Goal: Communication & Community: Answer question/provide support

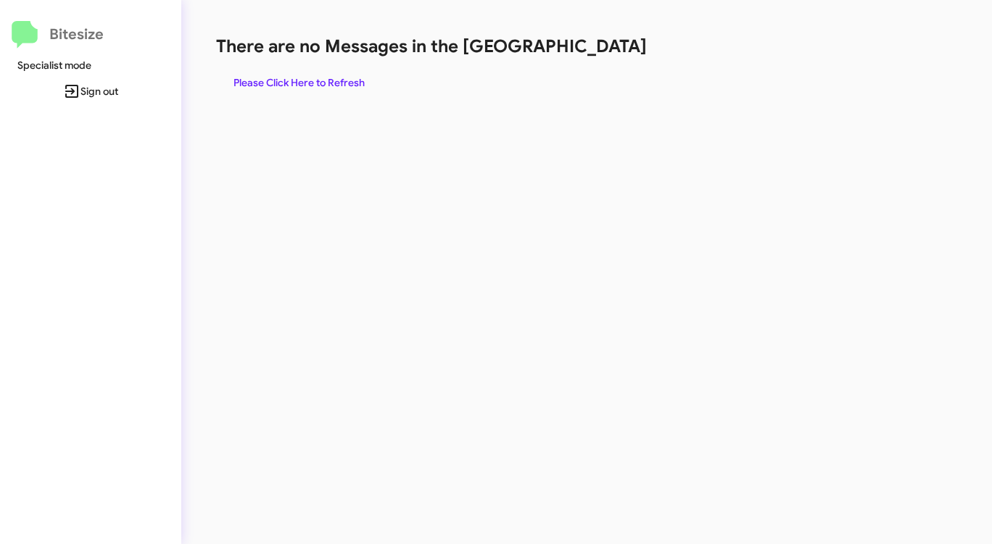
click at [273, 78] on span "Please Click Here to Refresh" at bounding box center [298, 83] width 131 height 26
click at [273, 77] on span "Please Click Here to Refresh" at bounding box center [298, 83] width 131 height 26
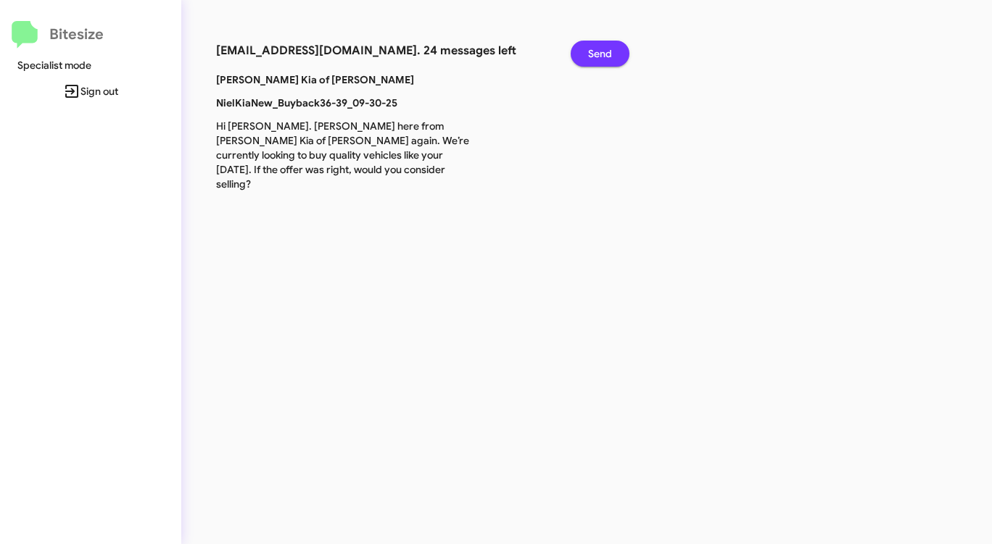
click at [591, 54] on span "Send" at bounding box center [600, 54] width 24 height 26
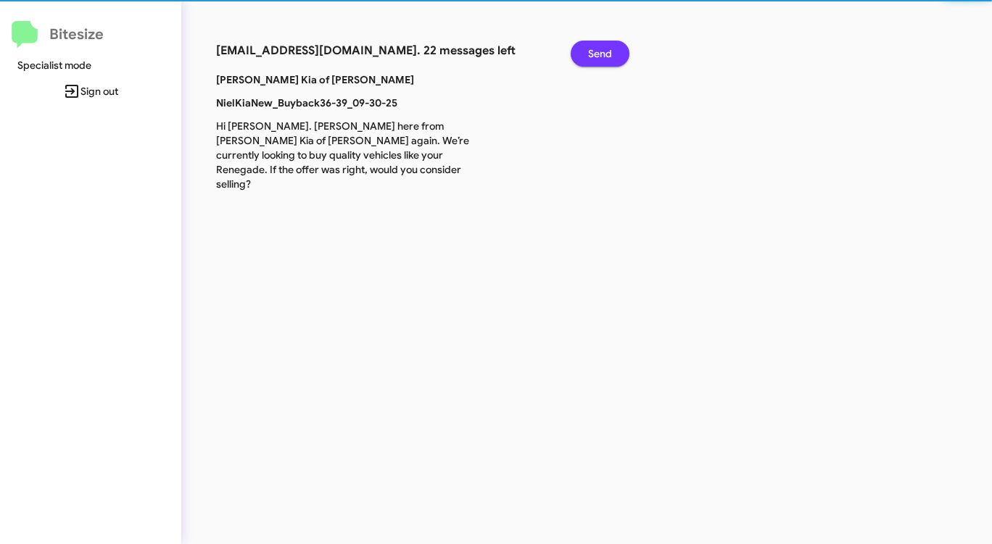
click at [590, 54] on span "Send" at bounding box center [600, 54] width 24 height 26
click at [588, 53] on span "Send" at bounding box center [600, 54] width 24 height 26
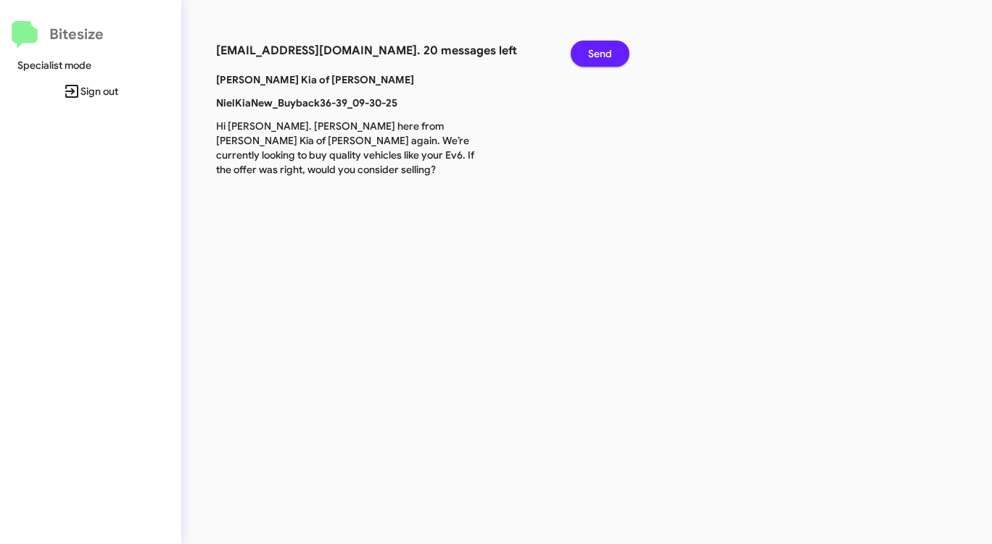
click at [585, 54] on button "Send" at bounding box center [599, 54] width 59 height 26
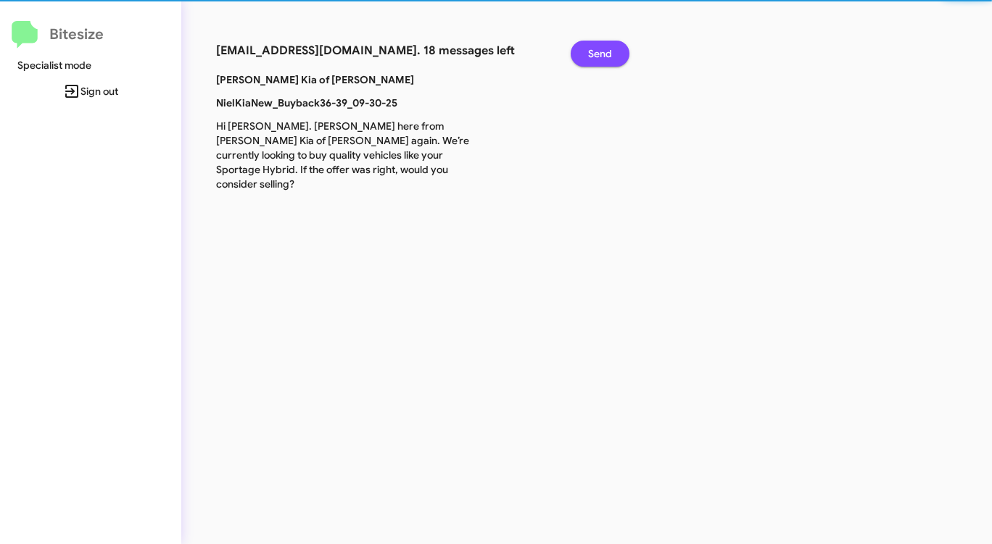
click at [585, 54] on button "Send" at bounding box center [599, 54] width 59 height 26
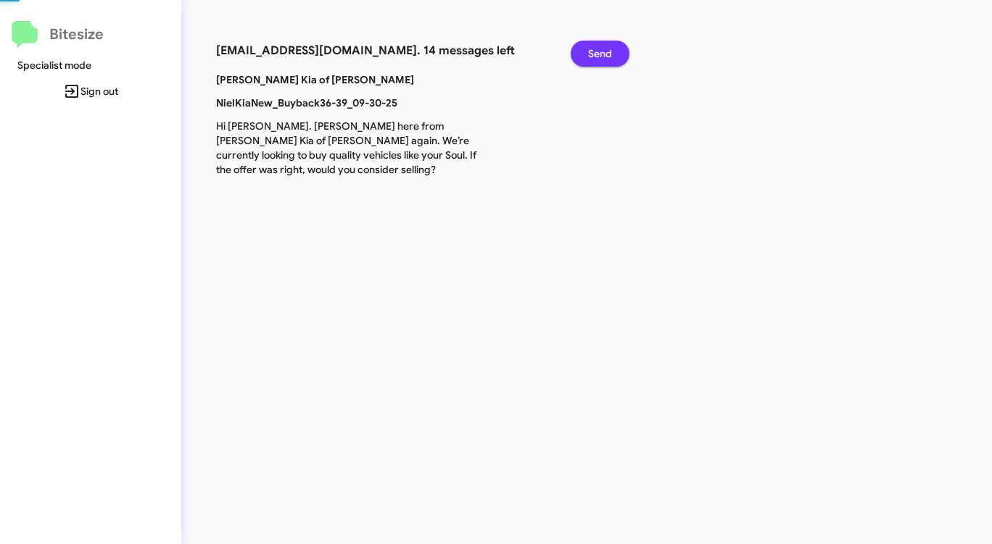
click at [585, 54] on button "Send" at bounding box center [599, 54] width 59 height 26
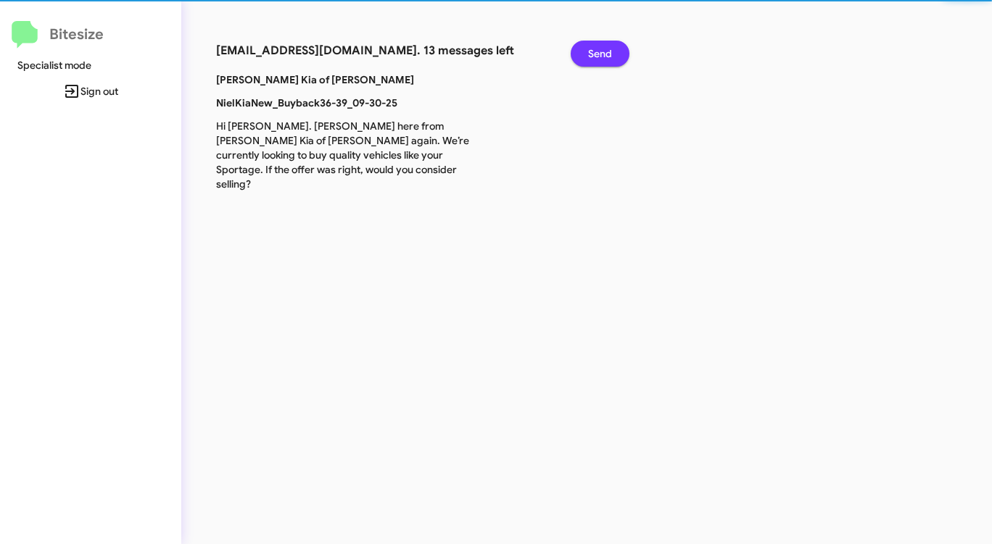
click at [585, 54] on button "Send" at bounding box center [599, 54] width 59 height 26
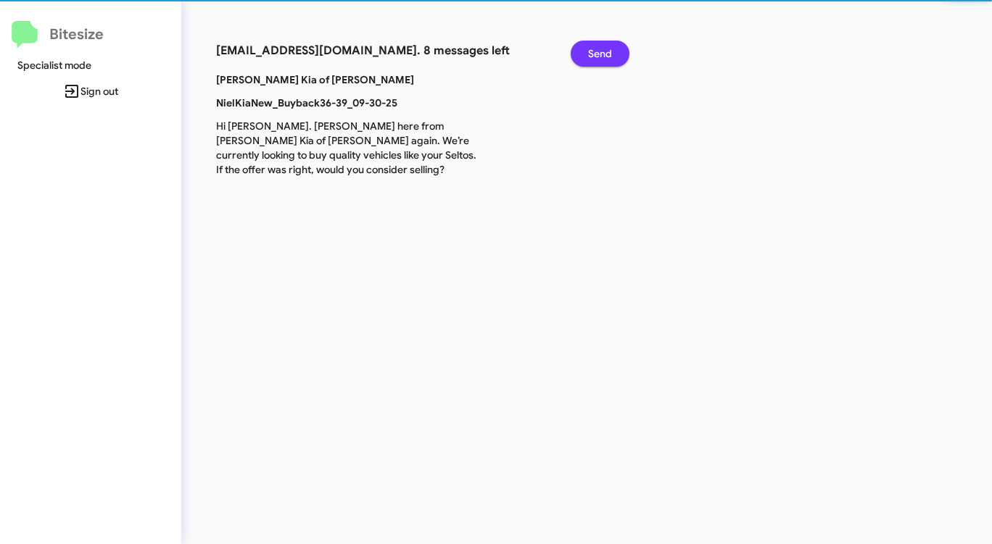
click at [585, 54] on button "Send" at bounding box center [599, 54] width 59 height 26
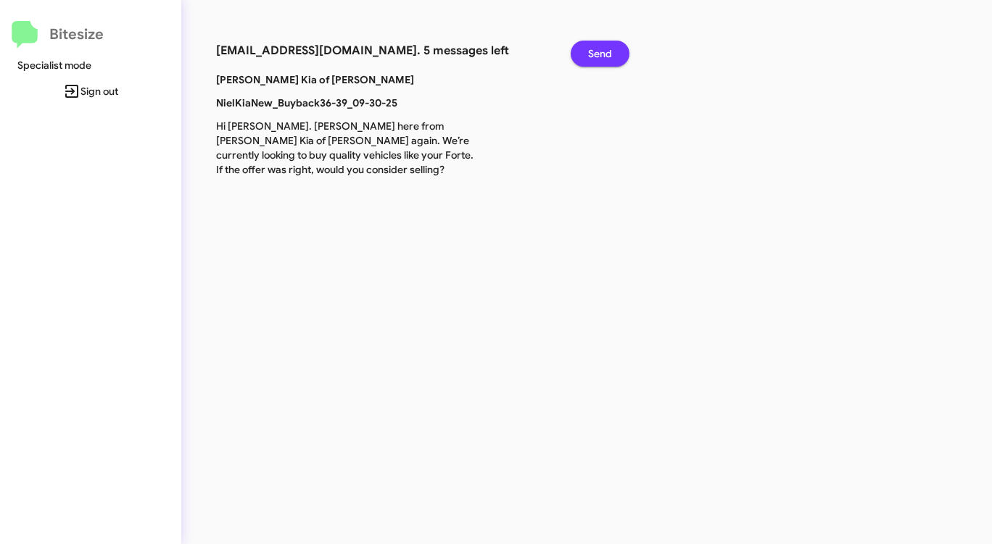
click at [585, 54] on button "Send" at bounding box center [599, 54] width 59 height 26
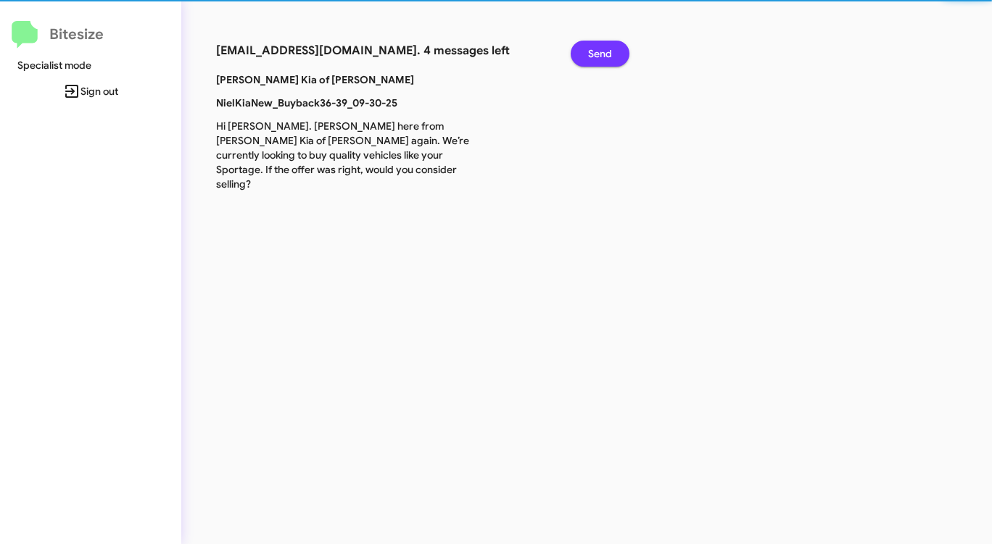
click at [585, 54] on button "Send" at bounding box center [599, 54] width 59 height 26
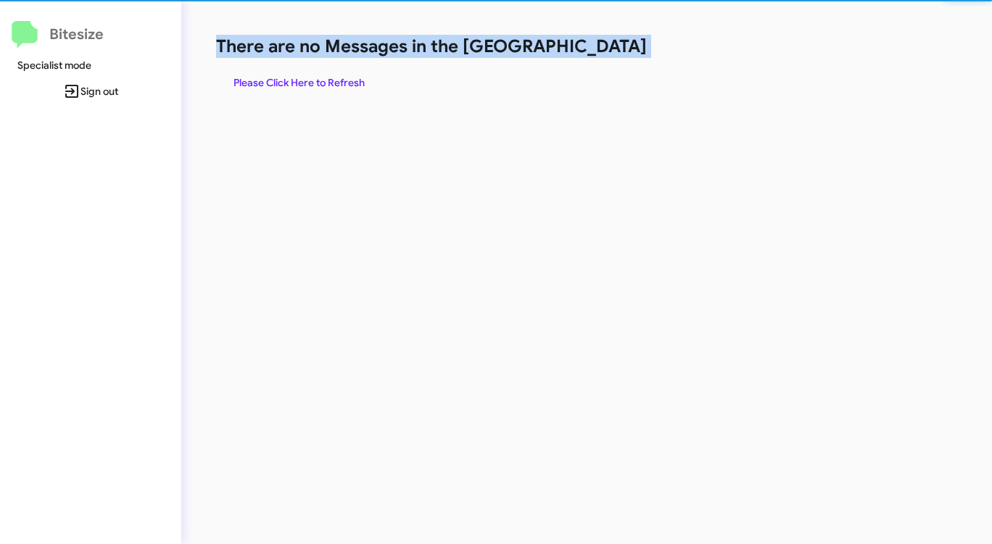
click at [585, 54] on h1 "There are no Messages in the [GEOGRAPHIC_DATA]" at bounding box center [519, 46] width 606 height 23
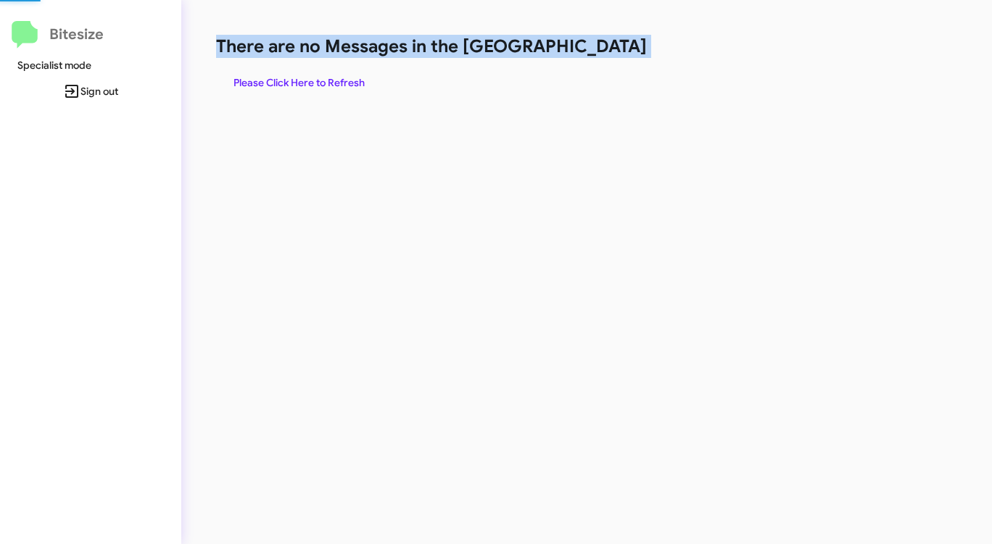
click at [585, 54] on h1 "There are no Messages in the [GEOGRAPHIC_DATA]" at bounding box center [519, 46] width 606 height 23
click at [325, 83] on span "Please Click Here to Refresh" at bounding box center [298, 83] width 131 height 26
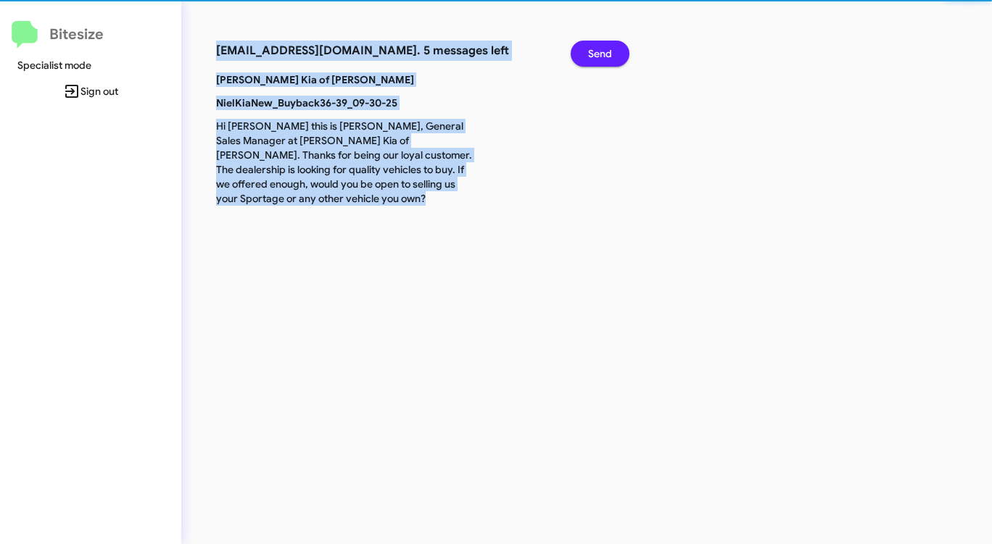
click at [325, 83] on p "[PERSON_NAME] Kia of [PERSON_NAME]" at bounding box center [346, 79] width 283 height 14
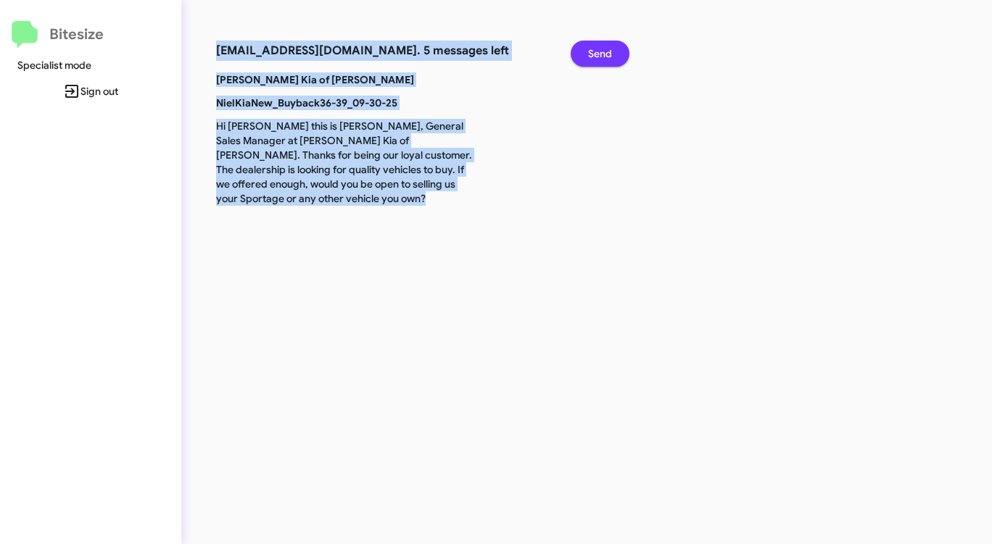
click at [616, 46] on button "Send" at bounding box center [599, 54] width 59 height 26
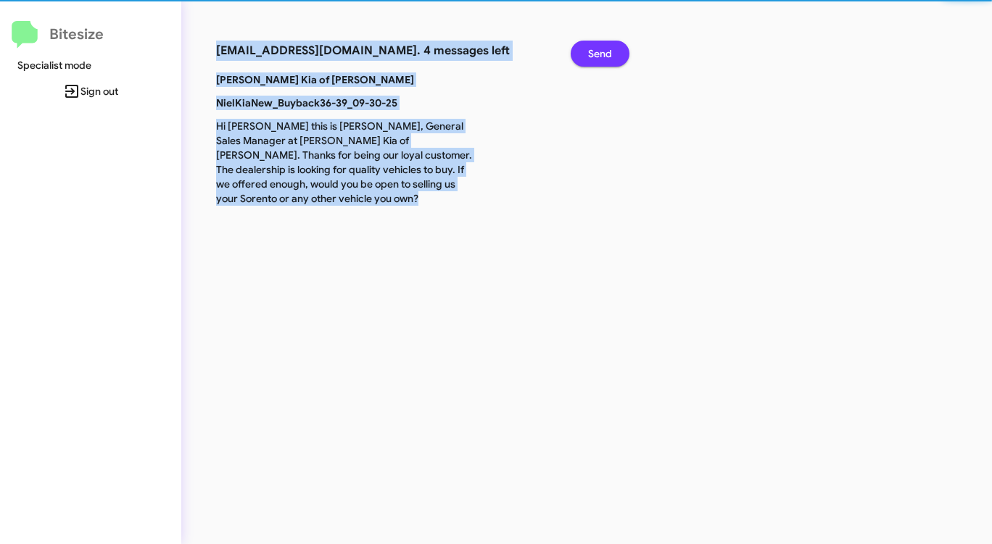
click at [616, 46] on button "Send" at bounding box center [599, 54] width 59 height 26
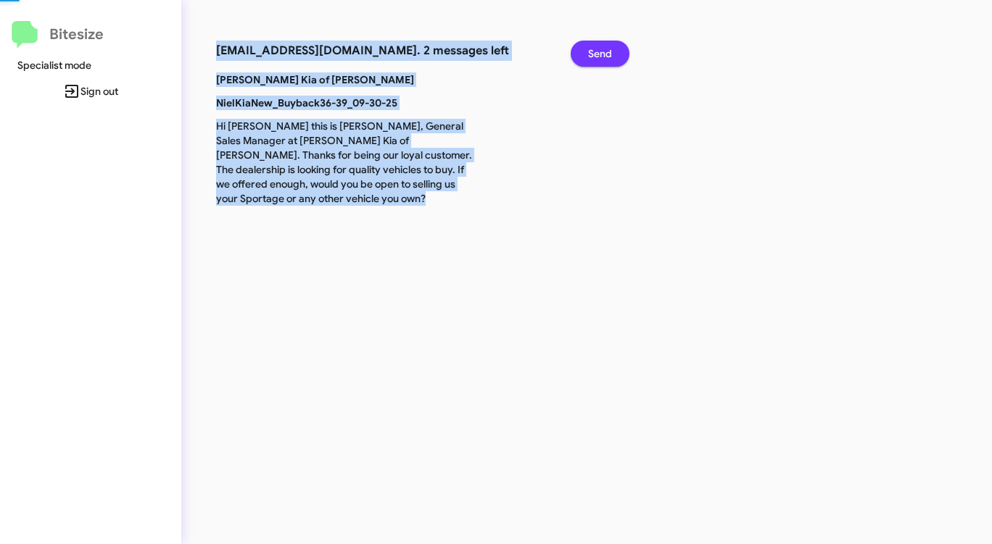
click at [616, 46] on button "Send" at bounding box center [599, 54] width 59 height 26
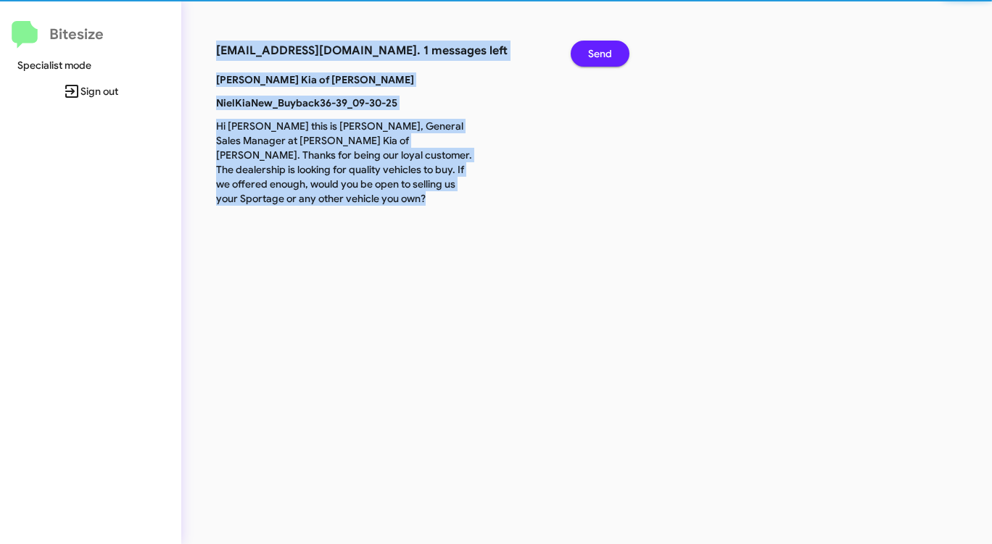
click at [616, 46] on button "Send" at bounding box center [599, 54] width 59 height 26
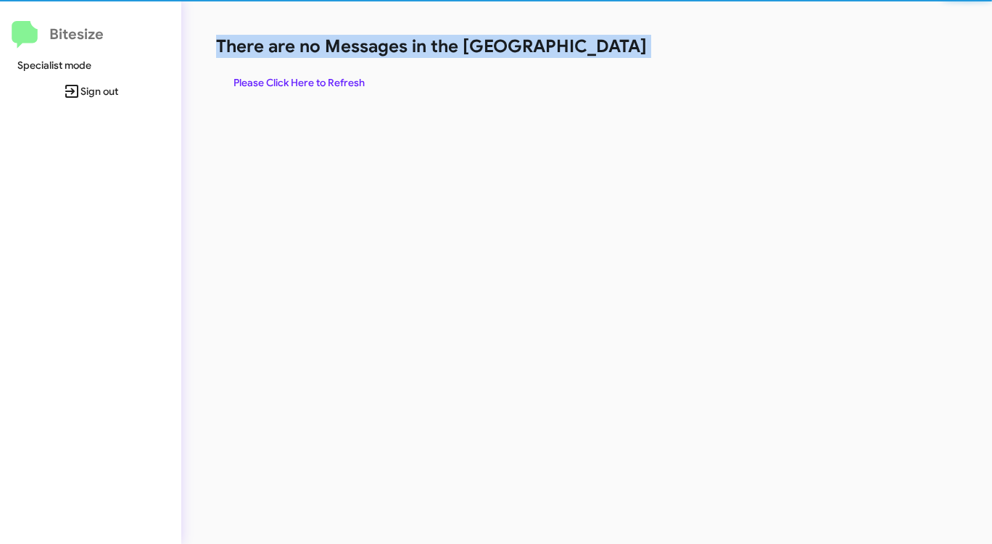
click at [616, 46] on h1 "There are no Messages in the [GEOGRAPHIC_DATA]" at bounding box center [519, 46] width 606 height 23
click at [615, 46] on h1 "There are no Messages in the [GEOGRAPHIC_DATA]" at bounding box center [519, 46] width 606 height 23
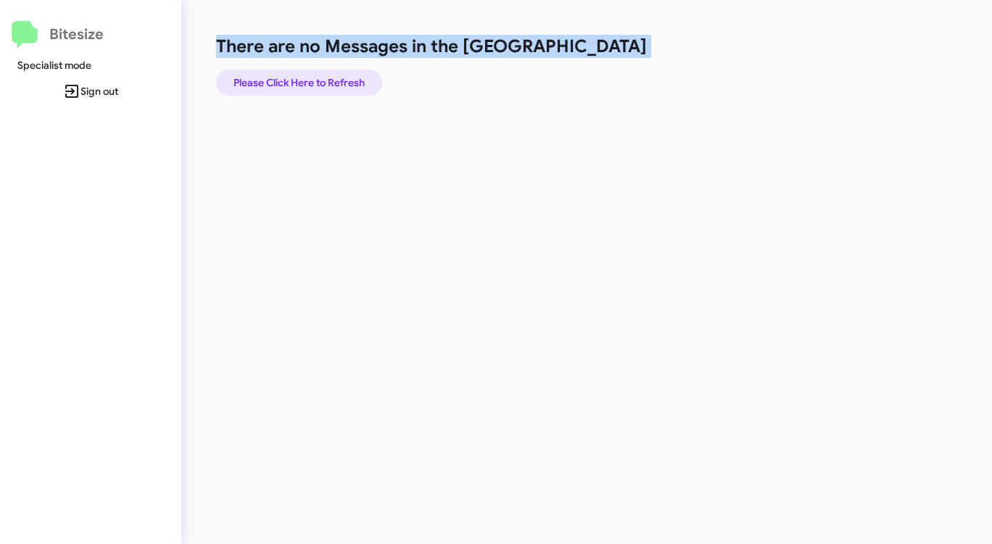
click at [311, 79] on span "Please Click Here to Refresh" at bounding box center [298, 83] width 131 height 26
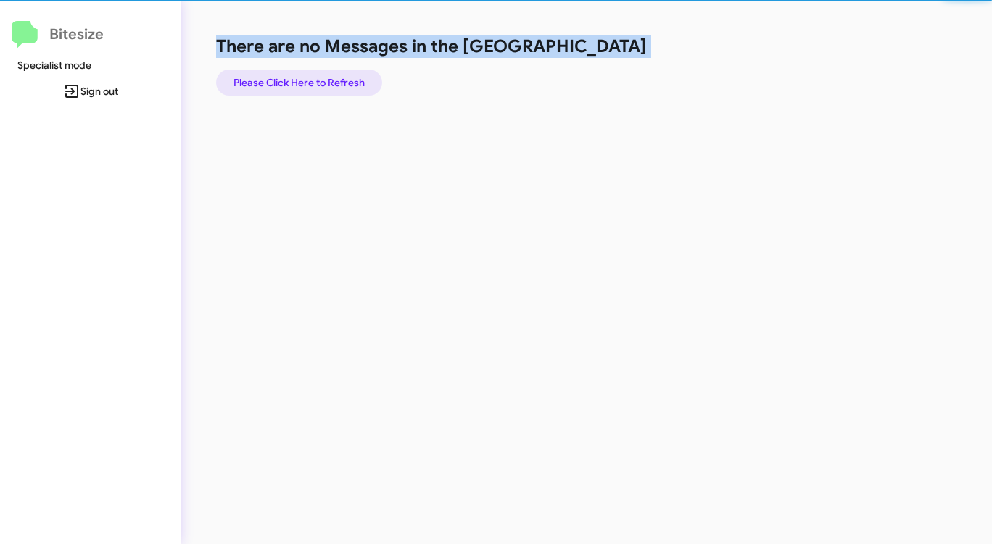
click at [311, 79] on span "Please Click Here to Refresh" at bounding box center [298, 83] width 131 height 26
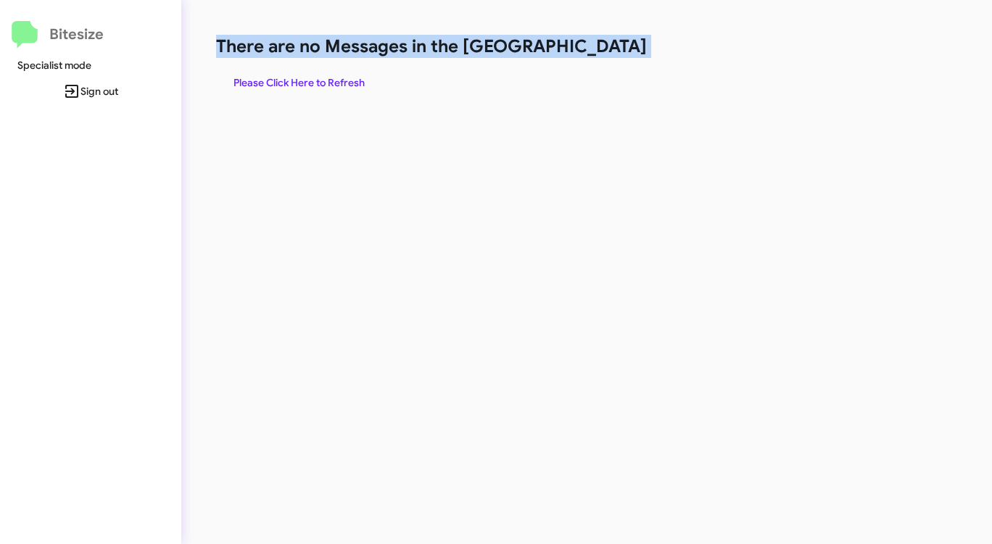
click at [309, 79] on span "Please Click Here to Refresh" at bounding box center [298, 83] width 131 height 26
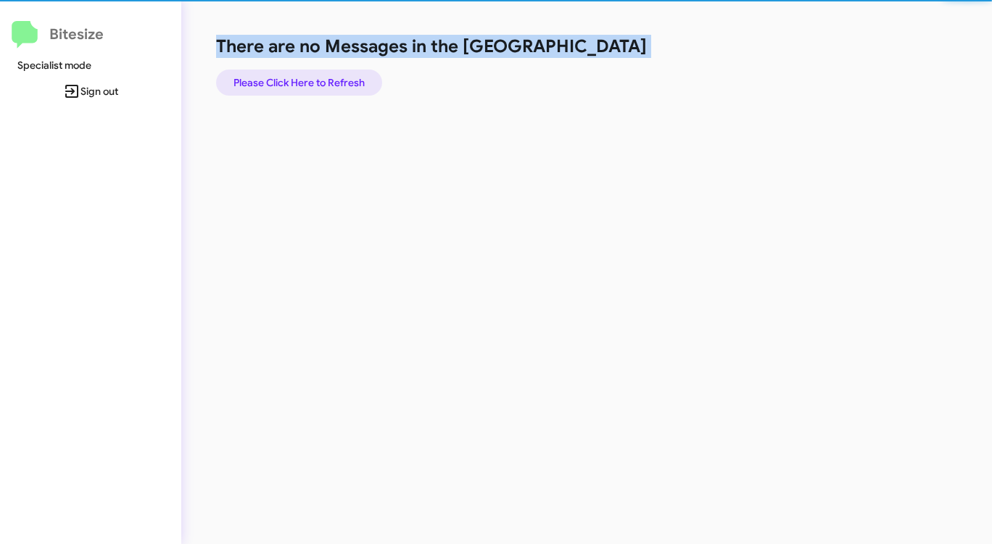
click at [307, 81] on span "Please Click Here to Refresh" at bounding box center [298, 83] width 131 height 26
click at [304, 82] on span "Please Click Here to Refresh" at bounding box center [298, 83] width 131 height 26
click at [302, 83] on span "Please Click Here to Refresh" at bounding box center [298, 83] width 131 height 26
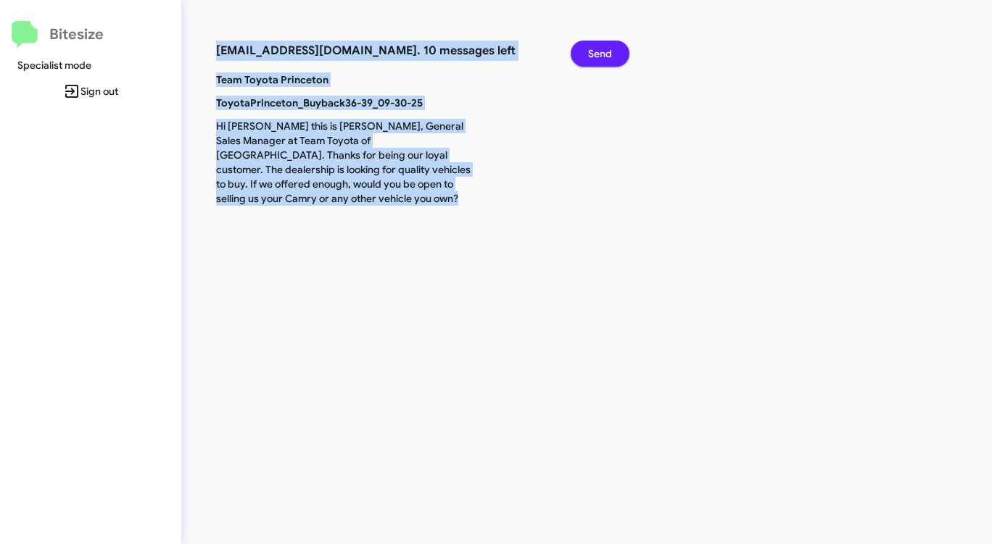
click at [605, 56] on span "Send" at bounding box center [600, 54] width 24 height 26
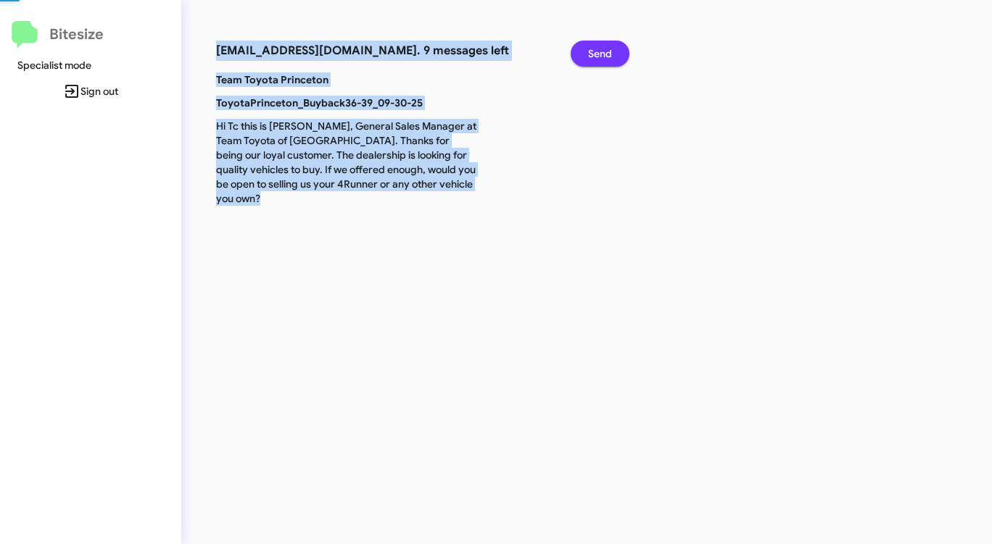
click at [605, 56] on span "Send" at bounding box center [600, 54] width 24 height 26
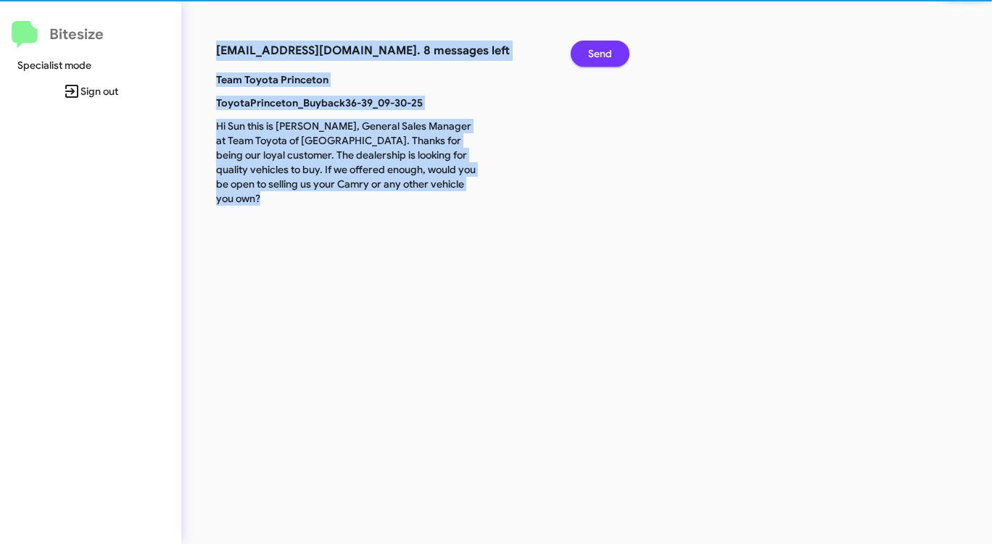
click at [605, 56] on span "Send" at bounding box center [600, 54] width 24 height 26
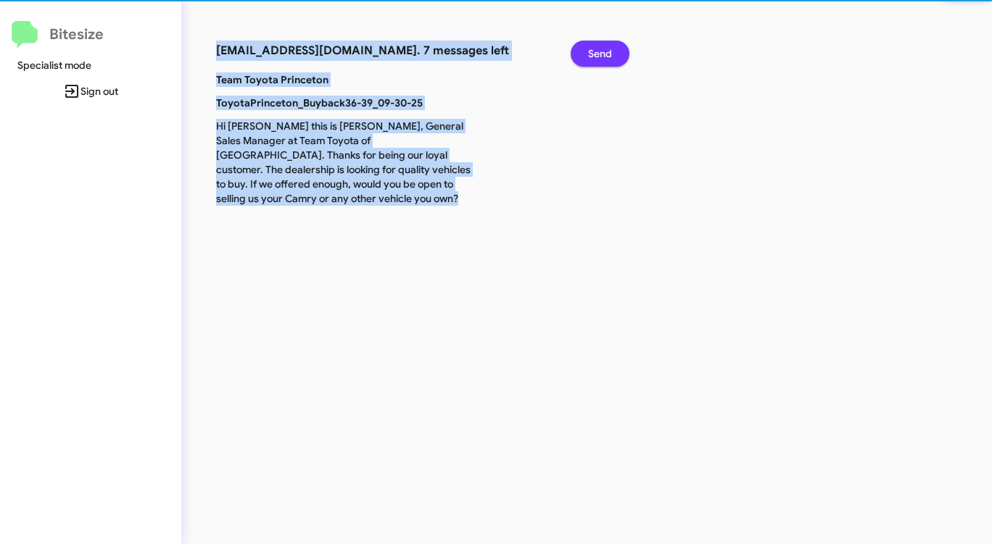
click at [605, 56] on span "Send" at bounding box center [600, 54] width 24 height 26
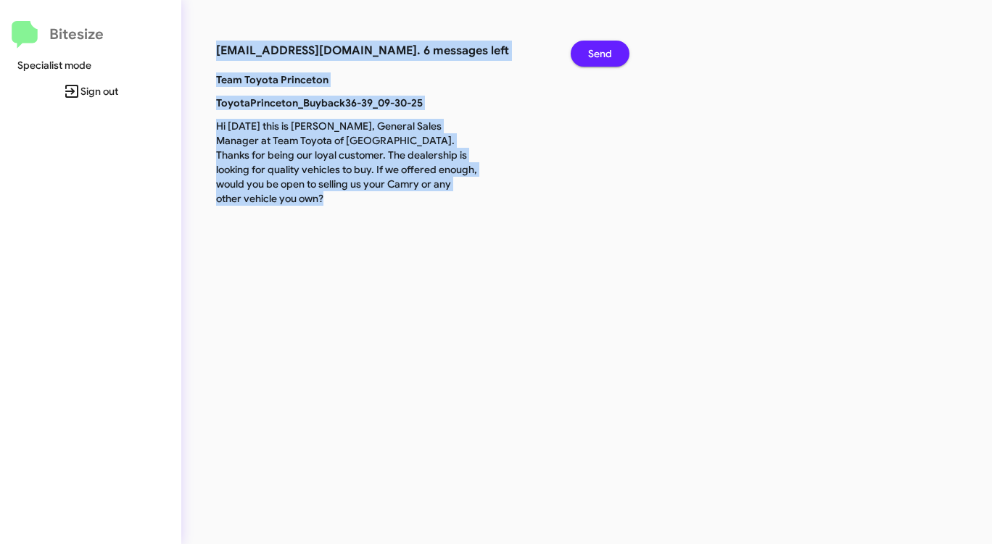
click at [605, 56] on span "Send" at bounding box center [600, 54] width 24 height 26
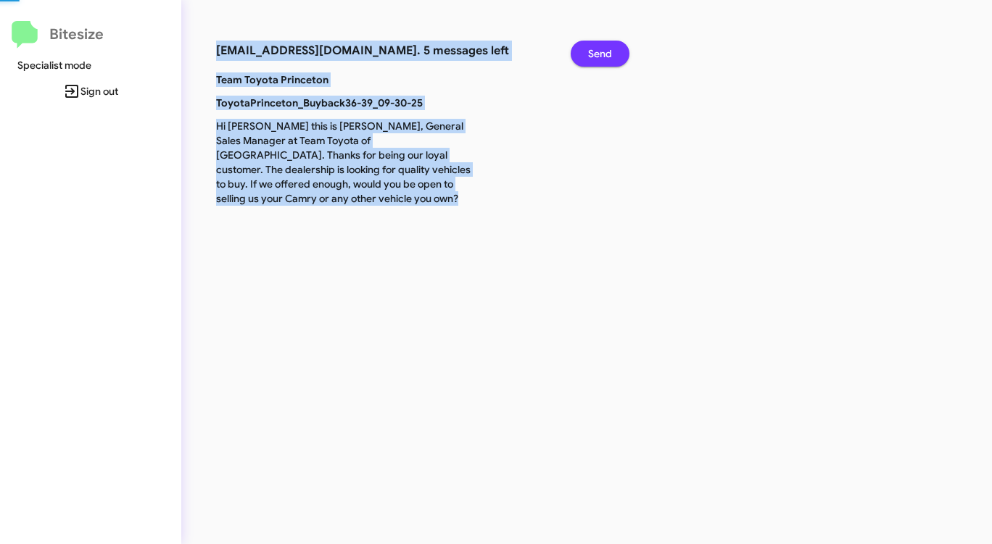
click at [605, 56] on span "Send" at bounding box center [600, 54] width 24 height 26
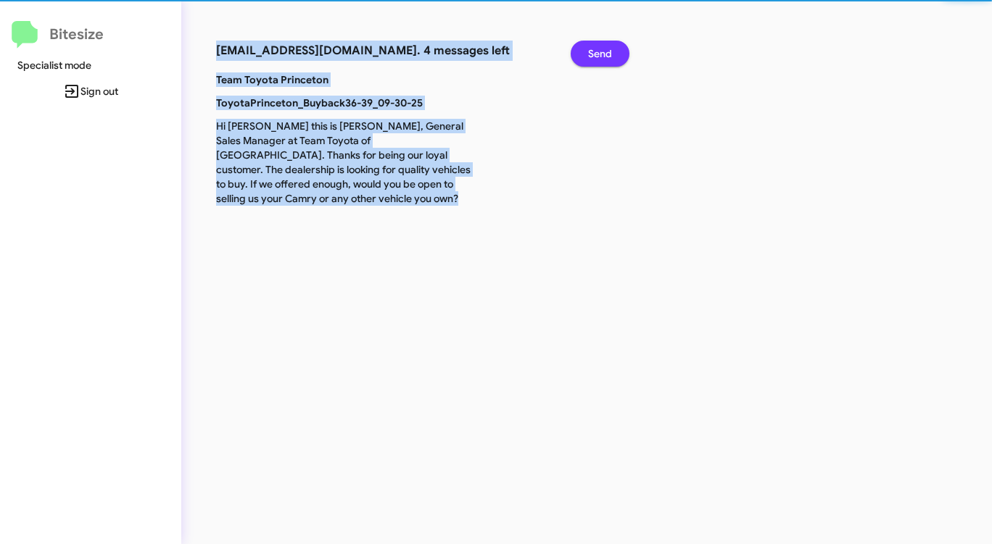
click at [605, 56] on span "Send" at bounding box center [600, 54] width 24 height 26
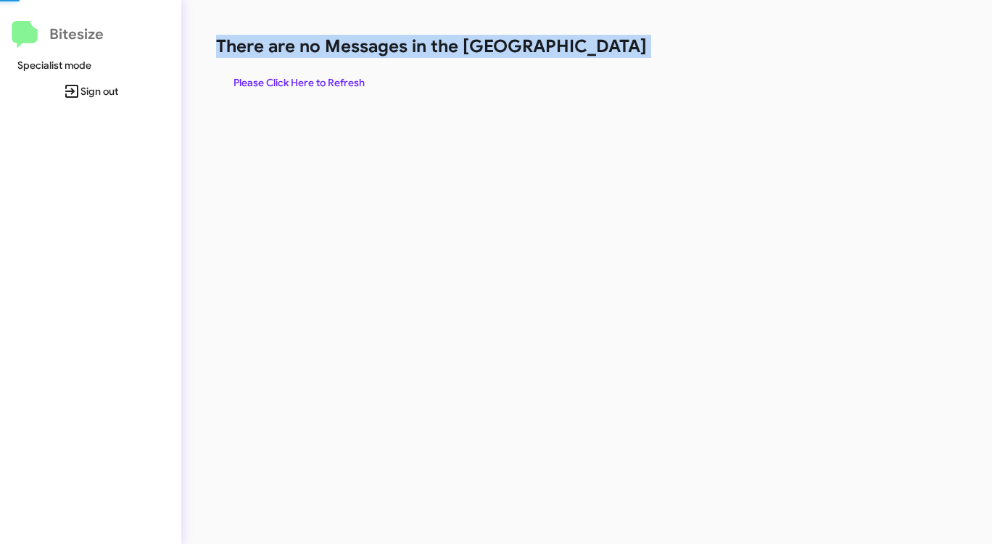
click at [605, 56] on h1 "There are no Messages in the [GEOGRAPHIC_DATA]" at bounding box center [519, 46] width 606 height 23
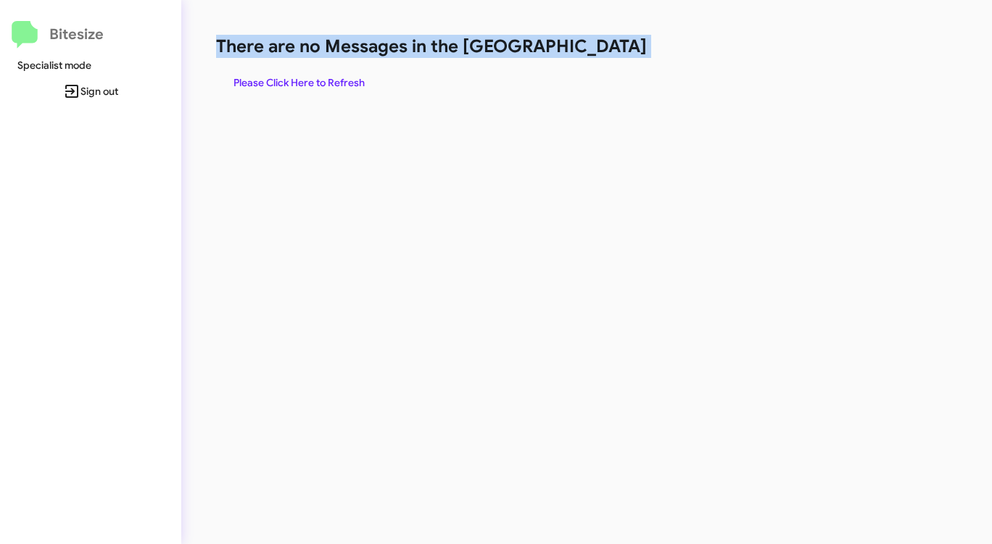
click at [605, 56] on h1 "There are no Messages in the [GEOGRAPHIC_DATA]" at bounding box center [519, 46] width 606 height 23
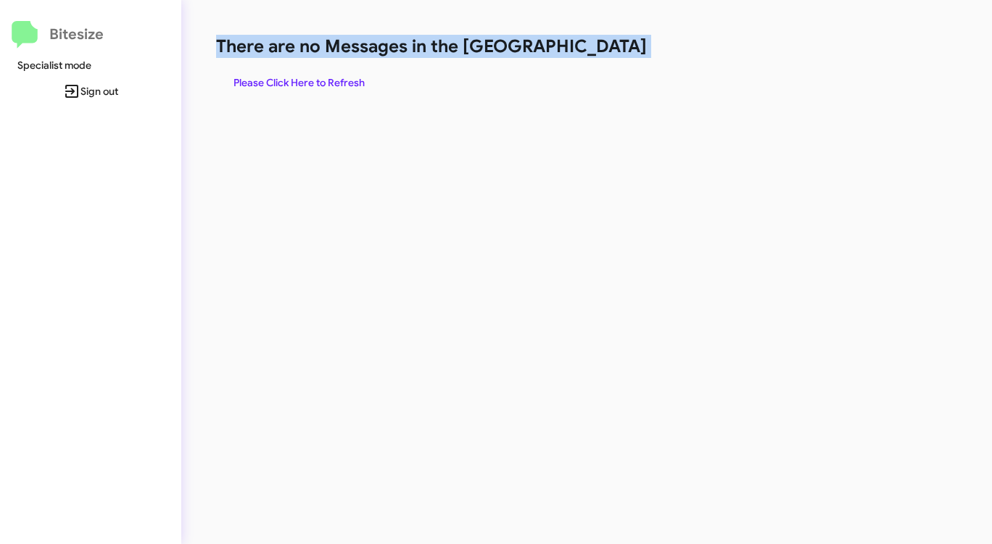
click at [605, 56] on h1 "There are no Messages in the [GEOGRAPHIC_DATA]" at bounding box center [519, 46] width 606 height 23
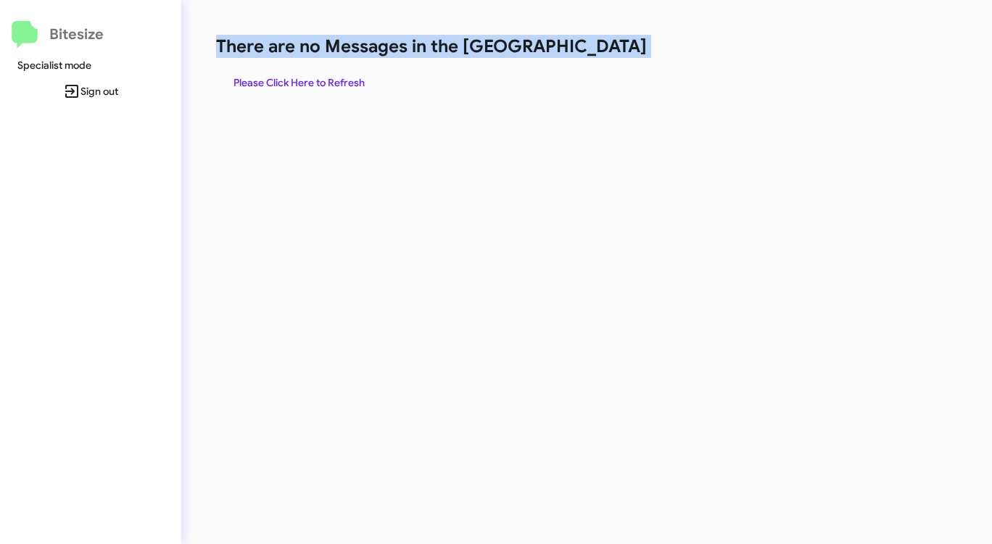
click at [605, 56] on h1 "There are no Messages in the [GEOGRAPHIC_DATA]" at bounding box center [519, 46] width 606 height 23
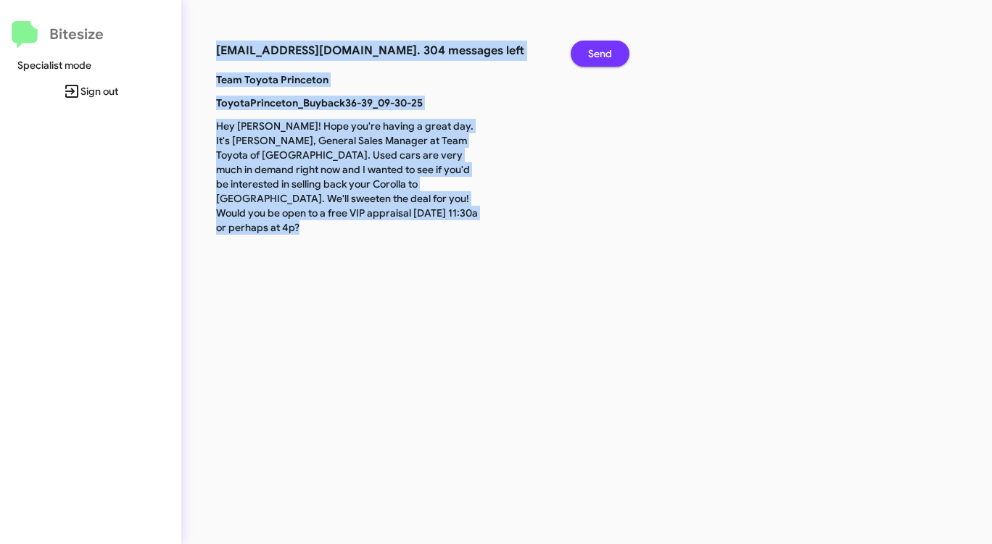
click at [605, 55] on span "Send" at bounding box center [600, 54] width 24 height 26
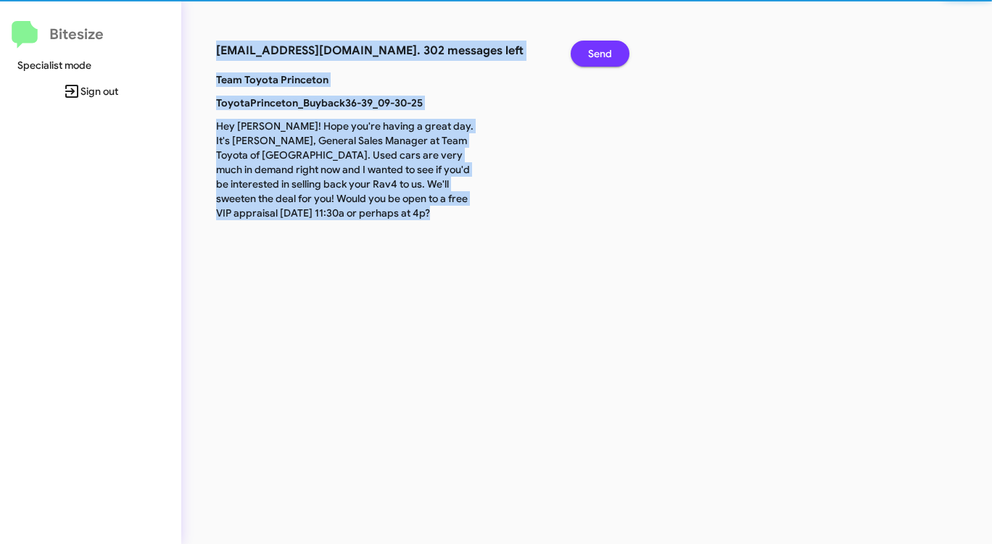
click at [605, 55] on span "Send" at bounding box center [600, 54] width 24 height 26
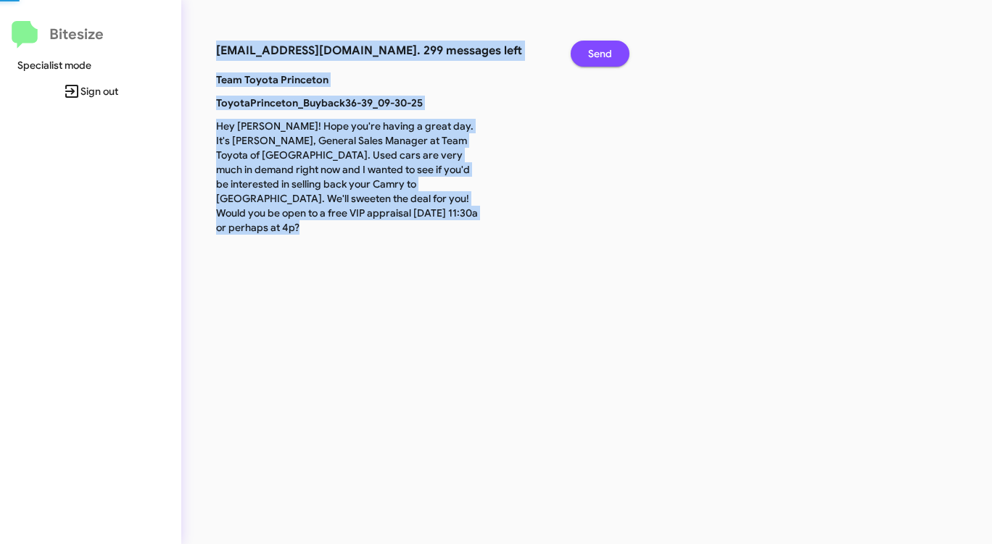
click at [605, 55] on span "Send" at bounding box center [600, 54] width 24 height 26
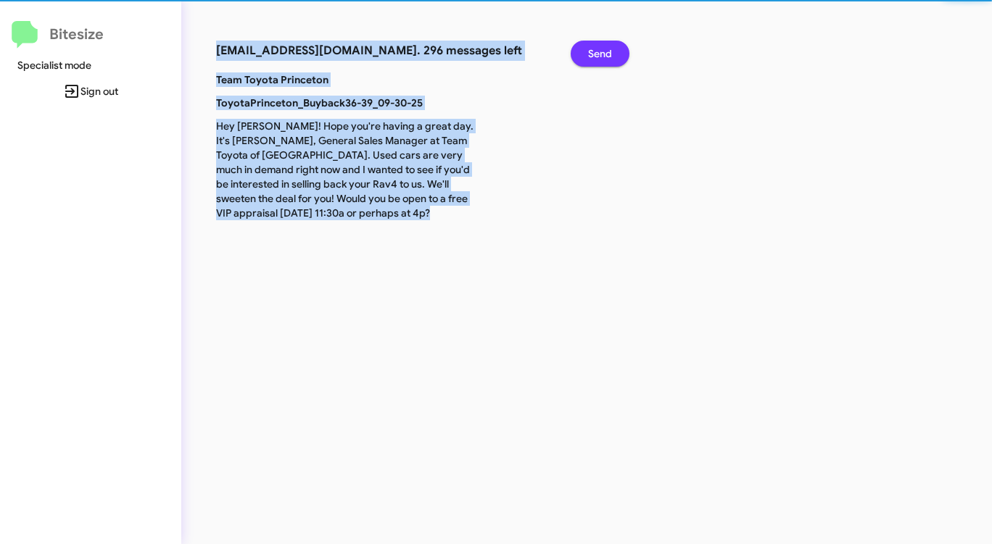
click at [605, 55] on span "Send" at bounding box center [600, 54] width 24 height 26
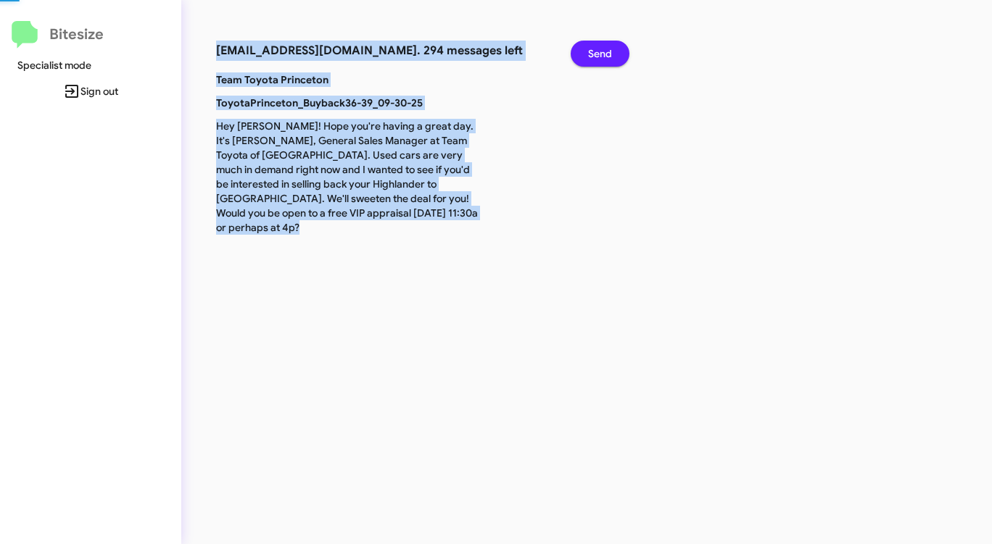
click at [605, 55] on span "Send" at bounding box center [600, 54] width 24 height 26
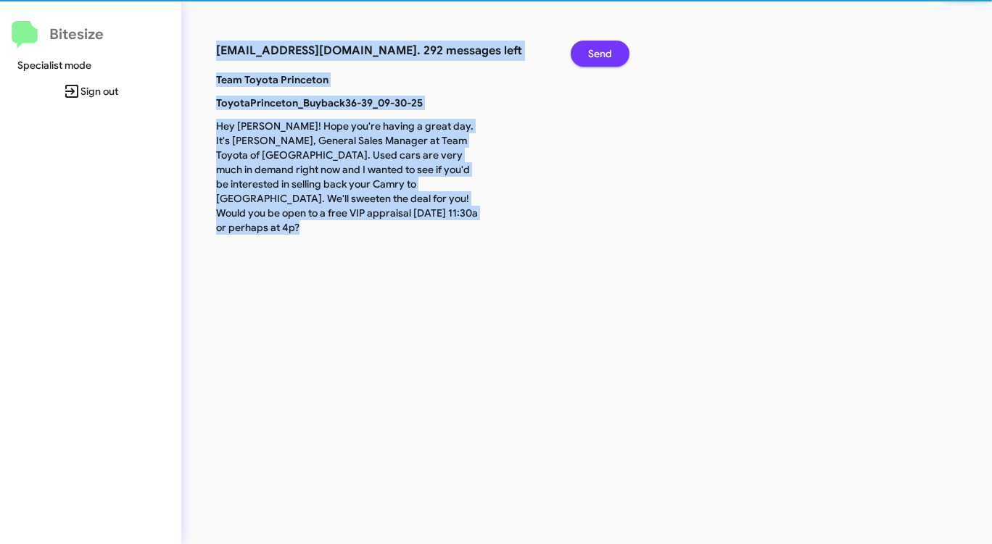
click at [605, 55] on span "Send" at bounding box center [600, 54] width 24 height 26
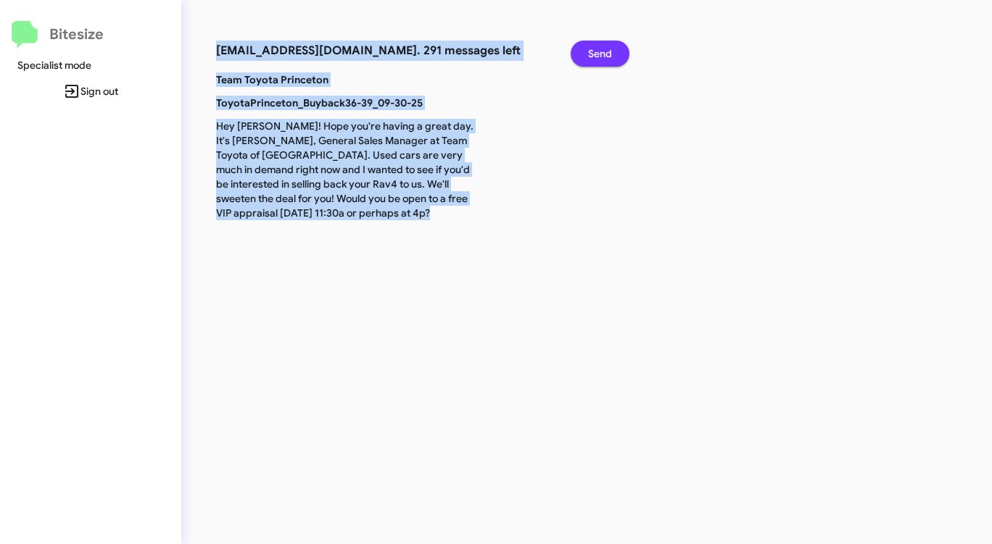
click at [605, 55] on span "Send" at bounding box center [600, 54] width 24 height 26
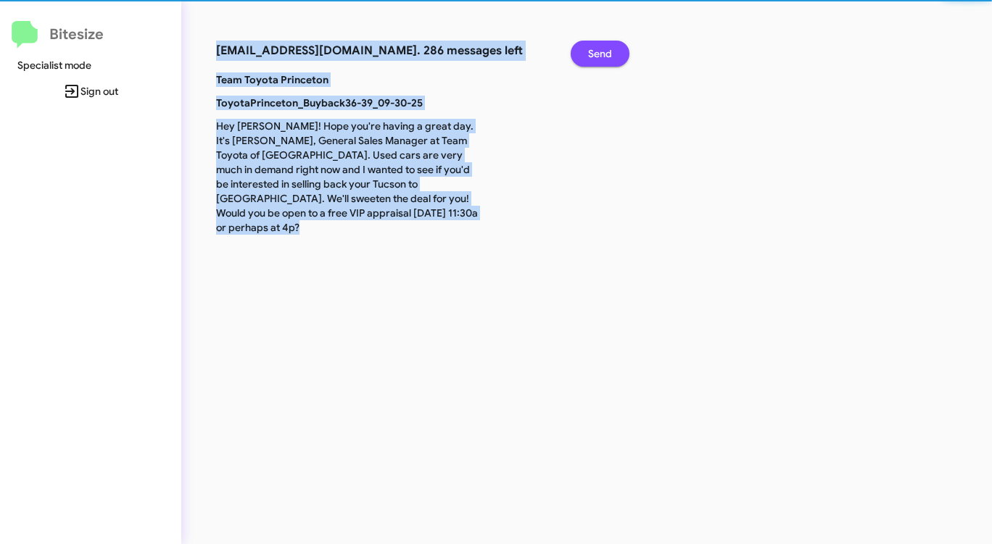
click at [605, 55] on span "Send" at bounding box center [600, 54] width 24 height 26
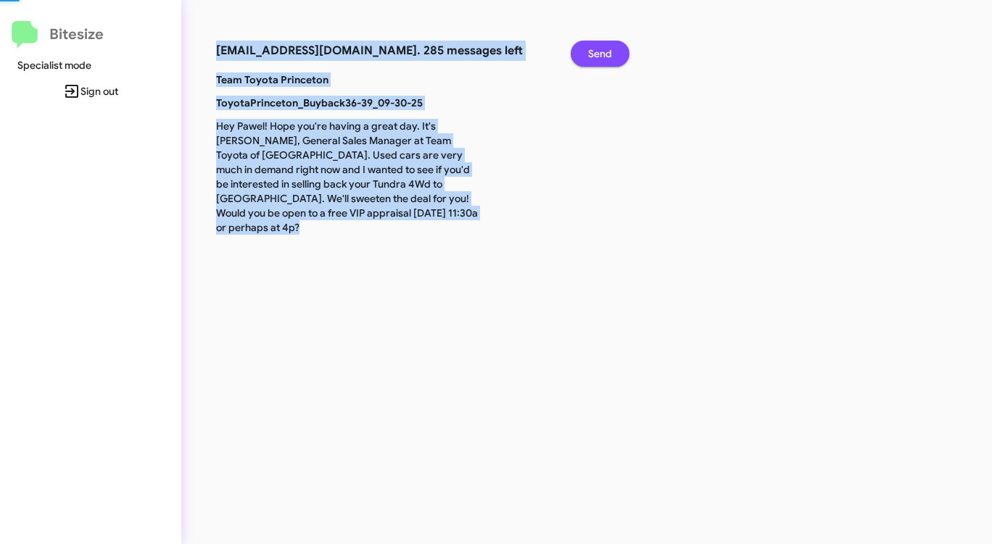
click at [605, 55] on span "Send" at bounding box center [600, 54] width 24 height 26
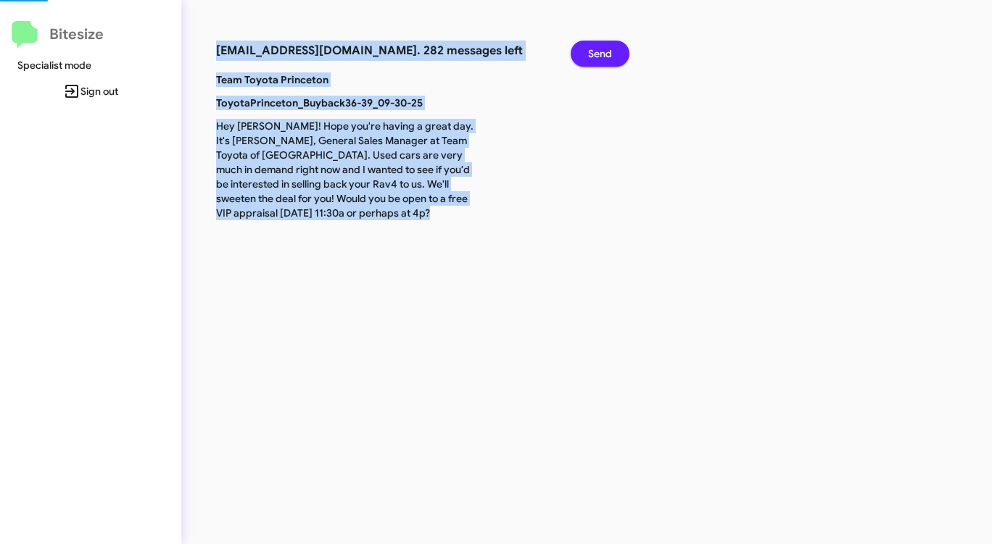
click at [605, 55] on span "Send" at bounding box center [600, 54] width 24 height 26
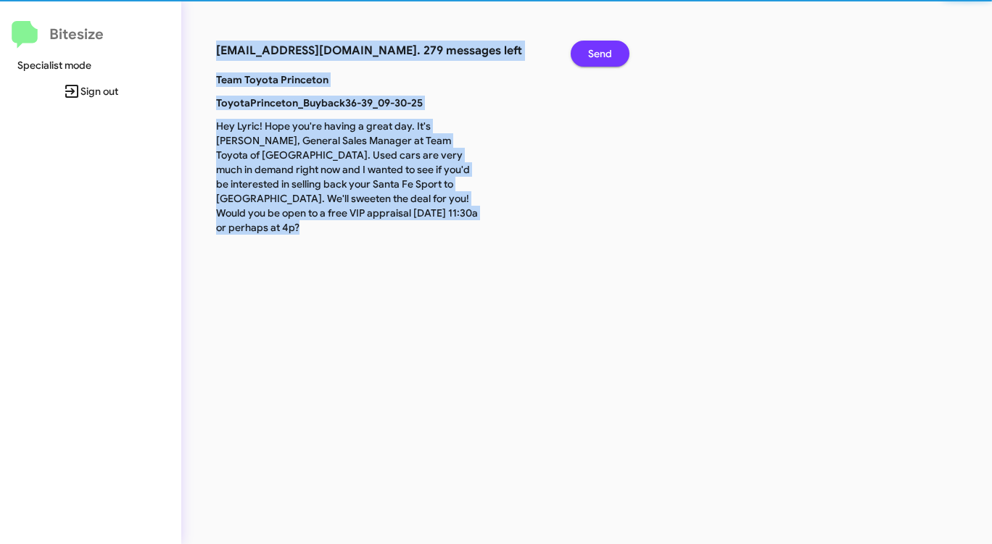
click at [605, 55] on span "Send" at bounding box center [600, 54] width 24 height 26
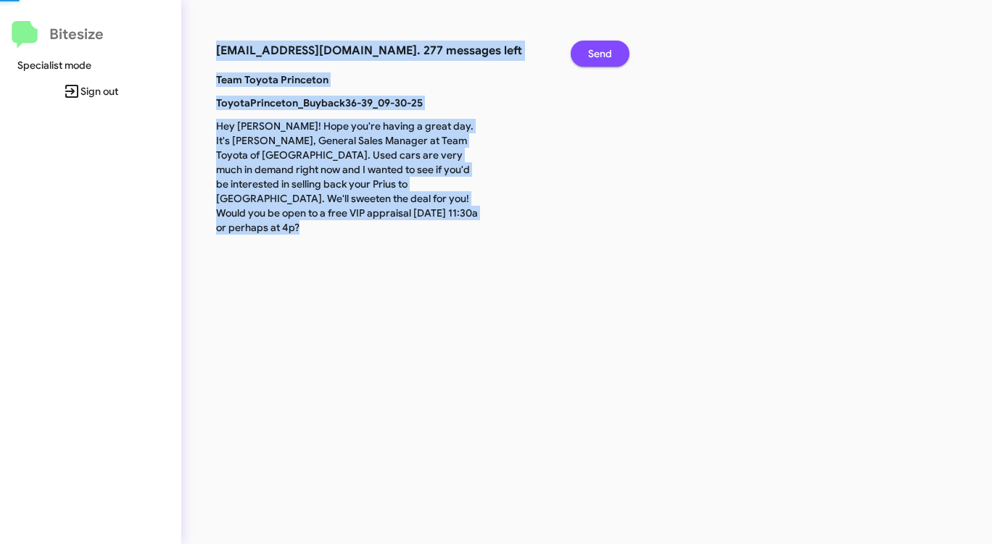
click at [605, 55] on span "Send" at bounding box center [600, 54] width 24 height 26
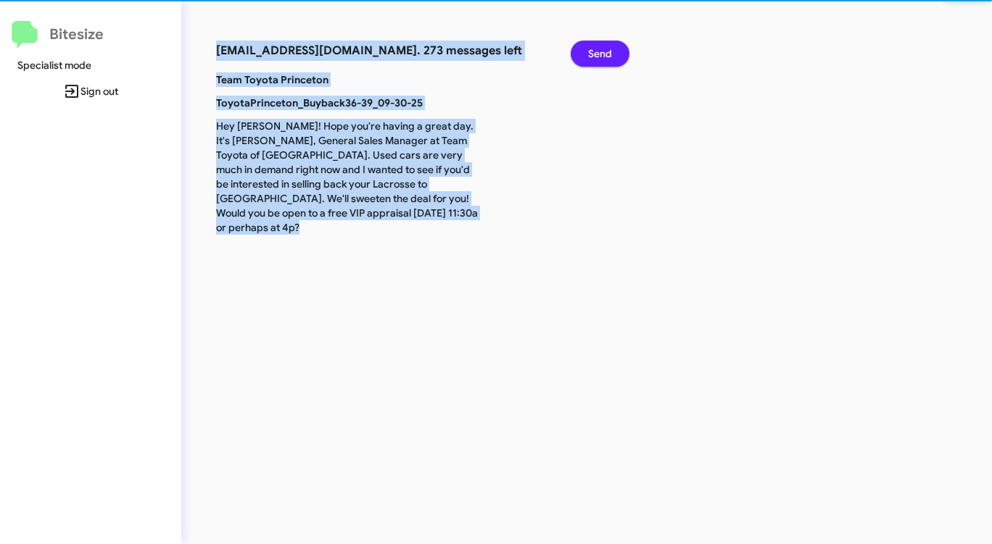
click at [605, 55] on span "Send" at bounding box center [600, 54] width 24 height 26
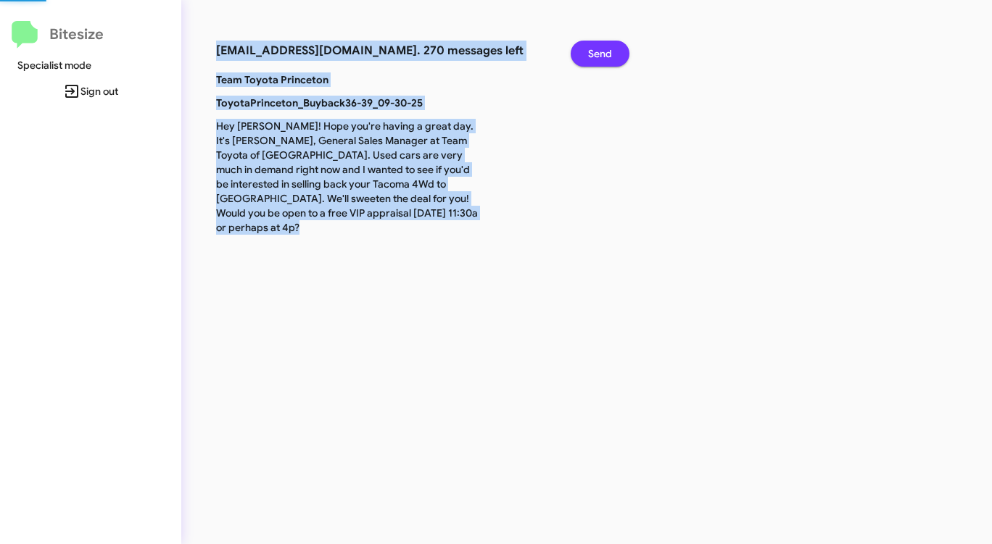
click at [605, 55] on span "Send" at bounding box center [600, 54] width 24 height 26
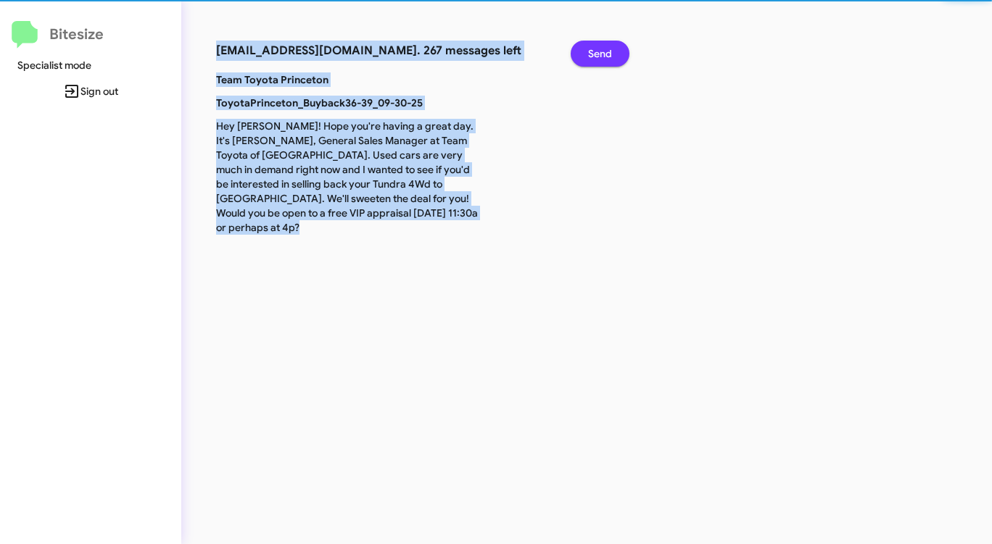
click at [605, 55] on span "Send" at bounding box center [600, 54] width 24 height 26
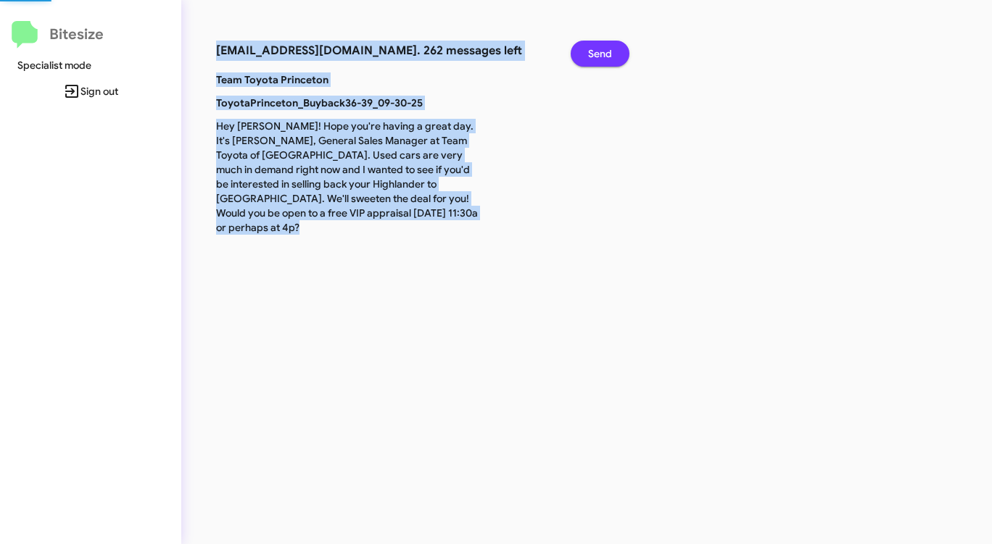
click at [605, 55] on span "Send" at bounding box center [600, 54] width 24 height 26
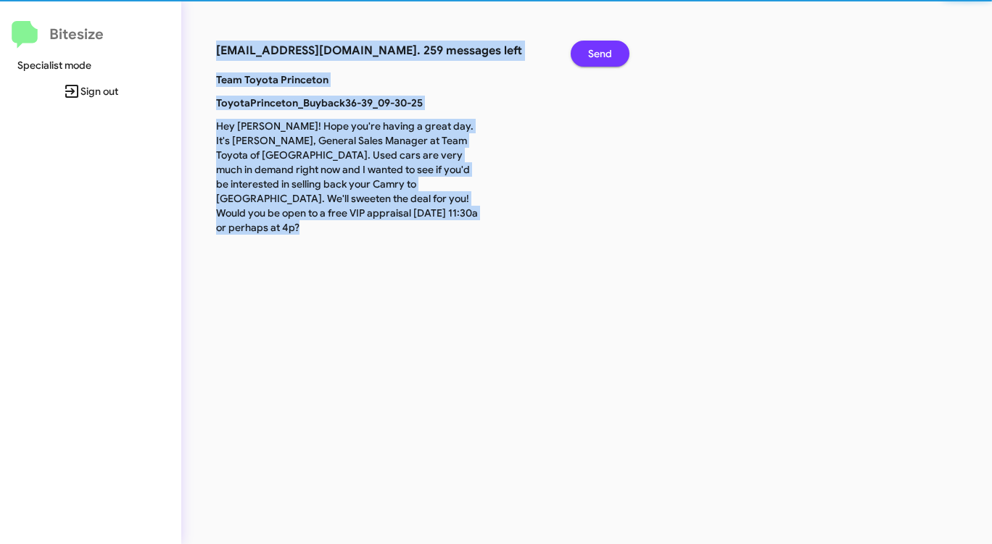
click at [605, 55] on span "Send" at bounding box center [600, 54] width 24 height 26
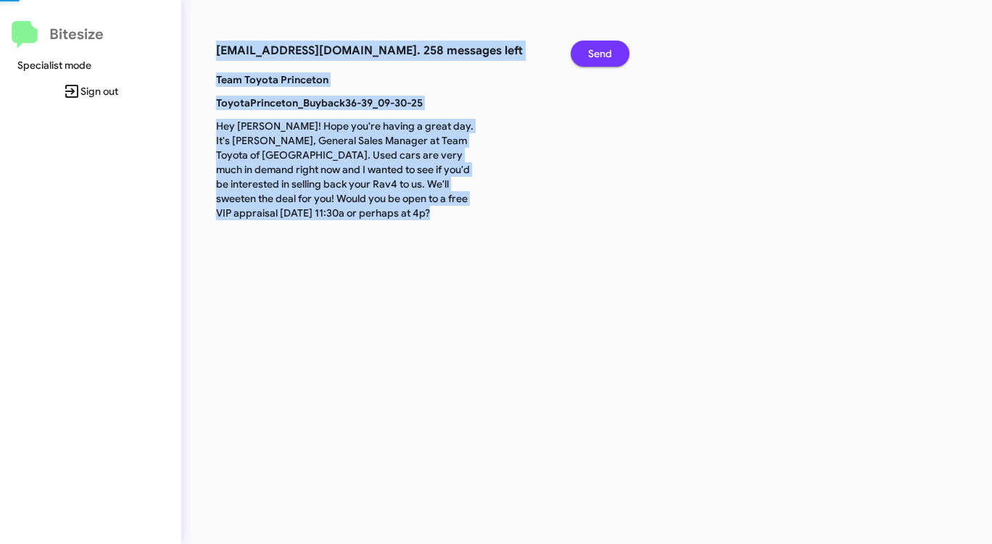
click at [605, 55] on span "Send" at bounding box center [600, 54] width 24 height 26
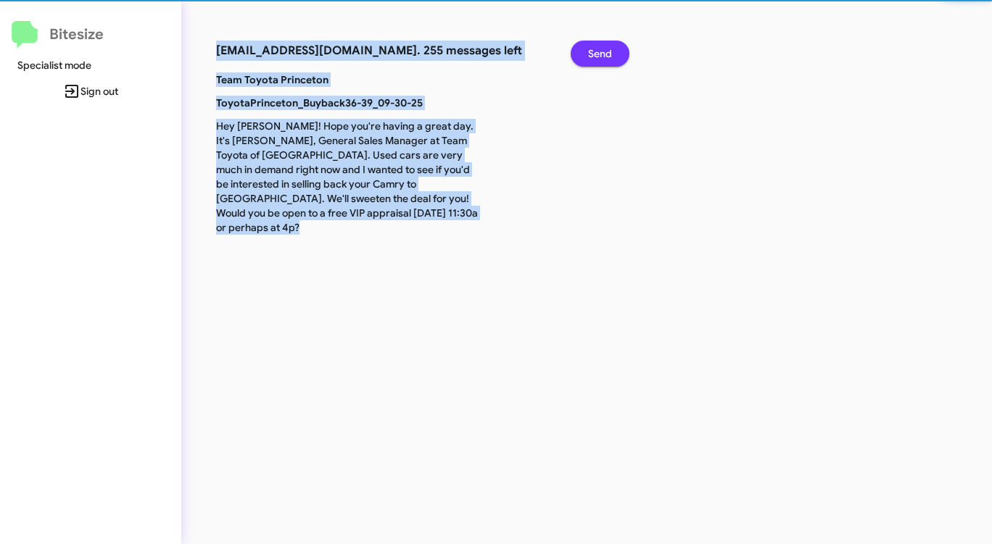
click at [605, 55] on span "Send" at bounding box center [600, 54] width 24 height 26
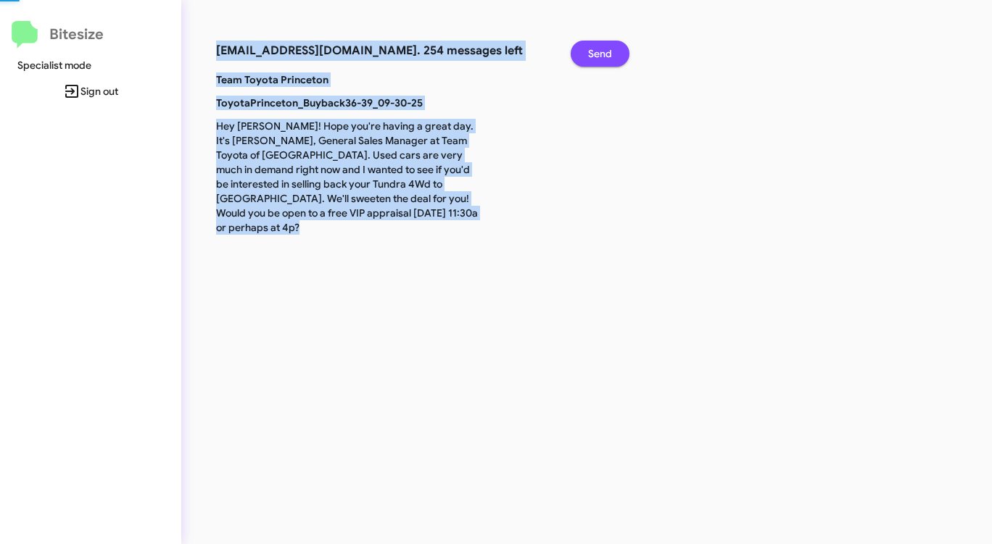
click at [605, 55] on span "Send" at bounding box center [600, 54] width 24 height 26
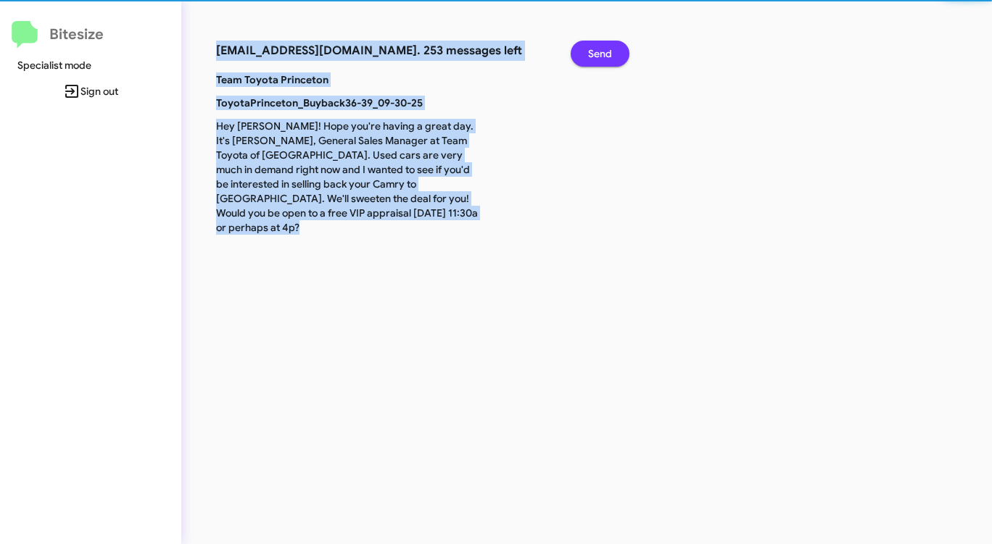
click at [605, 55] on span "Send" at bounding box center [600, 54] width 24 height 26
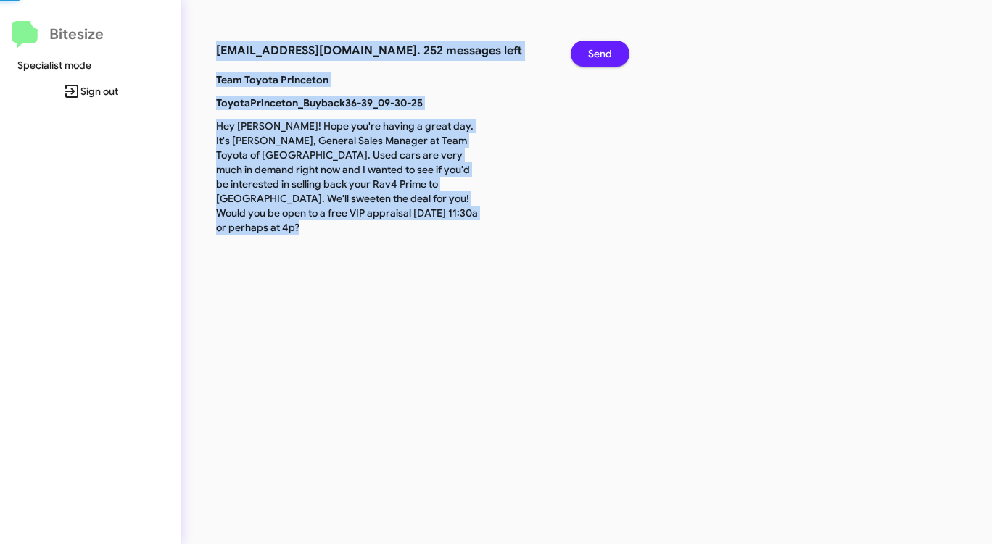
click at [605, 55] on span "Send" at bounding box center [600, 54] width 24 height 26
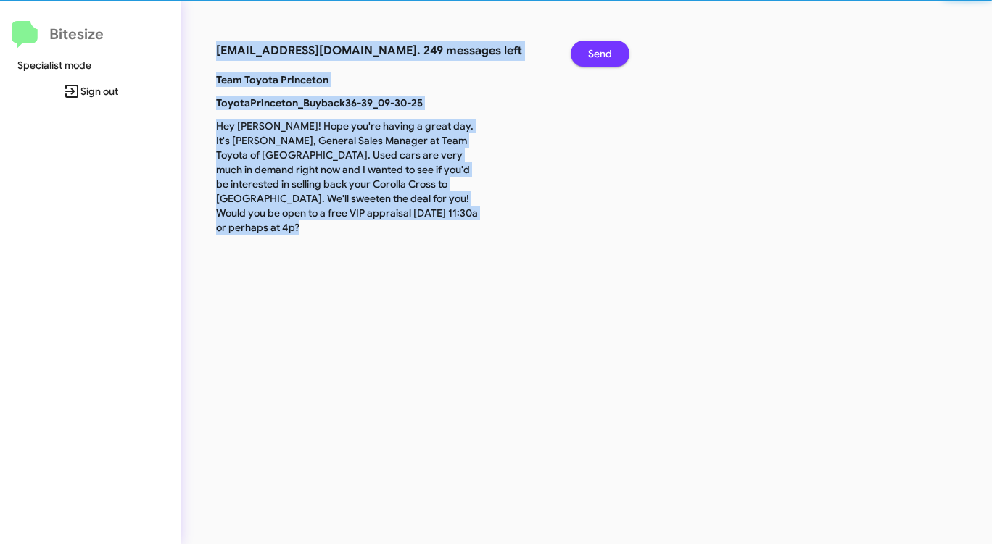
click at [605, 55] on span "Send" at bounding box center [600, 54] width 24 height 26
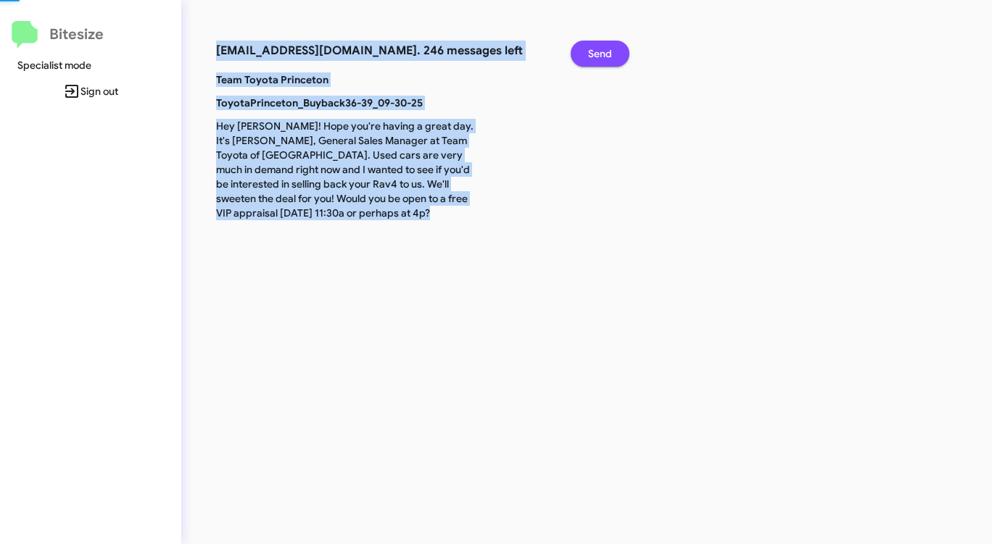
click at [603, 56] on span "Send" at bounding box center [600, 54] width 24 height 26
click at [602, 56] on span "Send" at bounding box center [600, 54] width 24 height 26
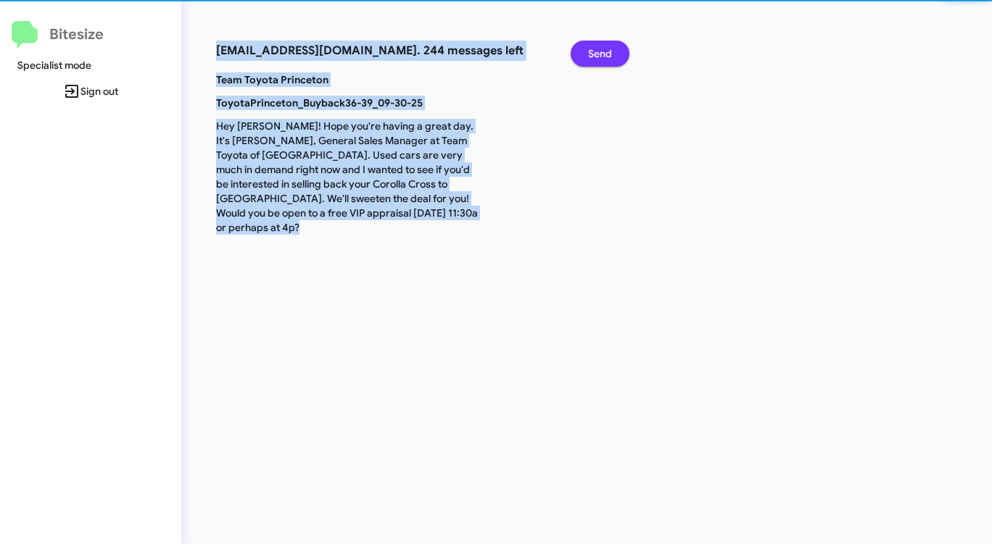
click at [602, 56] on span "Send" at bounding box center [600, 54] width 24 height 26
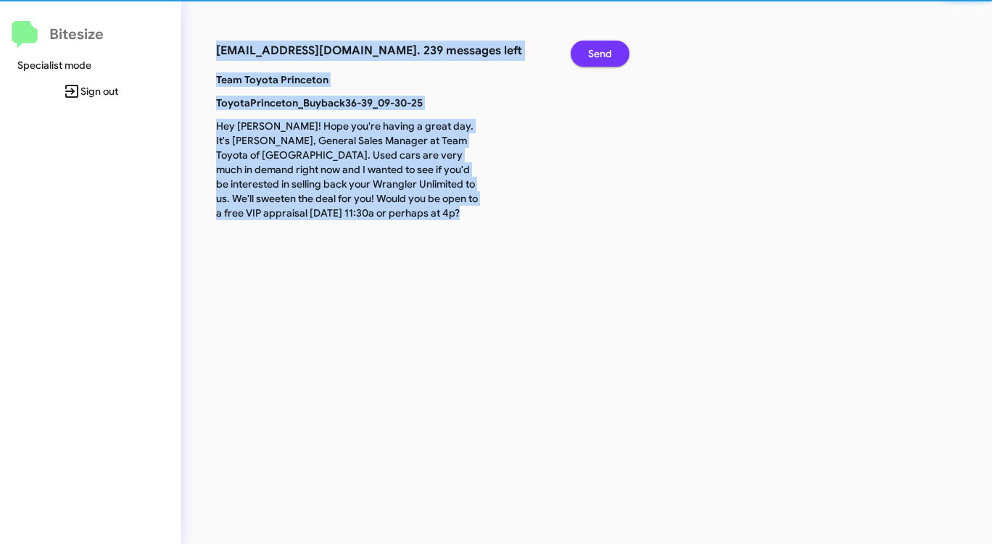
click at [602, 56] on span "Send" at bounding box center [600, 54] width 24 height 26
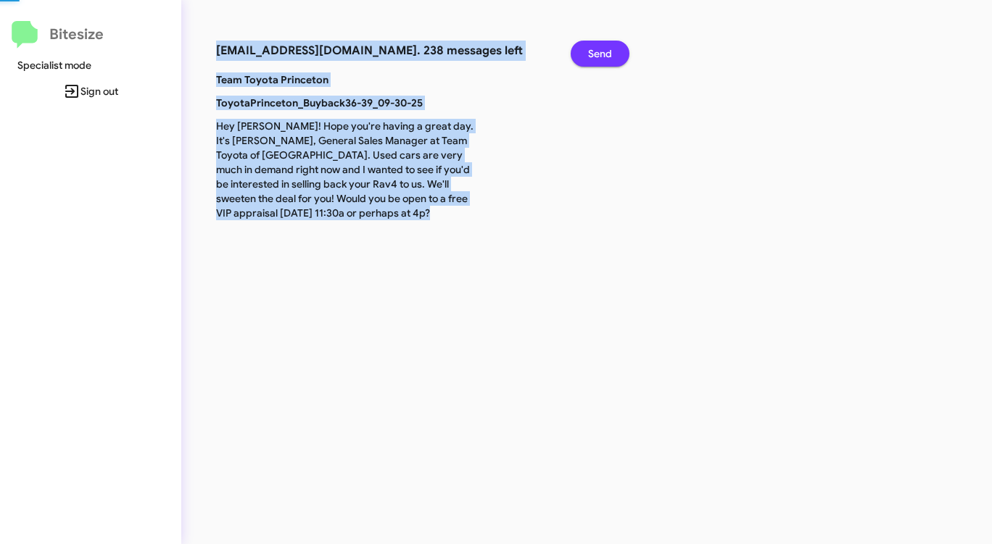
click at [602, 56] on span "Send" at bounding box center [600, 54] width 24 height 26
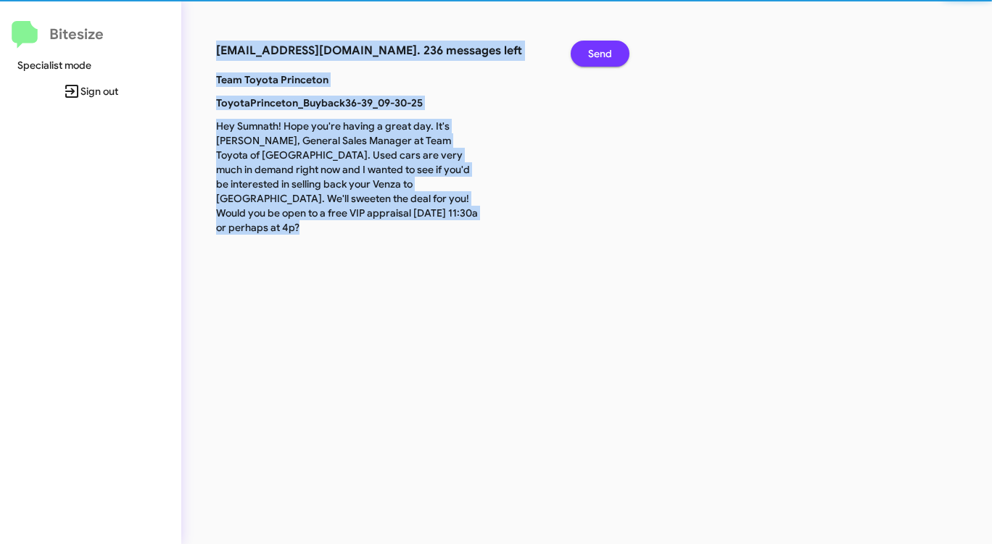
click at [602, 56] on span "Send" at bounding box center [600, 54] width 24 height 26
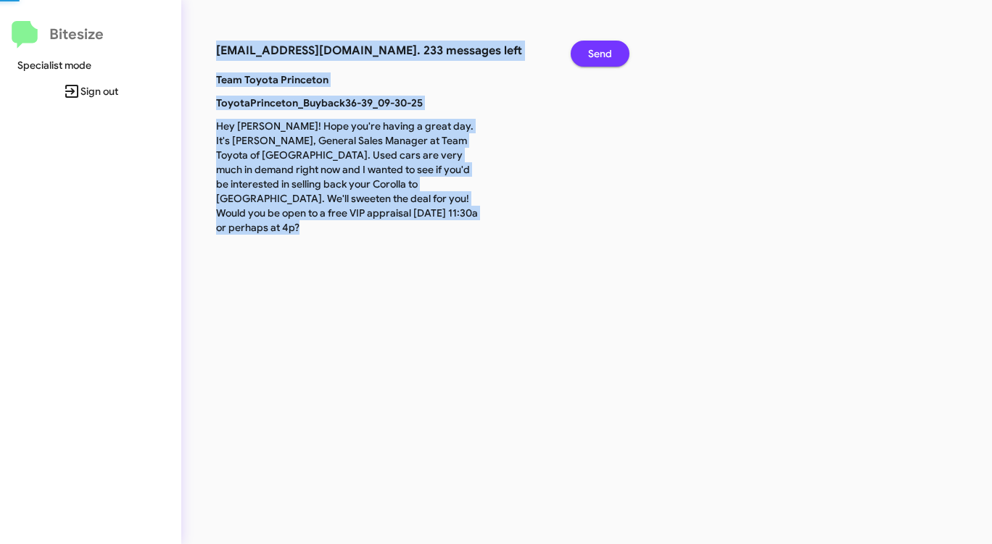
click at [602, 56] on span "Send" at bounding box center [600, 54] width 24 height 26
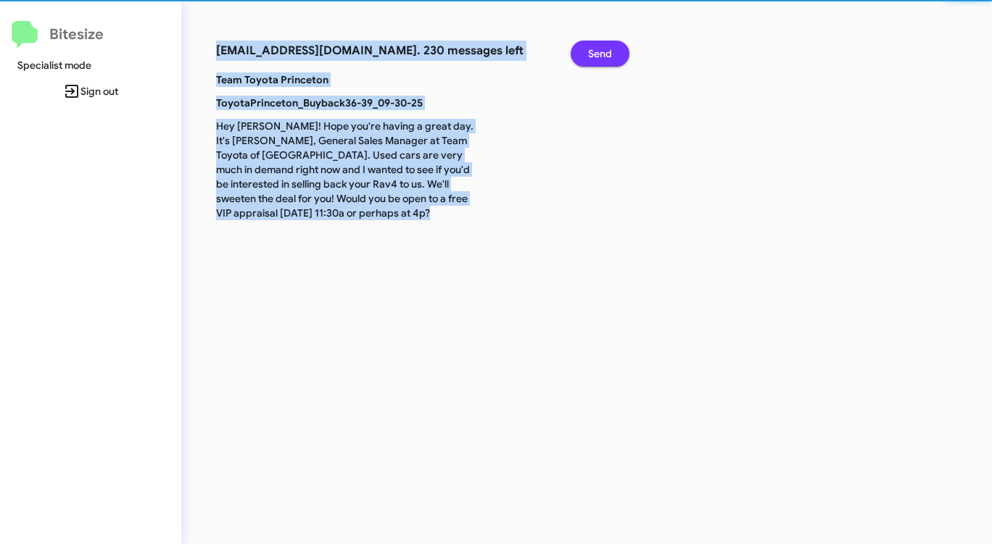
click at [602, 56] on span "Send" at bounding box center [600, 54] width 24 height 26
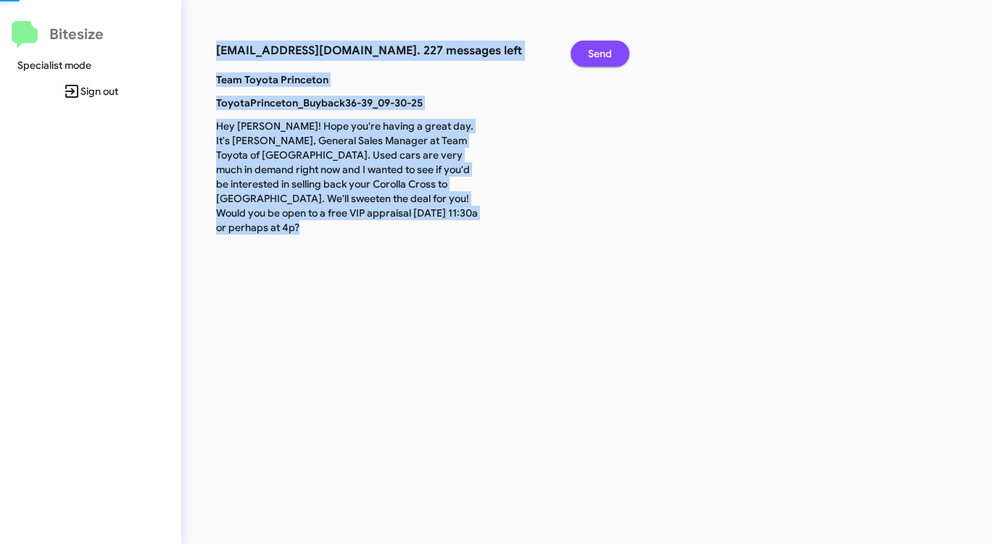
click at [602, 56] on span "Send" at bounding box center [600, 54] width 24 height 26
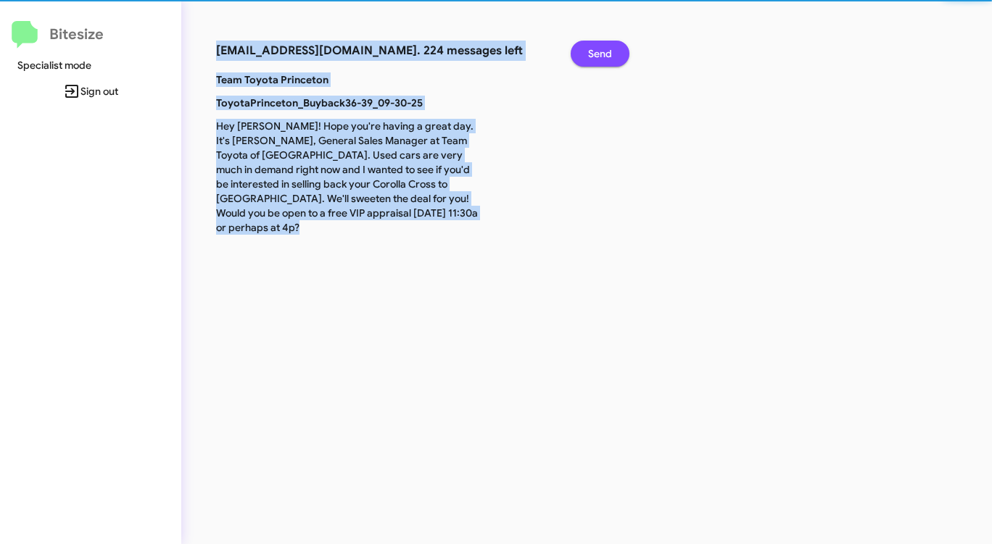
click at [602, 56] on span "Send" at bounding box center [600, 54] width 24 height 26
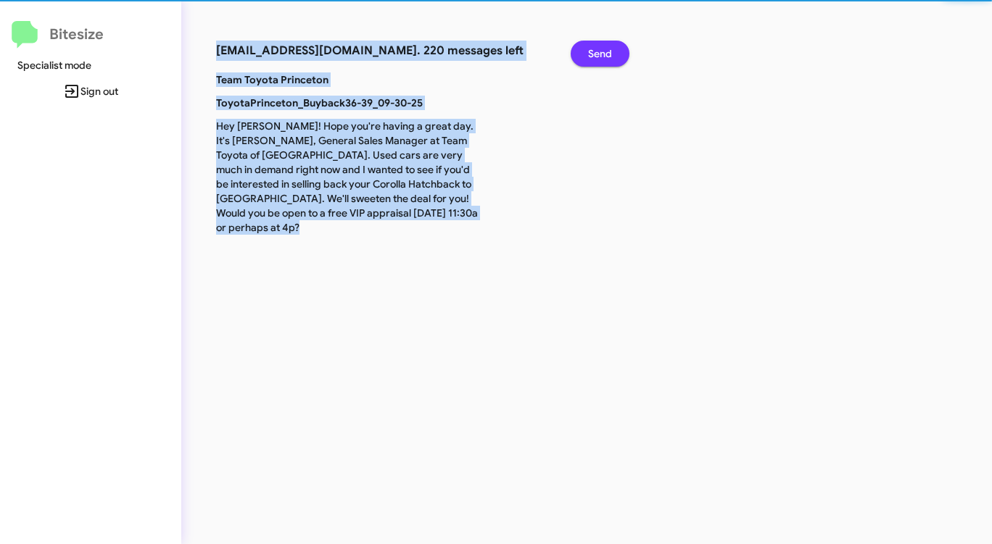
click at [602, 56] on span "Send" at bounding box center [600, 54] width 24 height 26
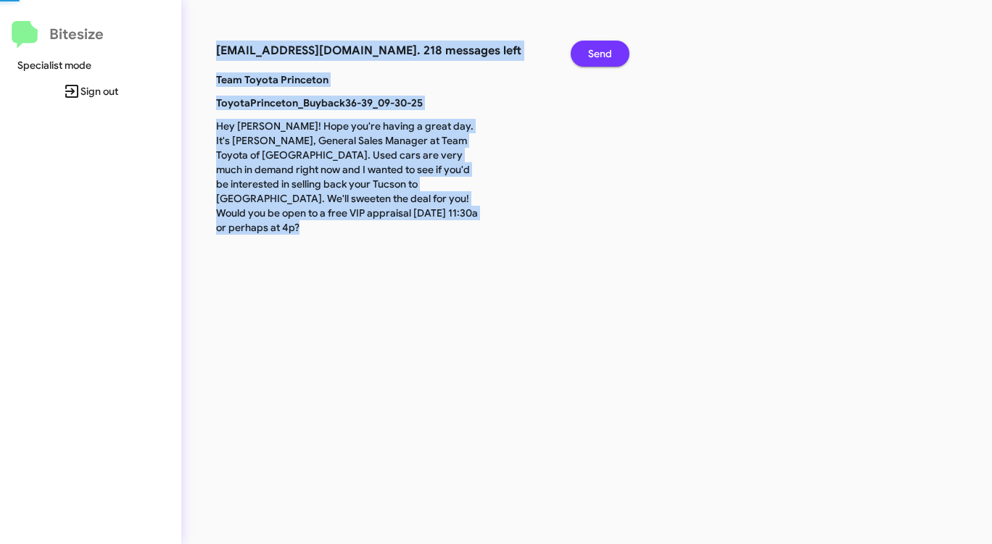
click at [602, 56] on span "Send" at bounding box center [600, 54] width 24 height 26
click at [600, 57] on span "Send" at bounding box center [600, 54] width 24 height 26
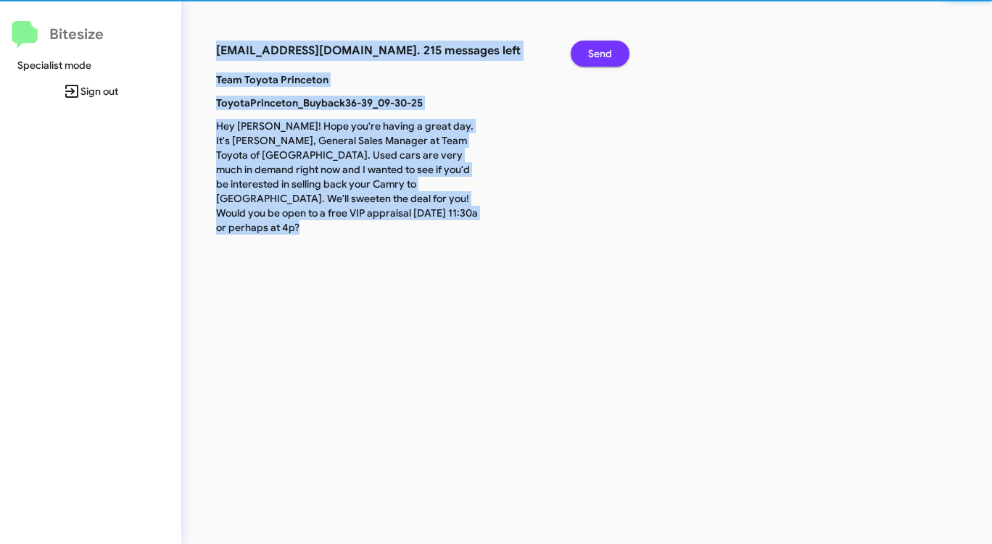
click at [599, 57] on span "Send" at bounding box center [600, 54] width 24 height 26
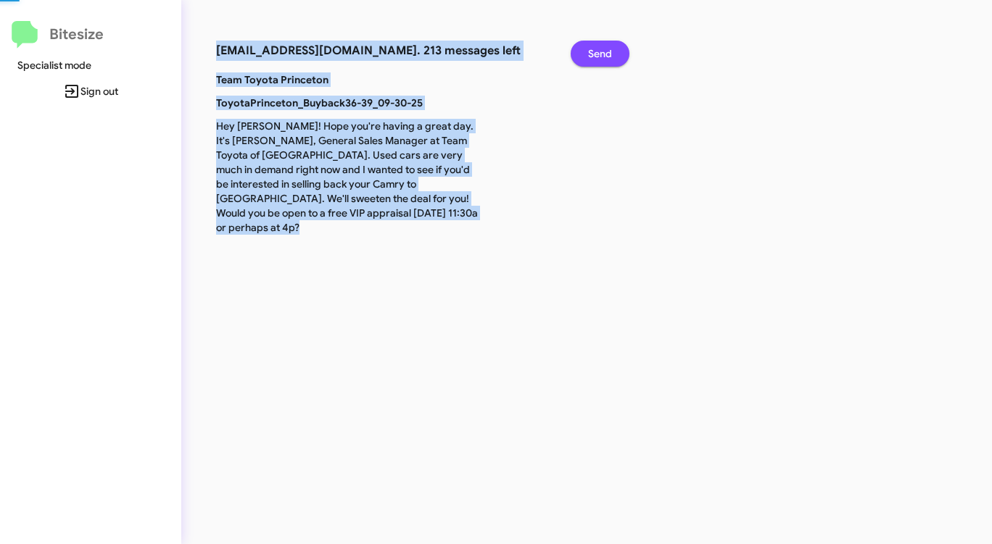
click at [598, 57] on span "Send" at bounding box center [600, 54] width 24 height 26
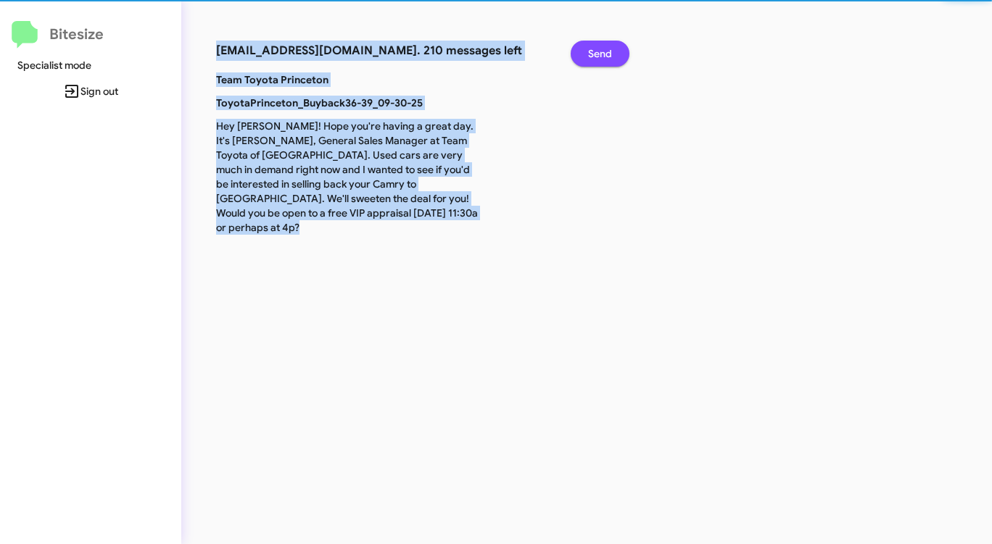
click at [598, 57] on span "Send" at bounding box center [600, 54] width 24 height 26
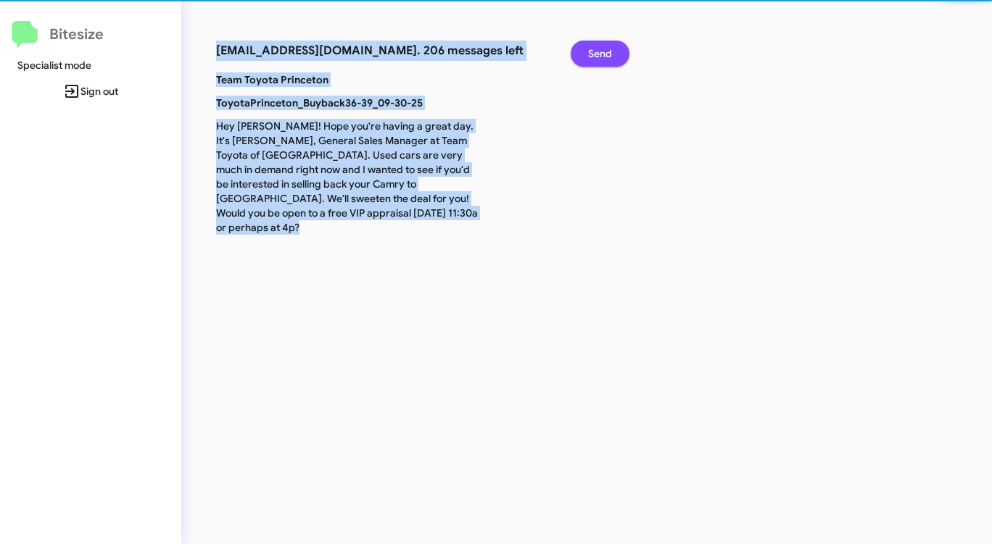
click at [598, 57] on span "Send" at bounding box center [600, 54] width 24 height 26
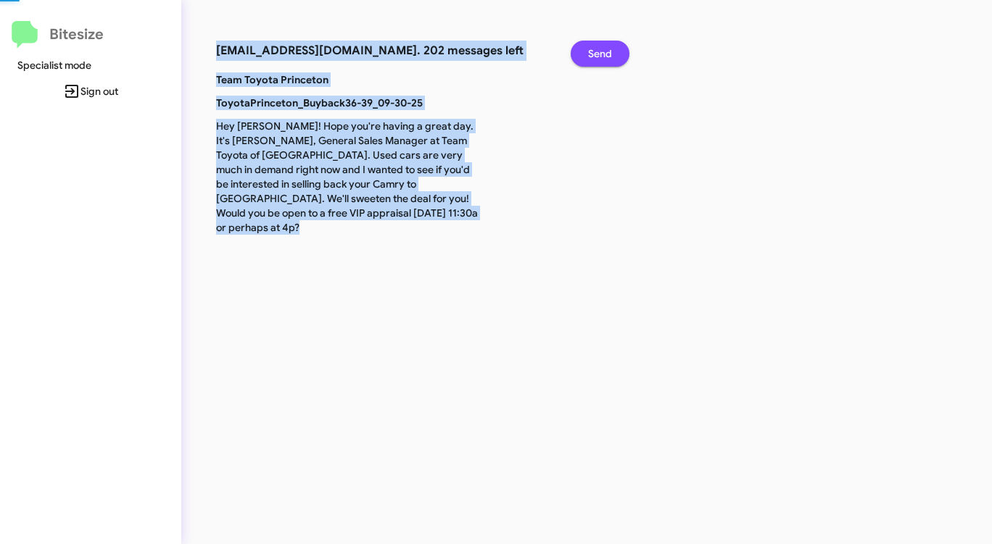
click at [598, 57] on span "Send" at bounding box center [600, 54] width 24 height 26
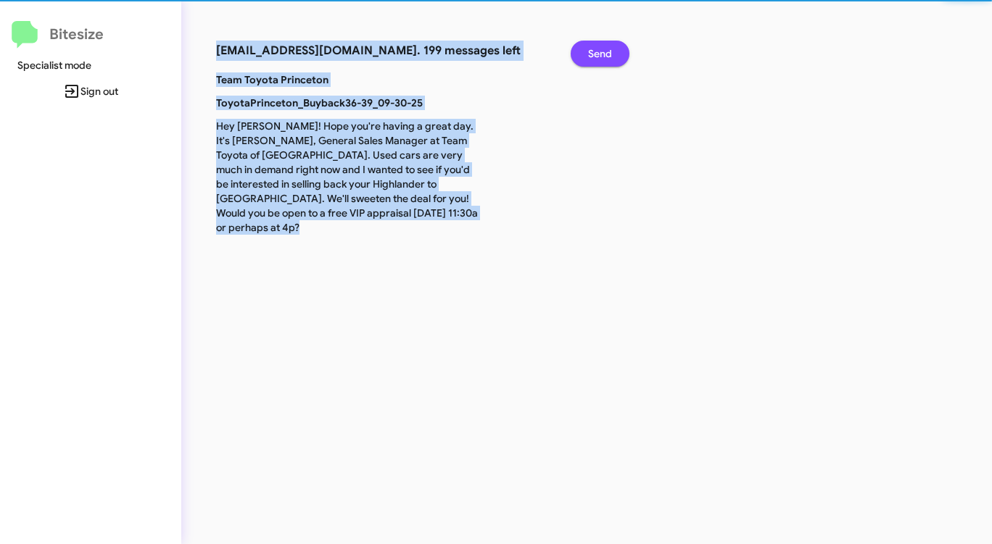
click at [598, 57] on span "Send" at bounding box center [600, 54] width 24 height 26
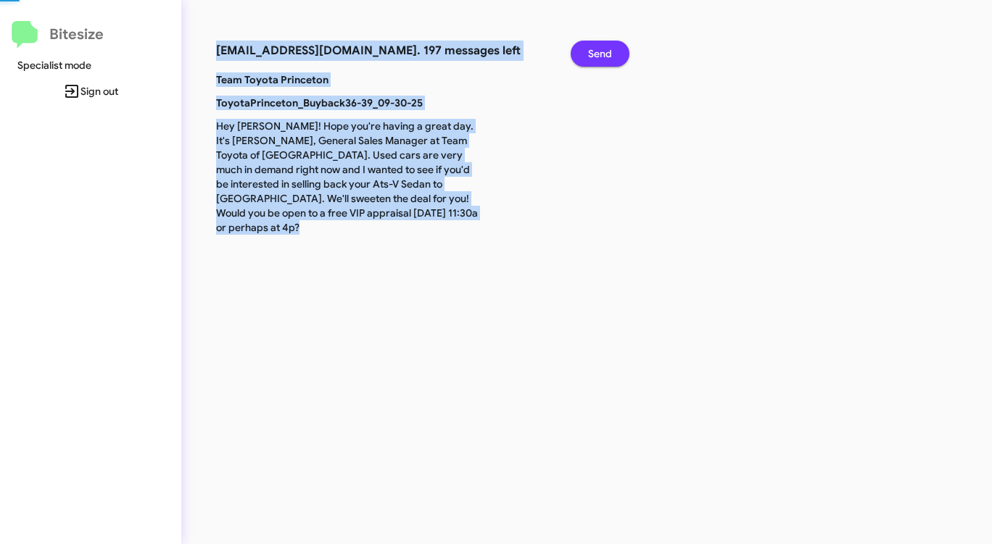
click at [598, 57] on span "Send" at bounding box center [600, 54] width 24 height 26
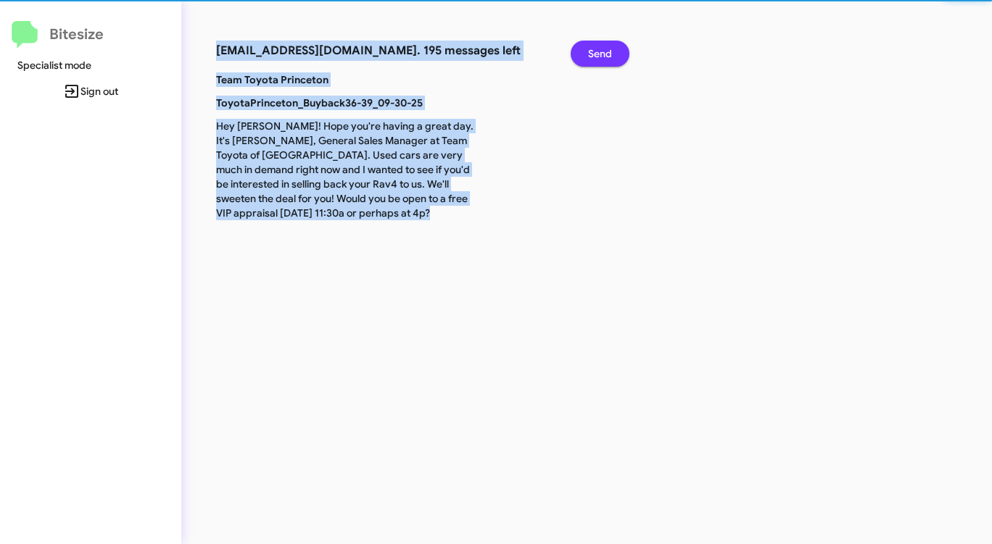
click at [598, 57] on span "Send" at bounding box center [600, 54] width 24 height 26
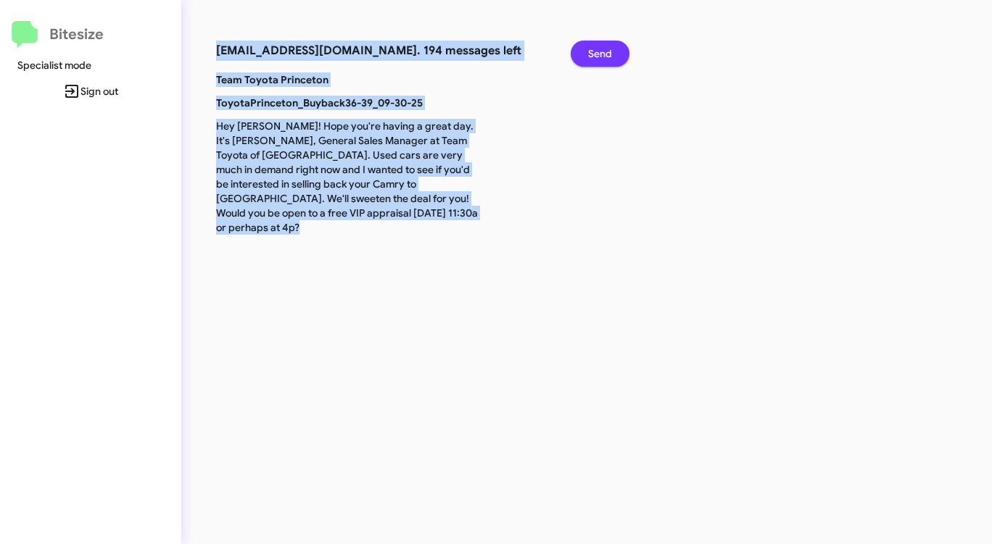
click at [598, 57] on span "Send" at bounding box center [600, 54] width 24 height 26
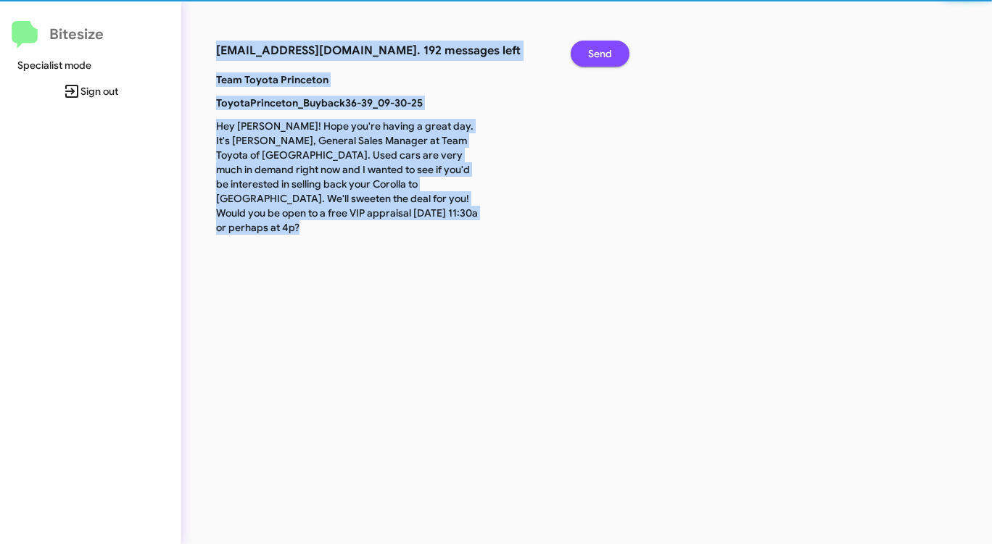
click at [598, 57] on span "Send" at bounding box center [600, 54] width 24 height 26
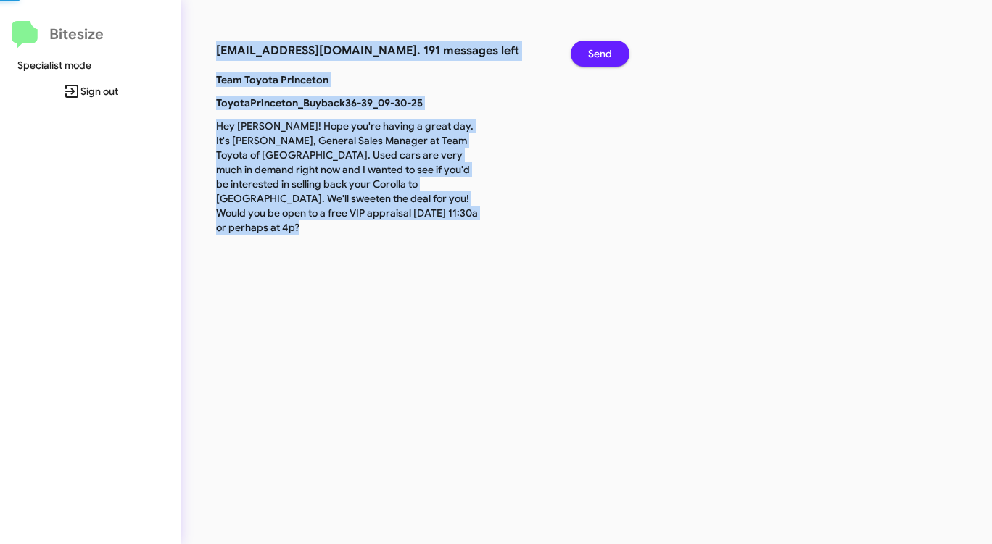
click at [598, 57] on span "Send" at bounding box center [600, 54] width 24 height 26
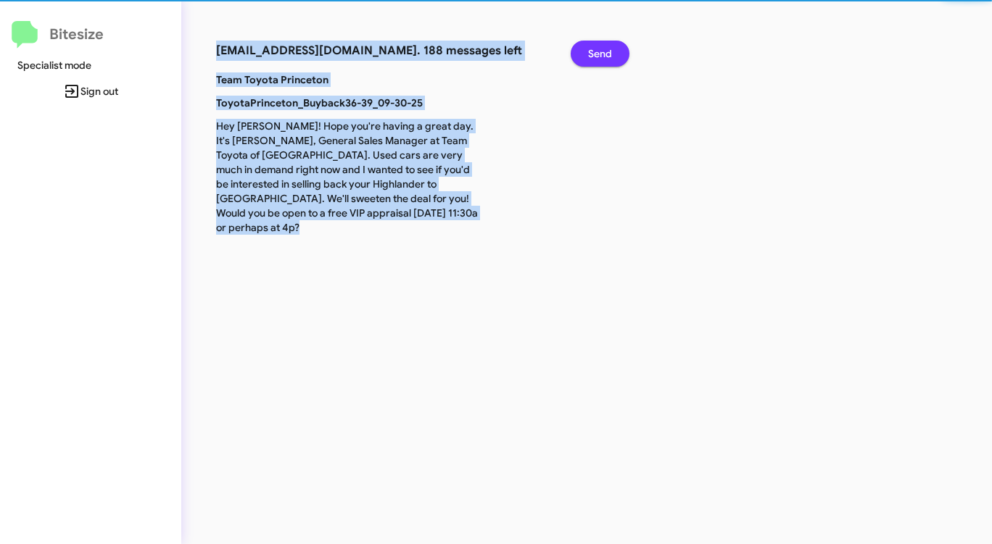
click at [598, 57] on span "Send" at bounding box center [600, 54] width 24 height 26
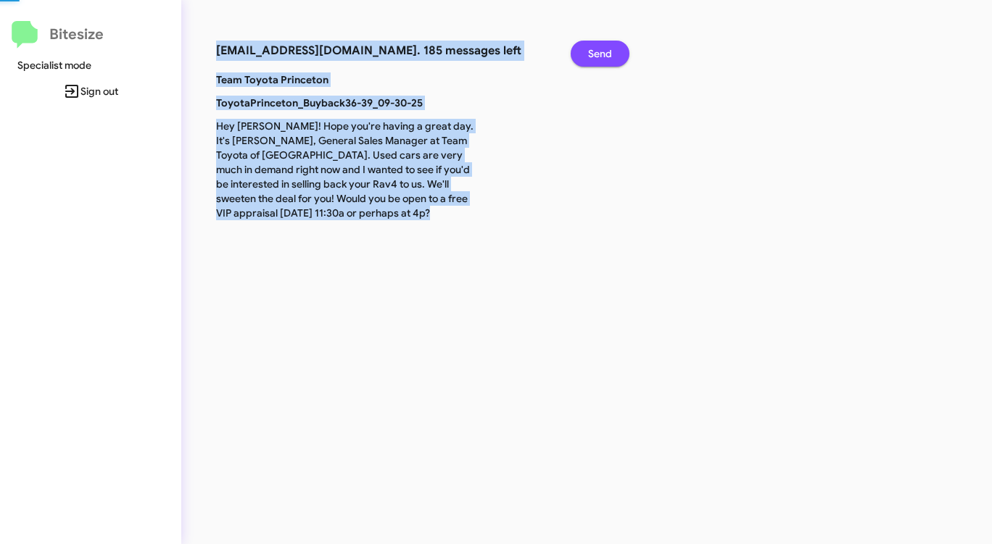
click at [598, 57] on span "Send" at bounding box center [600, 54] width 24 height 26
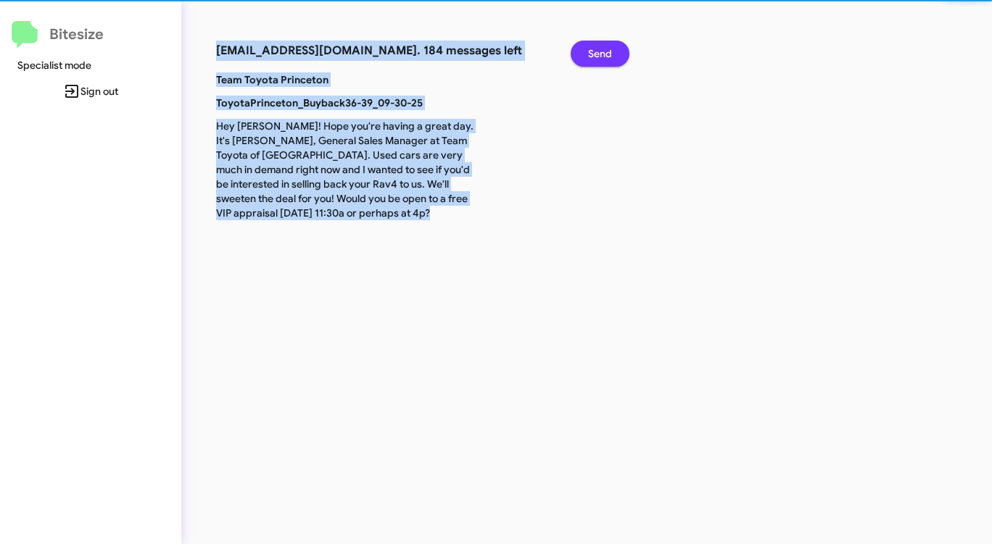
click at [598, 57] on span "Send" at bounding box center [600, 54] width 24 height 26
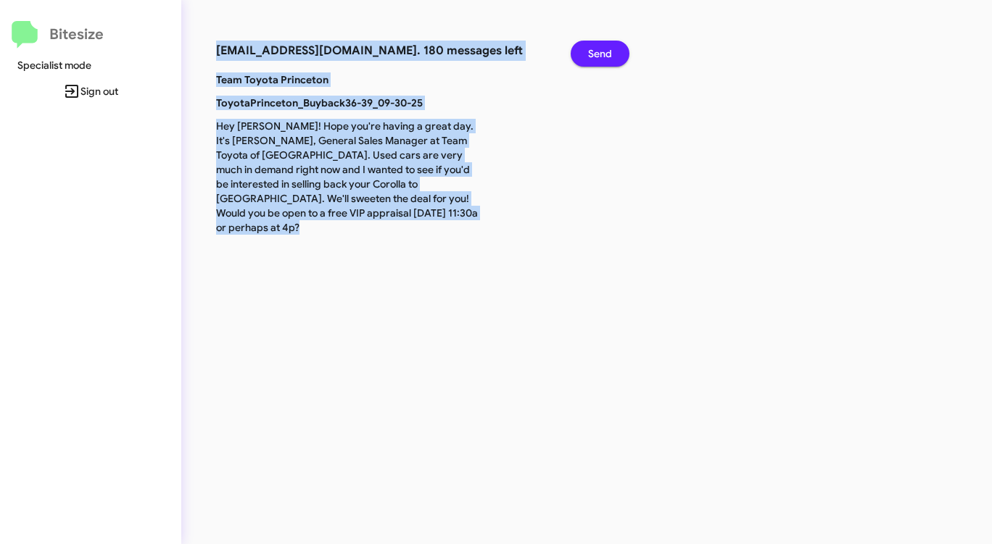
click at [598, 57] on span "Send" at bounding box center [600, 54] width 24 height 26
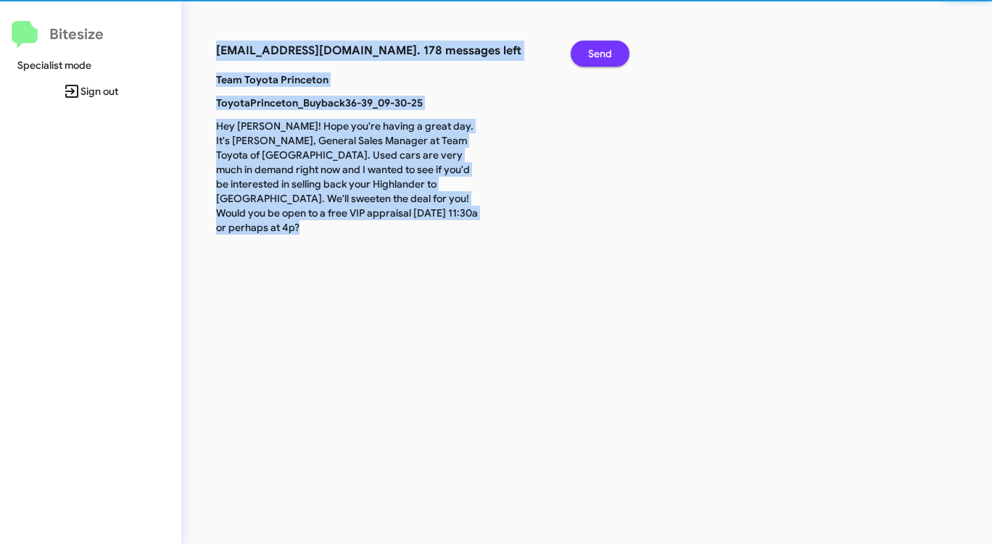
click at [598, 57] on span "Send" at bounding box center [600, 54] width 24 height 26
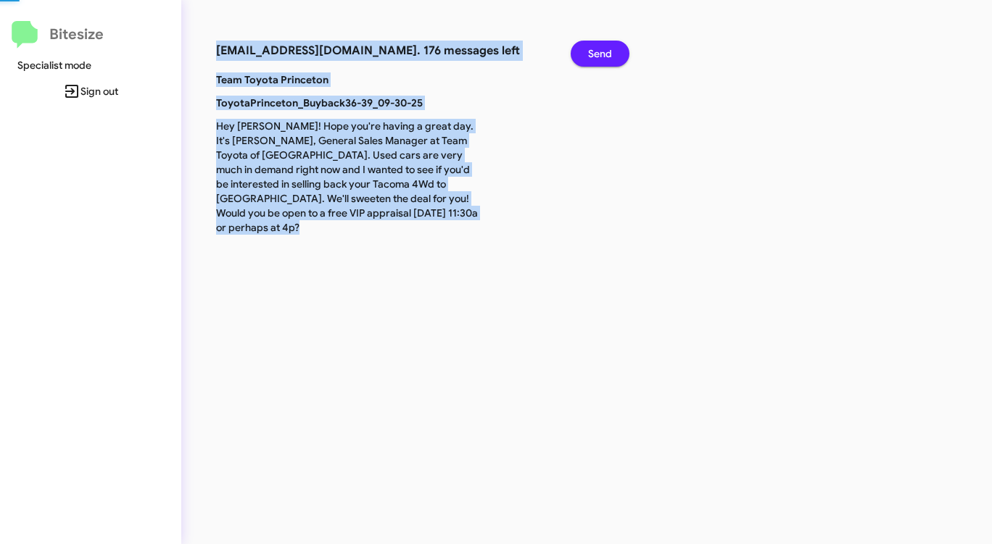
click at [598, 57] on span "Send" at bounding box center [600, 54] width 24 height 26
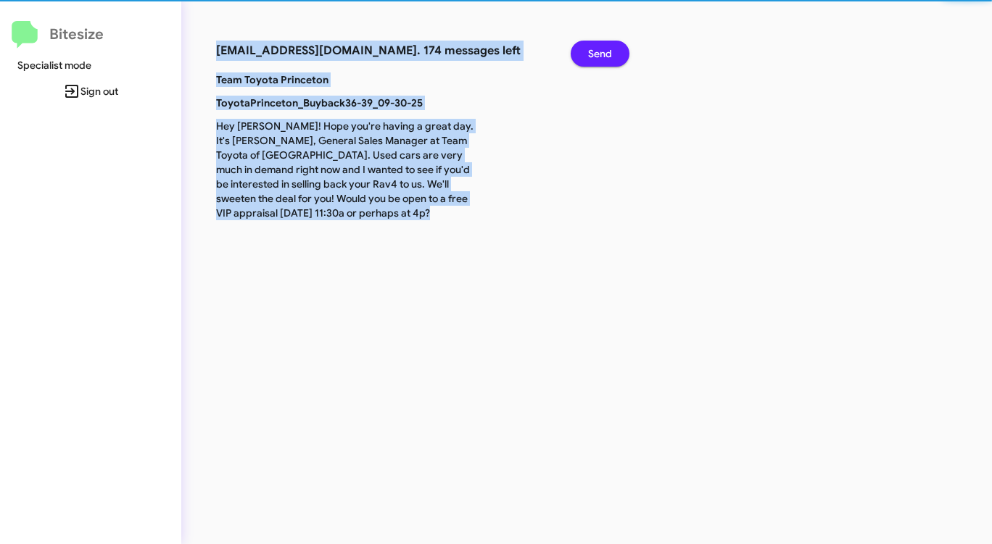
click at [598, 57] on span "Send" at bounding box center [600, 54] width 24 height 26
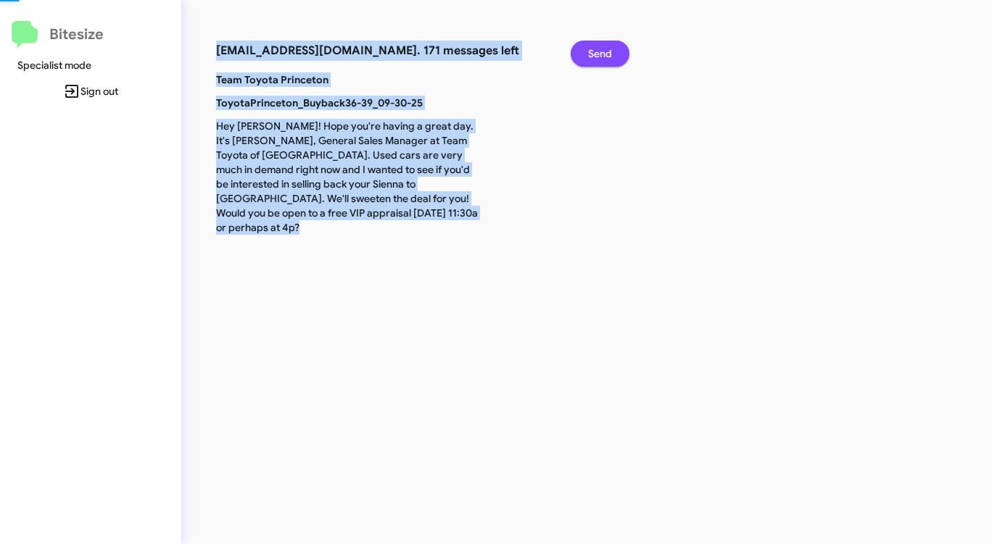
click at [598, 57] on span "Send" at bounding box center [600, 54] width 24 height 26
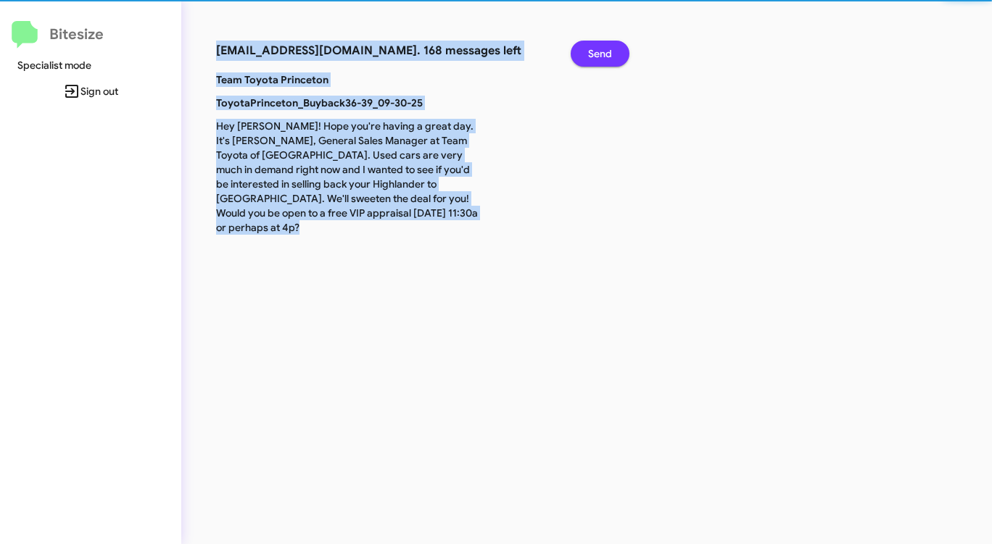
click at [598, 57] on span "Send" at bounding box center [600, 54] width 24 height 26
click at [597, 57] on span "Send" at bounding box center [600, 54] width 24 height 26
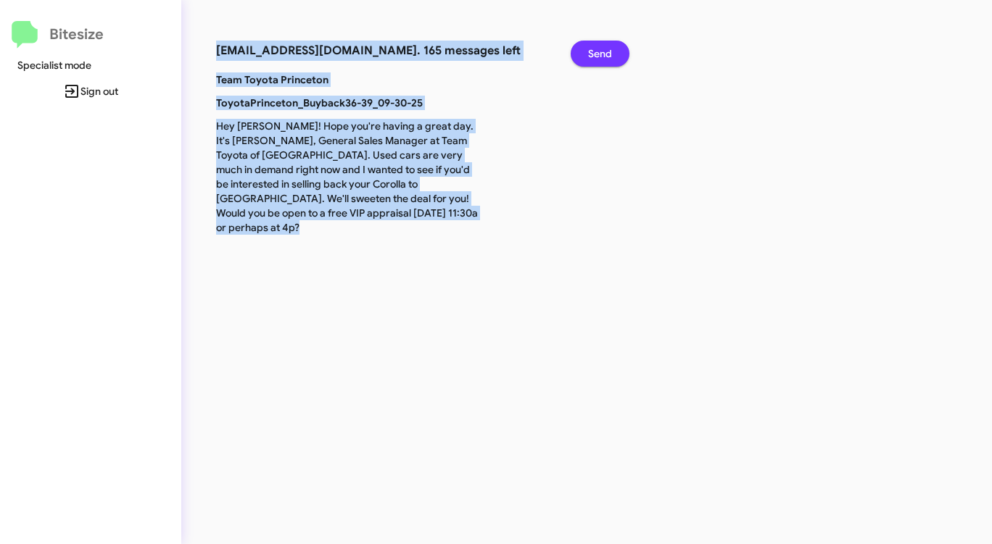
click at [597, 57] on span "Send" at bounding box center [600, 54] width 24 height 26
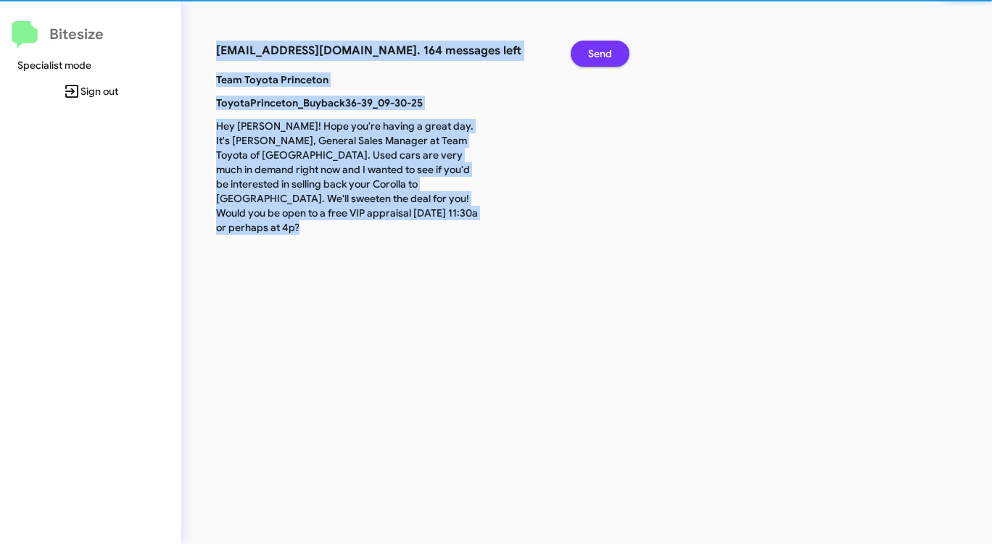
click at [597, 57] on span "Send" at bounding box center [600, 54] width 24 height 26
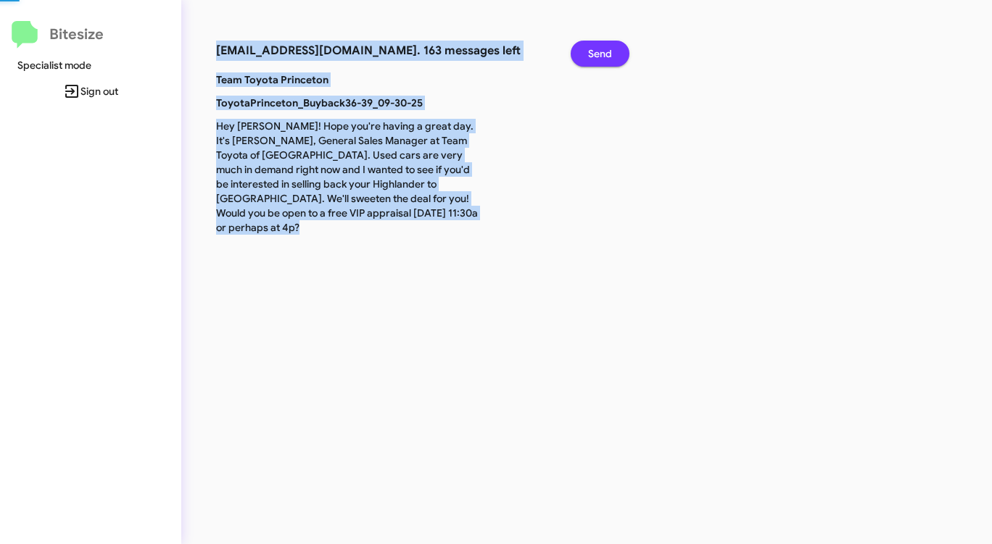
click at [597, 57] on span "Send" at bounding box center [600, 54] width 24 height 26
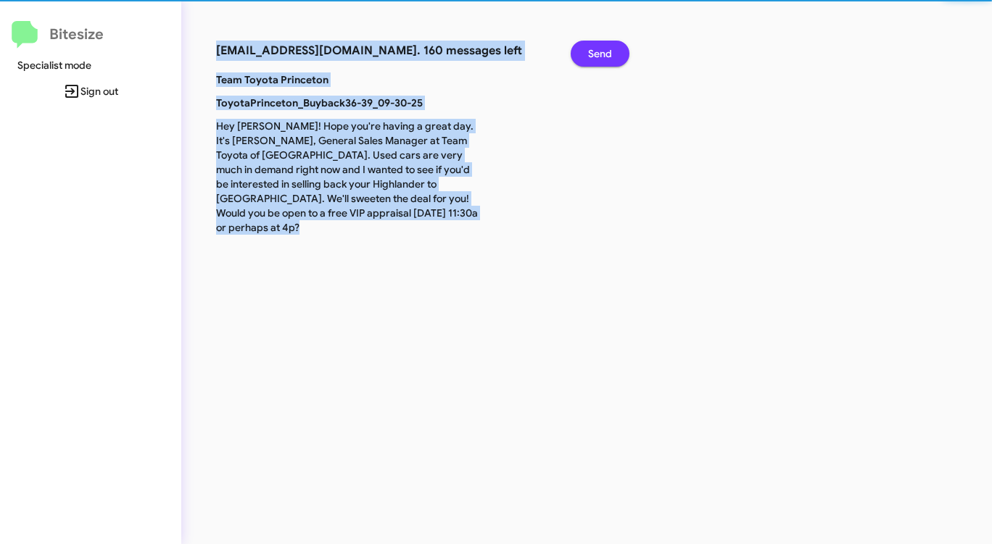
click at [597, 57] on span "Send" at bounding box center [600, 54] width 24 height 26
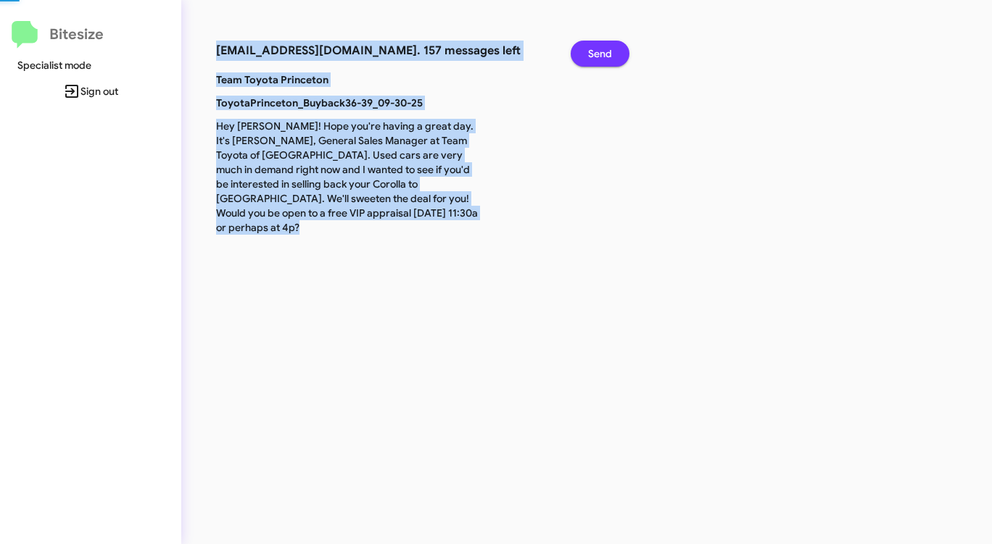
click at [597, 57] on span "Send" at bounding box center [600, 54] width 24 height 26
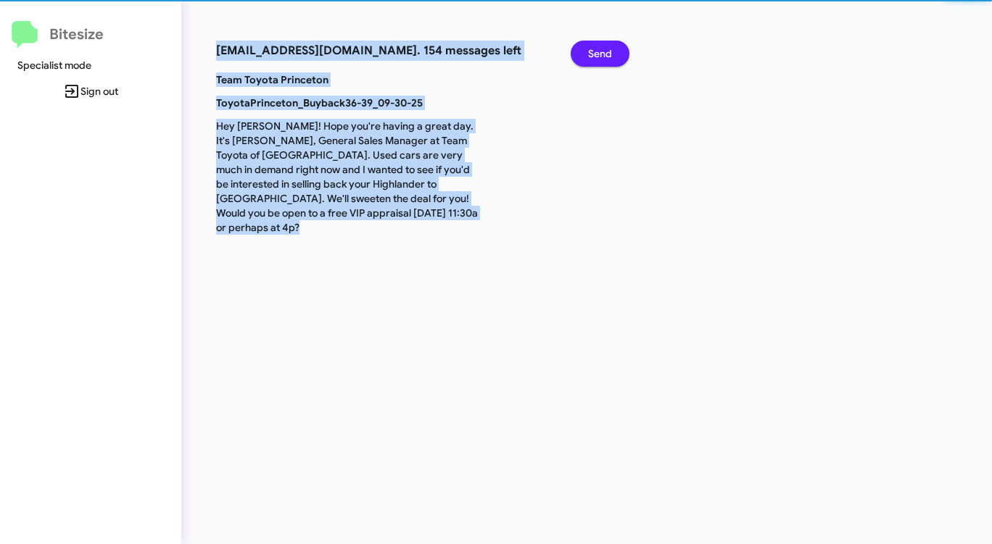
click at [597, 57] on span "Send" at bounding box center [600, 54] width 24 height 26
click at [595, 57] on span "Send" at bounding box center [600, 54] width 24 height 26
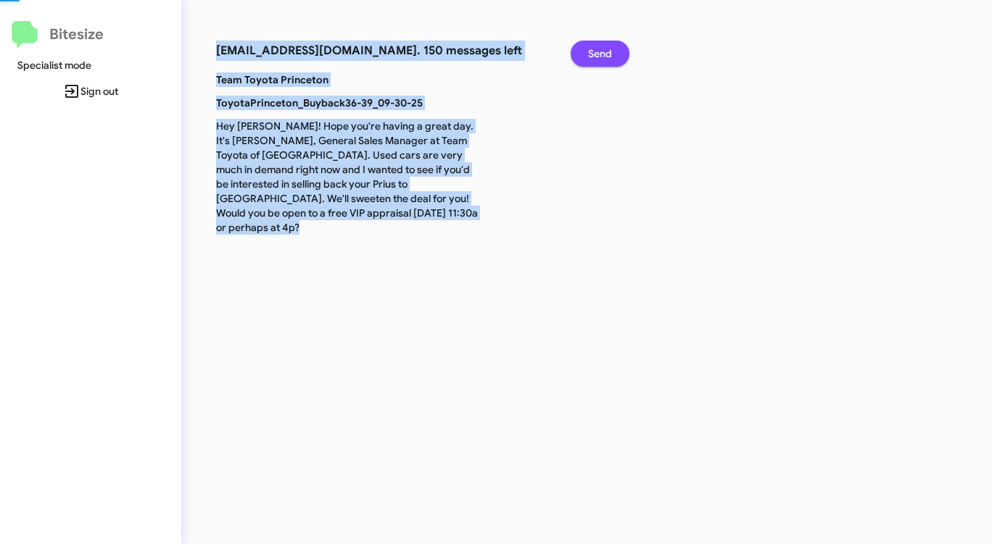
click at [595, 57] on span "Send" at bounding box center [600, 54] width 24 height 26
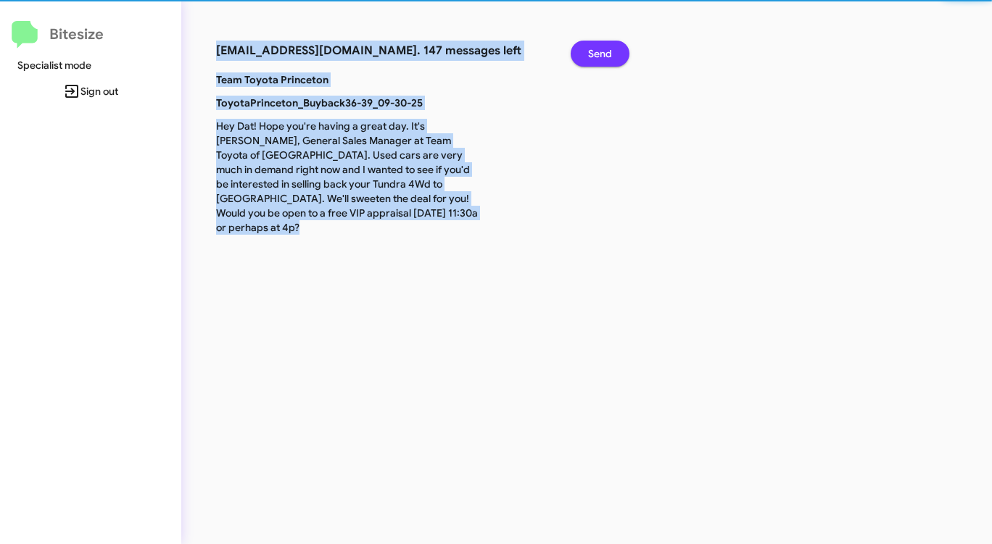
click at [595, 57] on span "Send" at bounding box center [600, 54] width 24 height 26
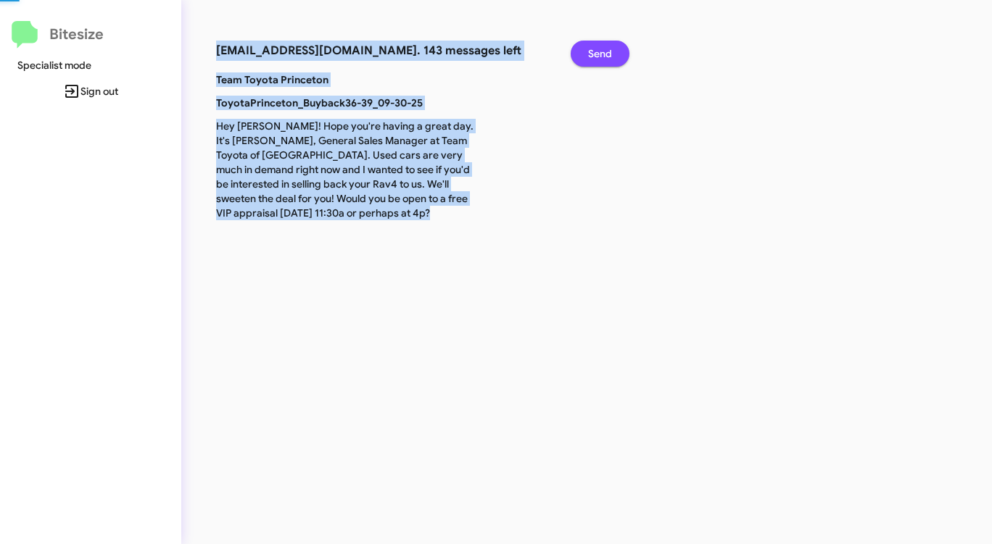
click at [595, 57] on span "Send" at bounding box center [600, 54] width 24 height 26
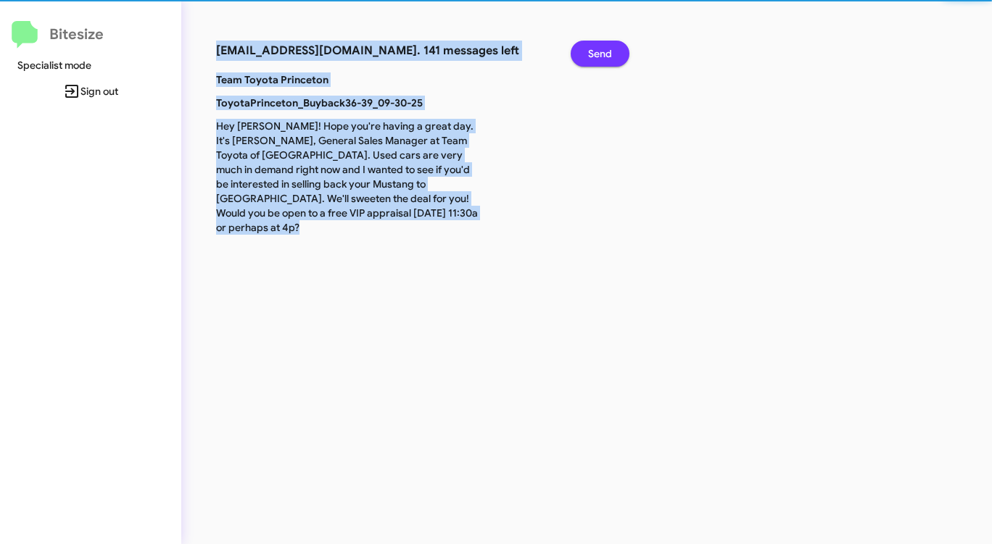
click at [595, 57] on span "Send" at bounding box center [600, 54] width 24 height 26
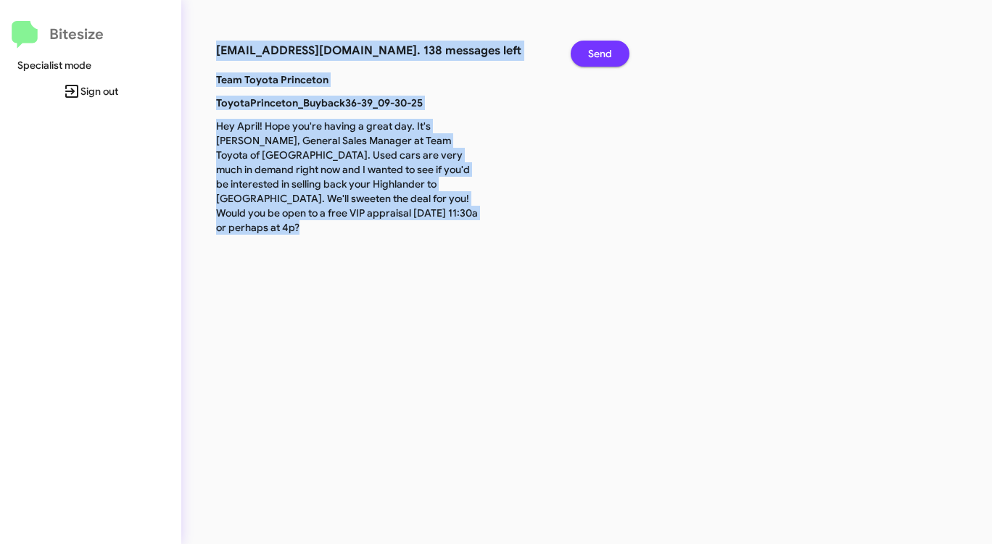
click at [595, 57] on span "Send" at bounding box center [600, 54] width 24 height 26
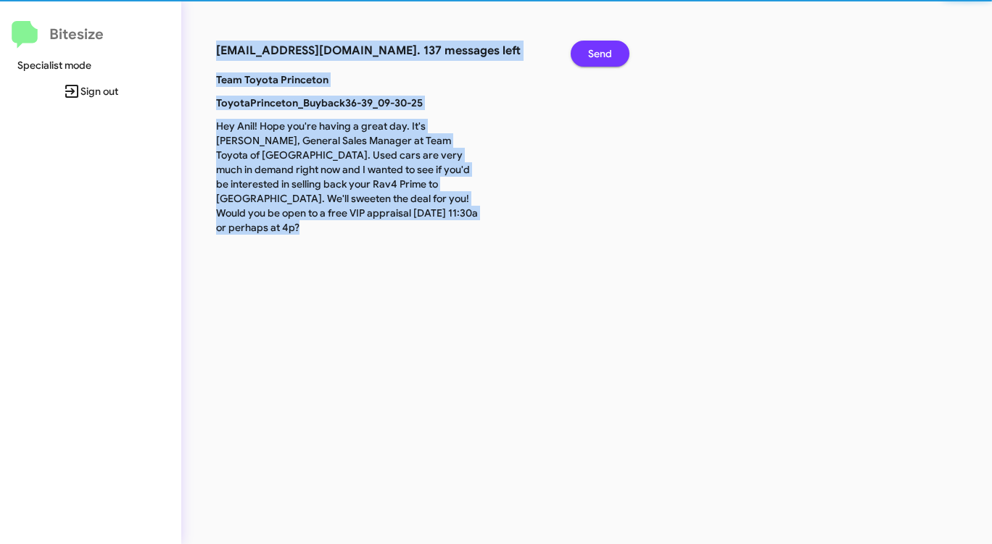
click at [595, 57] on span "Send" at bounding box center [600, 54] width 24 height 26
click at [594, 57] on span "Send" at bounding box center [600, 54] width 24 height 26
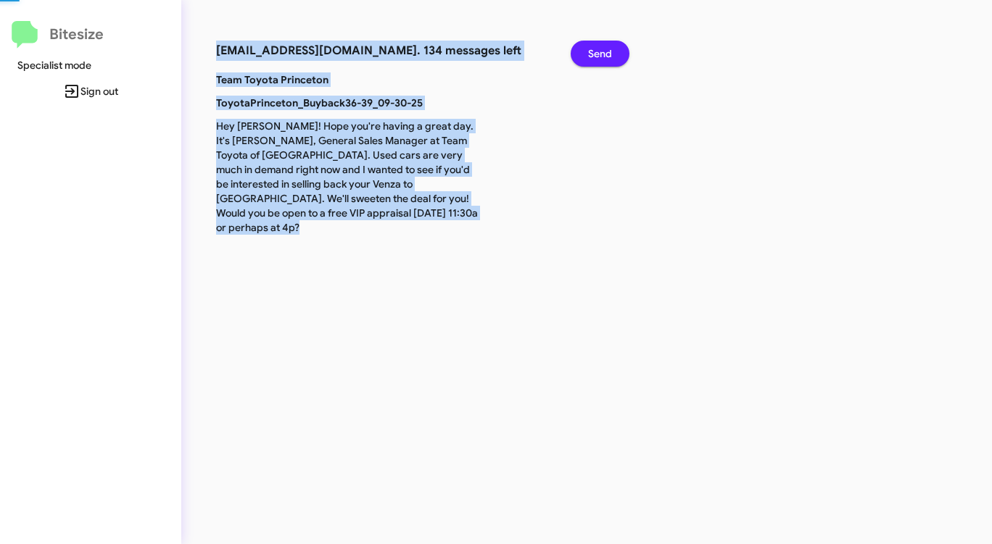
click at [594, 57] on span "Send" at bounding box center [600, 54] width 24 height 26
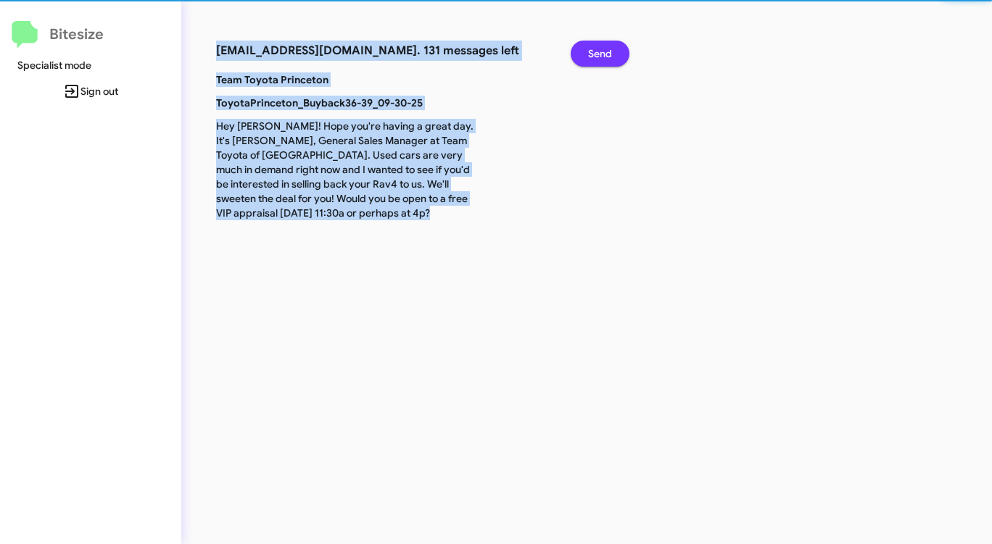
click at [594, 57] on span "Send" at bounding box center [600, 54] width 24 height 26
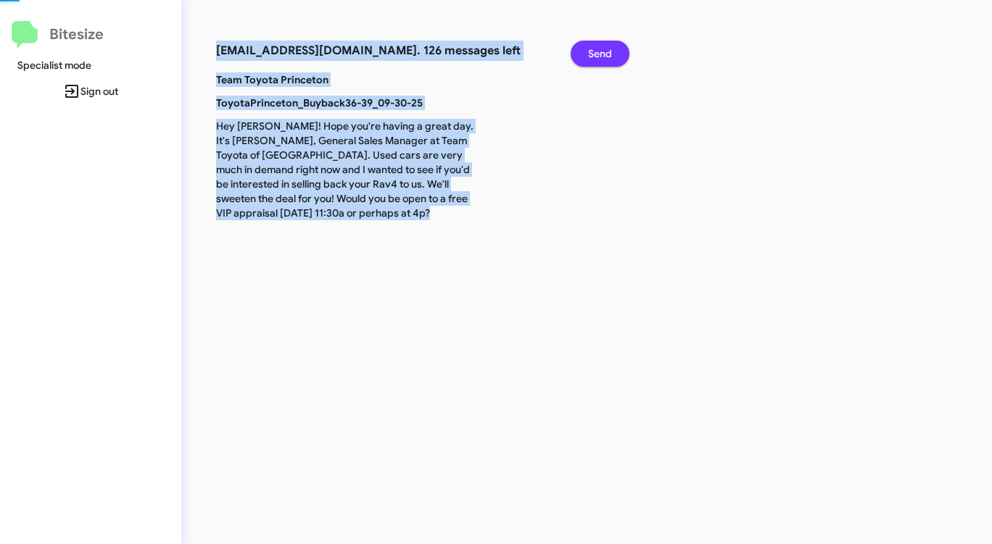
click at [594, 57] on span "Send" at bounding box center [600, 54] width 24 height 26
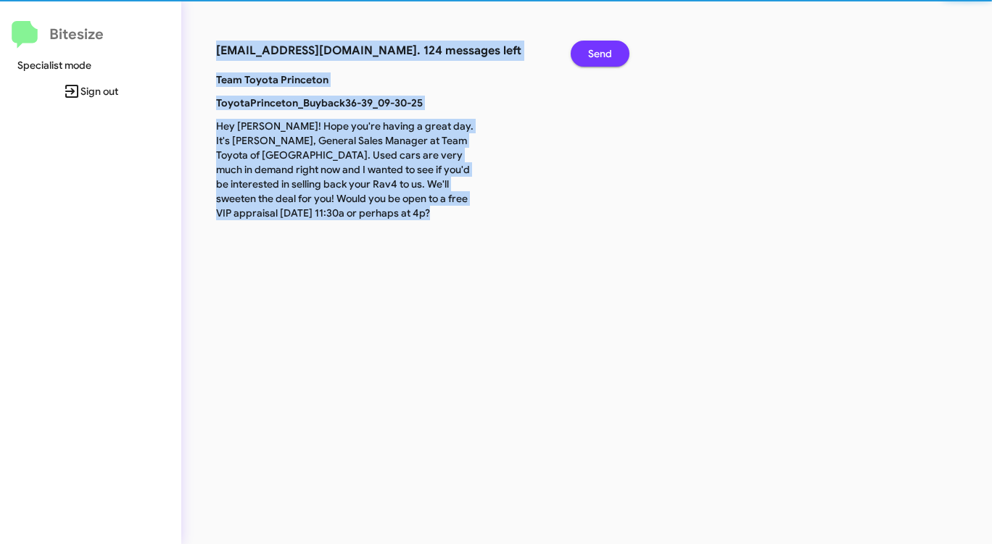
click at [594, 57] on span "Send" at bounding box center [600, 54] width 24 height 26
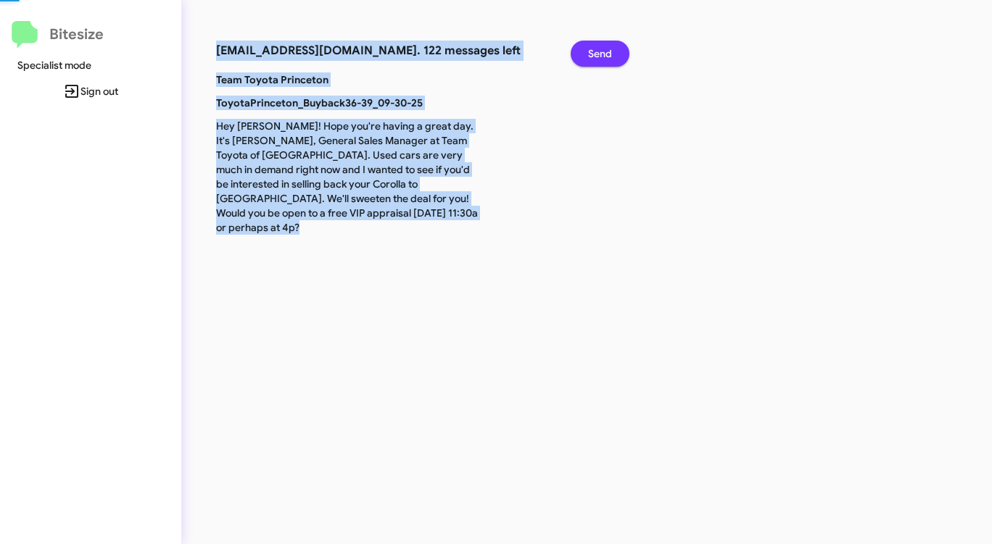
click at [594, 57] on span "Send" at bounding box center [600, 54] width 24 height 26
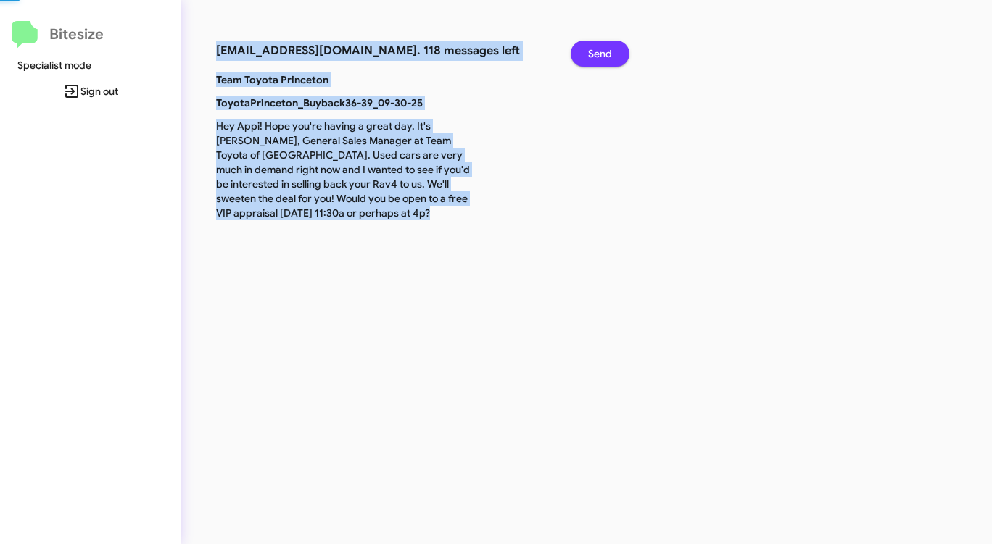
click at [593, 57] on span "Send" at bounding box center [600, 54] width 24 height 26
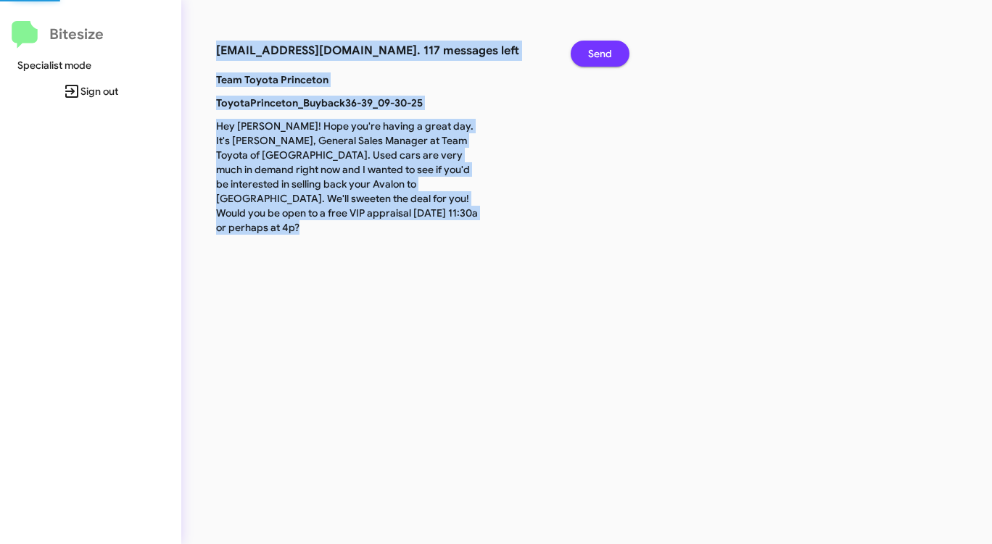
click at [593, 57] on span "Send" at bounding box center [600, 54] width 24 height 26
click at [592, 57] on span "Send" at bounding box center [600, 54] width 24 height 26
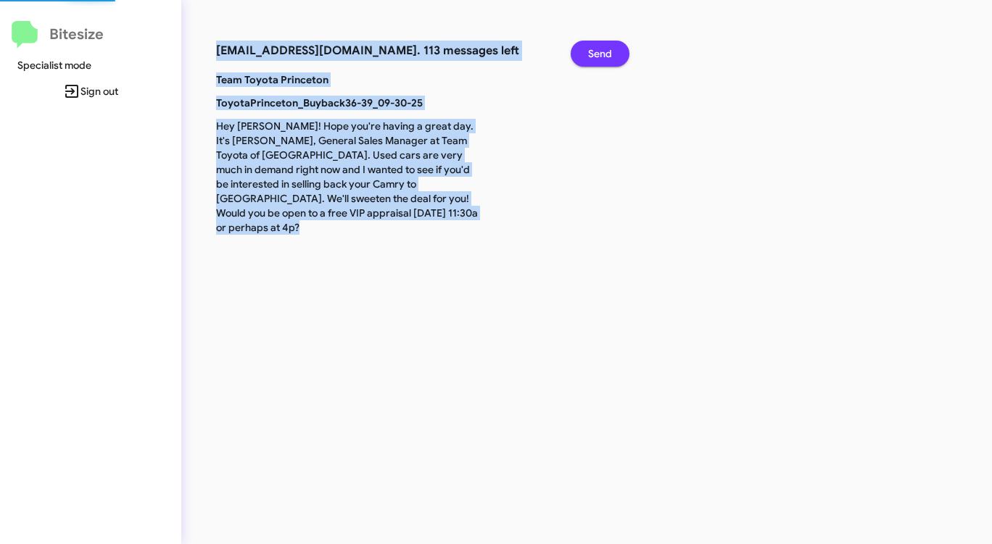
click at [592, 57] on span "Send" at bounding box center [600, 54] width 24 height 26
click at [591, 57] on span "Send" at bounding box center [600, 54] width 24 height 26
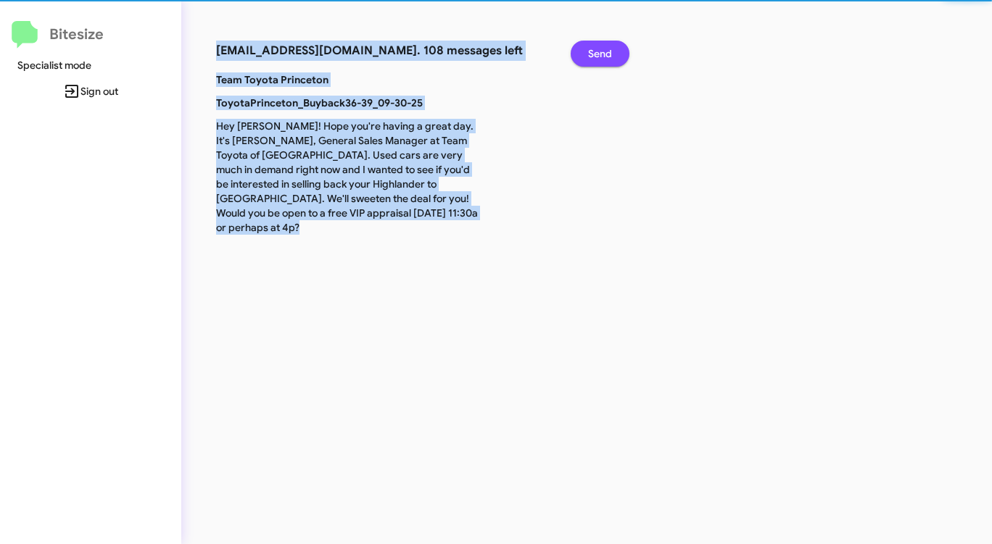
click at [591, 57] on span "Send" at bounding box center [600, 54] width 24 height 26
click at [590, 57] on span "Send" at bounding box center [600, 54] width 24 height 26
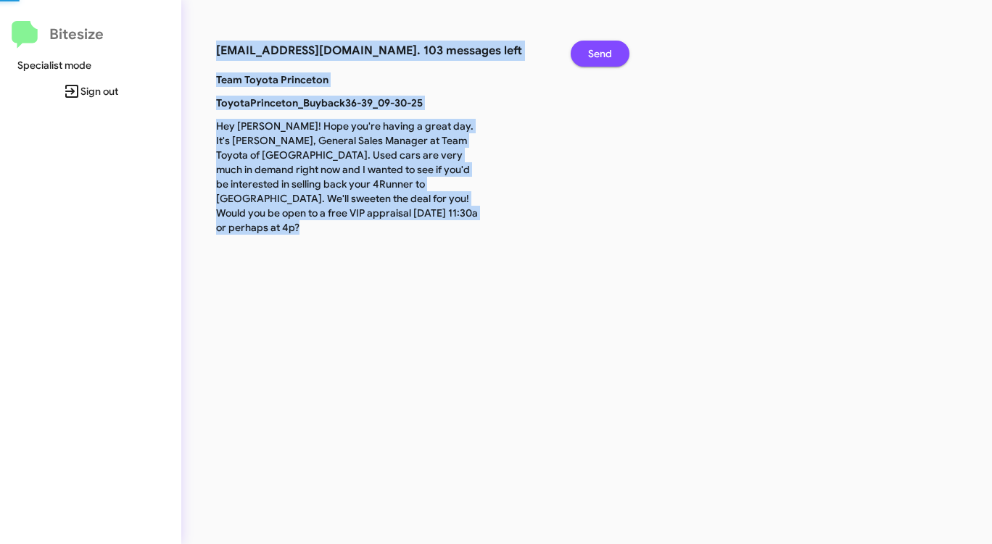
click at [590, 57] on span "Send" at bounding box center [600, 54] width 24 height 26
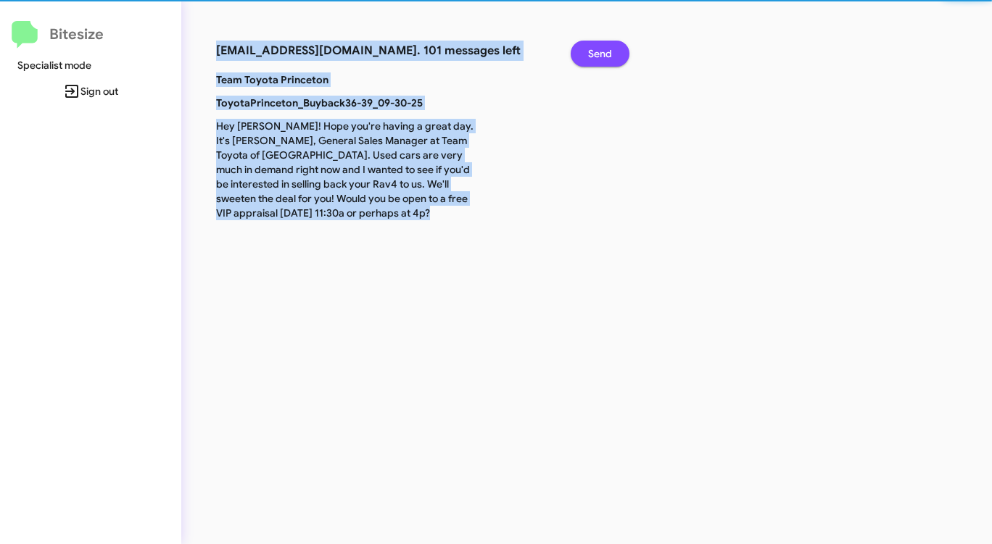
click at [590, 57] on span "Send" at bounding box center [600, 54] width 24 height 26
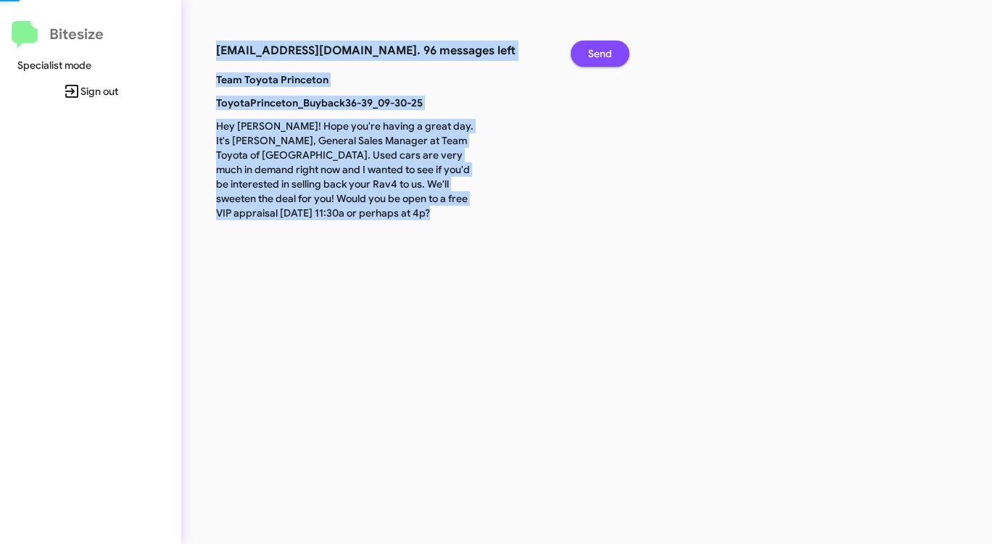
click at [590, 57] on span "Send" at bounding box center [600, 54] width 24 height 26
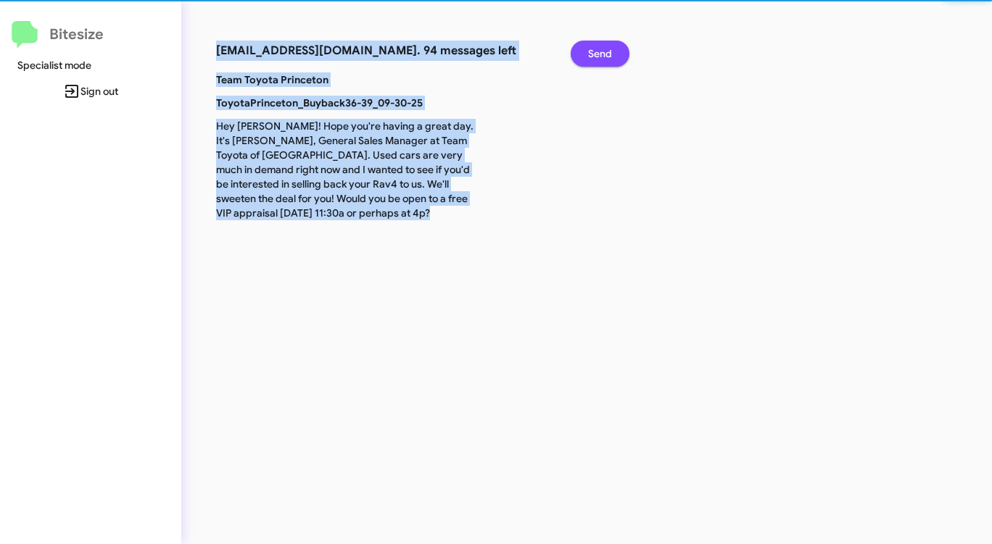
click at [590, 57] on span "Send" at bounding box center [600, 54] width 24 height 26
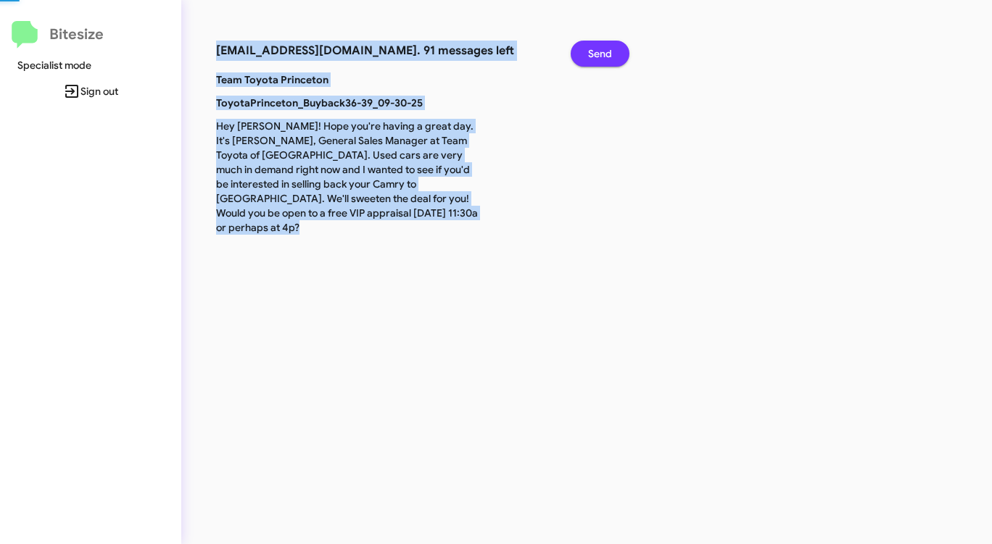
click at [590, 57] on span "Send" at bounding box center [600, 54] width 24 height 26
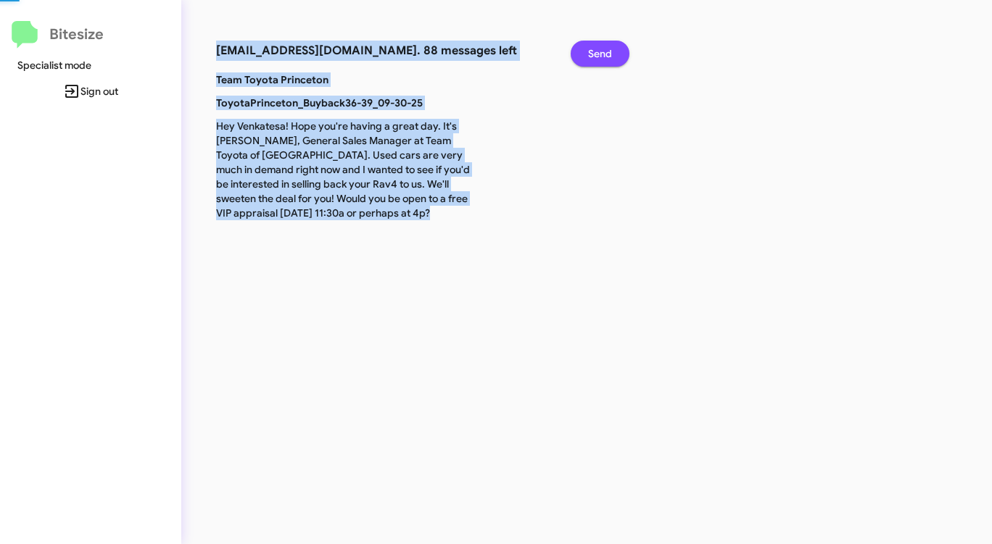
click at [590, 57] on span "Send" at bounding box center [600, 54] width 24 height 26
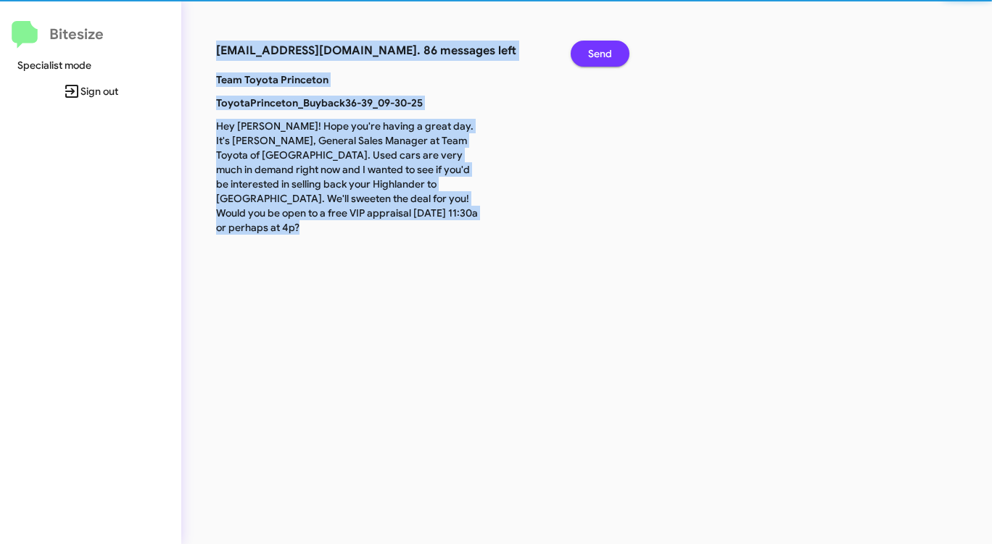
click at [590, 57] on span "Send" at bounding box center [600, 54] width 24 height 26
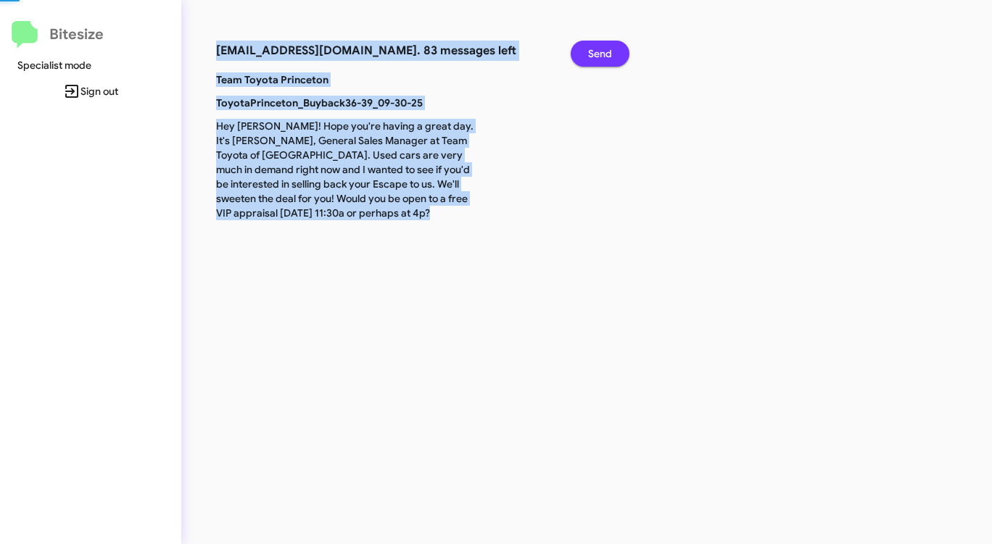
click at [590, 57] on span "Send" at bounding box center [600, 54] width 24 height 26
click at [589, 57] on span "Send" at bounding box center [600, 54] width 24 height 26
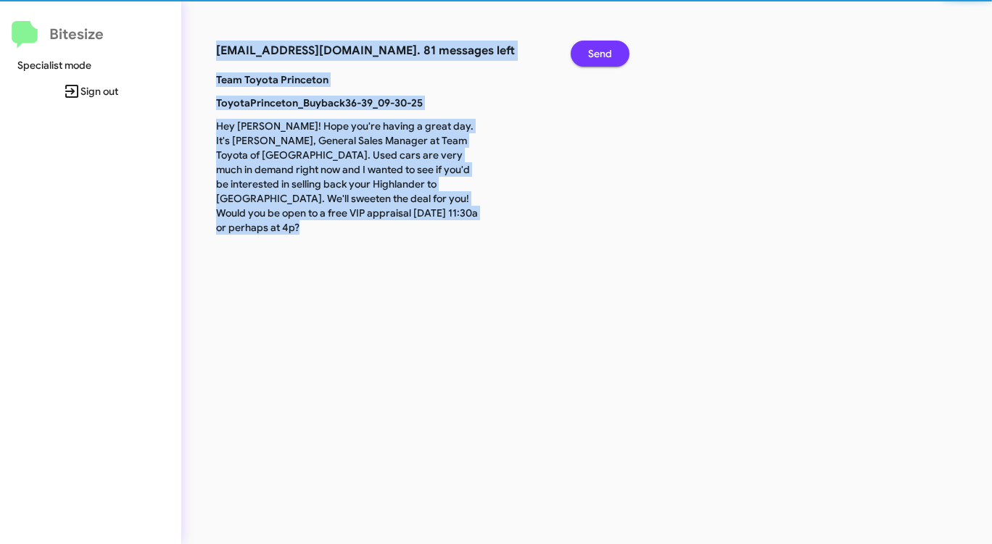
click at [587, 57] on button "Send" at bounding box center [599, 54] width 59 height 26
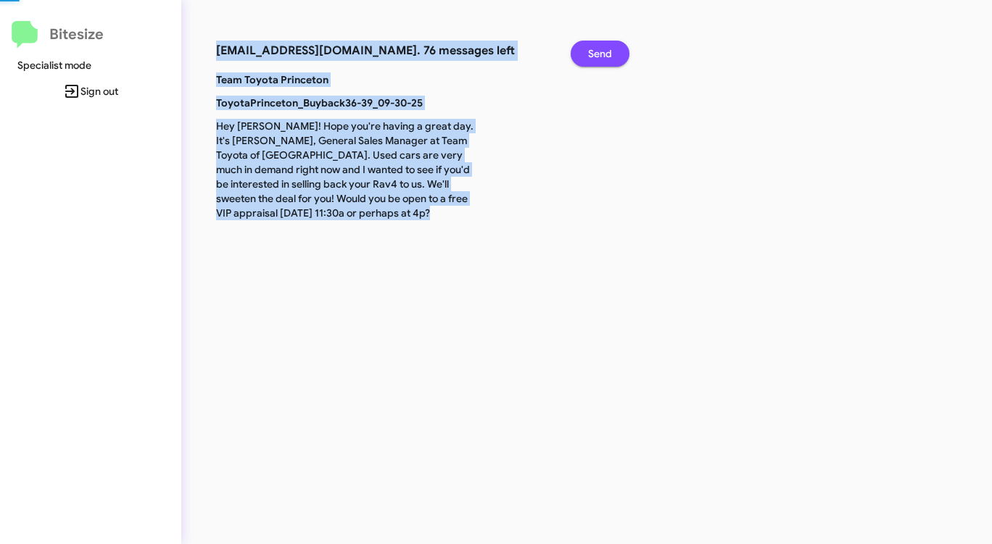
click at [587, 57] on button "Send" at bounding box center [599, 54] width 59 height 26
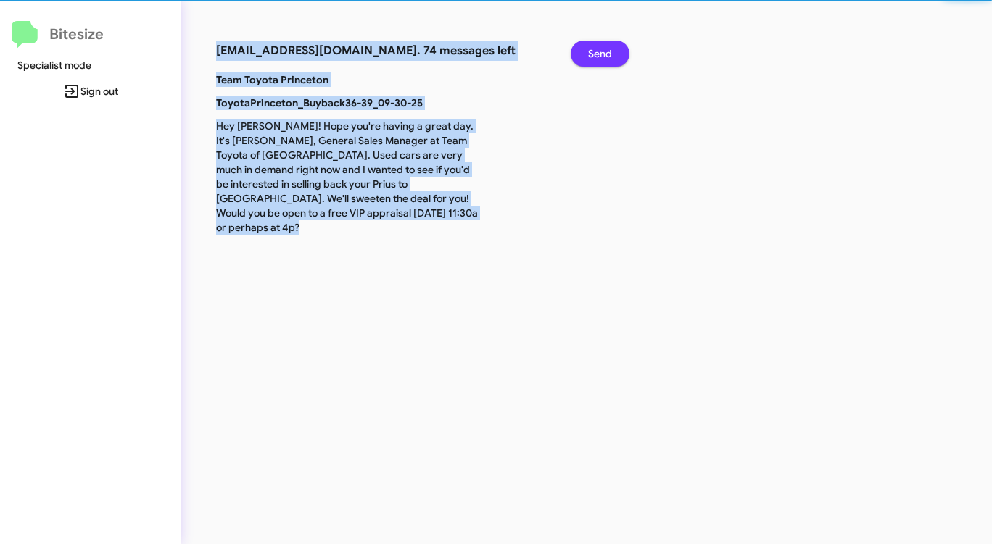
click at [587, 57] on button "Send" at bounding box center [599, 54] width 59 height 26
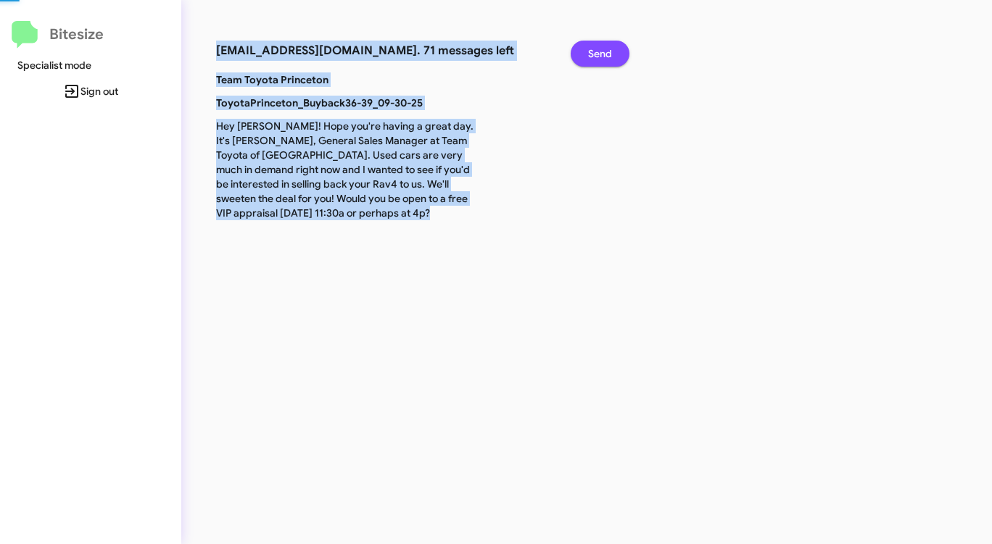
click at [587, 57] on button "Send" at bounding box center [599, 54] width 59 height 26
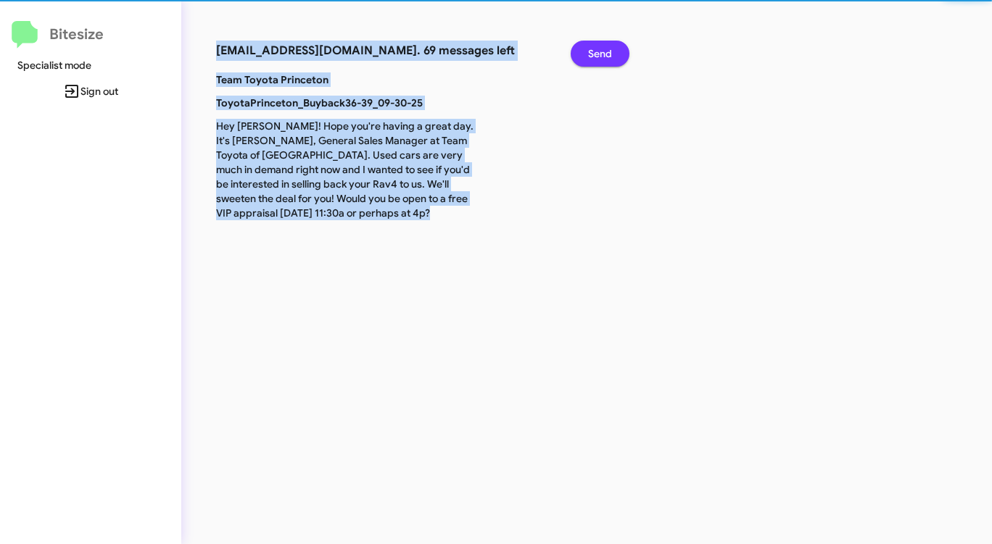
click at [587, 57] on button "Send" at bounding box center [599, 54] width 59 height 26
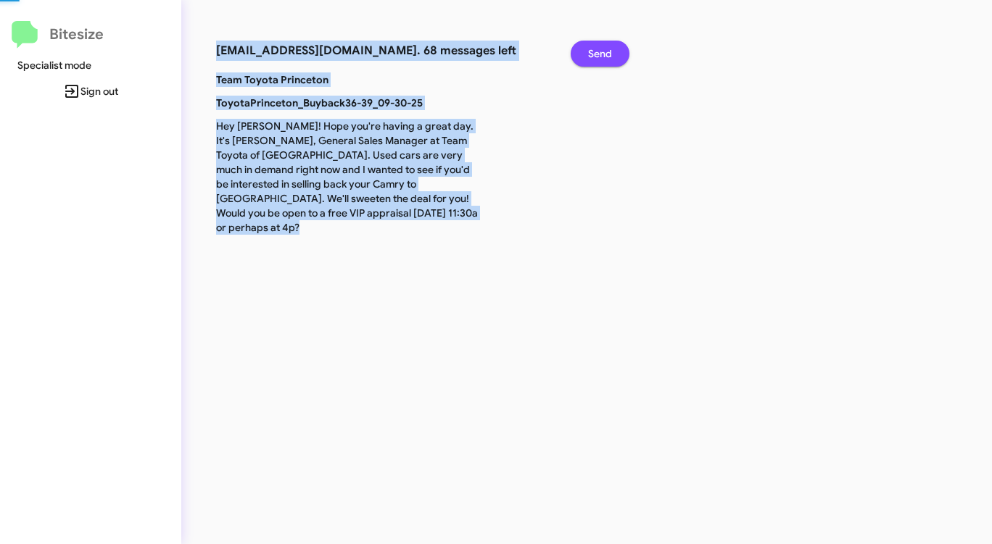
click at [587, 57] on button "Send" at bounding box center [599, 54] width 59 height 26
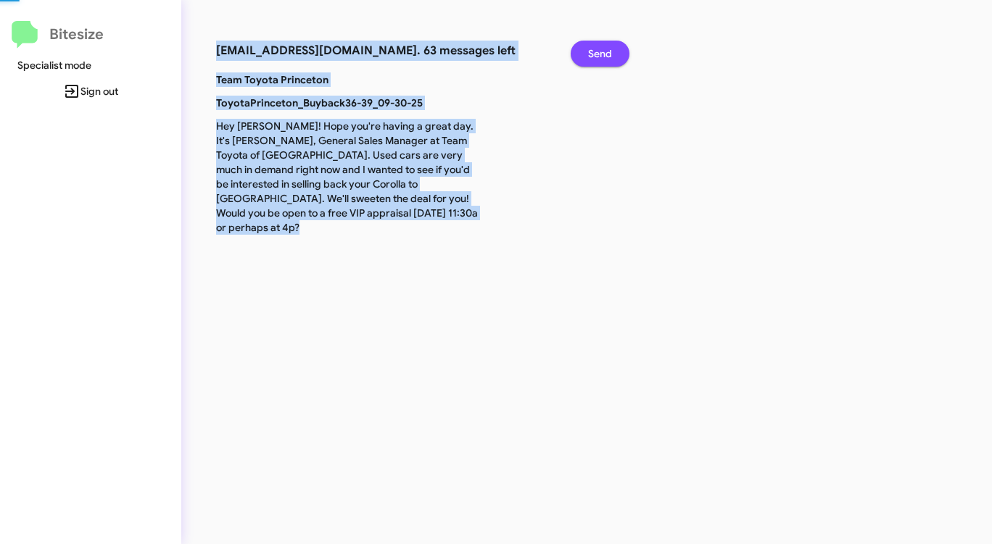
click at [587, 57] on button "Send" at bounding box center [599, 54] width 59 height 26
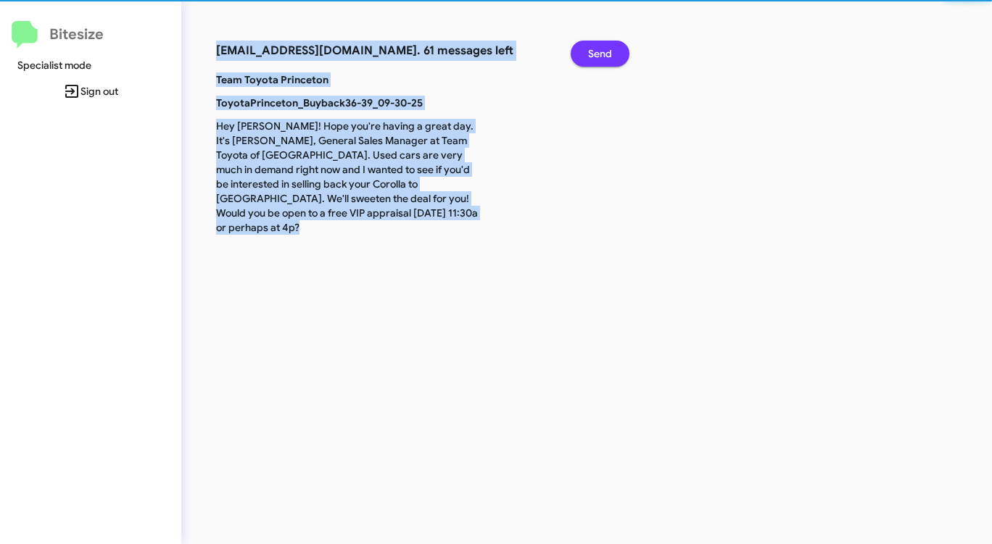
click at [587, 57] on button "Send" at bounding box center [599, 54] width 59 height 26
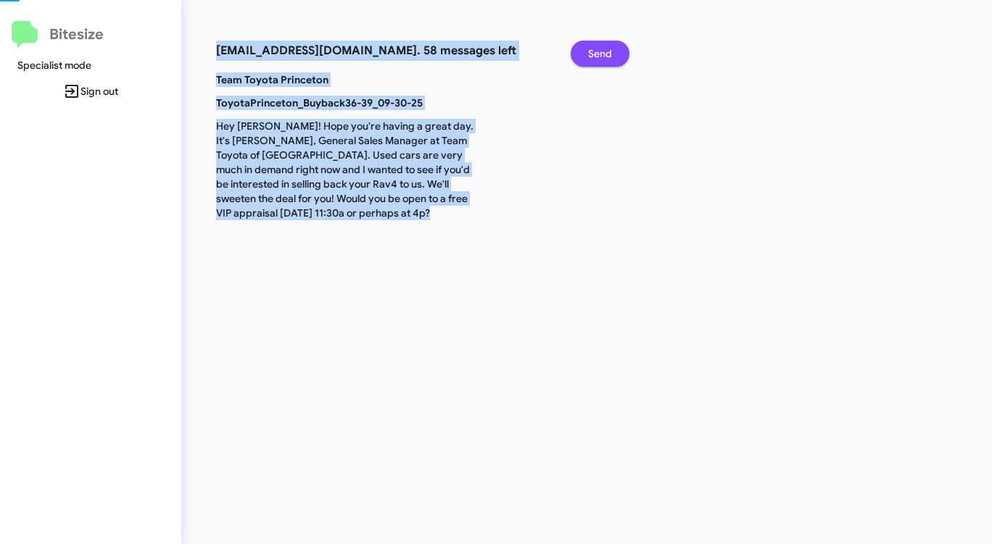
click at [587, 57] on button "Send" at bounding box center [599, 54] width 59 height 26
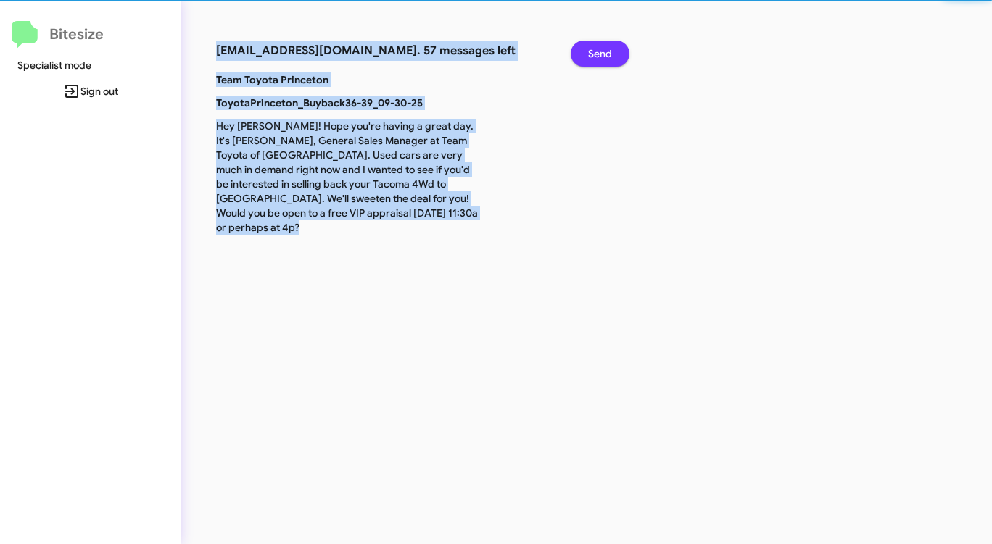
click at [587, 57] on button "Send" at bounding box center [599, 54] width 59 height 26
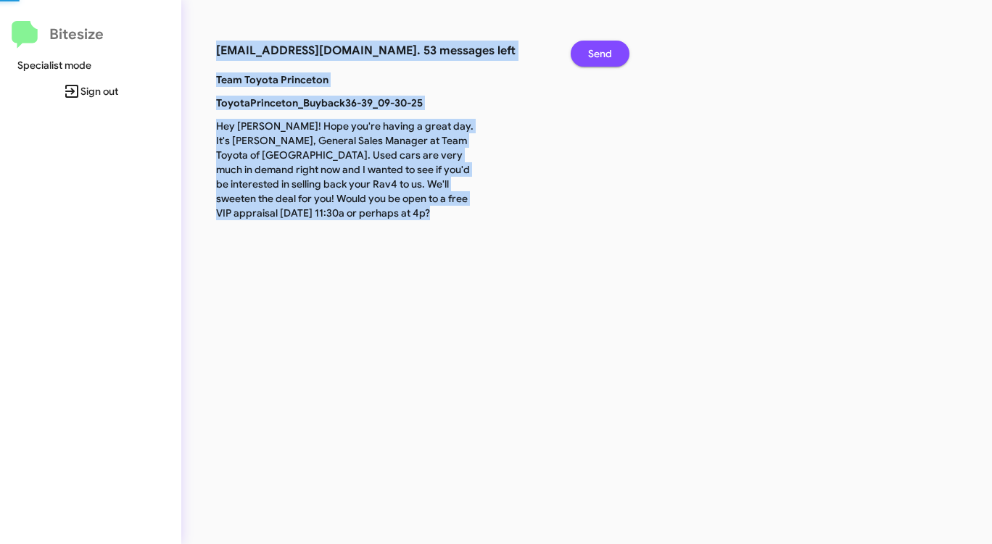
click at [584, 57] on button "Send" at bounding box center [599, 54] width 59 height 26
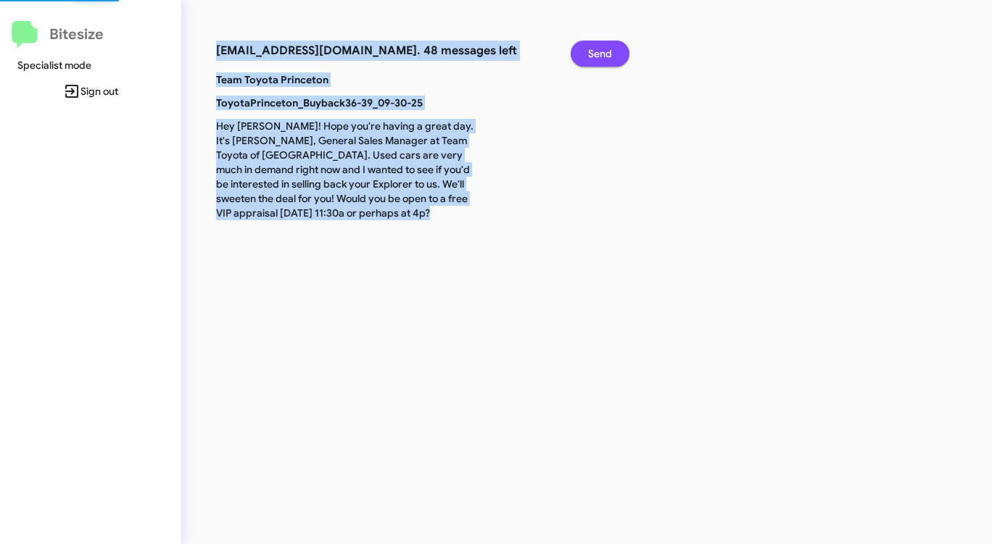
click at [583, 57] on button "Send" at bounding box center [599, 54] width 59 height 26
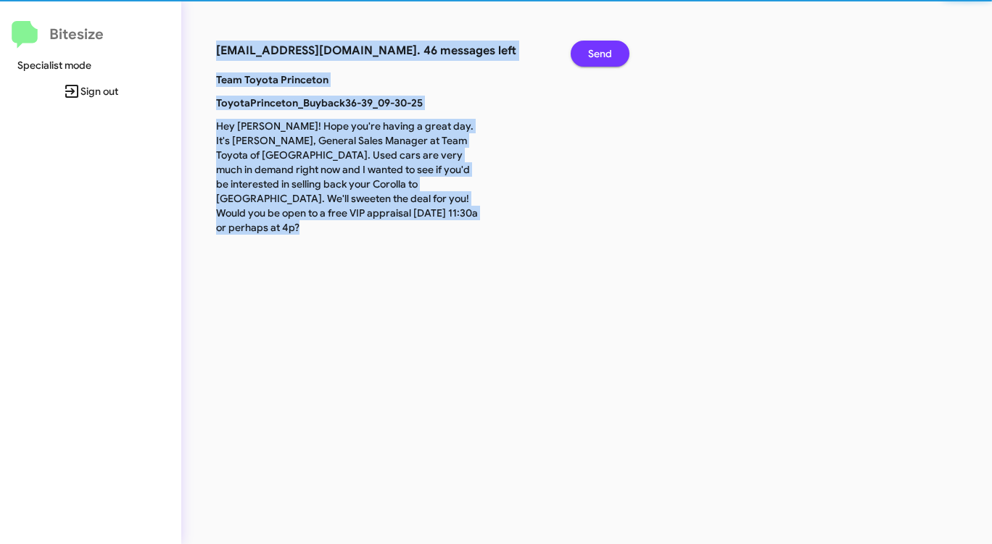
click at [583, 57] on button "Send" at bounding box center [599, 54] width 59 height 26
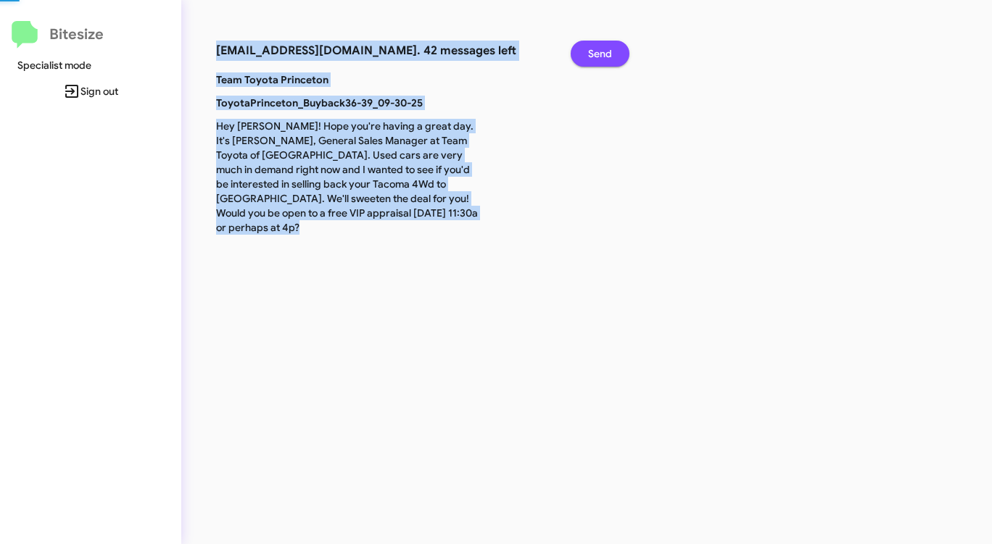
click at [583, 57] on button "Send" at bounding box center [599, 54] width 59 height 26
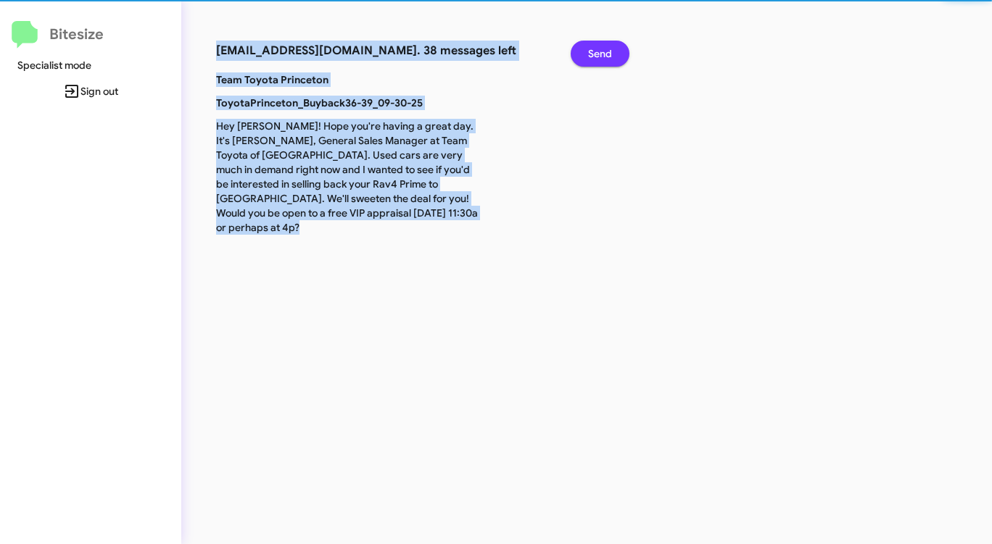
click at [583, 57] on button "Send" at bounding box center [599, 54] width 59 height 26
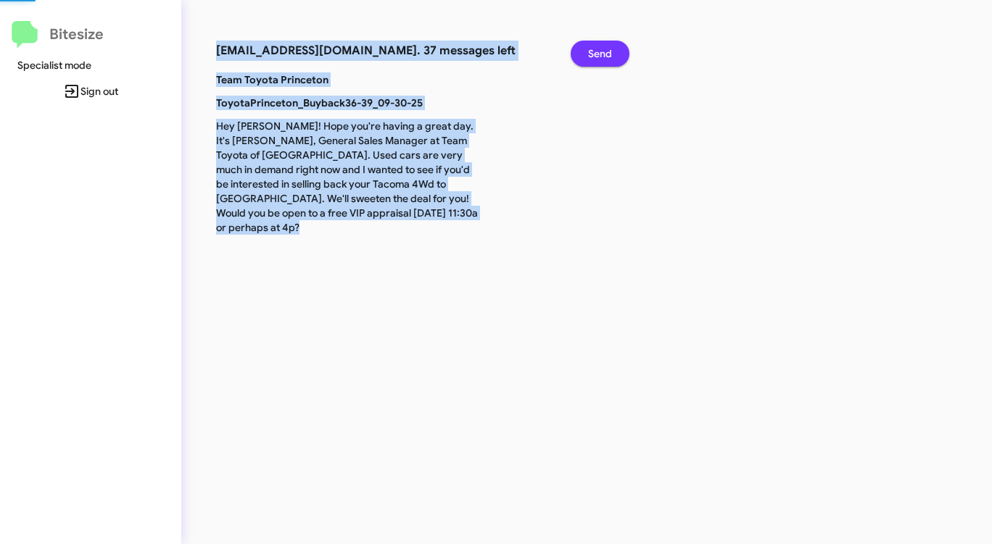
click at [583, 57] on button "Send" at bounding box center [599, 54] width 59 height 26
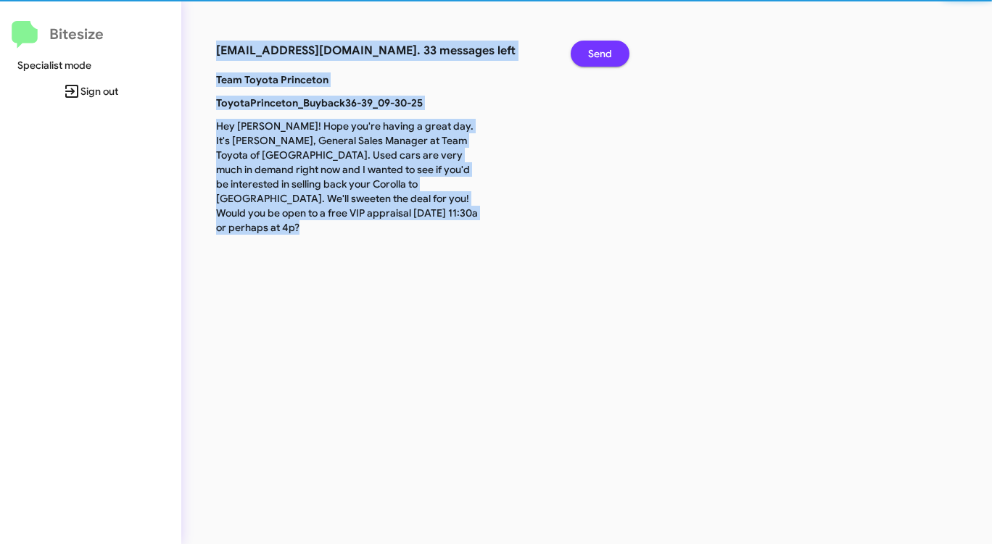
click at [583, 57] on button "Send" at bounding box center [599, 54] width 59 height 26
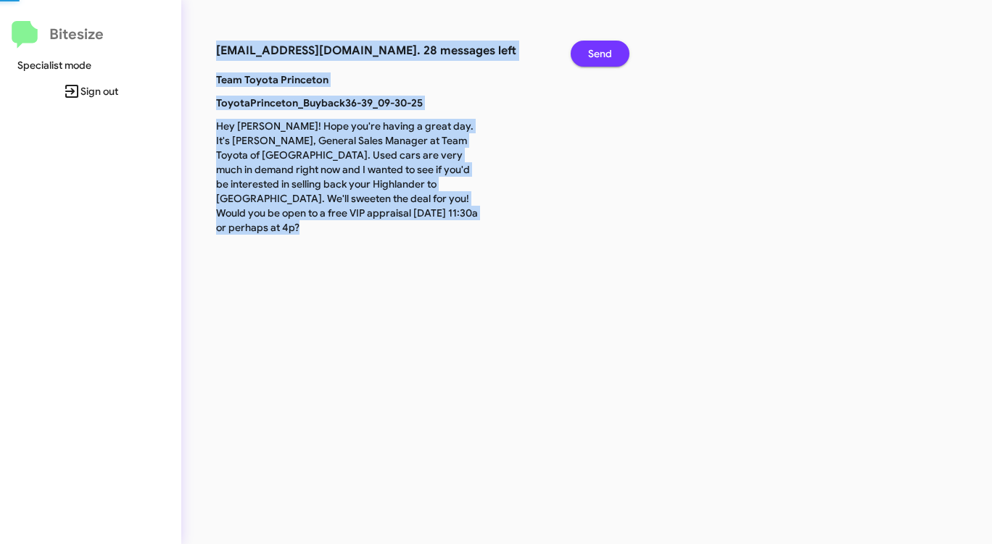
click at [583, 57] on button "Send" at bounding box center [599, 54] width 59 height 26
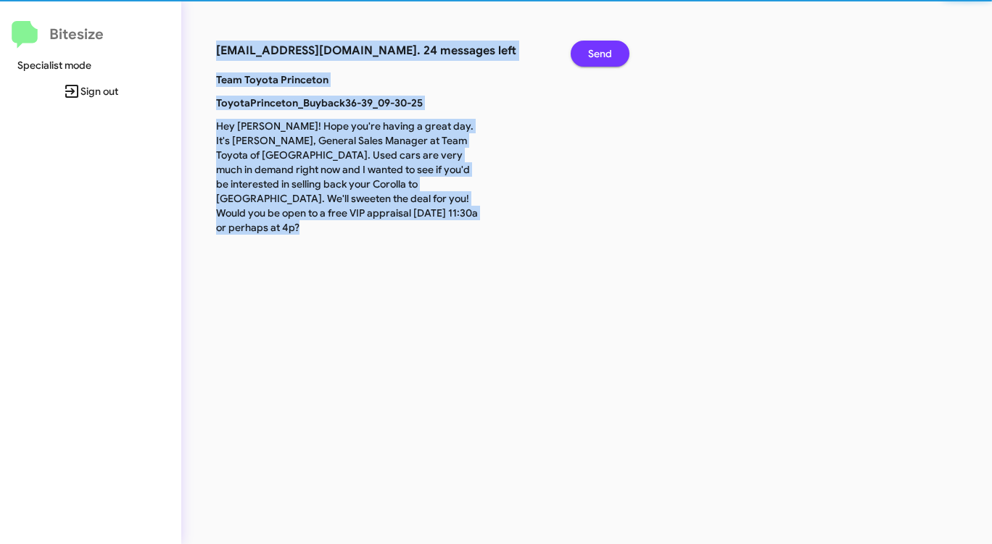
click at [583, 57] on button "Send" at bounding box center [599, 54] width 59 height 26
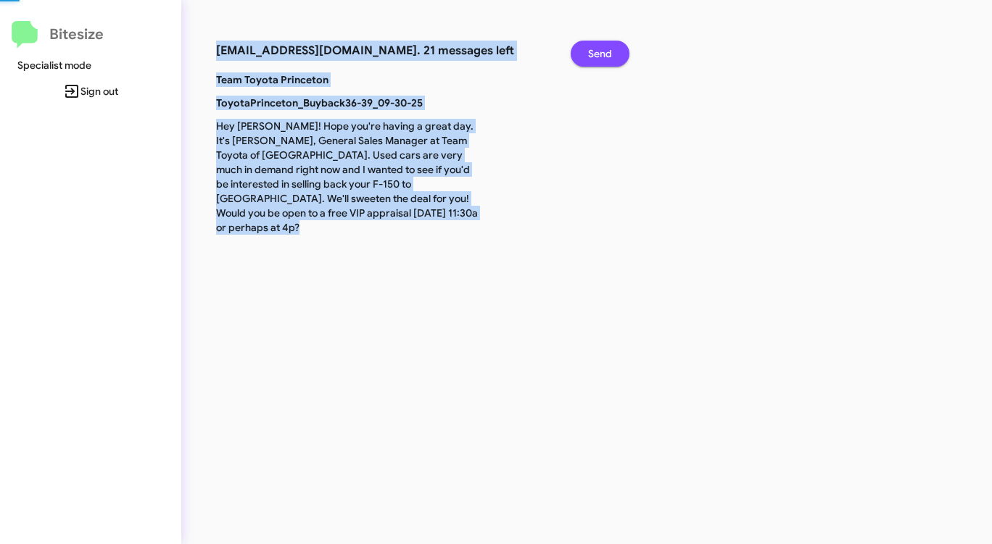
click at [583, 57] on button "Send" at bounding box center [599, 54] width 59 height 26
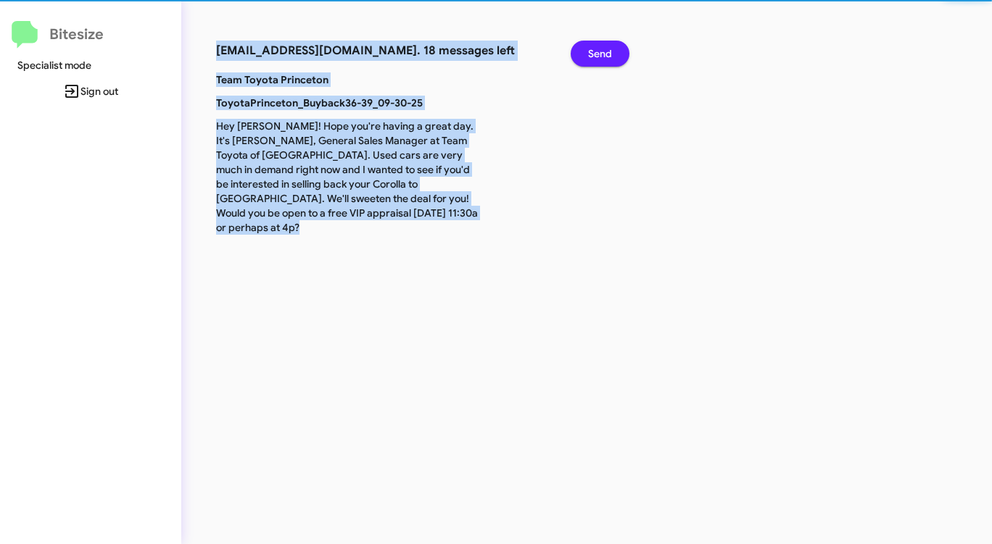
click at [583, 57] on button "Send" at bounding box center [599, 54] width 59 height 26
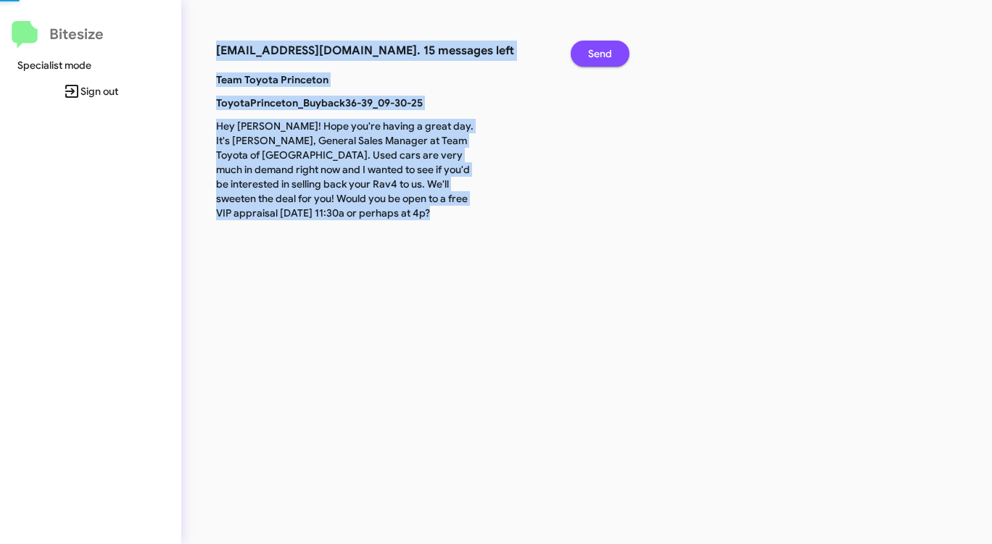
click at [583, 57] on button "Send" at bounding box center [599, 54] width 59 height 26
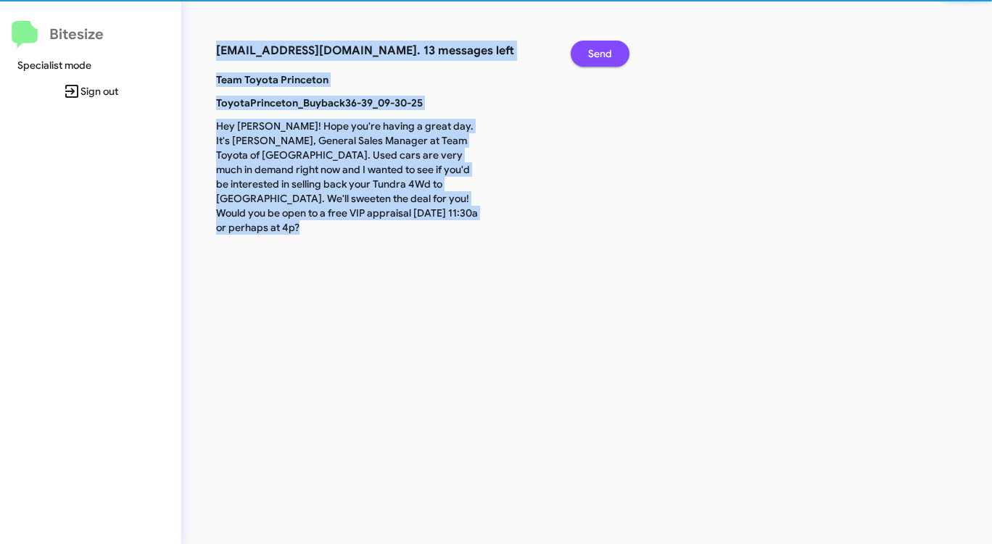
click at [583, 57] on button "Send" at bounding box center [599, 54] width 59 height 26
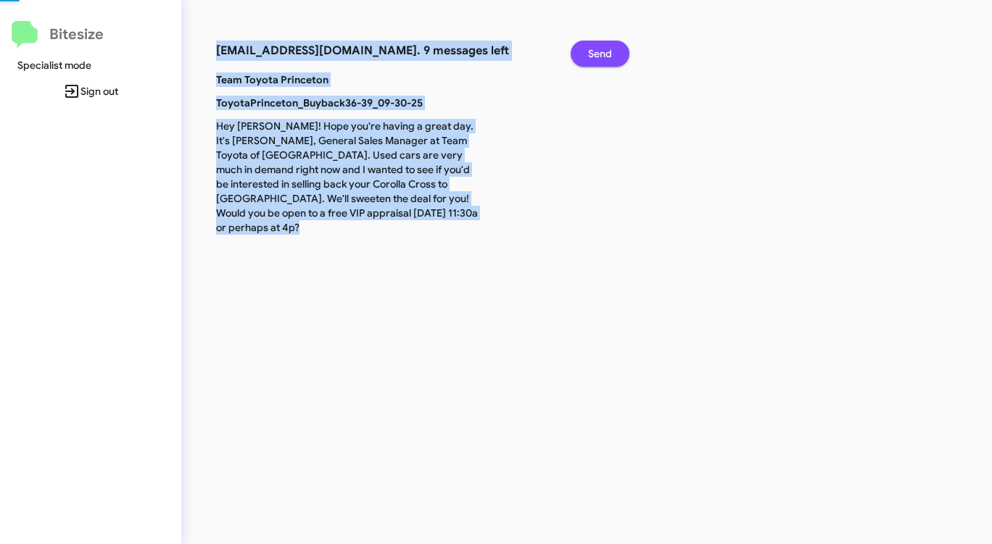
click at [583, 57] on button "Send" at bounding box center [599, 54] width 59 height 26
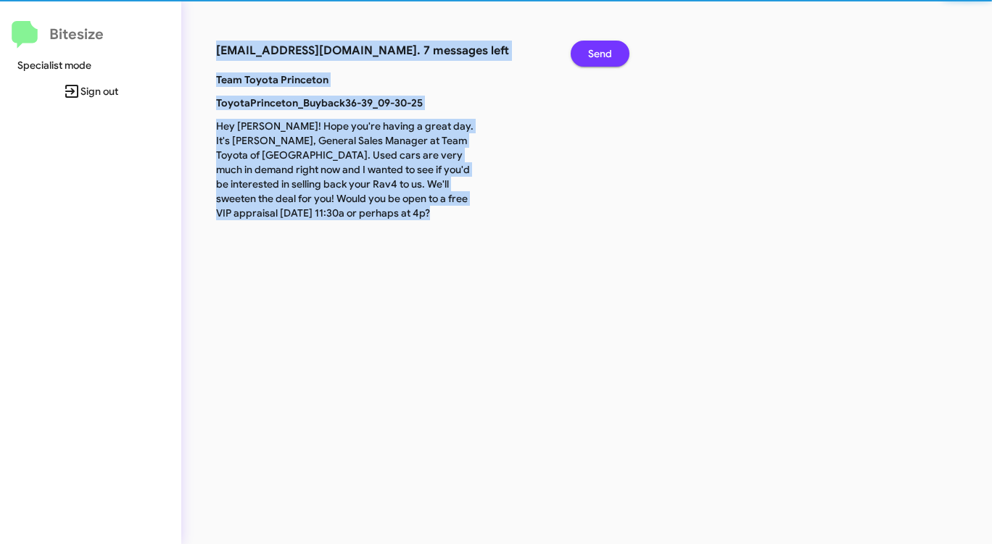
click at [583, 57] on button "Send" at bounding box center [599, 54] width 59 height 26
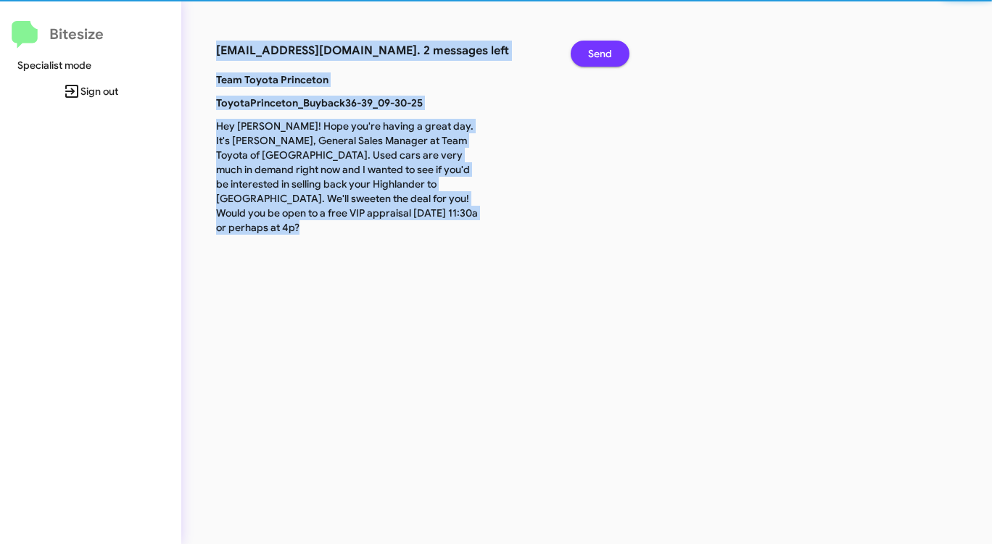
click at [583, 57] on button "Send" at bounding box center [599, 54] width 59 height 26
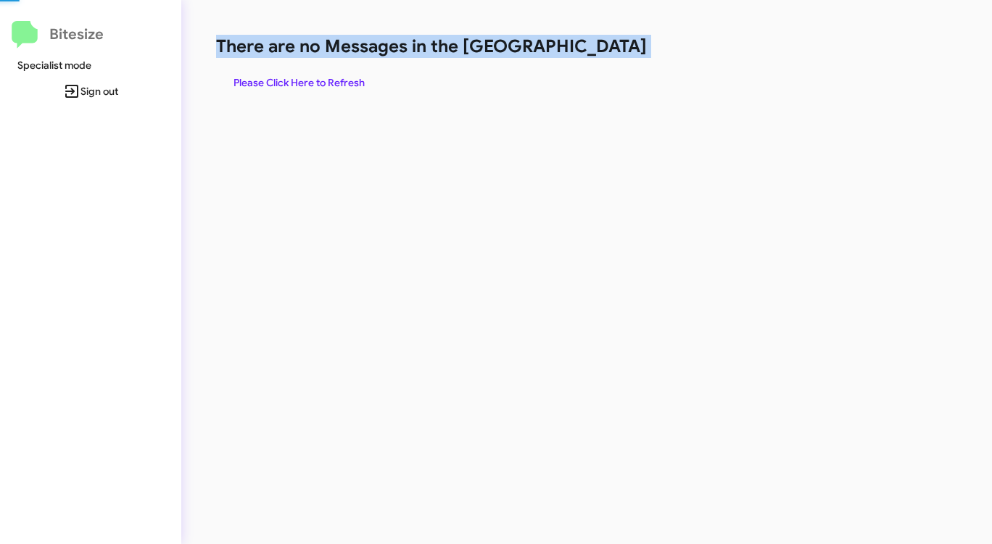
click at [583, 57] on h1 "There are no Messages in the [GEOGRAPHIC_DATA]" at bounding box center [519, 46] width 606 height 23
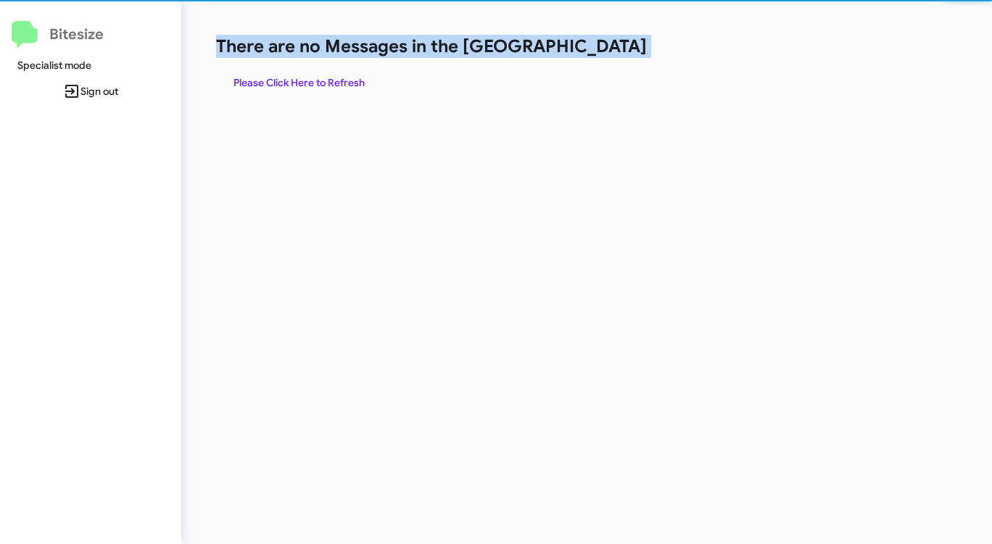
click at [583, 57] on h1 "There are no Messages in the [GEOGRAPHIC_DATA]" at bounding box center [519, 46] width 606 height 23
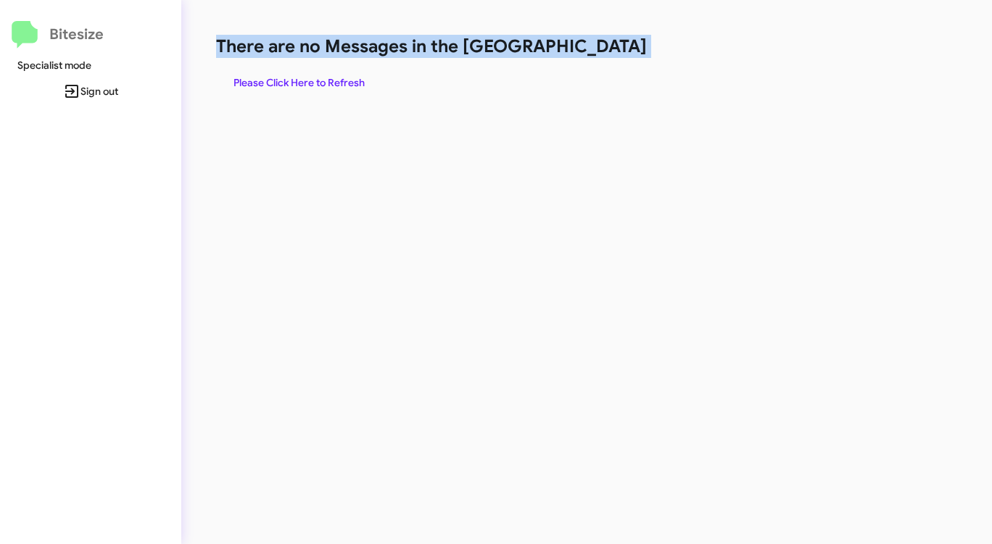
click at [583, 57] on h1 "There are no Messages in the [GEOGRAPHIC_DATA]" at bounding box center [519, 46] width 606 height 23
click at [277, 80] on span "Please Click Here to Refresh" at bounding box center [298, 83] width 131 height 26
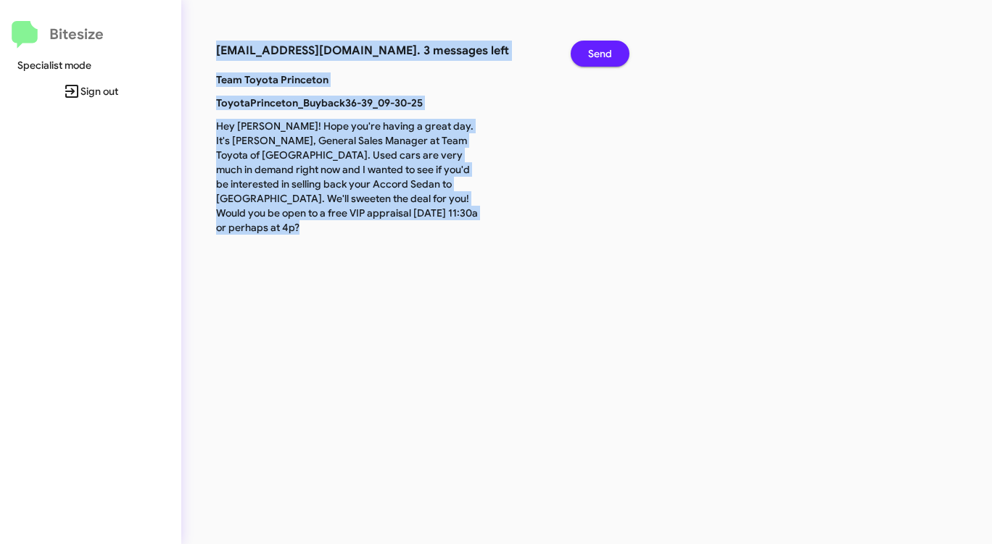
click at [588, 51] on span "Send" at bounding box center [600, 54] width 24 height 26
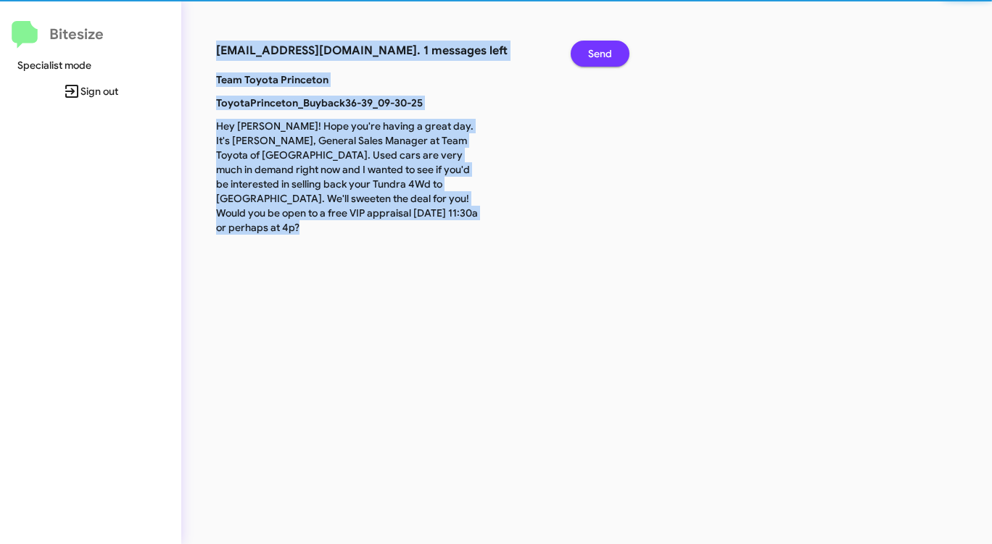
click at [588, 51] on span "Send" at bounding box center [600, 54] width 24 height 26
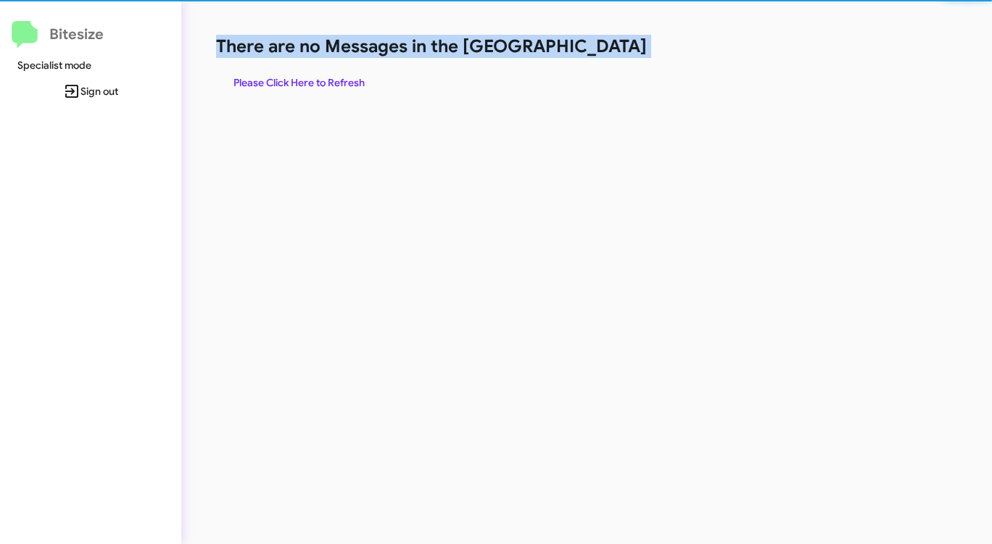
click at [588, 51] on h1 "There are no Messages in the [GEOGRAPHIC_DATA]" at bounding box center [519, 46] width 606 height 23
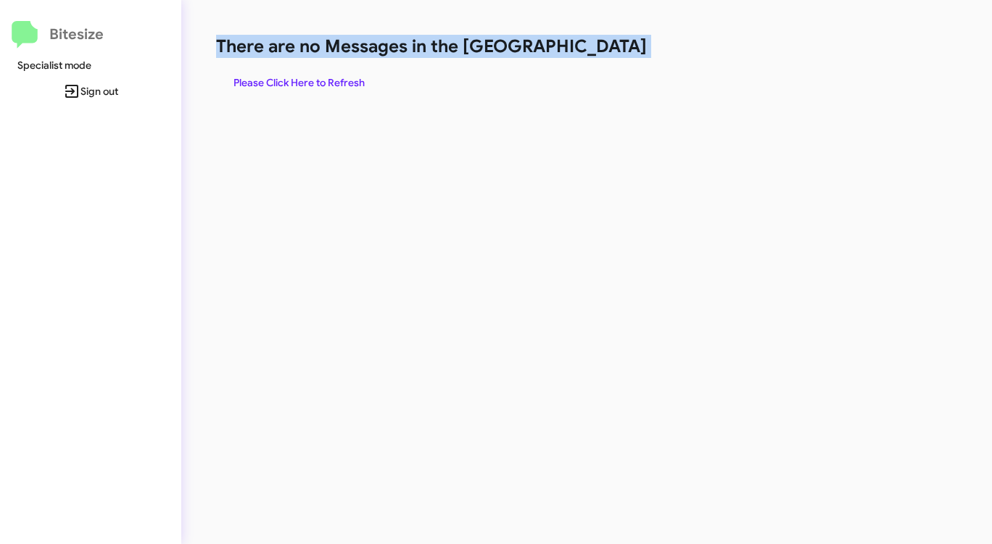
click at [588, 51] on h1 "There are no Messages in the [GEOGRAPHIC_DATA]" at bounding box center [519, 46] width 606 height 23
click at [318, 84] on span "Please Click Here to Refresh" at bounding box center [298, 83] width 131 height 26
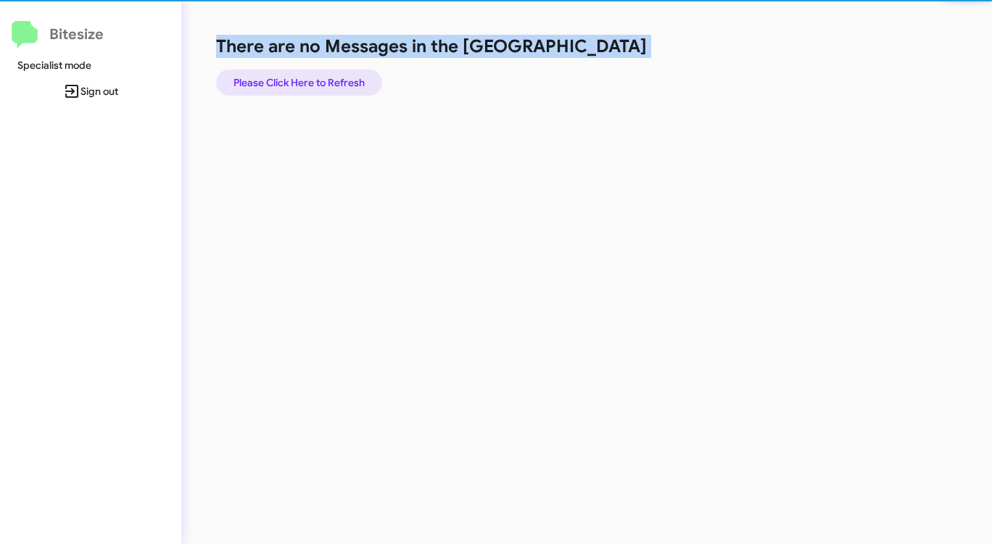
click at [318, 84] on span "Please Click Here to Refresh" at bounding box center [298, 83] width 131 height 26
click at [318, 83] on span "Please Click Here to Refresh" at bounding box center [298, 83] width 131 height 26
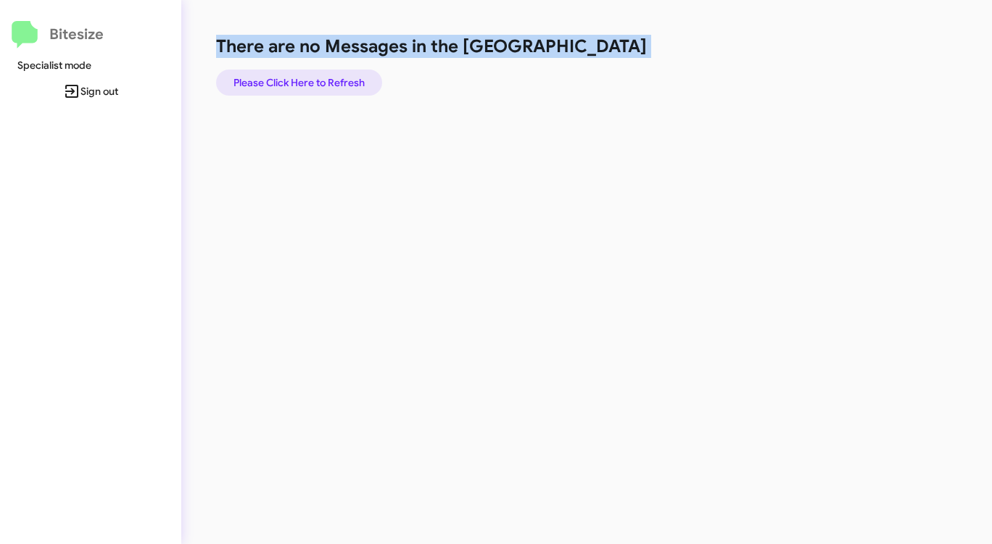
click at [318, 83] on span "Please Click Here to Refresh" at bounding box center [298, 83] width 131 height 26
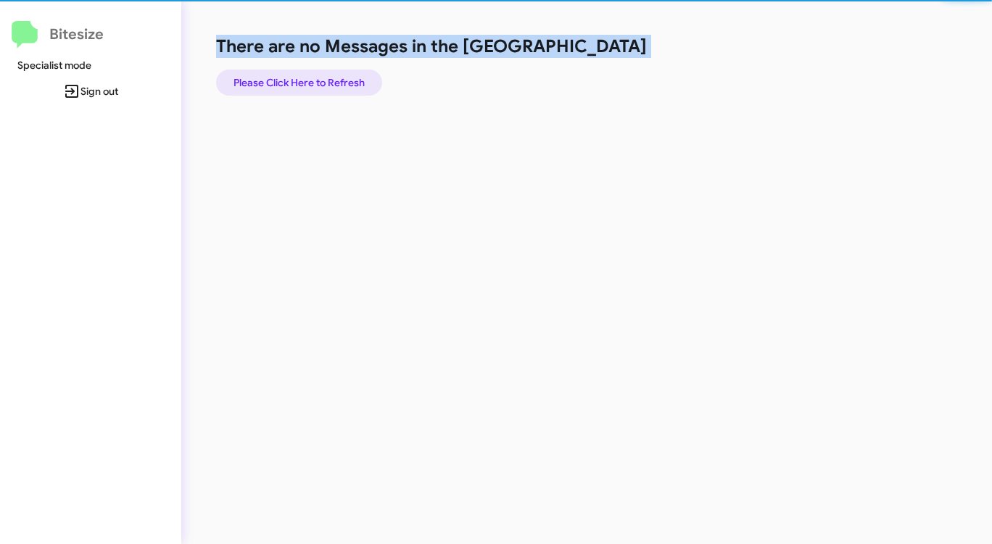
click at [318, 83] on span "Please Click Here to Refresh" at bounding box center [298, 83] width 131 height 26
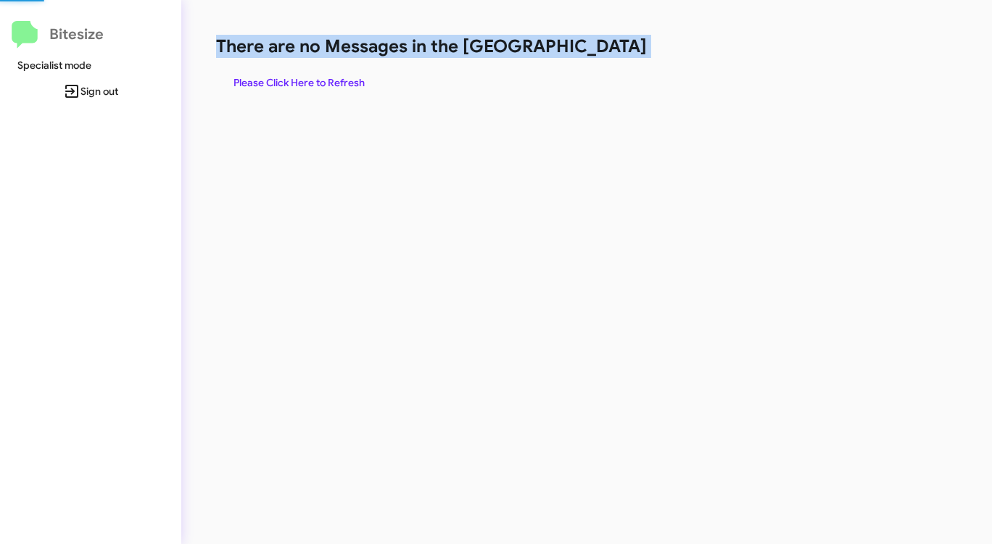
click at [318, 83] on span "Please Click Here to Refresh" at bounding box center [298, 83] width 131 height 26
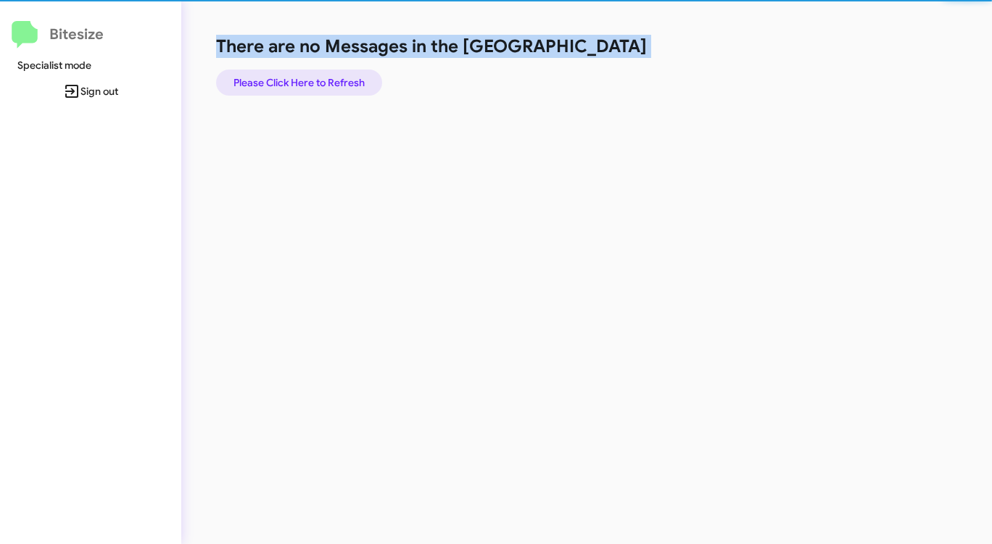
click at [318, 83] on span "Please Click Here to Refresh" at bounding box center [298, 83] width 131 height 26
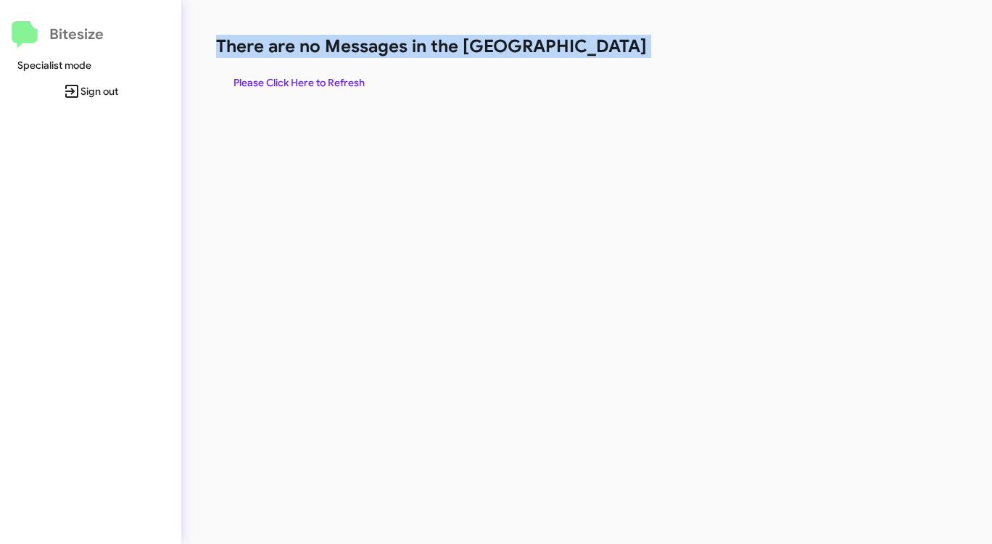
click at [318, 83] on span "Please Click Here to Refresh" at bounding box center [298, 83] width 131 height 26
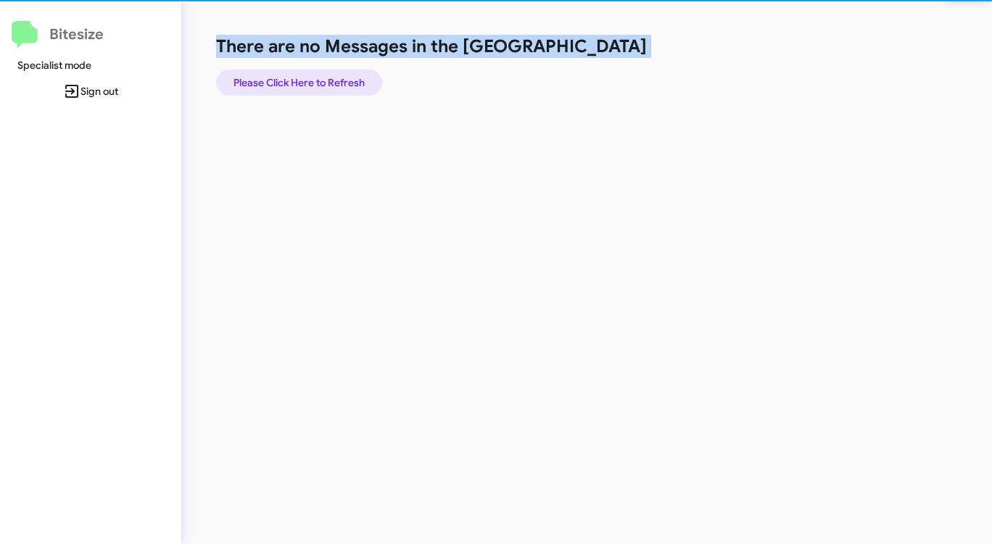
click at [318, 83] on span "Please Click Here to Refresh" at bounding box center [298, 83] width 131 height 26
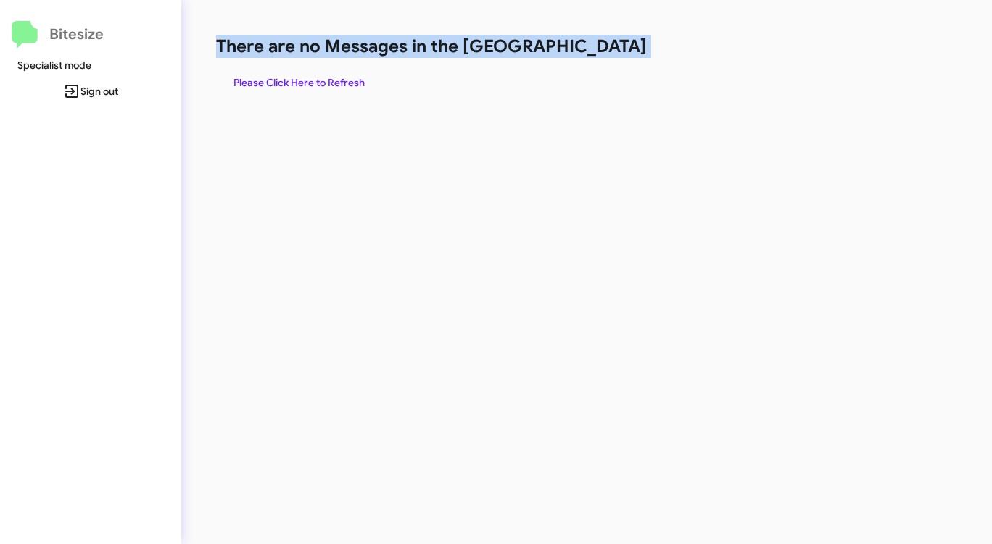
click at [318, 83] on span "Please Click Here to Refresh" at bounding box center [298, 83] width 131 height 26
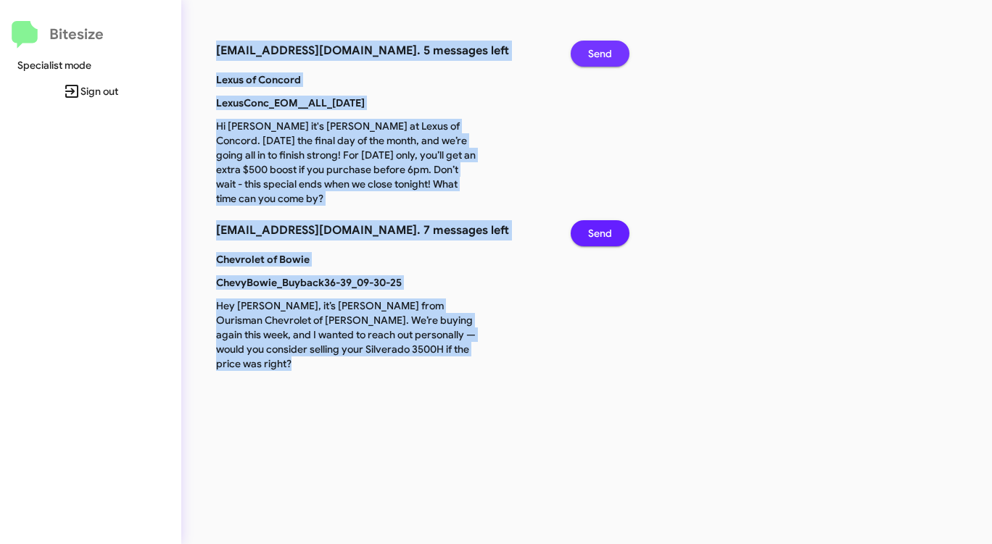
click at [607, 50] on span "Send" at bounding box center [600, 54] width 24 height 26
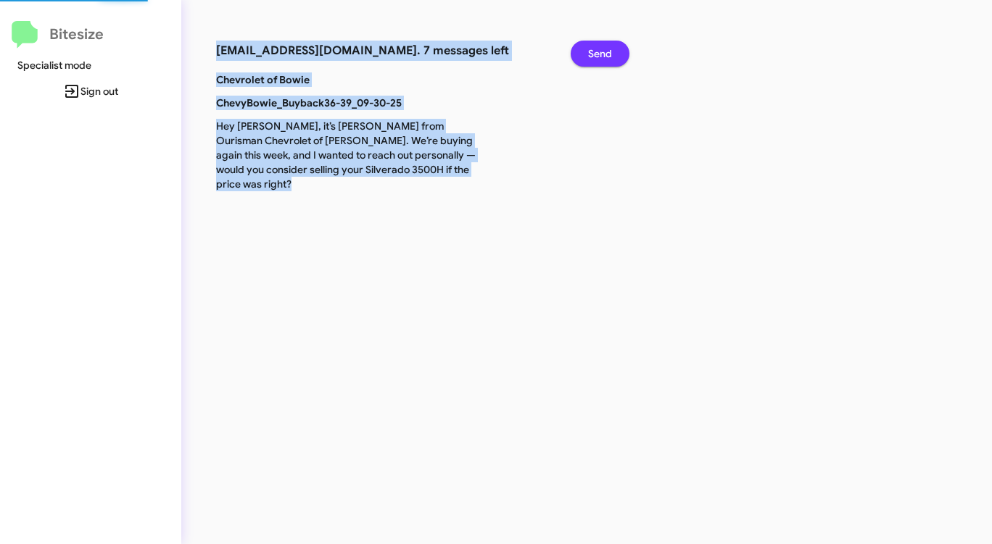
click at [607, 50] on span "Send" at bounding box center [600, 54] width 24 height 26
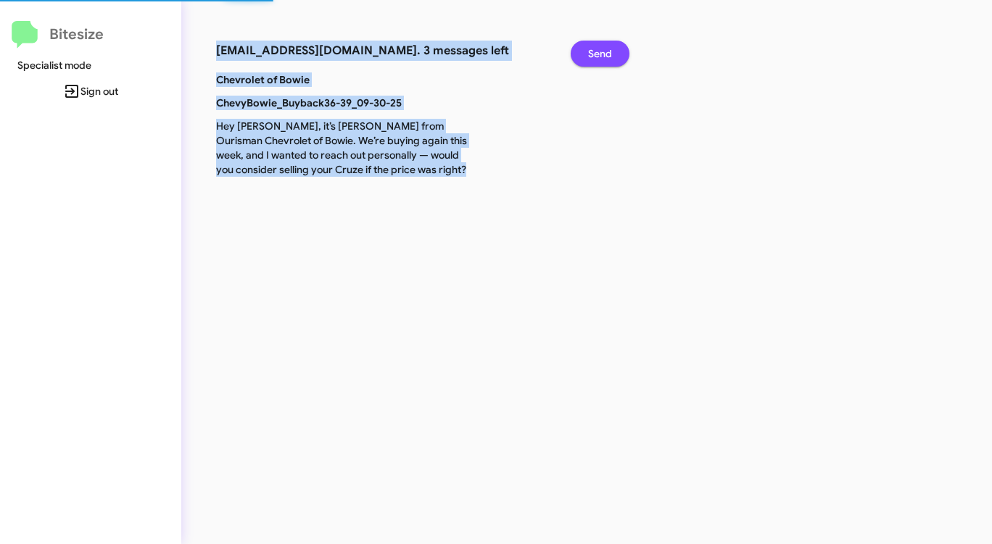
click at [607, 50] on span "Send" at bounding box center [600, 54] width 24 height 26
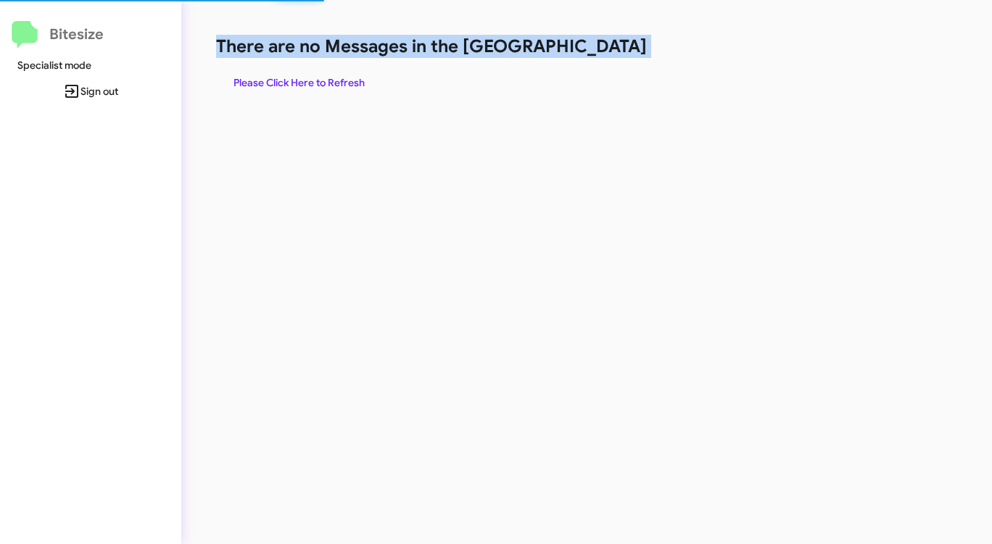
click at [607, 50] on h1 "There are no Messages in the [GEOGRAPHIC_DATA]" at bounding box center [519, 46] width 606 height 23
click at [606, 50] on h1 "There are no Messages in the [GEOGRAPHIC_DATA]" at bounding box center [519, 46] width 606 height 23
click at [606, 51] on h1 "There are no Messages in the [GEOGRAPHIC_DATA]" at bounding box center [519, 46] width 606 height 23
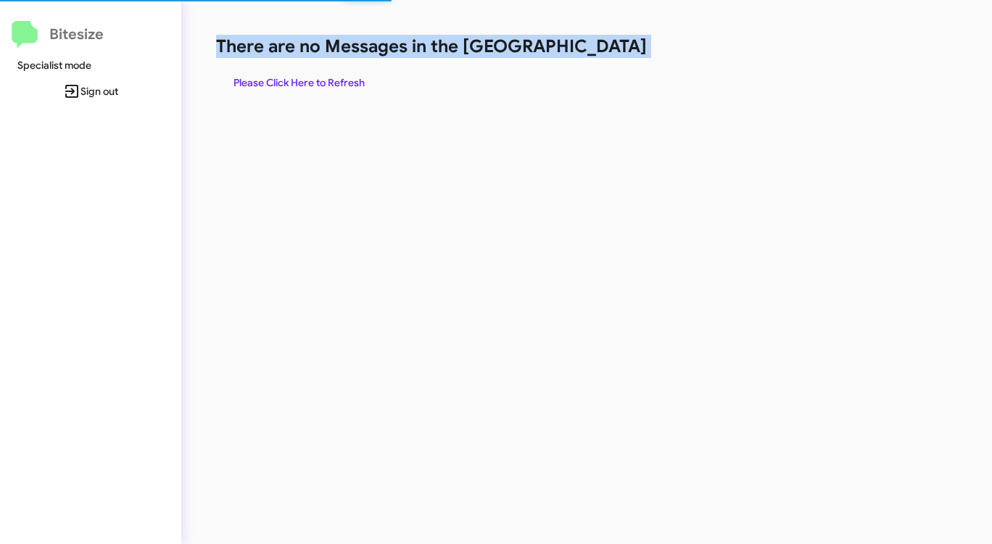
drag, startPoint x: 605, startPoint y: 51, endPoint x: 586, endPoint y: 54, distance: 19.1
click at [605, 51] on h1 "There are no Messages in the [GEOGRAPHIC_DATA]" at bounding box center [519, 46] width 606 height 23
click at [344, 79] on span "Please Click Here to Refresh" at bounding box center [298, 83] width 131 height 26
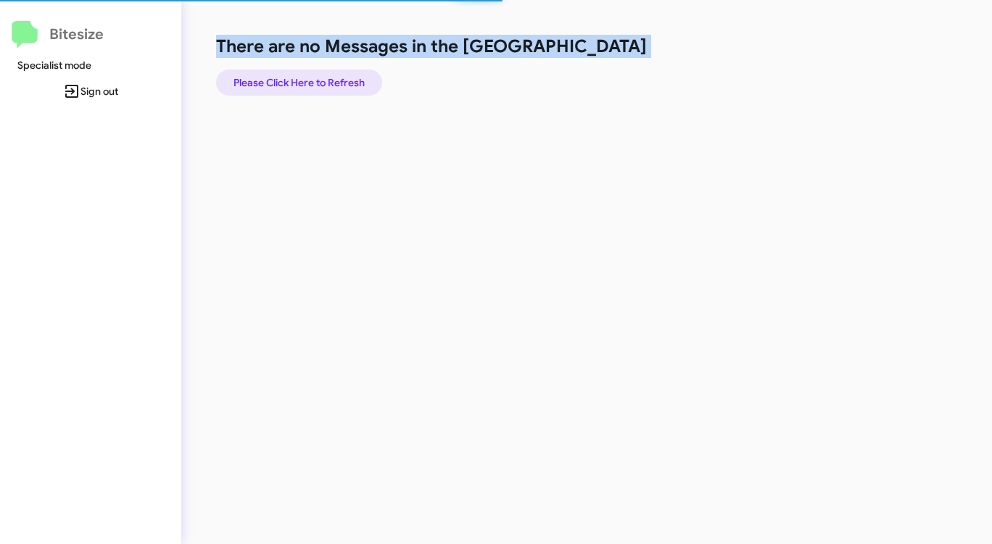
click at [344, 79] on span "Please Click Here to Refresh" at bounding box center [298, 83] width 131 height 26
click at [341, 79] on span "Please Click Here to Refresh" at bounding box center [298, 83] width 131 height 26
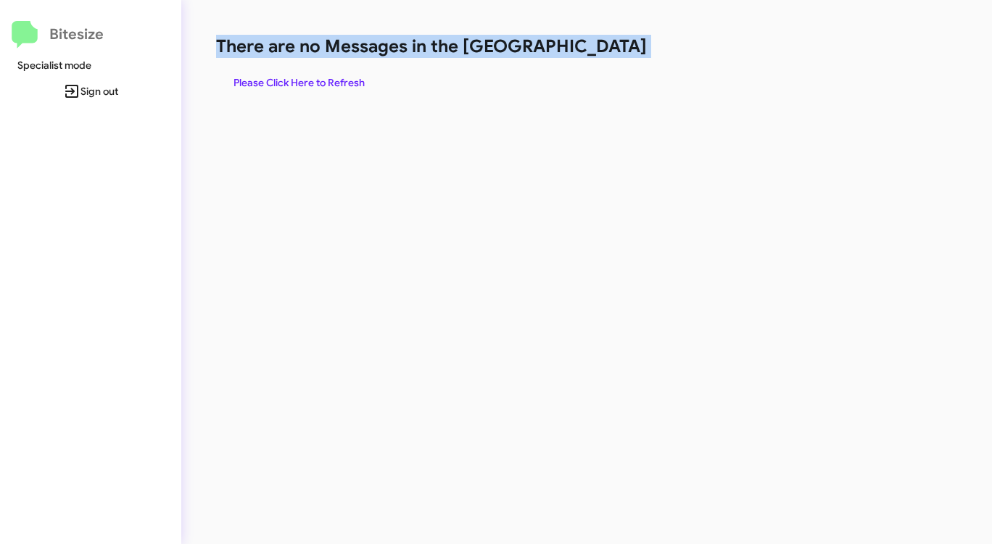
click at [341, 79] on span "Please Click Here to Refresh" at bounding box center [298, 83] width 131 height 26
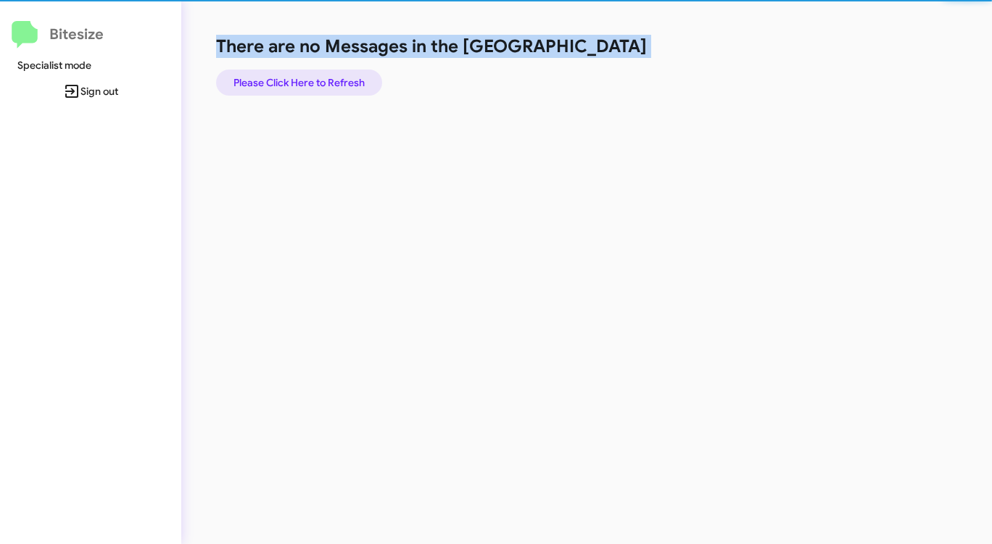
click at [341, 79] on span "Please Click Here to Refresh" at bounding box center [298, 83] width 131 height 26
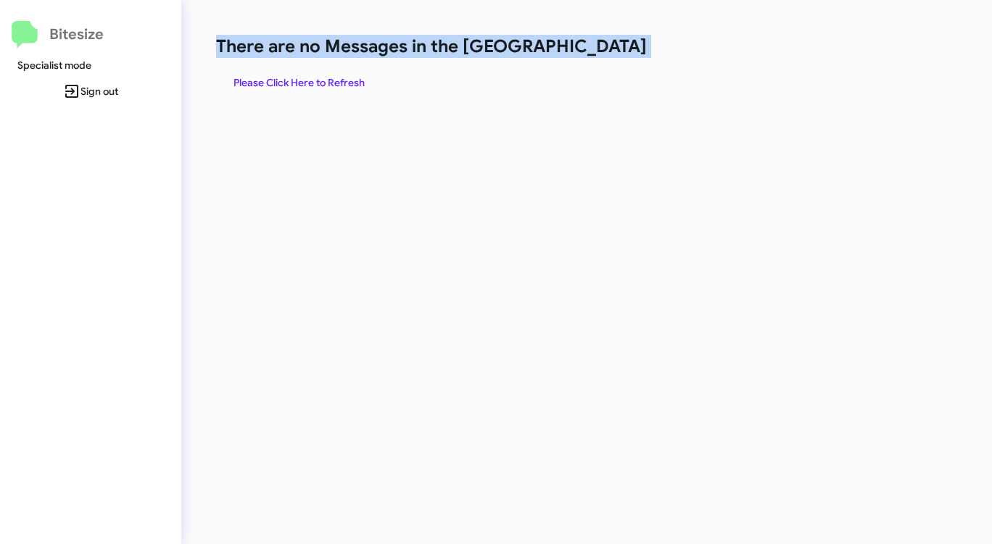
click at [341, 80] on span "Please Click Here to Refresh" at bounding box center [298, 83] width 131 height 26
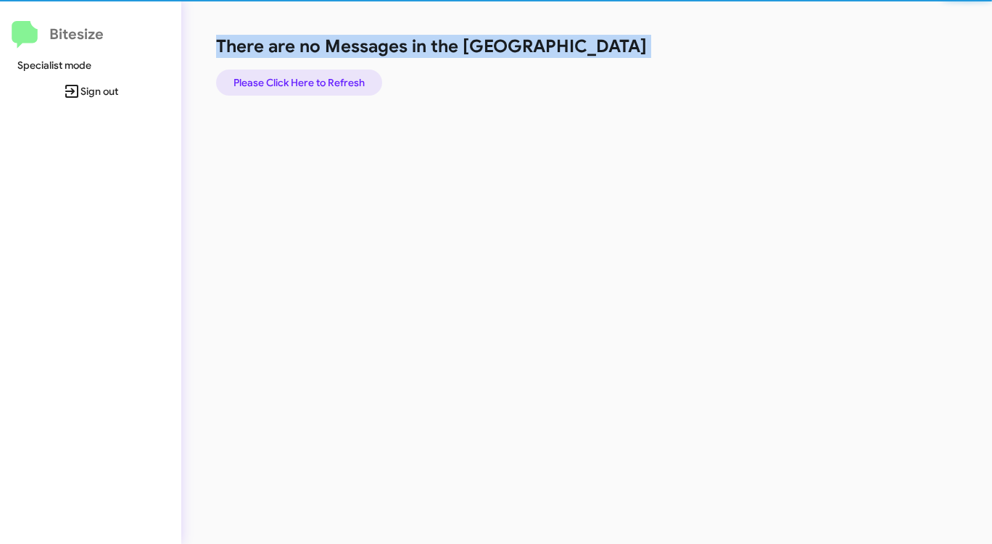
click at [341, 80] on span "Please Click Here to Refresh" at bounding box center [298, 83] width 131 height 26
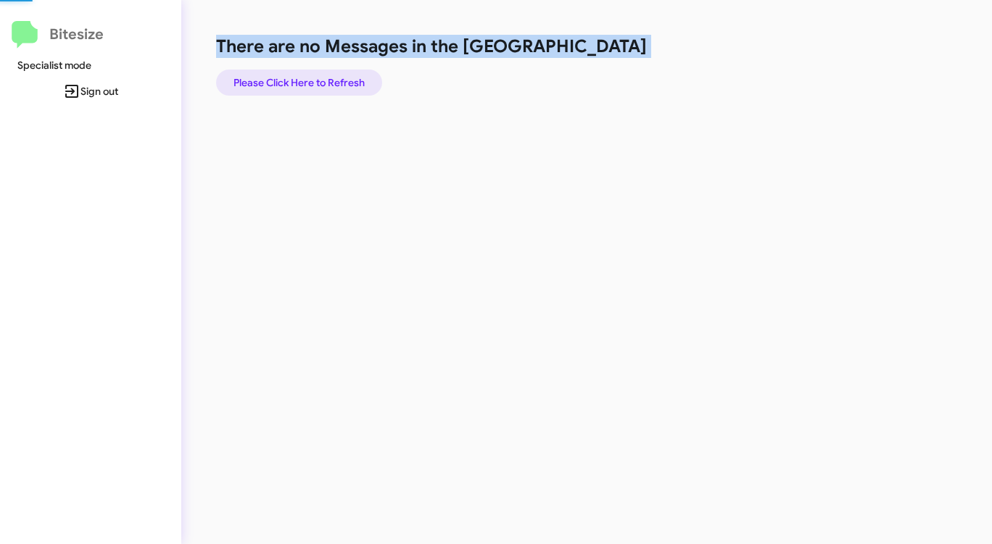
click at [341, 80] on span "Please Click Here to Refresh" at bounding box center [298, 83] width 131 height 26
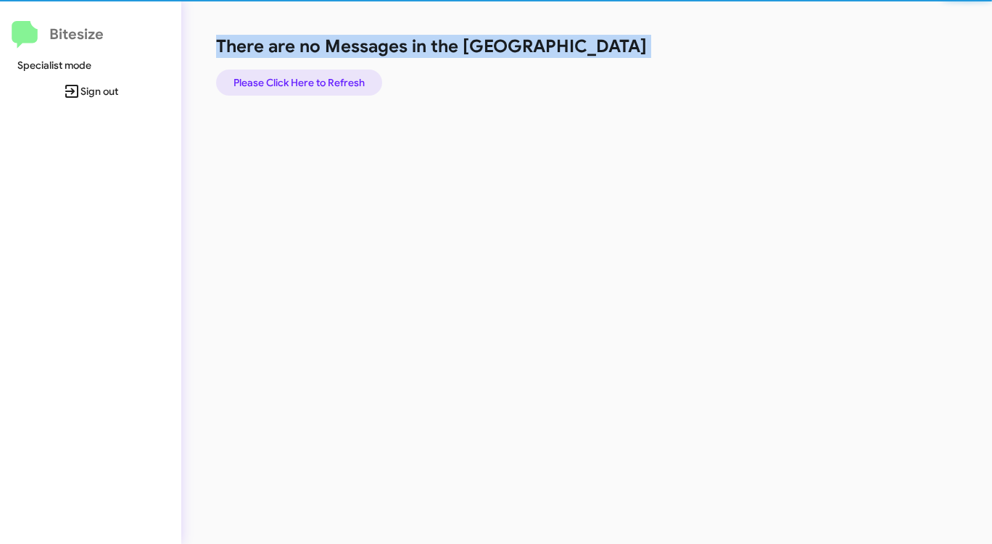
click at [341, 80] on span "Please Click Here to Refresh" at bounding box center [298, 83] width 131 height 26
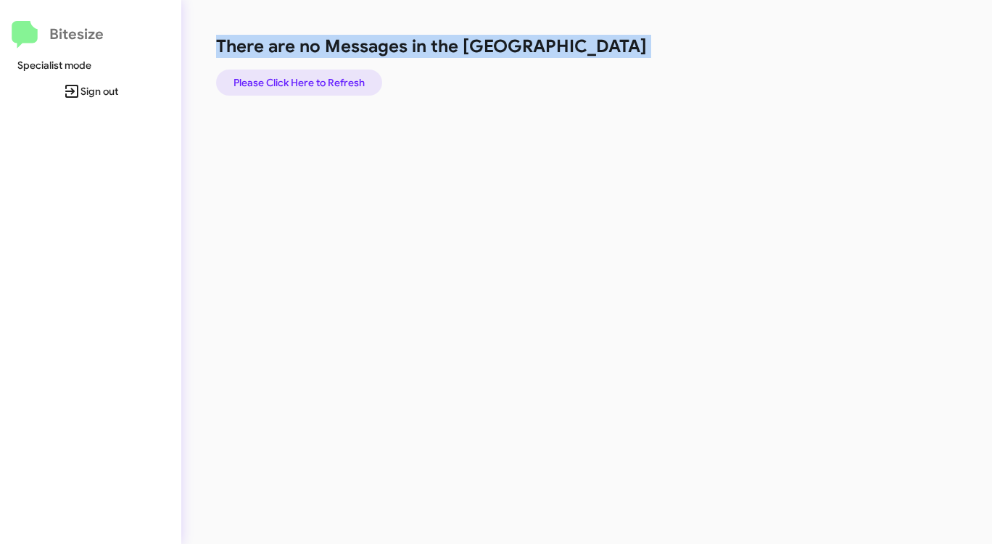
click at [341, 80] on span "Please Click Here to Refresh" at bounding box center [298, 83] width 131 height 26
click at [333, 80] on span "Please Click Here to Refresh" at bounding box center [298, 83] width 131 height 26
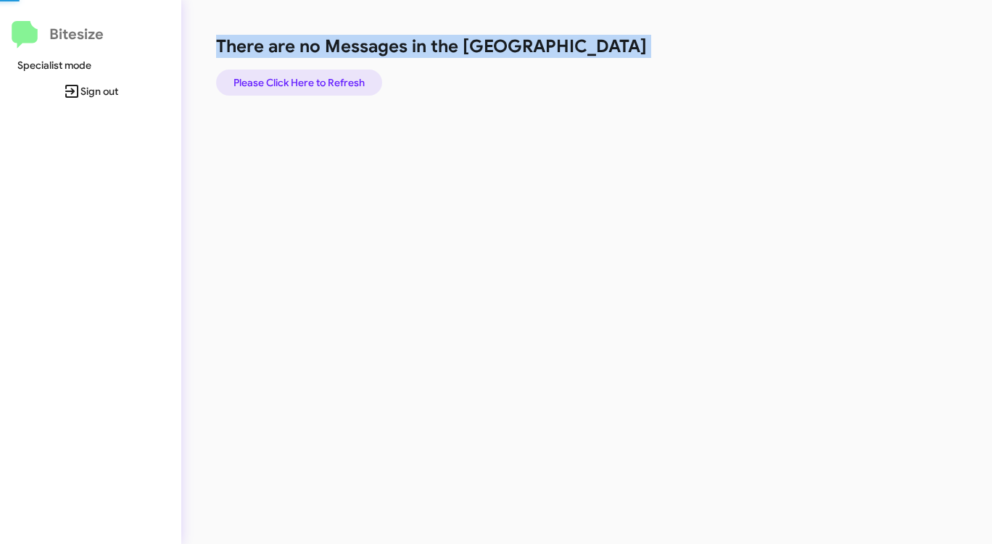
click at [331, 80] on span "Please Click Here to Refresh" at bounding box center [298, 83] width 131 height 26
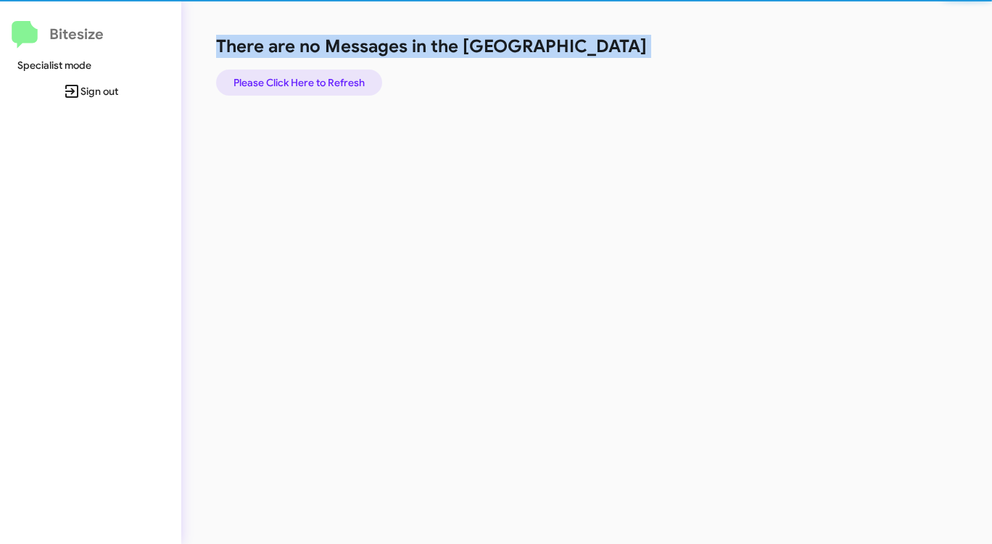
click at [325, 81] on span "Please Click Here to Refresh" at bounding box center [298, 83] width 131 height 26
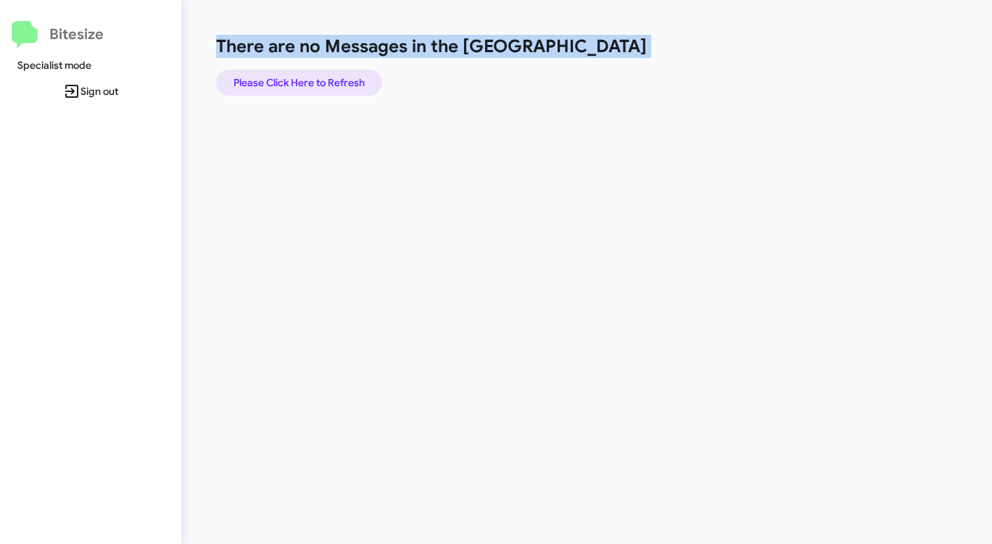
click at [325, 82] on span "Please Click Here to Refresh" at bounding box center [298, 83] width 131 height 26
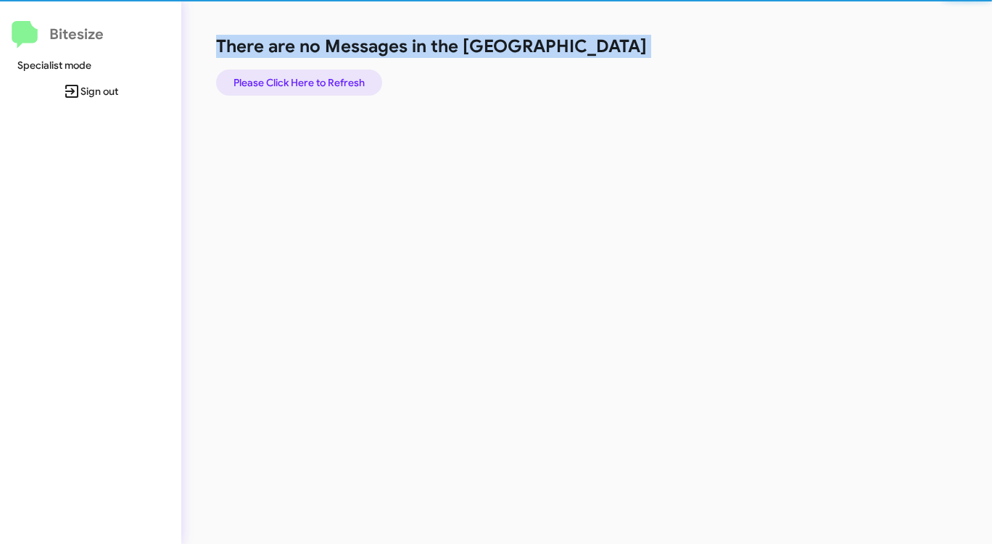
click at [325, 82] on span "Please Click Here to Refresh" at bounding box center [298, 83] width 131 height 26
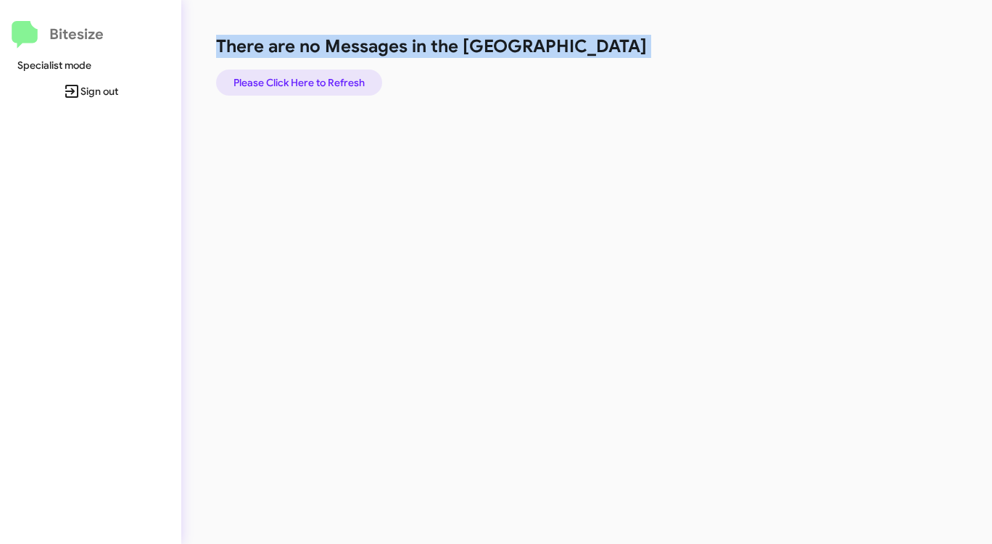
click at [325, 81] on span "Please Click Here to Refresh" at bounding box center [298, 83] width 131 height 26
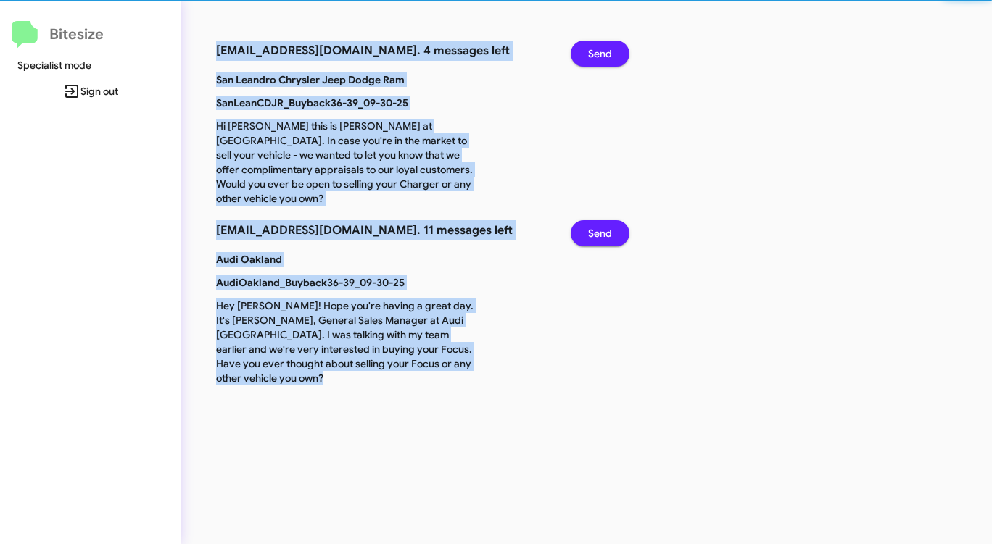
click at [599, 43] on span "Send" at bounding box center [600, 54] width 24 height 26
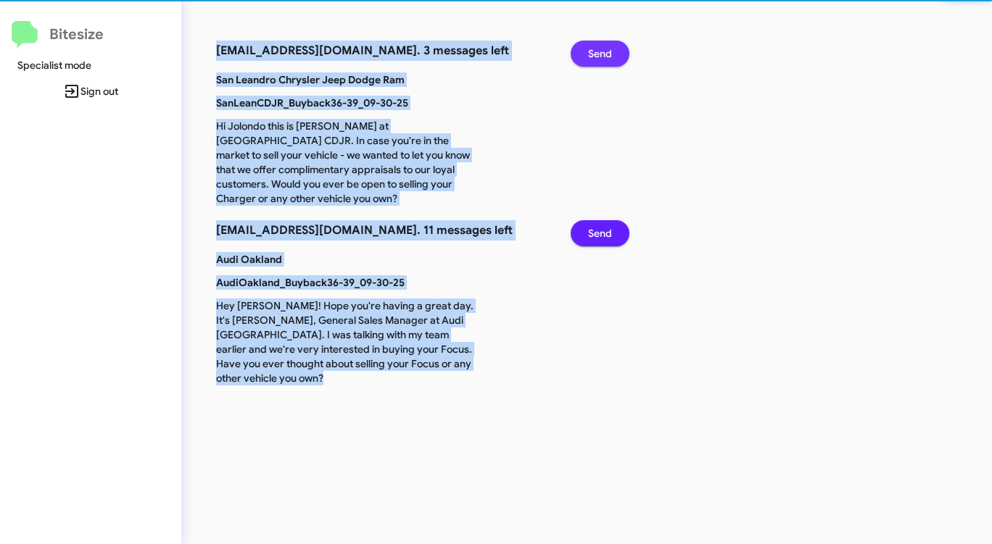
click at [599, 43] on span "Send" at bounding box center [600, 54] width 24 height 26
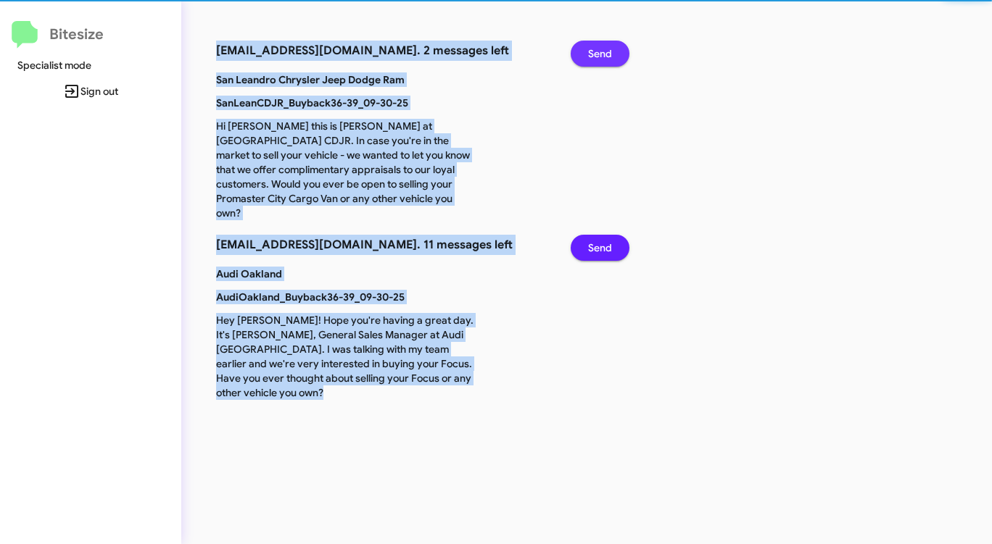
click at [599, 43] on span "Send" at bounding box center [600, 54] width 24 height 26
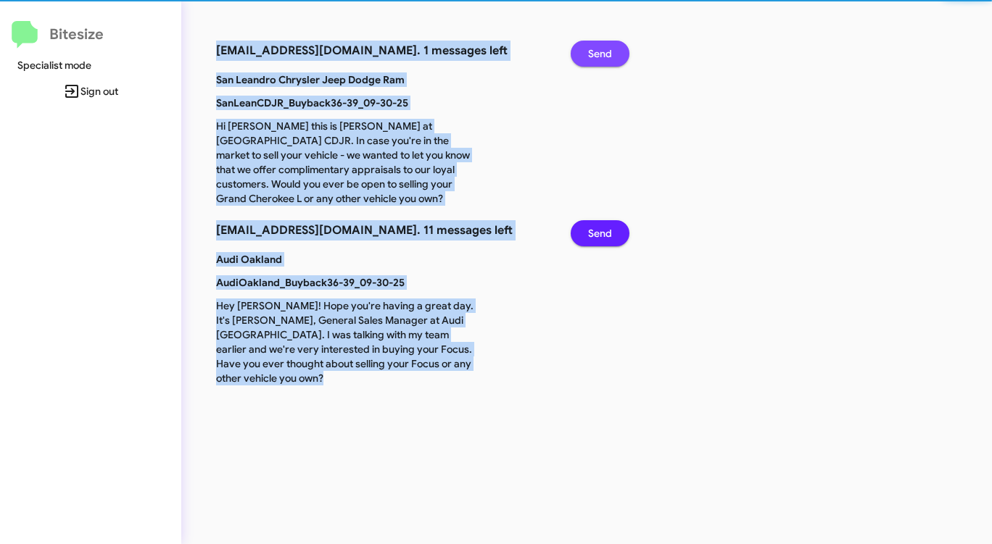
click at [599, 43] on span "Send" at bounding box center [600, 54] width 24 height 26
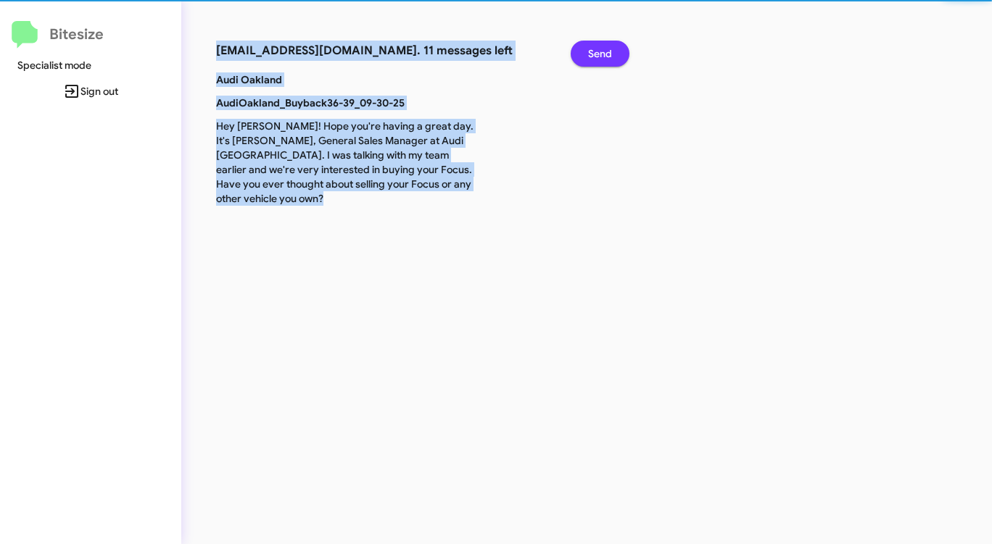
click at [599, 43] on span "Send" at bounding box center [600, 54] width 24 height 26
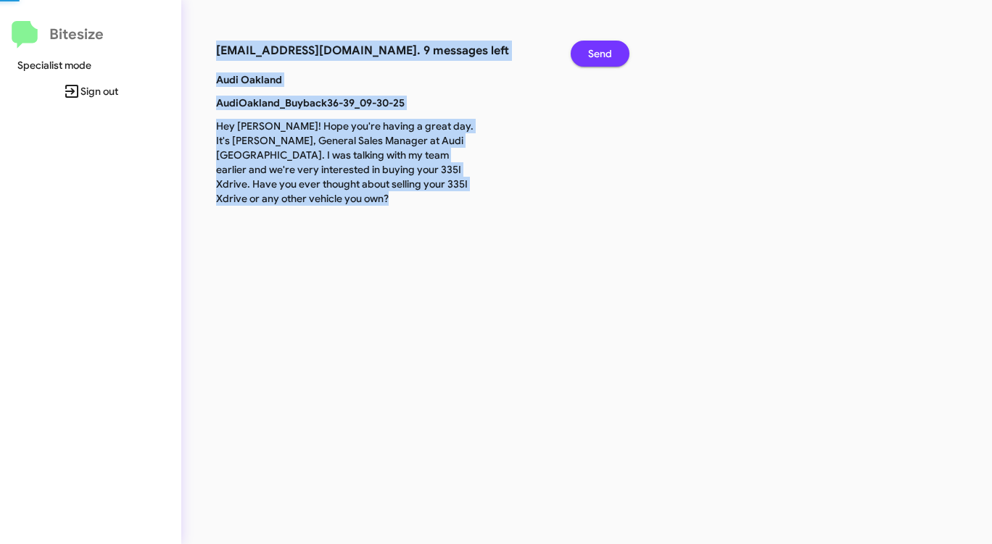
click at [599, 43] on span "Send" at bounding box center [600, 54] width 24 height 26
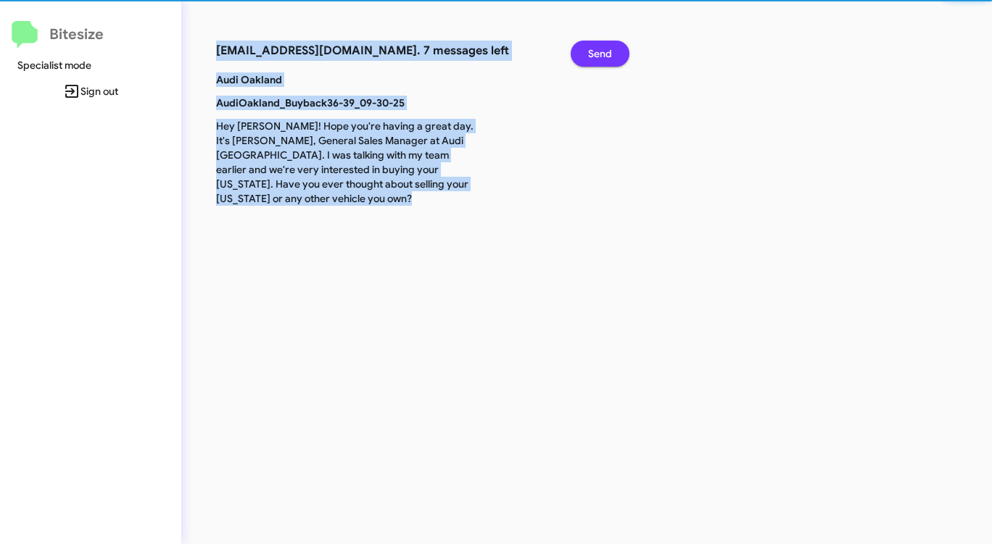
click at [599, 43] on span "Send" at bounding box center [600, 54] width 24 height 26
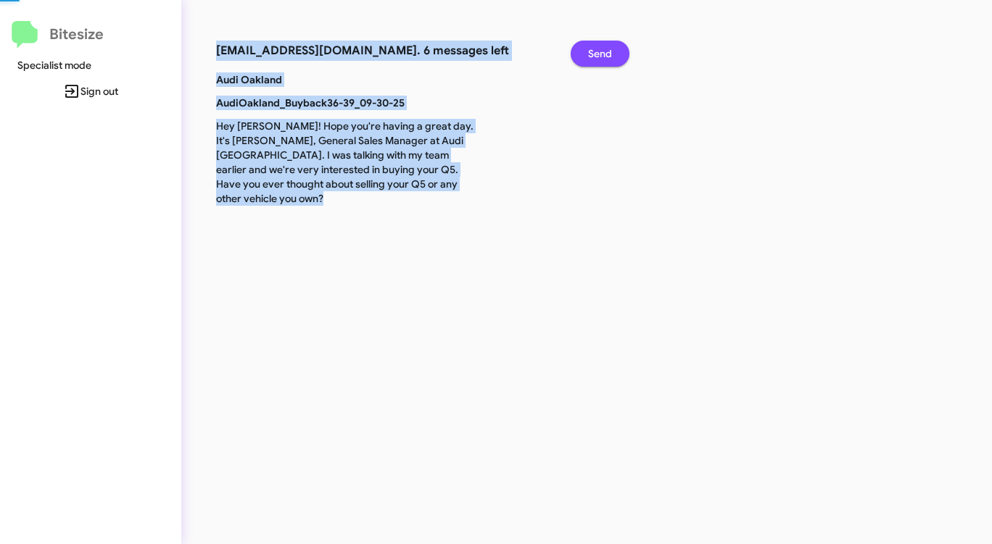
click at [599, 43] on span "Send" at bounding box center [600, 54] width 24 height 26
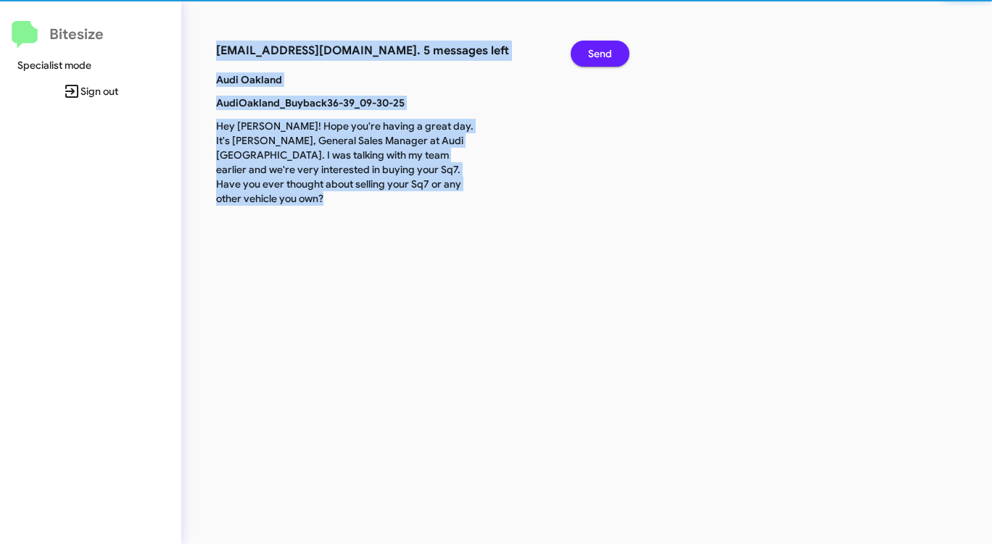
click at [599, 43] on span "Send" at bounding box center [600, 54] width 24 height 26
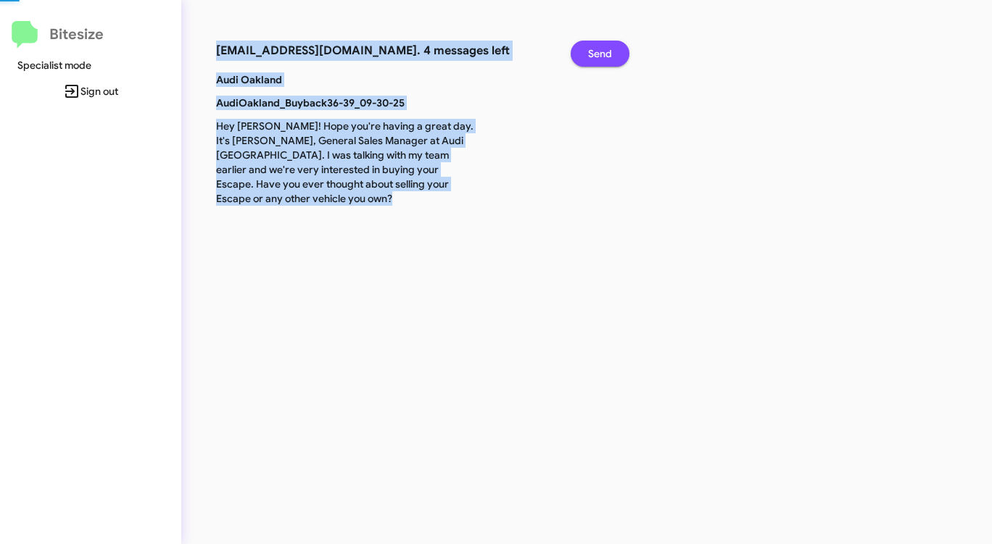
click at [599, 43] on span "Send" at bounding box center [600, 54] width 24 height 26
drag, startPoint x: 599, startPoint y: 44, endPoint x: 599, endPoint y: 52, distance: 8.0
click at [599, 52] on span "Send" at bounding box center [600, 54] width 24 height 26
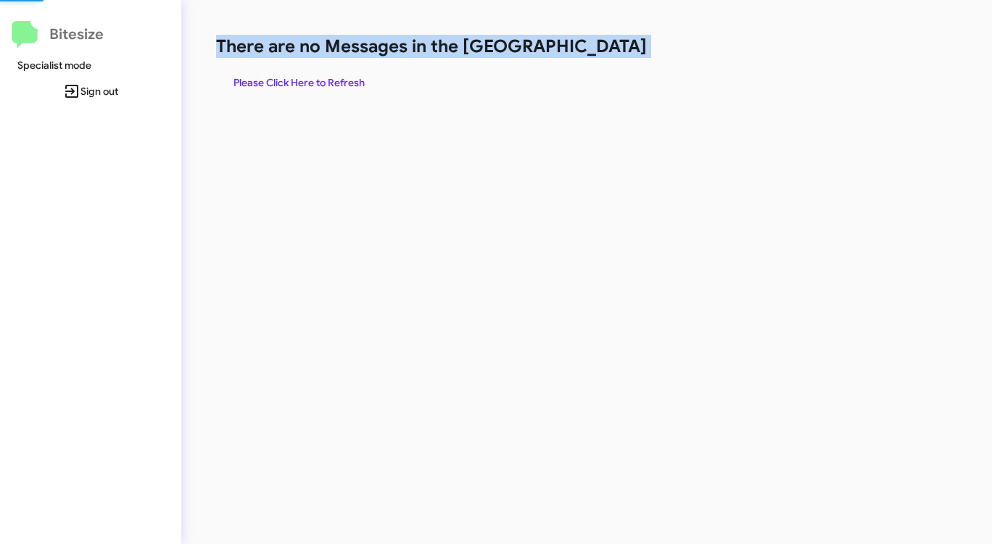
click at [599, 54] on h1 "There are no Messages in the [GEOGRAPHIC_DATA]" at bounding box center [519, 46] width 606 height 23
click at [325, 77] on span "Please Click Here to Refresh" at bounding box center [298, 83] width 131 height 26
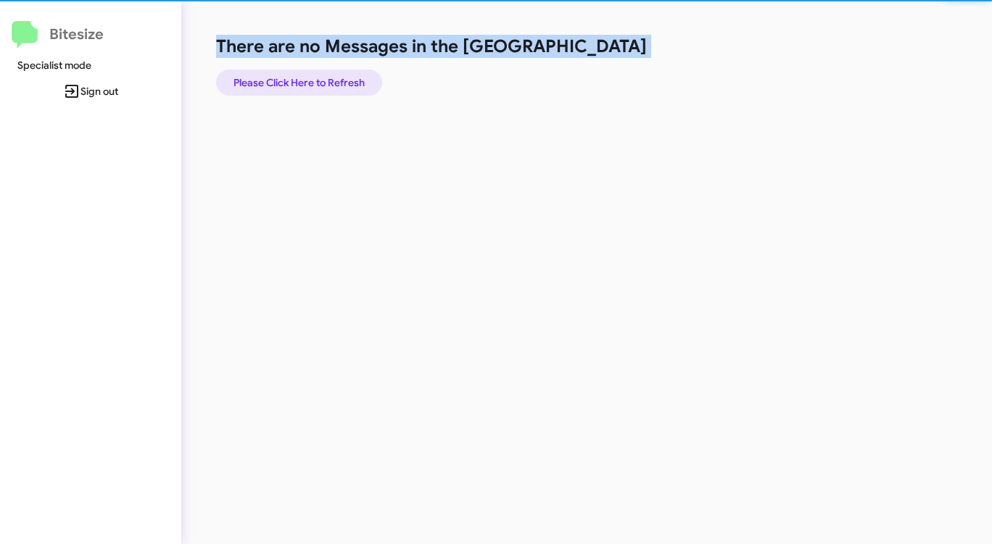
click at [325, 77] on span "Please Click Here to Refresh" at bounding box center [298, 83] width 131 height 26
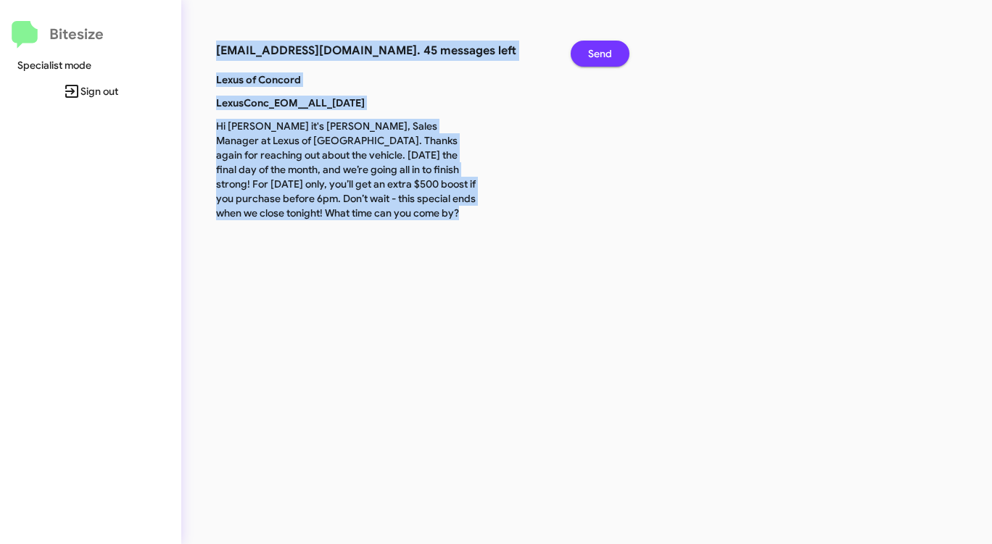
click at [594, 46] on span "Send" at bounding box center [600, 54] width 24 height 26
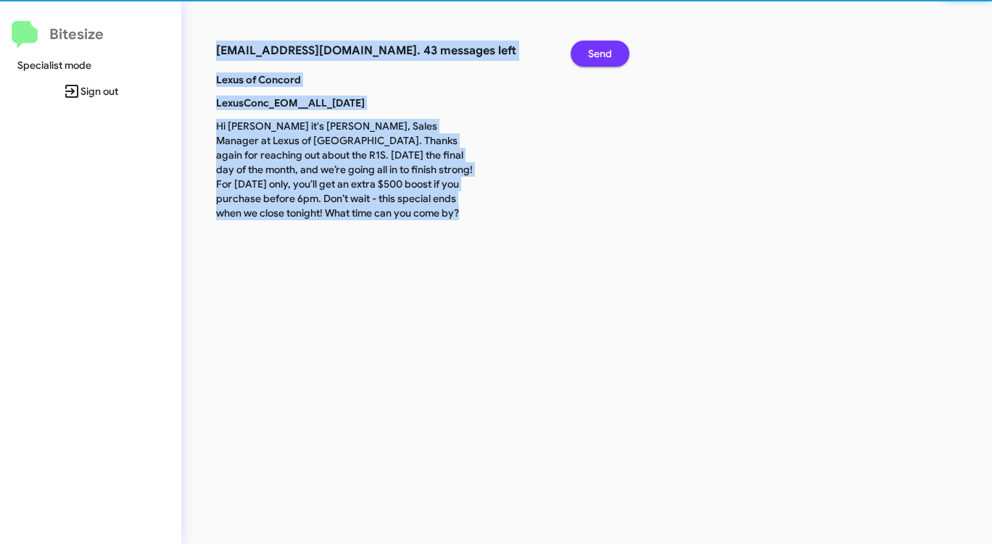
click at [594, 46] on span "Send" at bounding box center [600, 54] width 24 height 26
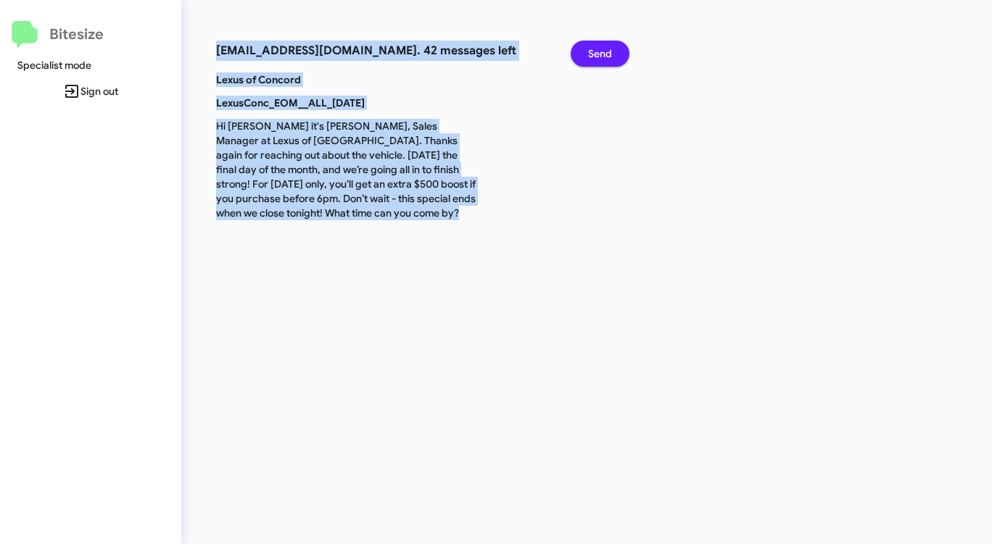
click at [594, 46] on span "Send" at bounding box center [600, 54] width 24 height 26
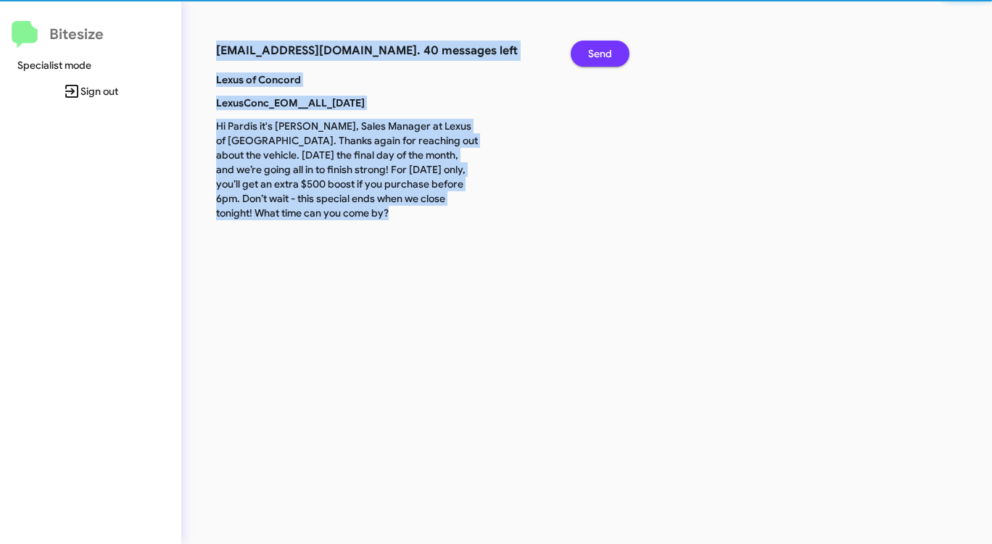
click at [594, 46] on span "Send" at bounding box center [600, 54] width 24 height 26
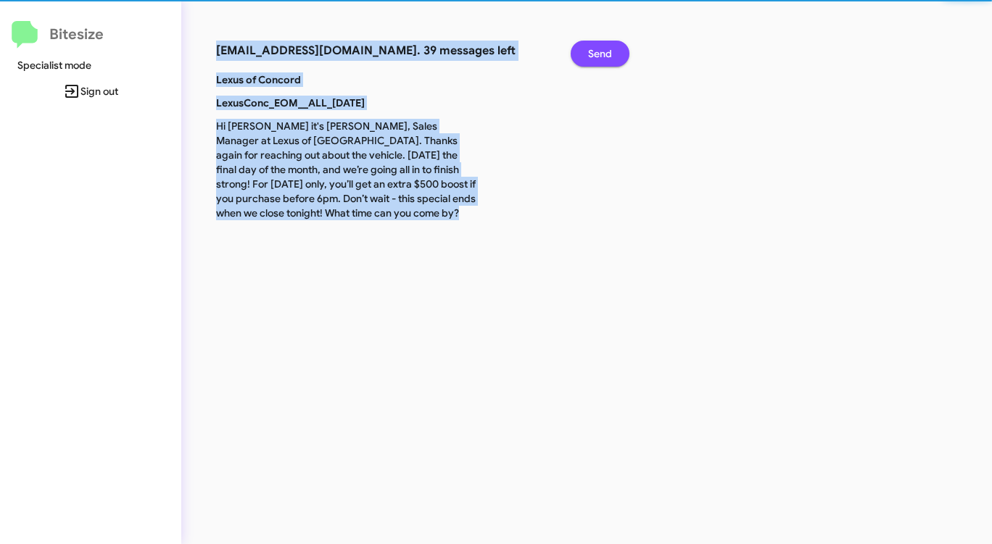
click at [594, 46] on span "Send" at bounding box center [600, 54] width 24 height 26
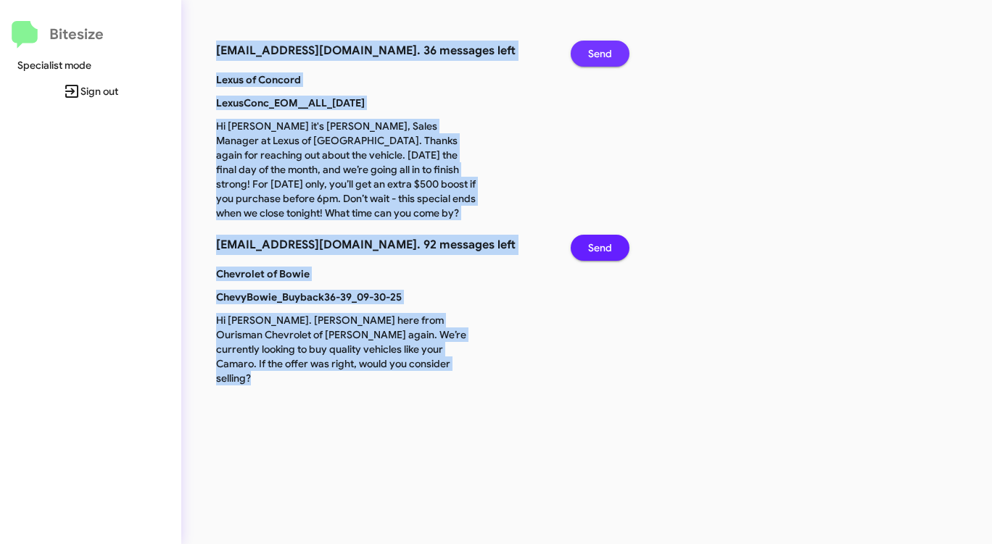
click at [594, 46] on span "Send" at bounding box center [600, 54] width 24 height 26
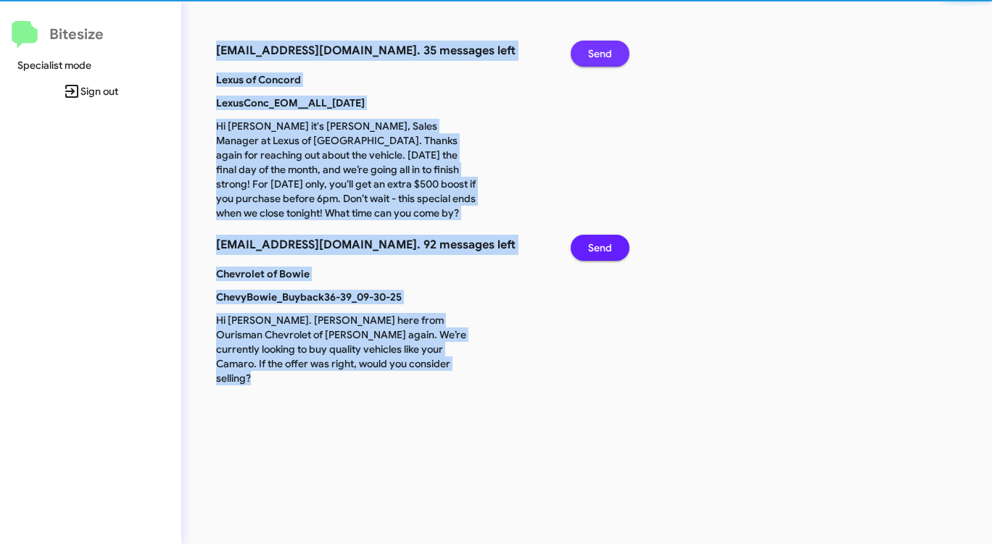
click at [594, 46] on span "Send" at bounding box center [600, 54] width 24 height 26
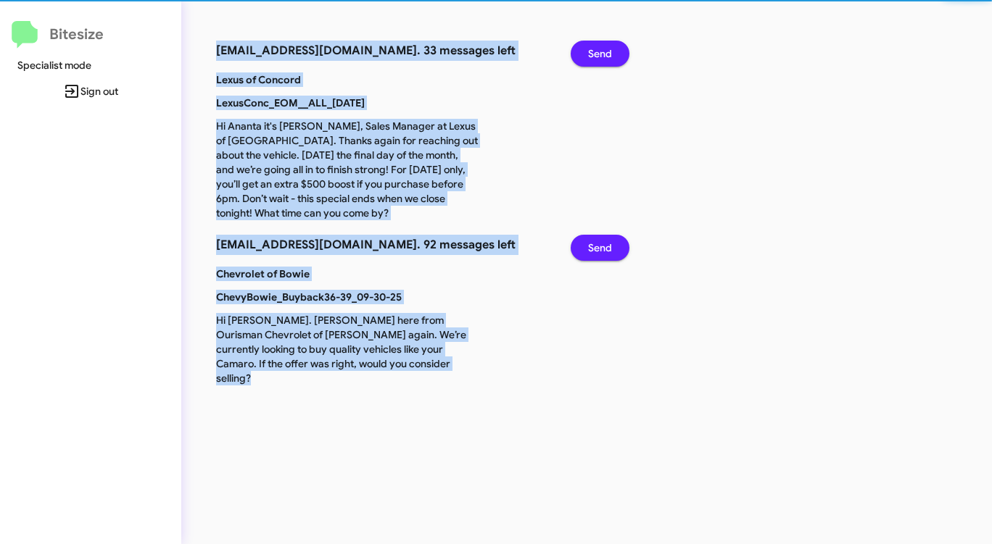
click at [594, 46] on span "Send" at bounding box center [600, 54] width 24 height 26
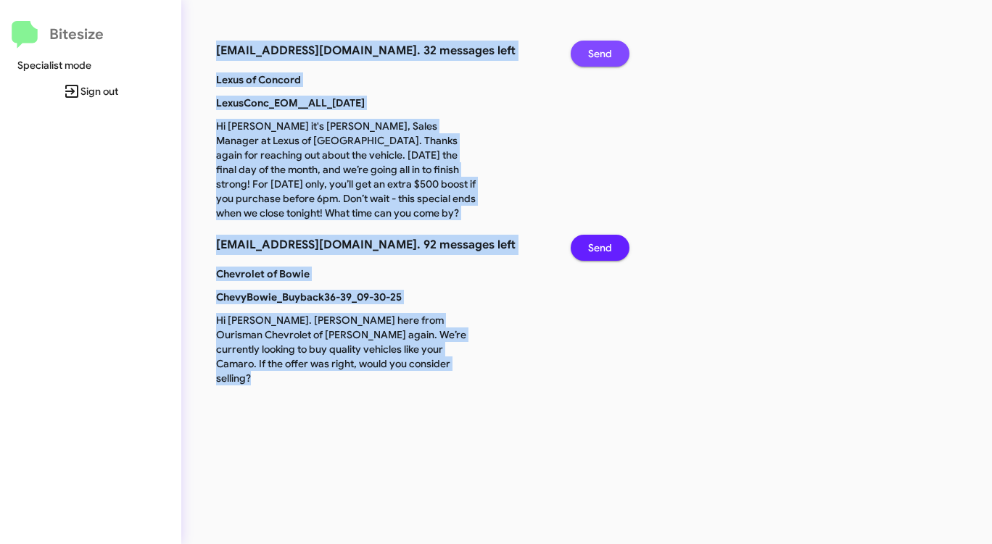
click at [594, 46] on span "Send" at bounding box center [600, 54] width 24 height 26
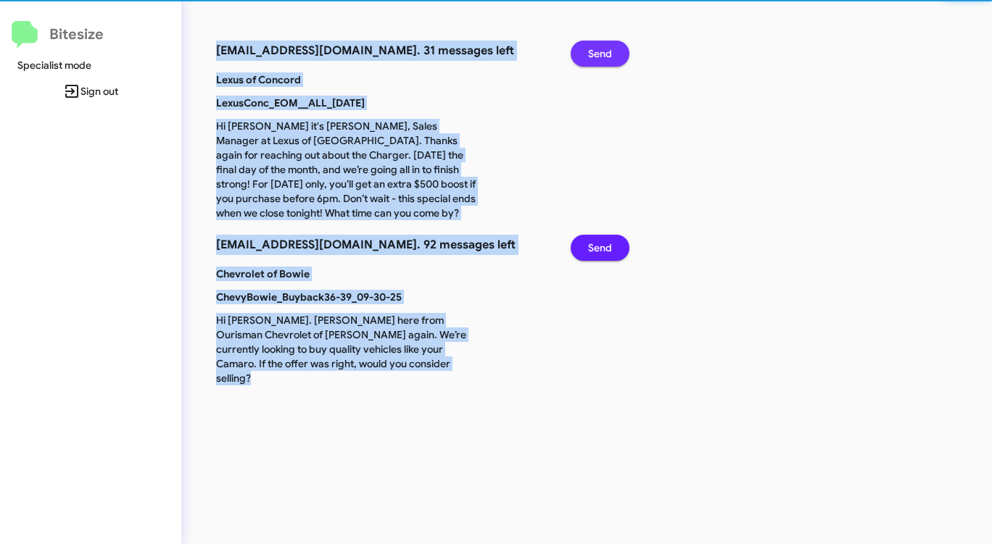
click at [594, 46] on span "Send" at bounding box center [600, 54] width 24 height 26
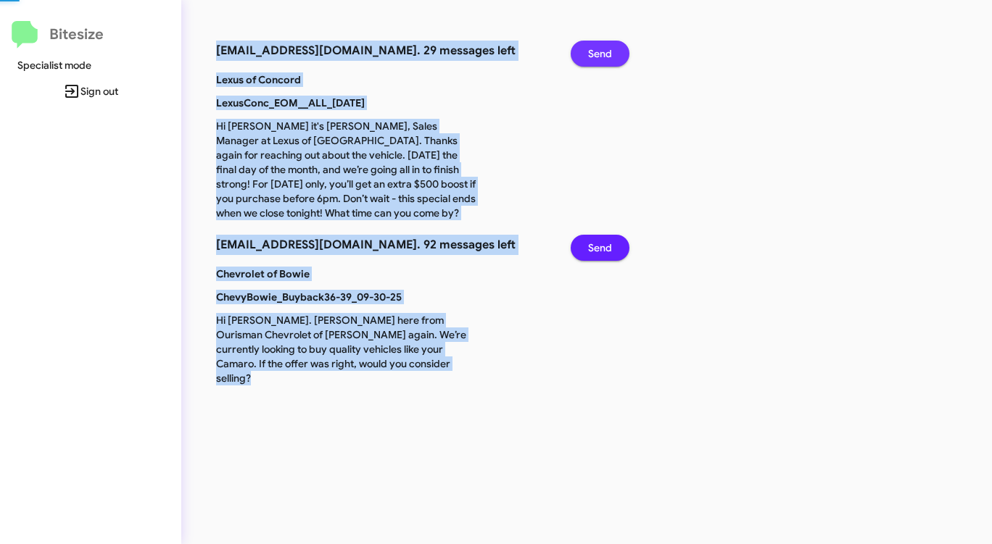
click at [594, 46] on span "Send" at bounding box center [600, 54] width 24 height 26
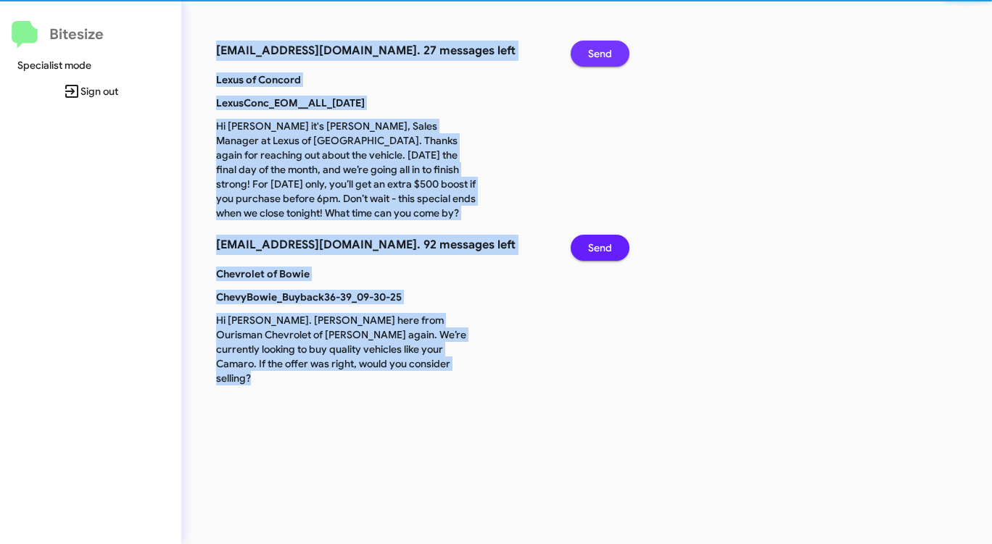
click at [594, 46] on span "Send" at bounding box center [600, 54] width 24 height 26
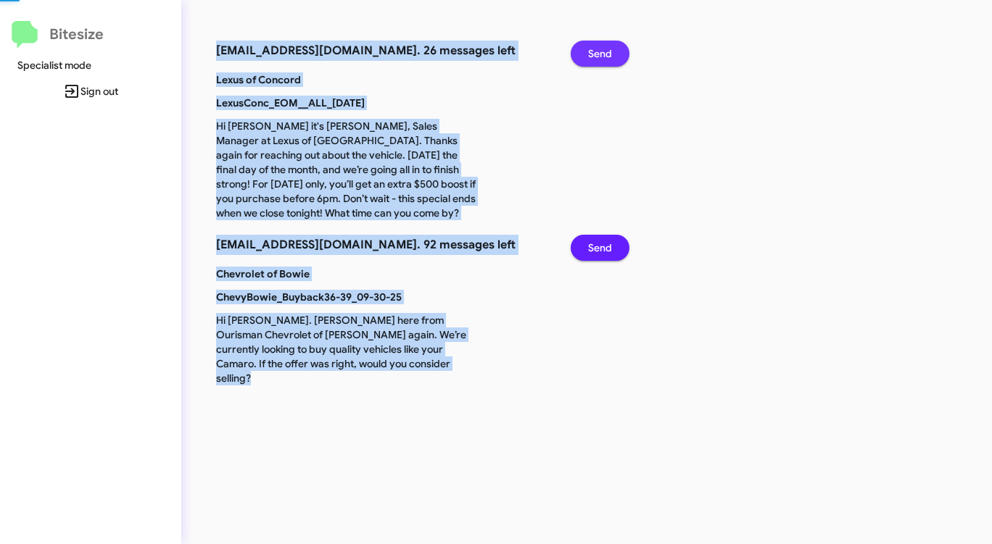
click at [594, 46] on span "Send" at bounding box center [600, 54] width 24 height 26
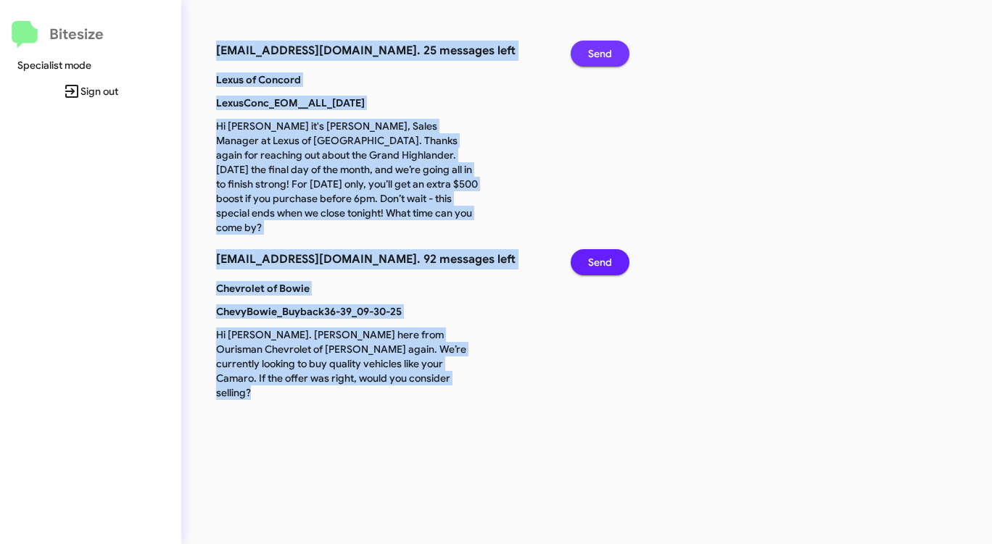
click at [594, 46] on span "Send" at bounding box center [600, 54] width 24 height 26
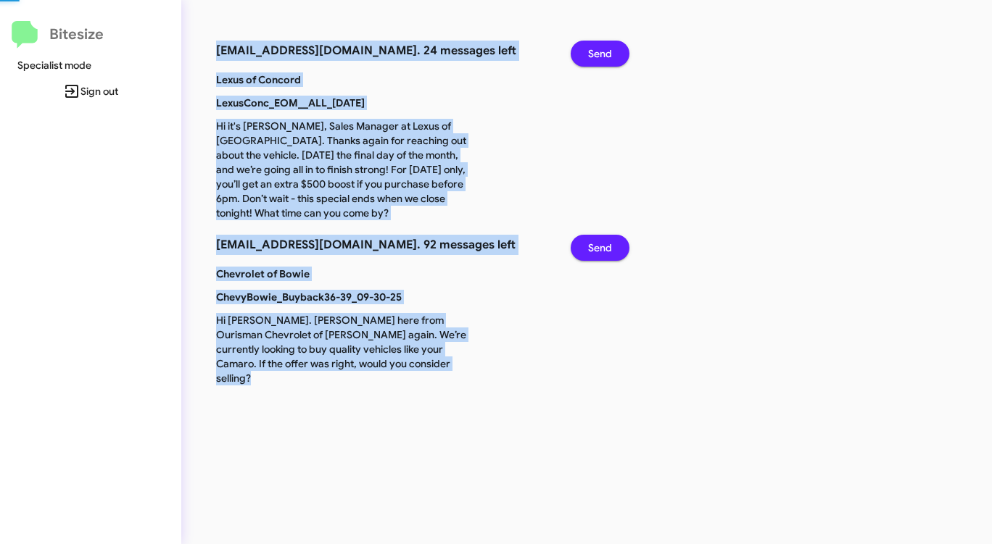
click at [594, 46] on span "Send" at bounding box center [600, 54] width 24 height 26
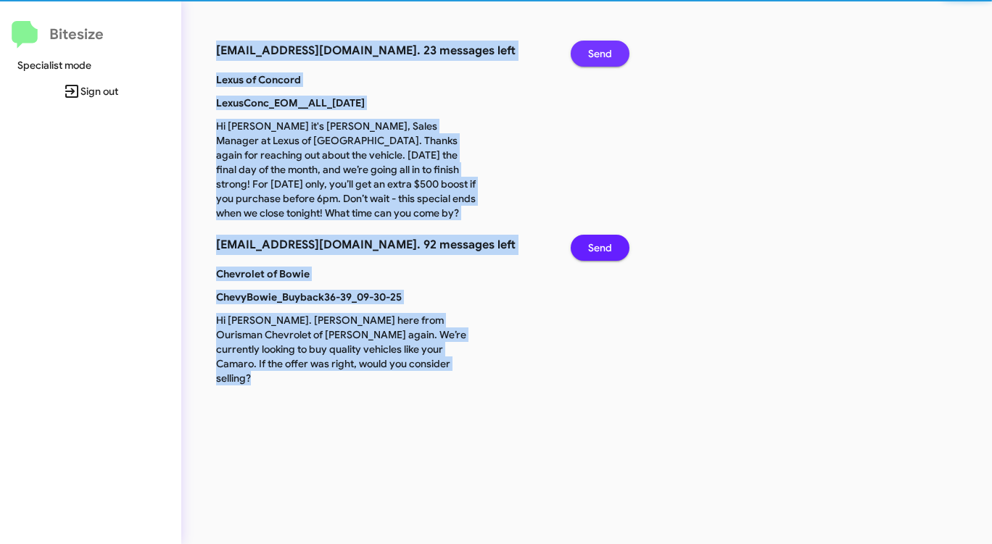
click at [594, 46] on span "Send" at bounding box center [600, 54] width 24 height 26
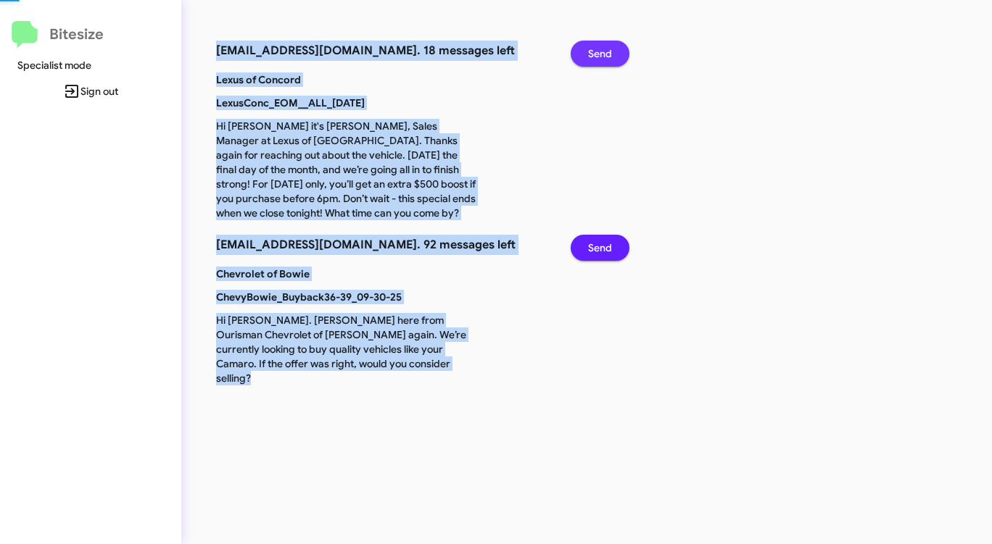
click at [594, 46] on span "Send" at bounding box center [600, 54] width 24 height 26
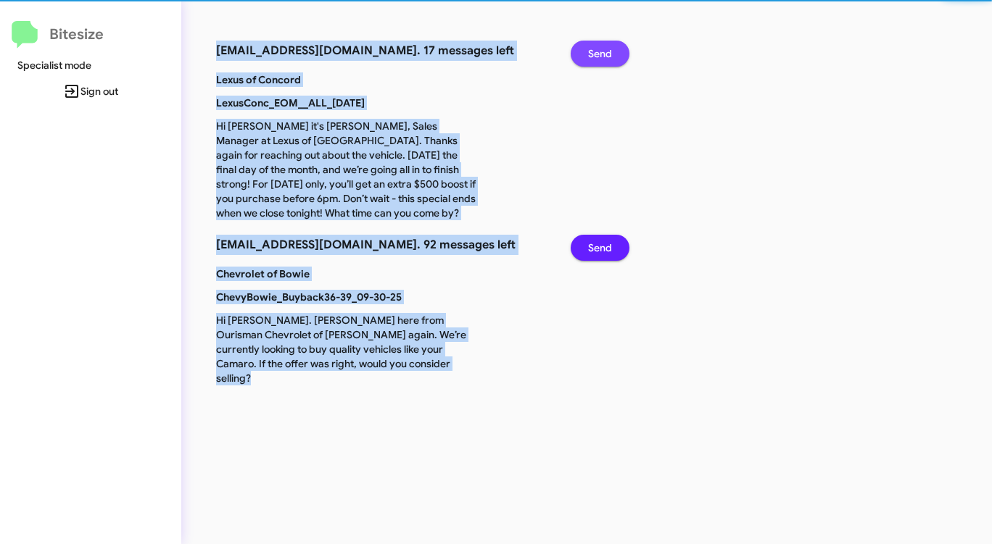
click at [594, 46] on span "Send" at bounding box center [600, 54] width 24 height 26
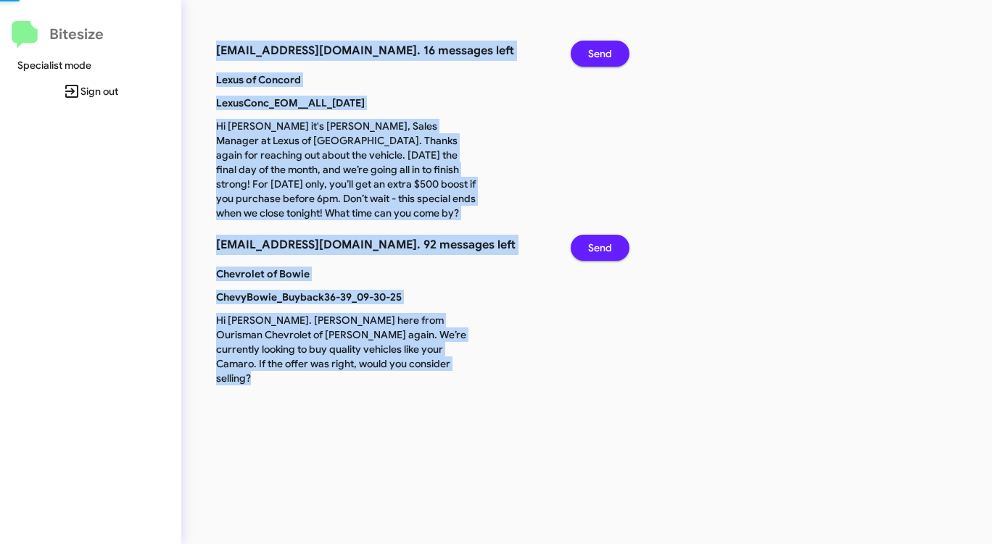
click at [594, 46] on span "Send" at bounding box center [600, 54] width 24 height 26
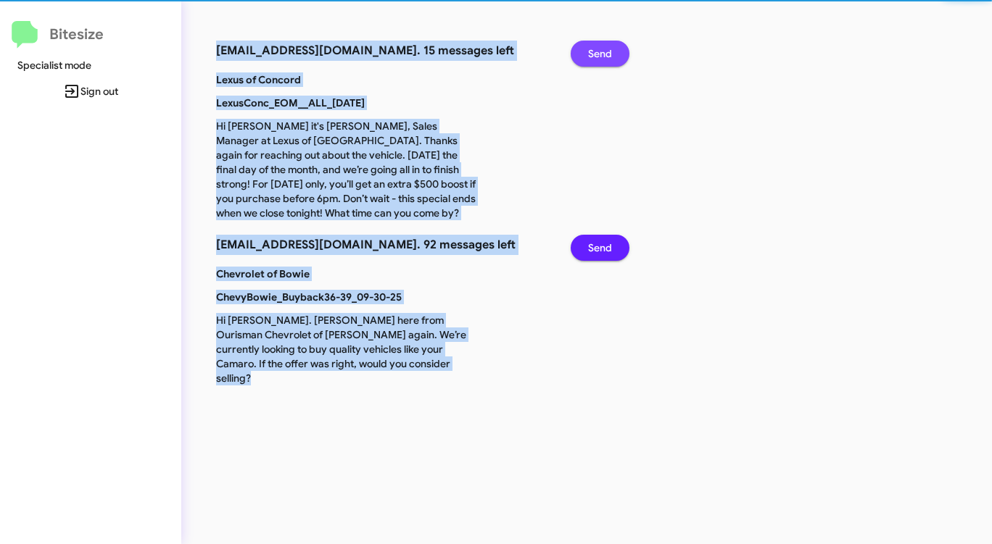
click at [594, 46] on span "Send" at bounding box center [600, 54] width 24 height 26
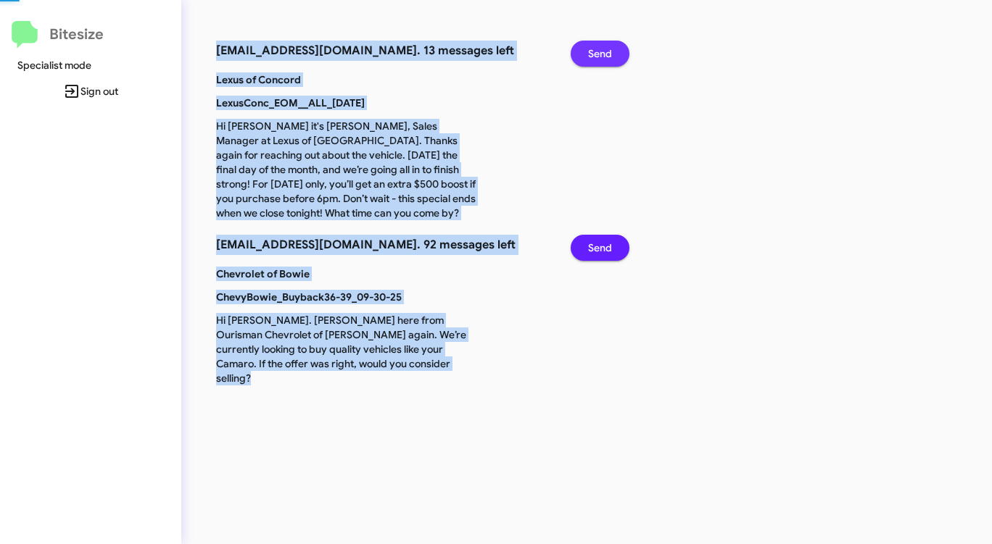
click at [594, 46] on span "Send" at bounding box center [600, 54] width 24 height 26
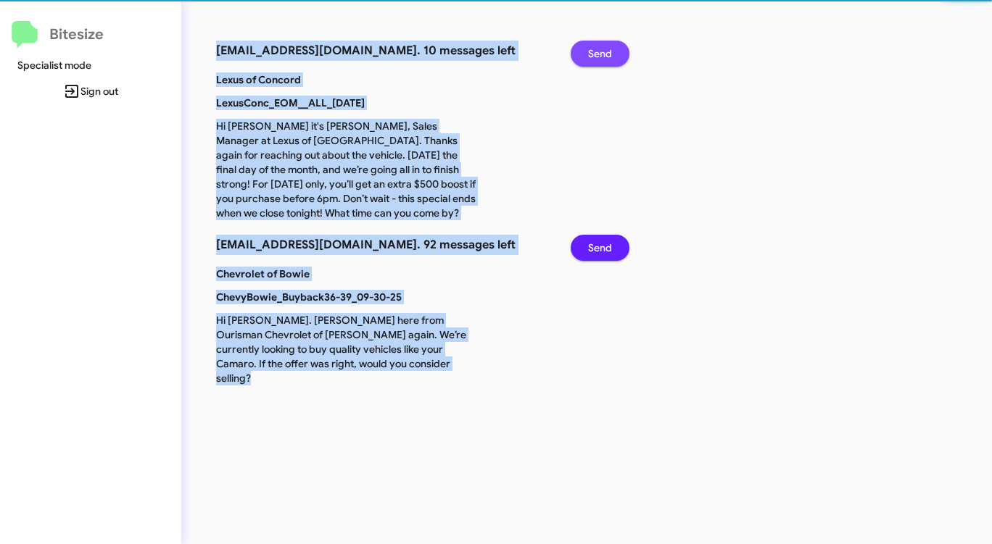
click at [594, 46] on span "Send" at bounding box center [600, 54] width 24 height 26
click at [593, 47] on span "Send" at bounding box center [600, 54] width 24 height 26
click at [592, 47] on span "Send" at bounding box center [600, 54] width 24 height 26
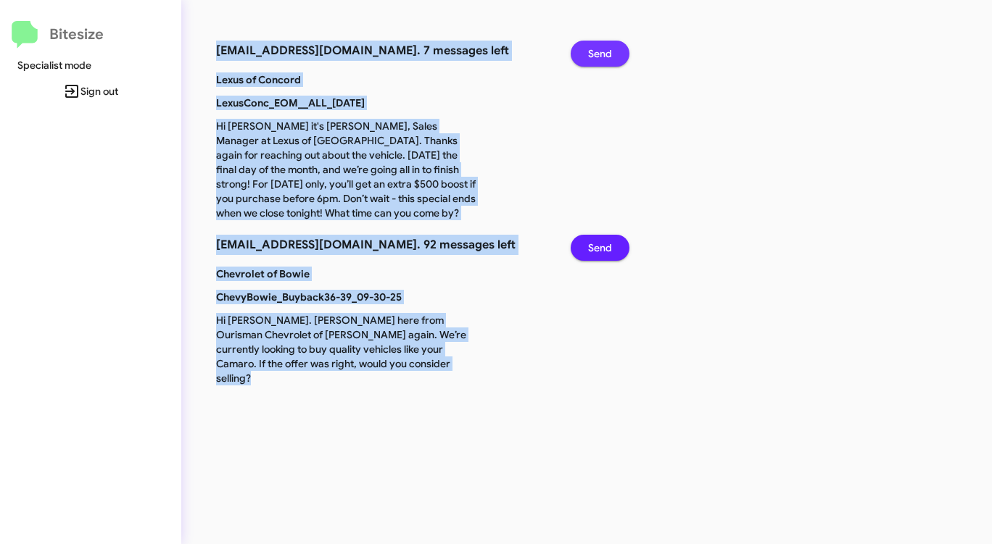
click at [592, 47] on span "Send" at bounding box center [600, 54] width 24 height 26
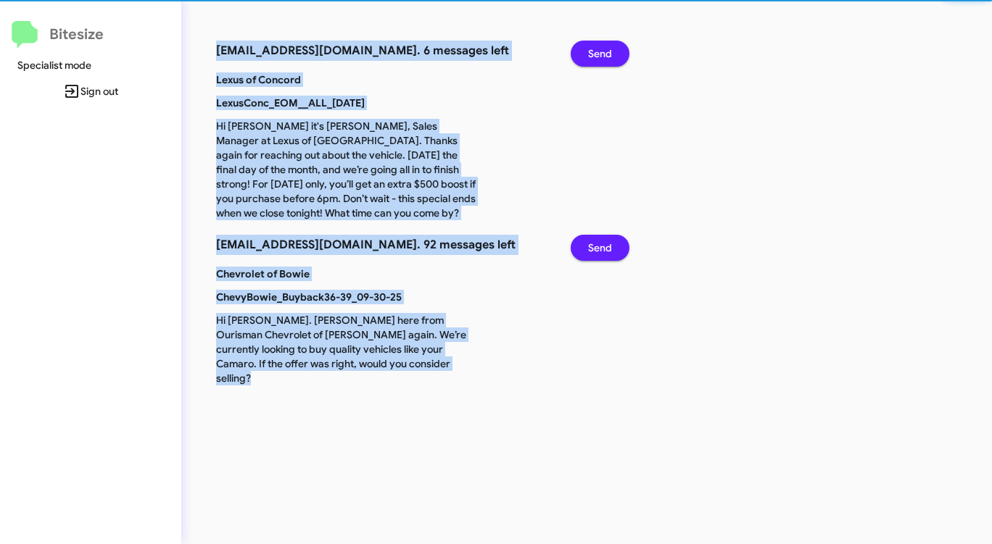
click at [592, 47] on span "Send" at bounding box center [600, 54] width 24 height 26
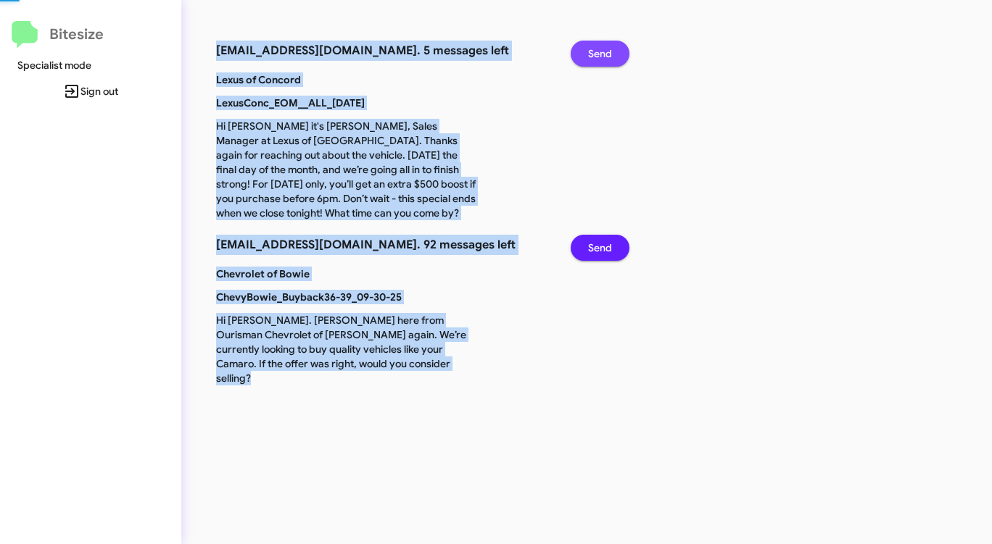
click at [592, 47] on span "Send" at bounding box center [600, 54] width 24 height 26
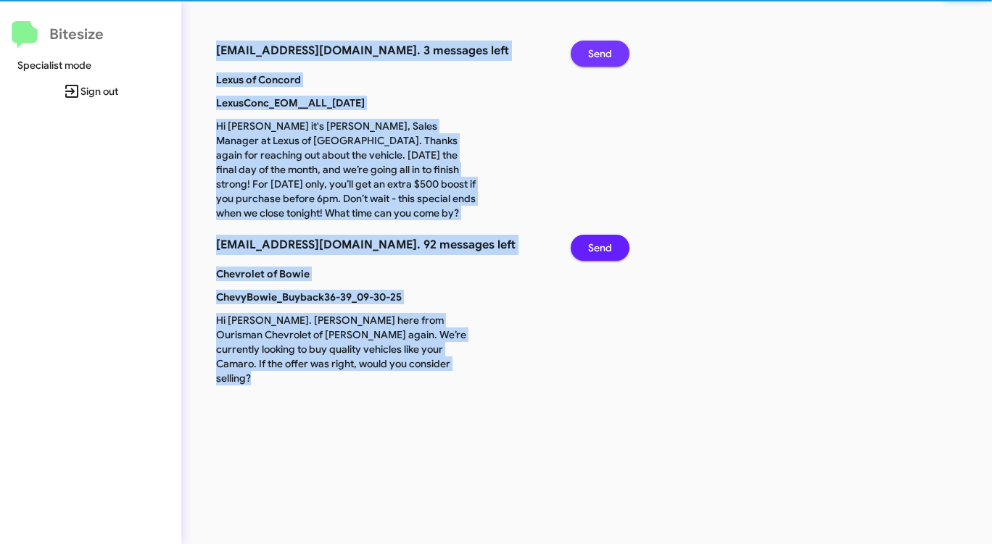
click at [592, 47] on span "Send" at bounding box center [600, 54] width 24 height 26
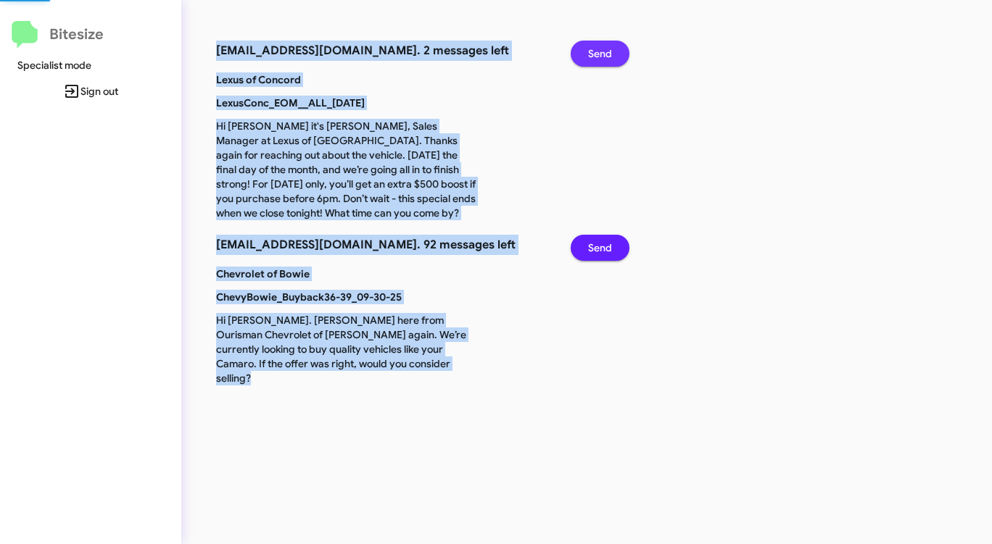
click at [592, 47] on span "Send" at bounding box center [600, 54] width 24 height 26
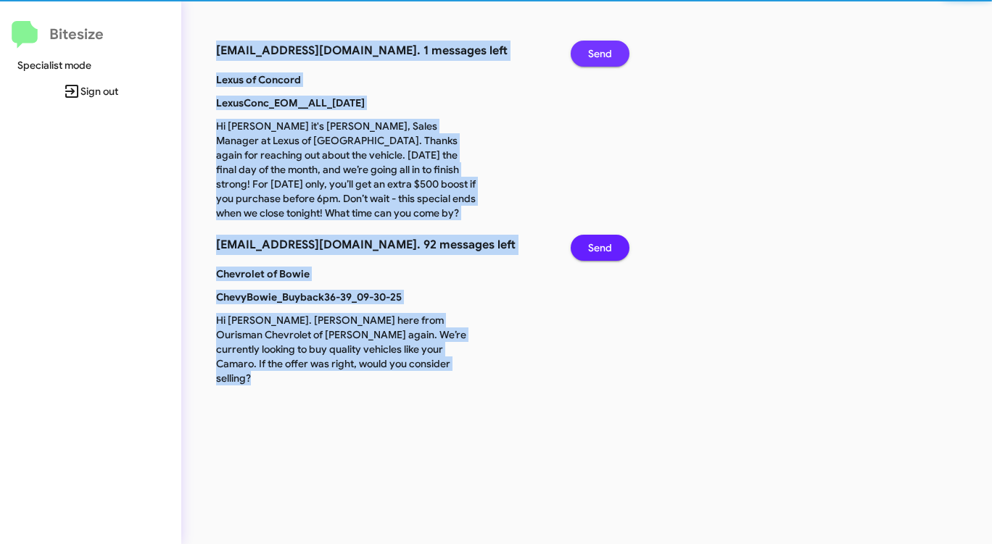
click at [592, 47] on span "Send" at bounding box center [600, 54] width 24 height 26
click at [592, 235] on span "Send" at bounding box center [600, 248] width 24 height 26
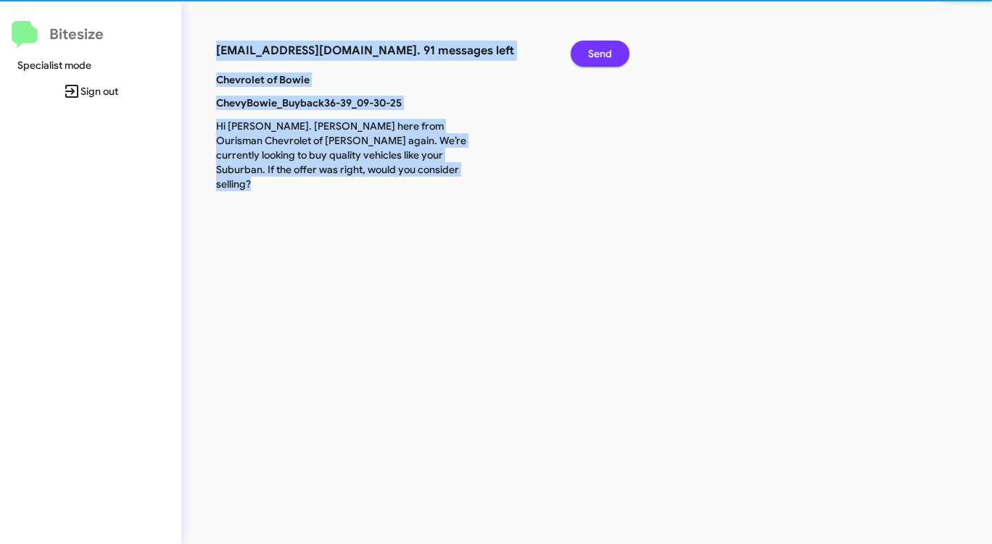
click at [592, 47] on span "Send" at bounding box center [600, 54] width 24 height 26
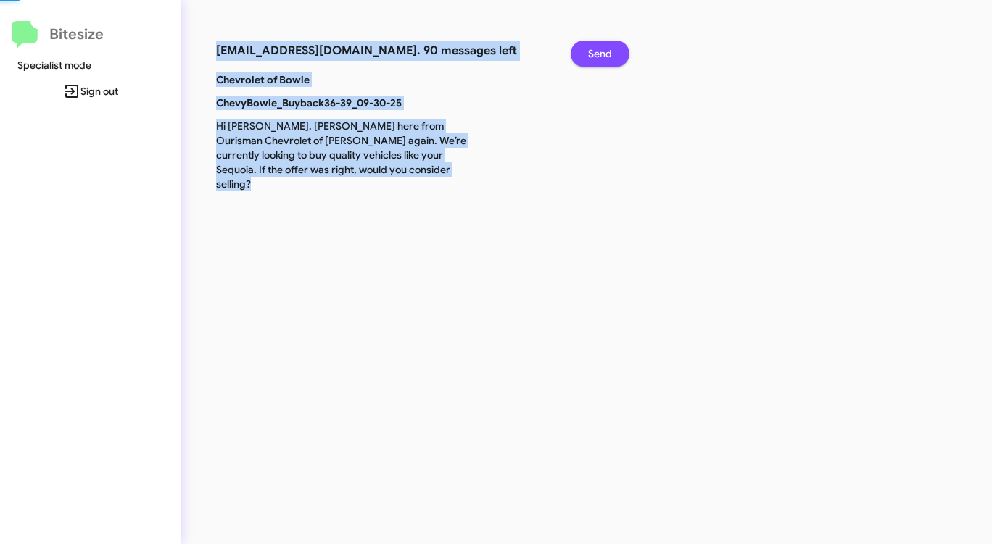
click at [592, 47] on span "Send" at bounding box center [600, 54] width 24 height 26
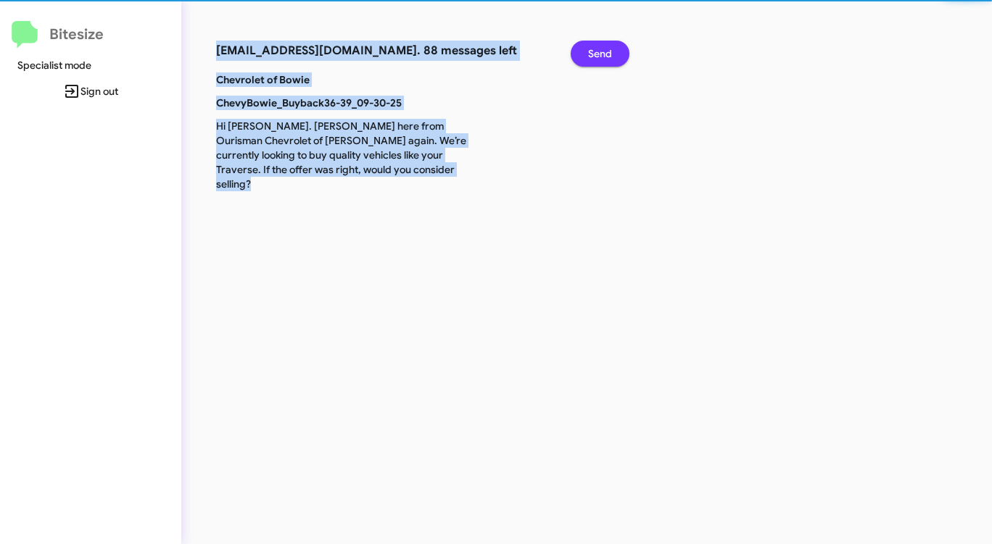
click at [592, 47] on span "Send" at bounding box center [600, 54] width 24 height 26
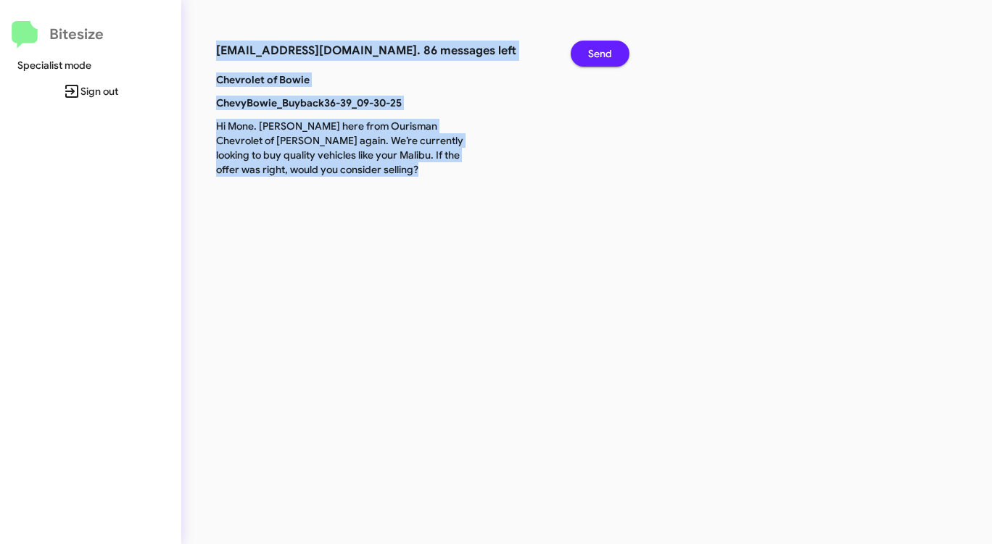
click at [592, 47] on span "Send" at bounding box center [600, 54] width 24 height 26
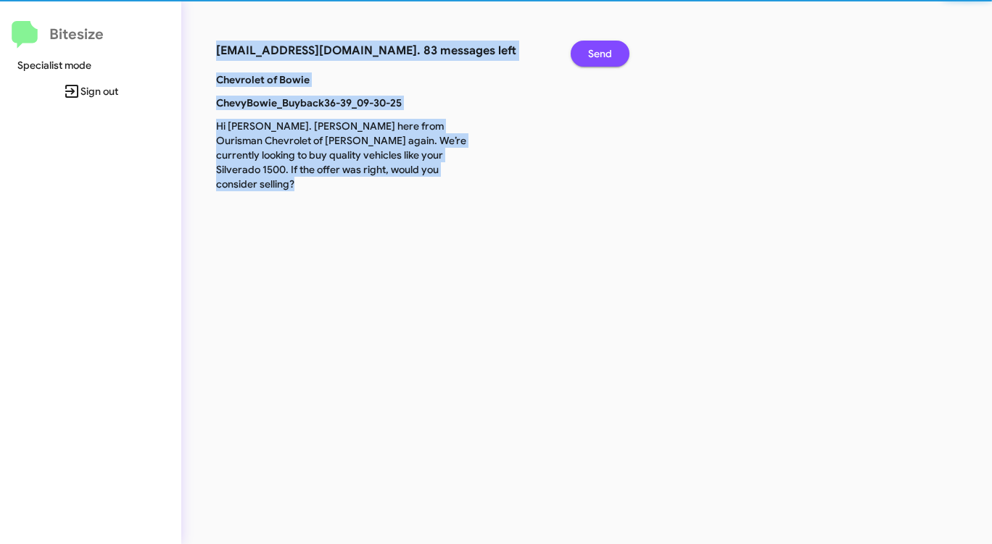
click at [592, 47] on span "Send" at bounding box center [600, 54] width 24 height 26
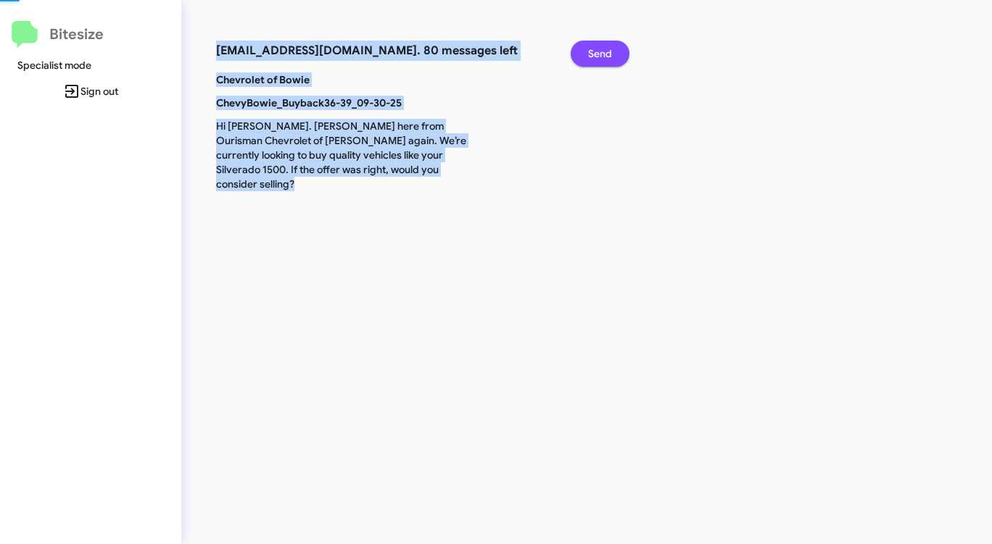
click at [592, 47] on span "Send" at bounding box center [600, 54] width 24 height 26
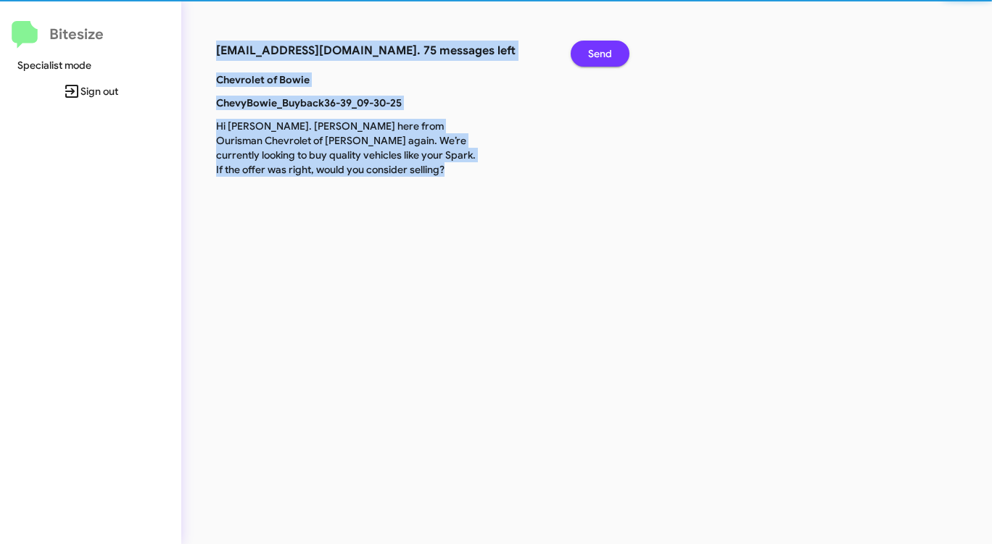
click at [592, 47] on span "Send" at bounding box center [600, 54] width 24 height 26
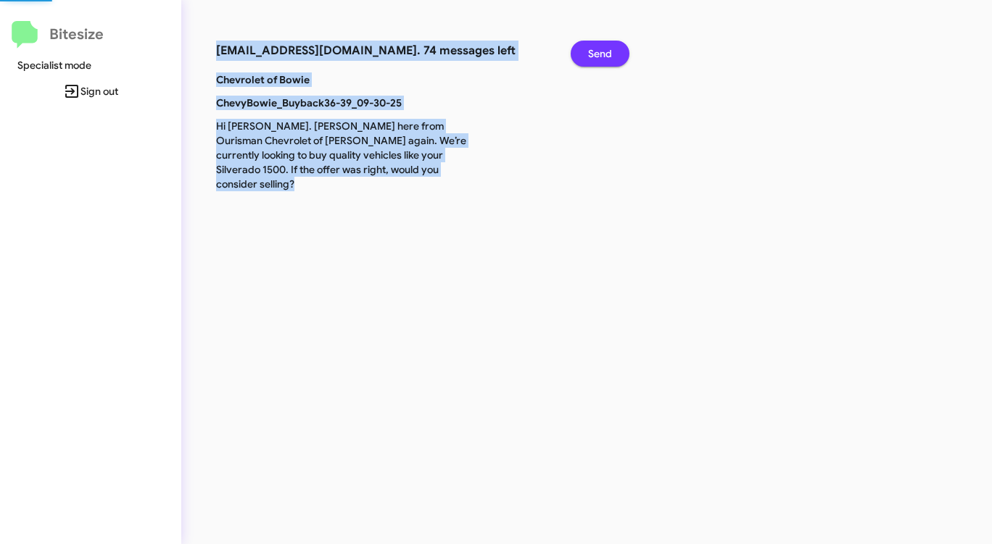
click at [592, 47] on span "Send" at bounding box center [600, 54] width 24 height 26
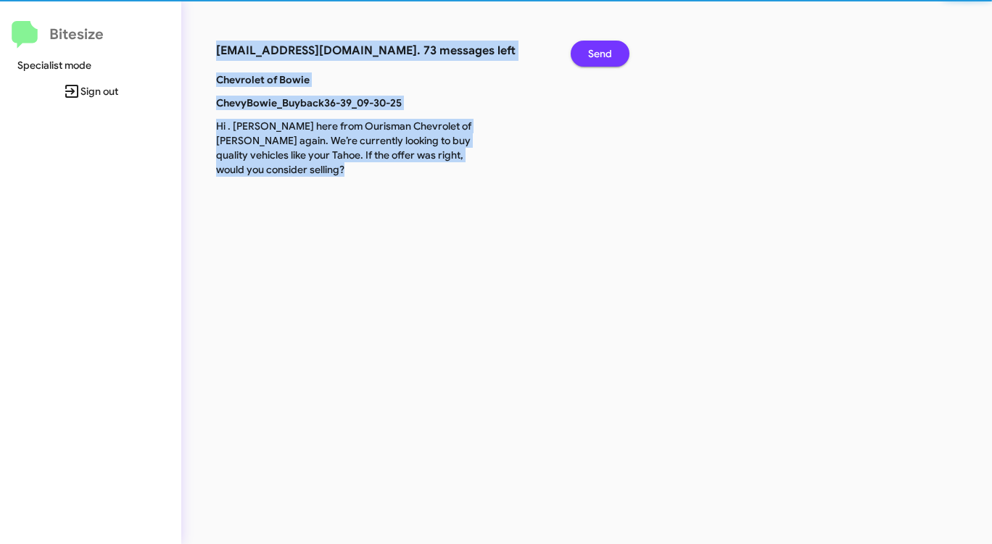
click at [592, 47] on span "Send" at bounding box center [600, 54] width 24 height 26
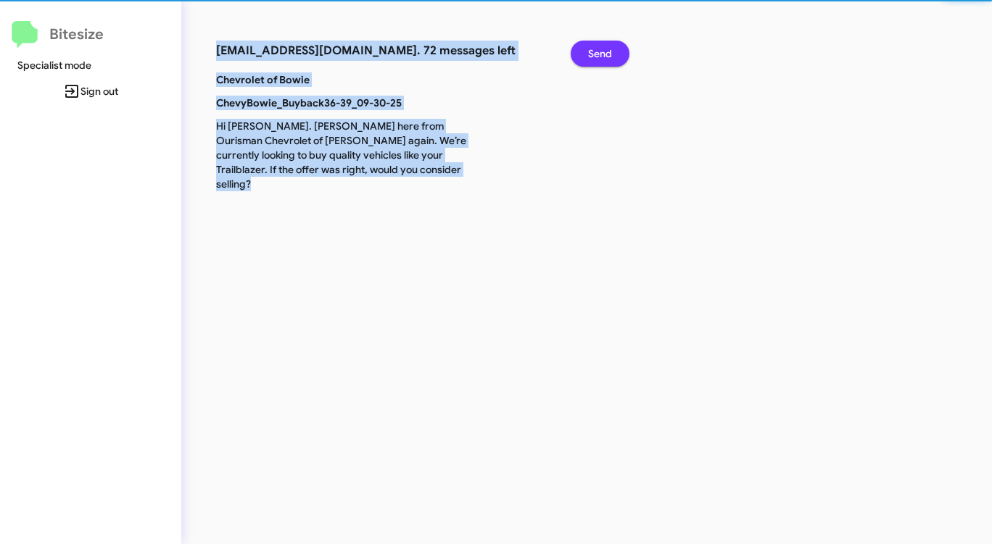
click at [592, 47] on span "Send" at bounding box center [600, 54] width 24 height 26
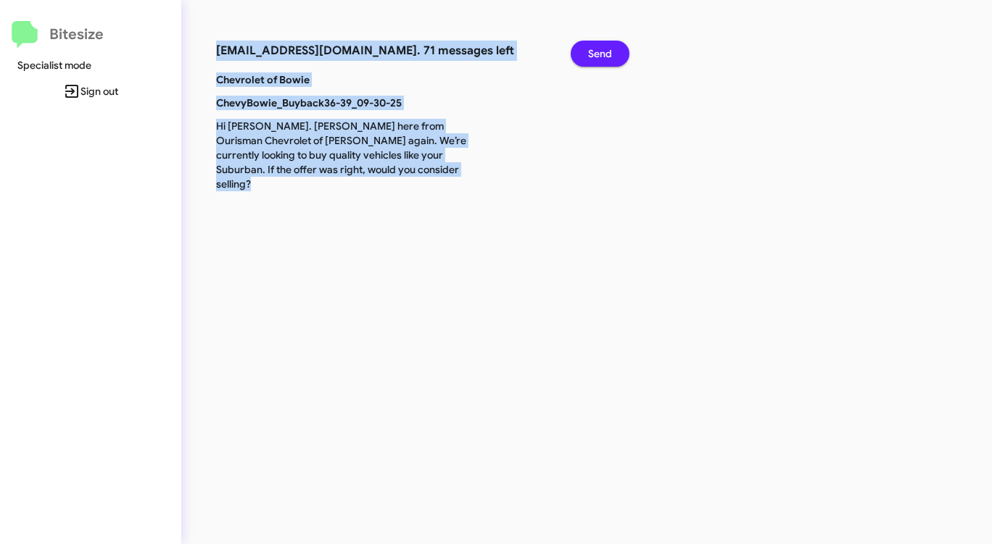
click at [592, 47] on span "Send" at bounding box center [600, 54] width 24 height 26
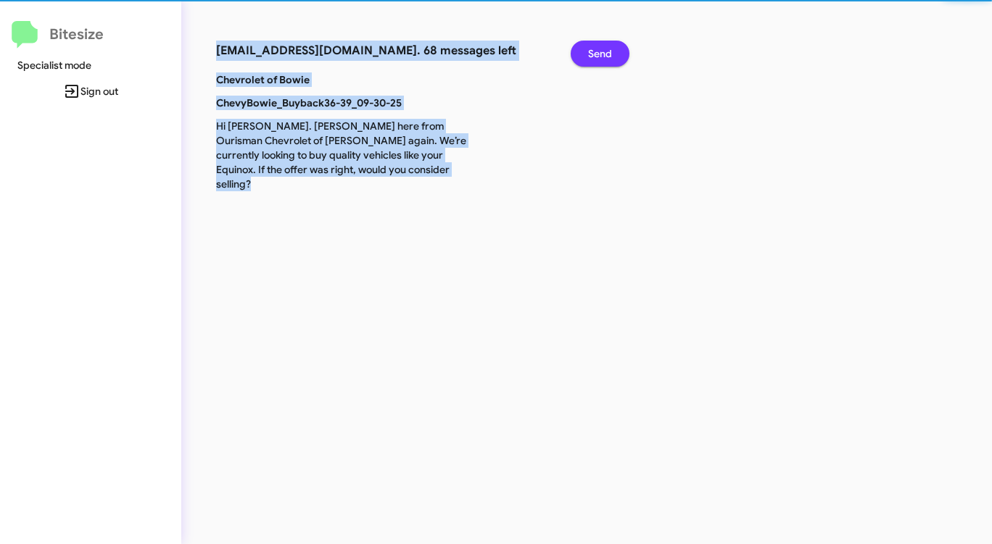
click at [592, 47] on span "Send" at bounding box center [600, 54] width 24 height 26
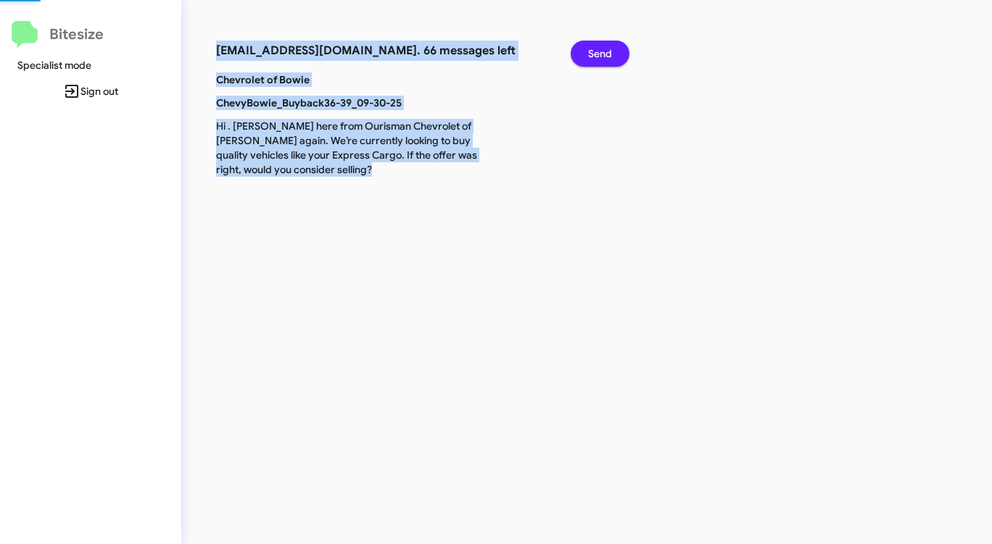
click at [592, 47] on span "Send" at bounding box center [600, 54] width 24 height 26
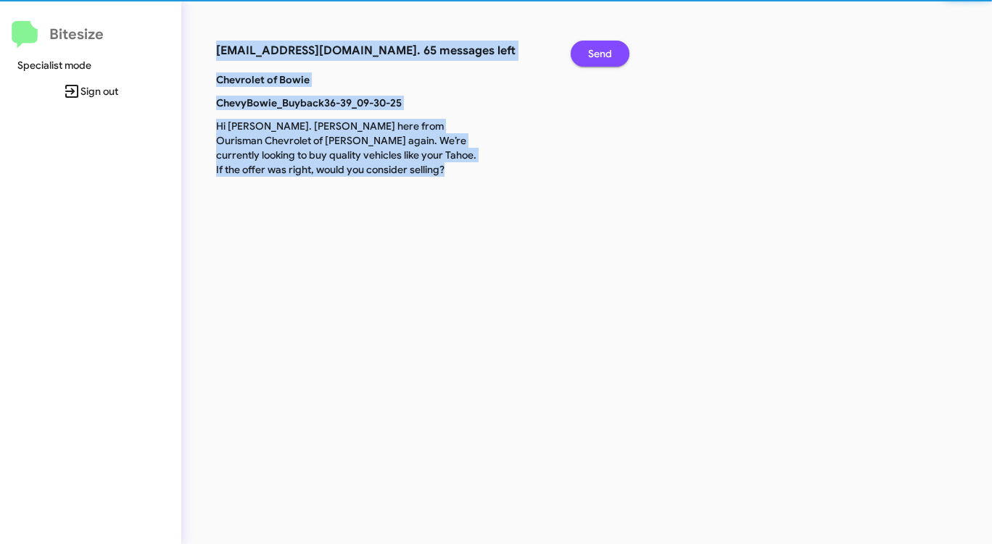
click at [592, 47] on span "Send" at bounding box center [600, 54] width 24 height 26
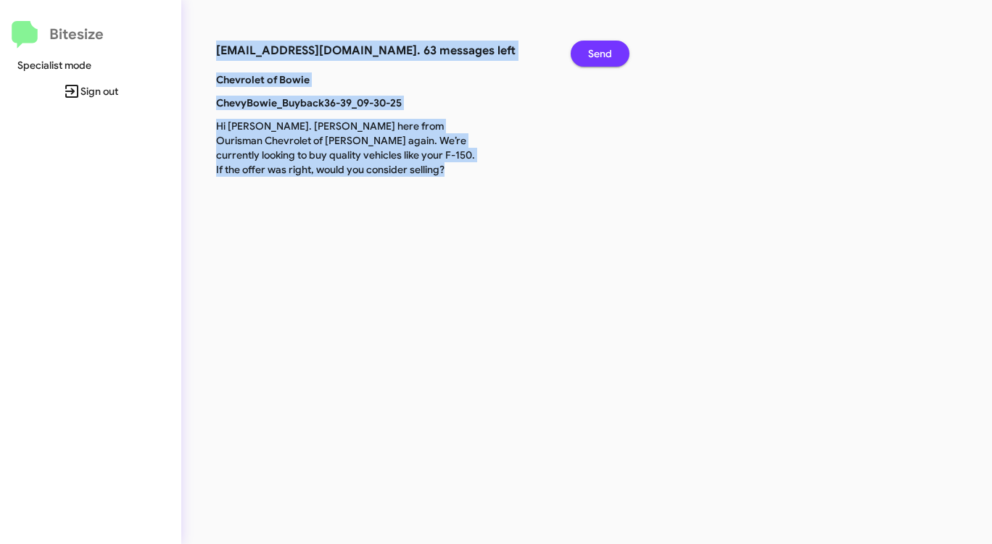
click at [591, 48] on span "Send" at bounding box center [600, 54] width 24 height 26
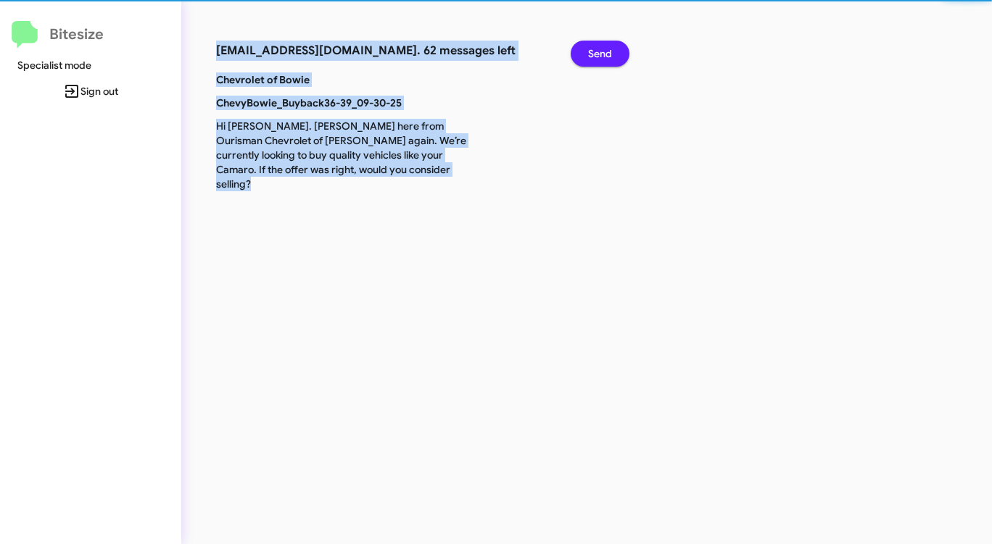
click at [591, 48] on span "Send" at bounding box center [600, 54] width 24 height 26
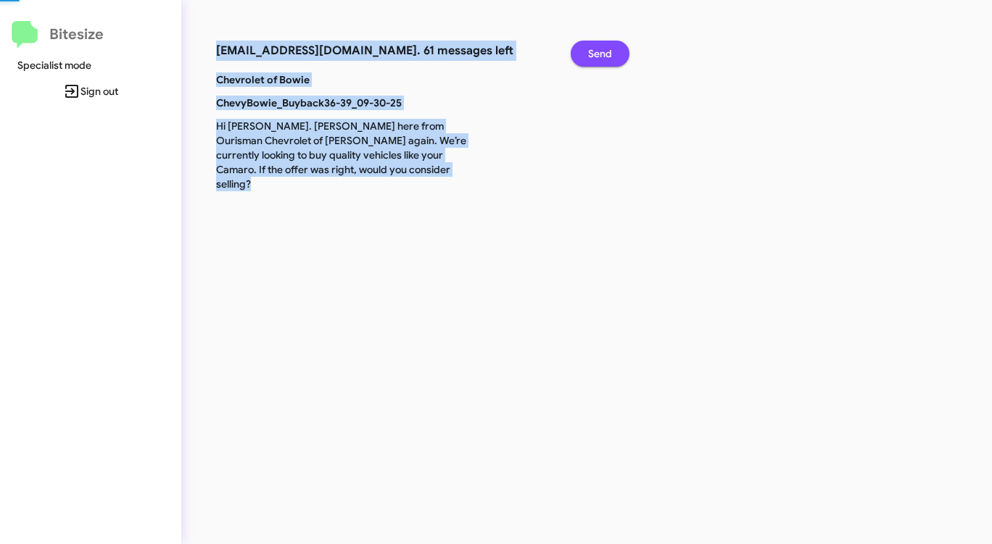
click at [591, 48] on span "Send" at bounding box center [600, 54] width 24 height 26
click at [590, 48] on span "Send" at bounding box center [600, 54] width 24 height 26
click at [589, 48] on span "Send" at bounding box center [600, 54] width 24 height 26
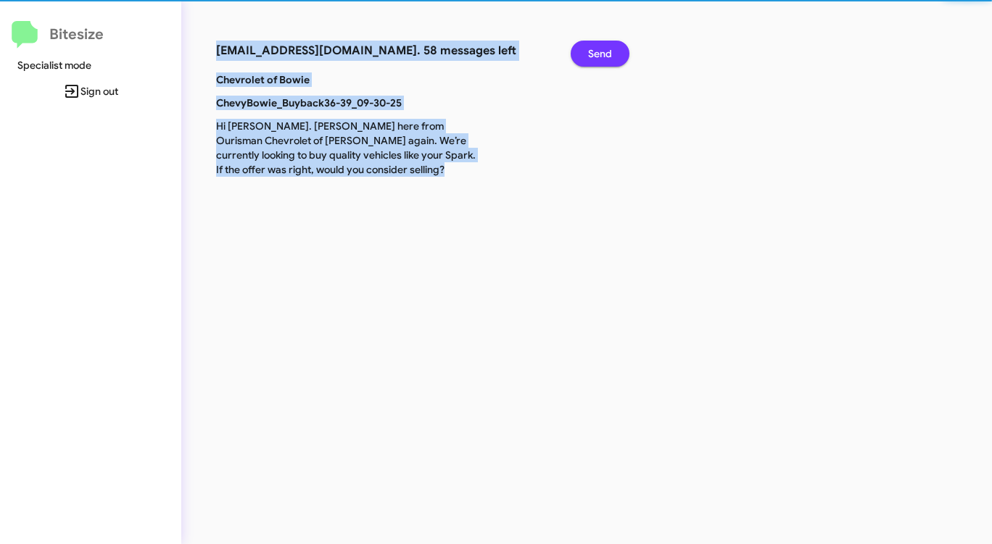
click at [589, 49] on span "Send" at bounding box center [600, 54] width 24 height 26
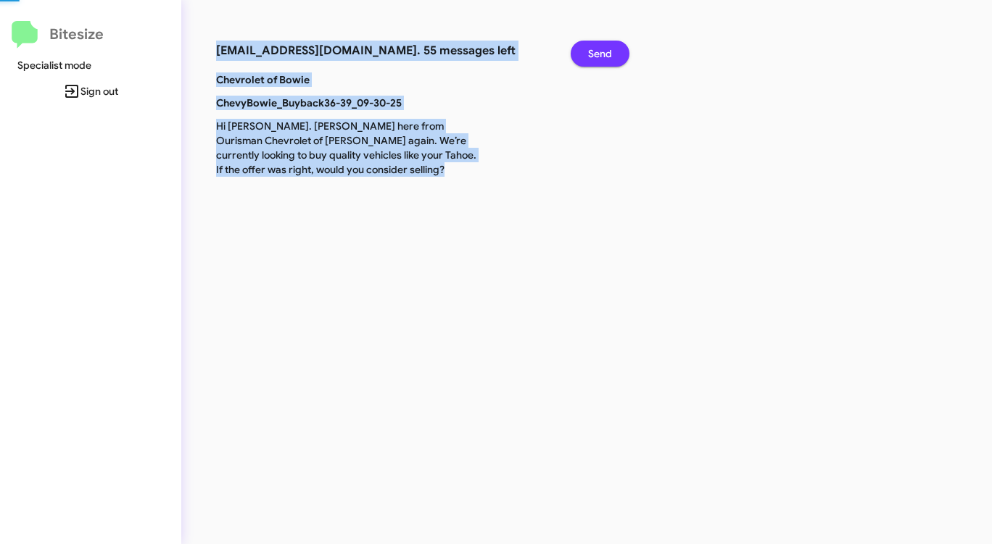
click at [588, 49] on span "Send" at bounding box center [600, 54] width 24 height 26
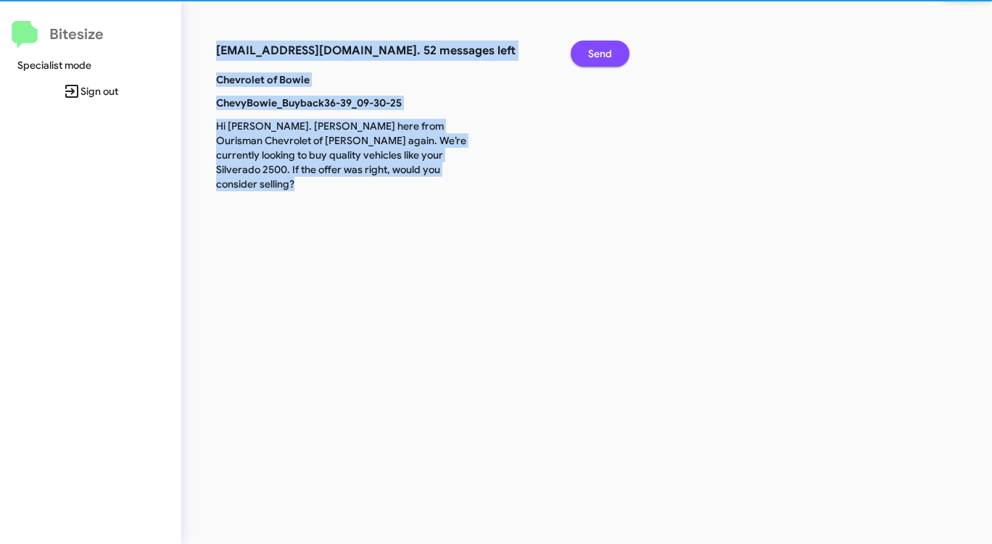
click at [588, 49] on span "Send" at bounding box center [600, 54] width 24 height 26
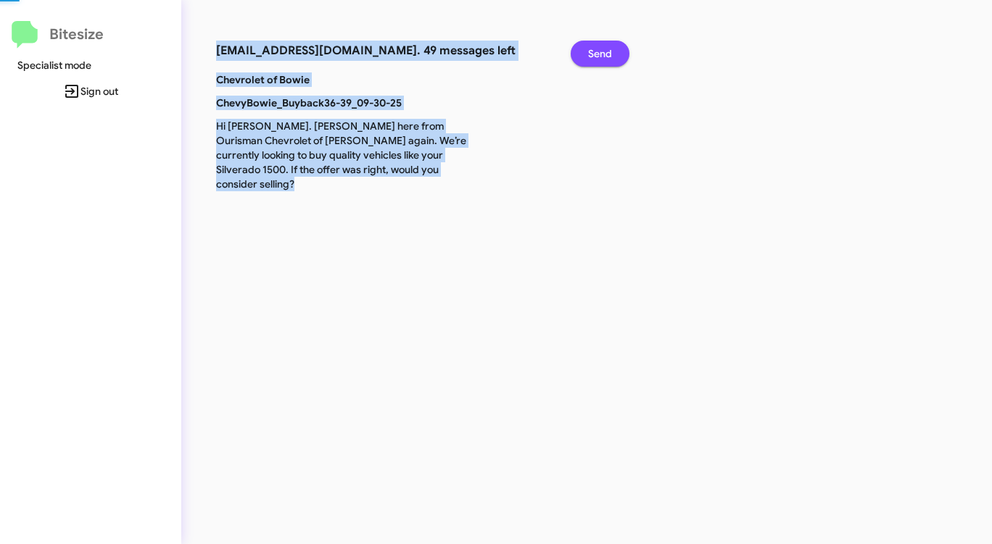
click at [588, 49] on span "Send" at bounding box center [600, 54] width 24 height 26
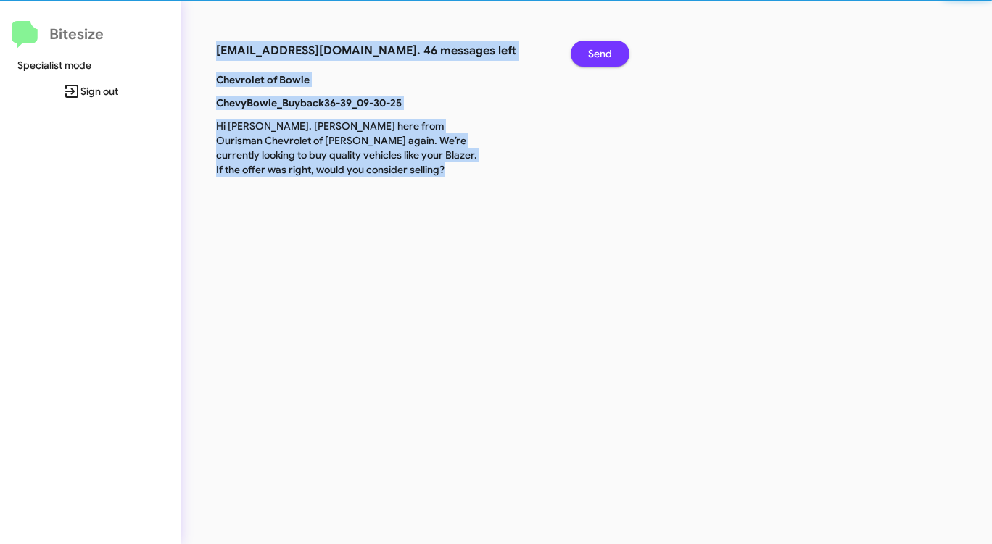
click at [588, 49] on span "Send" at bounding box center [600, 54] width 24 height 26
click at [587, 50] on button "Send" at bounding box center [599, 54] width 59 height 26
click at [586, 51] on button "Send" at bounding box center [599, 54] width 59 height 26
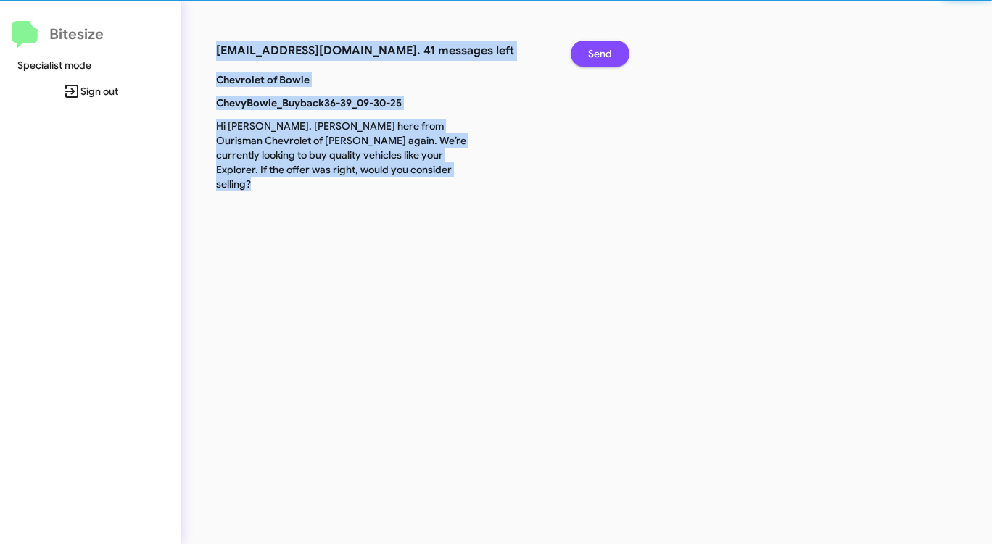
click at [586, 51] on button "Send" at bounding box center [599, 54] width 59 height 26
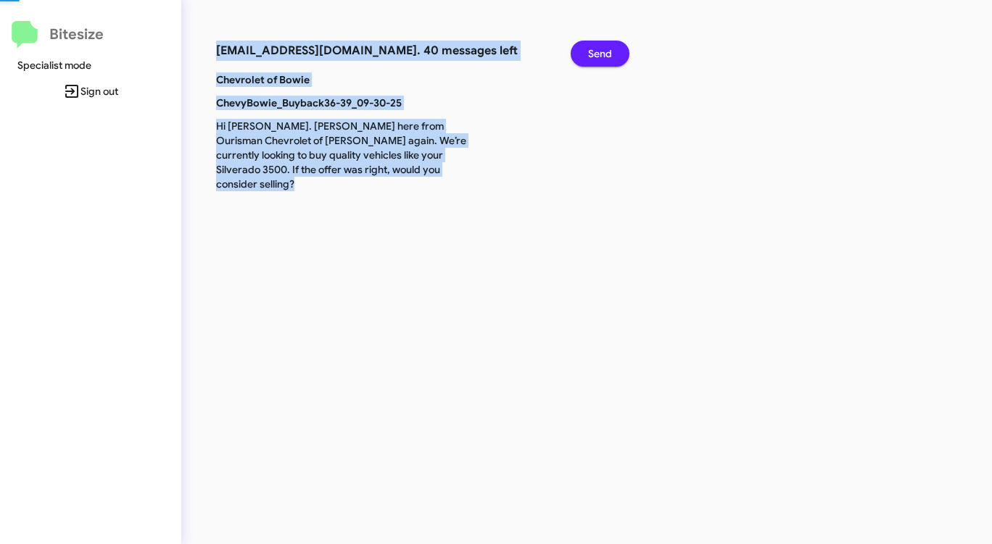
click at [581, 53] on button "Send" at bounding box center [599, 54] width 59 height 26
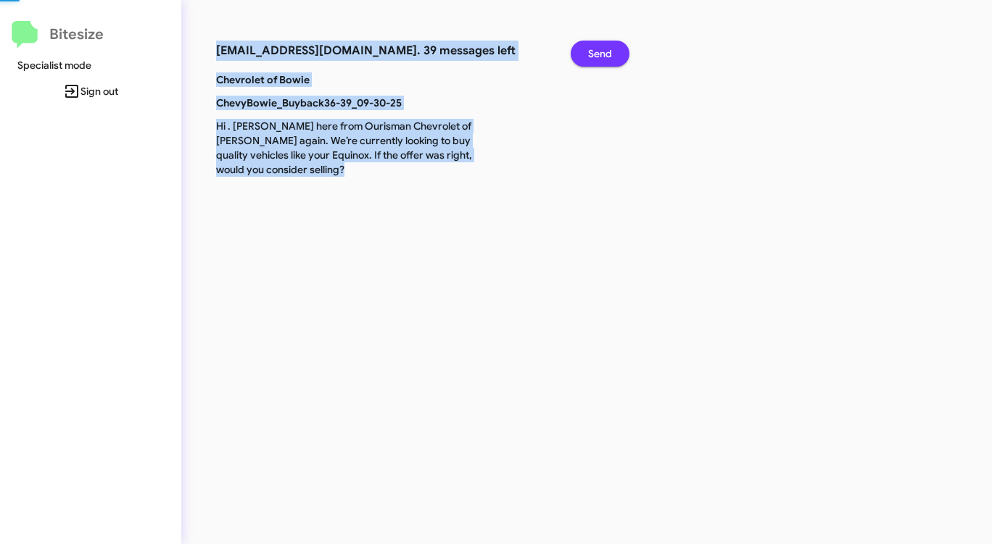
click at [581, 53] on button "Send" at bounding box center [599, 54] width 59 height 26
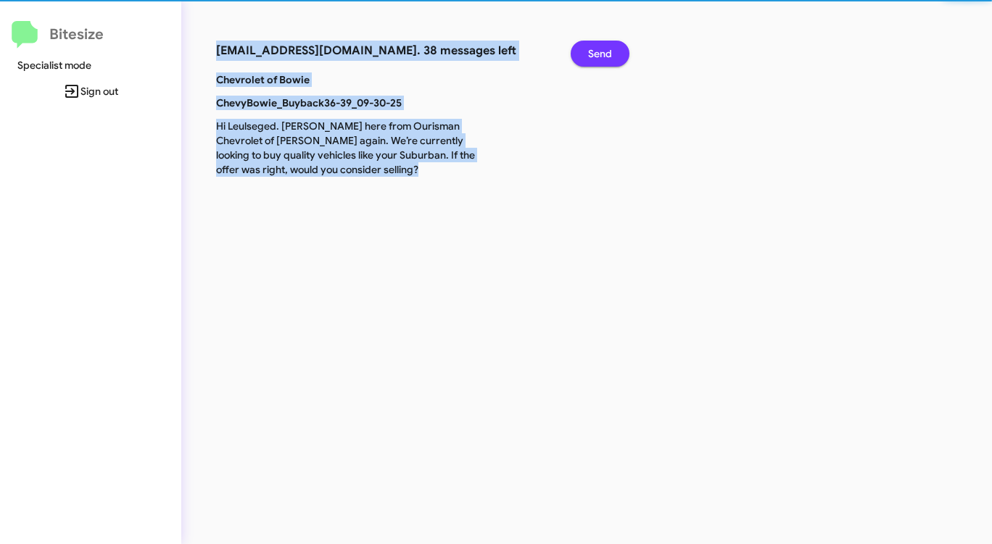
click at [580, 54] on button "Send" at bounding box center [599, 54] width 59 height 26
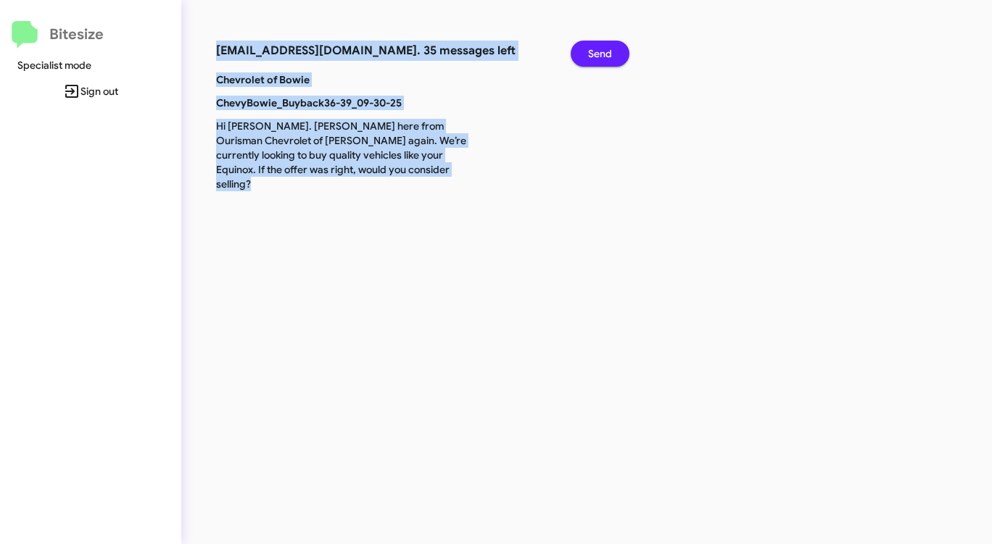
click at [579, 54] on button "Send" at bounding box center [599, 54] width 59 height 26
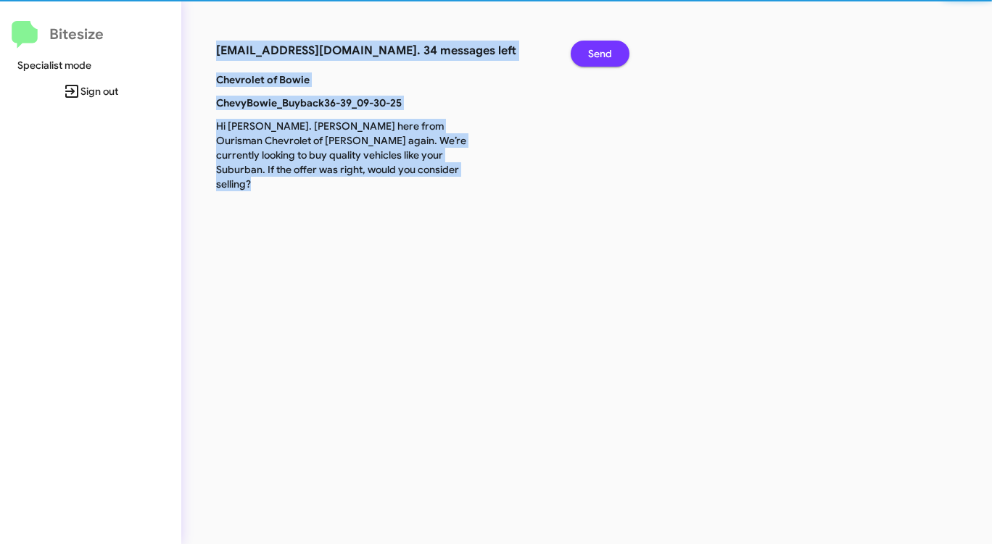
click at [579, 54] on button "Send" at bounding box center [599, 54] width 59 height 26
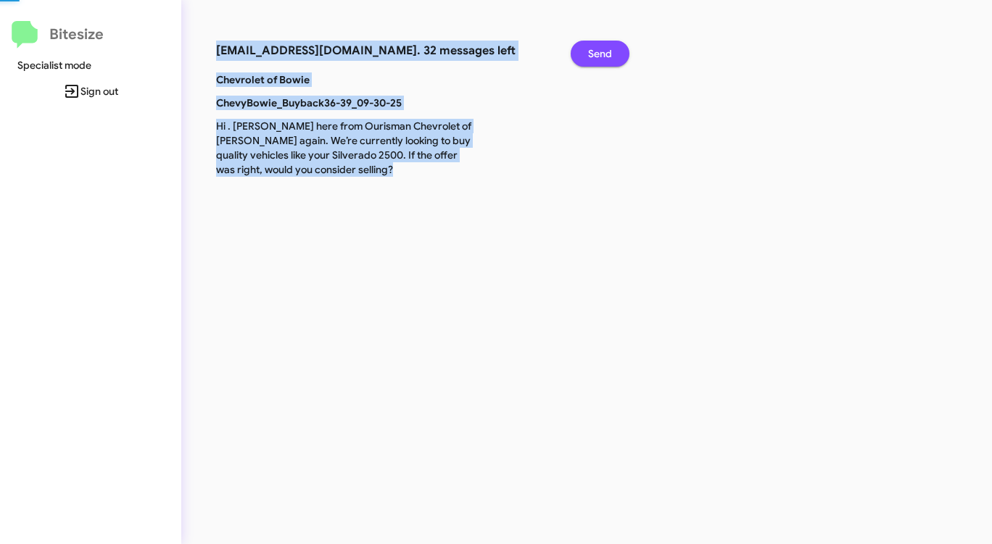
click at [579, 54] on button "Send" at bounding box center [599, 54] width 59 height 26
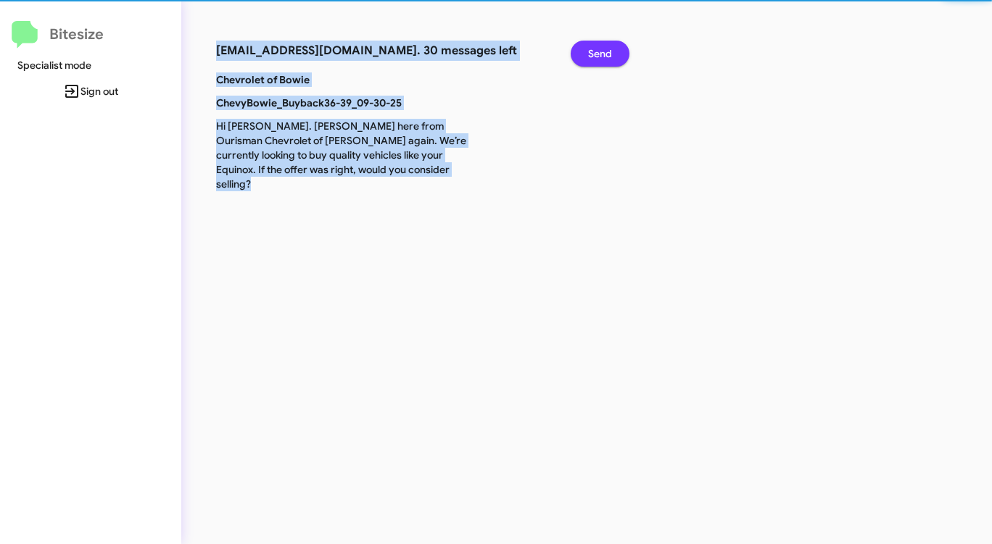
click at [579, 54] on button "Send" at bounding box center [599, 54] width 59 height 26
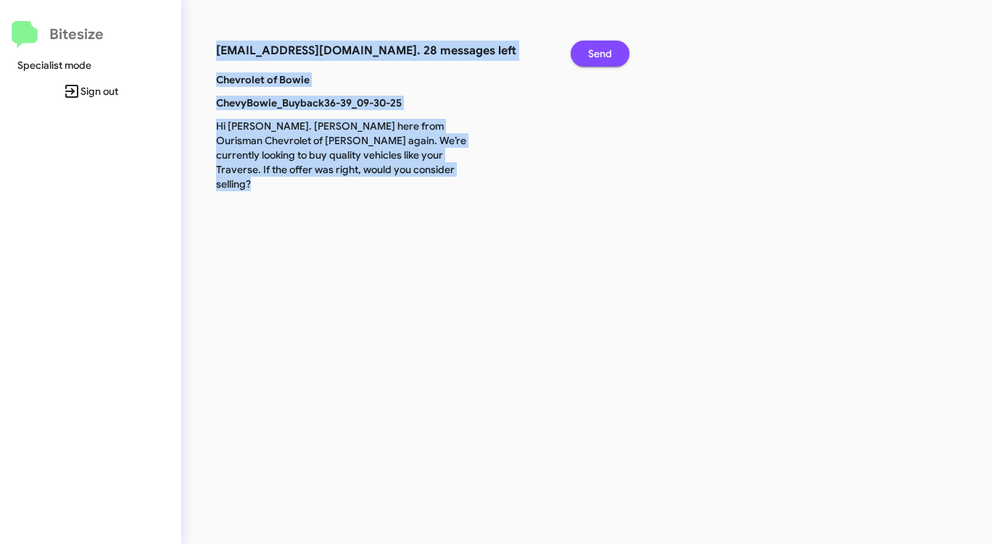
click at [588, 57] on span "Send" at bounding box center [600, 54] width 24 height 26
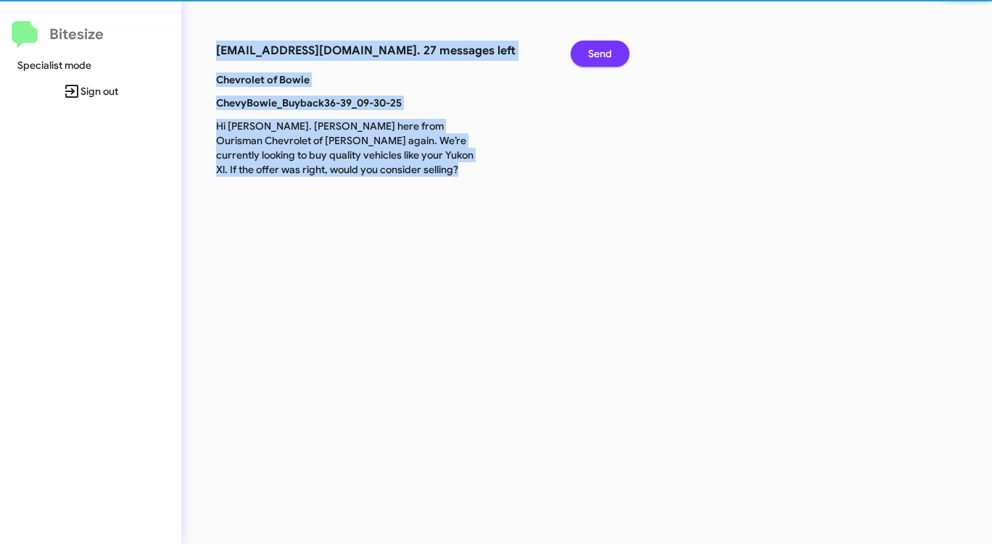
click at [588, 57] on span "Send" at bounding box center [600, 54] width 24 height 26
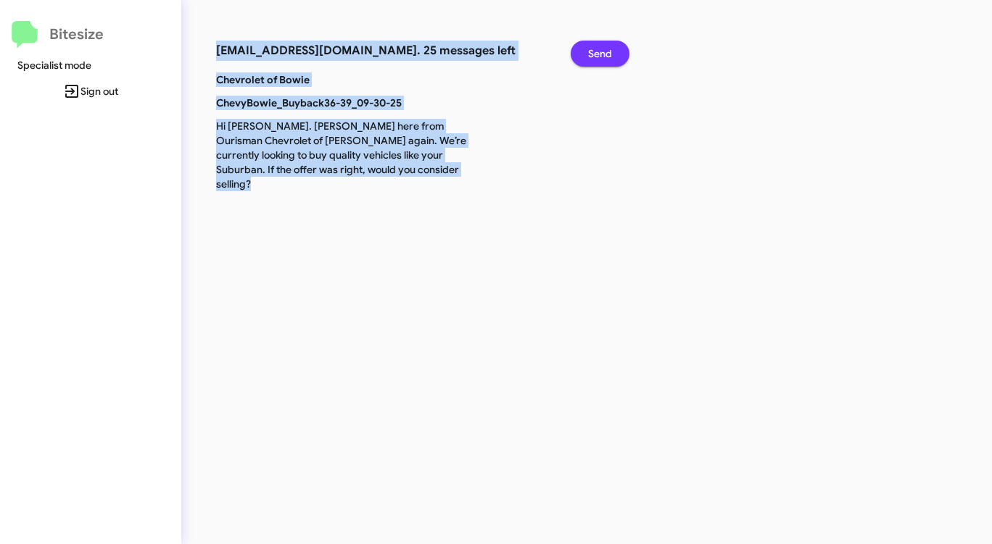
click at [588, 57] on span "Send" at bounding box center [600, 54] width 24 height 26
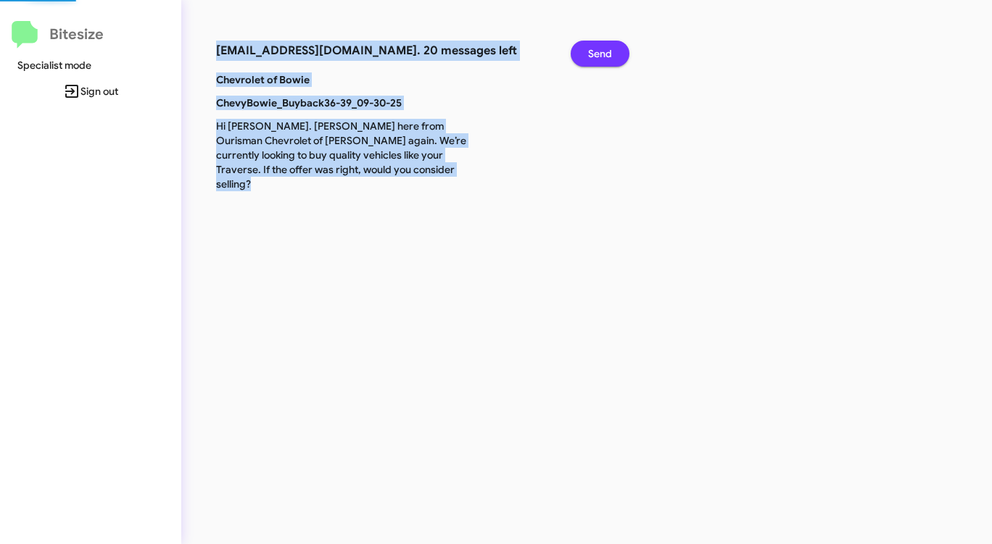
click at [588, 57] on span "Send" at bounding box center [600, 54] width 24 height 26
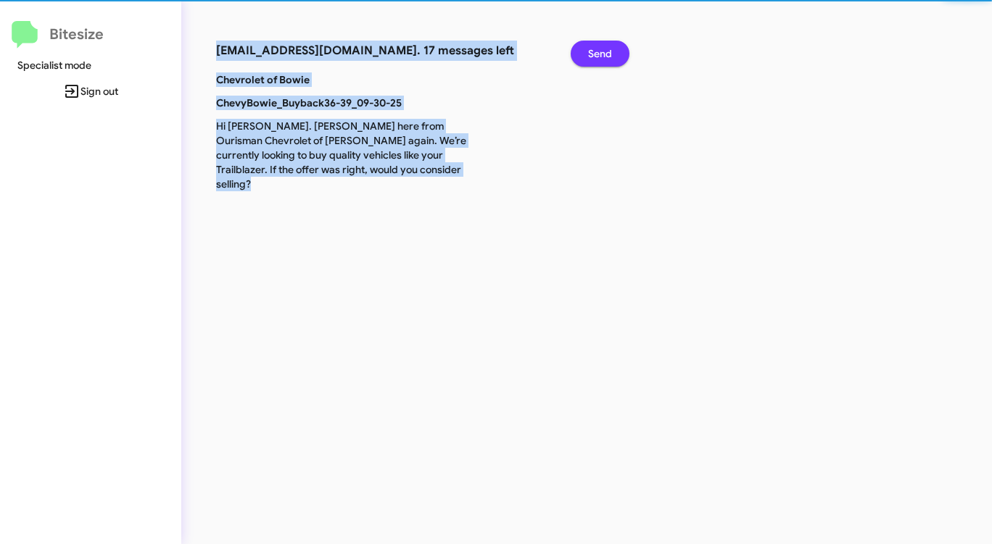
click at [588, 57] on span "Send" at bounding box center [600, 54] width 24 height 26
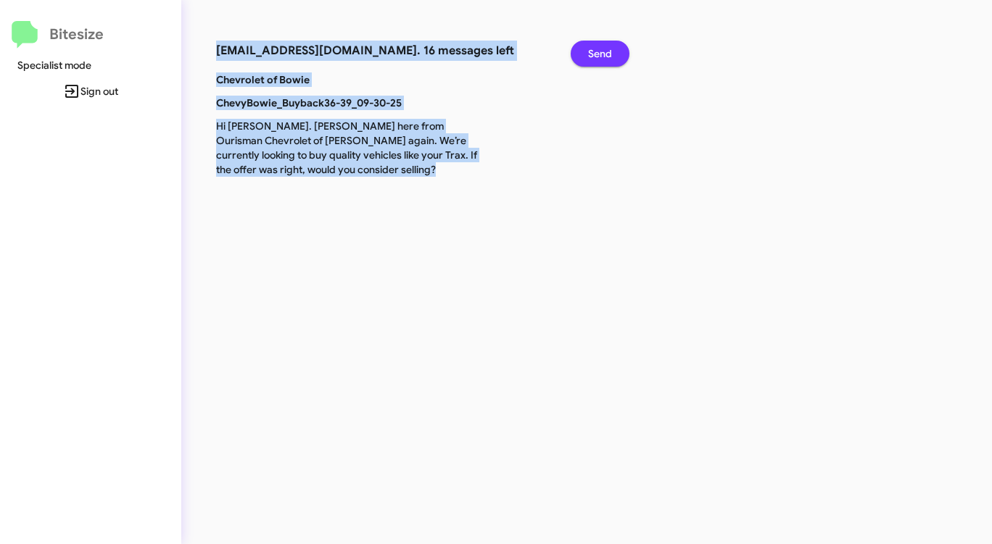
click at [588, 57] on span "Send" at bounding box center [600, 54] width 24 height 26
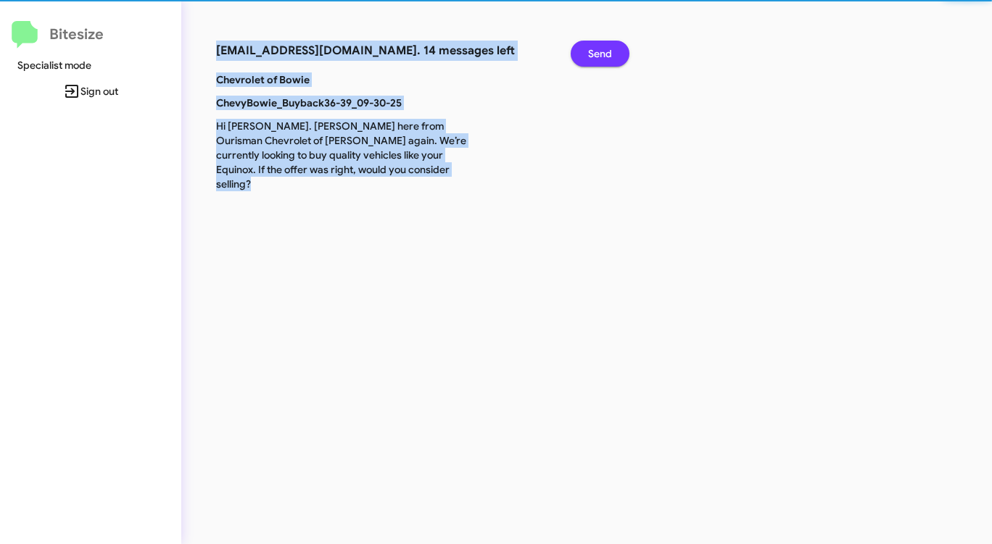
click at [588, 57] on span "Send" at bounding box center [600, 54] width 24 height 26
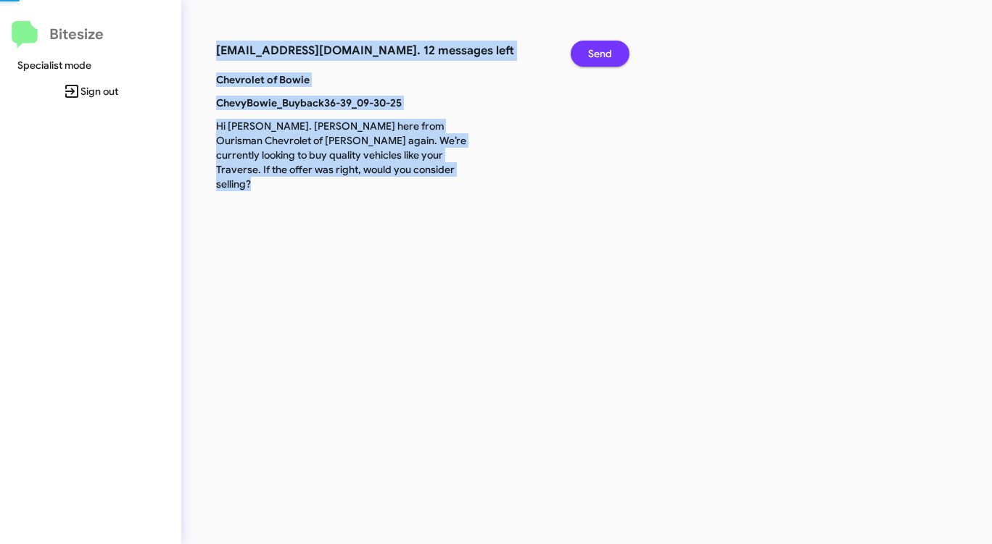
click at [588, 57] on span "Send" at bounding box center [600, 54] width 24 height 26
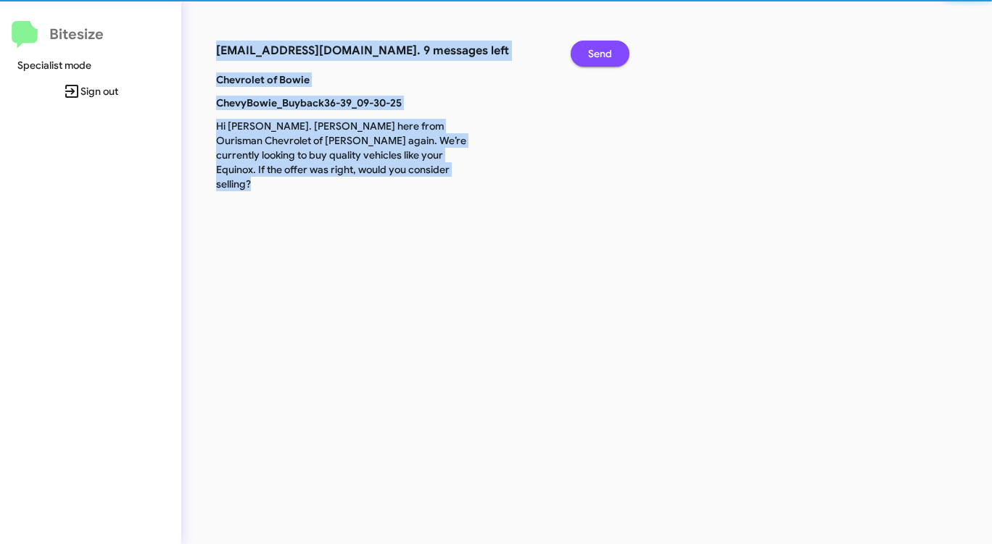
click at [588, 57] on span "Send" at bounding box center [600, 54] width 24 height 26
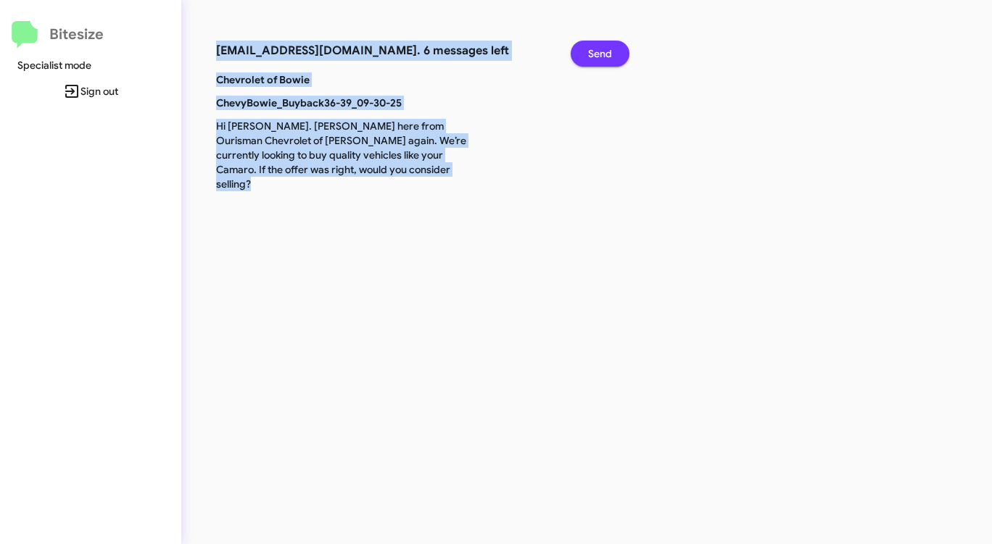
click at [588, 57] on span "Send" at bounding box center [600, 54] width 24 height 26
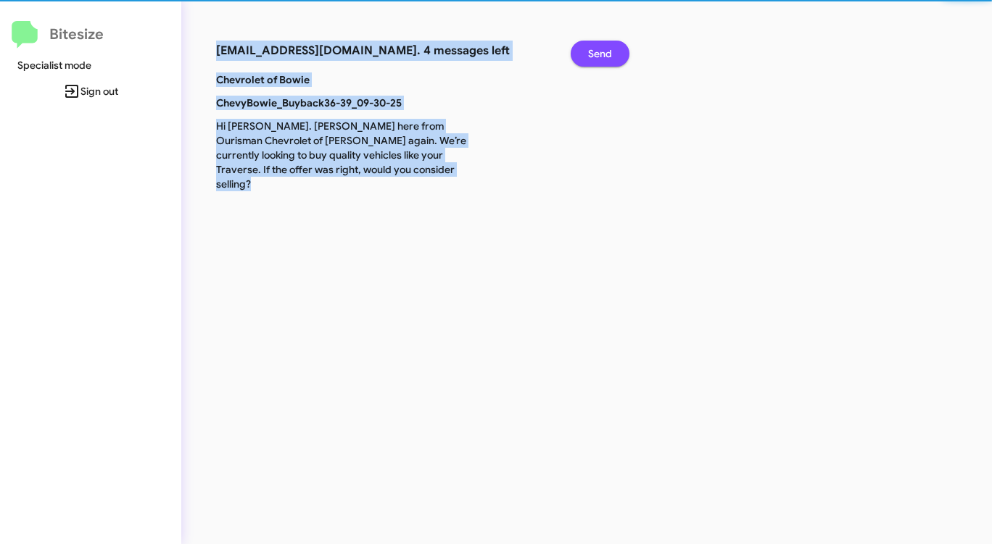
click at [588, 57] on span "Send" at bounding box center [600, 54] width 24 height 26
click at [587, 57] on button "Send" at bounding box center [599, 54] width 59 height 26
click at [587, 58] on button "Send" at bounding box center [599, 54] width 59 height 26
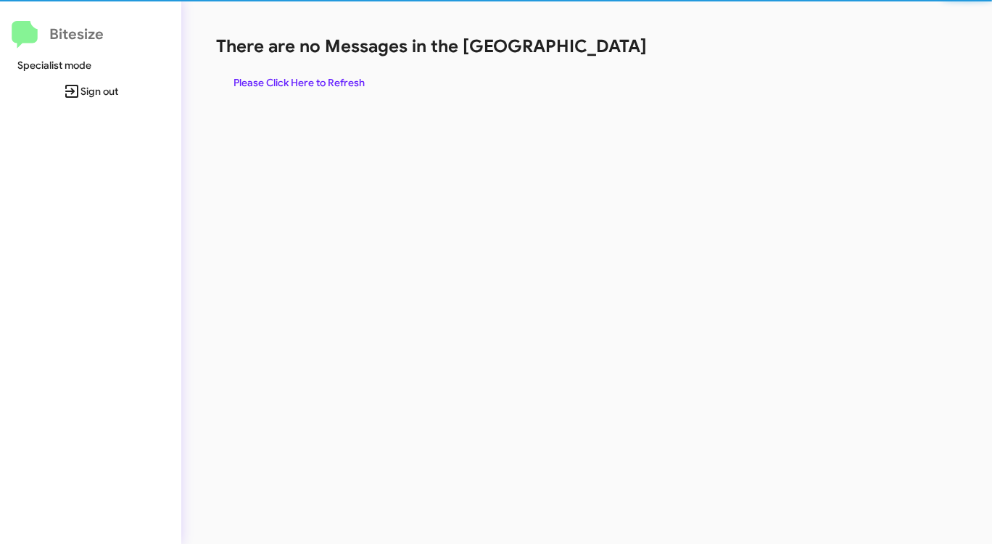
click at [586, 58] on div "There are no Messages in the Queue Please Click Here to Refresh" at bounding box center [519, 65] width 606 height 61
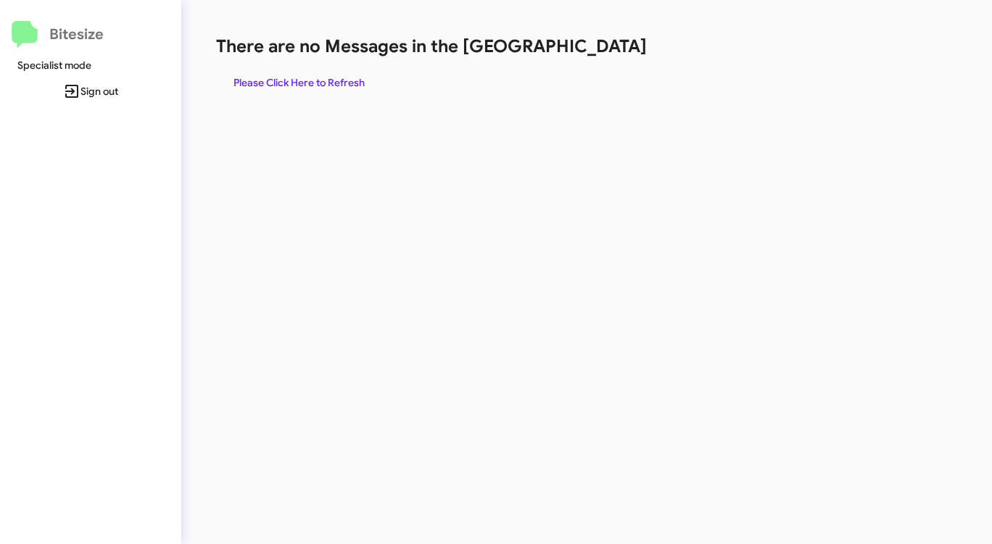
click at [586, 59] on div "There are no Messages in the Queue Please Click Here to Refresh" at bounding box center [519, 65] width 606 height 61
click at [321, 75] on span "Please Click Here to Refresh" at bounding box center [298, 83] width 131 height 26
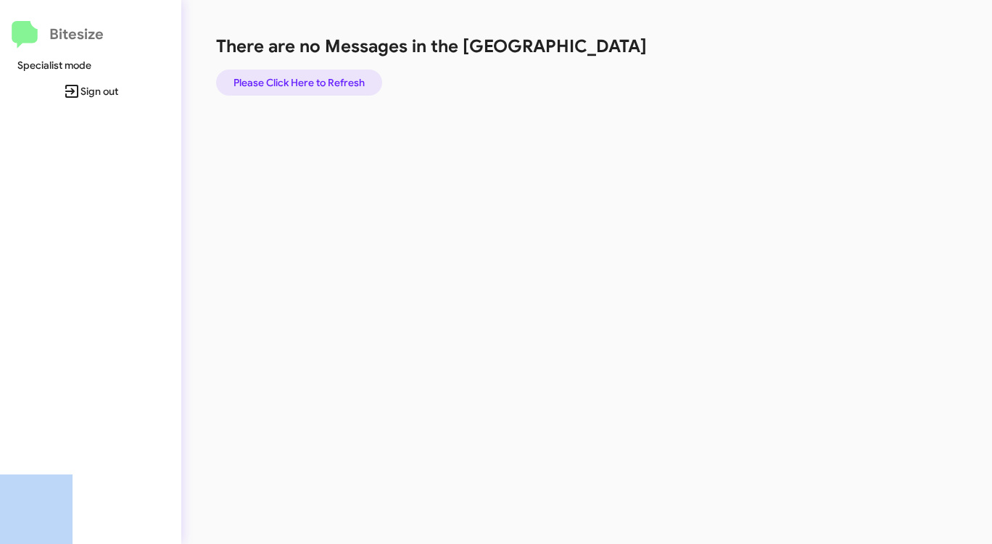
click at [294, 82] on span "Please Click Here to Refresh" at bounding box center [298, 83] width 131 height 26
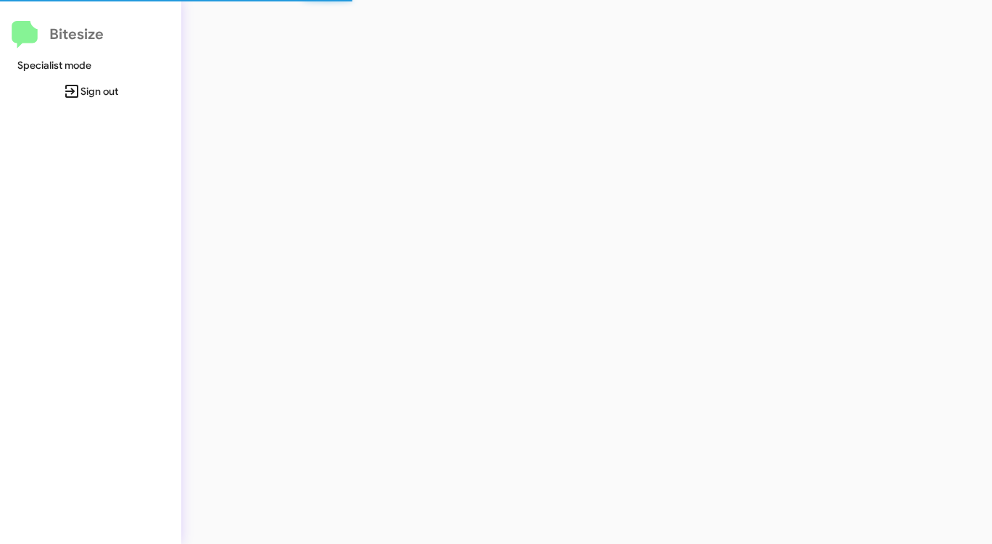
click at [294, 82] on div at bounding box center [519, 272] width 676 height 544
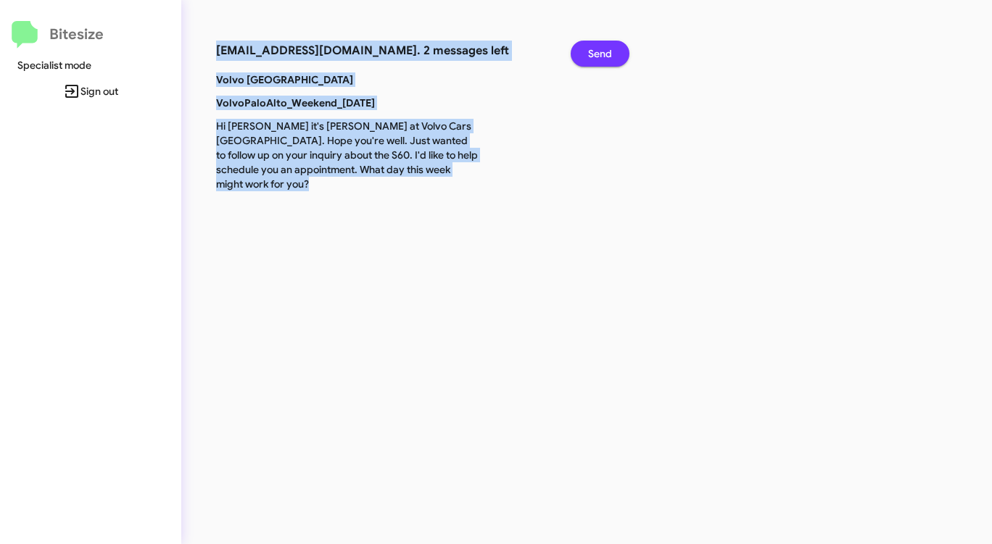
click at [596, 49] on span "Send" at bounding box center [600, 54] width 24 height 26
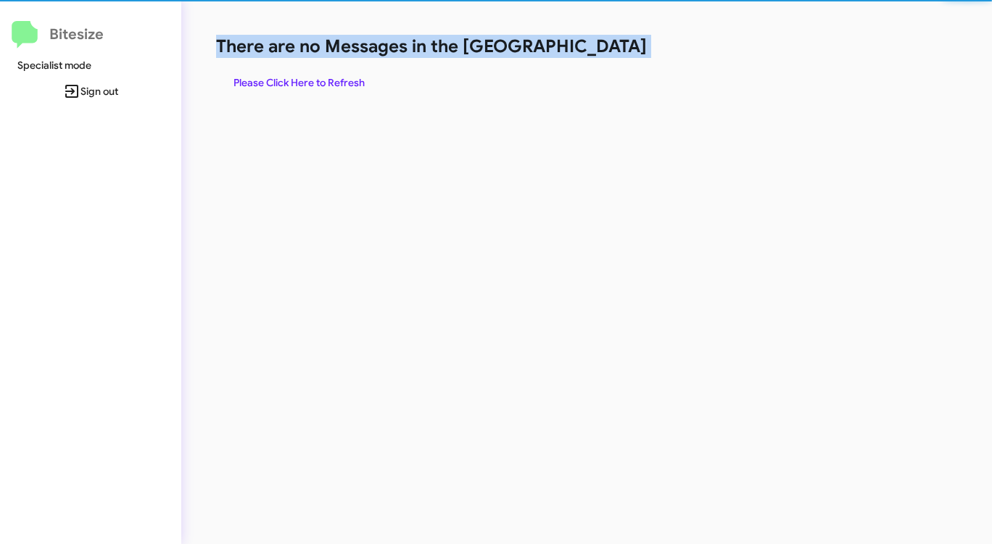
click at [596, 49] on h1 "There are no Messages in the [GEOGRAPHIC_DATA]" at bounding box center [519, 46] width 606 height 23
click at [308, 83] on span "Please Click Here to Refresh" at bounding box center [298, 83] width 131 height 26
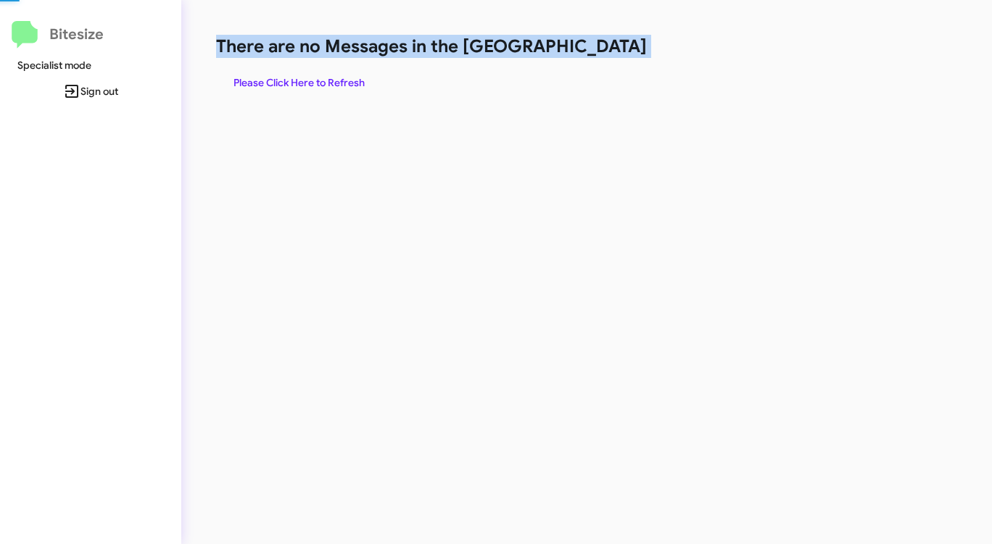
click at [308, 83] on span "Please Click Here to Refresh" at bounding box center [298, 83] width 131 height 26
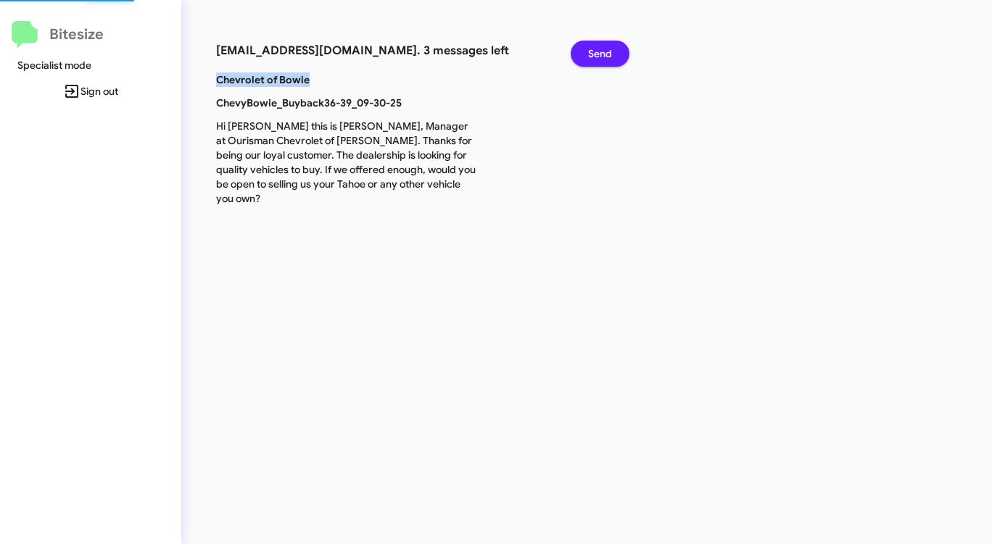
click at [308, 83] on b "Chevrolet of Bowie" at bounding box center [263, 79] width 94 height 13
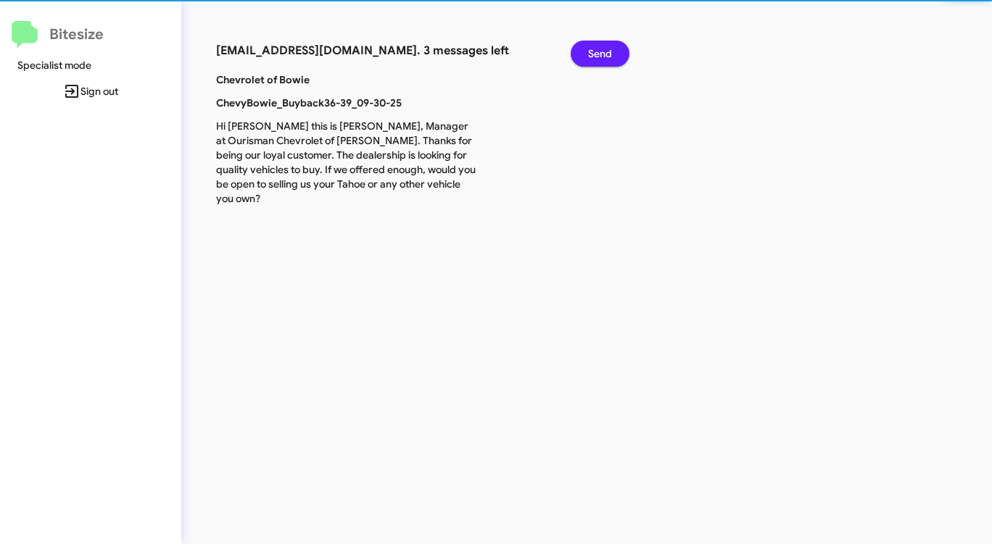
click at [589, 53] on span "Send" at bounding box center [600, 54] width 24 height 26
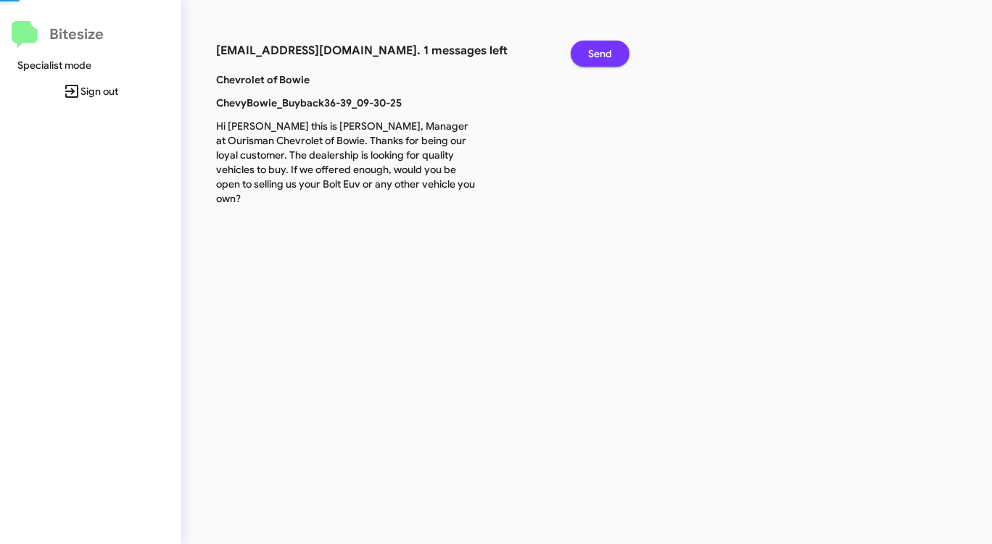
click at [589, 53] on span "Send" at bounding box center [600, 54] width 24 height 26
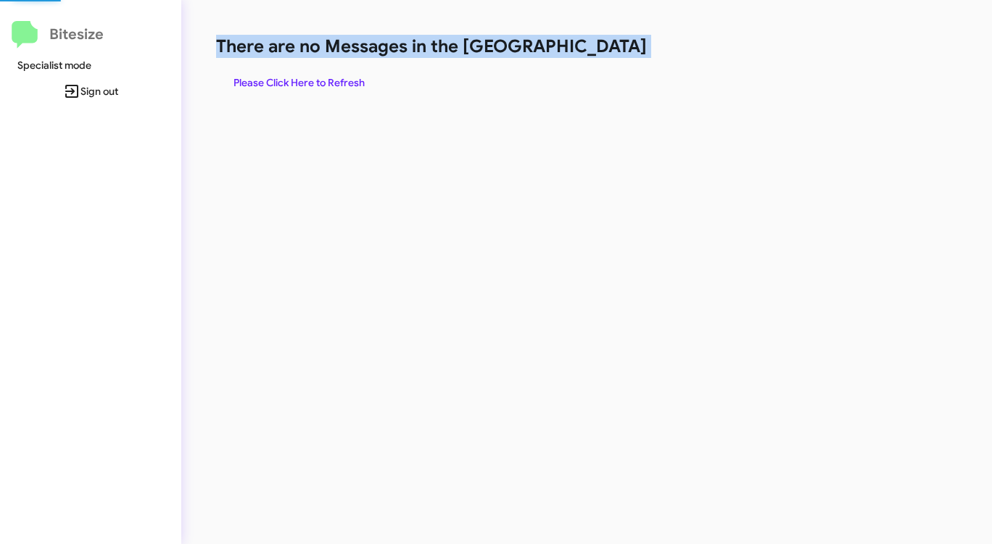
click at [589, 53] on h1 "There are no Messages in the [GEOGRAPHIC_DATA]" at bounding box center [519, 46] width 606 height 23
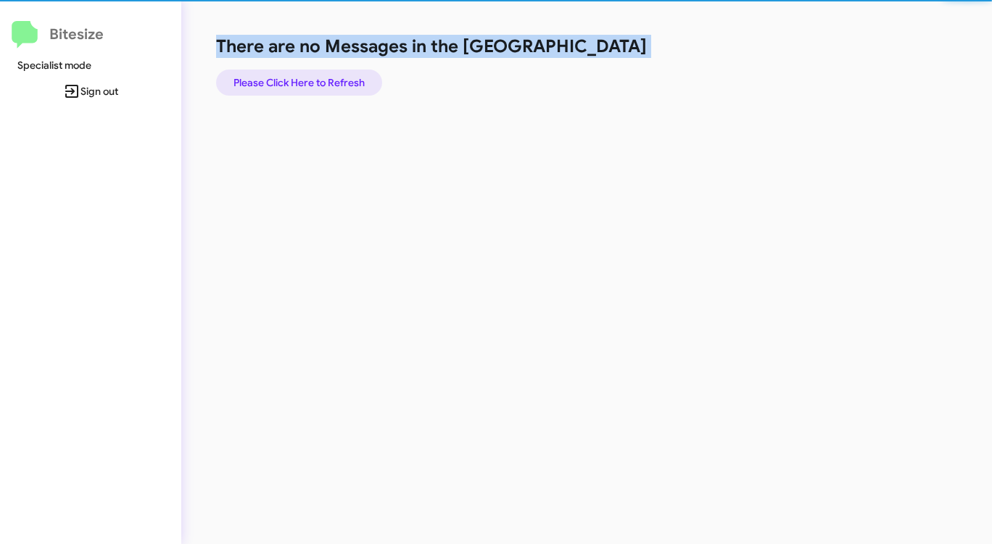
click at [314, 83] on span "Please Click Here to Refresh" at bounding box center [298, 83] width 131 height 26
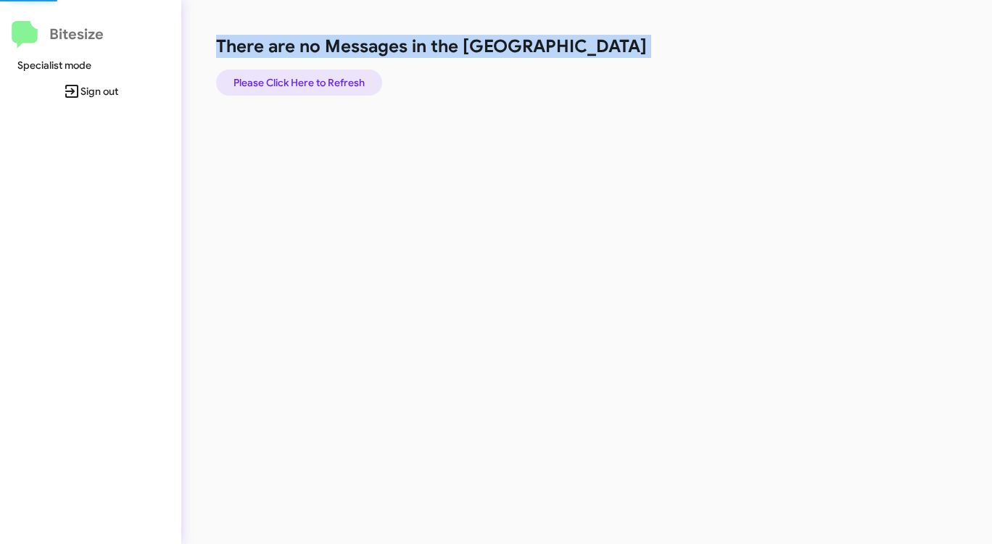
click at [314, 83] on span "Please Click Here to Refresh" at bounding box center [298, 83] width 131 height 26
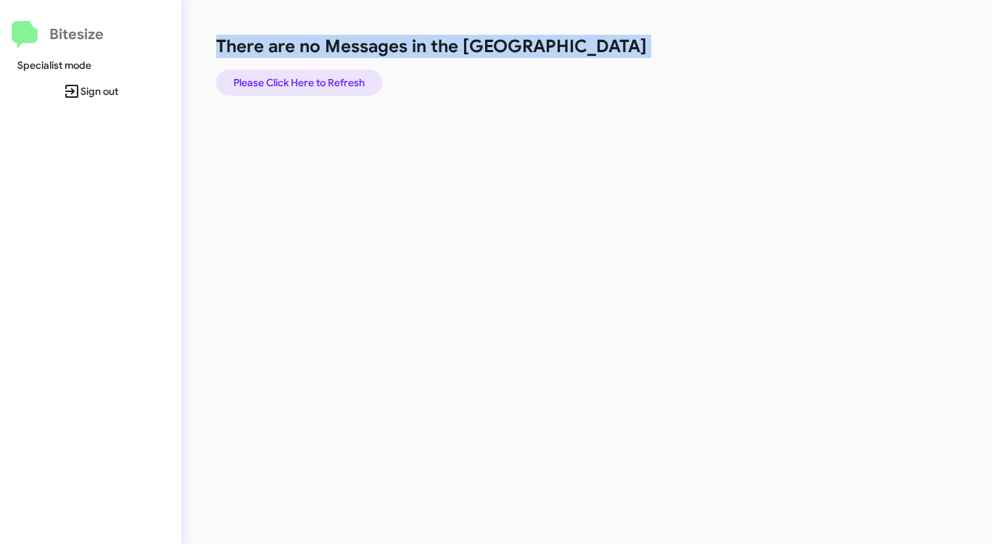
click at [314, 83] on span "Please Click Here to Refresh" at bounding box center [298, 83] width 131 height 26
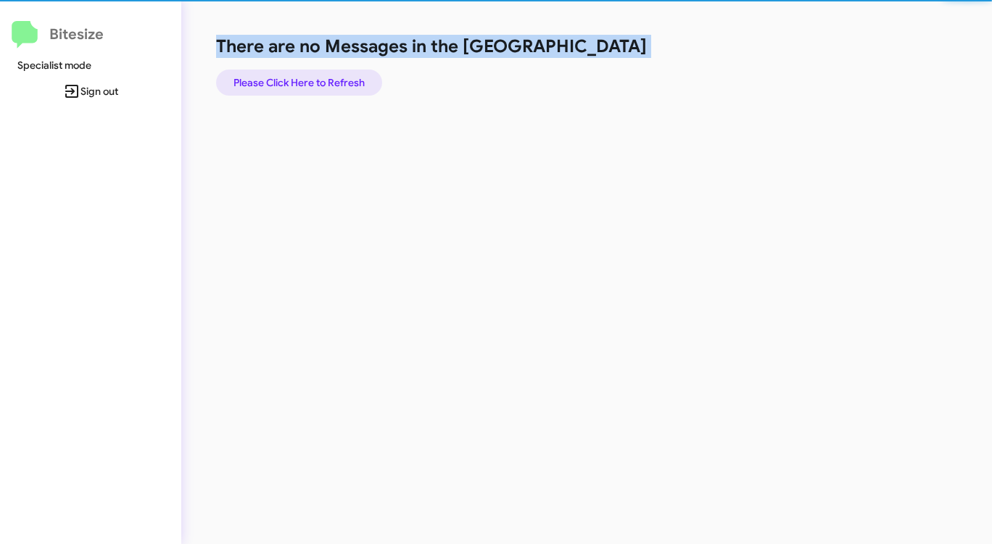
click at [314, 82] on span "Please Click Here to Refresh" at bounding box center [298, 83] width 131 height 26
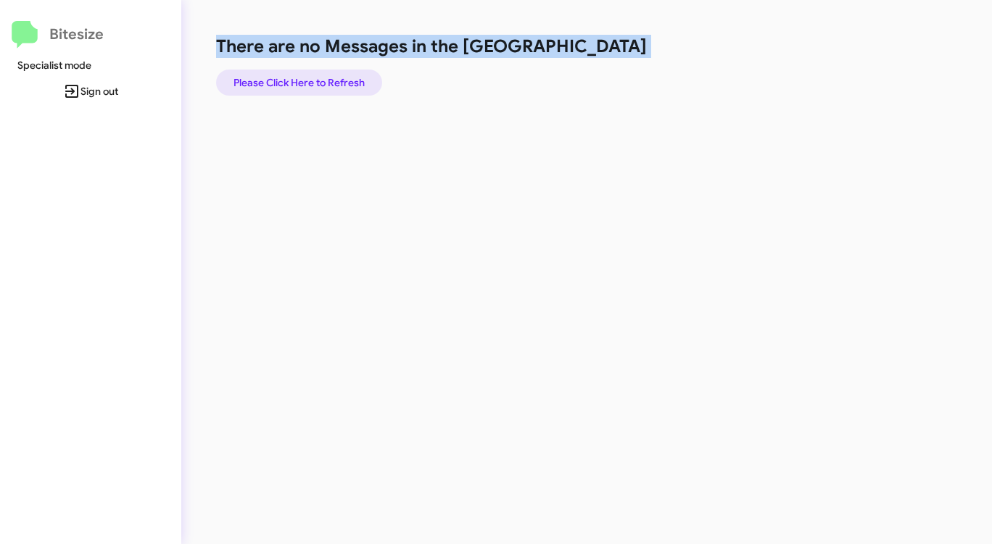
click at [314, 82] on span "Please Click Here to Refresh" at bounding box center [298, 83] width 131 height 26
click at [313, 82] on span "Please Click Here to Refresh" at bounding box center [298, 83] width 131 height 26
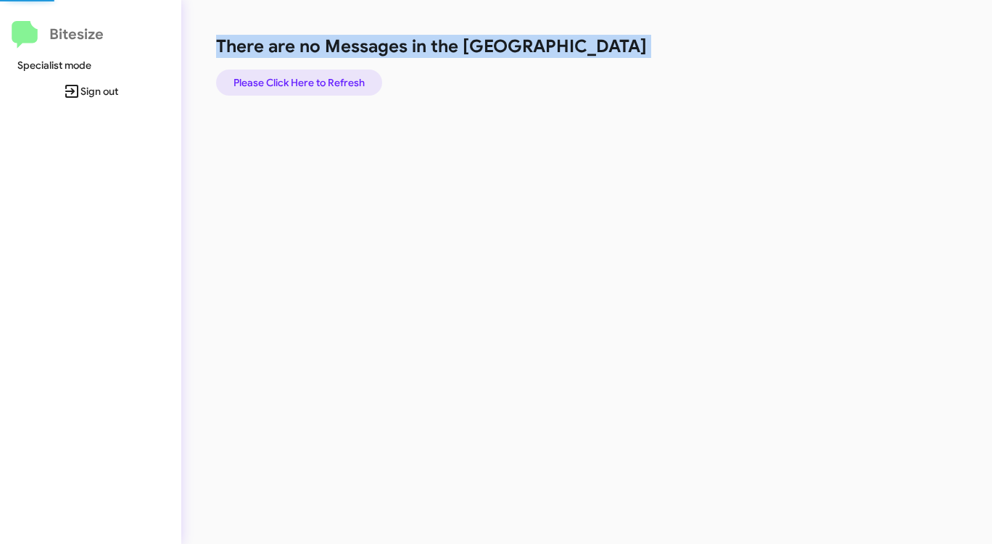
click at [313, 82] on span "Please Click Here to Refresh" at bounding box center [298, 83] width 131 height 26
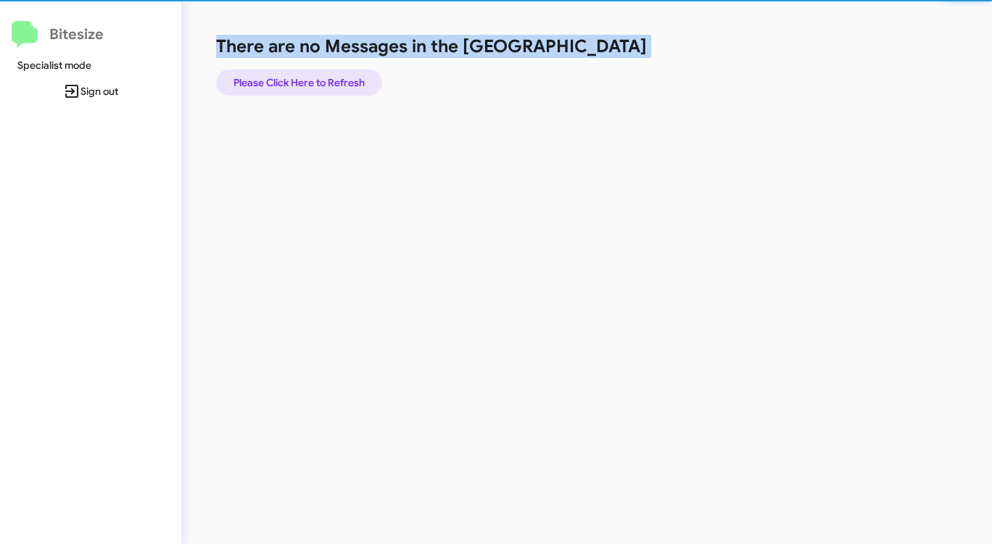
click at [313, 82] on span "Please Click Here to Refresh" at bounding box center [298, 83] width 131 height 26
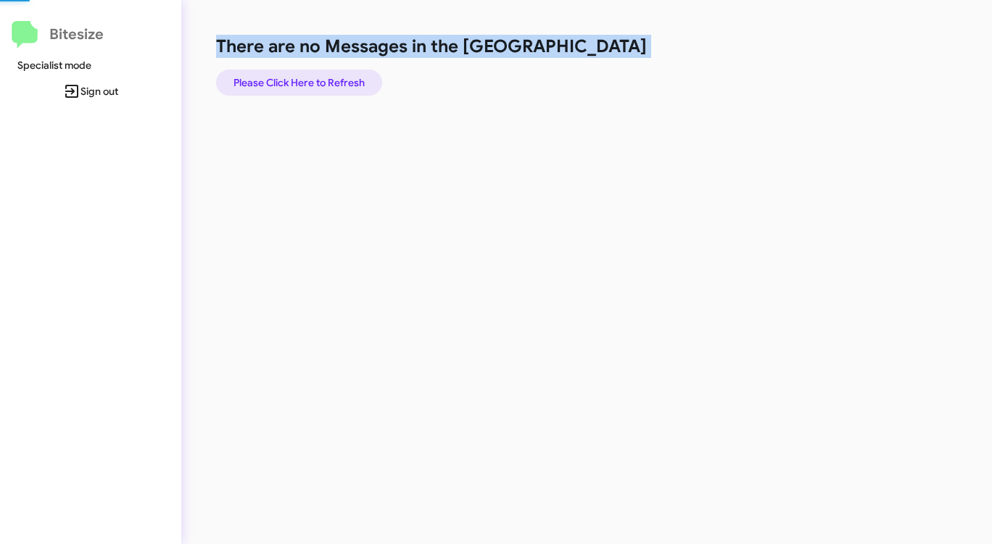
click at [312, 82] on span "Please Click Here to Refresh" at bounding box center [298, 83] width 131 height 26
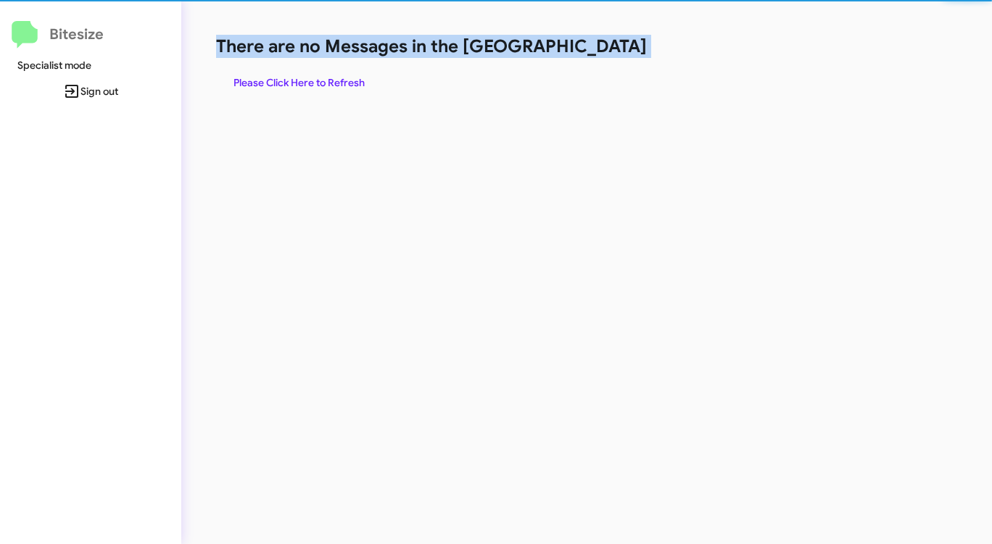
click at [311, 83] on span "Please Click Here to Refresh" at bounding box center [298, 83] width 131 height 26
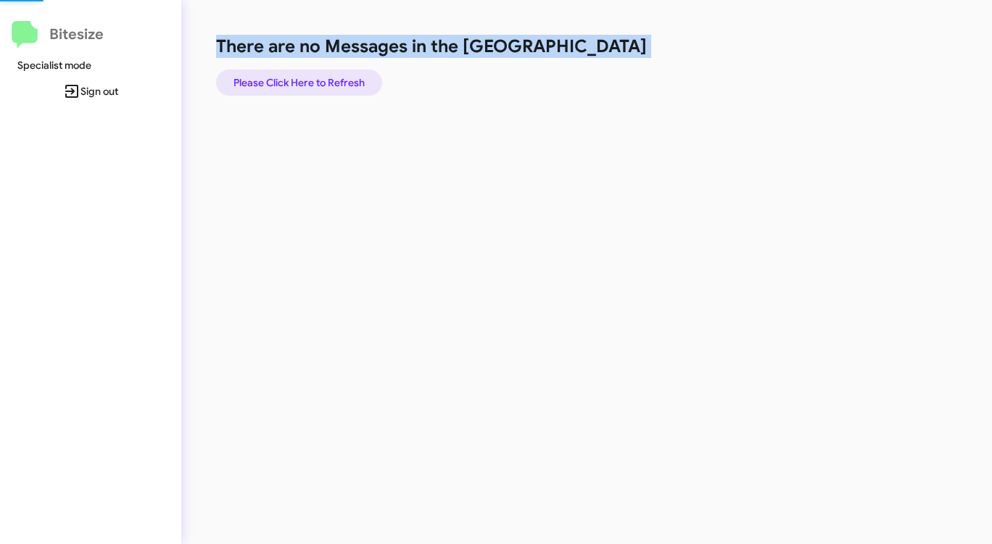
click at [310, 83] on span "Please Click Here to Refresh" at bounding box center [298, 83] width 131 height 26
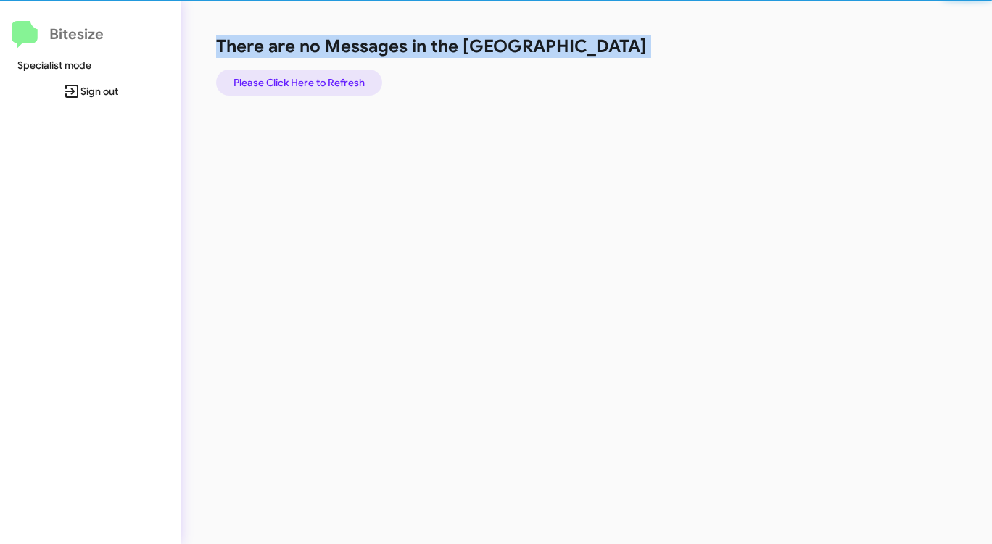
click at [310, 83] on span "Please Click Here to Refresh" at bounding box center [298, 83] width 131 height 26
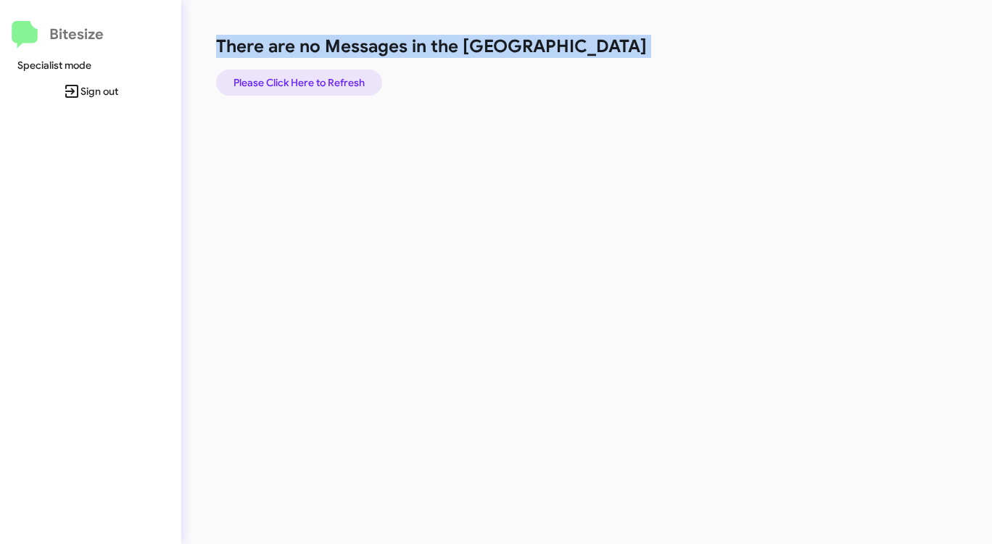
click at [306, 83] on span "Please Click Here to Refresh" at bounding box center [298, 83] width 131 height 26
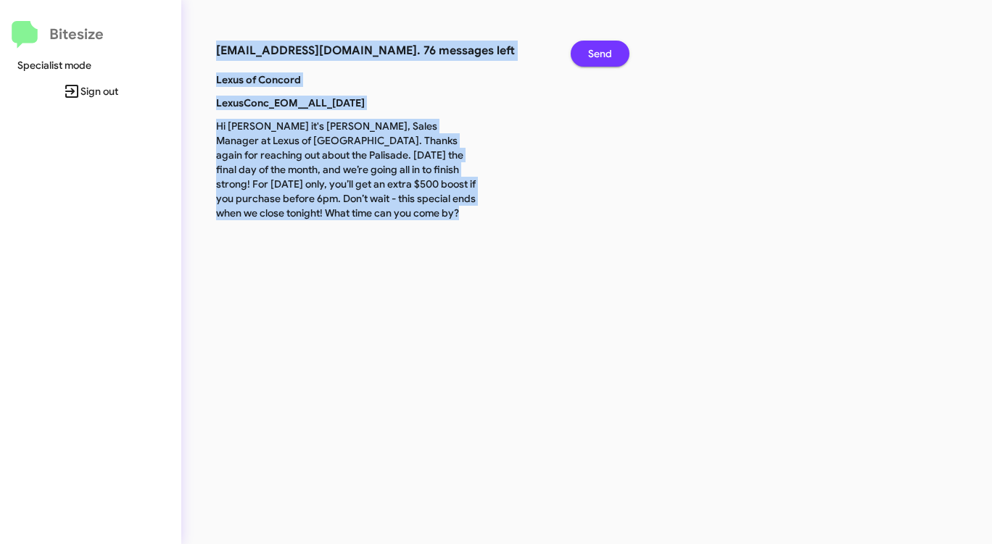
click at [603, 49] on span "Send" at bounding box center [600, 54] width 24 height 26
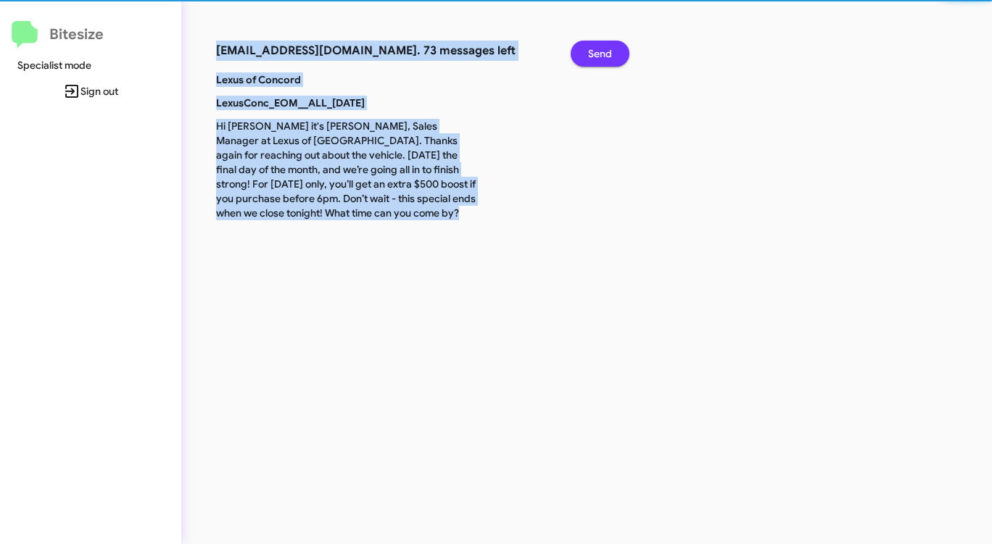
click at [603, 49] on span "Send" at bounding box center [600, 54] width 24 height 26
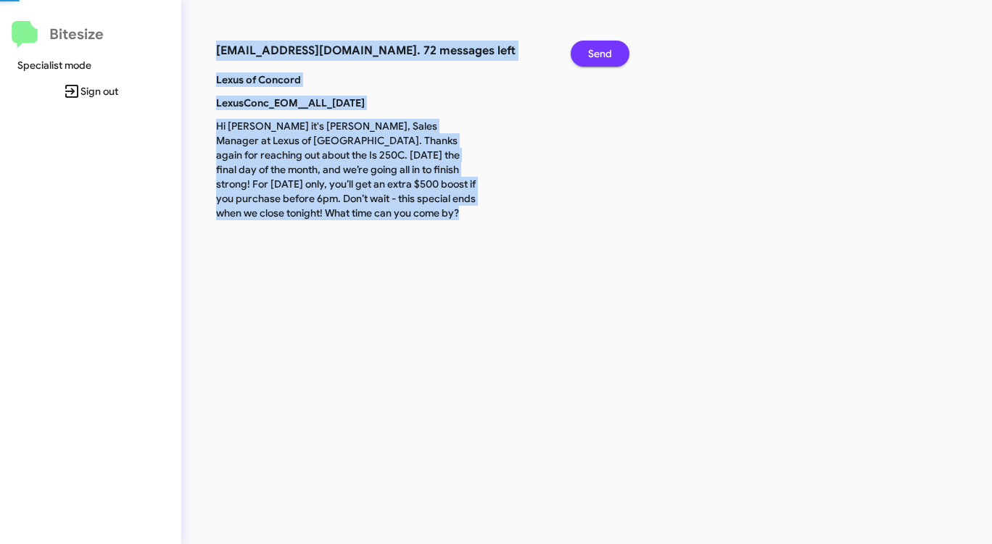
click at [603, 49] on span "Send" at bounding box center [600, 54] width 24 height 26
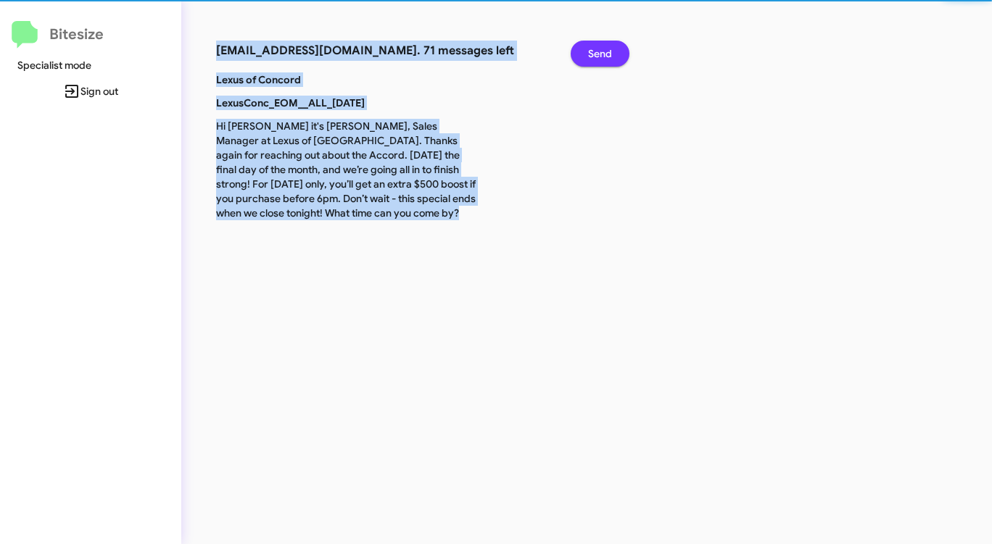
click at [603, 49] on span "Send" at bounding box center [600, 54] width 24 height 26
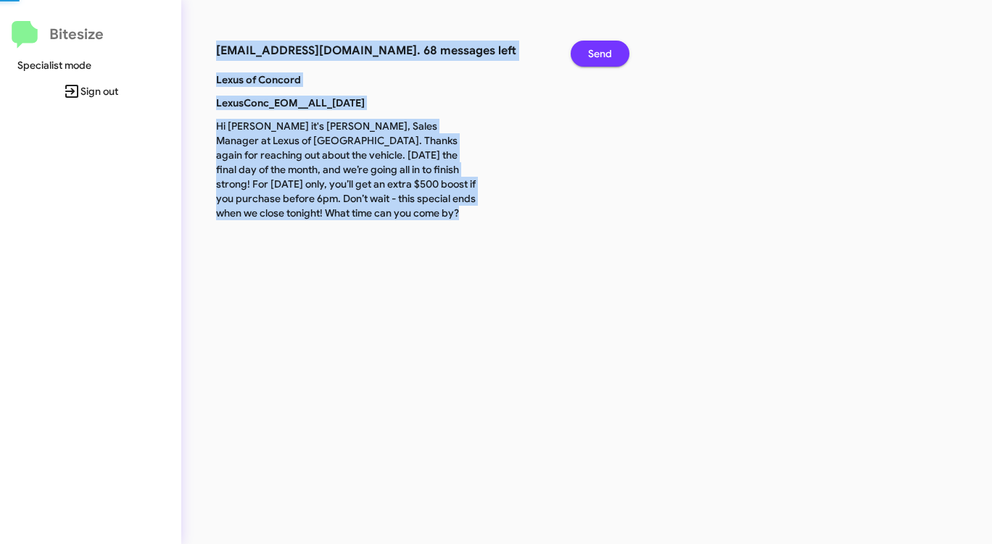
click at [603, 49] on span "Send" at bounding box center [600, 54] width 24 height 26
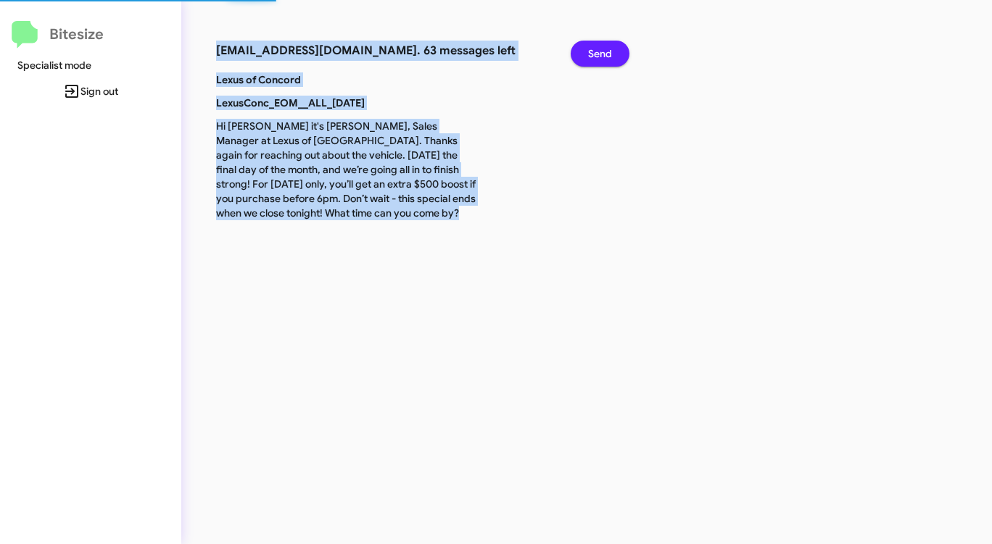
click at [603, 49] on span "Send" at bounding box center [600, 54] width 24 height 26
click at [603, 50] on span "Send" at bounding box center [600, 54] width 24 height 26
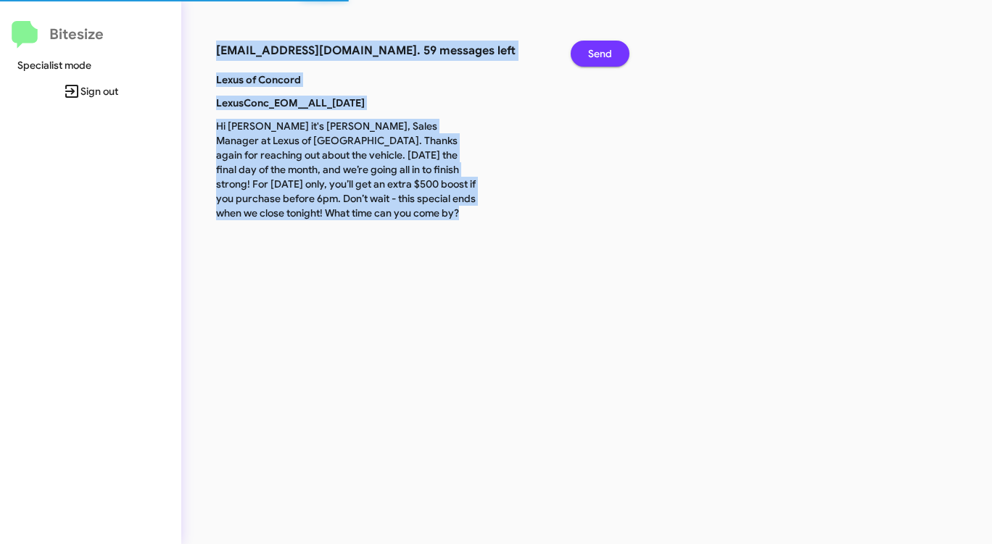
click at [602, 51] on span "Send" at bounding box center [600, 54] width 24 height 26
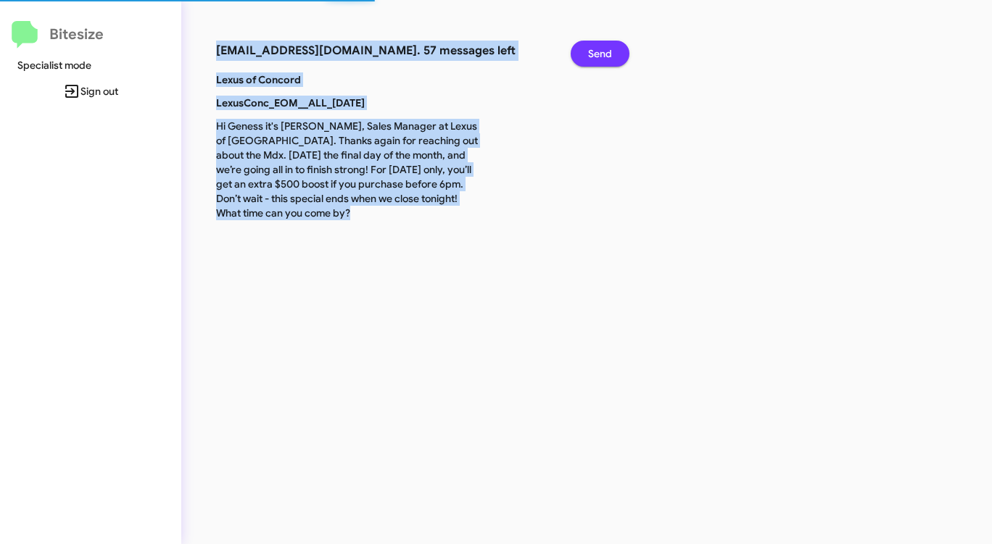
click at [600, 51] on span "Send" at bounding box center [600, 54] width 24 height 26
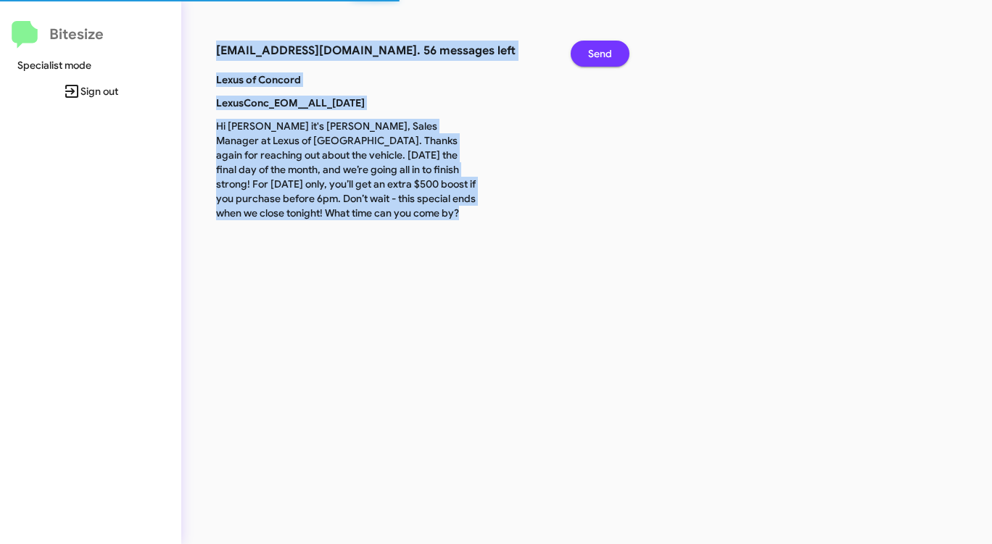
click at [598, 53] on span "Send" at bounding box center [600, 54] width 24 height 26
click at [597, 53] on span "Send" at bounding box center [600, 54] width 24 height 26
click at [592, 58] on span "Send" at bounding box center [600, 54] width 24 height 26
click at [590, 58] on span "Send" at bounding box center [600, 54] width 24 height 26
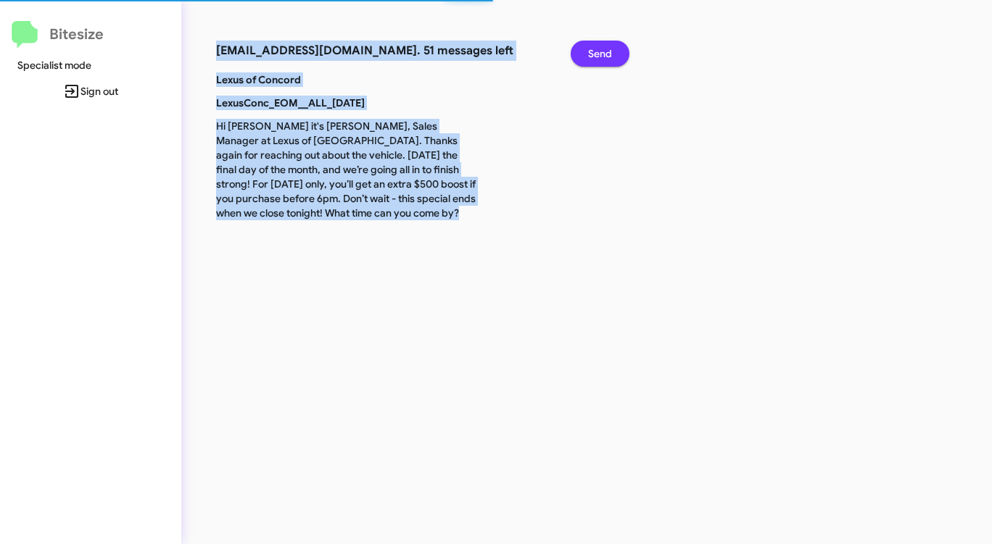
click at [590, 58] on span "Send" at bounding box center [600, 54] width 24 height 26
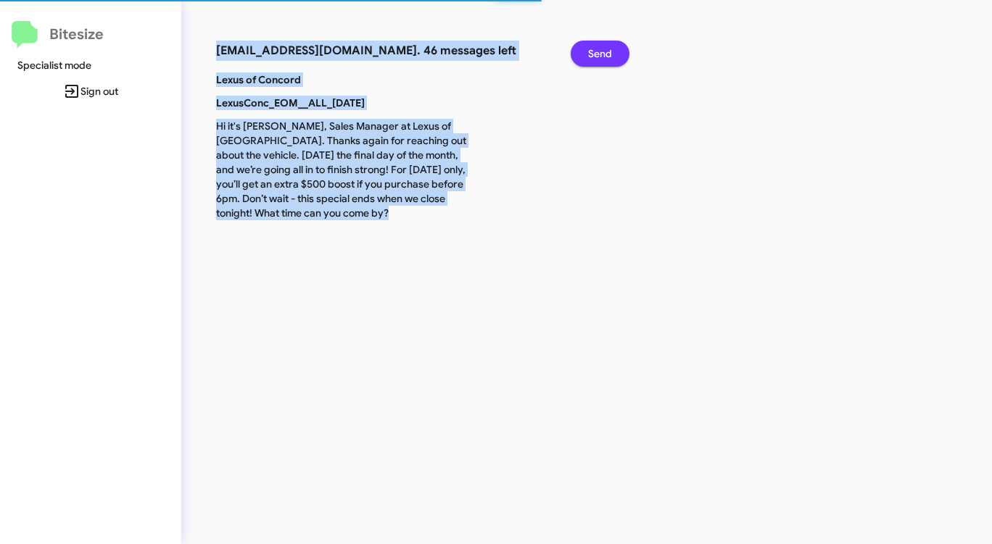
click at [590, 58] on span "Send" at bounding box center [600, 54] width 24 height 26
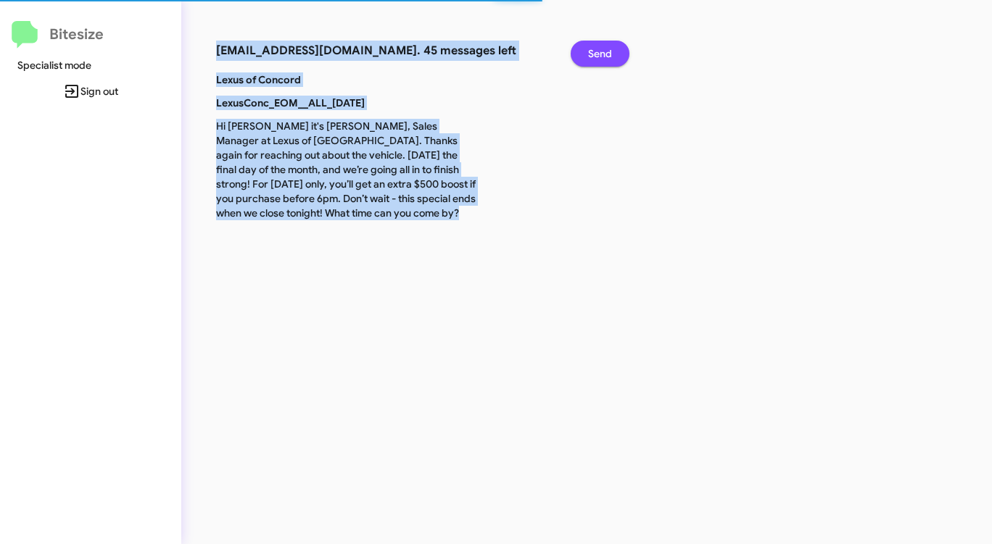
click at [590, 58] on span "Send" at bounding box center [600, 54] width 24 height 26
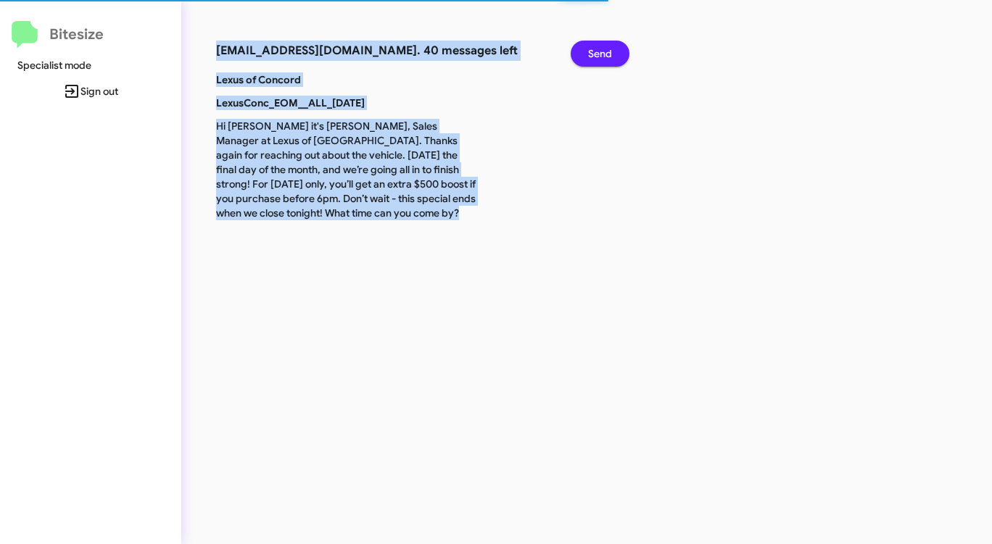
click at [589, 59] on span "Send" at bounding box center [600, 54] width 24 height 26
click at [586, 61] on button "Send" at bounding box center [599, 54] width 59 height 26
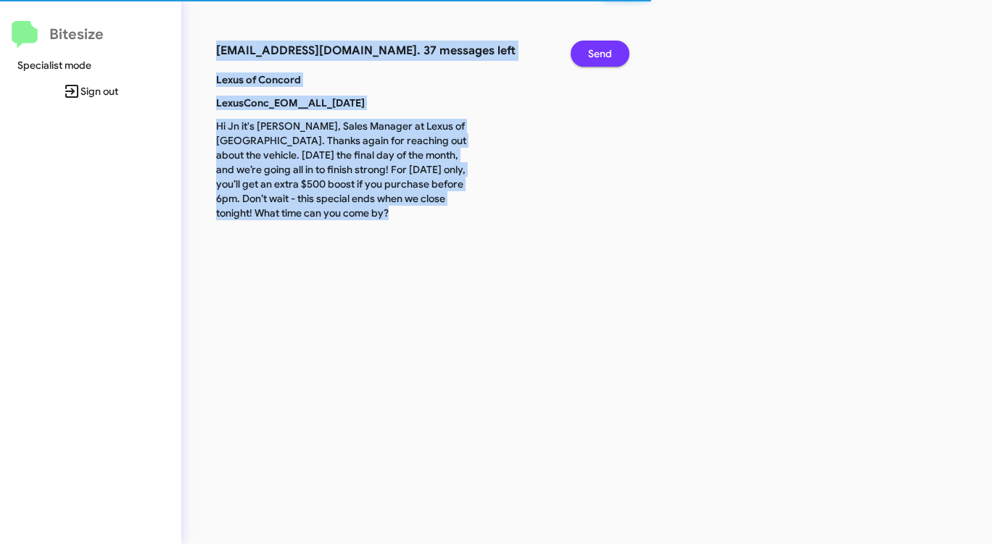
click at [586, 61] on button "Send" at bounding box center [599, 54] width 59 height 26
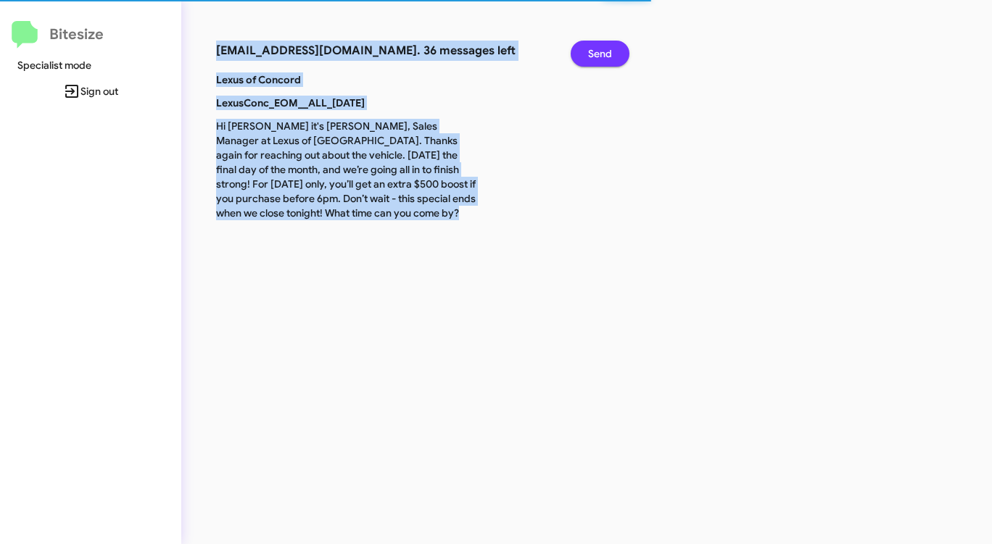
click at [586, 61] on button "Send" at bounding box center [599, 54] width 59 height 26
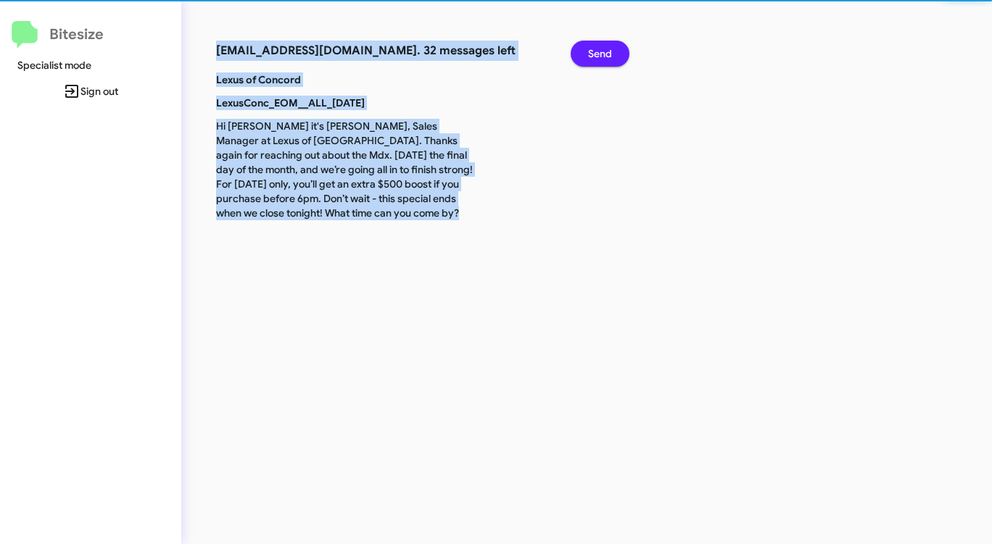
click at [586, 62] on button "Send" at bounding box center [599, 54] width 59 height 26
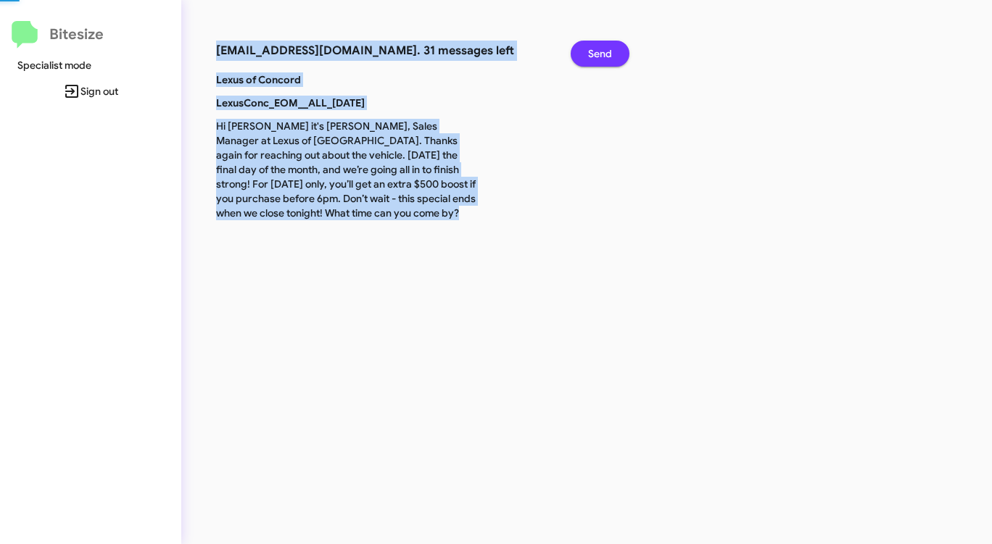
click at [586, 62] on button "Send" at bounding box center [599, 54] width 59 height 26
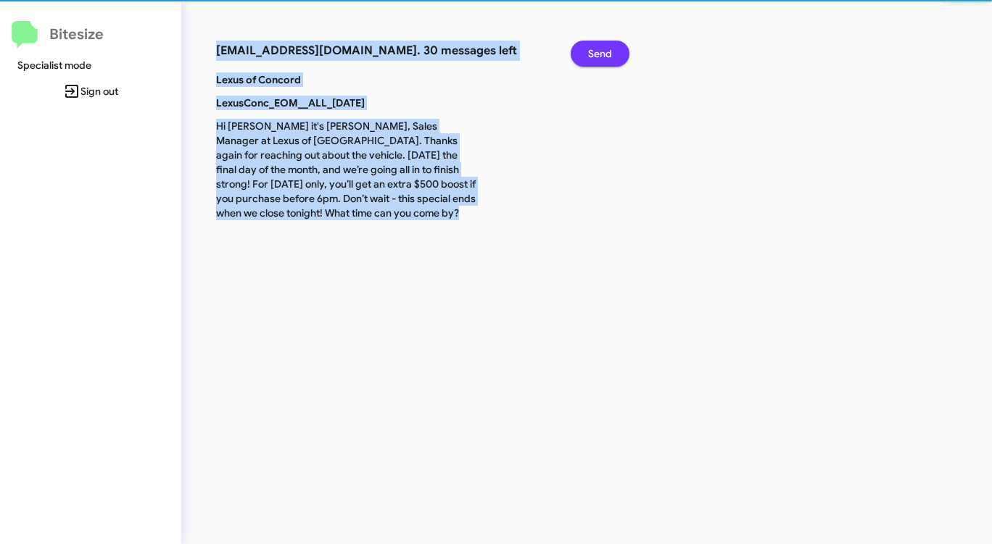
click at [586, 62] on button "Send" at bounding box center [599, 54] width 59 height 26
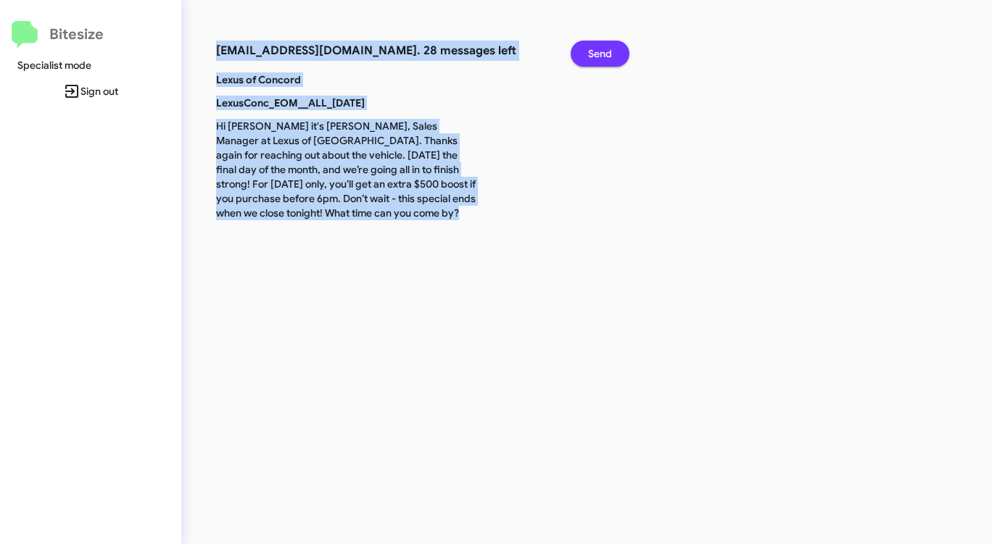
click at [585, 62] on button "Send" at bounding box center [599, 54] width 59 height 26
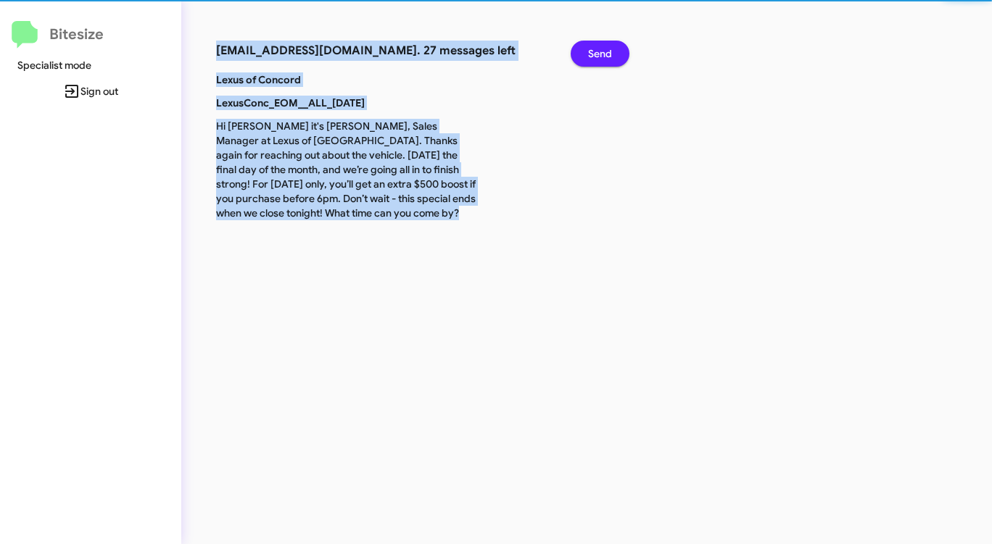
click at [584, 62] on button "Send" at bounding box center [599, 54] width 59 height 26
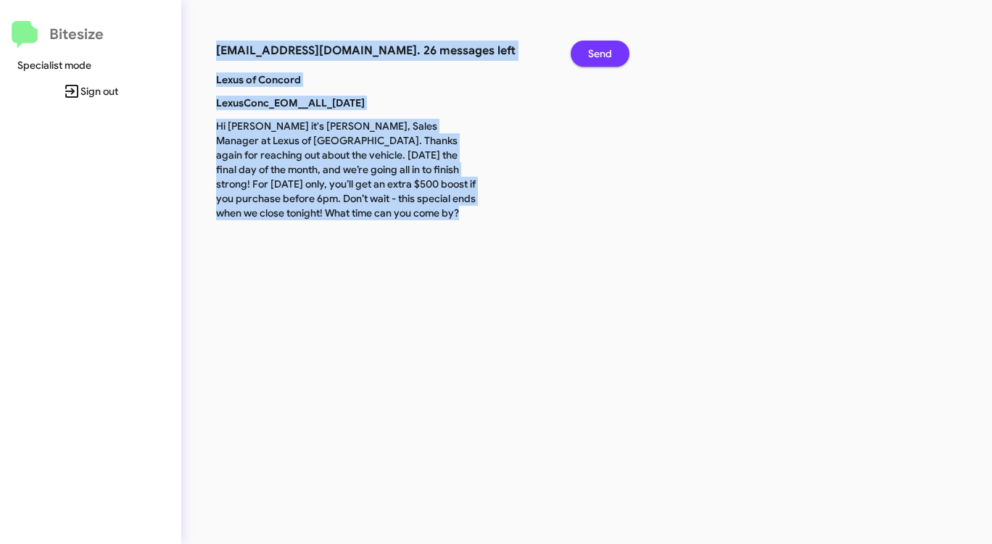
click at [584, 62] on button "Send" at bounding box center [599, 54] width 59 height 26
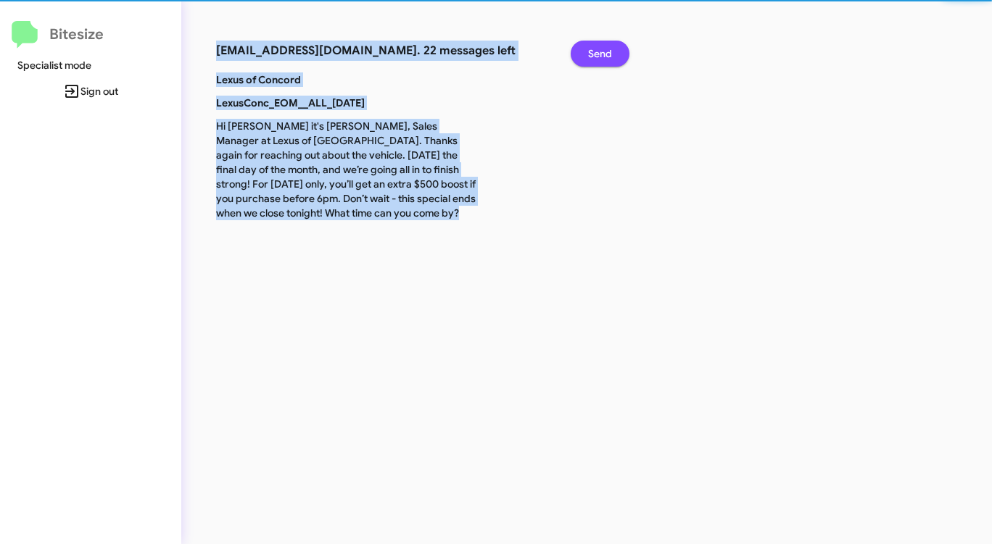
click at [584, 62] on button "Send" at bounding box center [599, 54] width 59 height 26
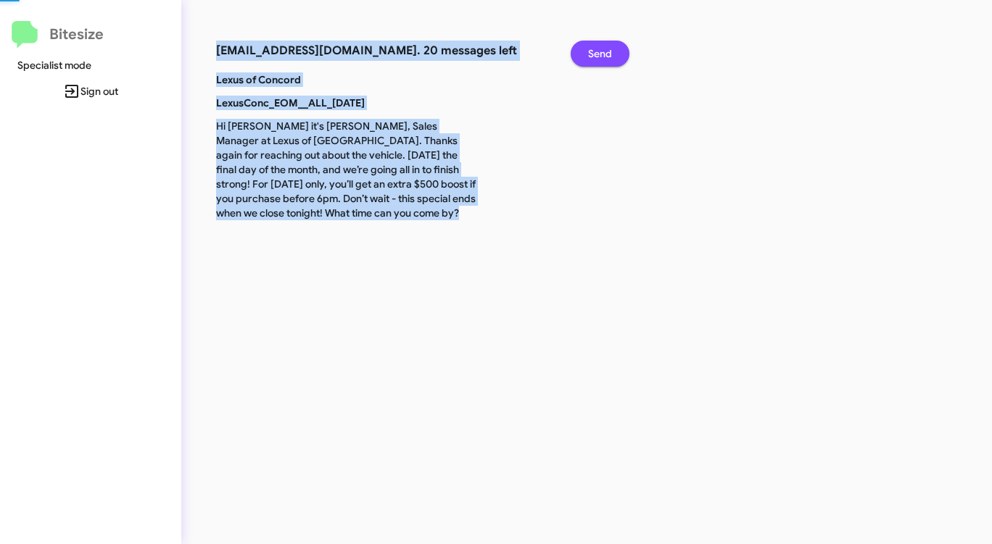
click at [584, 62] on button "Send" at bounding box center [599, 54] width 59 height 26
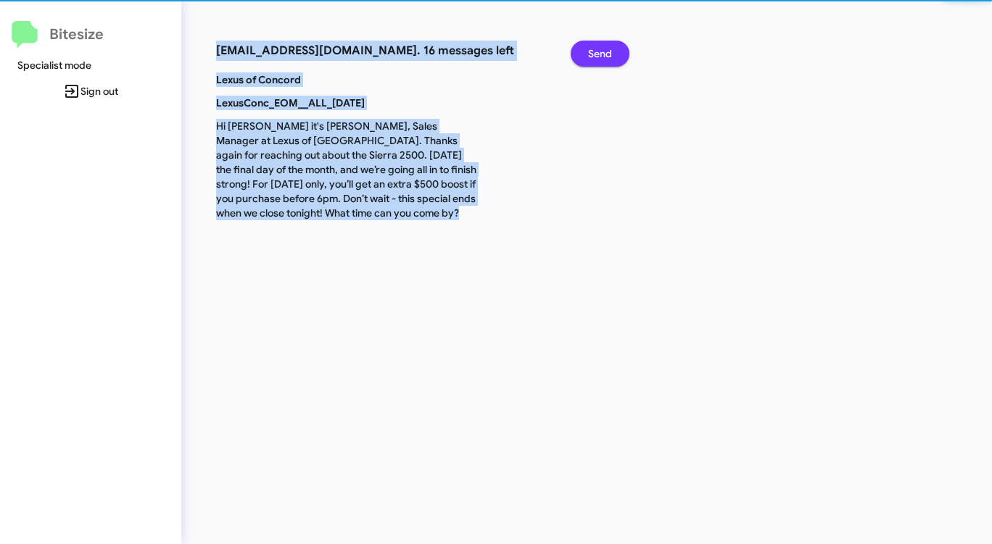
click at [583, 62] on button "Send" at bounding box center [599, 54] width 59 height 26
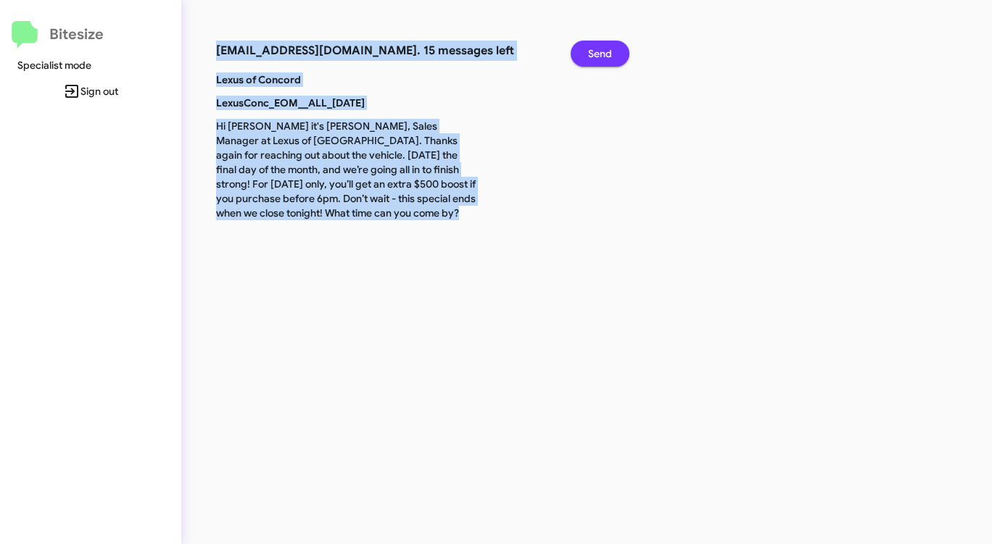
click at [583, 62] on button "Send" at bounding box center [599, 54] width 59 height 26
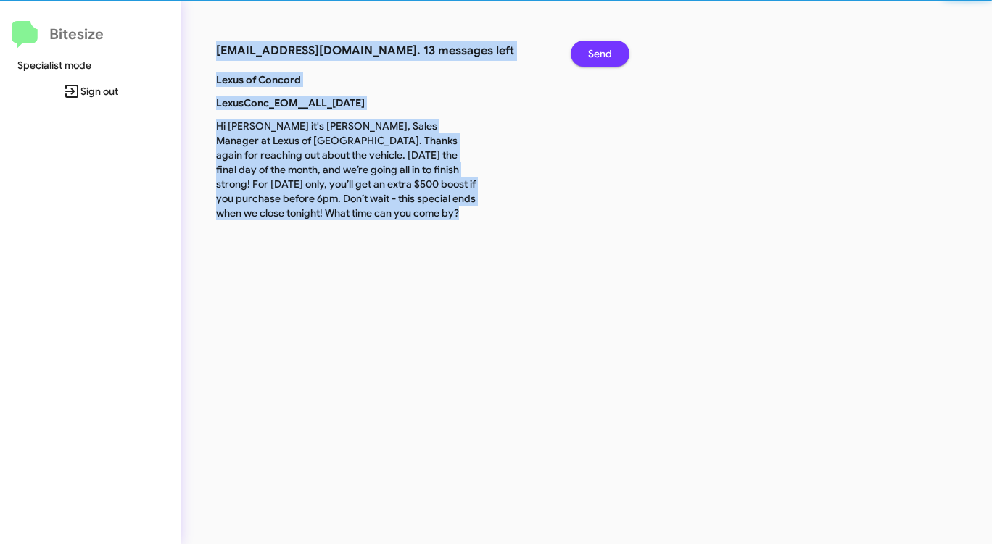
click at [582, 63] on button "Send" at bounding box center [599, 54] width 59 height 26
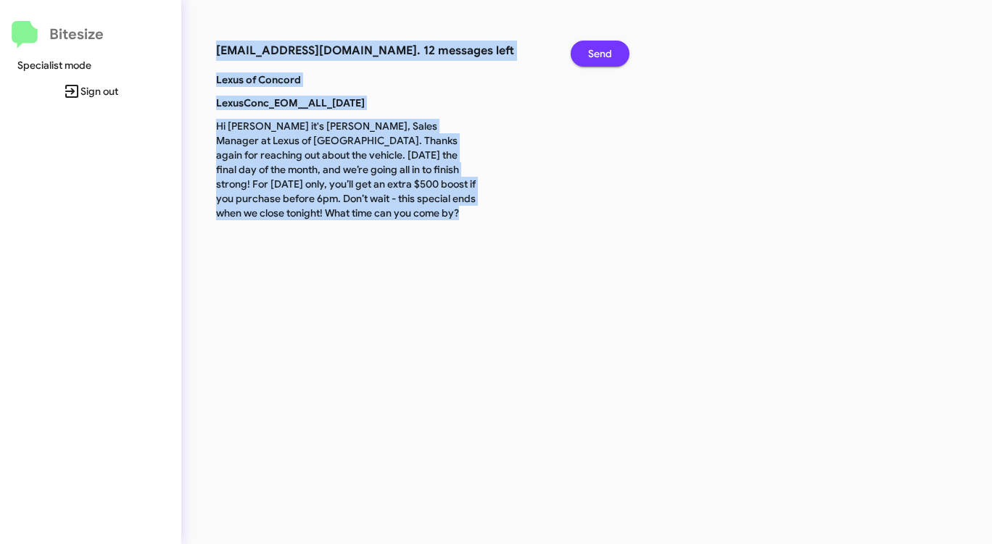
click at [581, 64] on button "Send" at bounding box center [599, 54] width 59 height 26
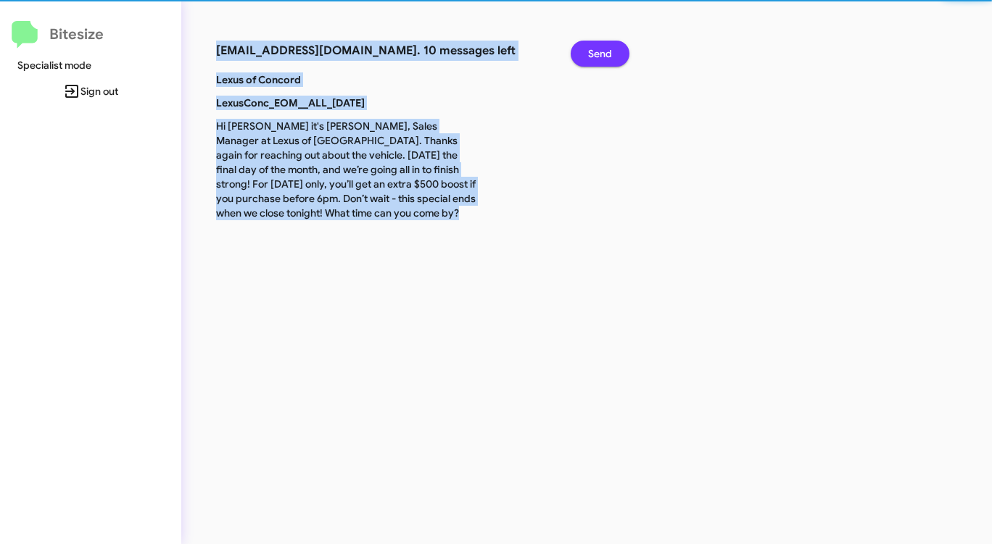
click at [581, 64] on button "Send" at bounding box center [599, 54] width 59 height 26
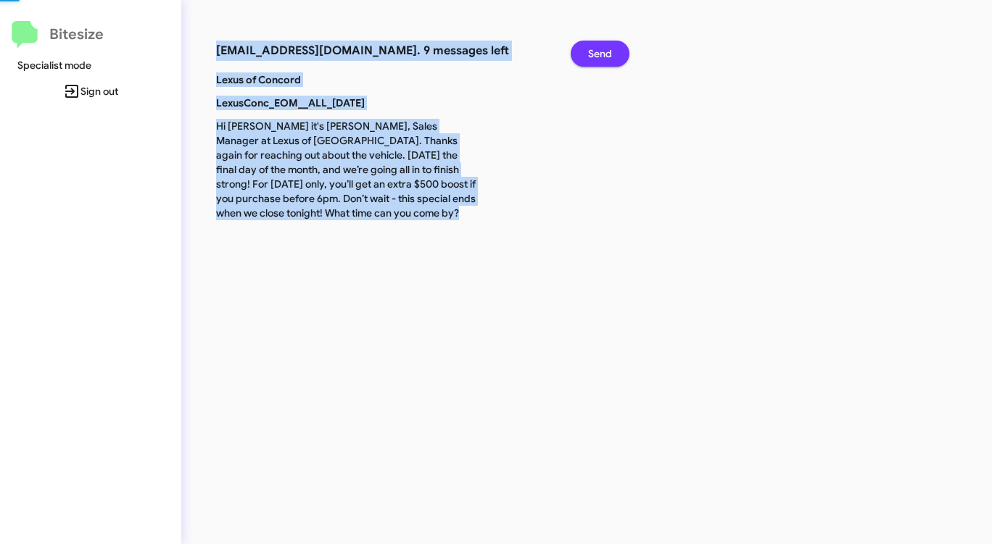
click at [581, 64] on button "Send" at bounding box center [599, 54] width 59 height 26
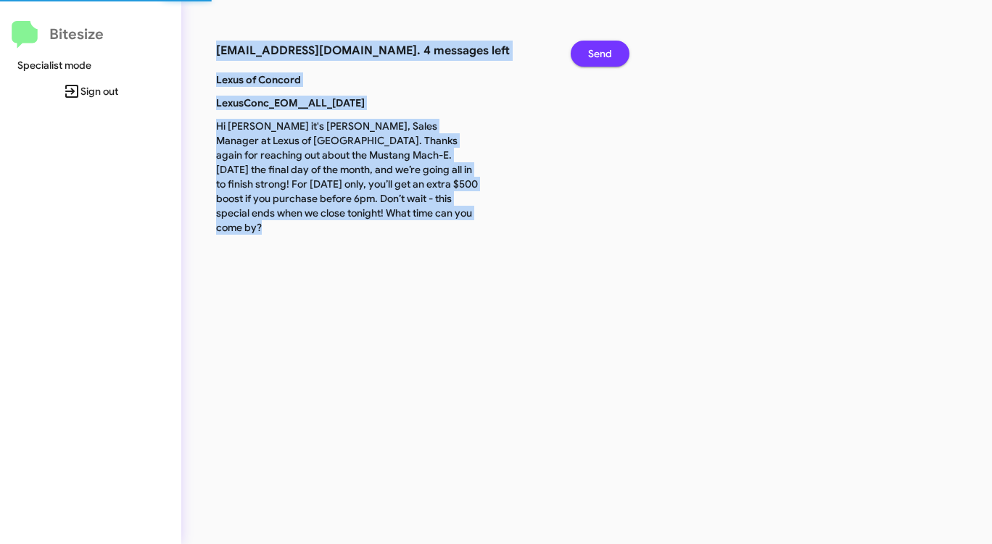
click at [581, 64] on button "Send" at bounding box center [599, 54] width 59 height 26
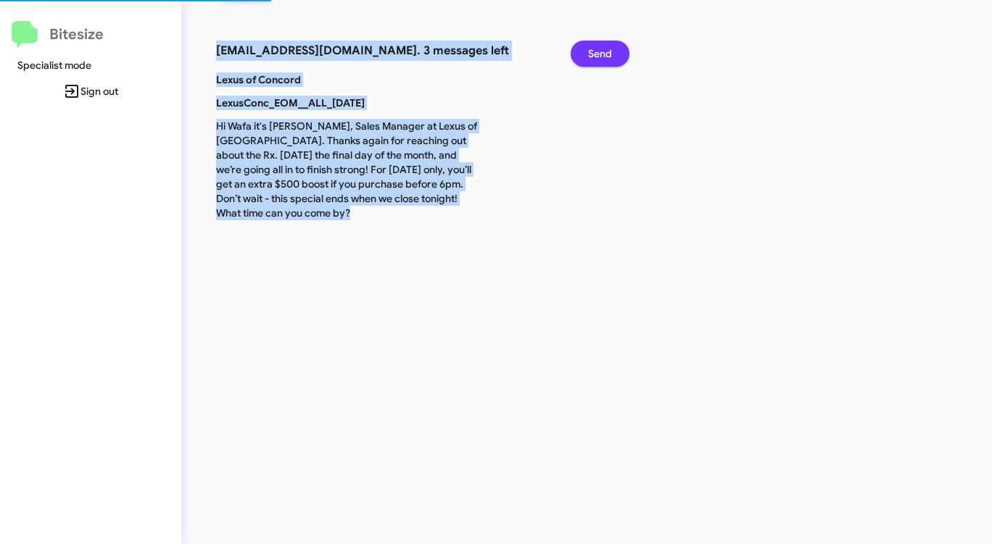
click at [581, 64] on button "Send" at bounding box center [599, 54] width 59 height 26
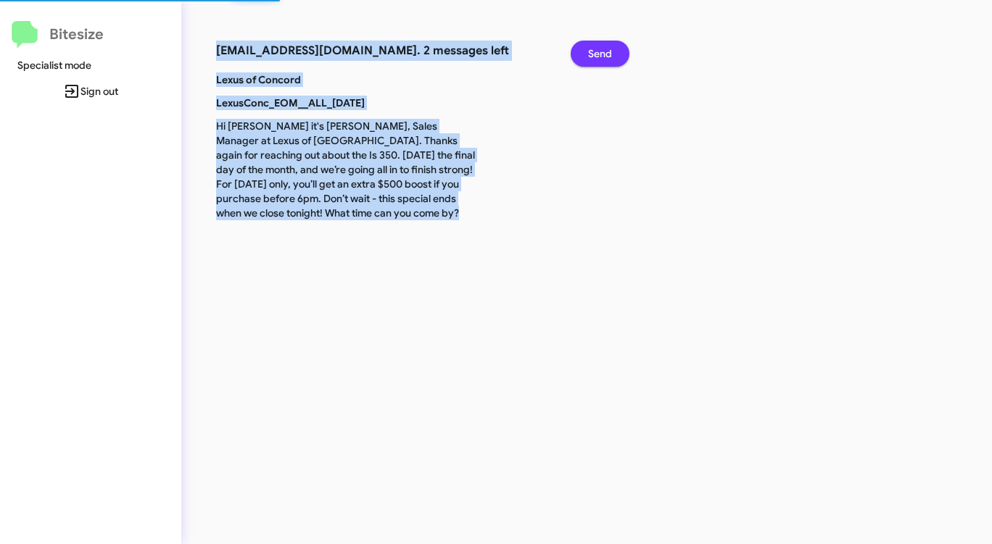
click at [581, 64] on button "Send" at bounding box center [599, 54] width 59 height 26
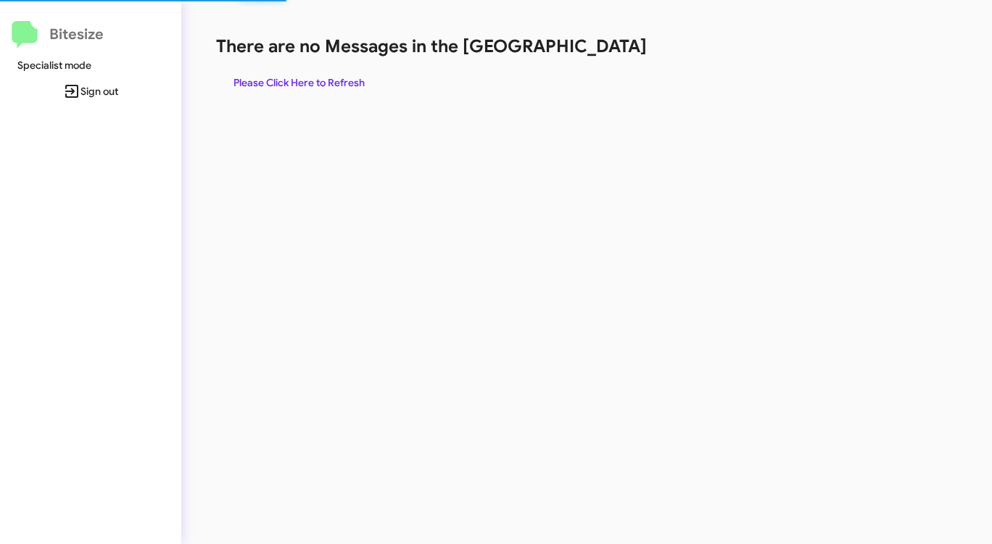
click at [581, 64] on div "There are no Messages in the Queue Please Click Here to Refresh" at bounding box center [519, 65] width 606 height 61
click at [282, 87] on span "Please Click Here to Refresh" at bounding box center [298, 83] width 131 height 26
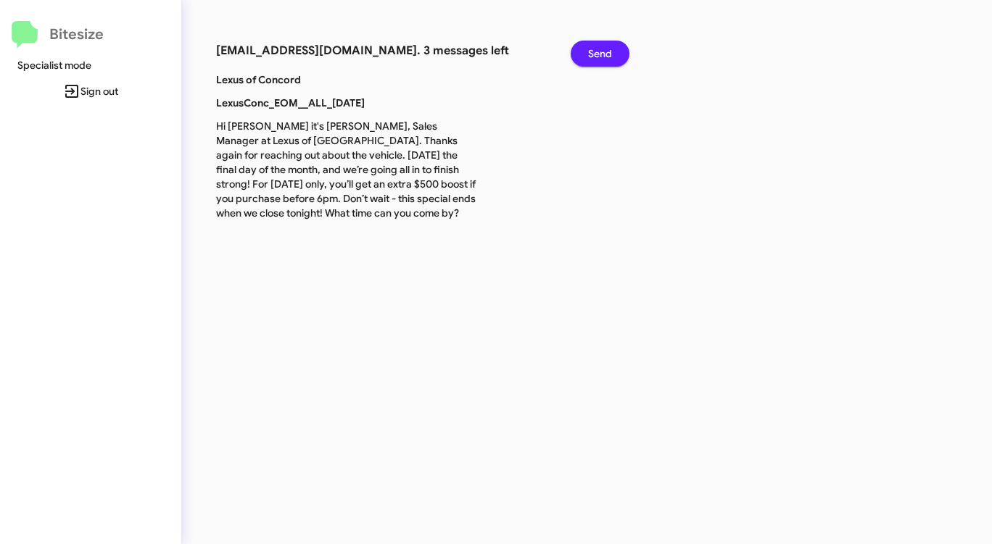
click at [602, 53] on span "Send" at bounding box center [600, 54] width 24 height 26
click at [602, 52] on span "Send" at bounding box center [600, 54] width 24 height 26
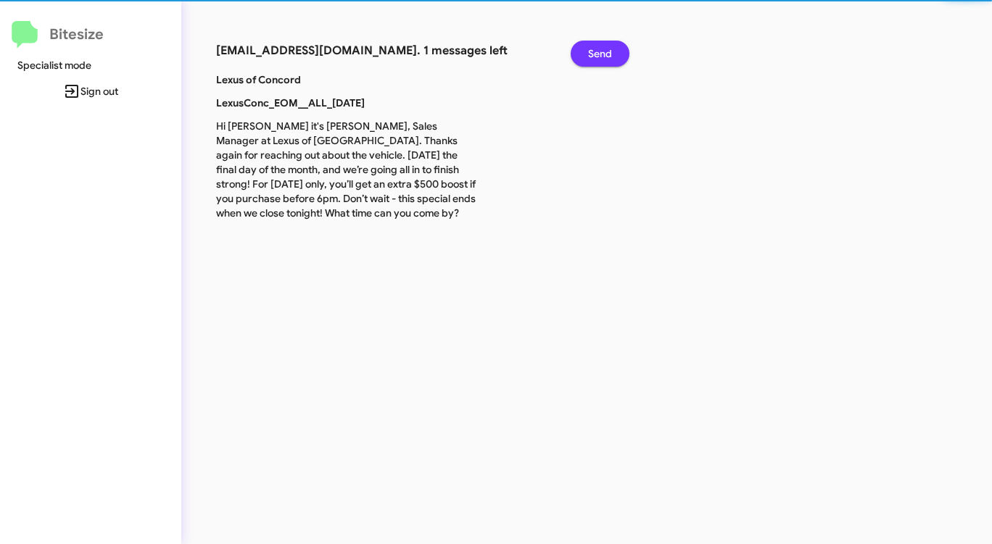
click at [602, 52] on span "Send" at bounding box center [600, 54] width 24 height 26
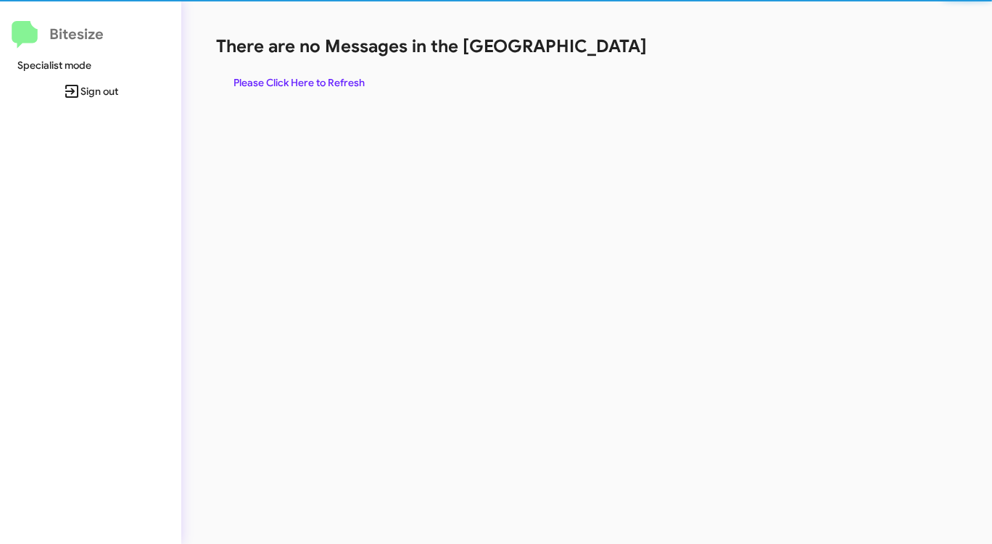
click at [602, 52] on h1 "There are no Messages in the [GEOGRAPHIC_DATA]" at bounding box center [519, 46] width 606 height 23
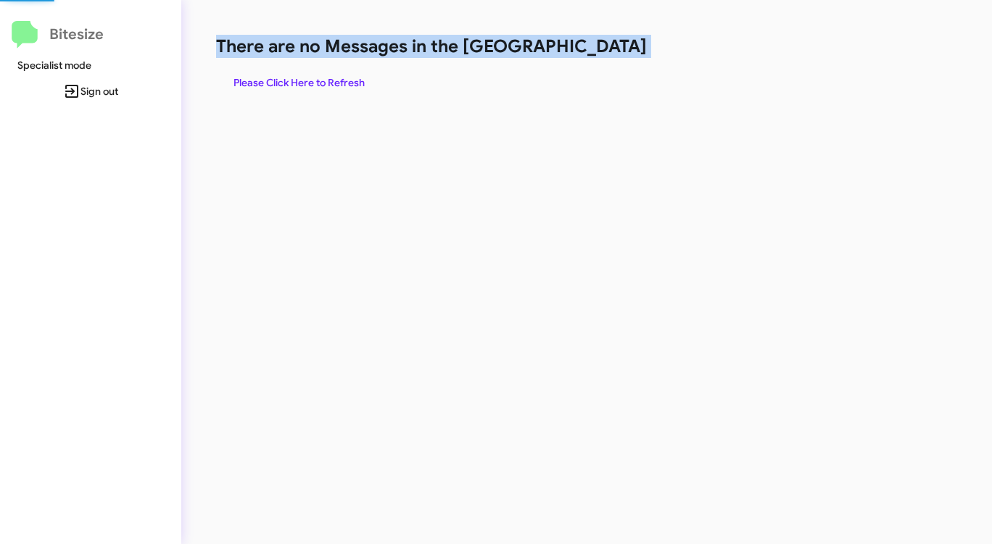
click at [602, 52] on h1 "There are no Messages in the [GEOGRAPHIC_DATA]" at bounding box center [519, 46] width 606 height 23
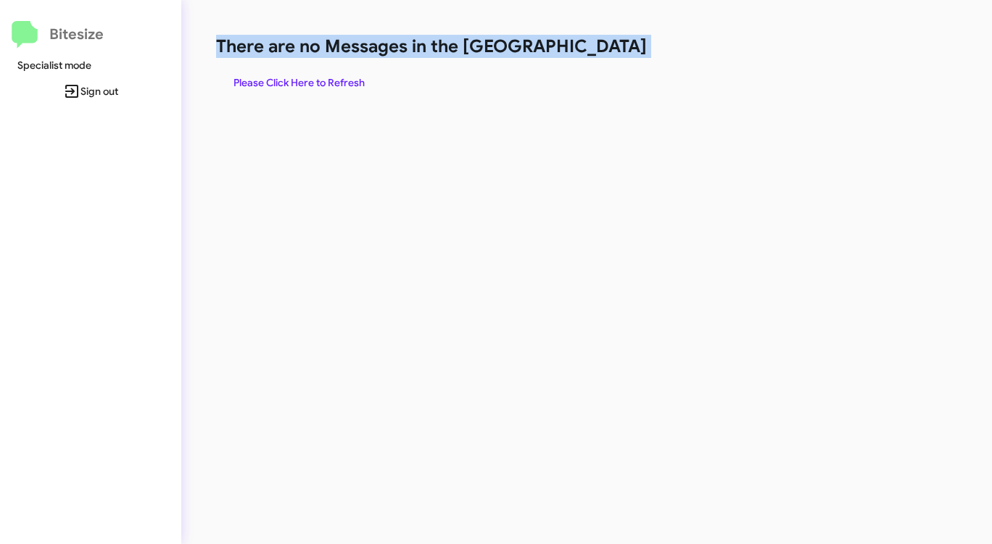
click at [602, 52] on h1 "There are no Messages in the [GEOGRAPHIC_DATA]" at bounding box center [519, 46] width 606 height 23
click at [592, 54] on h1 "There are no Messages in the [GEOGRAPHIC_DATA]" at bounding box center [519, 46] width 606 height 23
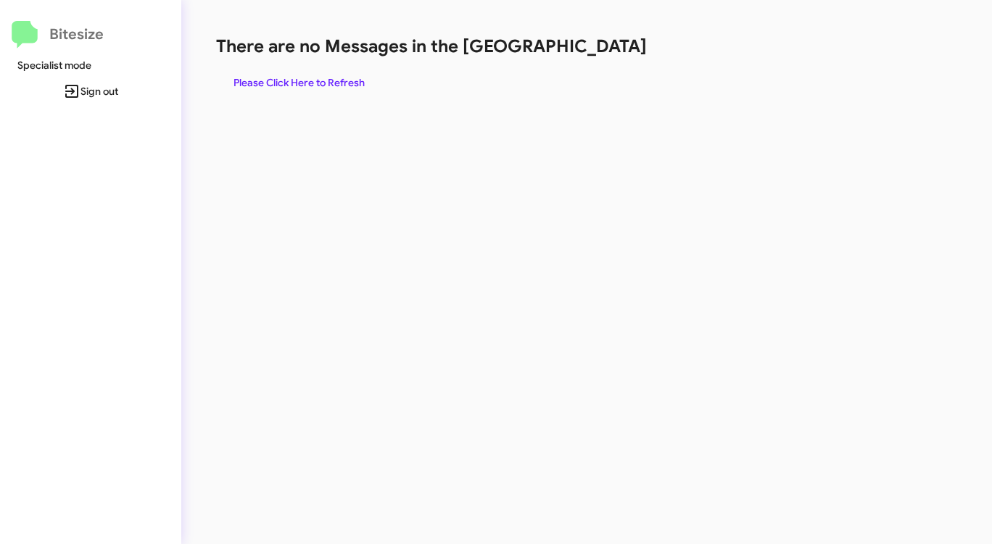
click
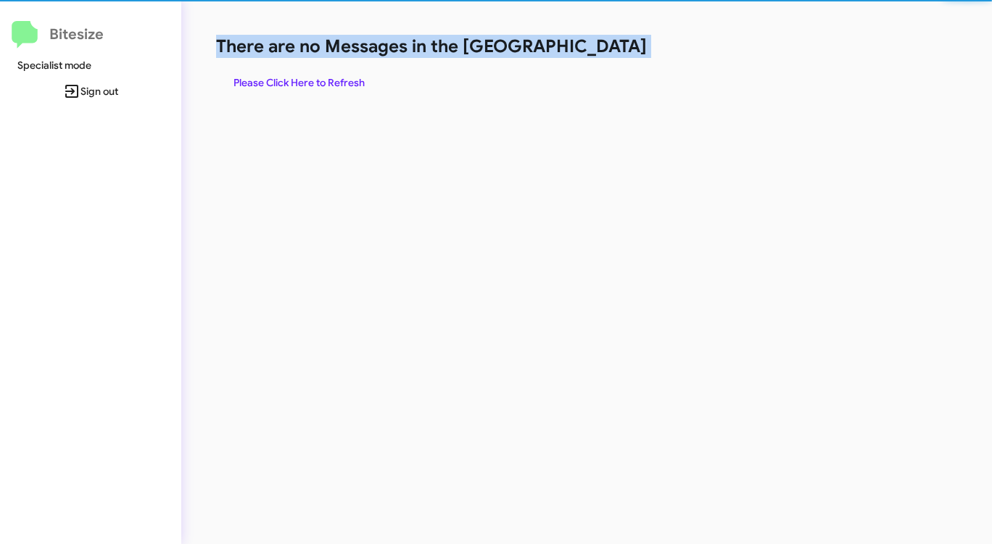
drag, startPoint x: 601, startPoint y: 51, endPoint x: 533, endPoint y: 67, distance: 69.8
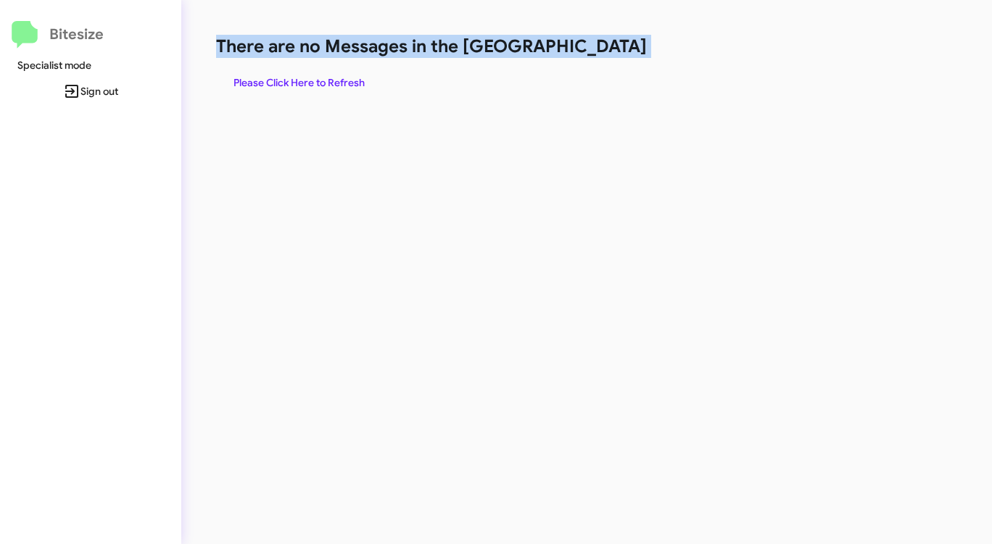
drag, startPoint x: 594, startPoint y: 53, endPoint x: 526, endPoint y: 62, distance: 69.4
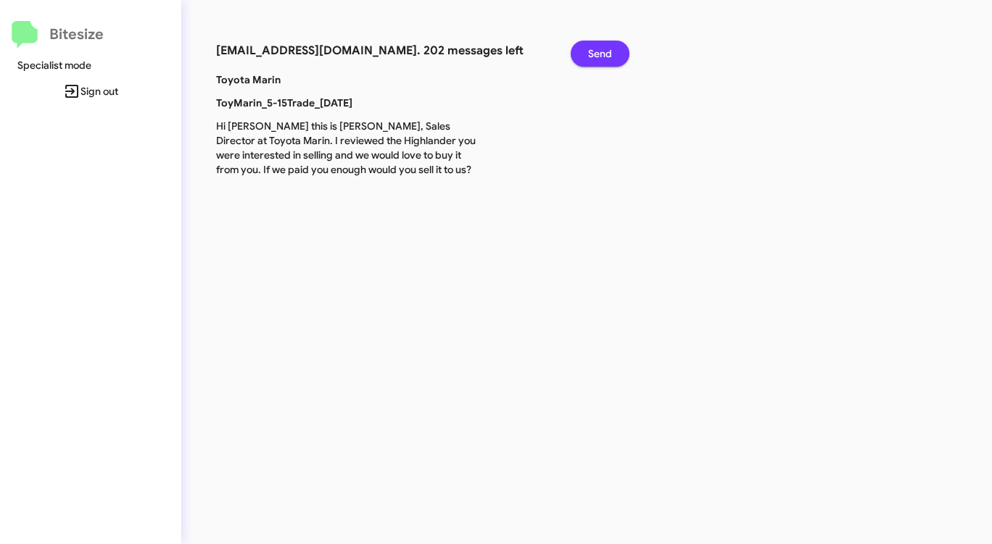
click at [601, 54] on span "Send" at bounding box center [600, 54] width 24 height 26
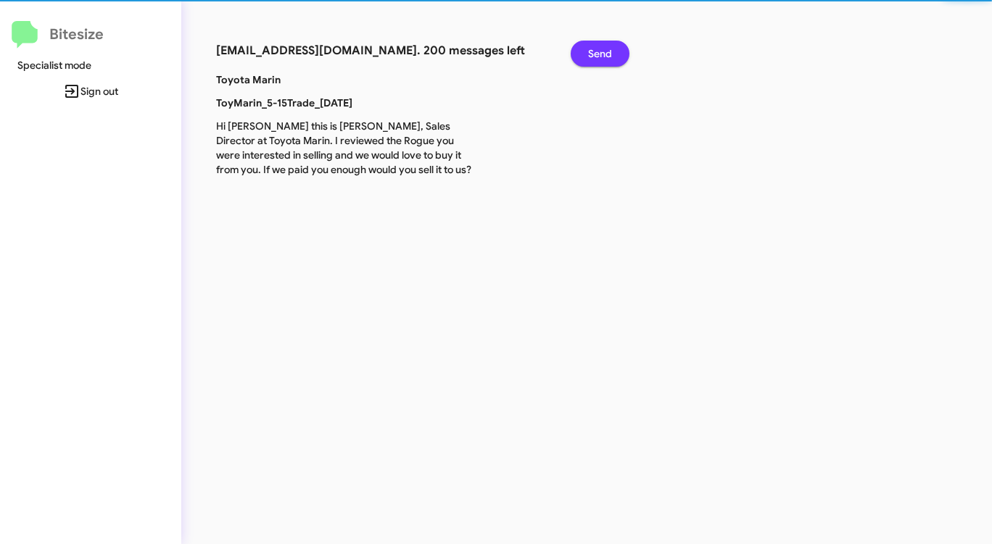
click at [601, 54] on span "Send" at bounding box center [600, 54] width 24 height 26
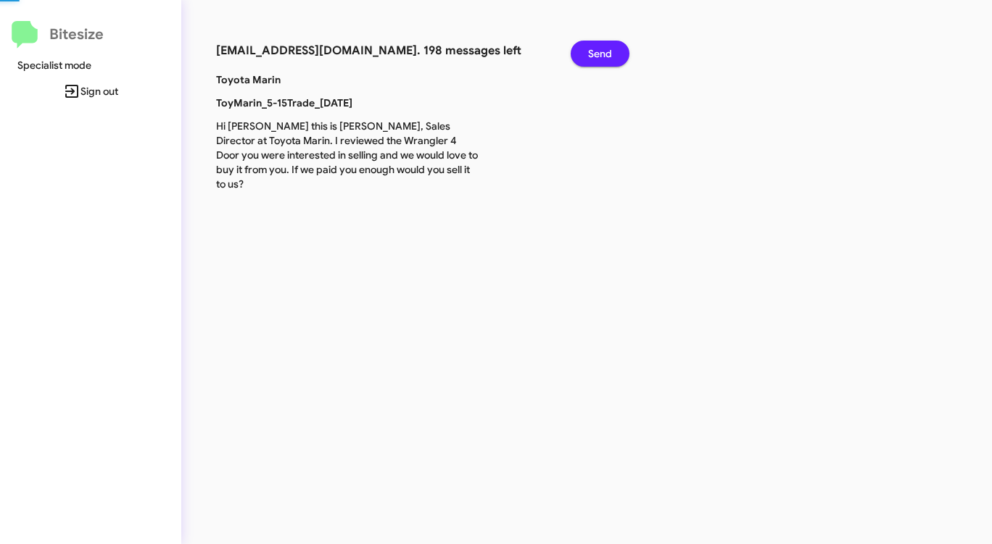
click at [601, 54] on span "Send" at bounding box center [600, 54] width 24 height 26
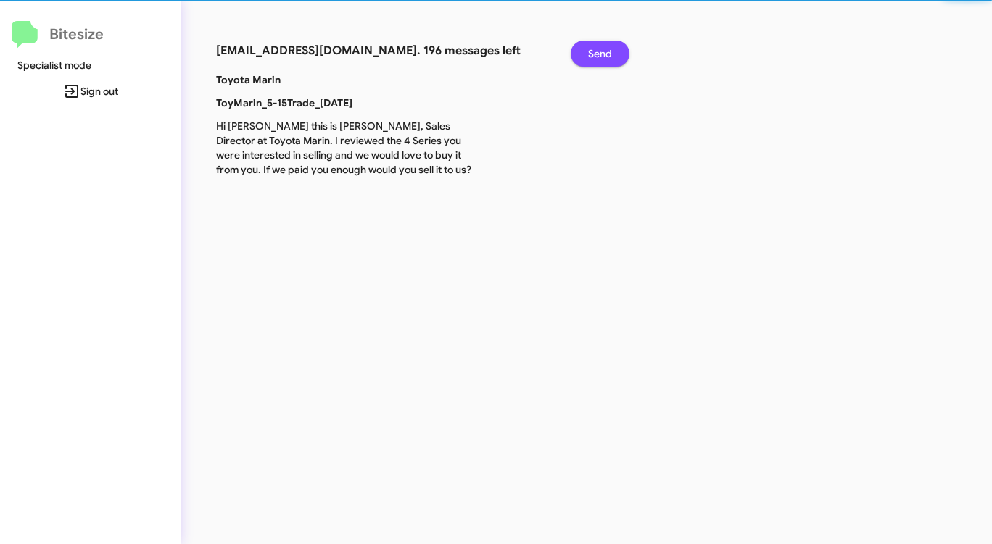
click at [601, 54] on span "Send" at bounding box center [600, 54] width 24 height 26
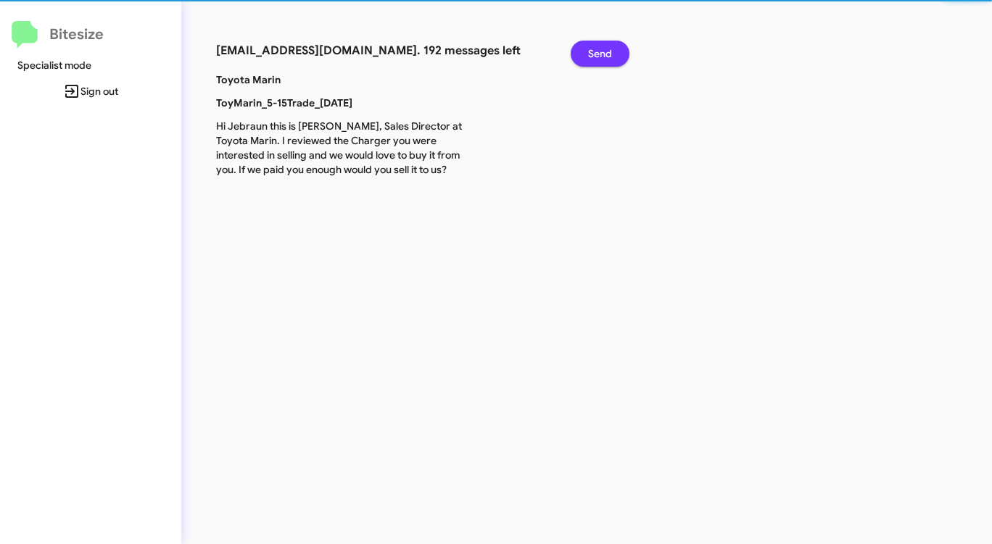
click at [601, 54] on span "Send" at bounding box center [600, 54] width 24 height 26
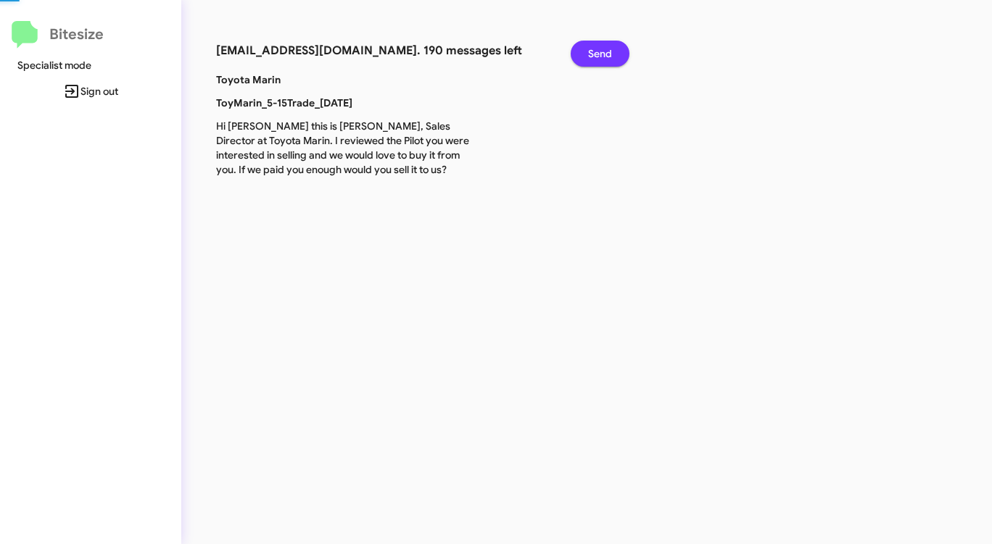
click at [601, 54] on span "Send" at bounding box center [600, 54] width 24 height 26
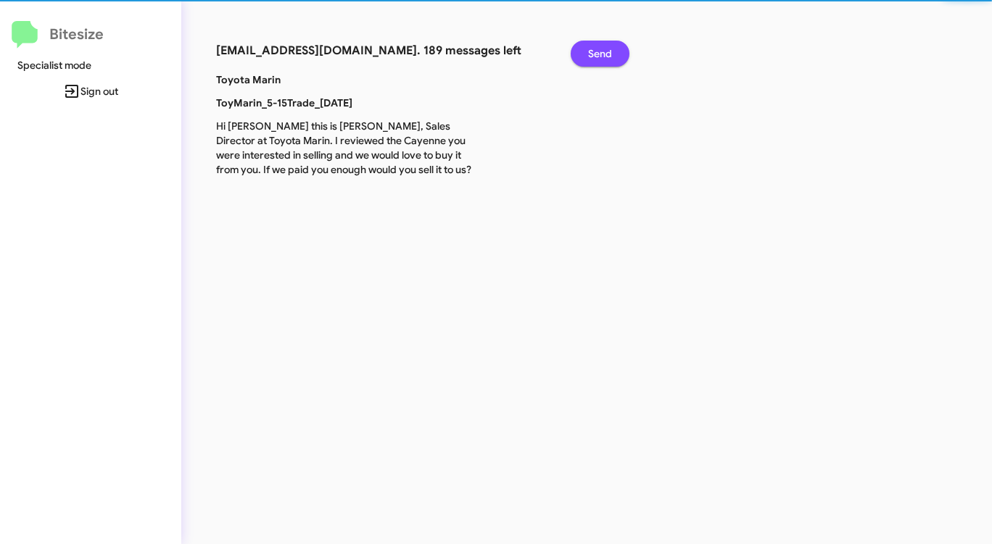
click at [601, 54] on span "Send" at bounding box center [600, 54] width 24 height 26
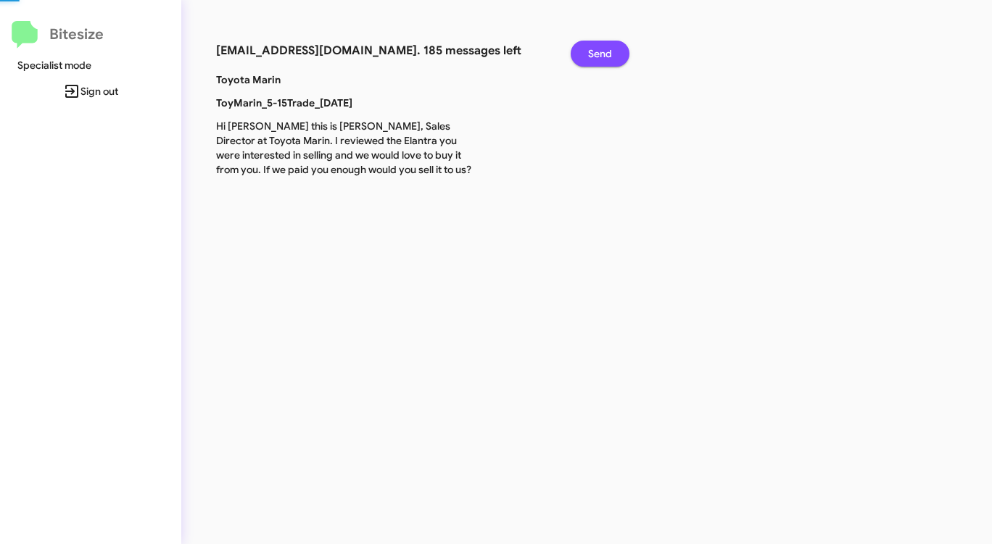
click at [601, 54] on span "Send" at bounding box center [600, 54] width 24 height 26
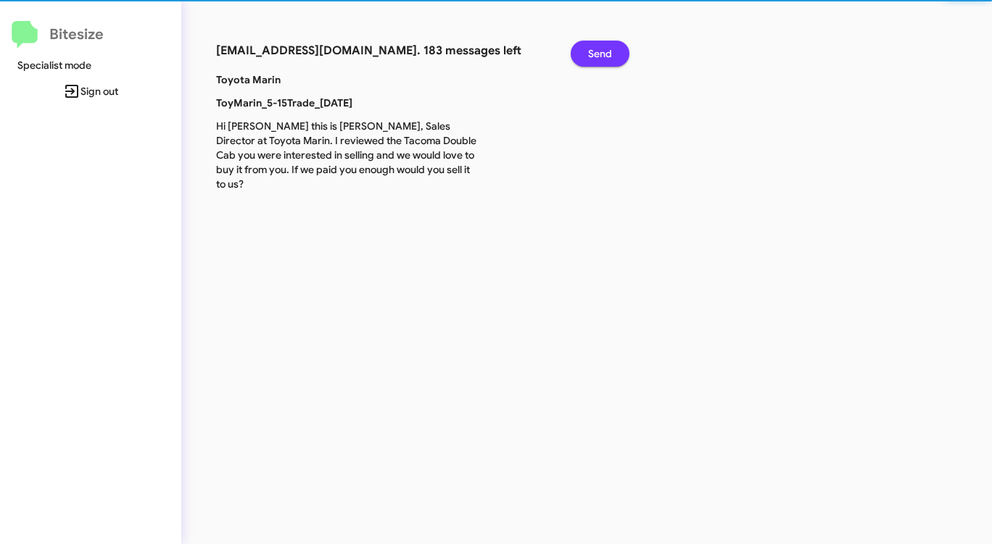
click at [601, 54] on span "Send" at bounding box center [600, 54] width 24 height 26
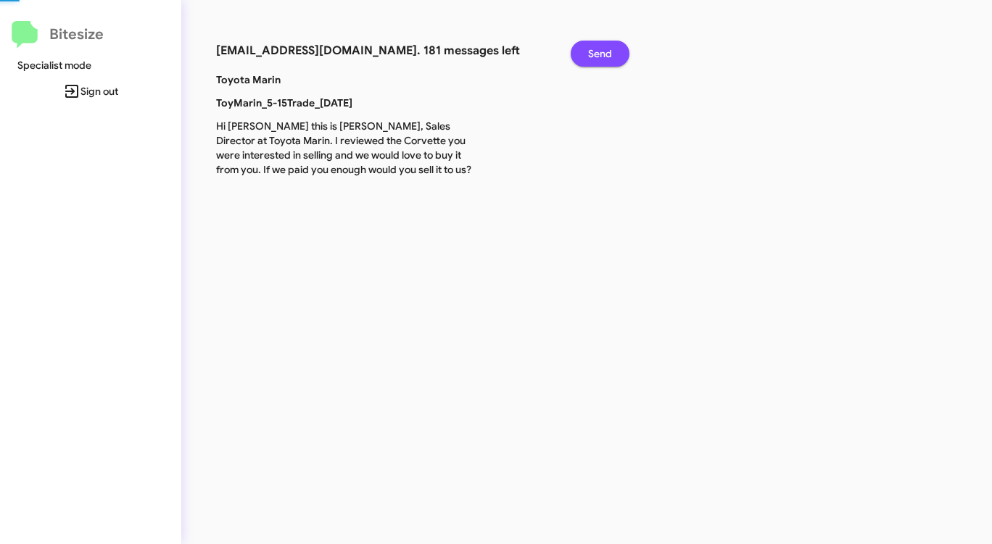
click at [601, 54] on span "Send" at bounding box center [600, 54] width 24 height 26
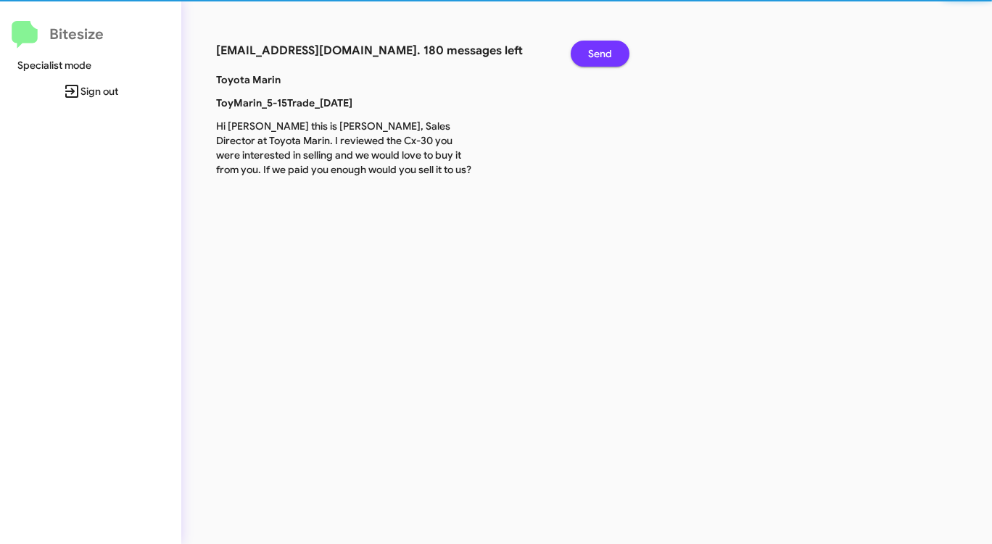
click at [601, 54] on span "Send" at bounding box center [600, 54] width 24 height 26
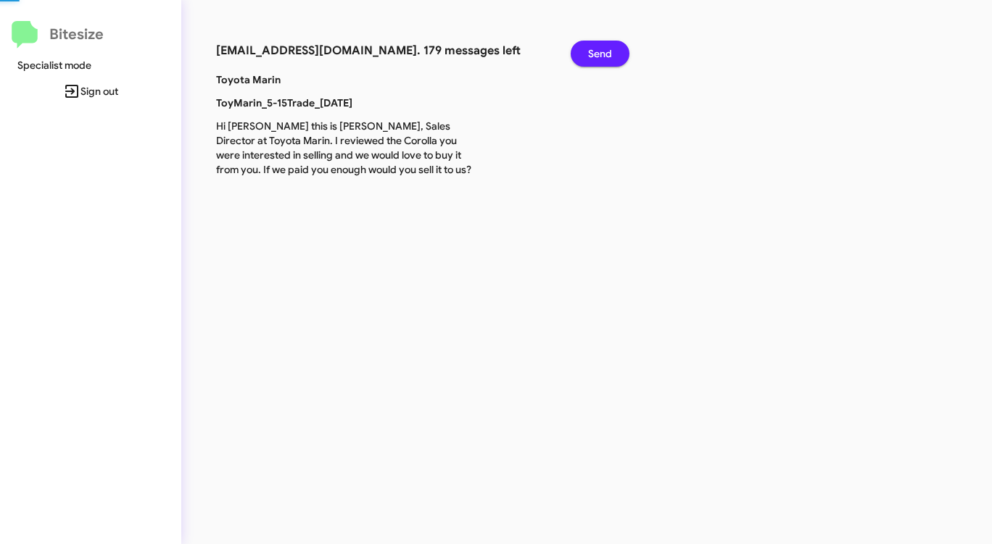
click at [601, 54] on span "Send" at bounding box center [600, 54] width 24 height 26
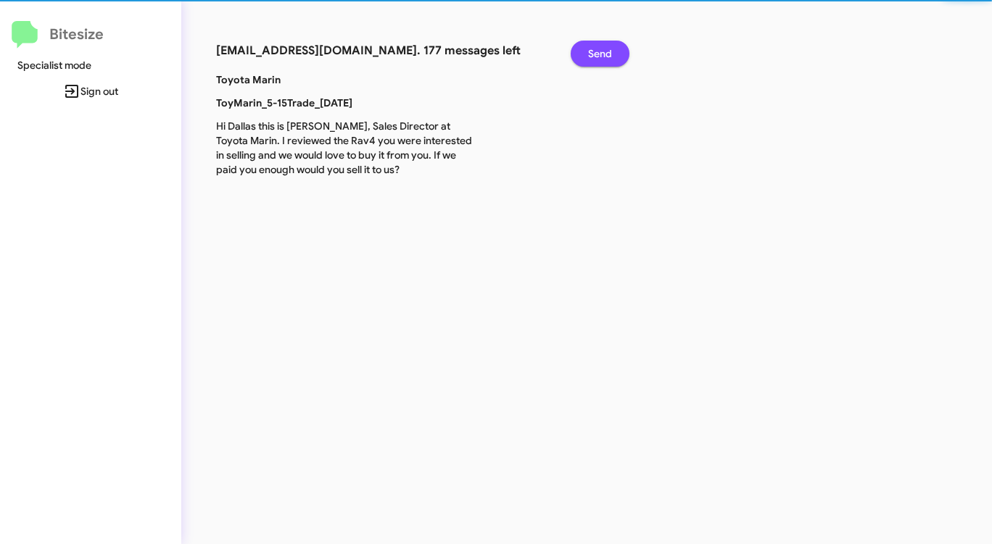
click at [601, 54] on span "Send" at bounding box center [600, 54] width 24 height 26
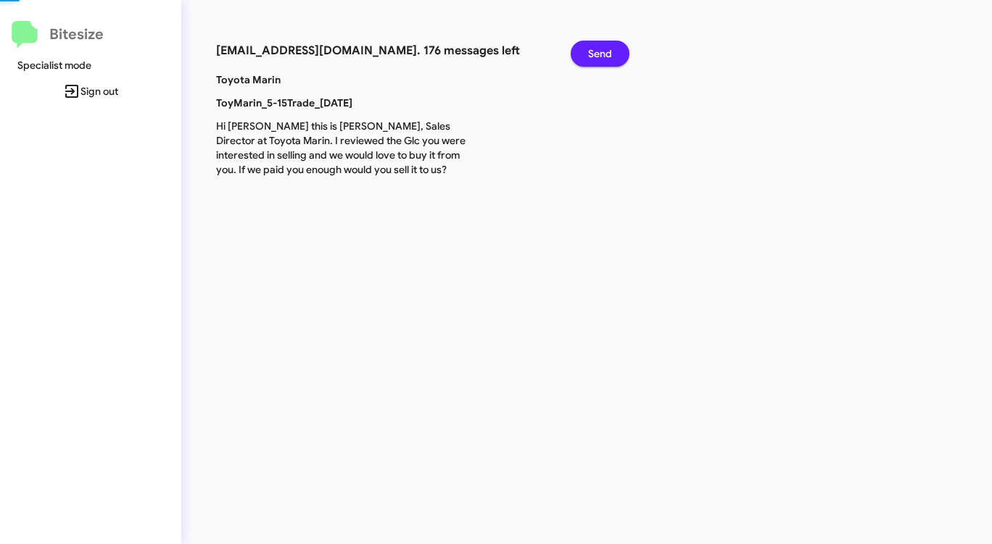
click at [601, 54] on span "Send" at bounding box center [600, 54] width 24 height 26
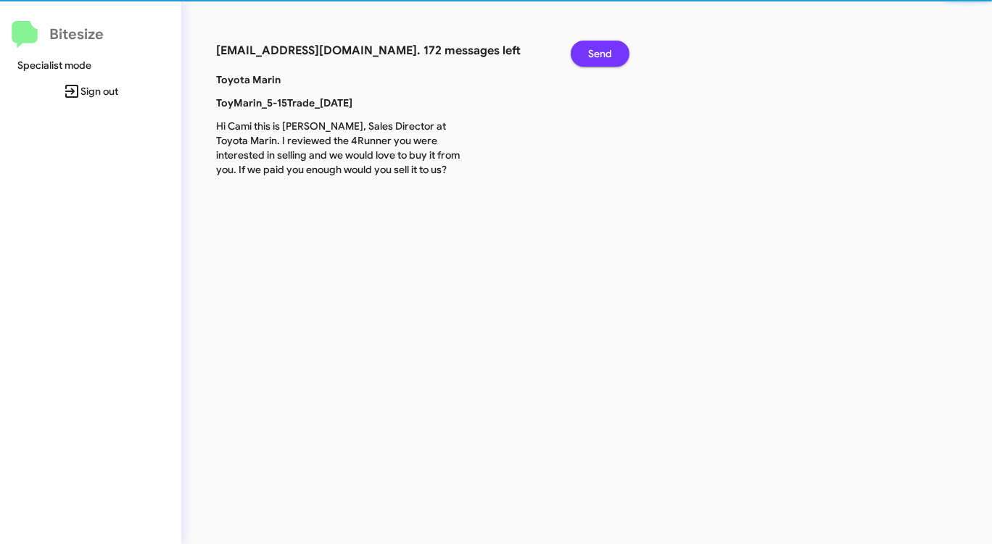
click at [601, 54] on span "Send" at bounding box center [600, 54] width 24 height 26
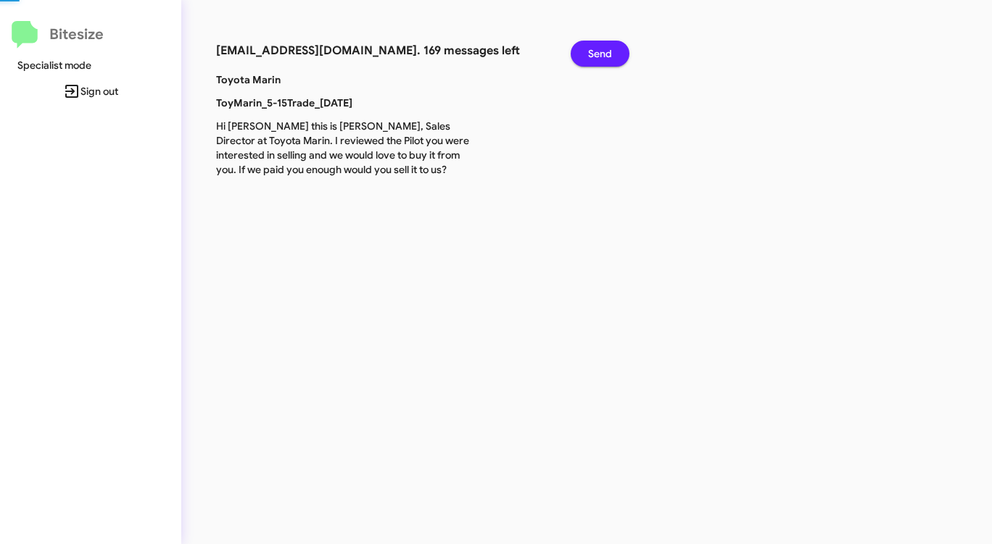
click at [601, 54] on span "Send" at bounding box center [600, 54] width 24 height 26
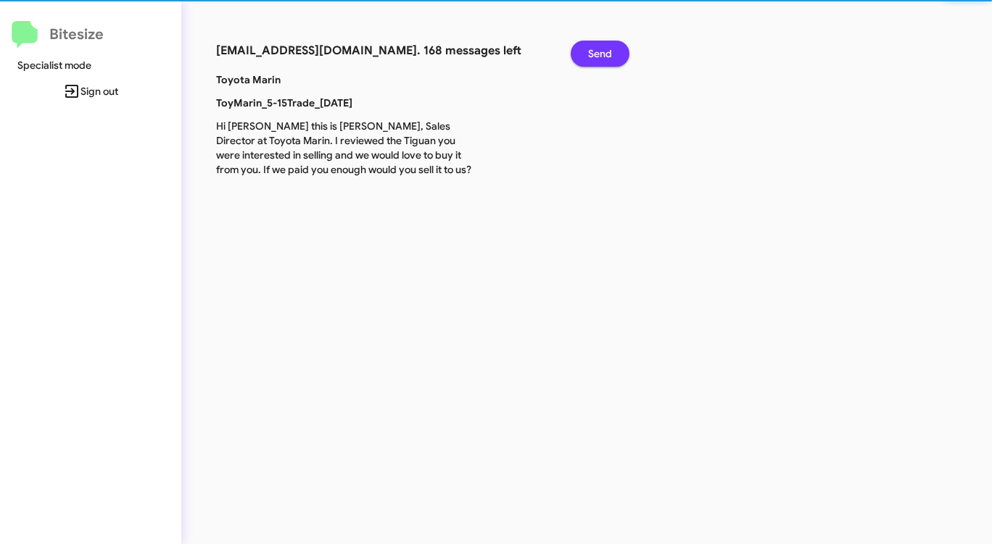
click at [601, 54] on span "Send" at bounding box center [600, 54] width 24 height 26
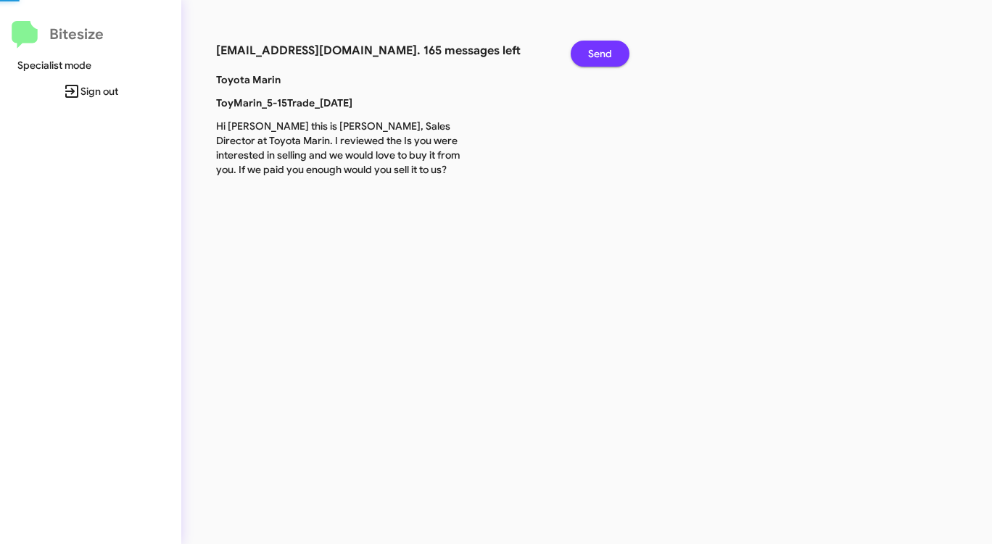
click at [601, 54] on span "Send" at bounding box center [600, 54] width 24 height 26
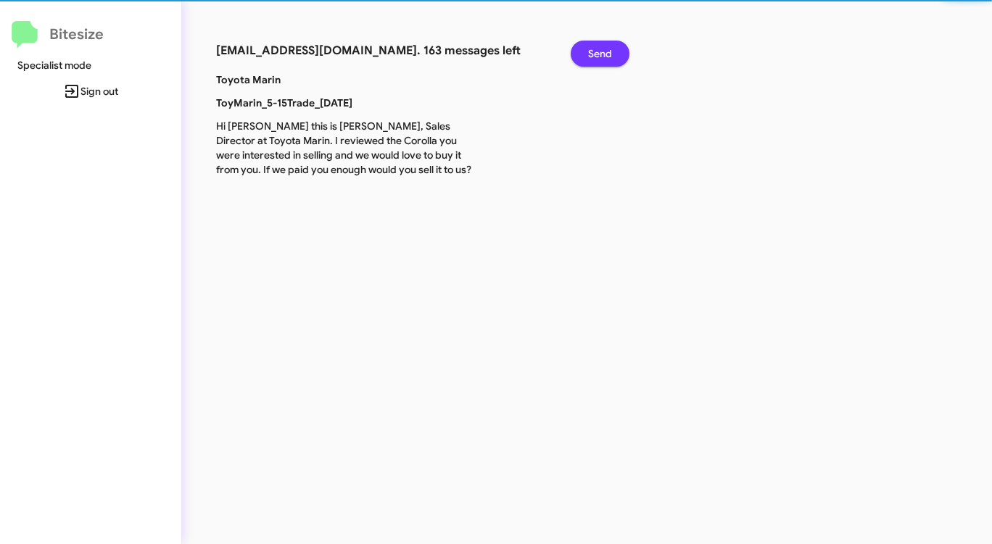
click at [601, 54] on span "Send" at bounding box center [600, 54] width 24 height 26
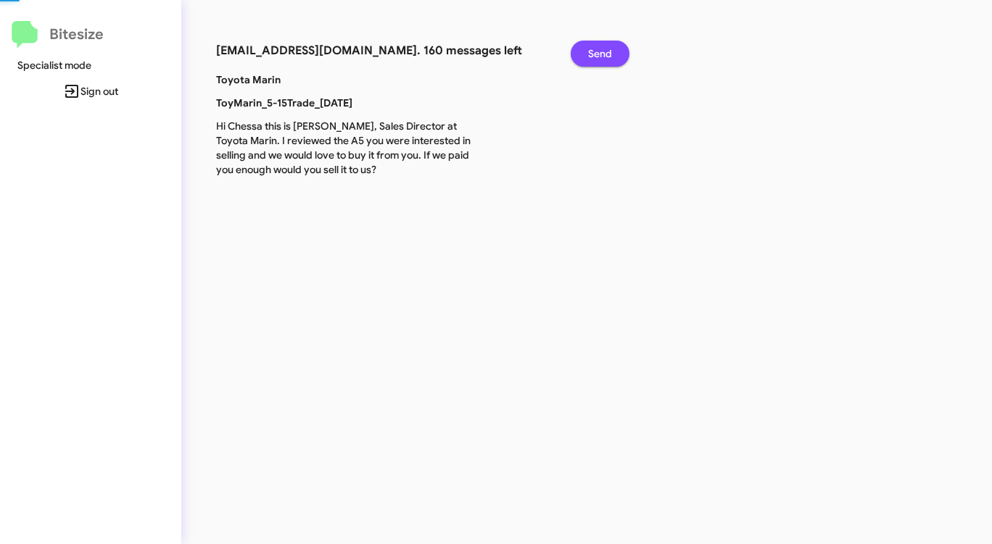
click at [601, 54] on span "Send" at bounding box center [600, 54] width 24 height 26
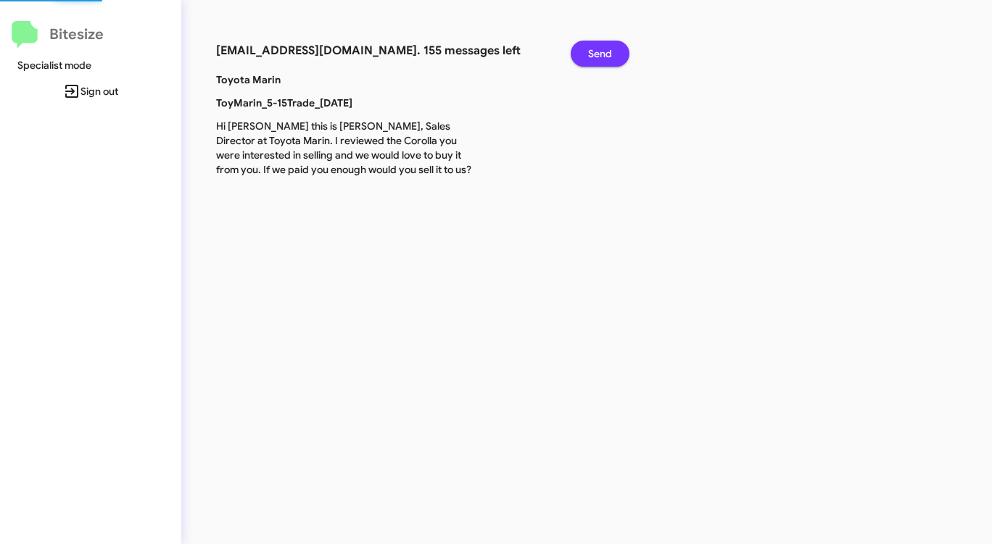
click at [601, 54] on span "Send" at bounding box center [600, 54] width 24 height 26
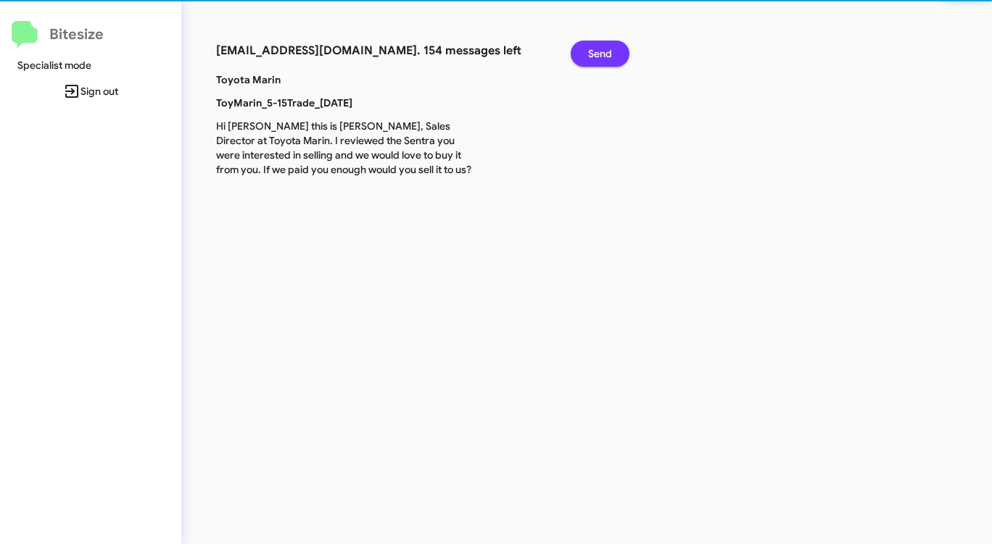
click at [601, 54] on span "Send" at bounding box center [600, 54] width 24 height 26
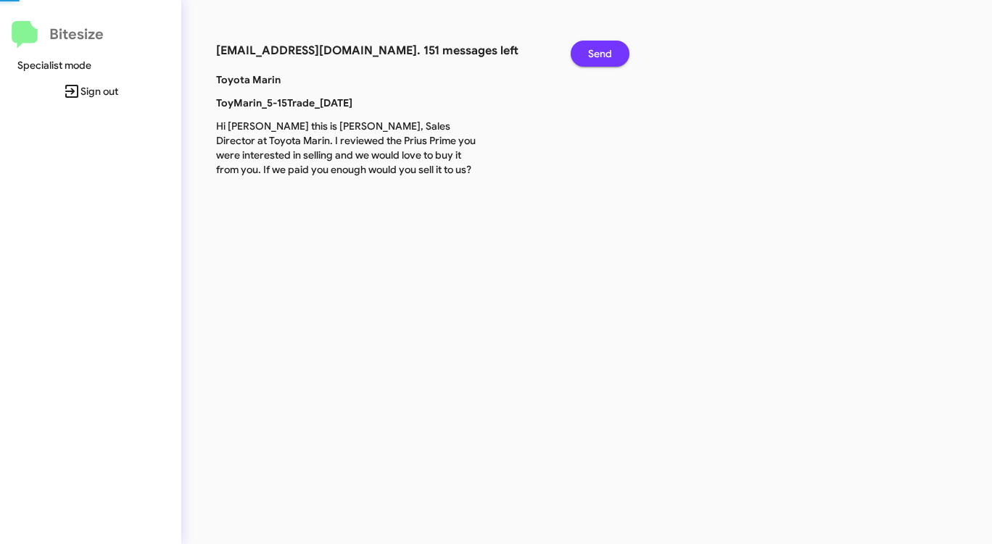
click at [601, 54] on span "Send" at bounding box center [600, 54] width 24 height 26
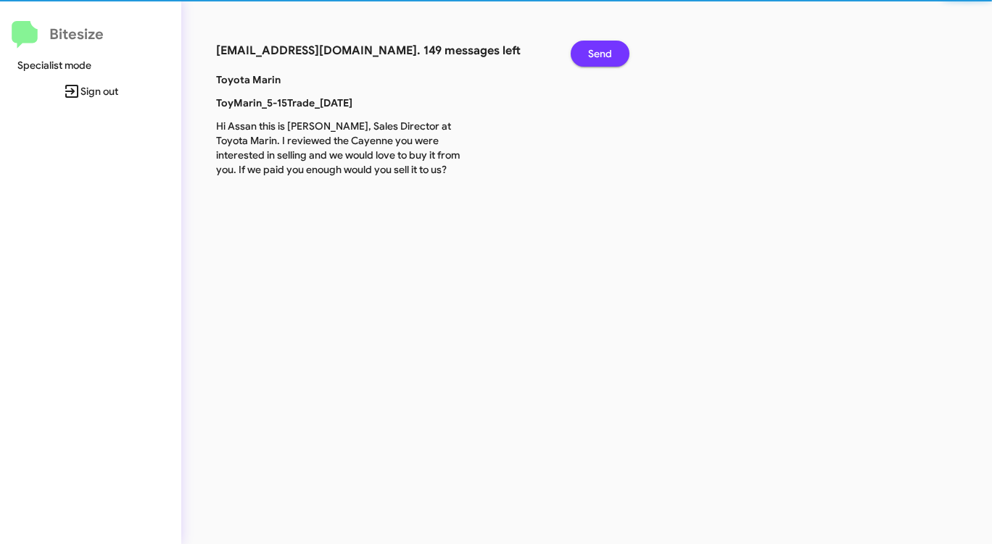
click at [601, 54] on span "Send" at bounding box center [600, 54] width 24 height 26
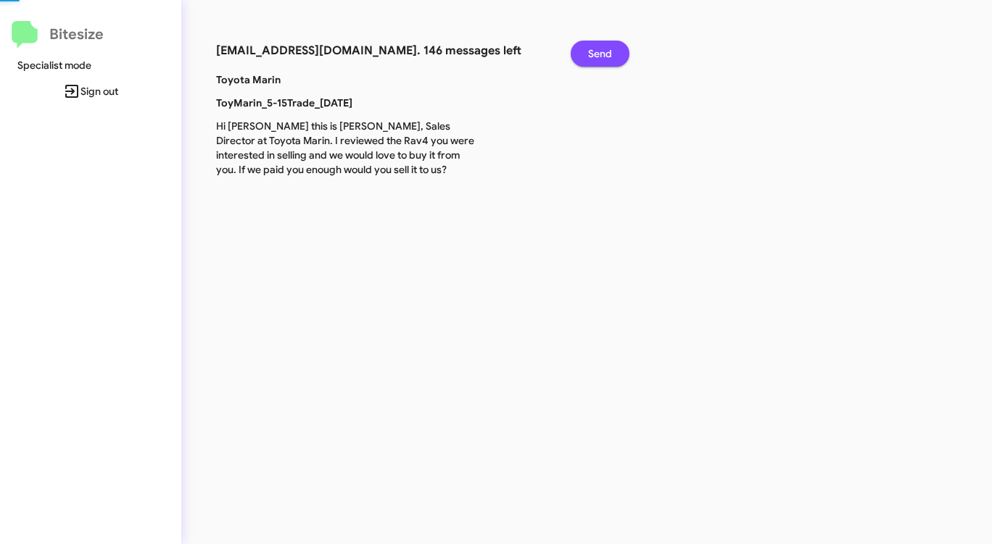
click at [601, 54] on span "Send" at bounding box center [600, 54] width 24 height 26
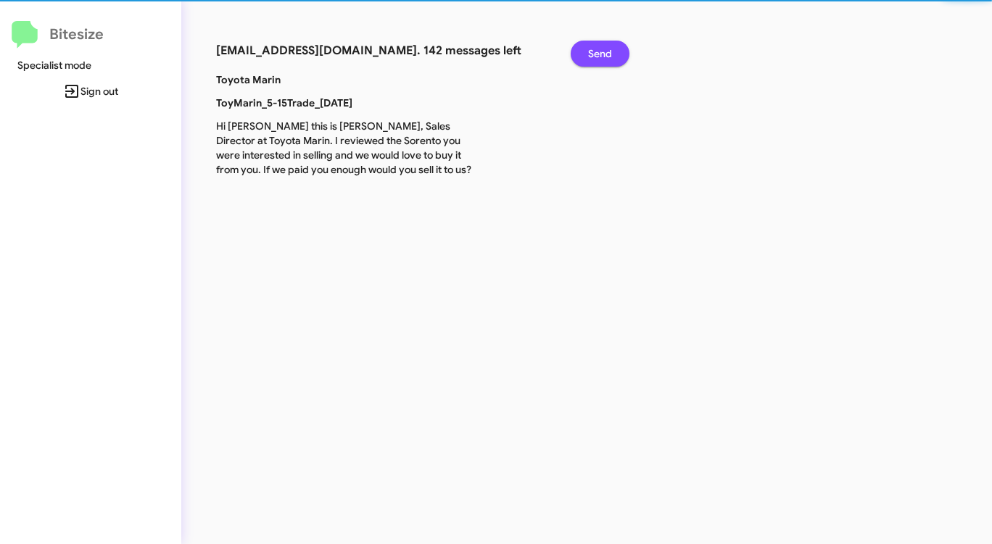
click at [601, 54] on span "Send" at bounding box center [600, 54] width 24 height 26
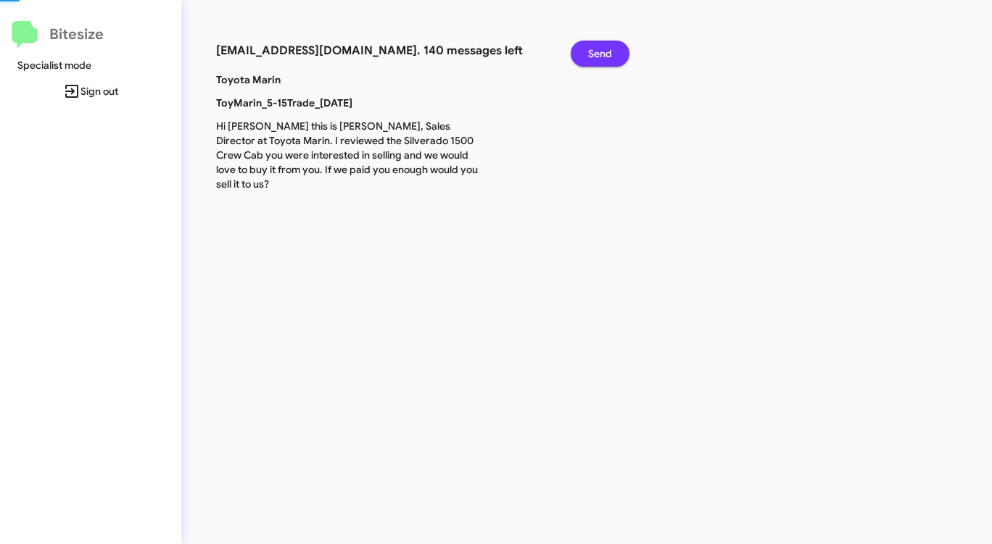
click at [601, 54] on span "Send" at bounding box center [600, 54] width 24 height 26
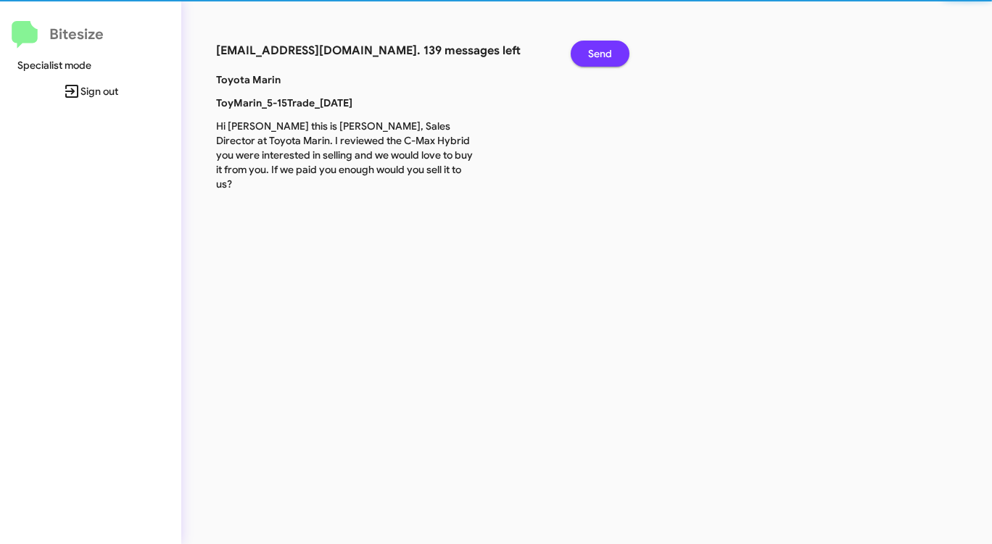
click at [601, 54] on span "Send" at bounding box center [600, 54] width 24 height 26
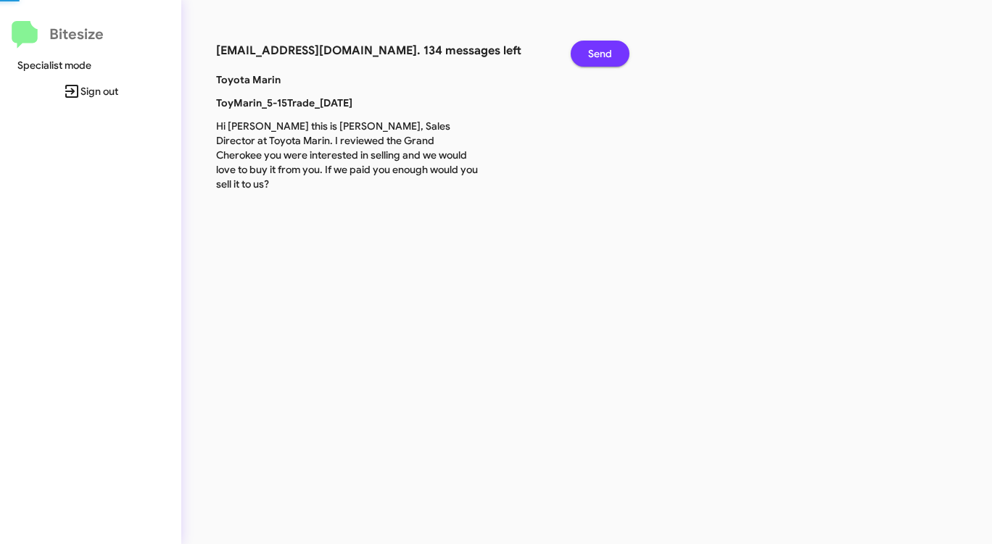
click at [601, 54] on span "Send" at bounding box center [600, 54] width 24 height 26
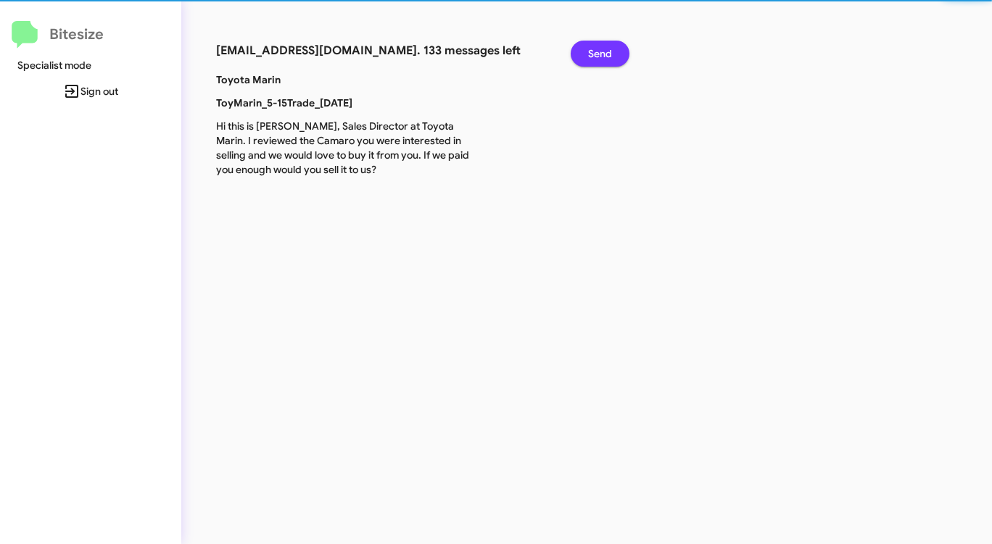
click at [601, 54] on span "Send" at bounding box center [600, 54] width 24 height 26
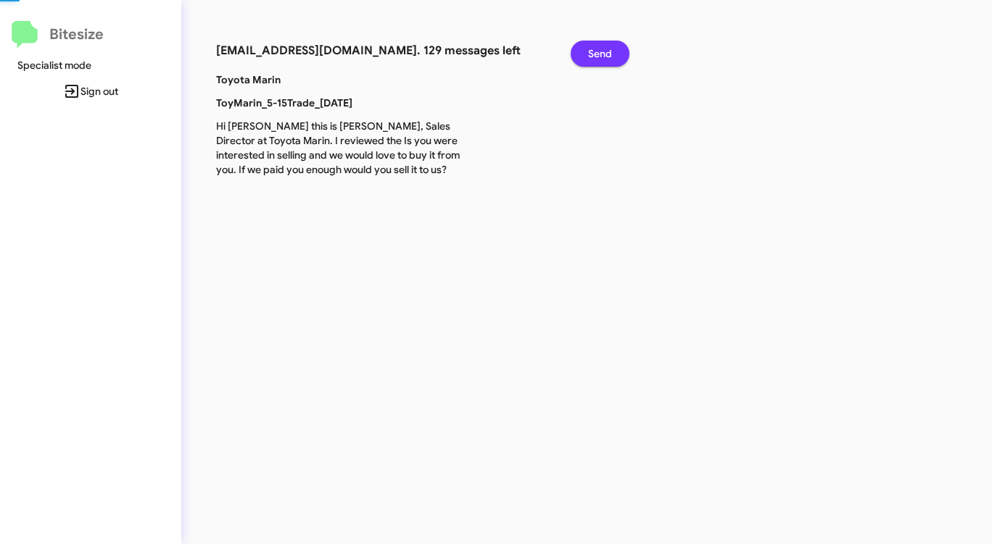
click at [601, 54] on span "Send" at bounding box center [600, 54] width 24 height 26
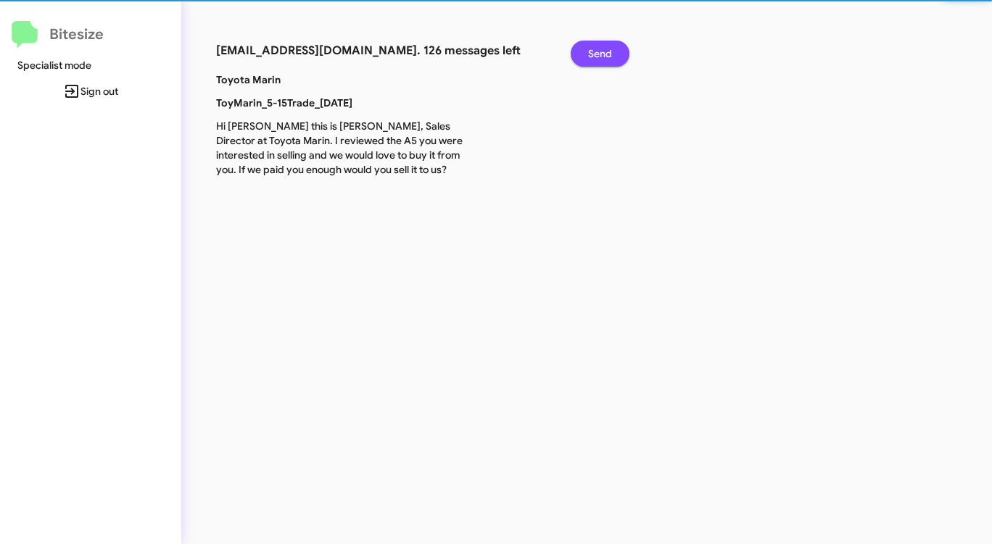
click at [601, 54] on span "Send" at bounding box center [600, 54] width 24 height 26
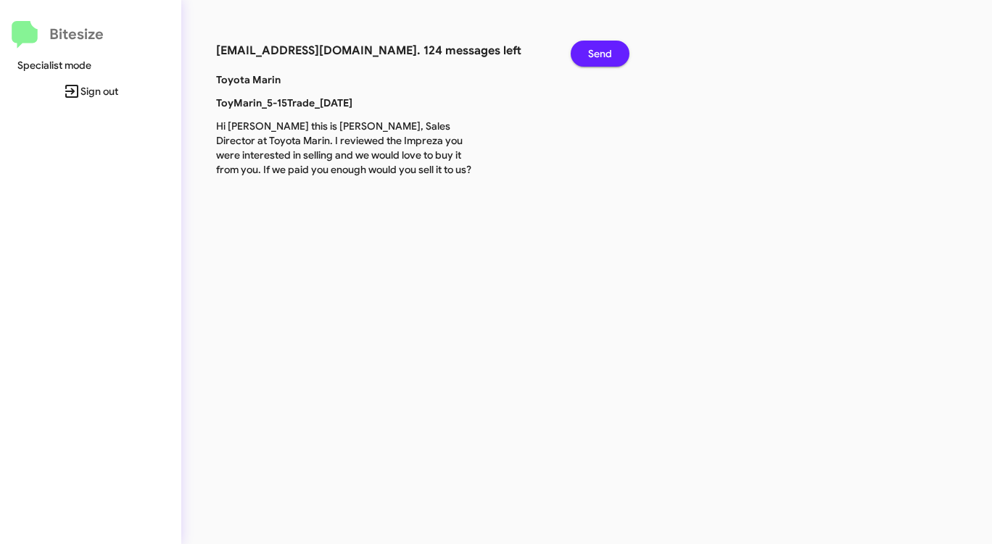
click at [601, 54] on span "Send" at bounding box center [600, 54] width 24 height 26
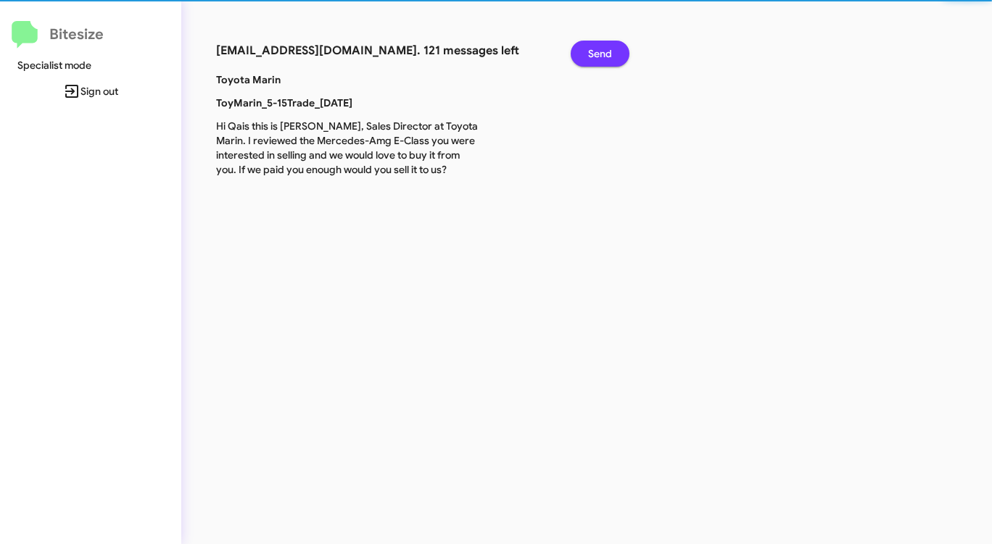
click at [601, 54] on span "Send" at bounding box center [600, 54] width 24 height 26
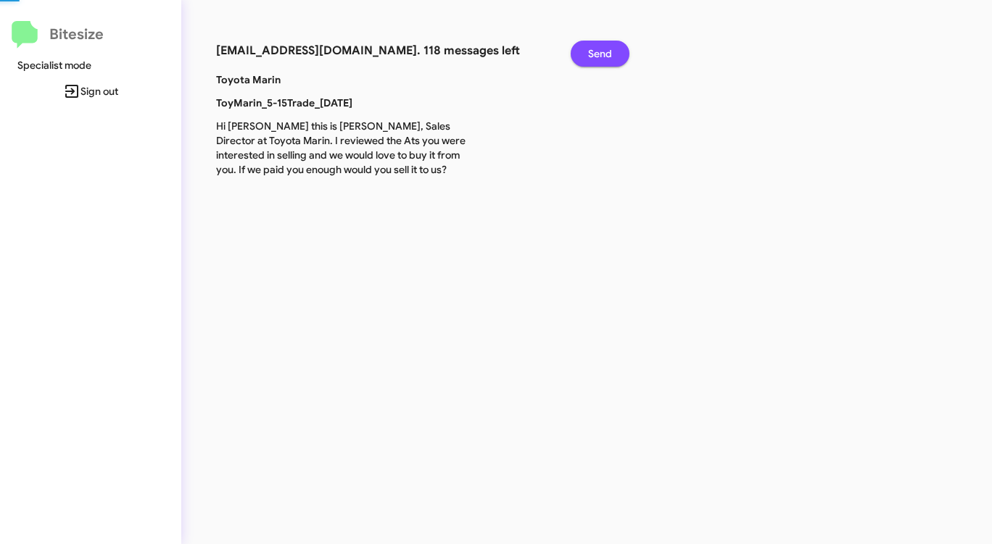
click at [601, 54] on span "Send" at bounding box center [600, 54] width 24 height 26
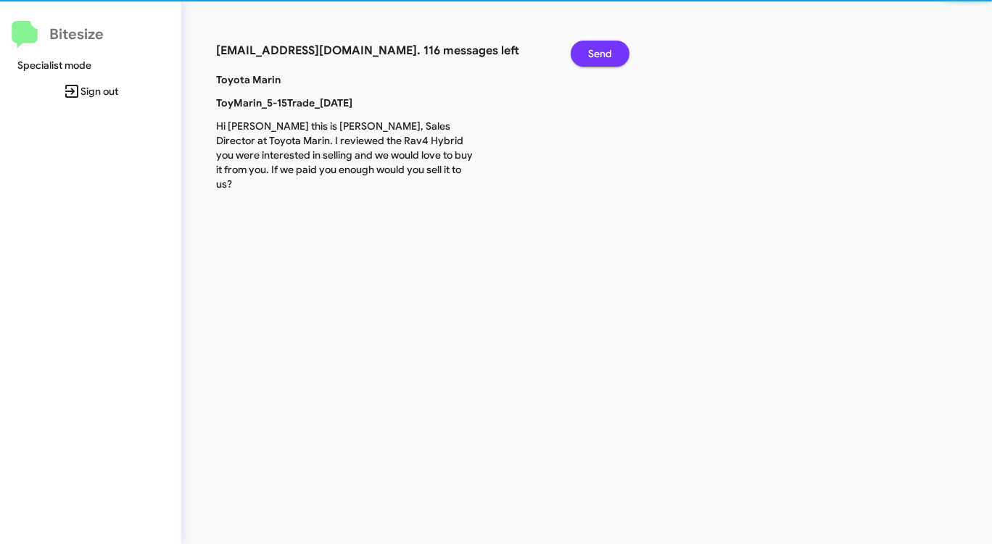
click at [601, 54] on span "Send" at bounding box center [600, 54] width 24 height 26
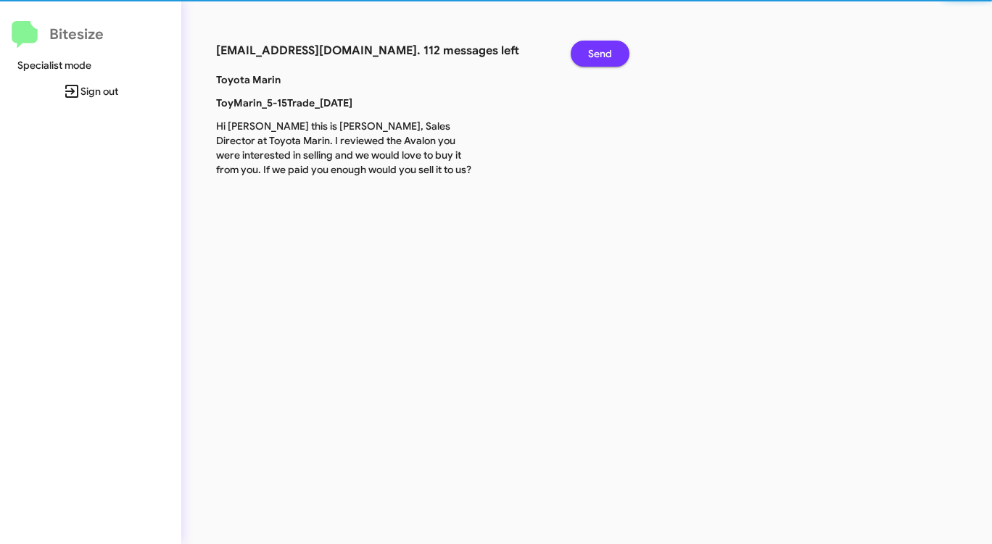
click at [601, 54] on span "Send" at bounding box center [600, 54] width 24 height 26
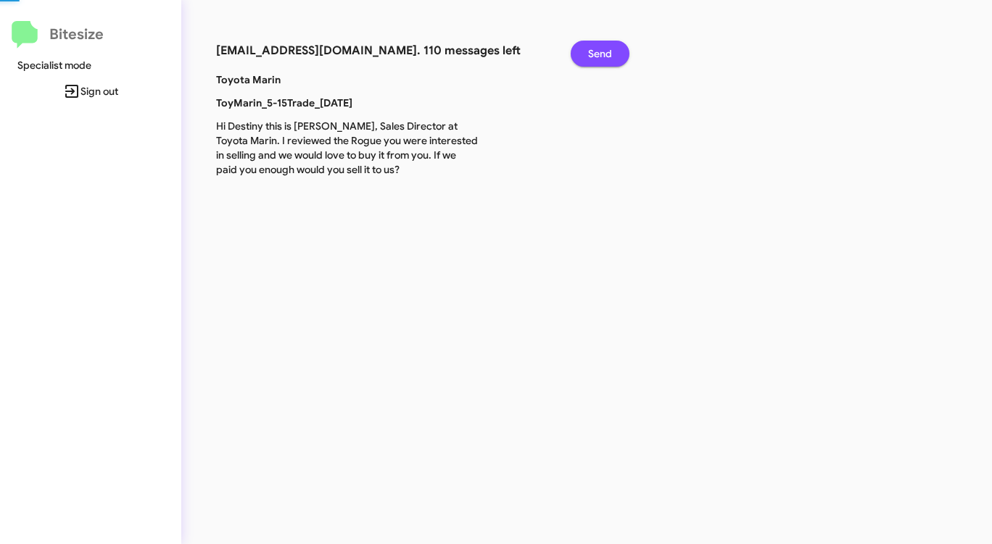
click at [601, 54] on span "Send" at bounding box center [600, 54] width 24 height 26
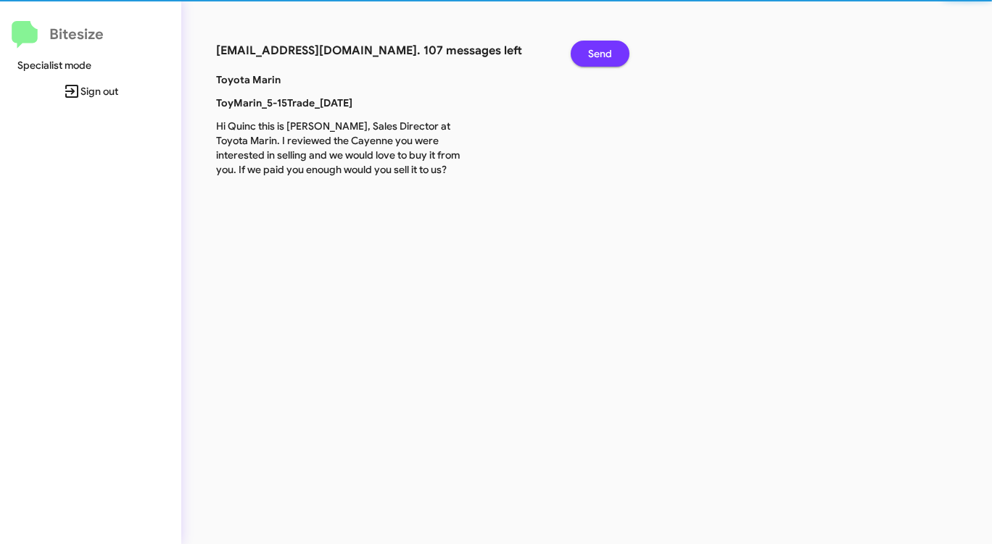
click at [601, 54] on span "Send" at bounding box center [600, 54] width 24 height 26
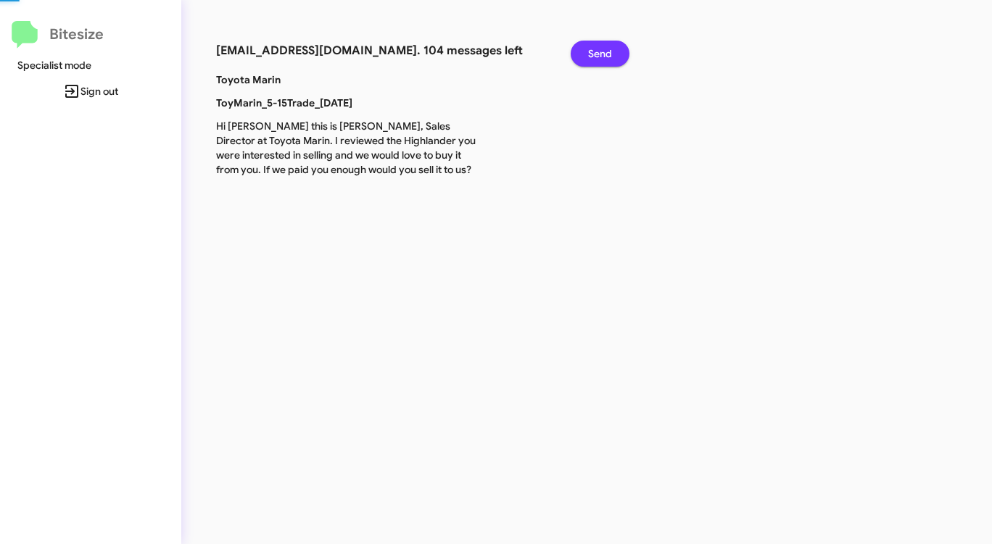
click at [601, 54] on span "Send" at bounding box center [600, 54] width 24 height 26
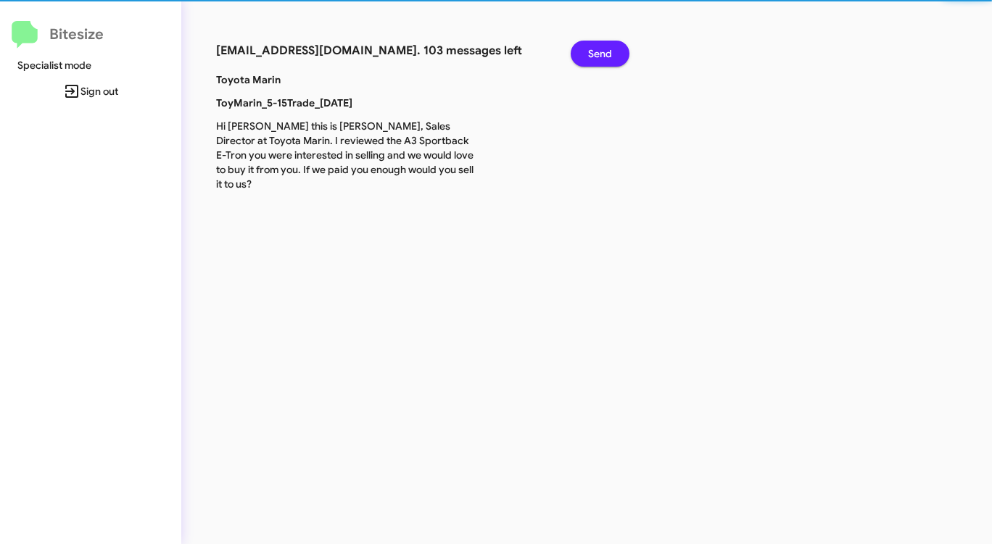
click at [601, 54] on span "Send" at bounding box center [600, 54] width 24 height 26
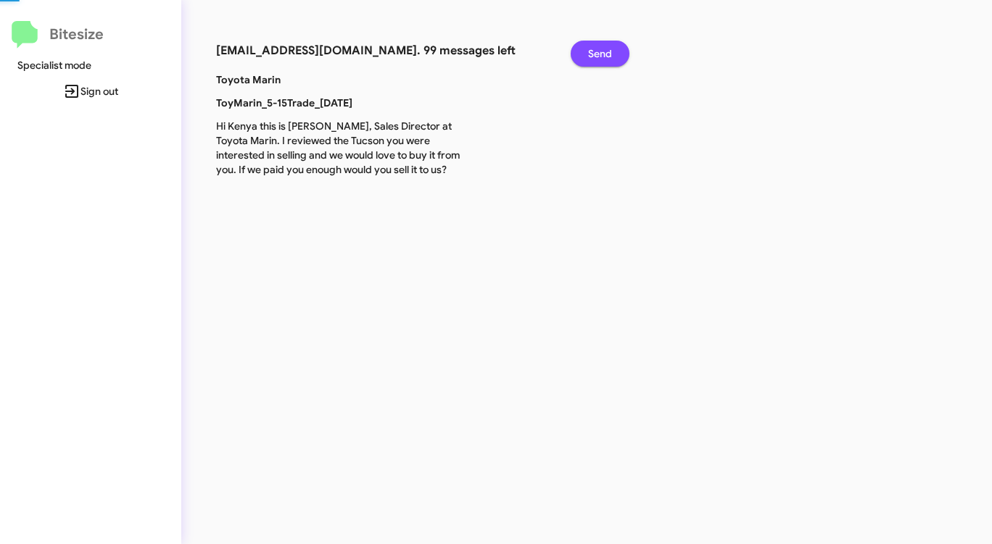
click at [601, 54] on span "Send" at bounding box center [600, 54] width 24 height 26
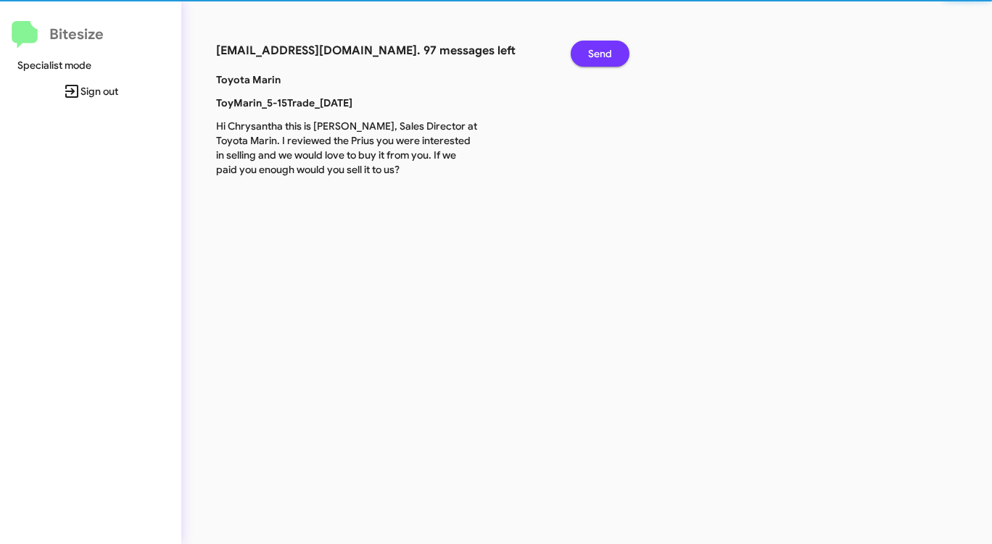
click at [601, 54] on span "Send" at bounding box center [600, 54] width 24 height 26
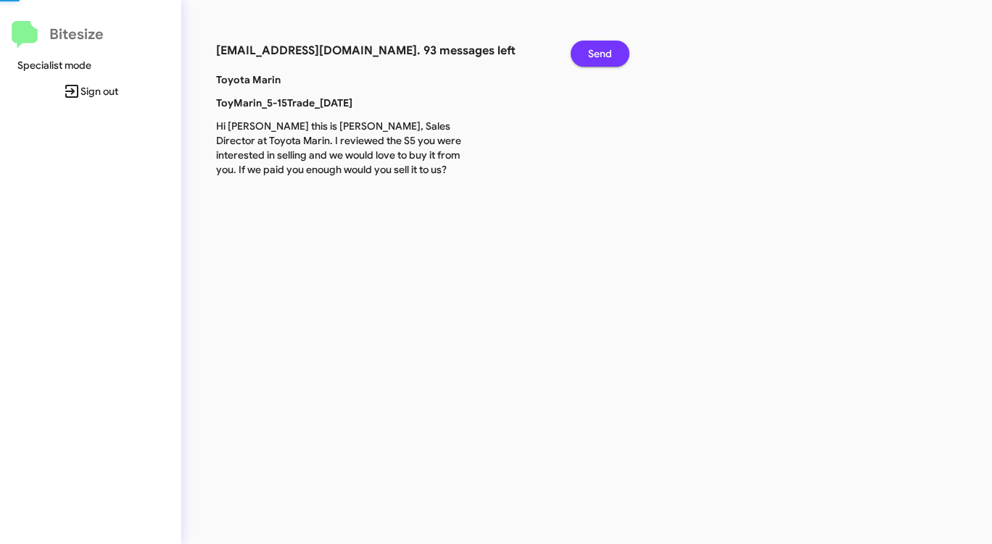
click at [601, 54] on span "Send" at bounding box center [600, 54] width 24 height 26
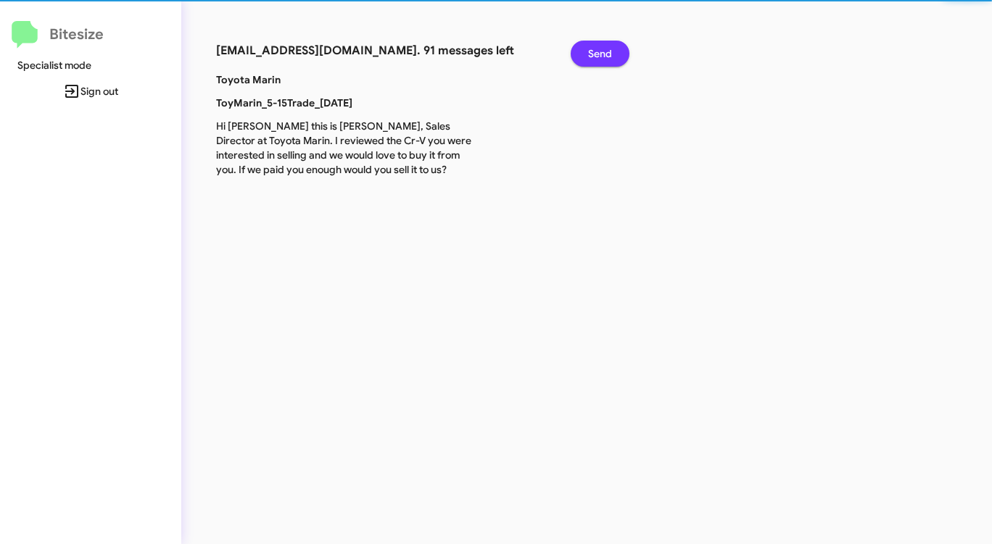
click at [601, 54] on span "Send" at bounding box center [600, 54] width 24 height 26
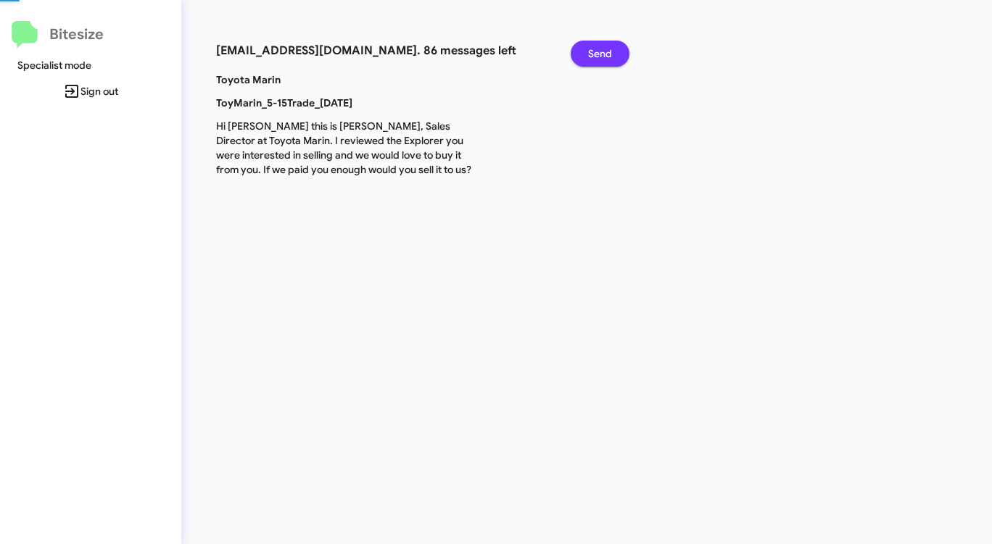
click at [601, 54] on span "Send" at bounding box center [600, 54] width 24 height 26
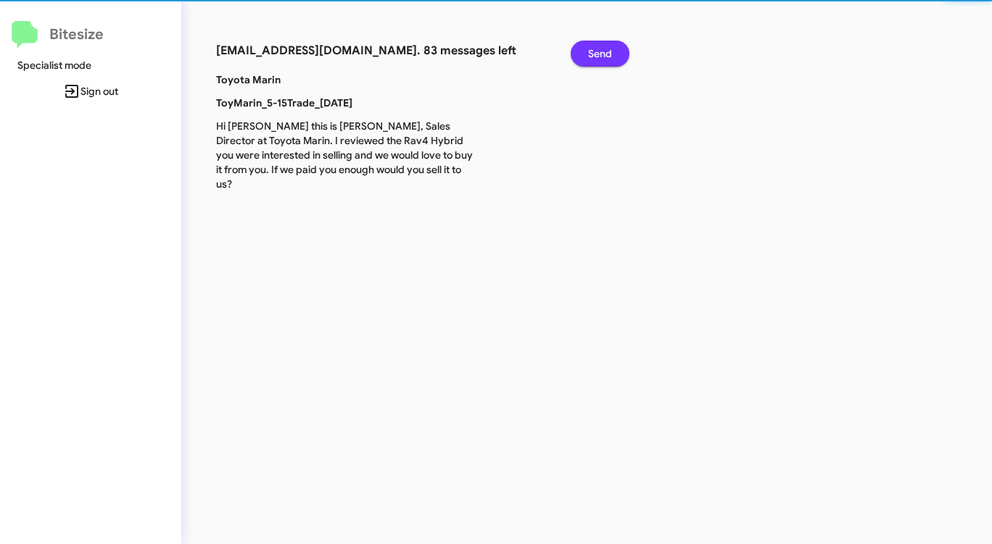
click at [601, 54] on span "Send" at bounding box center [600, 54] width 24 height 26
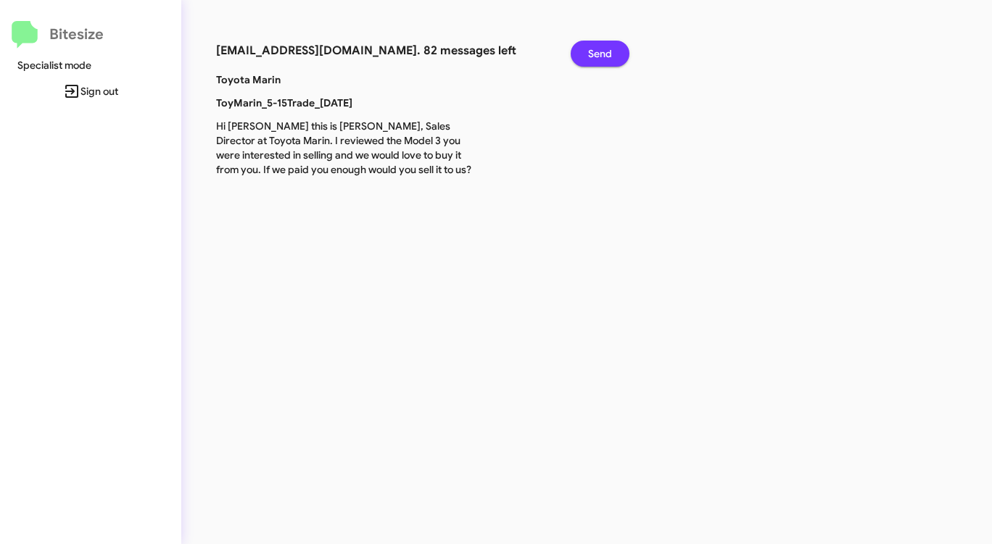
click at [601, 54] on span "Send" at bounding box center [600, 54] width 24 height 26
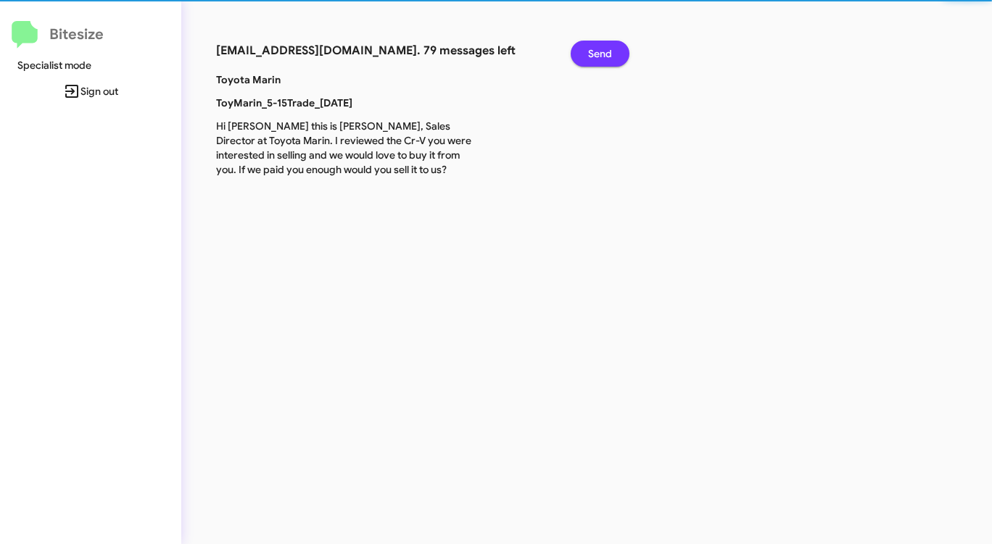
click at [601, 54] on span "Send" at bounding box center [600, 54] width 24 height 26
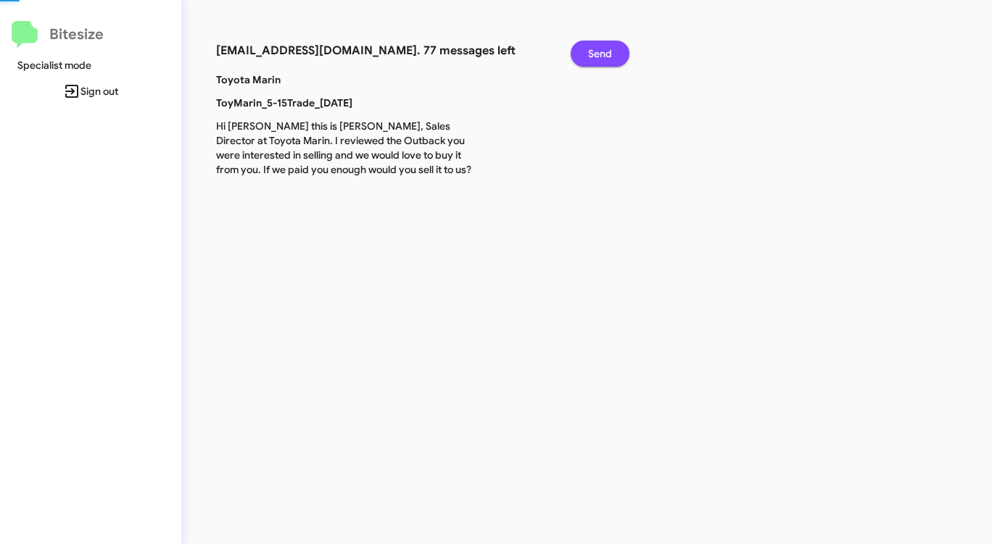
click at [601, 54] on span "Send" at bounding box center [600, 54] width 24 height 26
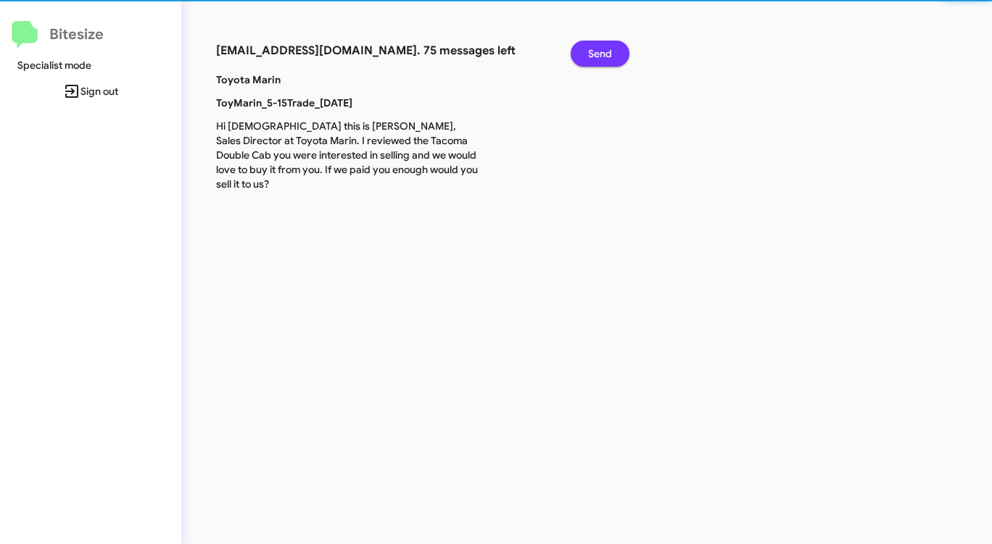
click at [601, 54] on span "Send" at bounding box center [600, 54] width 24 height 26
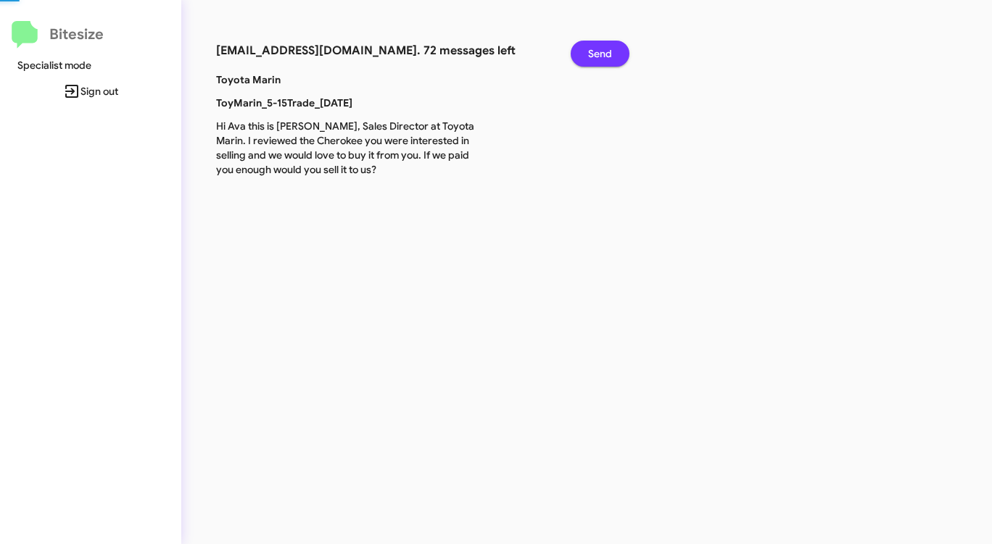
click at [601, 54] on span "Send" at bounding box center [600, 54] width 24 height 26
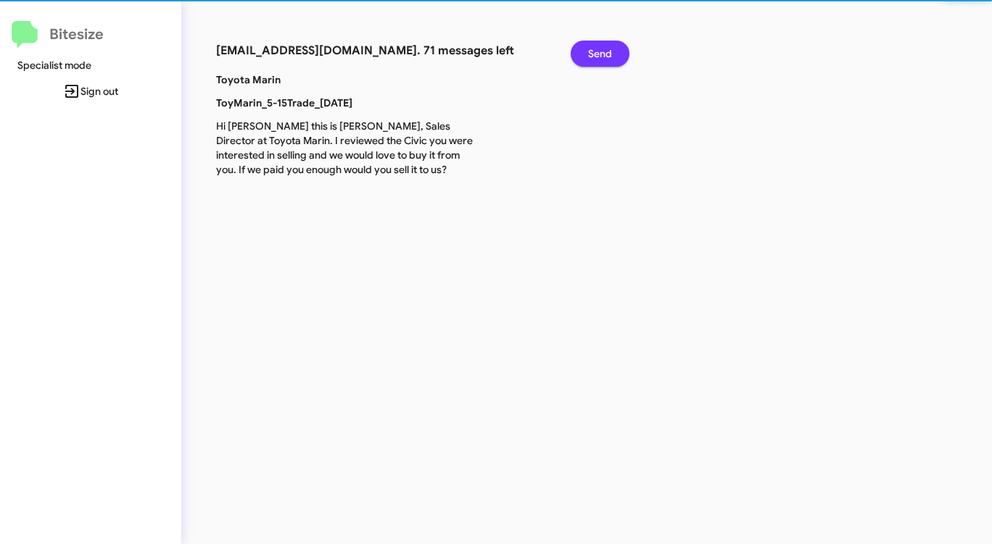
click at [601, 54] on span "Send" at bounding box center [600, 54] width 24 height 26
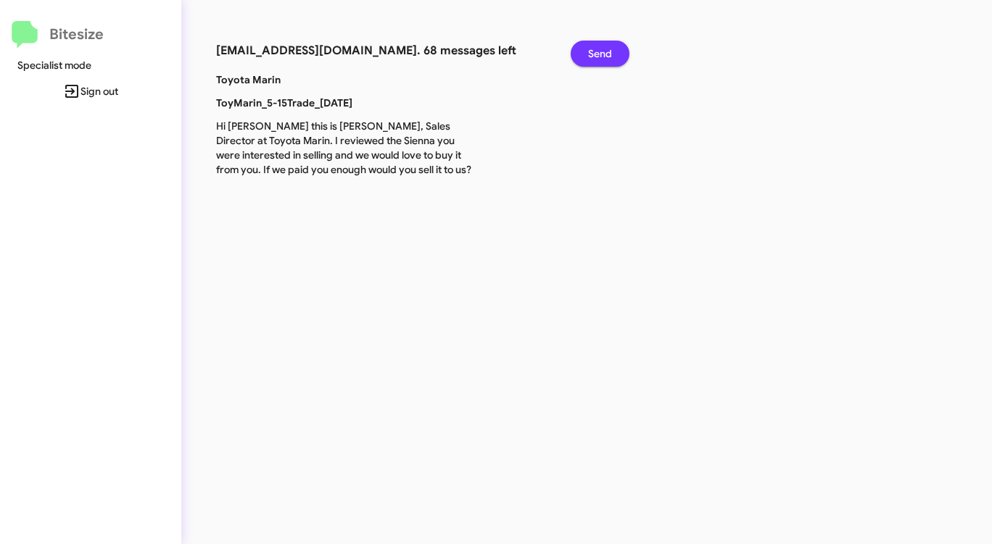
click at [601, 54] on span "Send" at bounding box center [600, 54] width 24 height 26
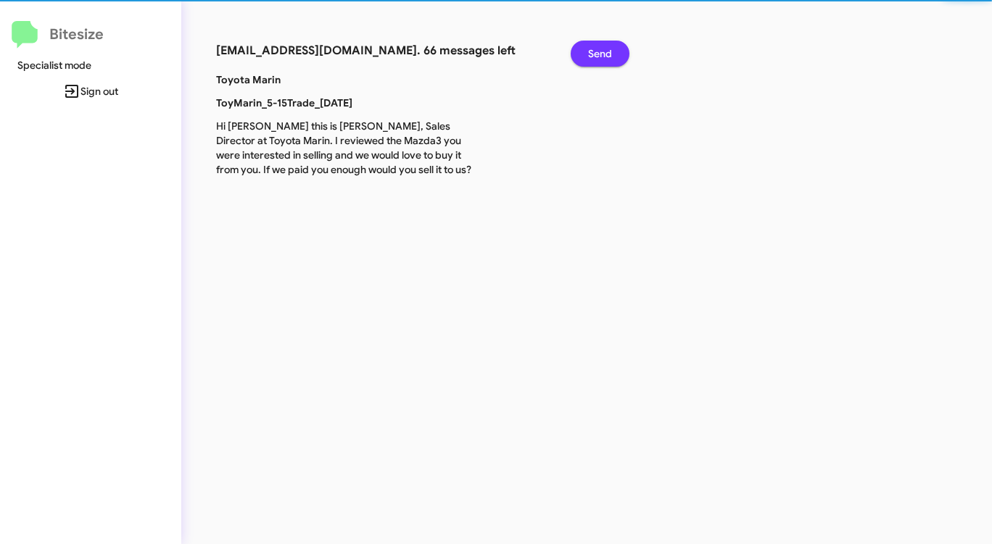
click at [601, 54] on span "Send" at bounding box center [600, 54] width 24 height 26
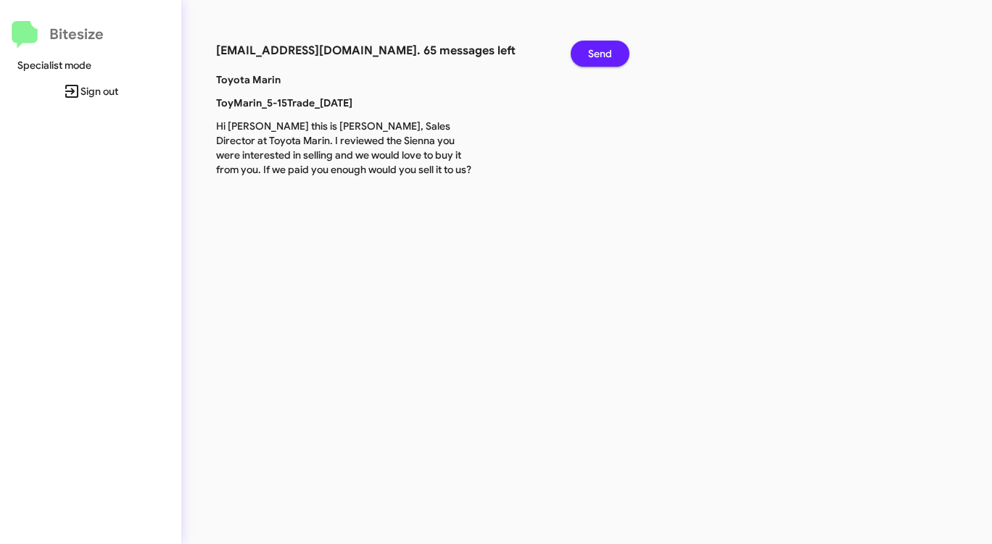
click at [601, 54] on span "Send" at bounding box center [600, 54] width 24 height 26
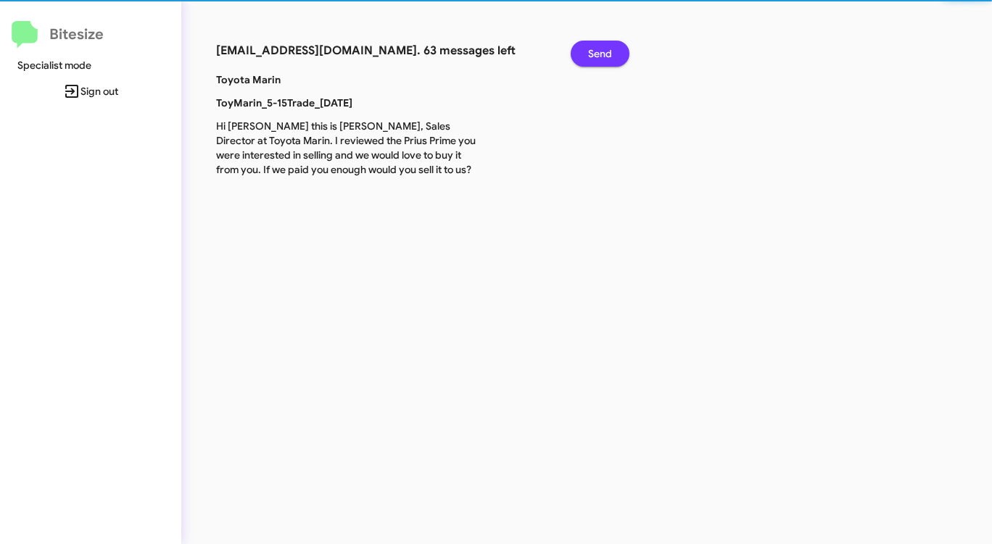
click at [601, 54] on span "Send" at bounding box center [600, 54] width 24 height 26
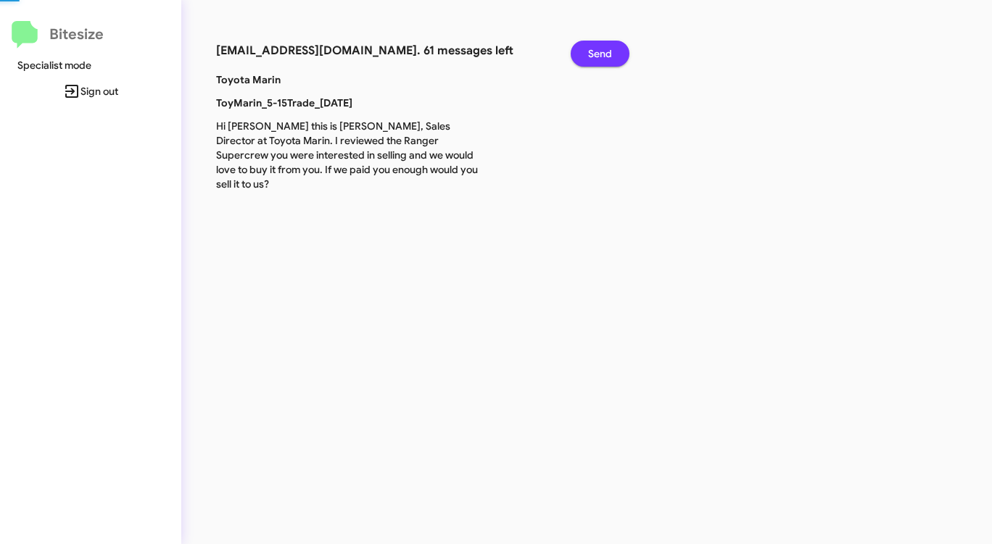
click at [601, 54] on span "Send" at bounding box center [600, 54] width 24 height 26
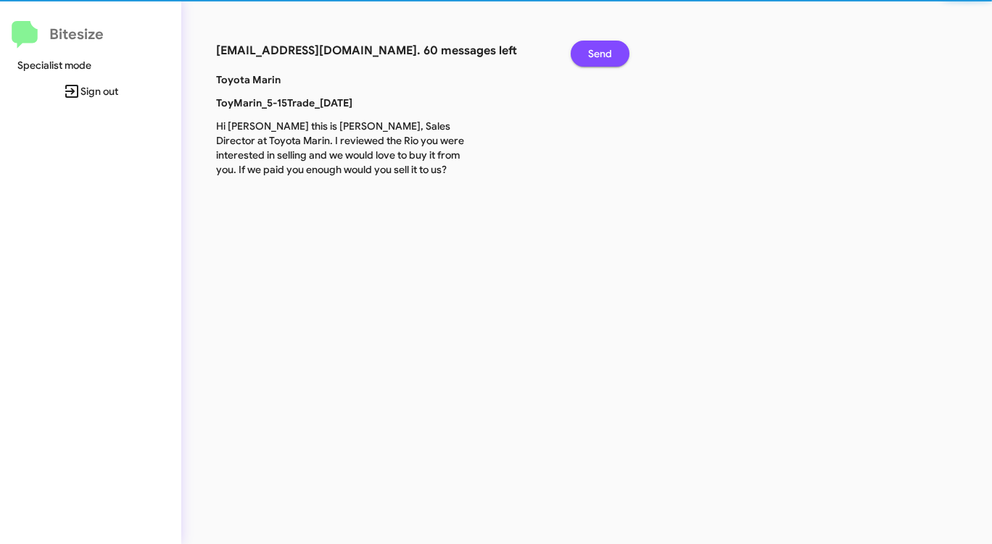
click at [601, 54] on span "Send" at bounding box center [600, 54] width 24 height 26
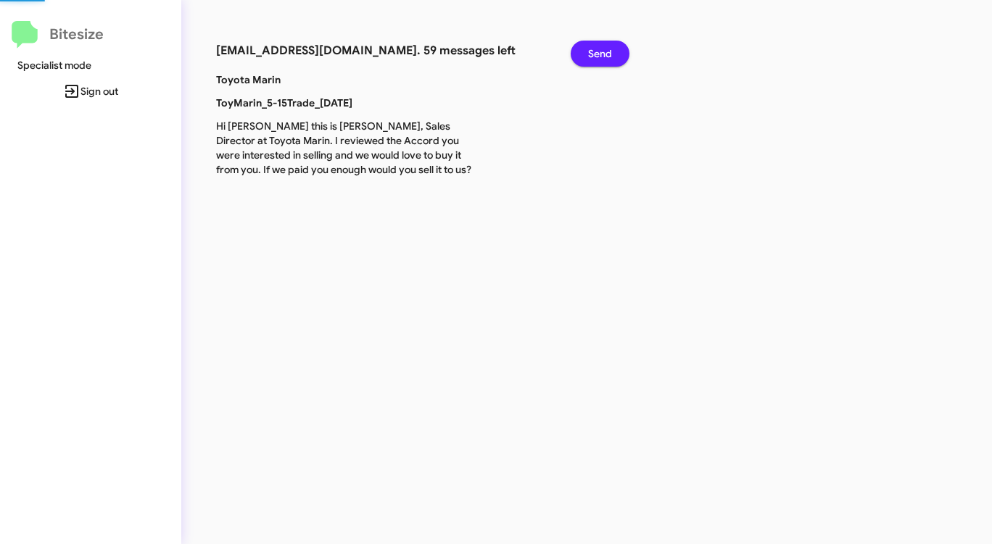
click at [601, 54] on span "Send" at bounding box center [600, 54] width 24 height 26
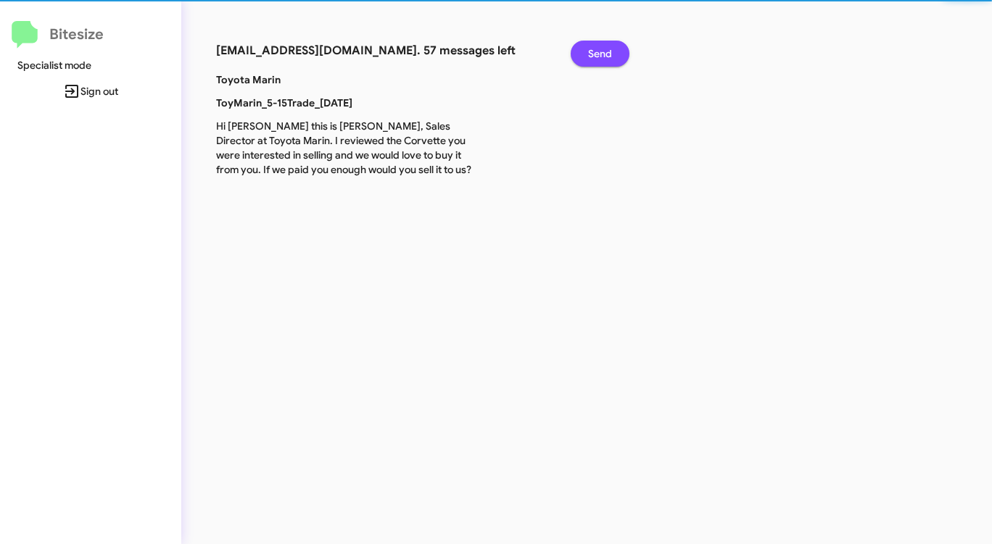
click at [601, 54] on span "Send" at bounding box center [600, 54] width 24 height 26
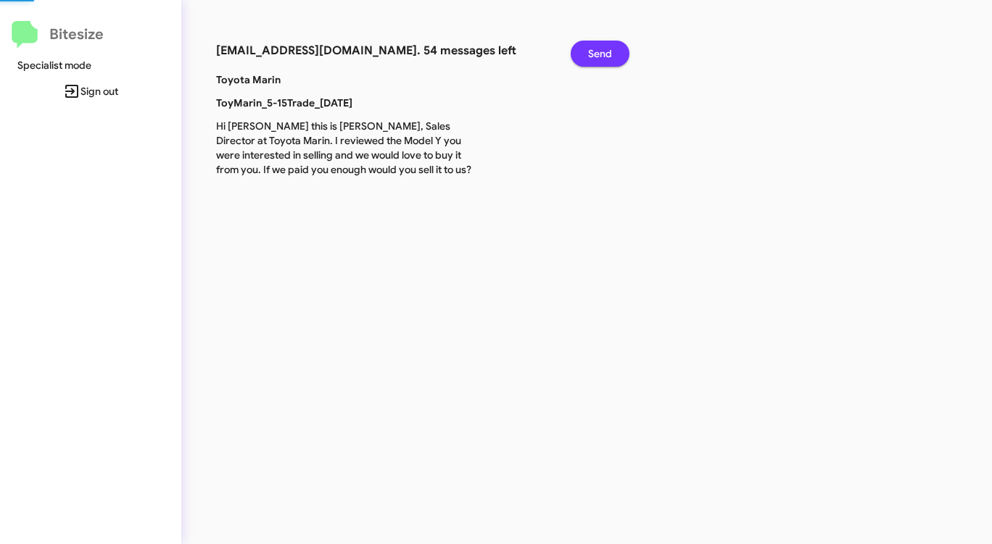
click at [601, 54] on span "Send" at bounding box center [600, 54] width 24 height 26
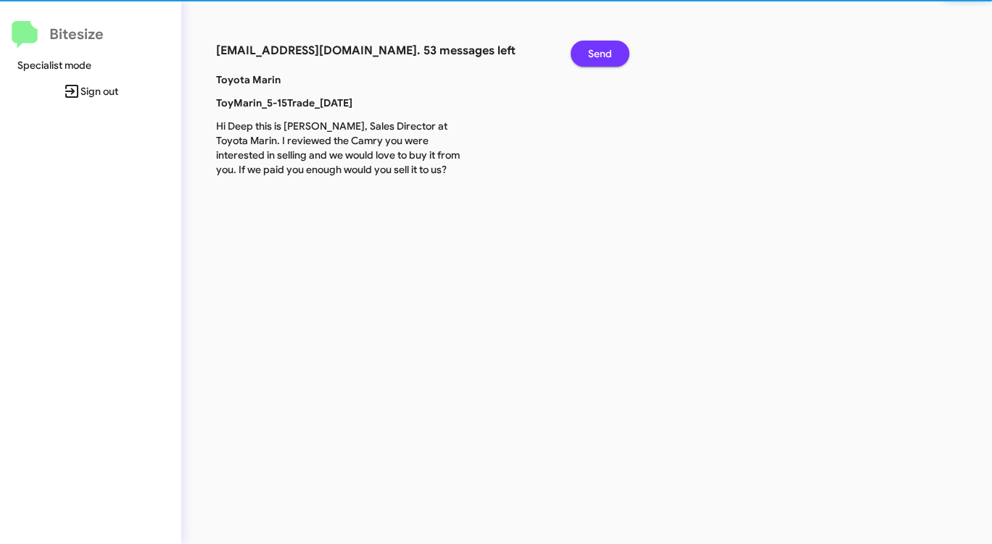
click at [601, 54] on span "Send" at bounding box center [600, 54] width 24 height 26
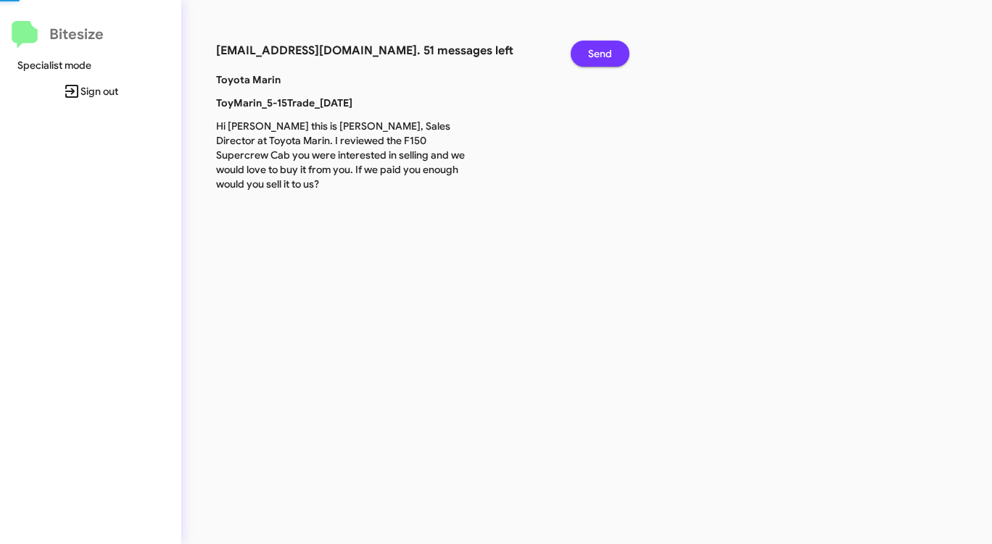
click at [601, 54] on span "Send" at bounding box center [600, 54] width 24 height 26
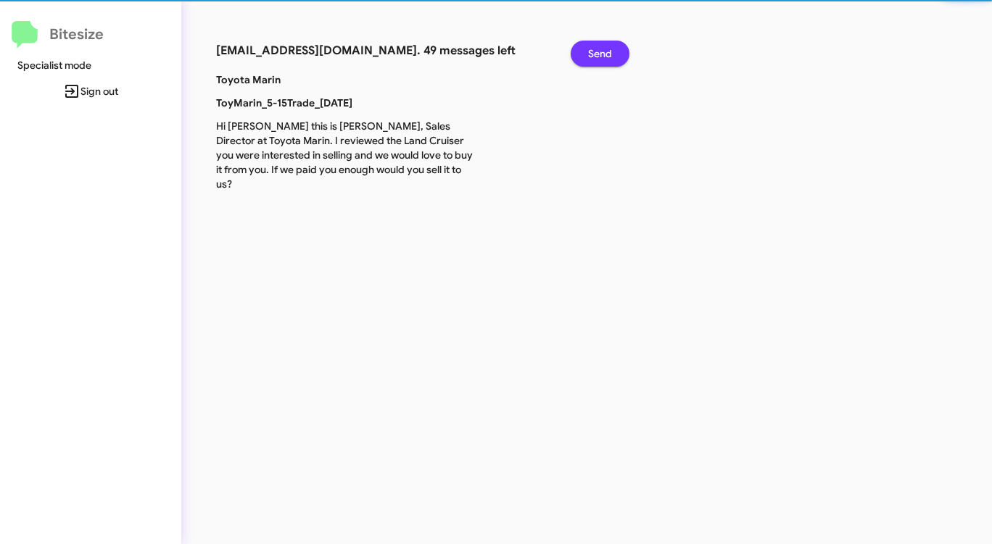
click at [601, 54] on span "Send" at bounding box center [600, 54] width 24 height 26
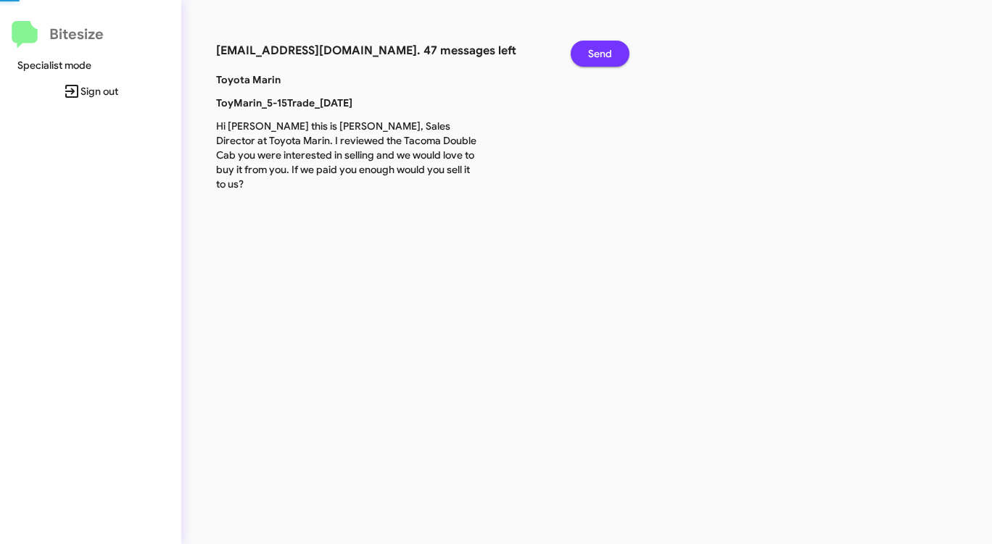
click at [601, 54] on span "Send" at bounding box center [600, 54] width 24 height 26
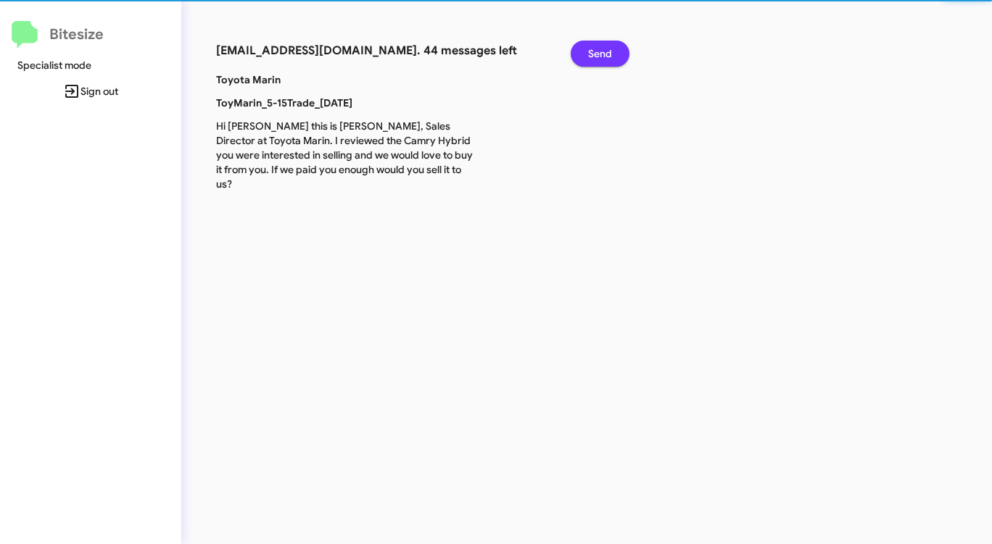
click at [601, 54] on span "Send" at bounding box center [600, 54] width 24 height 26
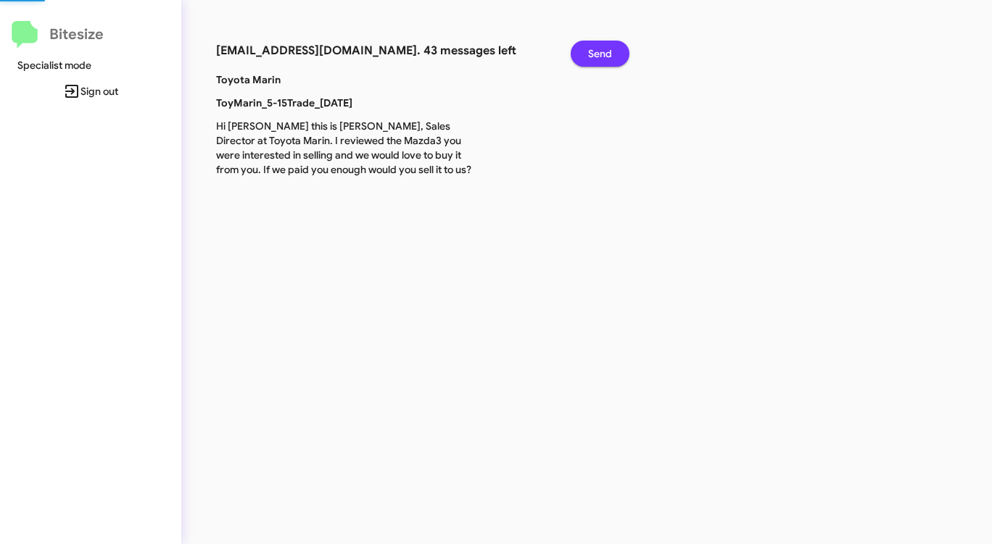
click at [601, 54] on span "Send" at bounding box center [600, 54] width 24 height 26
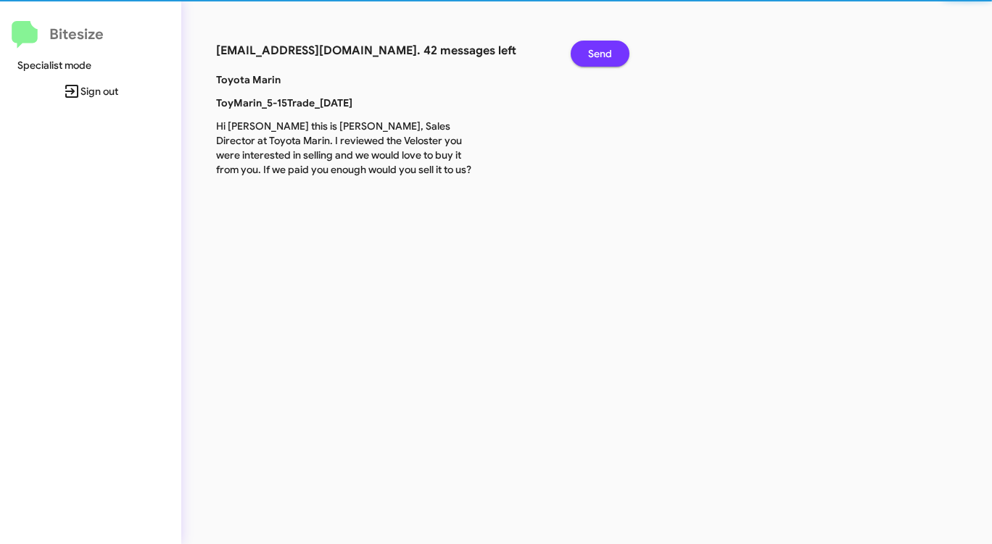
click at [601, 54] on span "Send" at bounding box center [600, 54] width 24 height 26
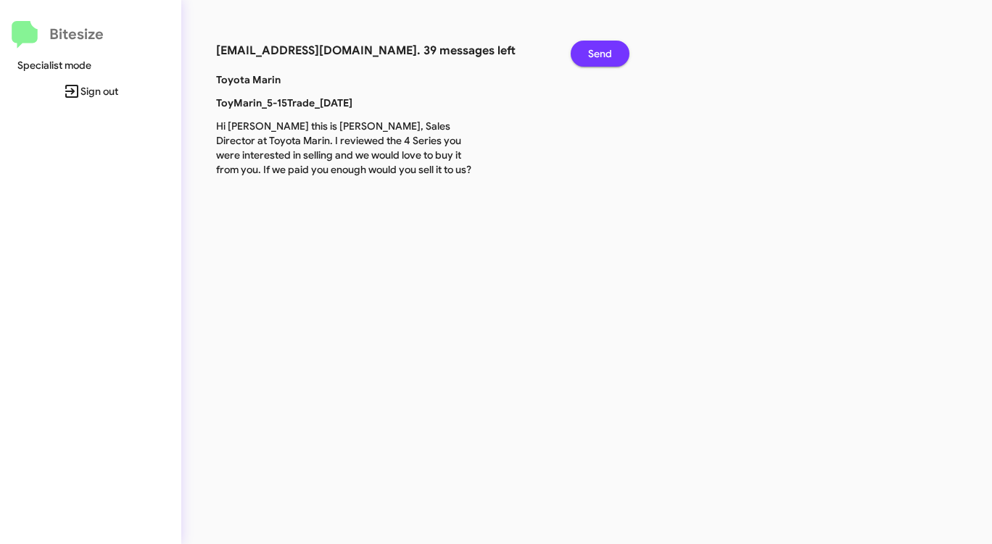
click at [601, 54] on span "Send" at bounding box center [600, 54] width 24 height 26
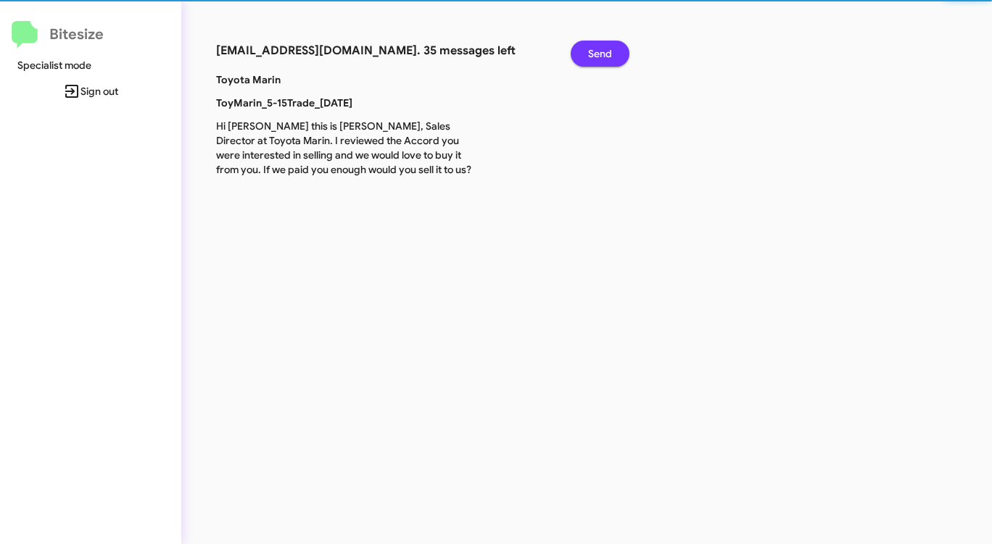
click at [601, 54] on span "Send" at bounding box center [600, 54] width 24 height 26
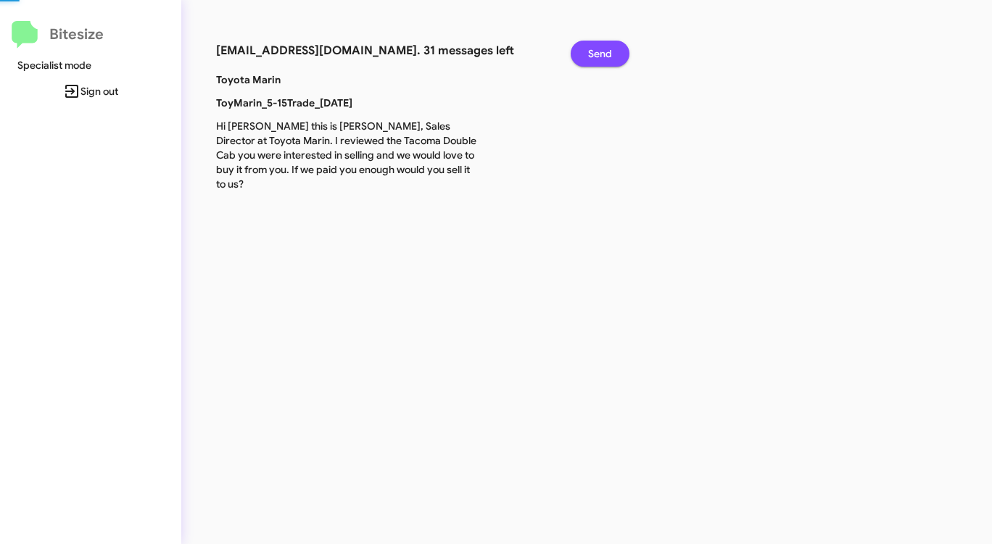
click at [601, 54] on span "Send" at bounding box center [600, 54] width 24 height 26
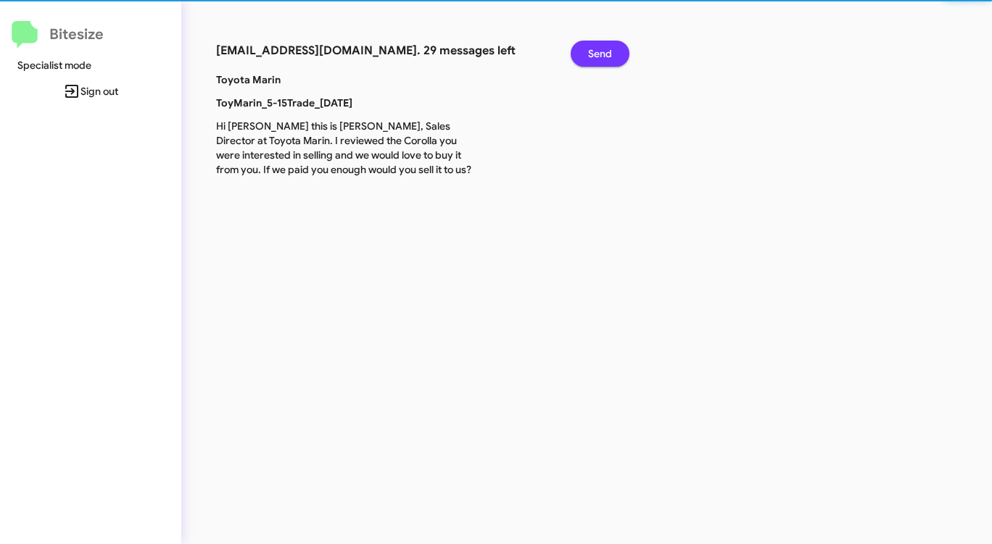
click at [601, 54] on span "Send" at bounding box center [600, 54] width 24 height 26
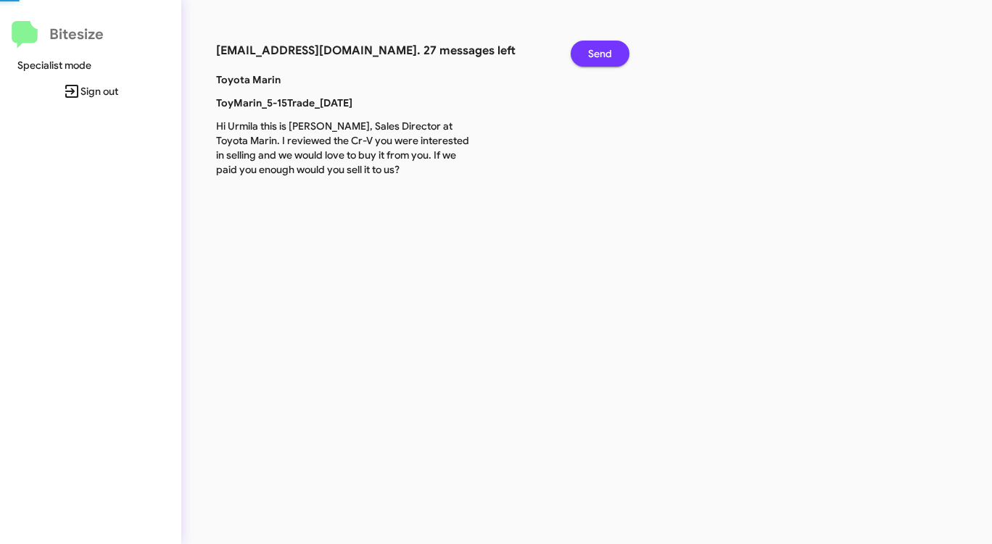
click at [601, 54] on span "Send" at bounding box center [600, 54] width 24 height 26
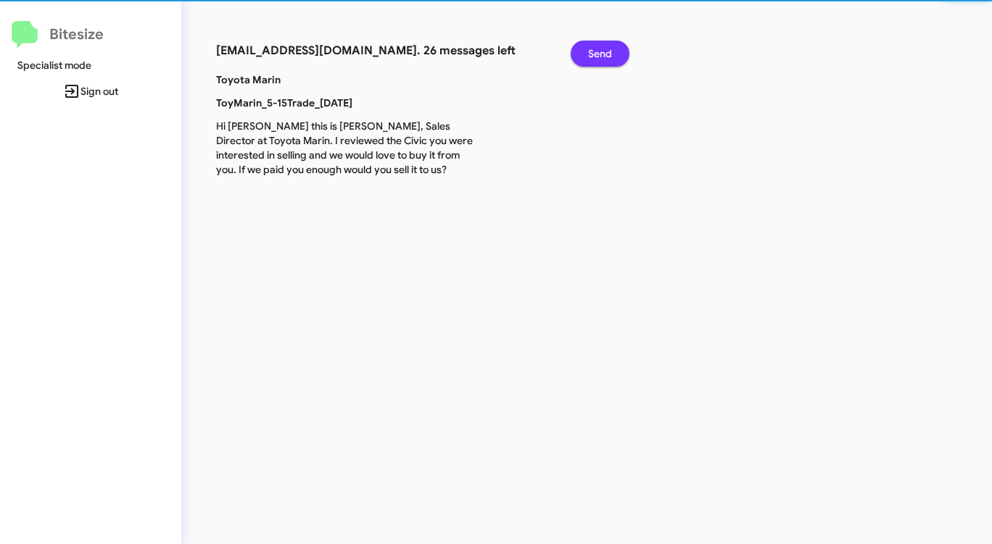
click at [601, 54] on span "Send" at bounding box center [600, 54] width 24 height 26
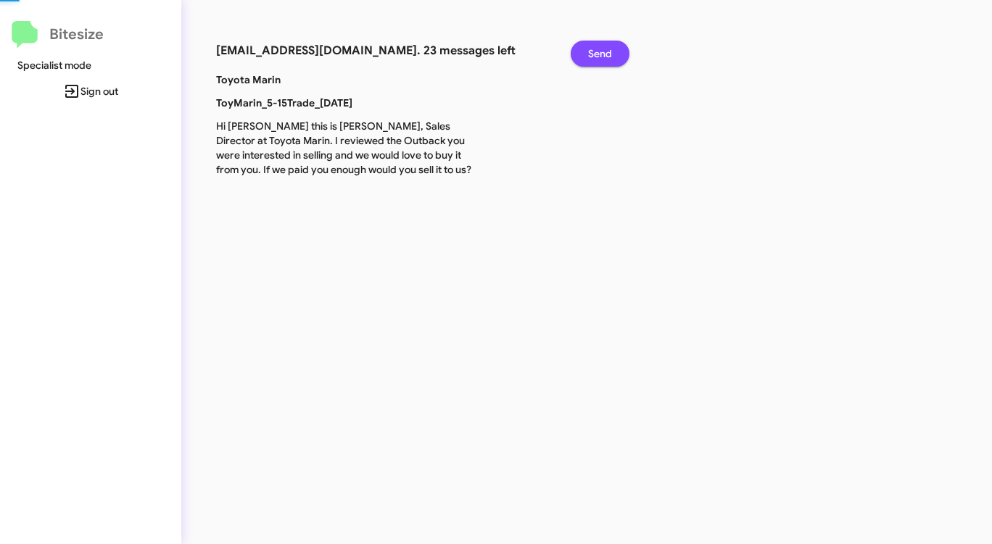
click at [601, 54] on span "Send" at bounding box center [600, 54] width 24 height 26
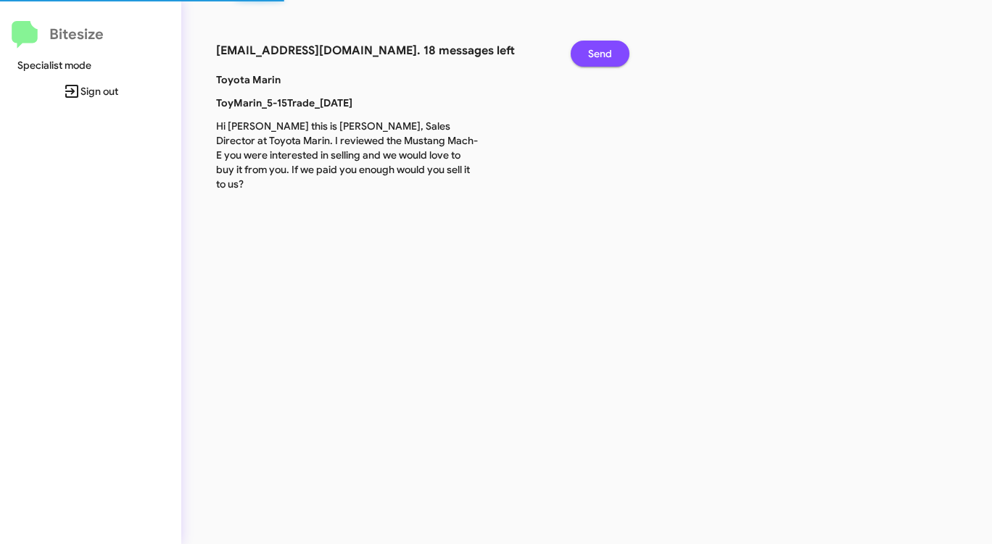
click at [601, 54] on span "Send" at bounding box center [600, 54] width 24 height 26
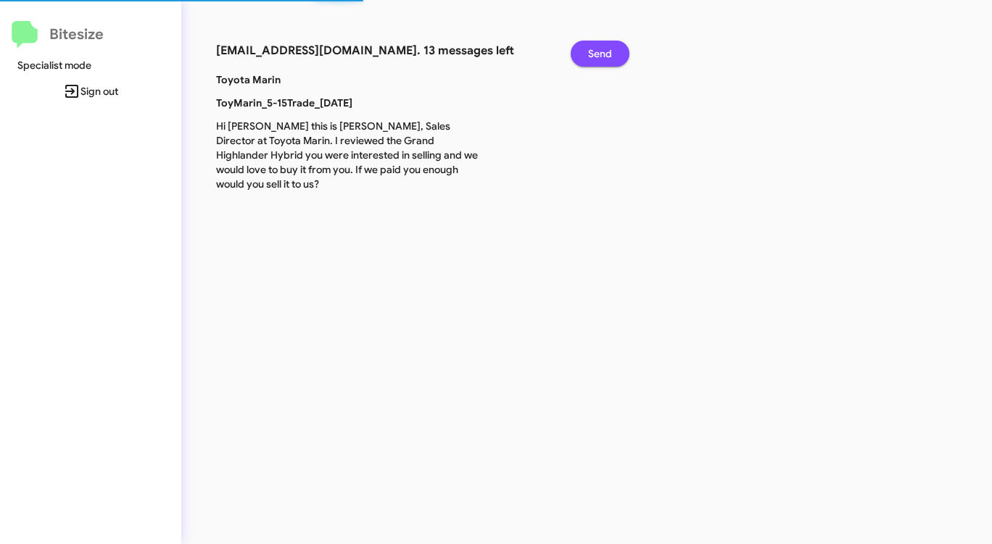
click at [601, 54] on span "Send" at bounding box center [600, 54] width 24 height 26
click at [601, 51] on span "Send" at bounding box center [600, 54] width 24 height 26
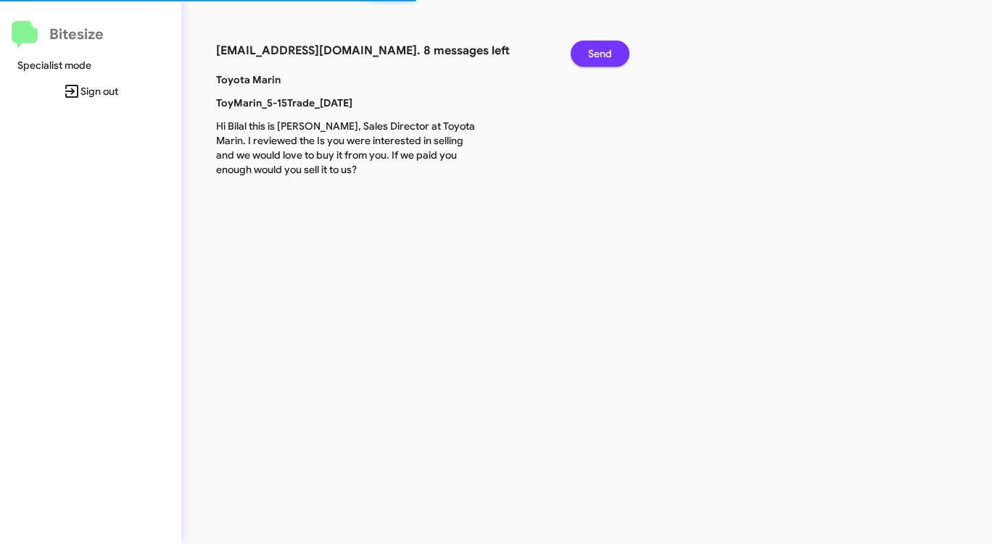
click at [601, 51] on span "Send" at bounding box center [600, 54] width 24 height 26
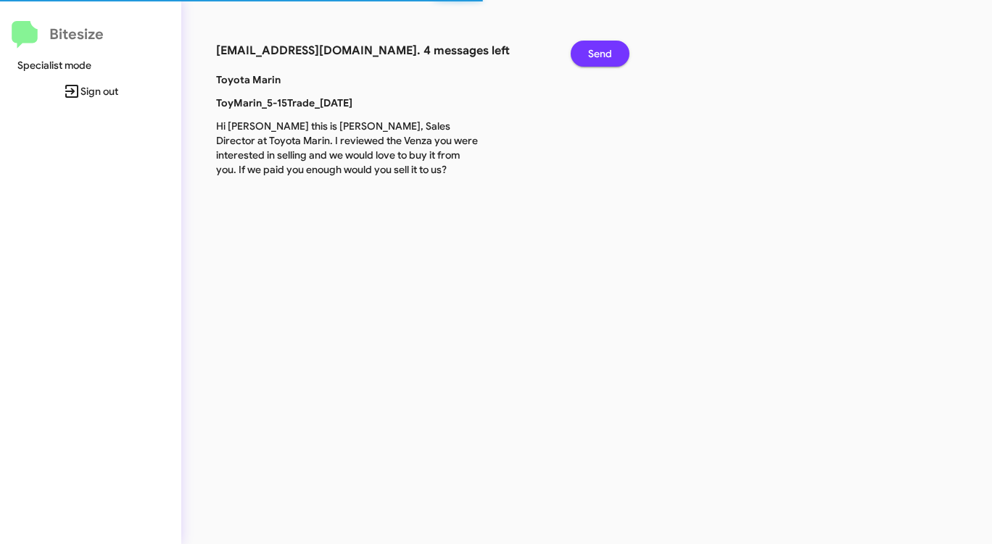
click at [601, 51] on span "Send" at bounding box center [600, 54] width 24 height 26
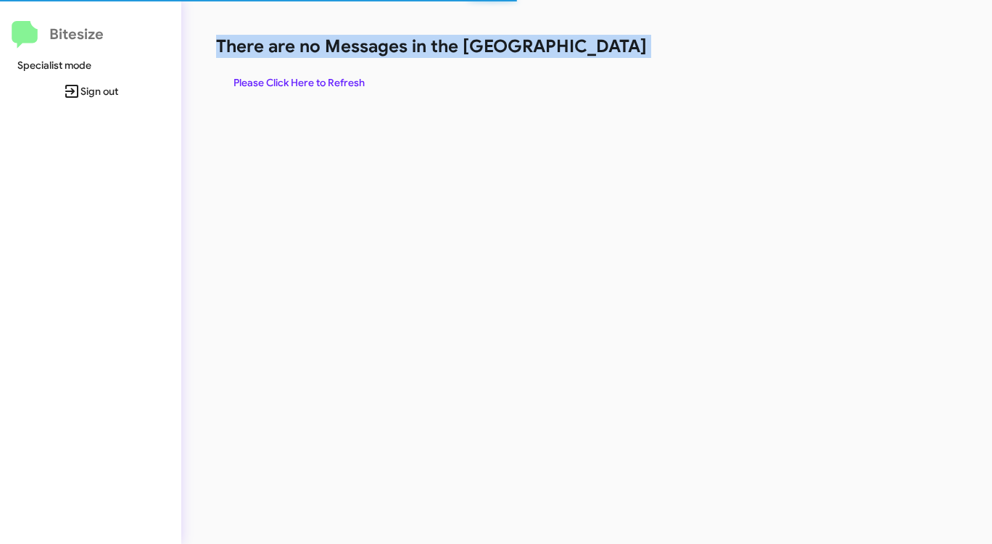
click at [601, 51] on h1 "There are no Messages in the [GEOGRAPHIC_DATA]" at bounding box center [519, 46] width 606 height 23
click at [363, 82] on span "Please Click Here to Refresh" at bounding box center [298, 83] width 131 height 26
click at [275, 83] on span "Please Click Here to Refresh" at bounding box center [298, 83] width 131 height 26
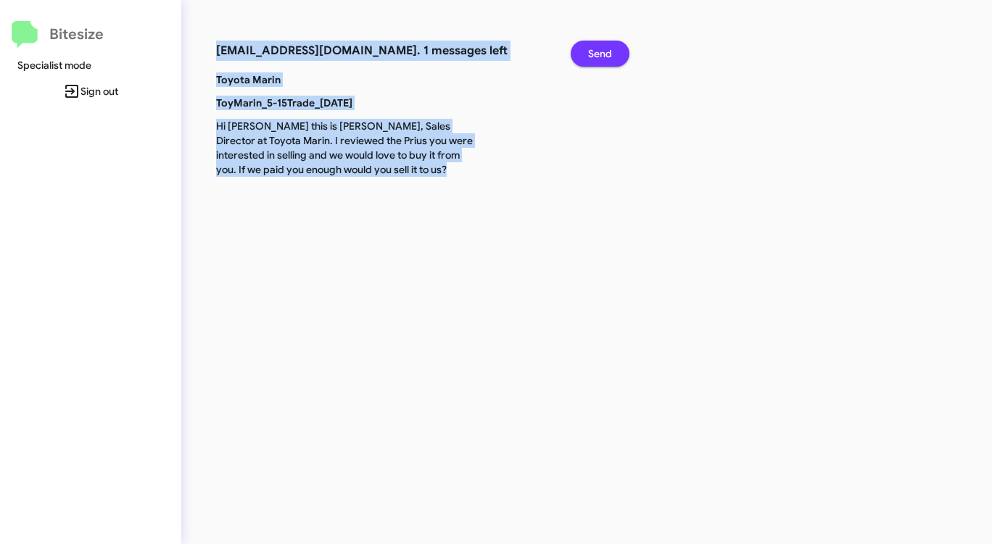
click at [600, 48] on span "Send" at bounding box center [600, 54] width 24 height 26
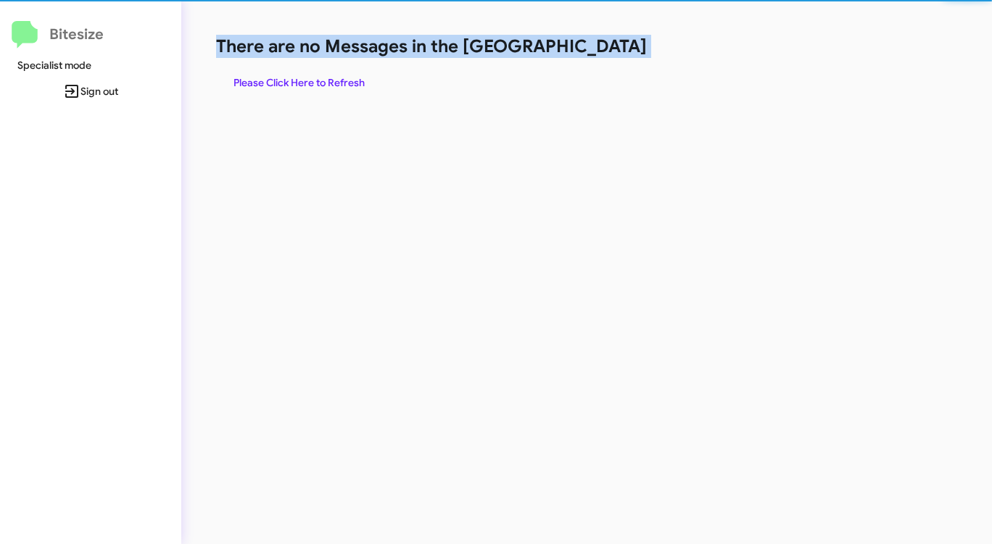
click at [600, 48] on h1 "There are no Messages in the [GEOGRAPHIC_DATA]" at bounding box center [519, 46] width 606 height 23
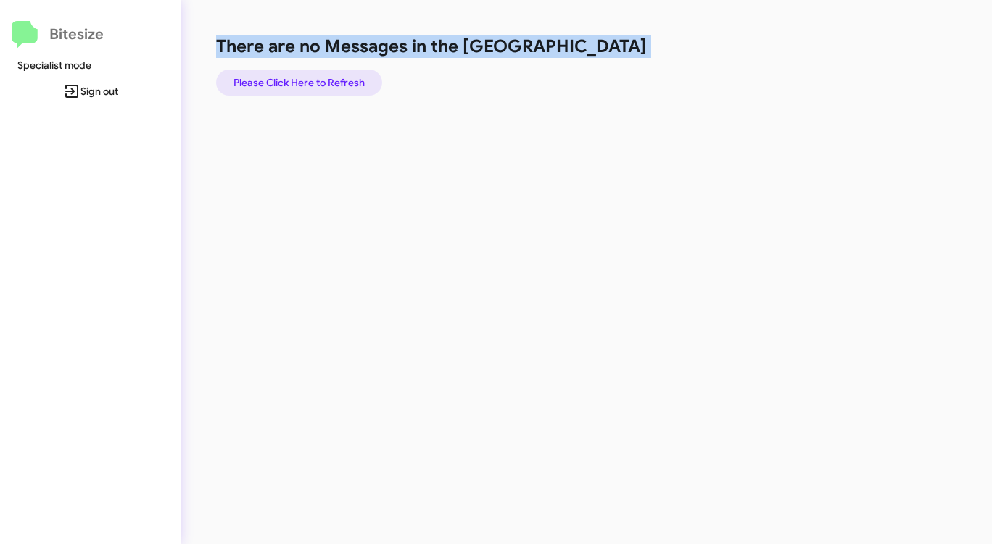
click at [323, 80] on span "Please Click Here to Refresh" at bounding box center [298, 83] width 131 height 26
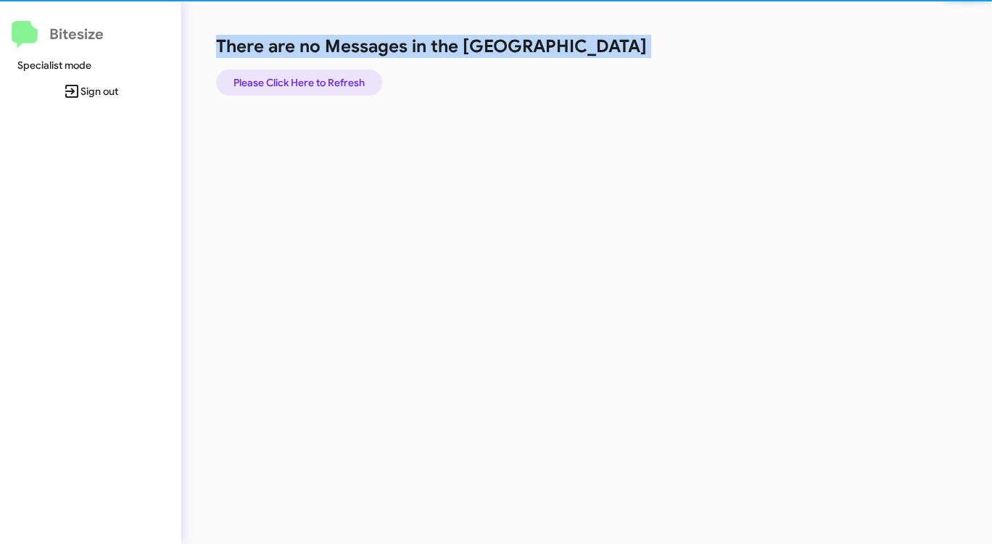
click at [323, 80] on span "Please Click Here to Refresh" at bounding box center [298, 83] width 131 height 26
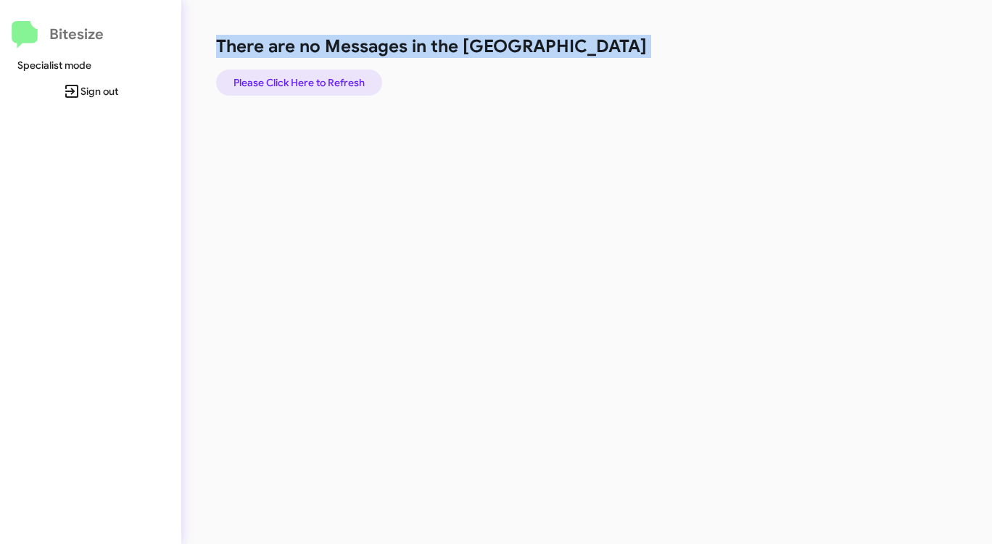
click at [323, 80] on span "Please Click Here to Refresh" at bounding box center [298, 83] width 131 height 26
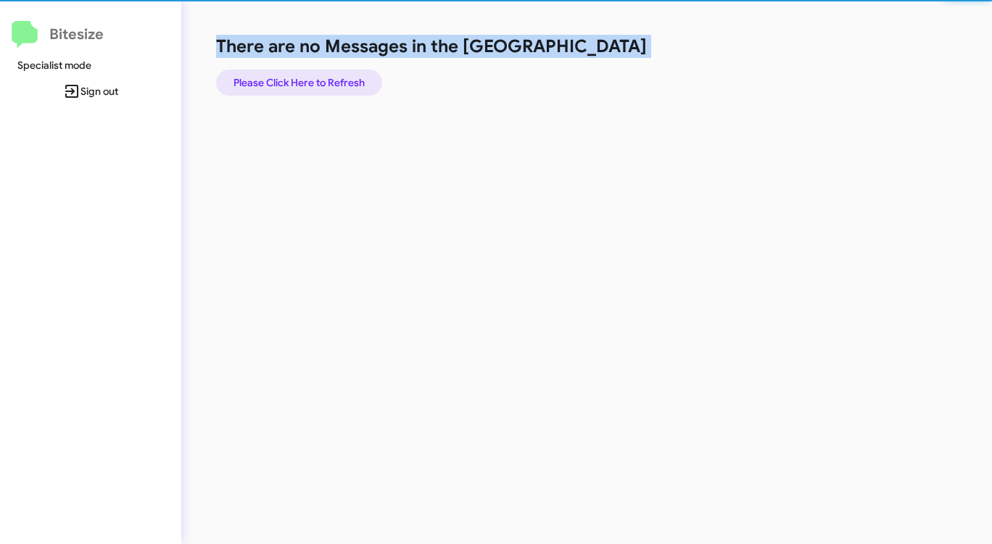
click at [323, 80] on span "Please Click Here to Refresh" at bounding box center [298, 83] width 131 height 26
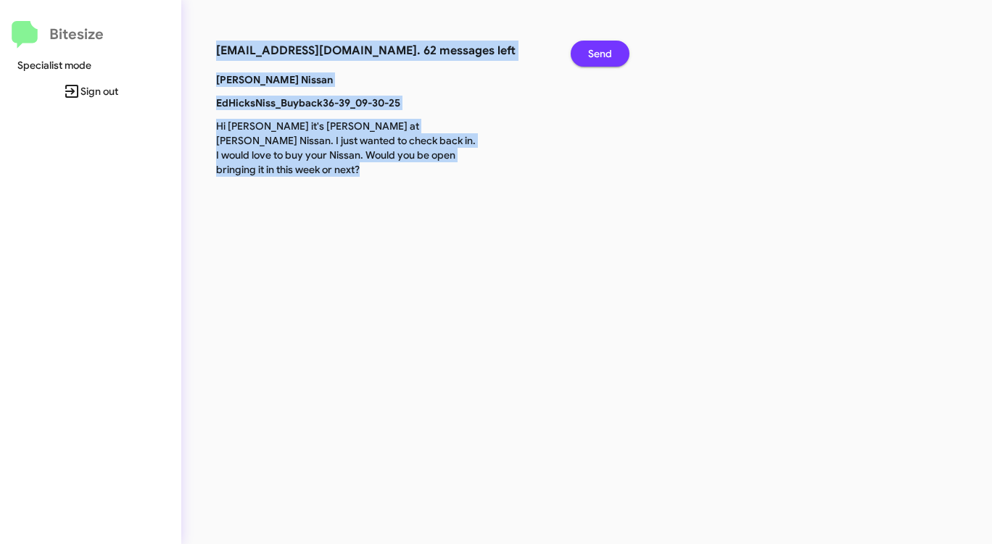
click at [594, 49] on span "Send" at bounding box center [600, 54] width 24 height 26
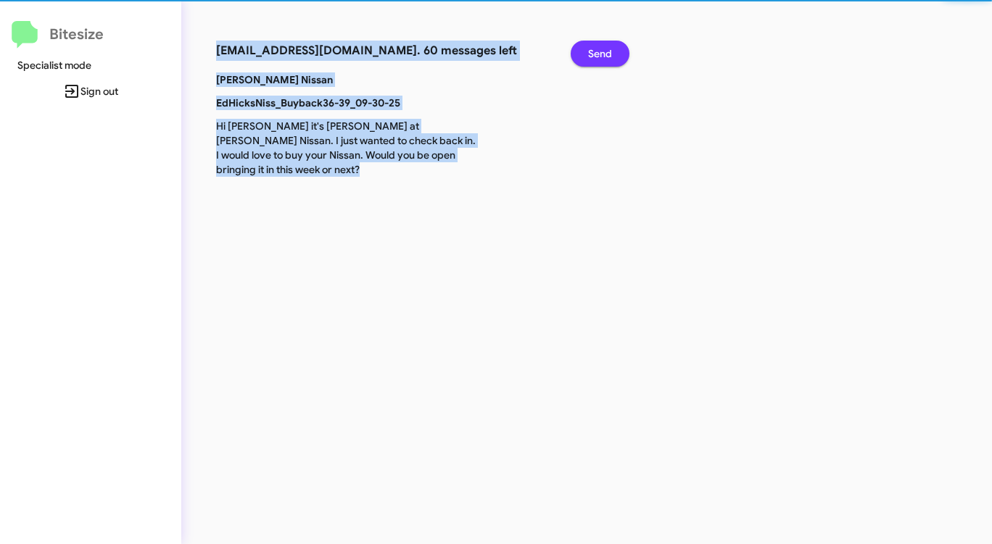
click at [594, 49] on span "Send" at bounding box center [600, 54] width 24 height 26
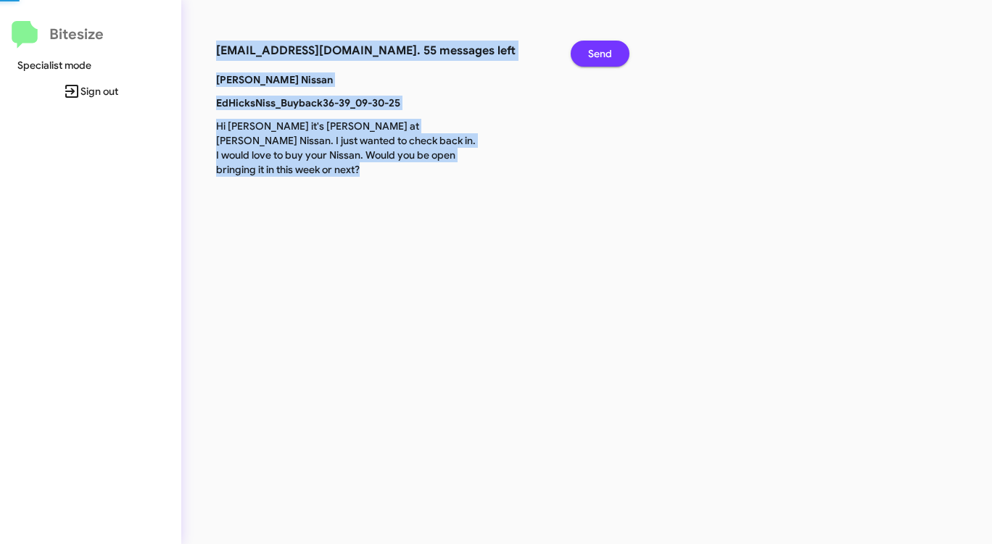
click at [594, 49] on span "Send" at bounding box center [600, 54] width 24 height 26
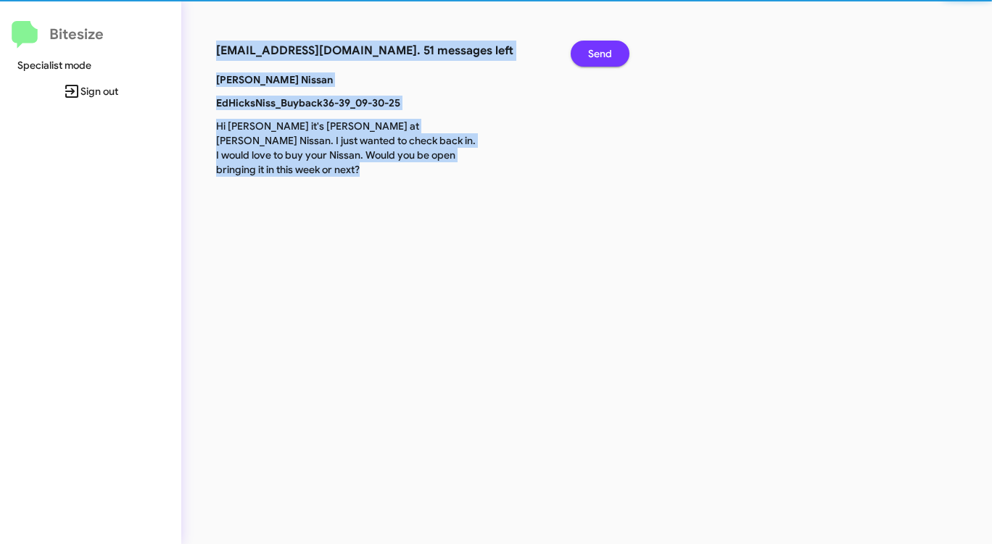
click at [594, 49] on span "Send" at bounding box center [600, 54] width 24 height 26
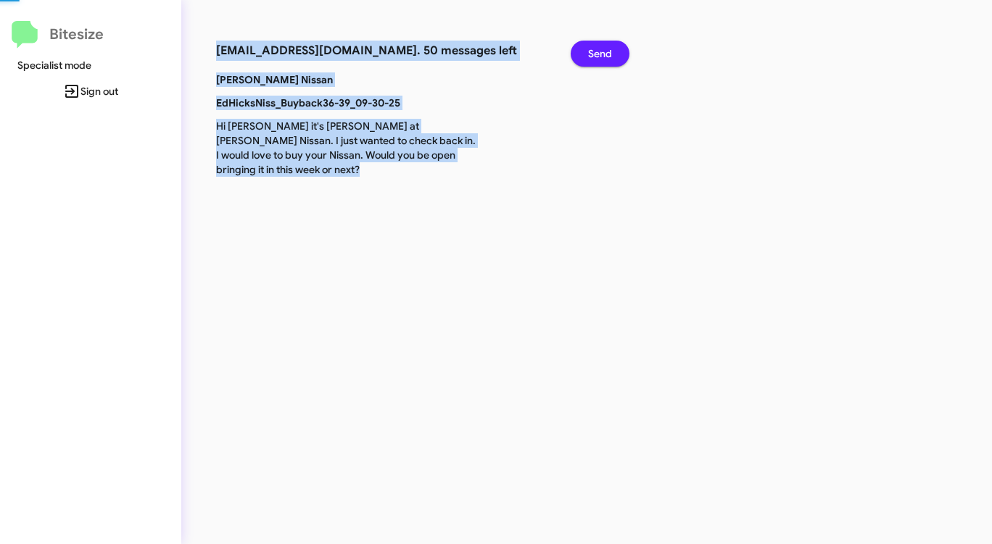
click at [594, 49] on span "Send" at bounding box center [600, 54] width 24 height 26
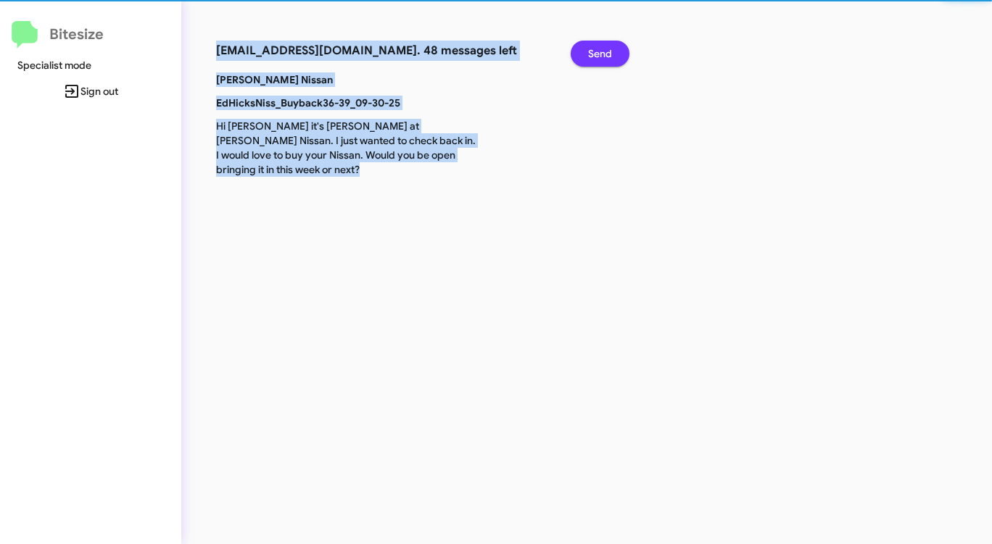
click at [594, 49] on span "Send" at bounding box center [600, 54] width 24 height 26
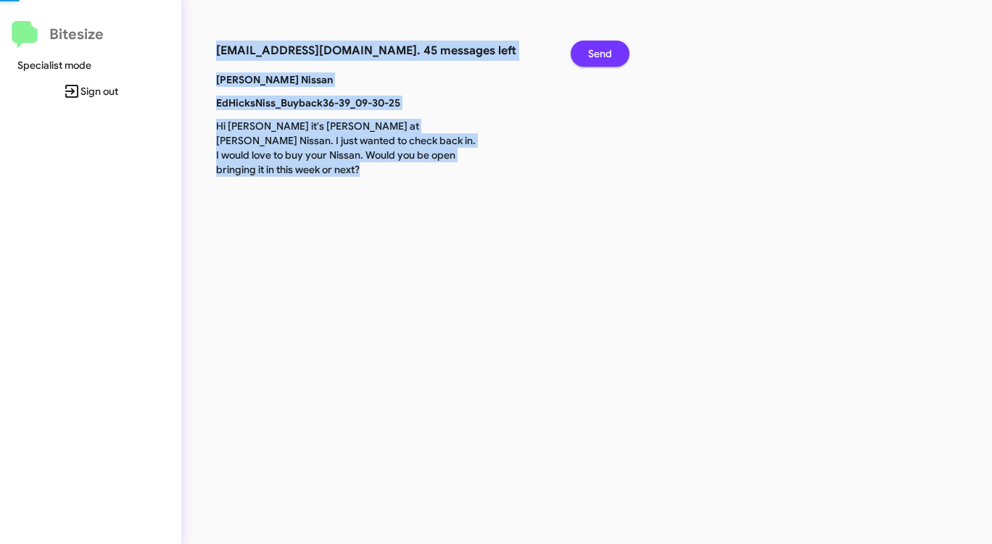
click at [594, 49] on span "Send" at bounding box center [600, 54] width 24 height 26
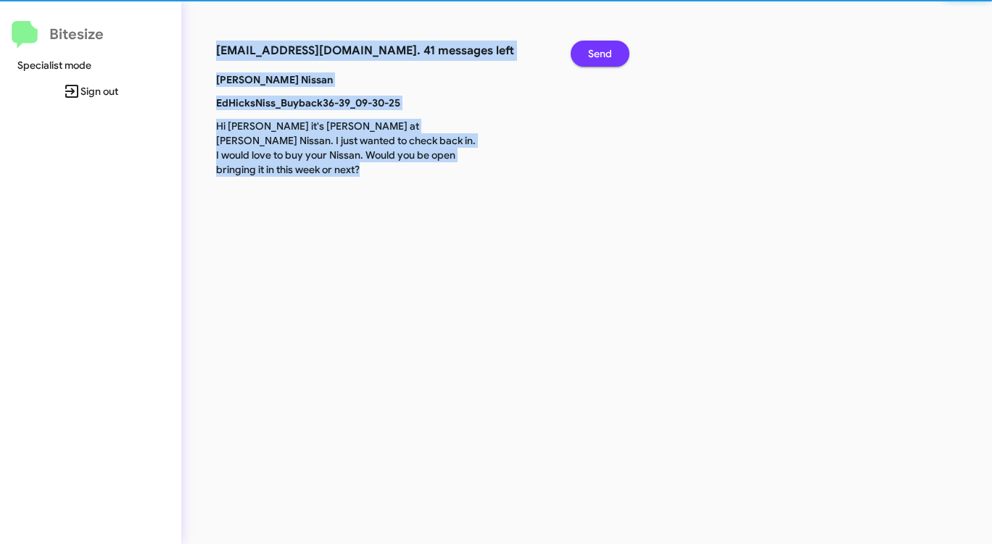
click at [594, 49] on span "Send" at bounding box center [600, 54] width 24 height 26
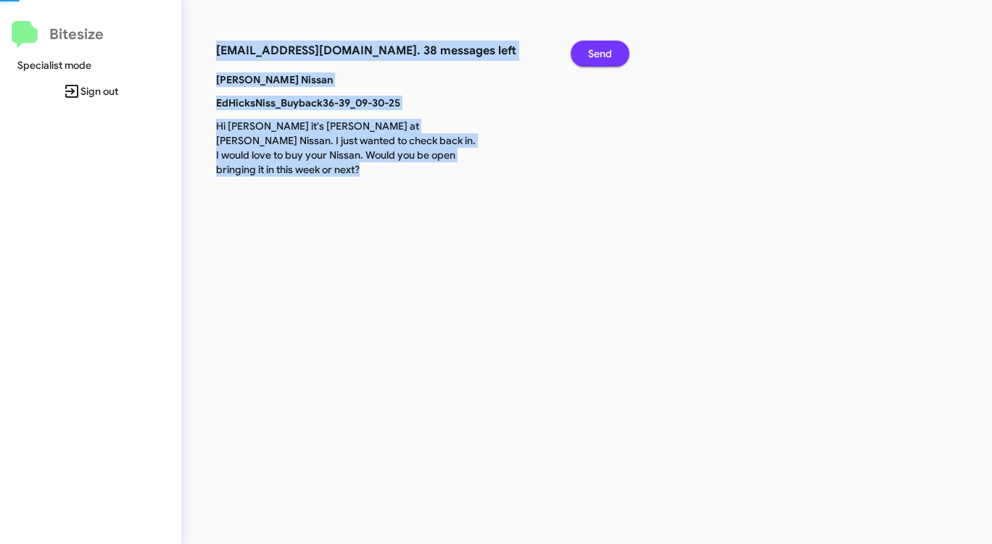
click at [594, 49] on span "Send" at bounding box center [600, 54] width 24 height 26
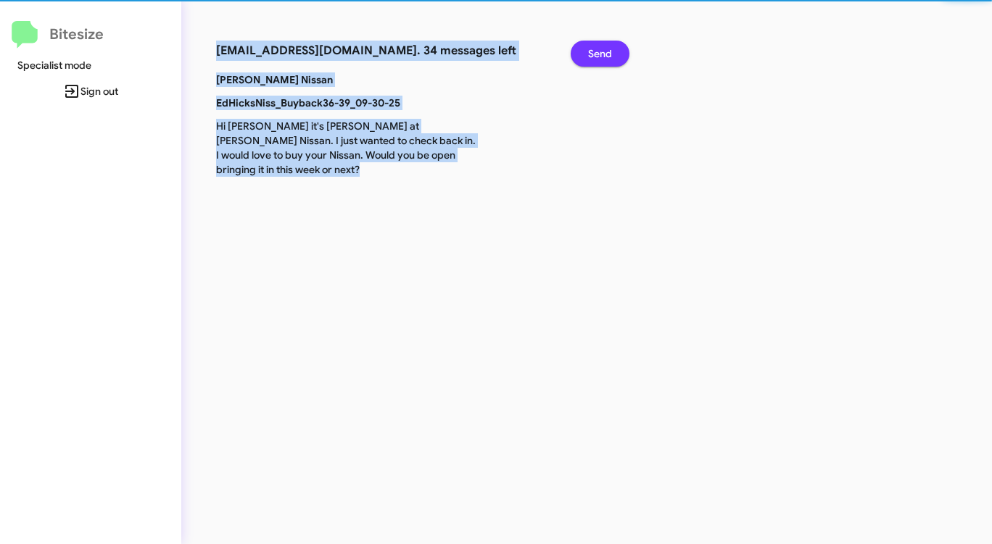
click at [594, 49] on span "Send" at bounding box center [600, 54] width 24 height 26
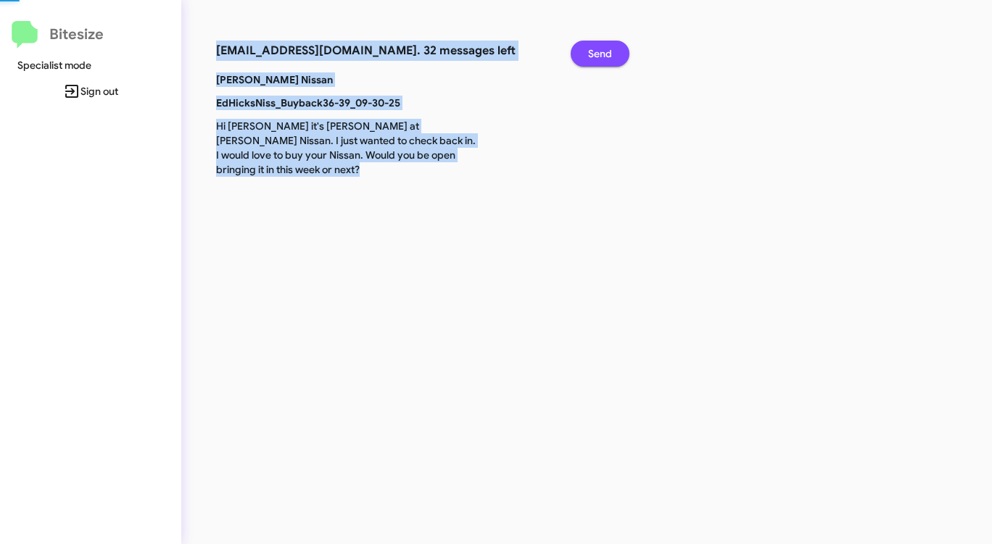
click at [594, 49] on span "Send" at bounding box center [600, 54] width 24 height 26
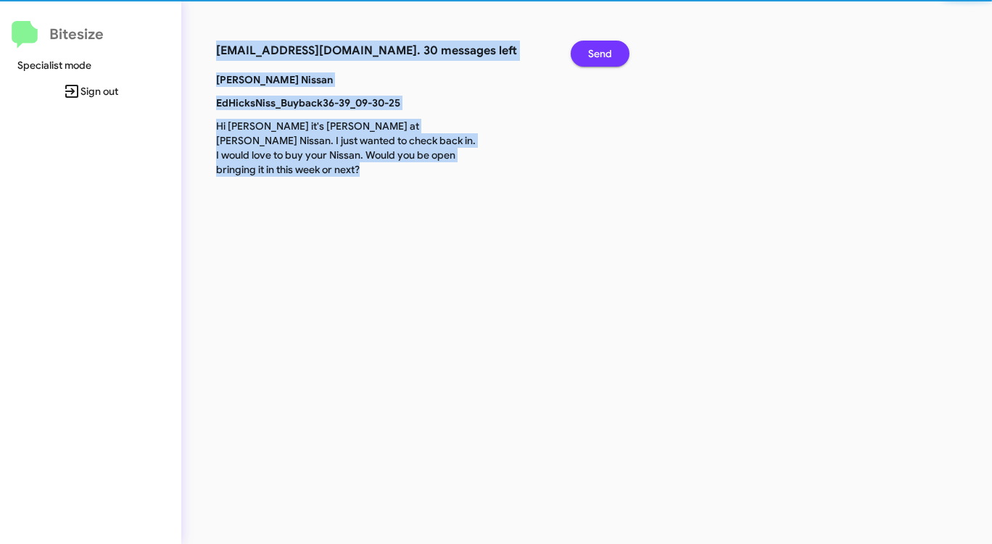
click at [594, 49] on span "Send" at bounding box center [600, 54] width 24 height 26
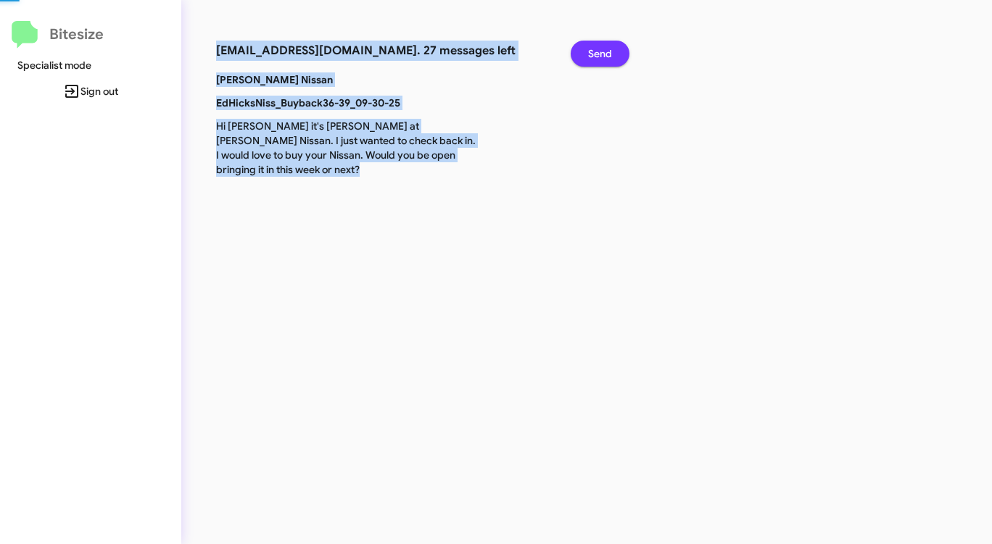
click at [594, 49] on span "Send" at bounding box center [600, 54] width 24 height 26
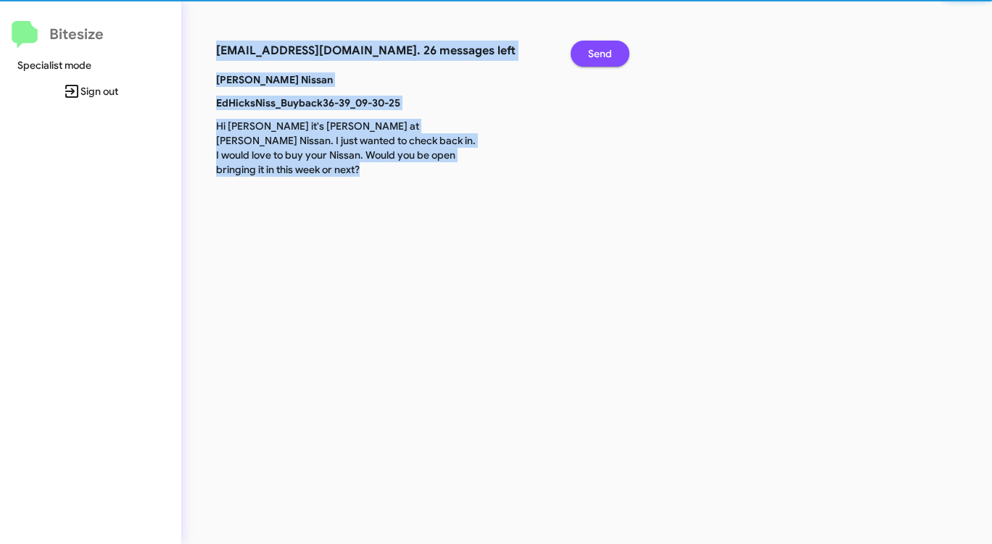
click at [594, 49] on span "Send" at bounding box center [600, 54] width 24 height 26
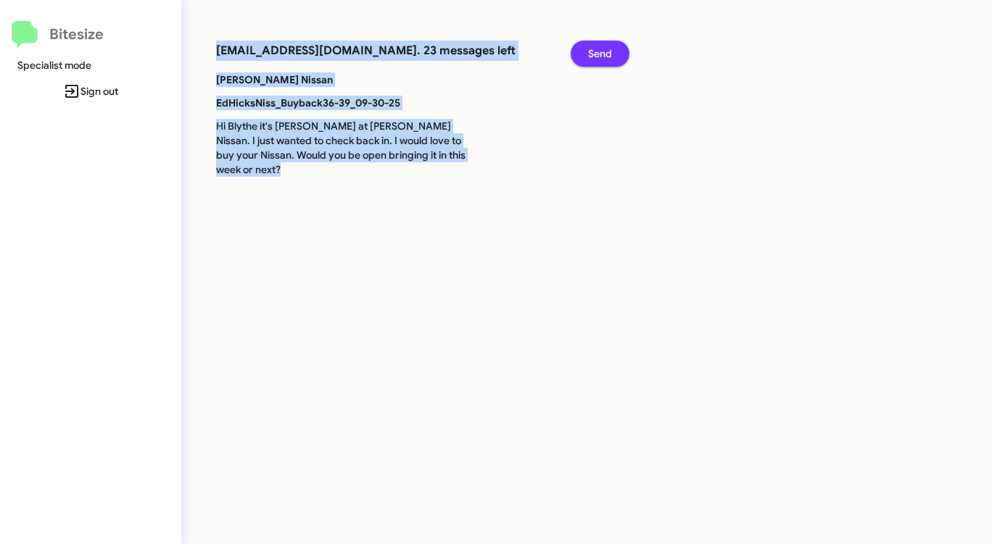
click at [594, 49] on span "Send" at bounding box center [600, 54] width 24 height 26
click at [593, 49] on span "Send" at bounding box center [600, 54] width 24 height 26
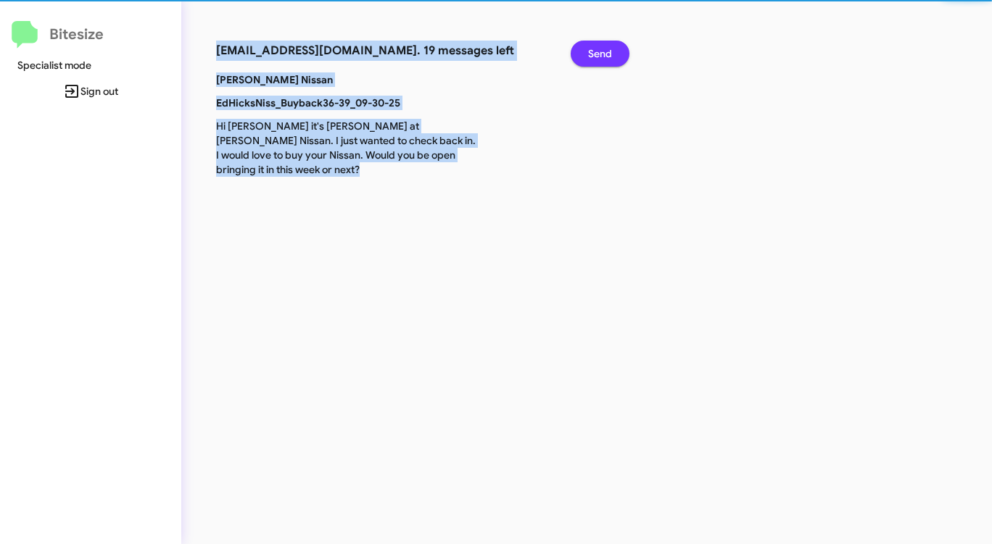
click at [593, 49] on span "Send" at bounding box center [600, 54] width 24 height 26
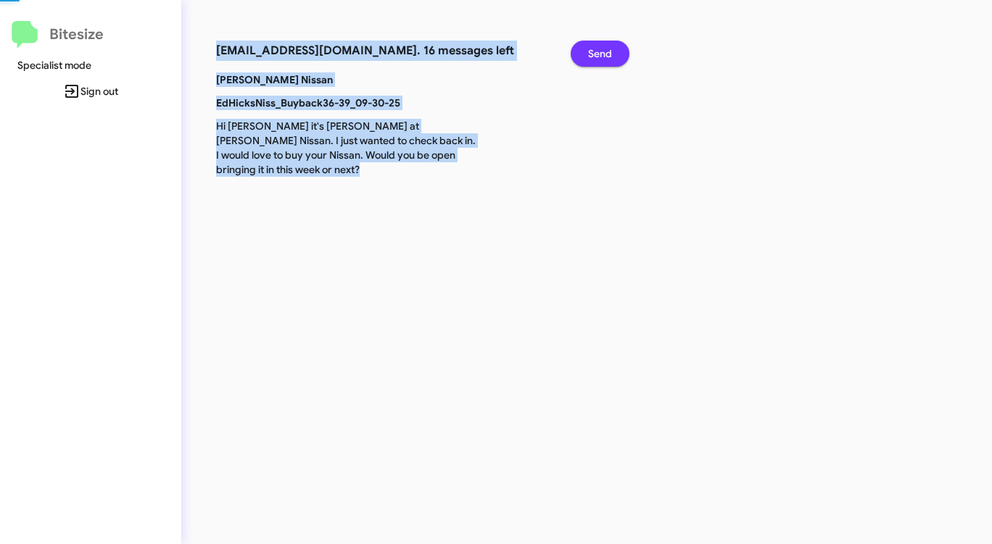
click at [593, 49] on span "Send" at bounding box center [600, 54] width 24 height 26
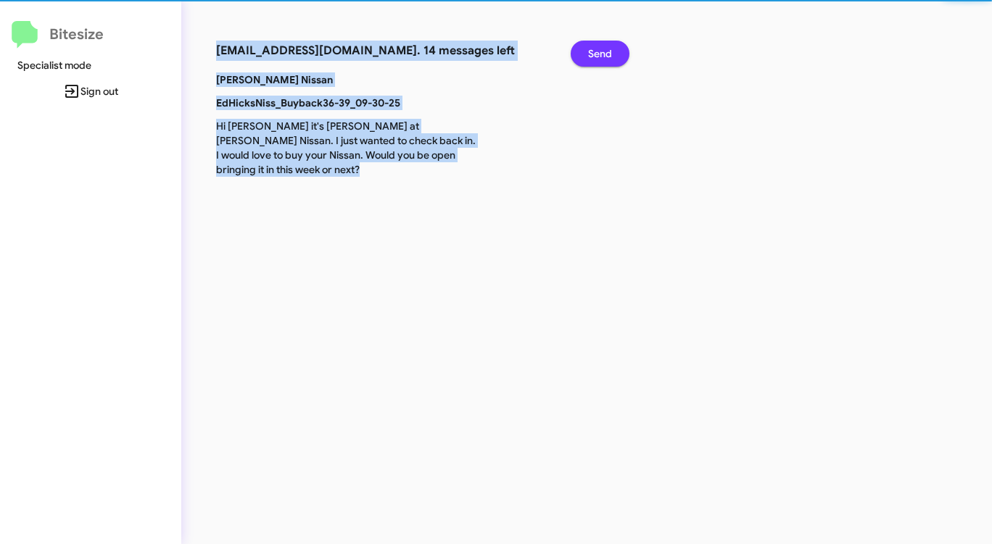
click at [593, 49] on span "Send" at bounding box center [600, 54] width 24 height 26
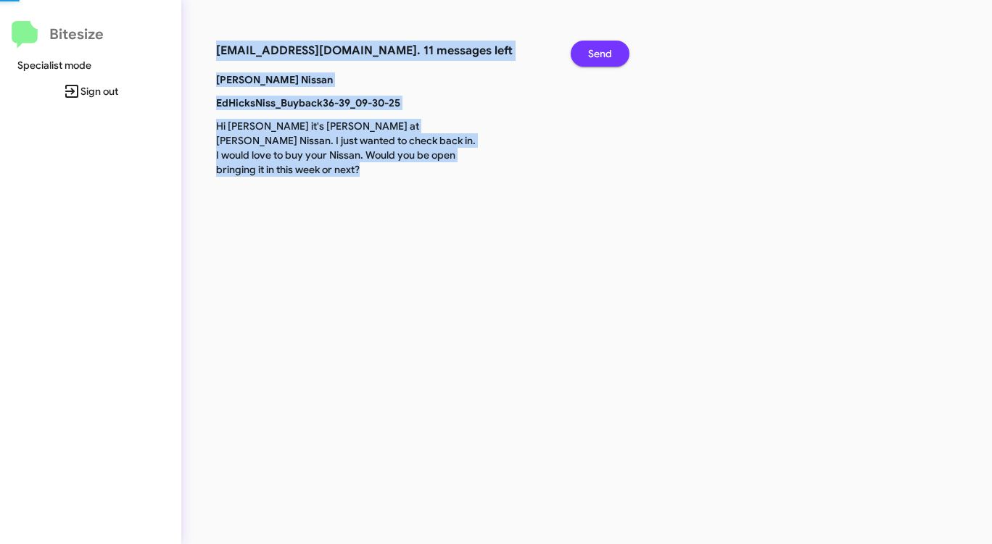
click at [593, 49] on span "Send" at bounding box center [600, 54] width 24 height 26
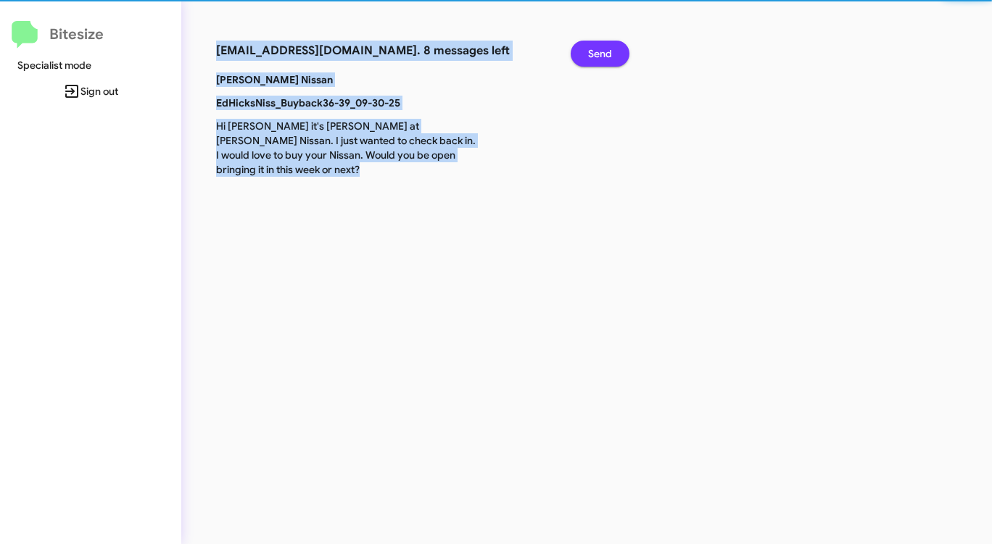
click at [593, 49] on span "Send" at bounding box center [600, 54] width 24 height 26
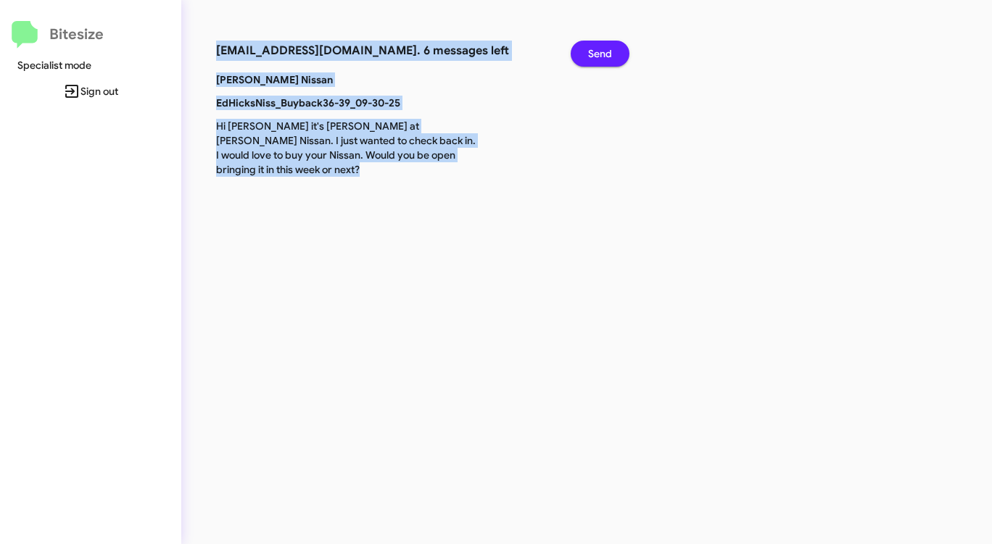
click at [593, 49] on span "Send" at bounding box center [600, 54] width 24 height 26
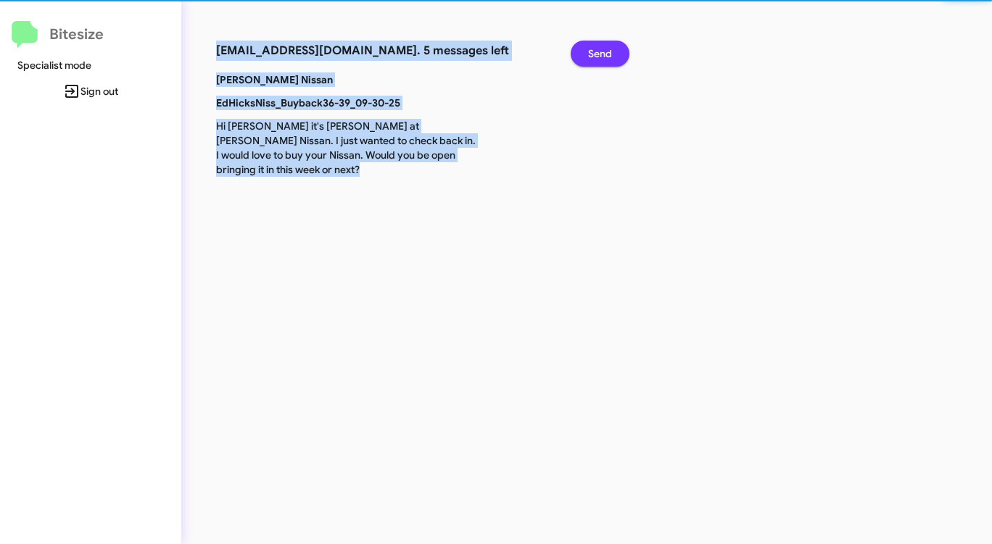
click at [593, 49] on span "Send" at bounding box center [600, 54] width 24 height 26
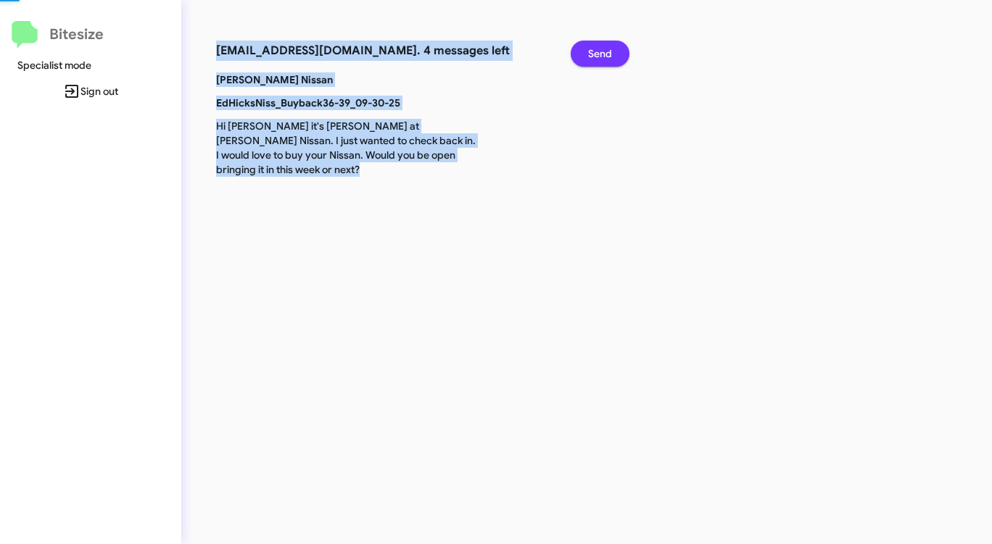
click at [593, 49] on span "Send" at bounding box center [600, 54] width 24 height 26
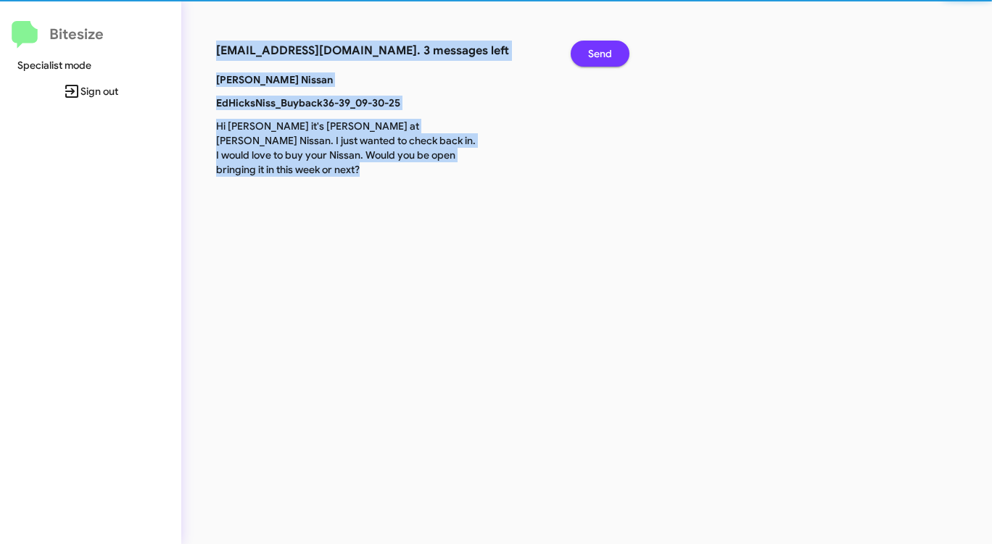
click at [593, 49] on span "Send" at bounding box center [600, 54] width 24 height 26
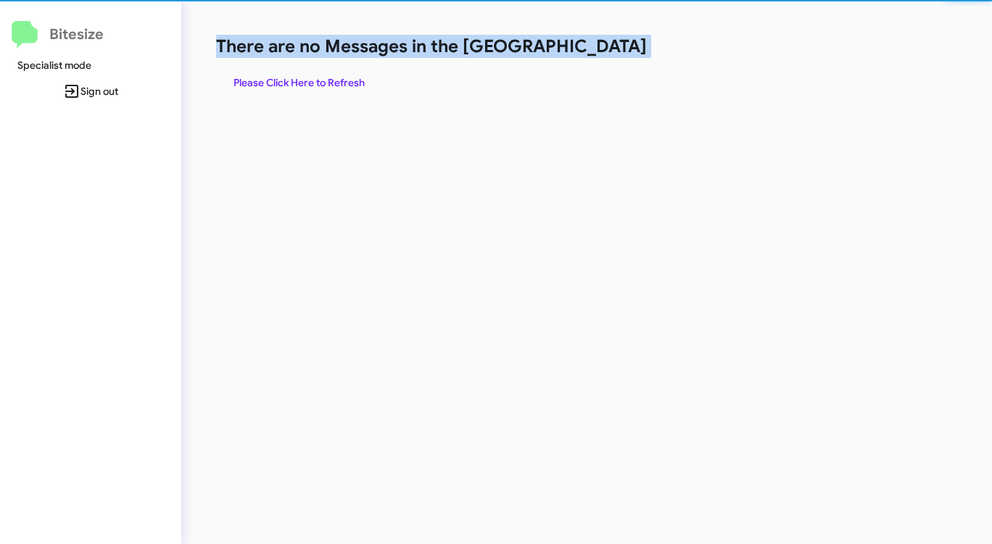
click at [593, 49] on h1 "There are no Messages in the [GEOGRAPHIC_DATA]" at bounding box center [519, 46] width 606 height 23
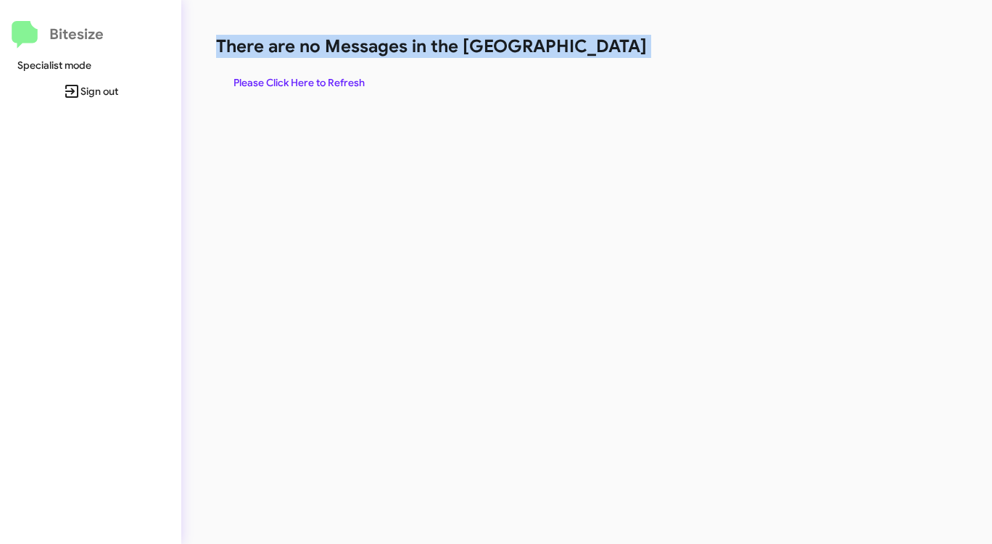
click at [593, 49] on h1 "There are no Messages in the [GEOGRAPHIC_DATA]" at bounding box center [519, 46] width 606 height 23
click at [312, 83] on span "Please Click Here to Refresh" at bounding box center [298, 83] width 131 height 26
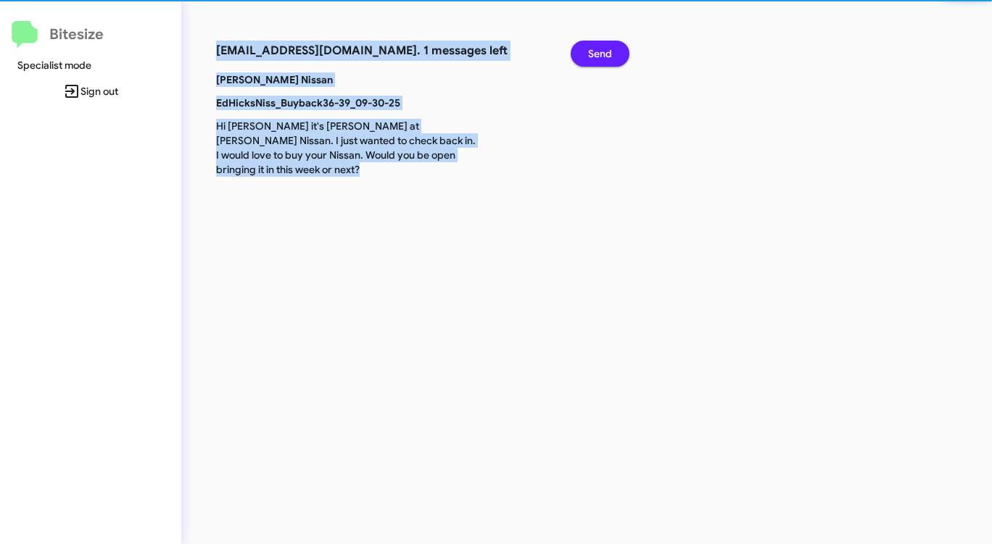
drag, startPoint x: 312, startPoint y: 83, endPoint x: 354, endPoint y: 89, distance: 41.7
click at [313, 83] on p "Ed Hicks Nissan" at bounding box center [346, 79] width 283 height 14
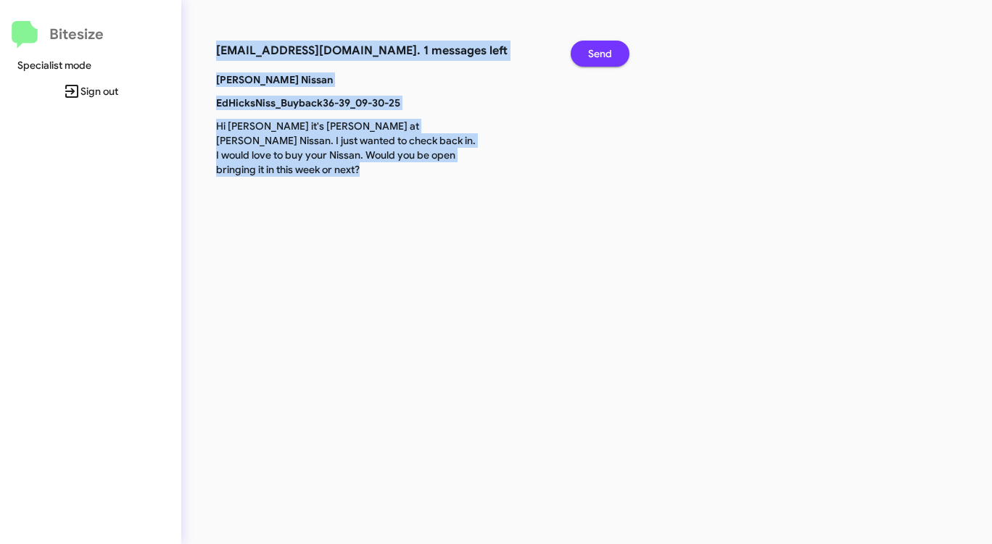
click at [601, 49] on span "Send" at bounding box center [600, 54] width 24 height 26
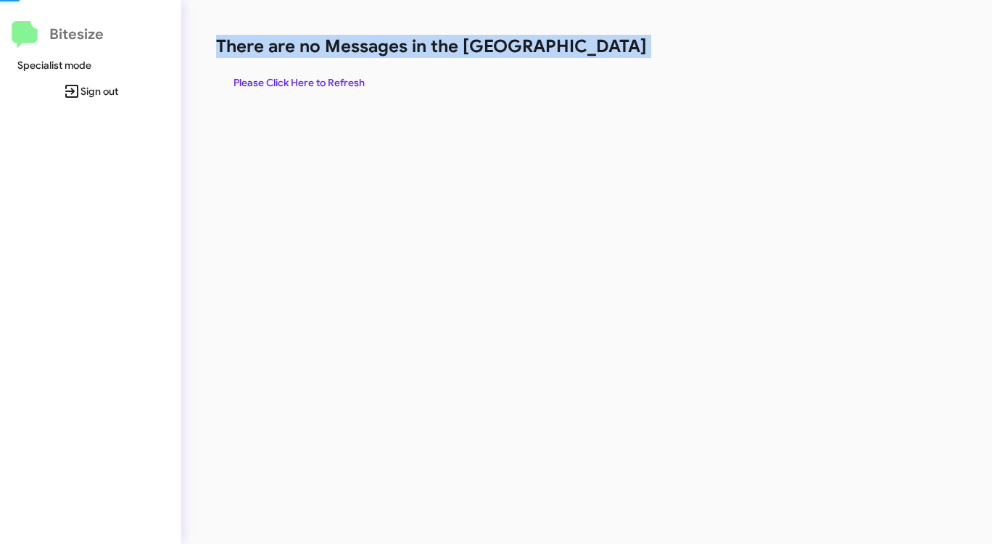
click at [601, 49] on h1 "There are no Messages in the [GEOGRAPHIC_DATA]" at bounding box center [519, 46] width 606 height 23
click at [331, 81] on span "Please Click Here to Refresh" at bounding box center [298, 83] width 131 height 26
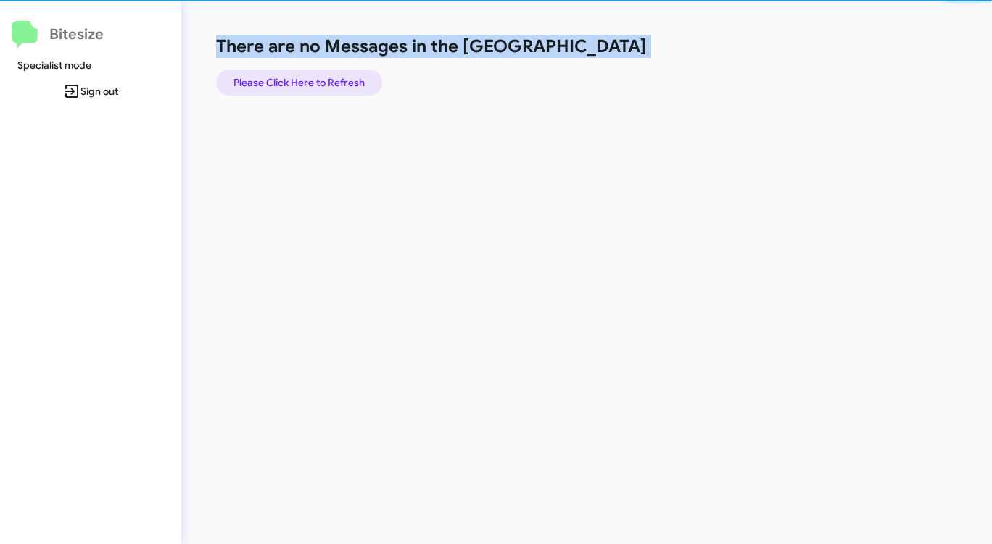
click at [331, 81] on span "Please Click Here to Refresh" at bounding box center [298, 83] width 131 height 26
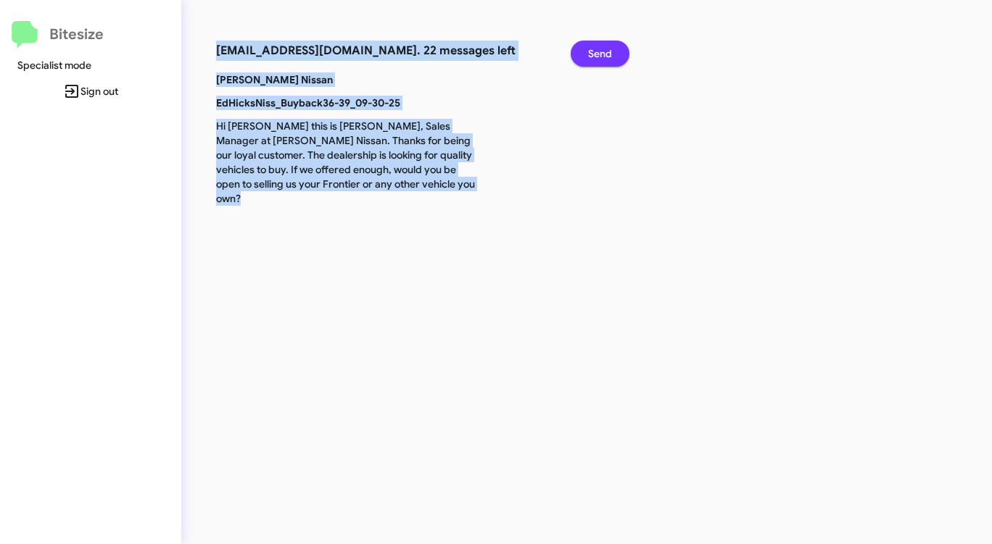
click at [590, 47] on span "Send" at bounding box center [600, 54] width 24 height 26
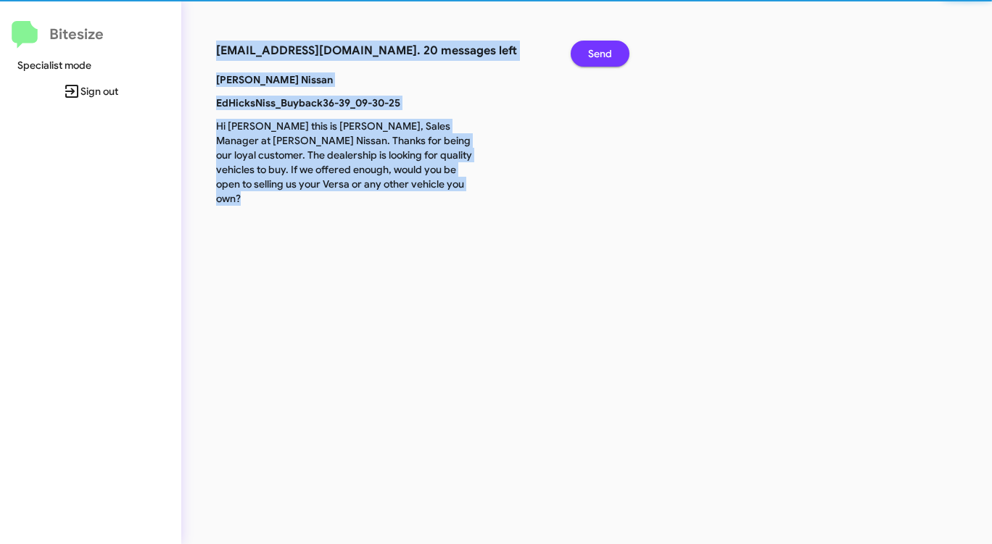
click at [590, 47] on span "Send" at bounding box center [600, 54] width 24 height 26
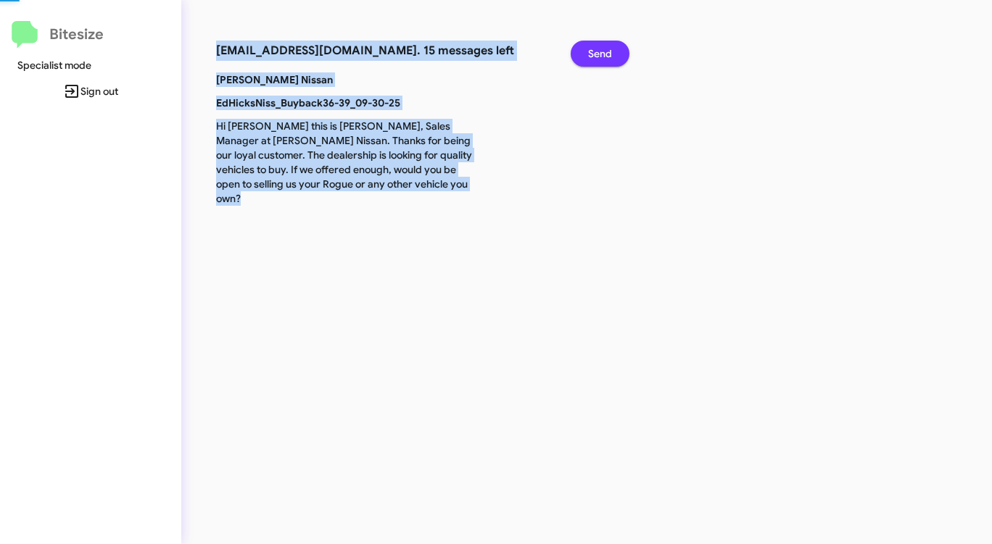
click at [590, 47] on span "Send" at bounding box center [600, 54] width 24 height 26
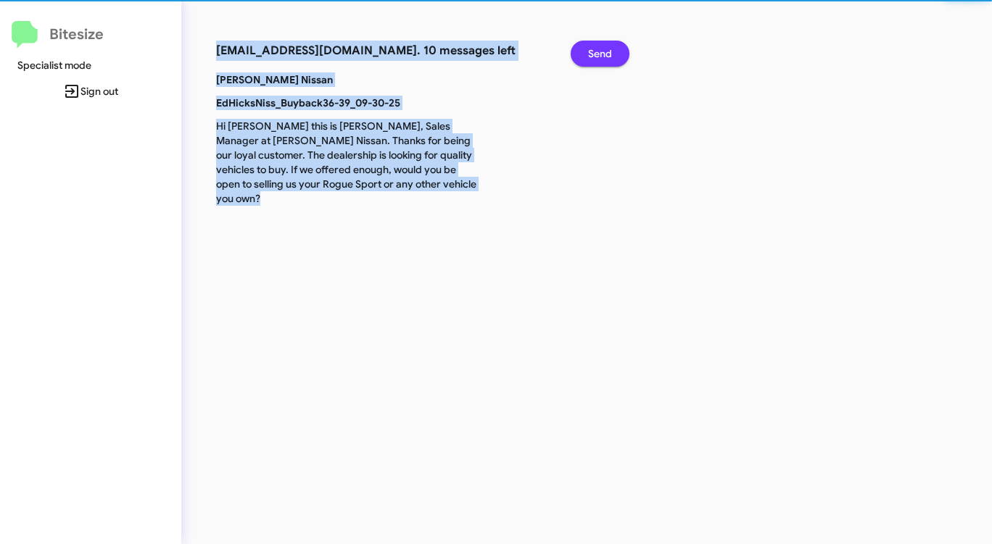
click at [590, 47] on span "Send" at bounding box center [600, 54] width 24 height 26
click at [590, 46] on span "Send" at bounding box center [600, 54] width 24 height 26
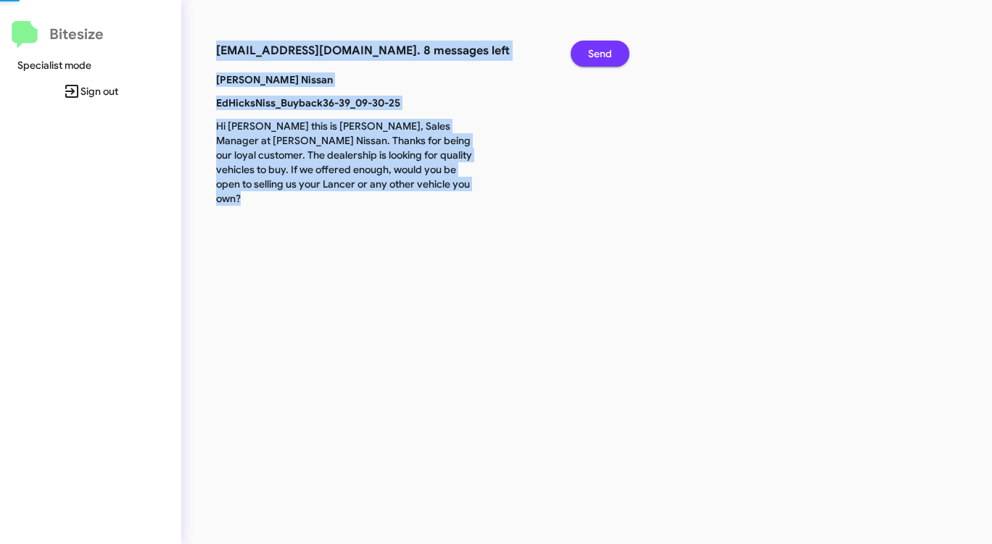
click at [590, 46] on span "Send" at bounding box center [600, 54] width 24 height 26
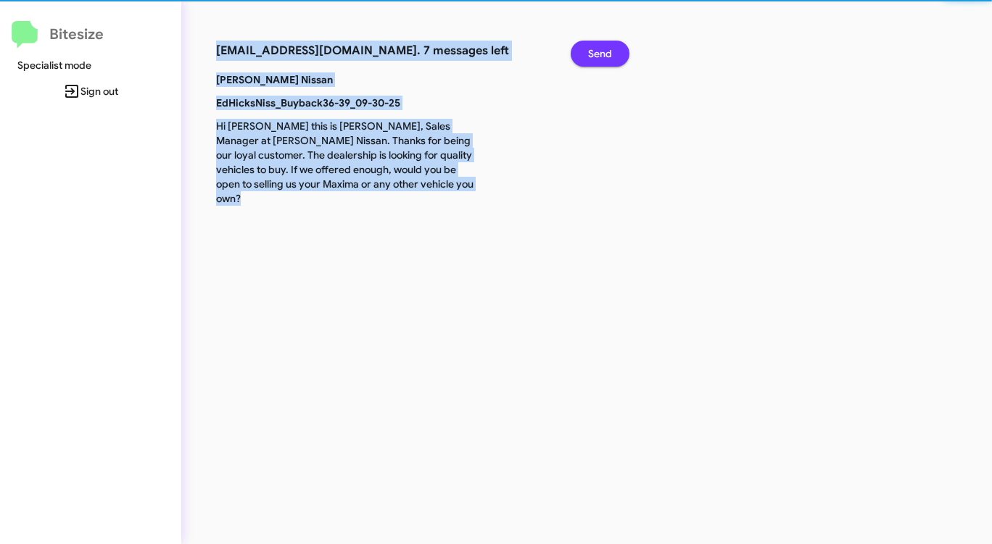
click at [590, 46] on span "Send" at bounding box center [600, 54] width 24 height 26
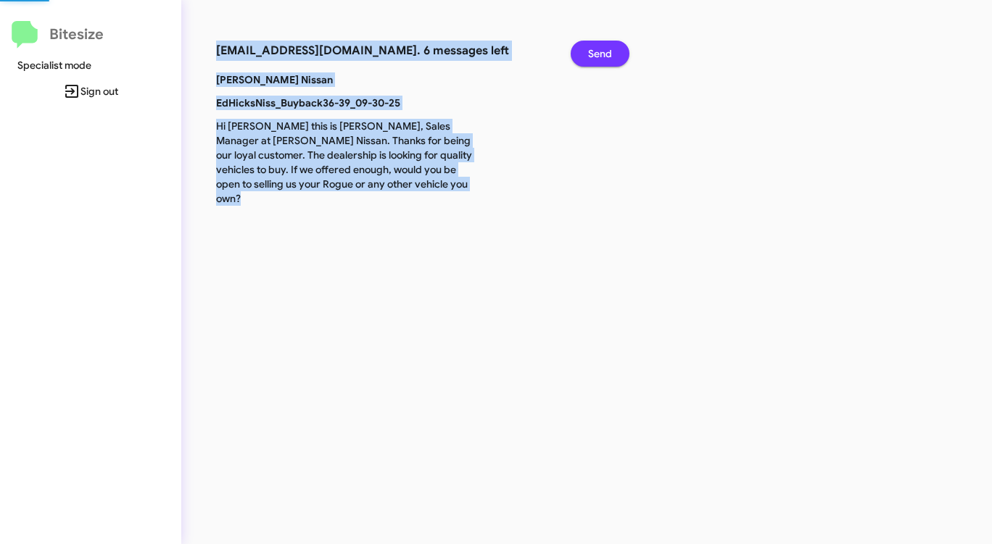
click at [589, 47] on span "Send" at bounding box center [600, 54] width 24 height 26
click at [589, 48] on span "Send" at bounding box center [600, 54] width 24 height 26
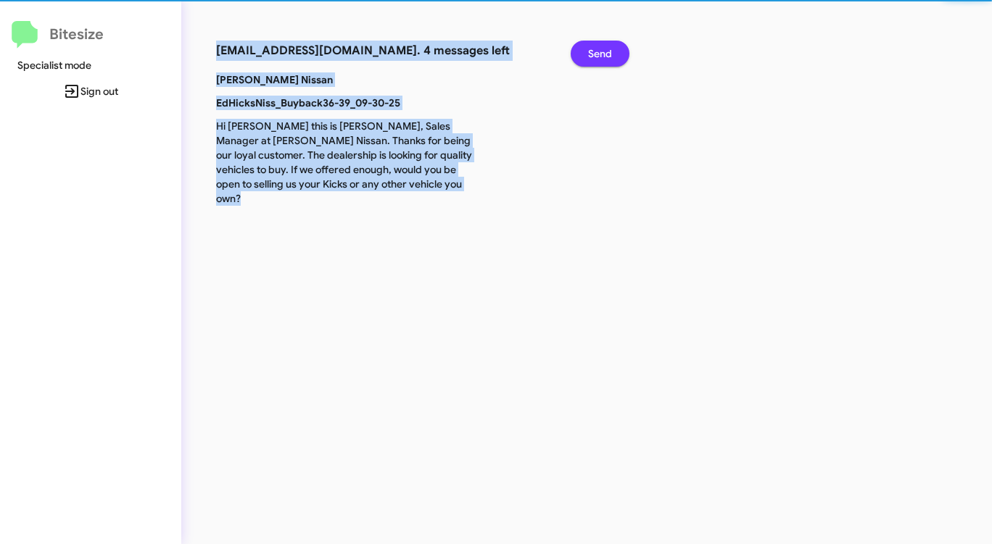
click at [589, 48] on span "Send" at bounding box center [600, 54] width 24 height 26
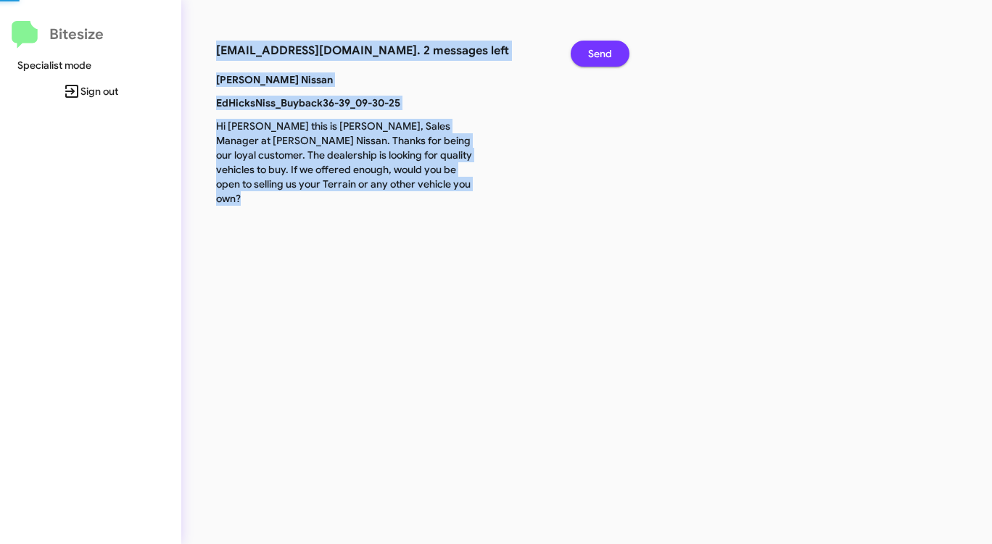
click at [589, 48] on span "Send" at bounding box center [600, 54] width 24 height 26
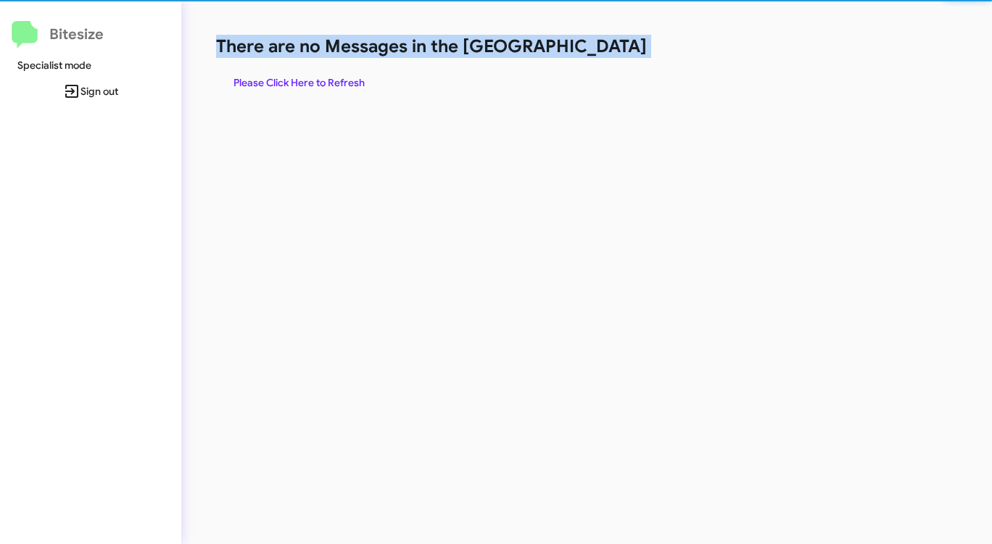
click at [589, 48] on h1 "There are no Messages in the [GEOGRAPHIC_DATA]" at bounding box center [519, 46] width 606 height 23
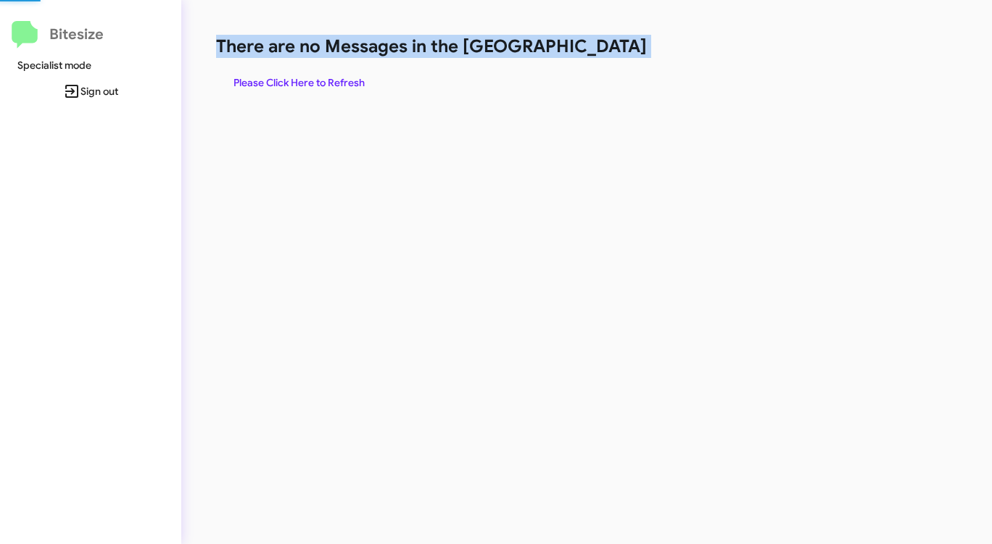
click at [589, 48] on h1 "There are no Messages in the [GEOGRAPHIC_DATA]" at bounding box center [519, 46] width 606 height 23
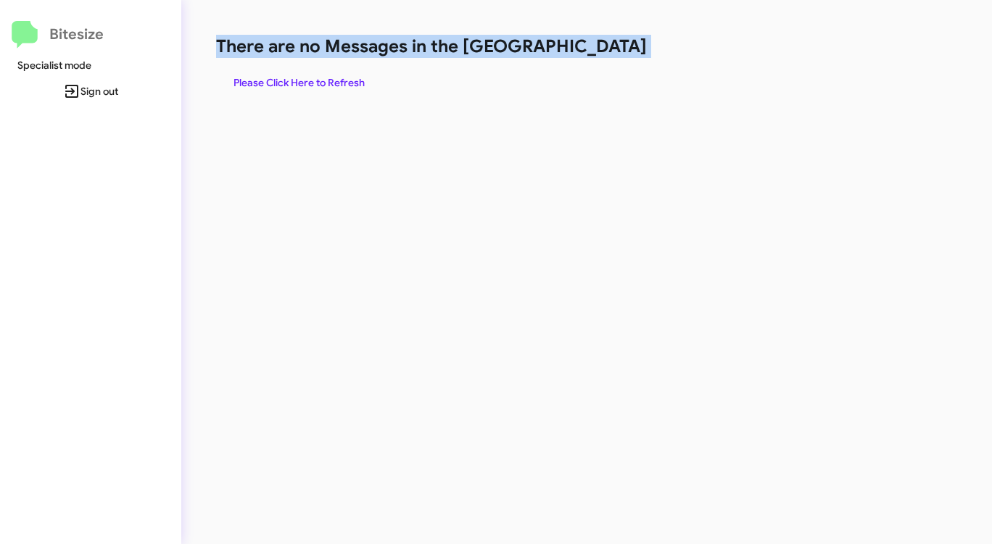
click at [589, 48] on h1 "There are no Messages in the [GEOGRAPHIC_DATA]" at bounding box center [519, 46] width 606 height 23
click at [586, 49] on h1 "There are no Messages in the [GEOGRAPHIC_DATA]" at bounding box center [519, 46] width 606 height 23
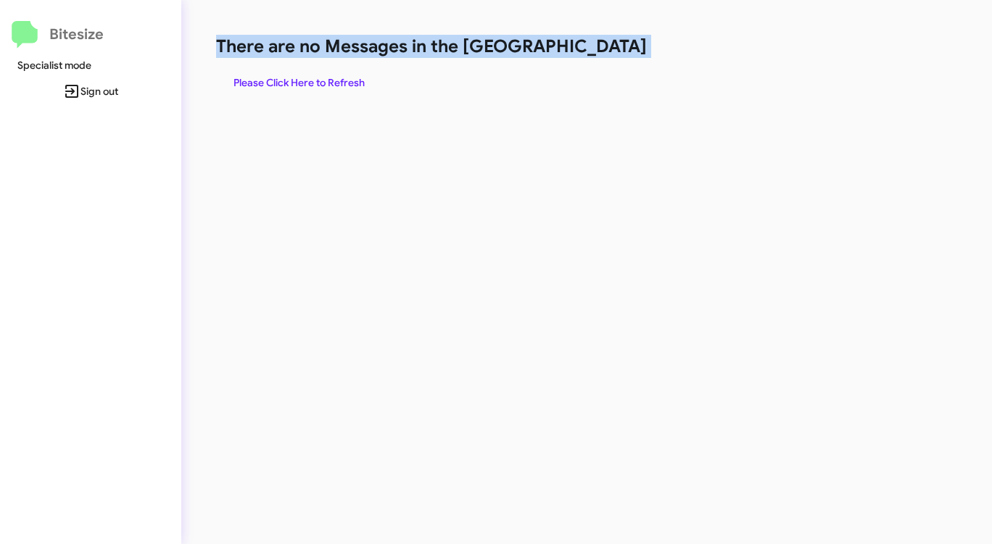
click at [586, 49] on h1 "There are no Messages in the [GEOGRAPHIC_DATA]" at bounding box center [519, 46] width 606 height 23
click at [347, 75] on span "Please Click Here to Refresh" at bounding box center [298, 83] width 131 height 26
click at [711, 104] on div "There are no Messages in the Queue Please Click Here to Refresh" at bounding box center [519, 272] width 676 height 544
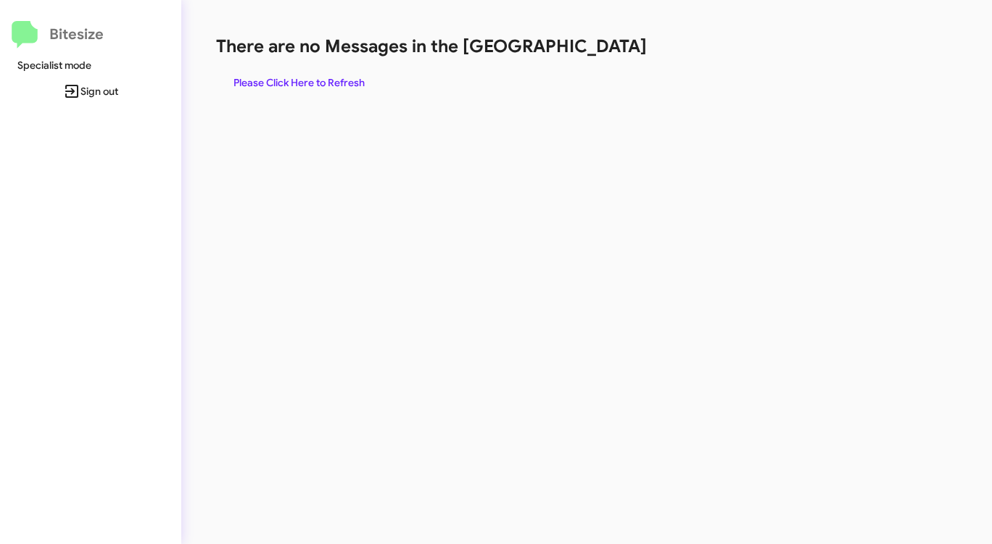
click at [325, 83] on span "Please Click Here to Refresh" at bounding box center [298, 83] width 131 height 26
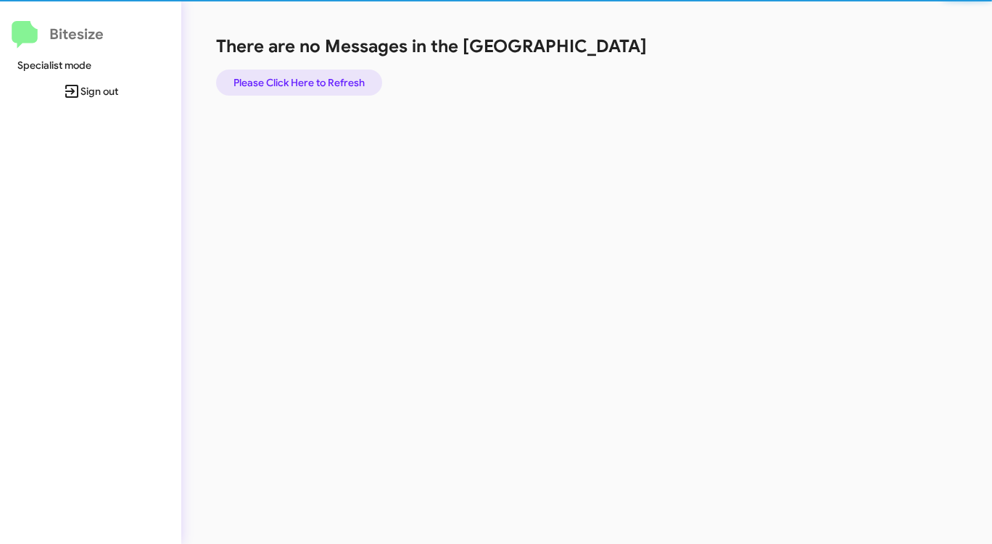
click at [325, 83] on span "Please Click Here to Refresh" at bounding box center [298, 83] width 131 height 26
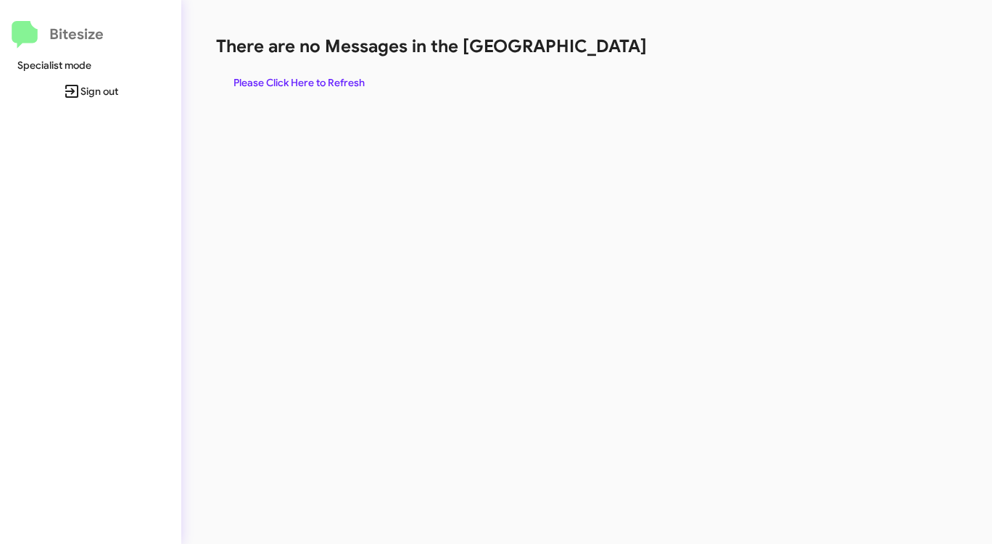
click at [330, 81] on span "Please Click Here to Refresh" at bounding box center [298, 83] width 131 height 26
click at [332, 80] on span "Please Click Here to Refresh" at bounding box center [298, 83] width 131 height 26
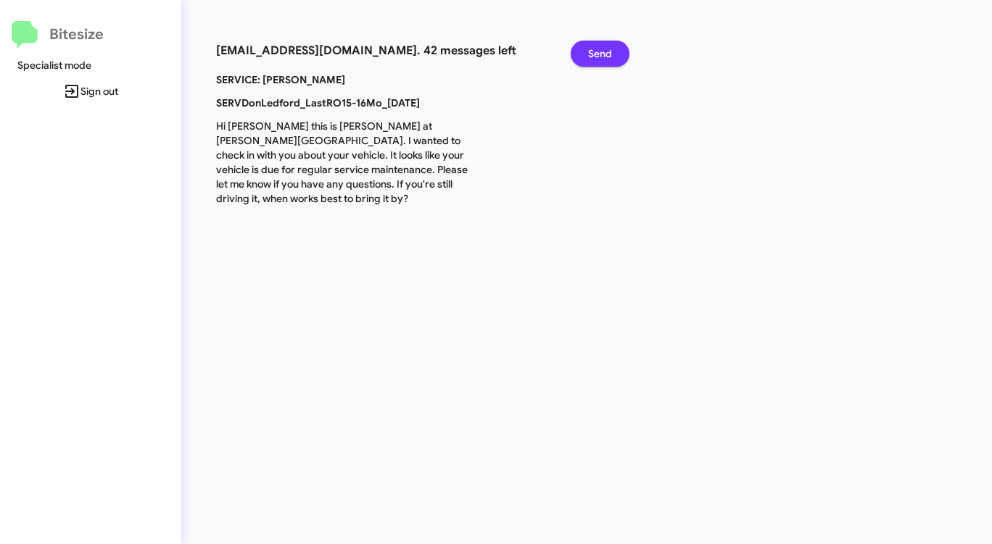
click at [600, 54] on span "Send" at bounding box center [600, 54] width 24 height 26
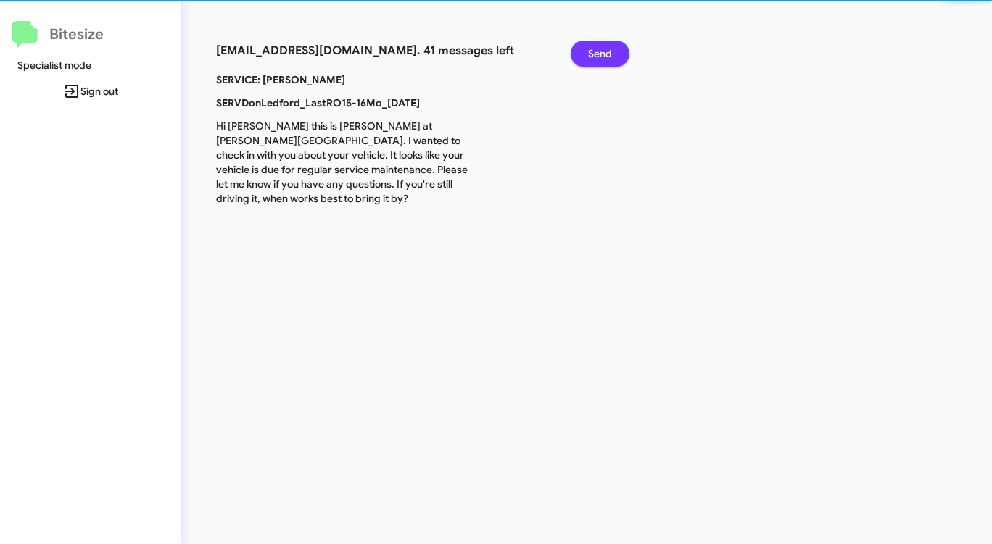
click at [600, 54] on span "Send" at bounding box center [600, 54] width 24 height 26
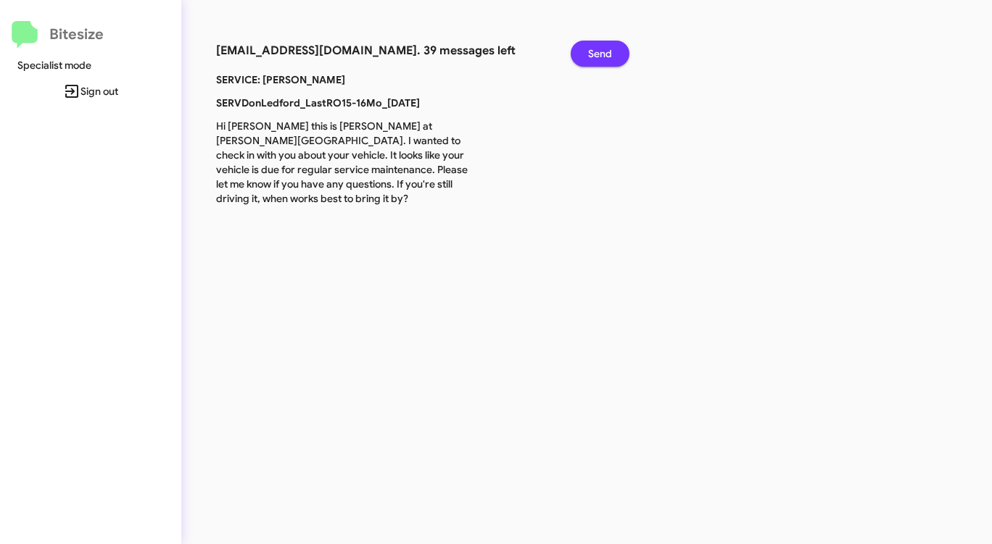
click at [600, 54] on span "Send" at bounding box center [600, 54] width 24 height 26
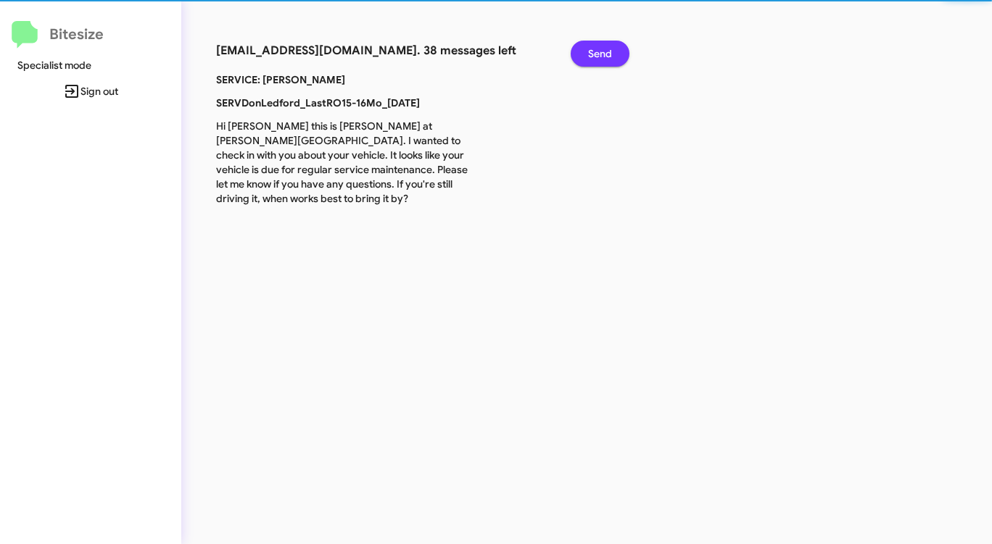
click at [600, 54] on span "Send" at bounding box center [600, 54] width 24 height 26
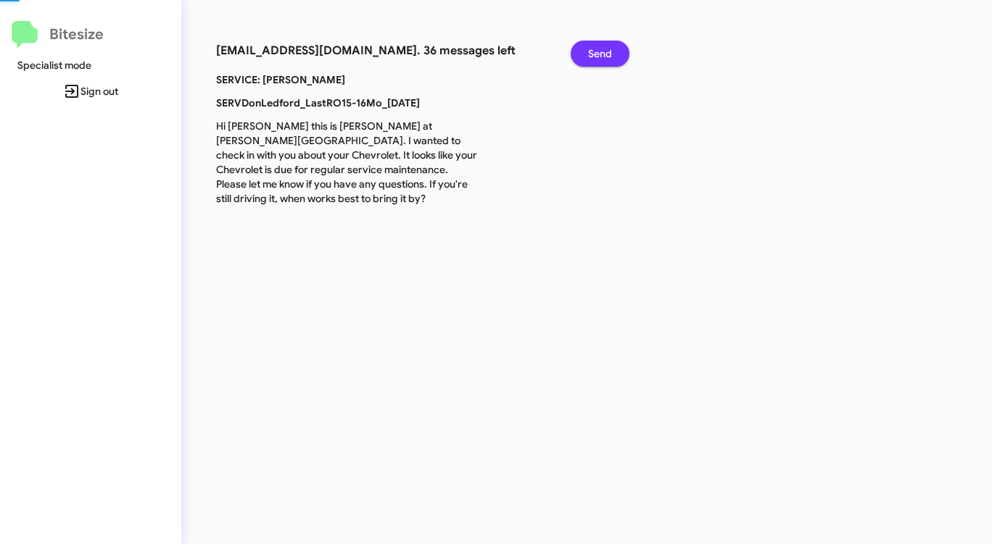
click at [600, 54] on span "Send" at bounding box center [600, 54] width 24 height 26
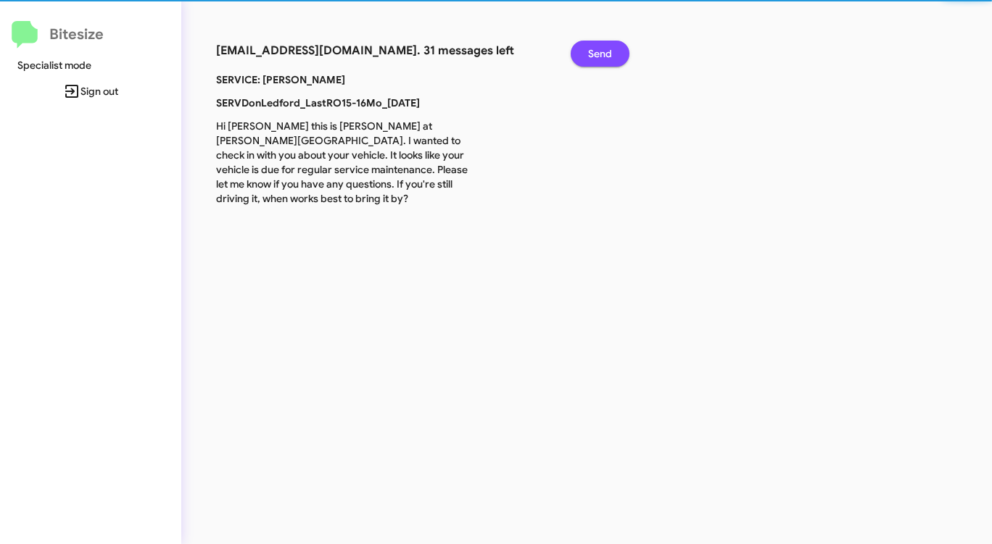
click at [600, 54] on span "Send" at bounding box center [600, 54] width 24 height 26
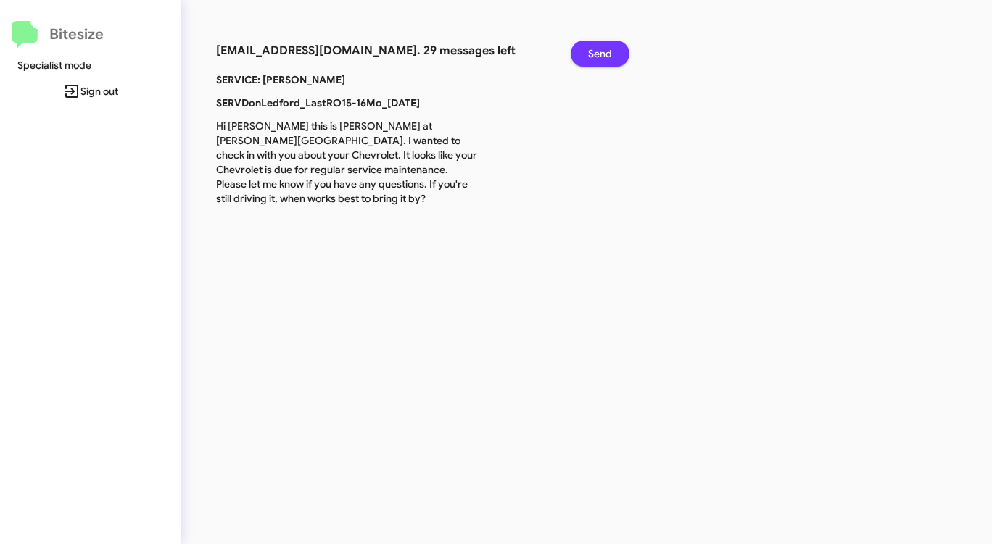
click at [600, 54] on span "Send" at bounding box center [600, 54] width 24 height 26
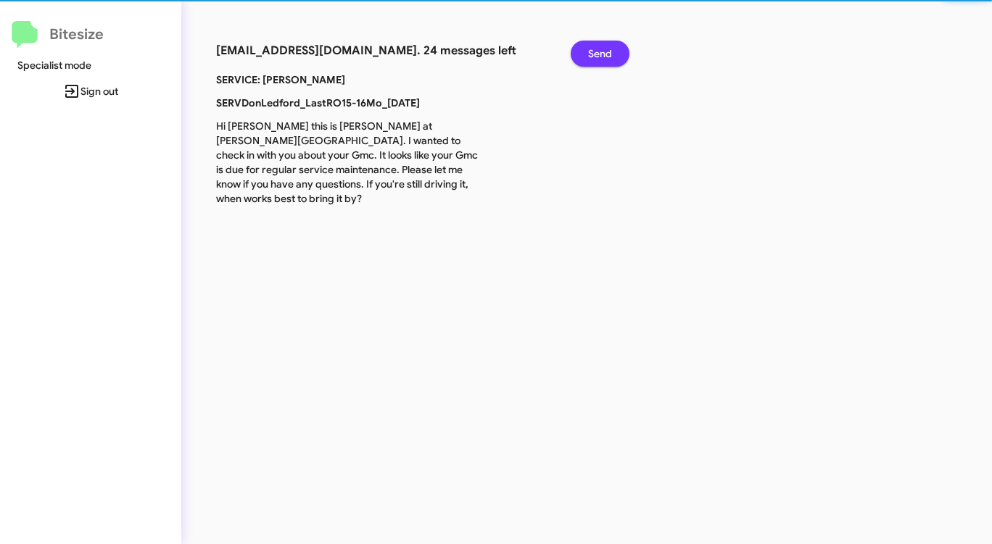
click at [600, 54] on span "Send" at bounding box center [600, 54] width 24 height 26
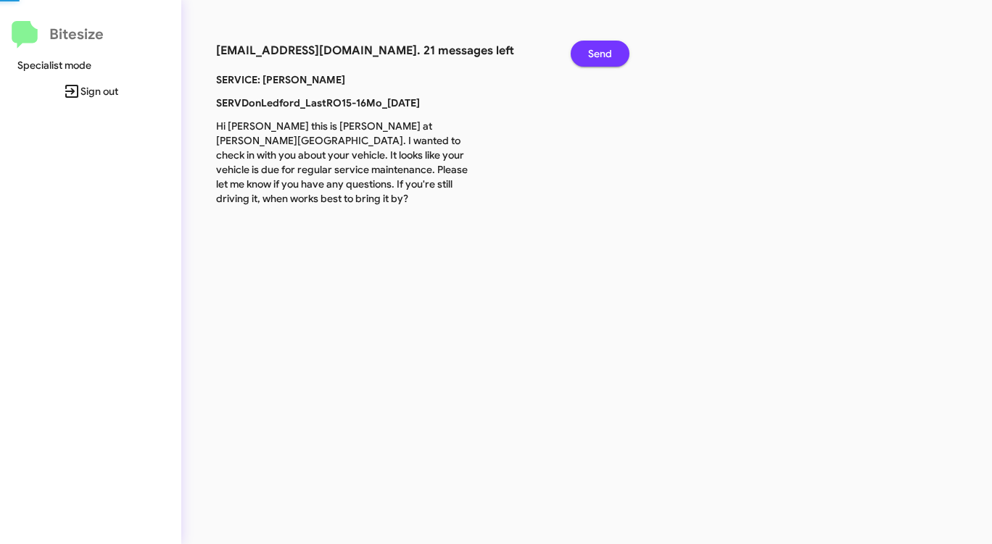
click at [600, 54] on span "Send" at bounding box center [600, 54] width 24 height 26
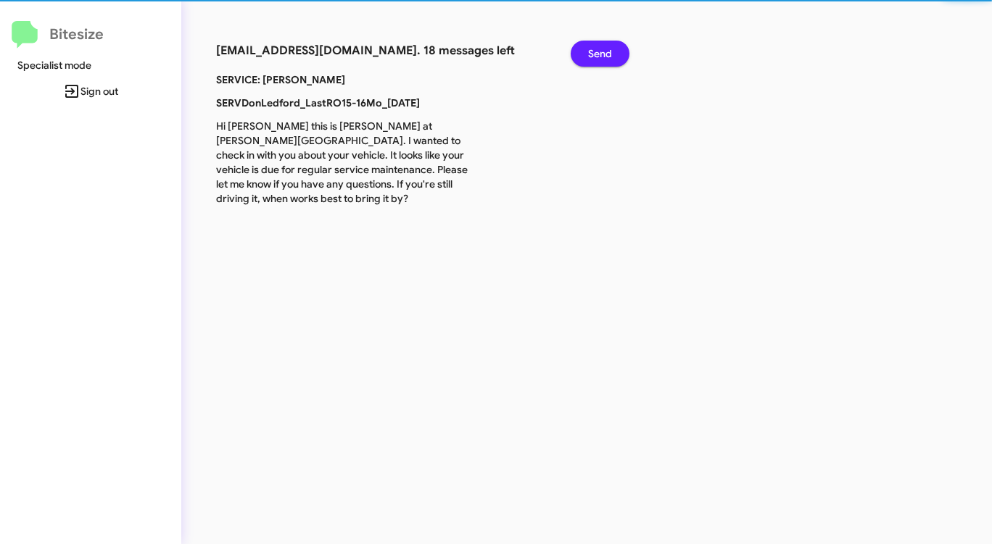
click at [600, 54] on span "Send" at bounding box center [600, 54] width 24 height 26
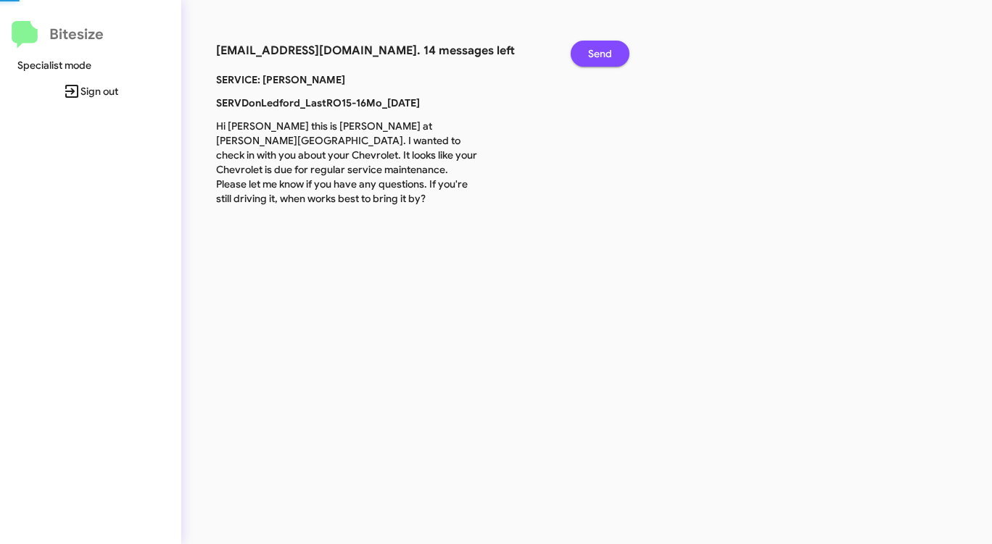
click at [600, 54] on span "Send" at bounding box center [600, 54] width 24 height 26
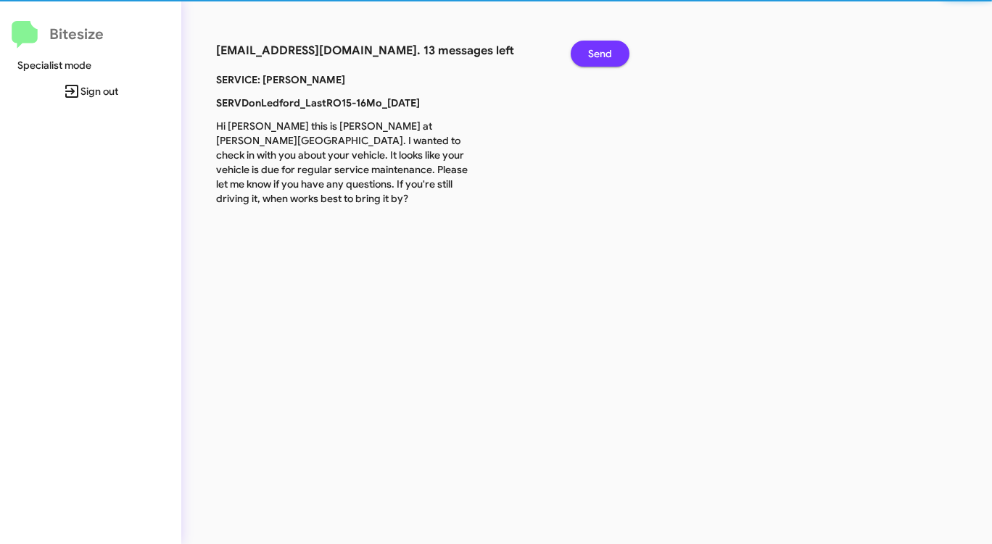
click at [600, 54] on span "Send" at bounding box center [600, 54] width 24 height 26
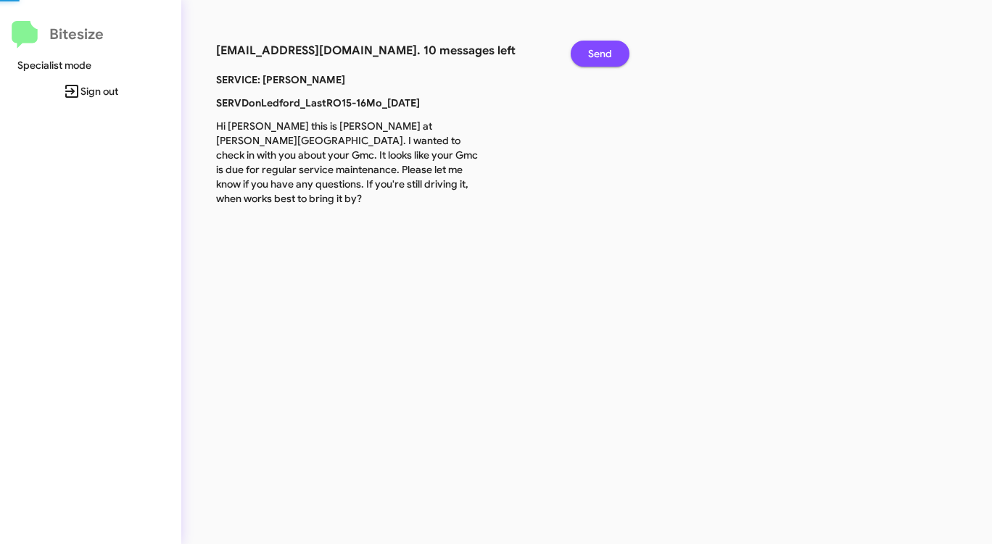
click at [600, 54] on span "Send" at bounding box center [600, 54] width 24 height 26
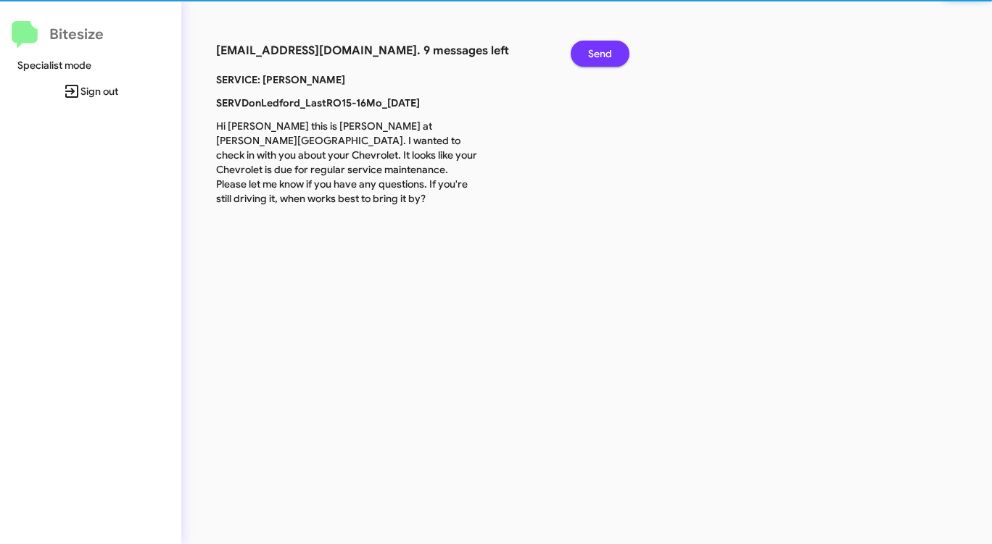
click at [600, 54] on span "Send" at bounding box center [600, 54] width 24 height 26
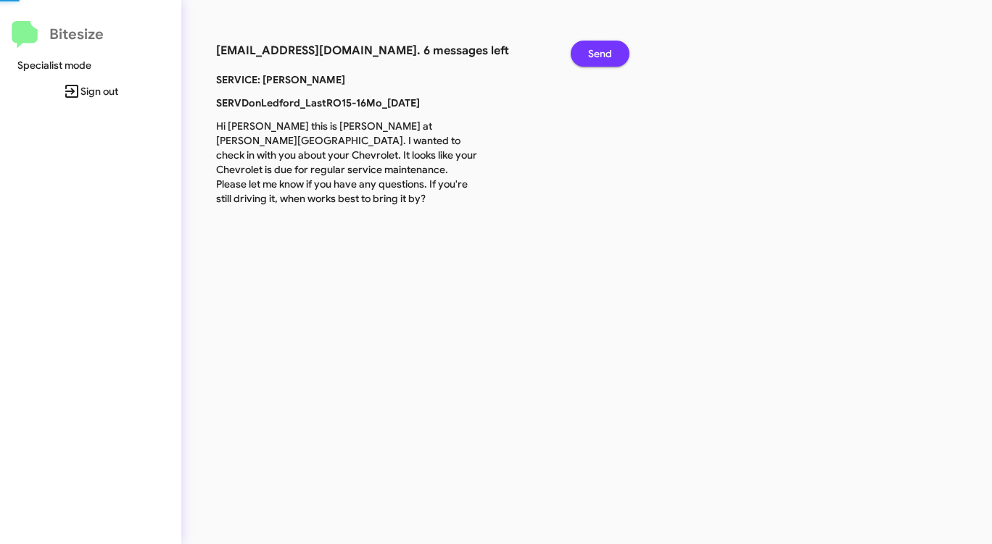
click at [600, 54] on span "Send" at bounding box center [600, 54] width 24 height 26
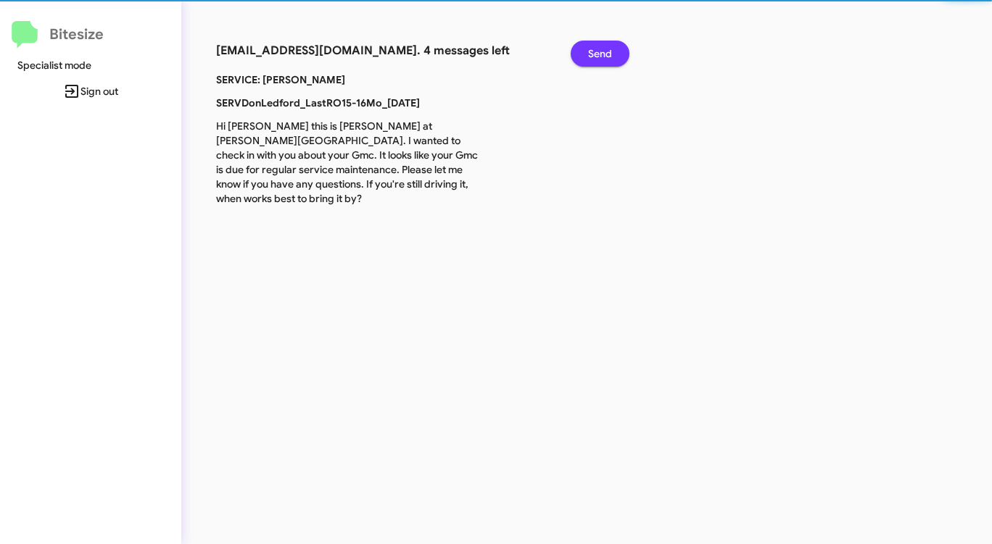
click at [600, 54] on span "Send" at bounding box center [600, 54] width 24 height 26
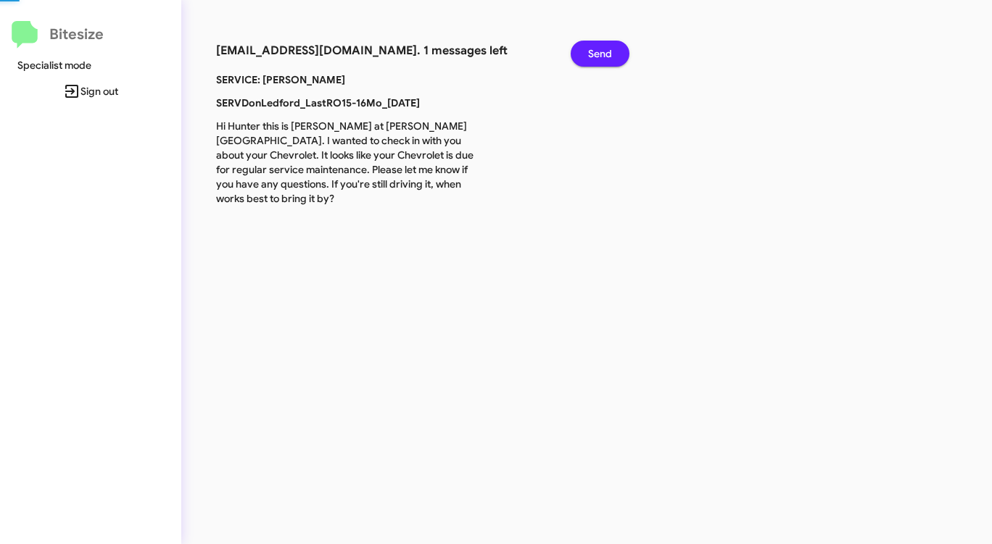
click at [600, 54] on span "Send" at bounding box center [600, 54] width 24 height 26
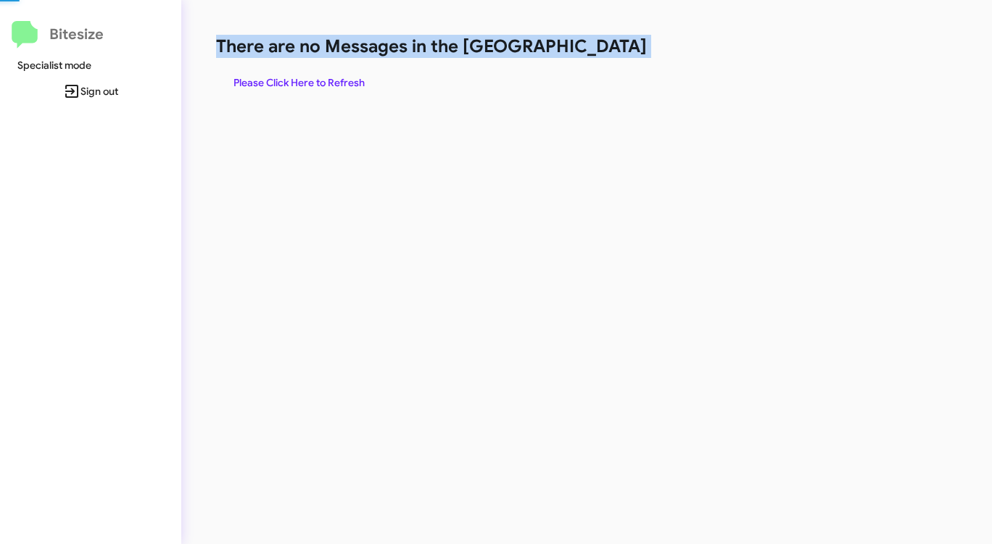
click at [600, 54] on h1 "There are no Messages in the [GEOGRAPHIC_DATA]" at bounding box center [519, 46] width 606 height 23
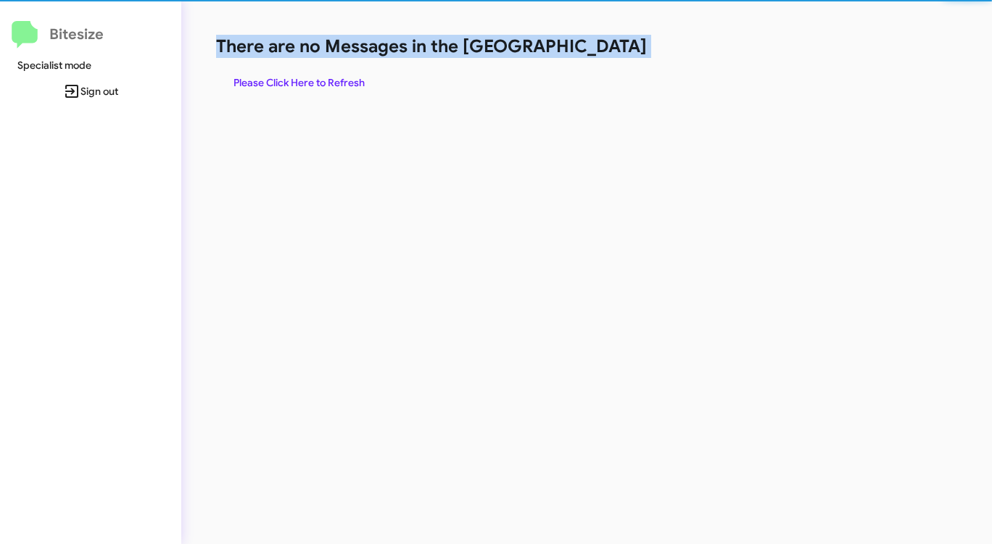
click at [600, 54] on h1 "There are no Messages in the [GEOGRAPHIC_DATA]" at bounding box center [519, 46] width 606 height 23
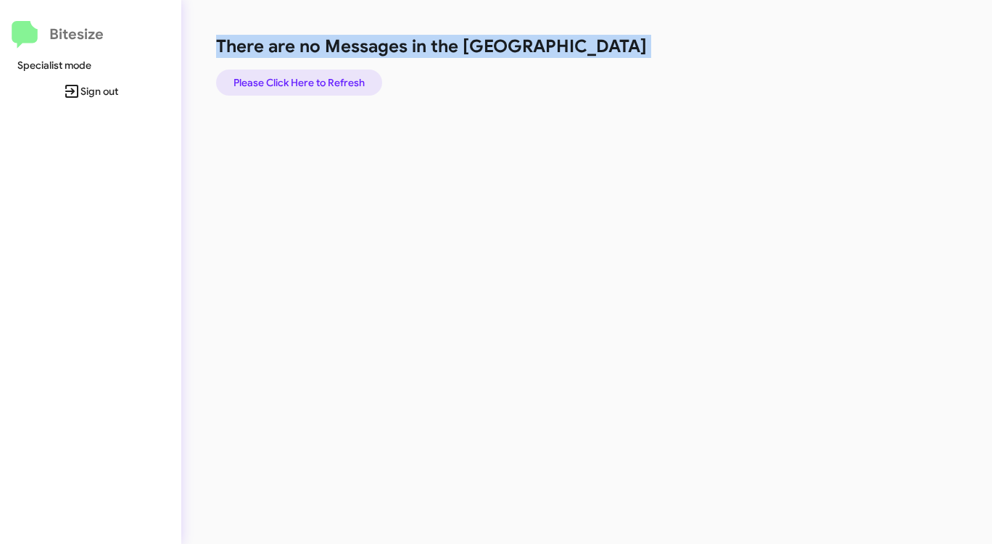
click at [314, 75] on span "Please Click Here to Refresh" at bounding box center [298, 83] width 131 height 26
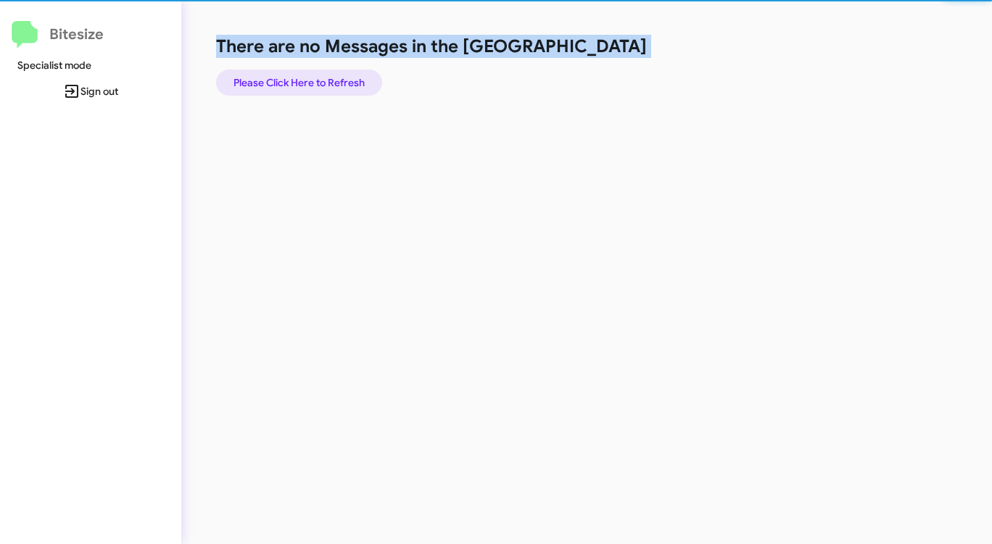
click at [314, 75] on span "Please Click Here to Refresh" at bounding box center [298, 83] width 131 height 26
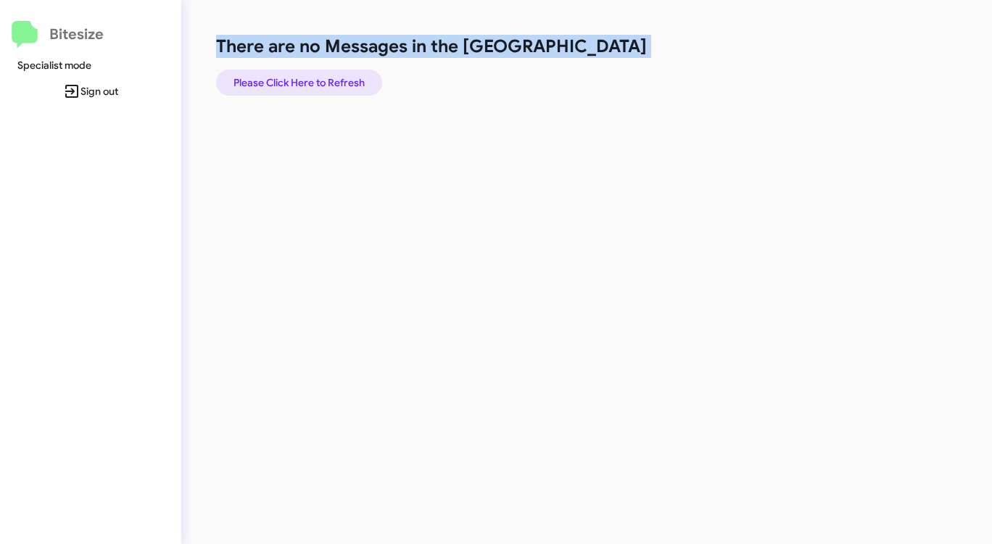
click at [314, 75] on span "Please Click Here to Refresh" at bounding box center [298, 83] width 131 height 26
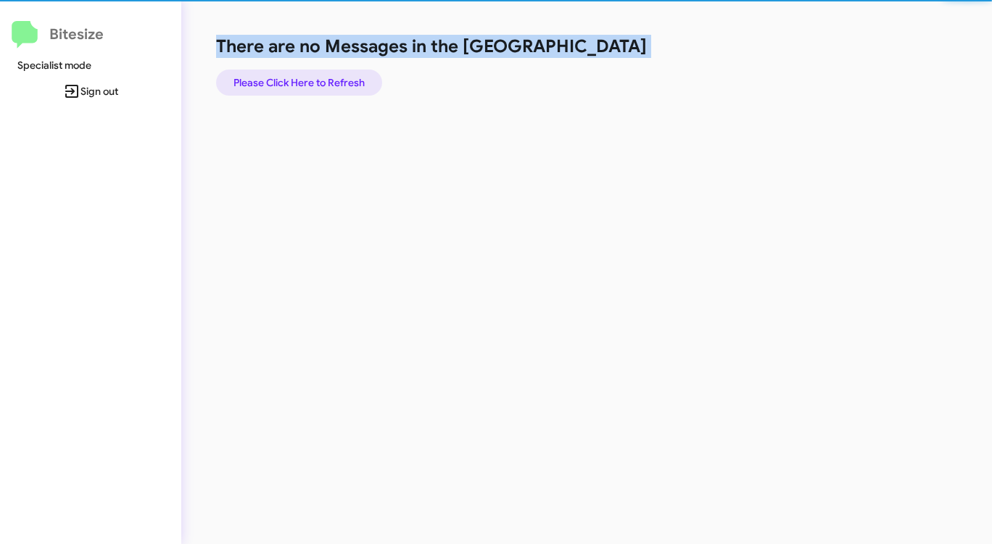
click at [314, 75] on span "Please Click Here to Refresh" at bounding box center [298, 83] width 131 height 26
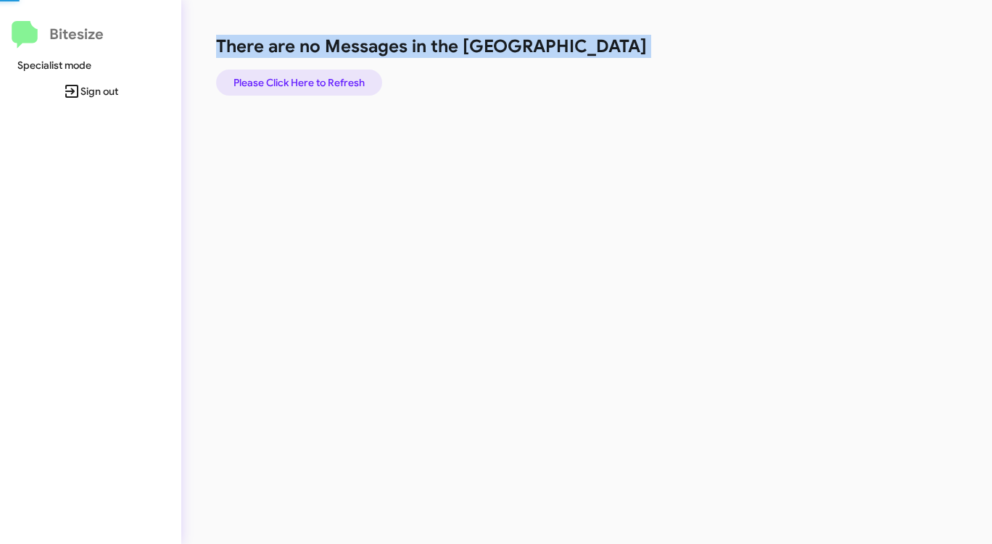
click at [314, 75] on span "Please Click Here to Refresh" at bounding box center [298, 83] width 131 height 26
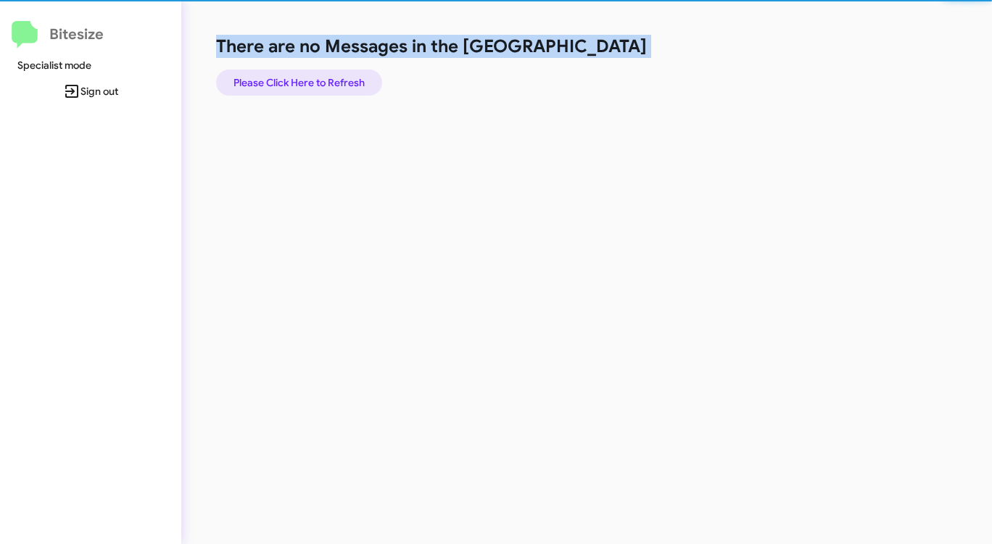
click at [314, 75] on span "Please Click Here to Refresh" at bounding box center [298, 83] width 131 height 26
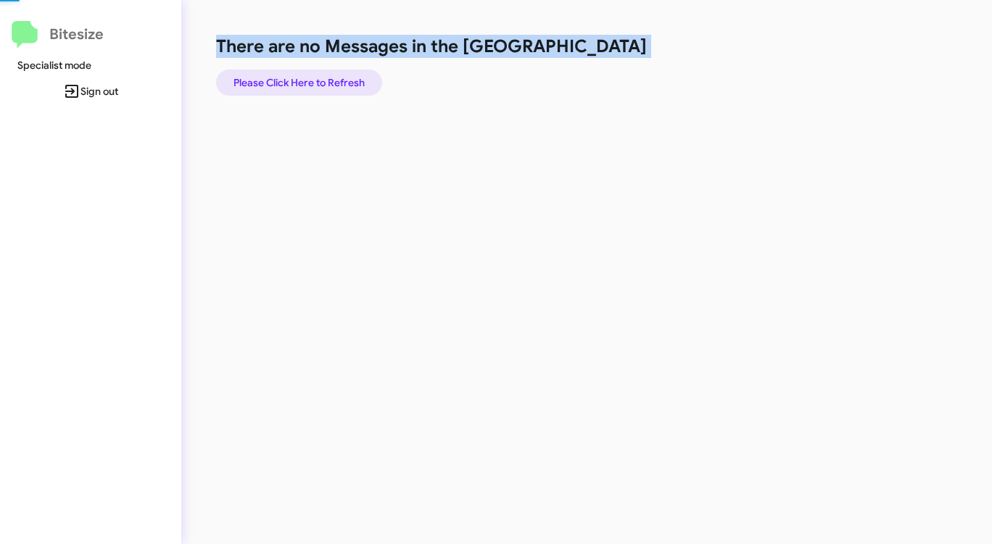
click at [314, 75] on span "Please Click Here to Refresh" at bounding box center [298, 83] width 131 height 26
click at [316, 73] on span "Please Click Here to Refresh" at bounding box center [298, 83] width 131 height 26
click at [317, 72] on span "Please Click Here to Refresh" at bounding box center [298, 83] width 131 height 26
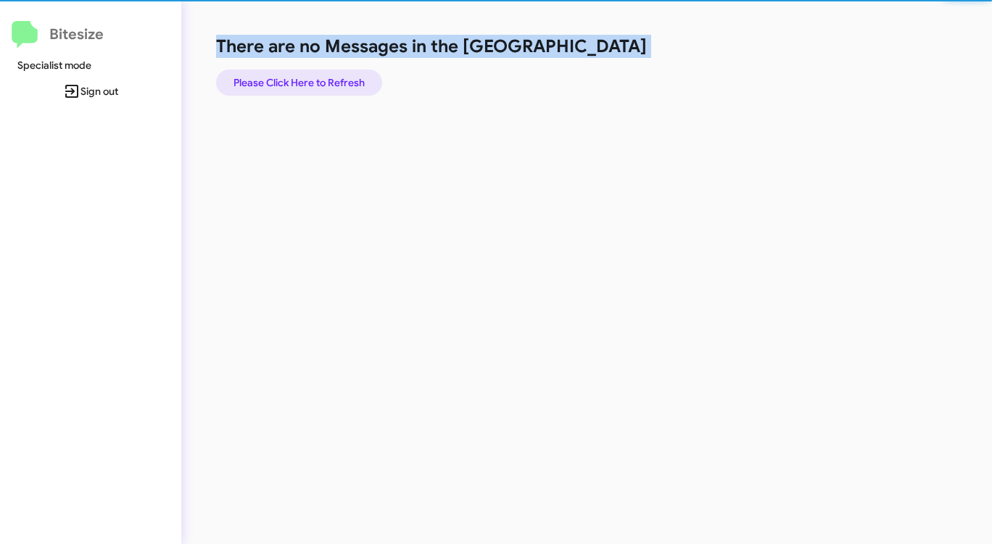
click at [318, 72] on span "Please Click Here to Refresh" at bounding box center [298, 83] width 131 height 26
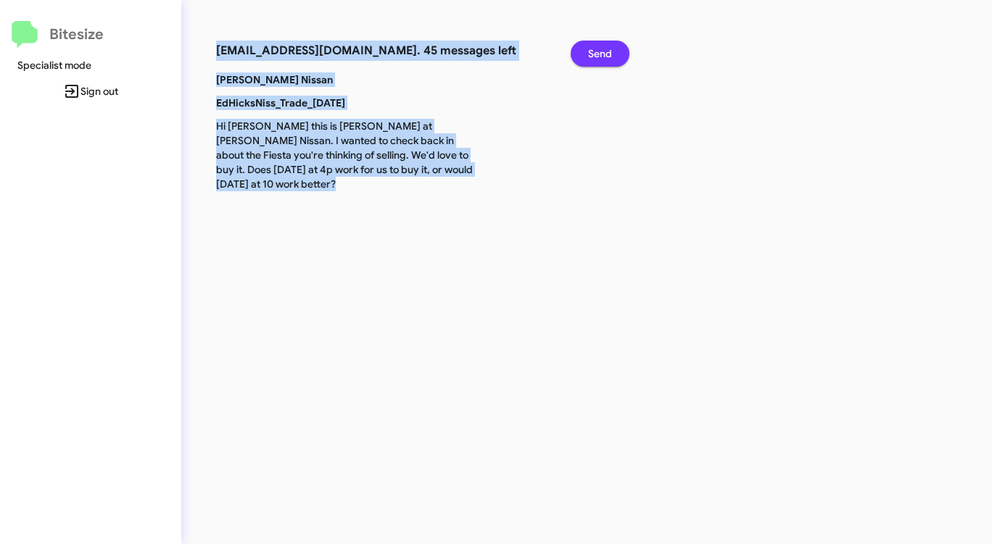
click at [593, 57] on span "Send" at bounding box center [600, 54] width 24 height 26
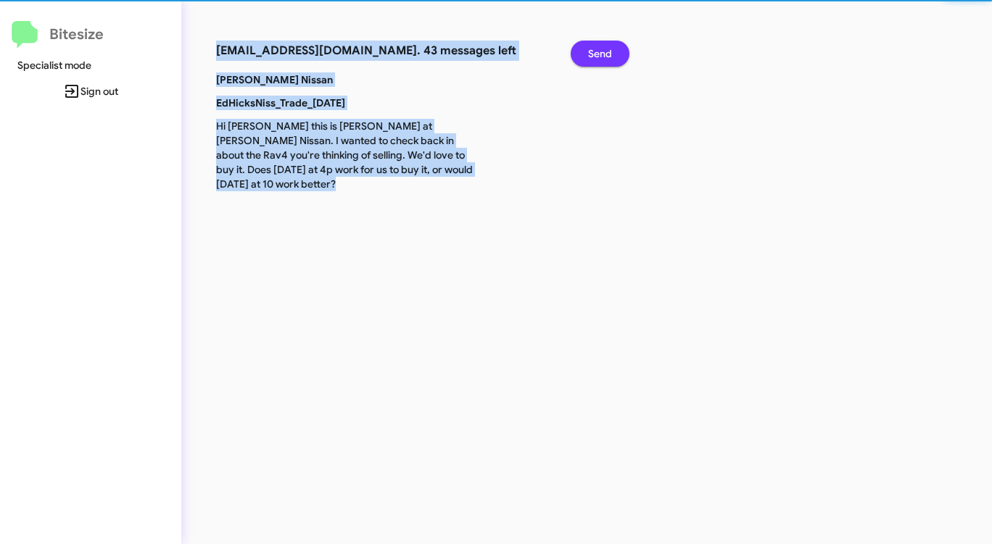
click at [593, 57] on span "Send" at bounding box center [600, 54] width 24 height 26
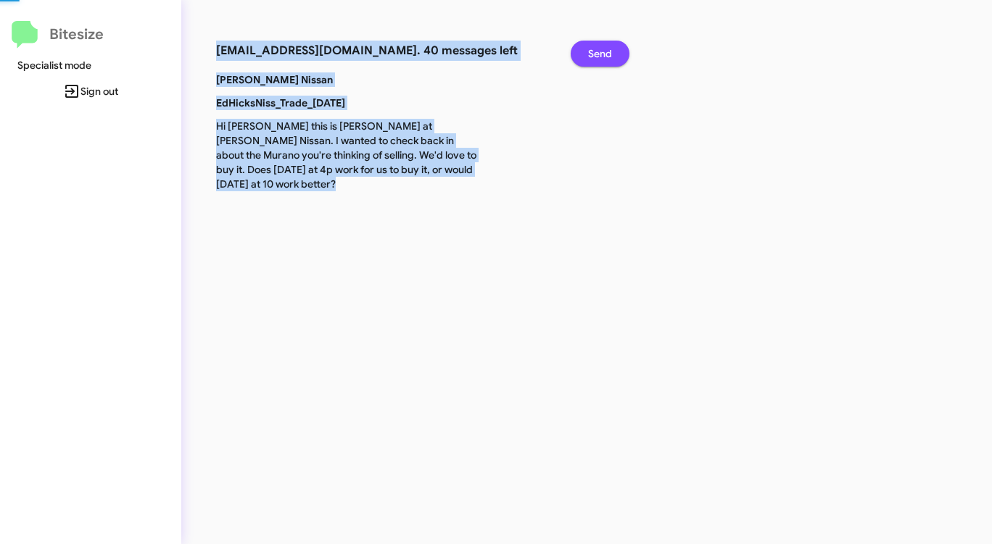
click at [593, 57] on span "Send" at bounding box center [600, 54] width 24 height 26
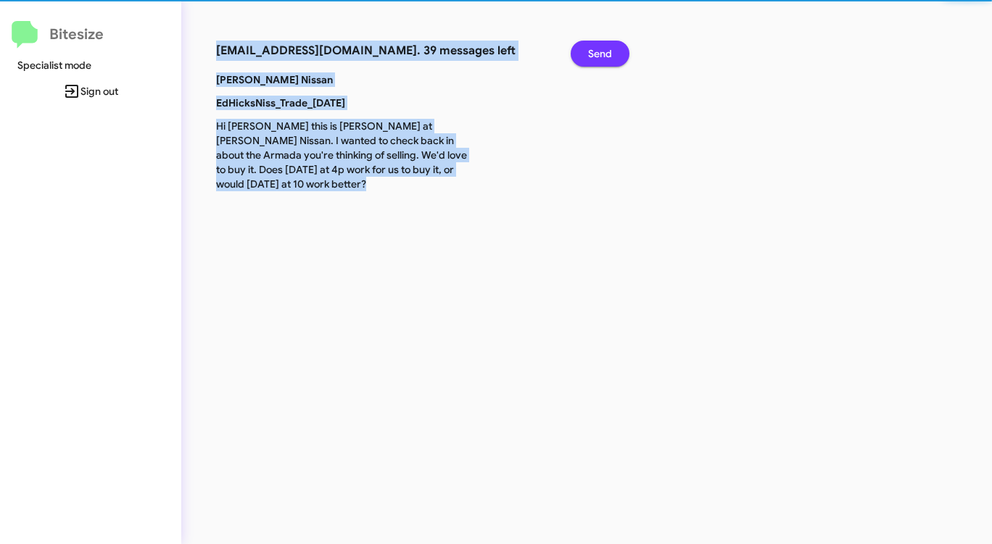
click at [593, 57] on span "Send" at bounding box center [600, 54] width 24 height 26
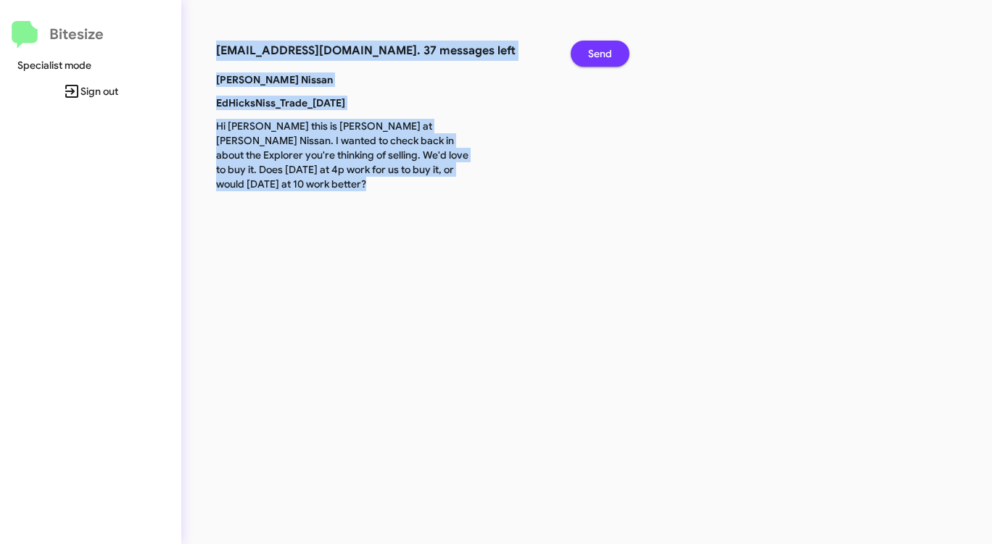
click at [593, 57] on span "Send" at bounding box center [600, 54] width 24 height 26
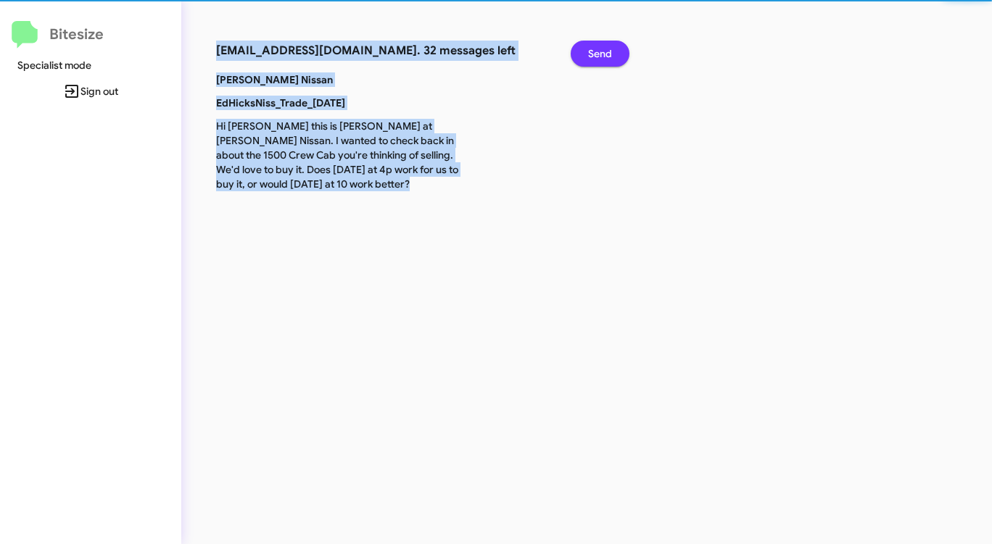
click at [593, 57] on span "Send" at bounding box center [600, 54] width 24 height 26
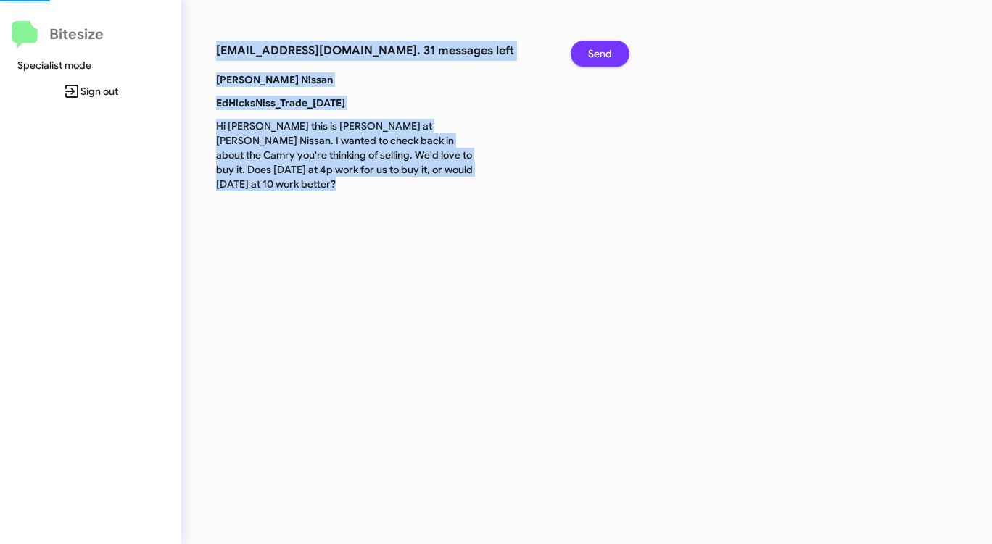
click at [593, 57] on span "Send" at bounding box center [600, 54] width 24 height 26
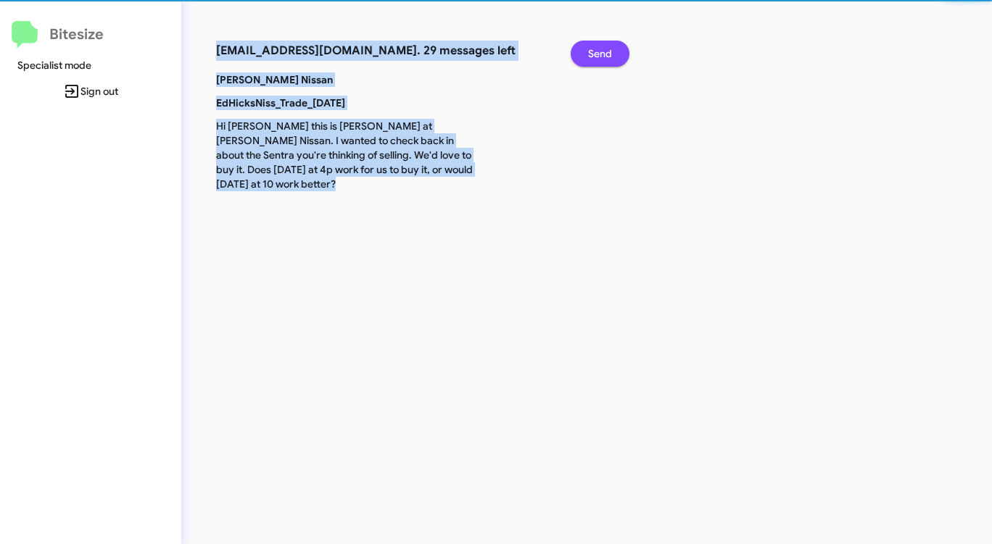
click at [593, 57] on span "Send" at bounding box center [600, 54] width 24 height 26
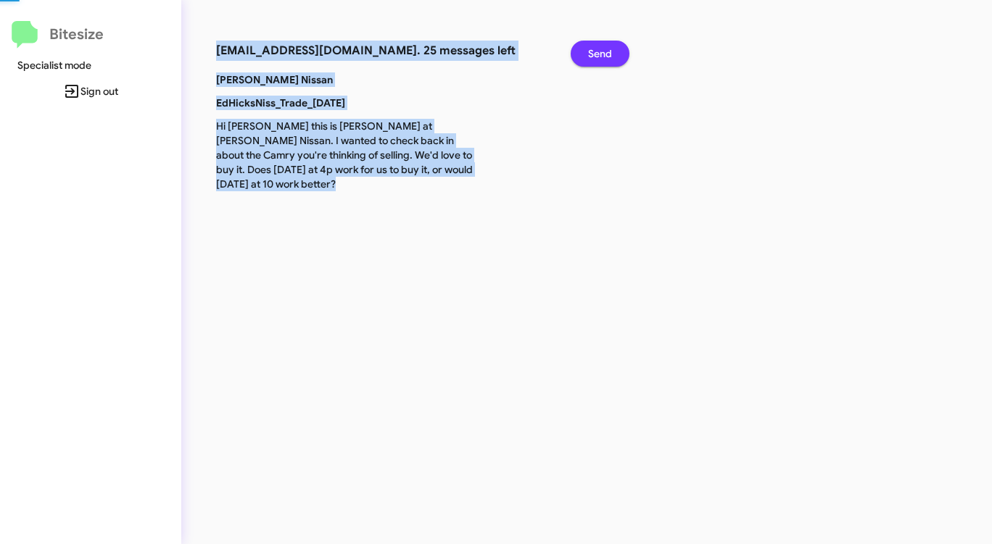
click at [593, 57] on span "Send" at bounding box center [600, 54] width 24 height 26
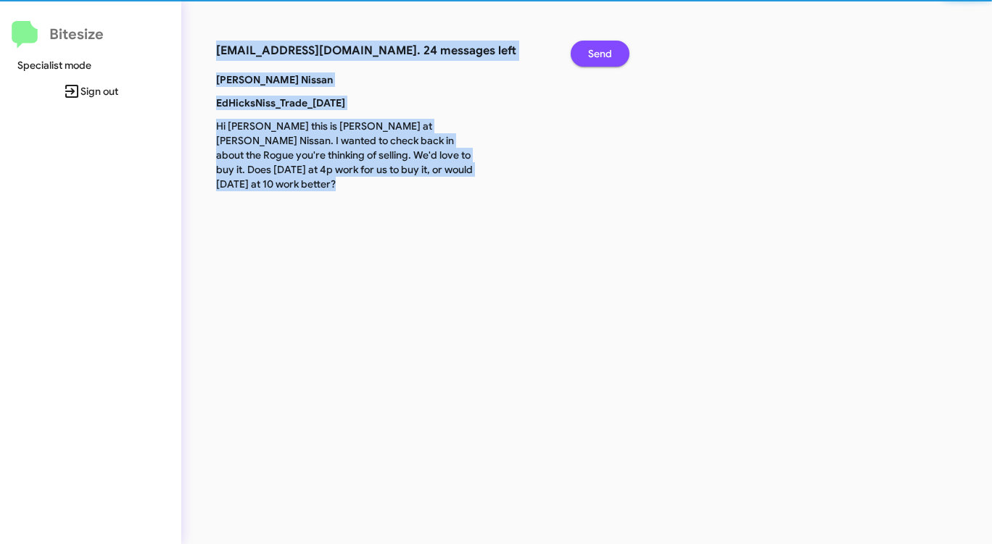
click at [593, 57] on span "Send" at bounding box center [600, 54] width 24 height 26
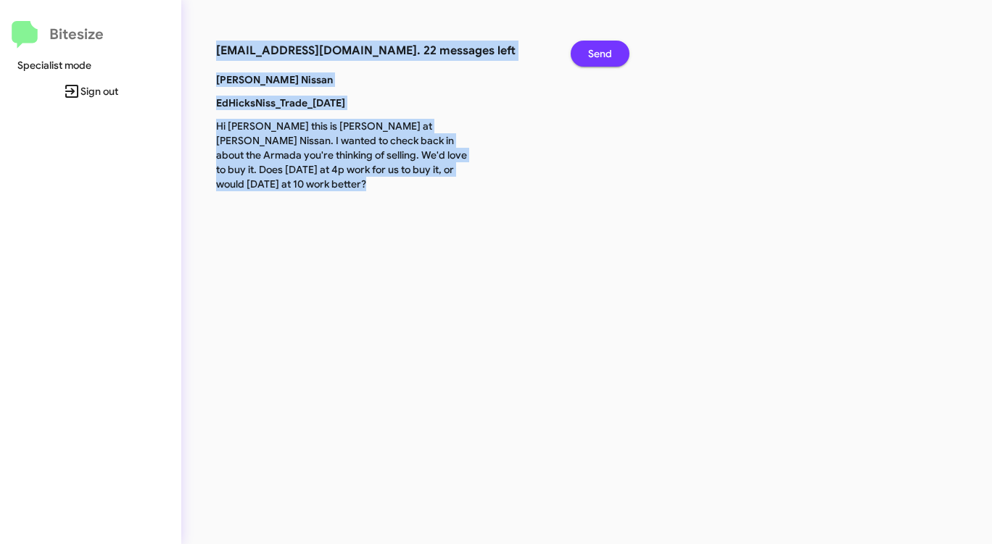
click at [593, 57] on span "Send" at bounding box center [600, 54] width 24 height 26
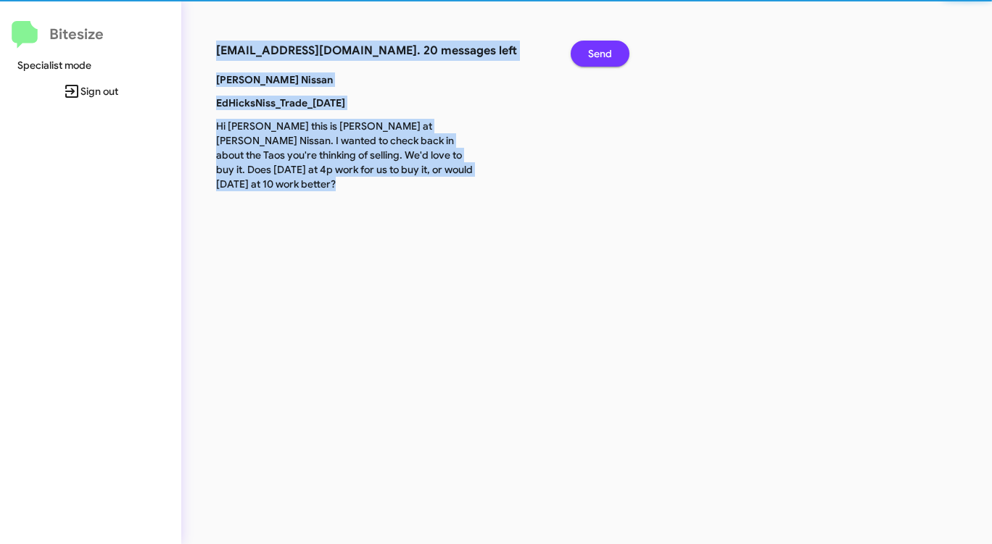
click at [593, 57] on span "Send" at bounding box center [600, 54] width 24 height 26
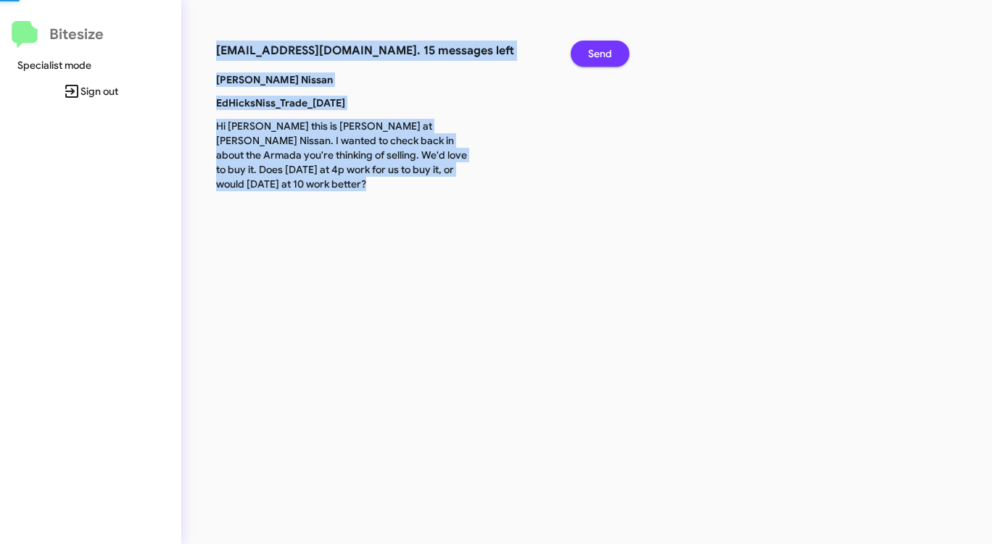
click at [593, 57] on span "Send" at bounding box center [600, 54] width 24 height 26
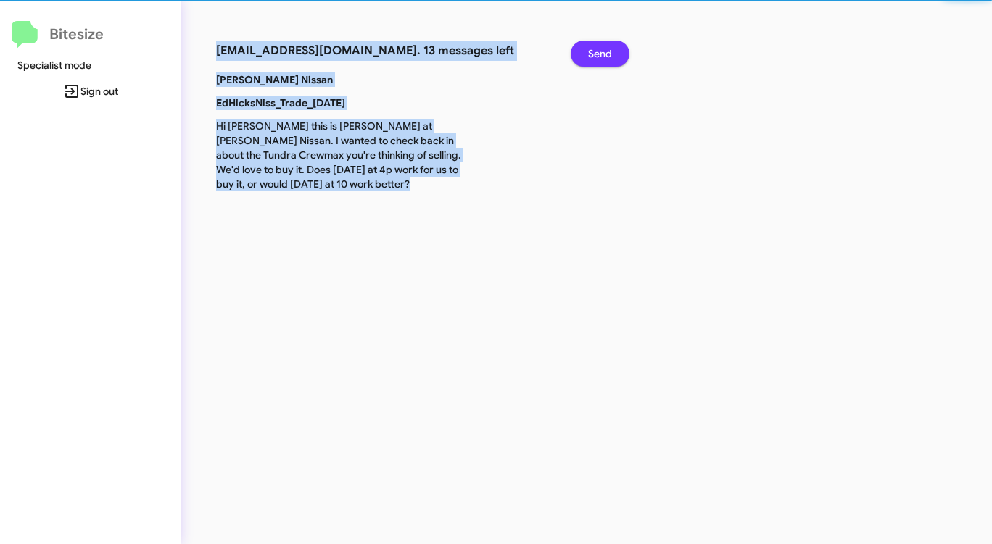
click at [593, 57] on span "Send" at bounding box center [600, 54] width 24 height 26
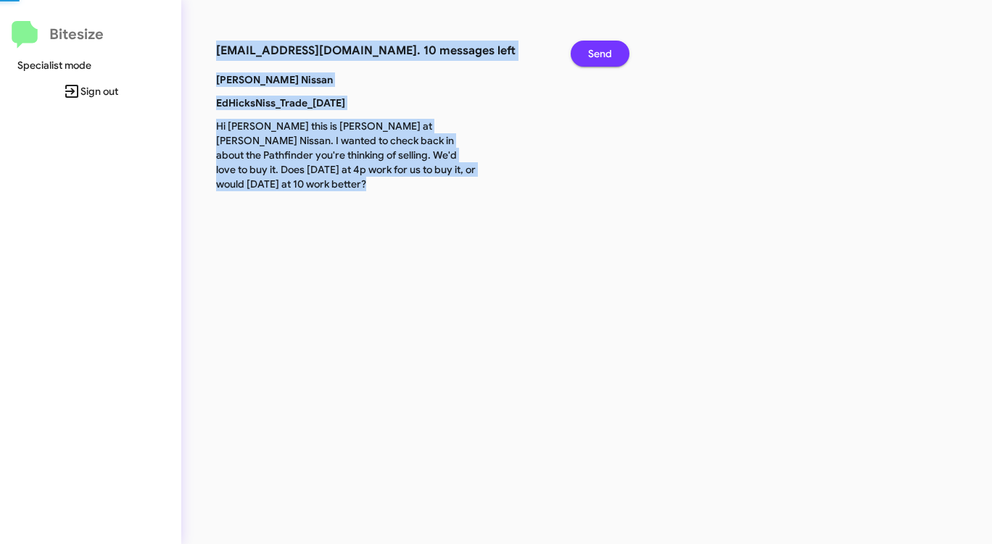
click at [593, 57] on span "Send" at bounding box center [600, 54] width 24 height 26
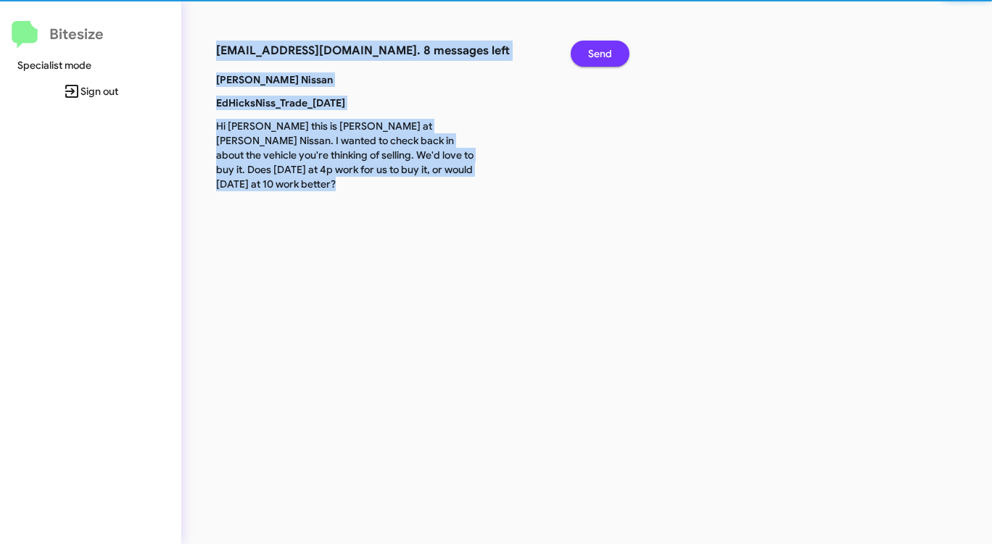
click at [593, 57] on span "Send" at bounding box center [600, 54] width 24 height 26
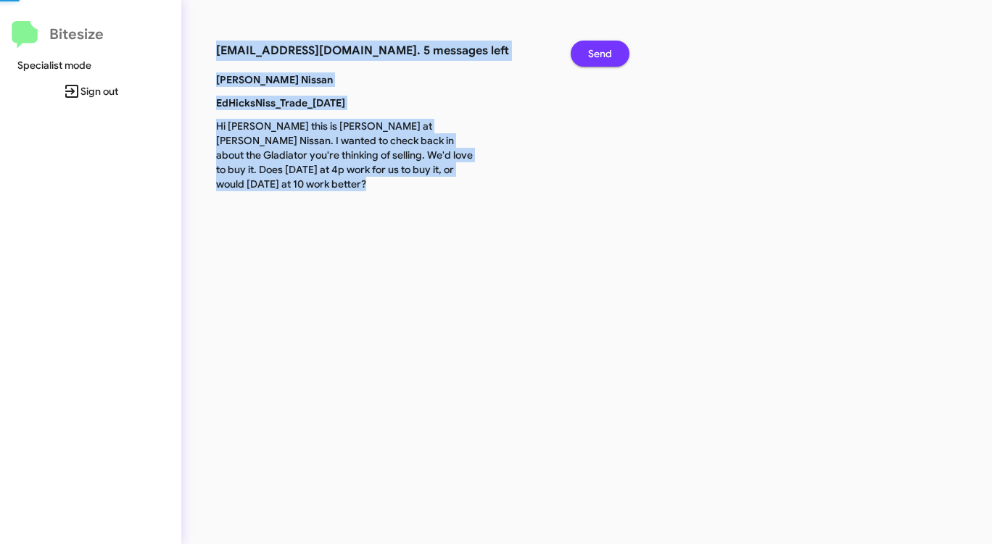
click at [593, 57] on span "Send" at bounding box center [600, 54] width 24 height 26
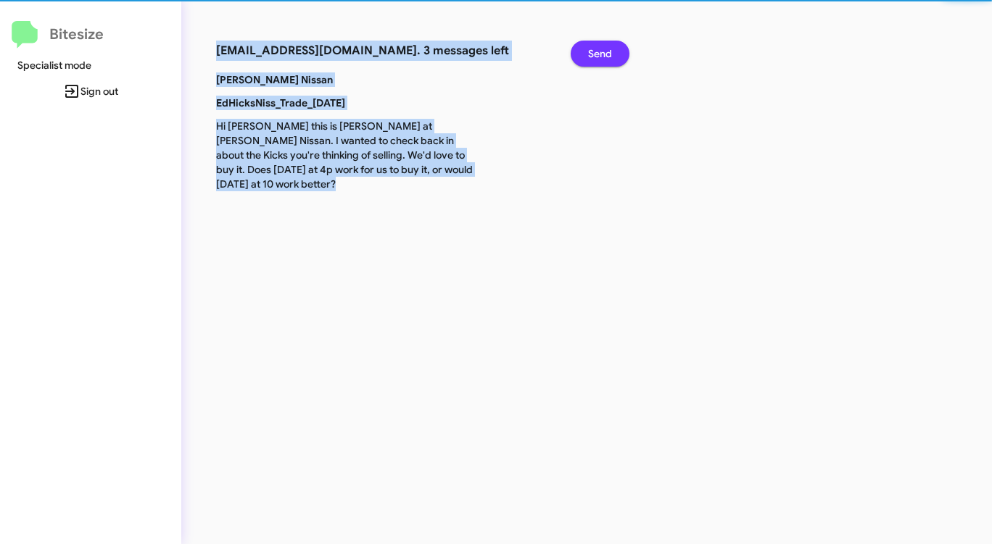
click at [593, 57] on span "Send" at bounding box center [600, 54] width 24 height 26
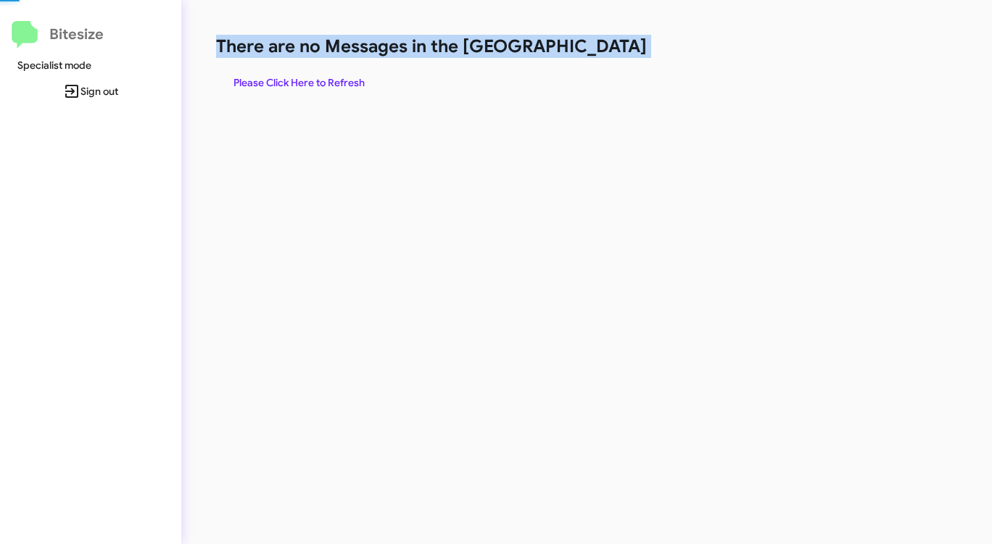
click at [593, 57] on h1 "There are no Messages in the [GEOGRAPHIC_DATA]" at bounding box center [519, 46] width 606 height 23
click at [318, 78] on span "Please Click Here to Refresh" at bounding box center [298, 83] width 131 height 26
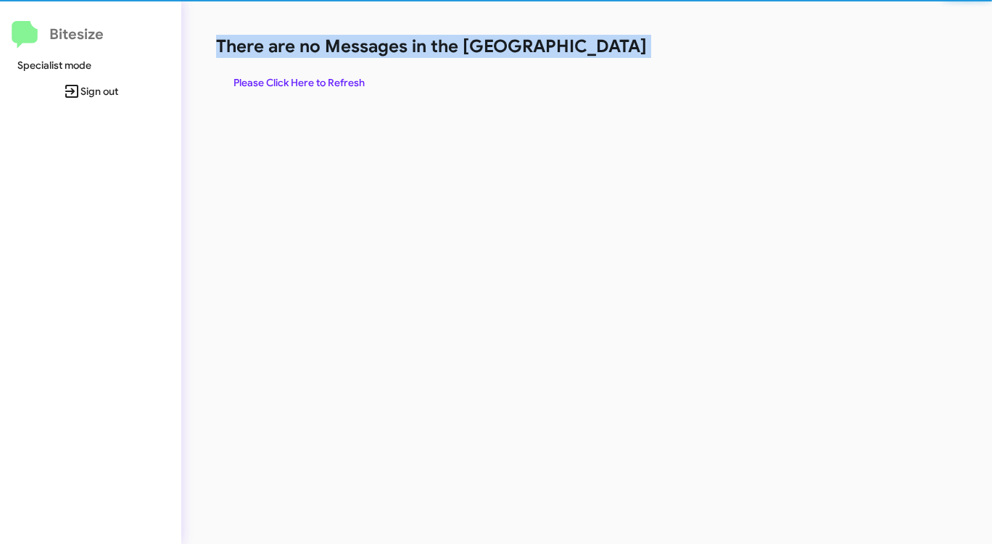
click at [325, 80] on span "Please Click Here to Refresh" at bounding box center [298, 83] width 131 height 26
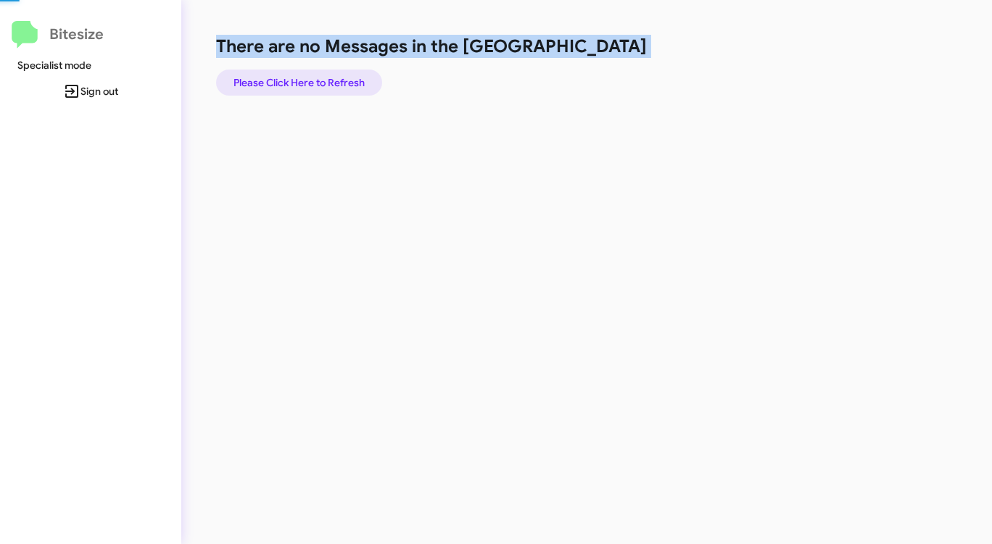
click at [325, 80] on span "Please Click Here to Refresh" at bounding box center [298, 83] width 131 height 26
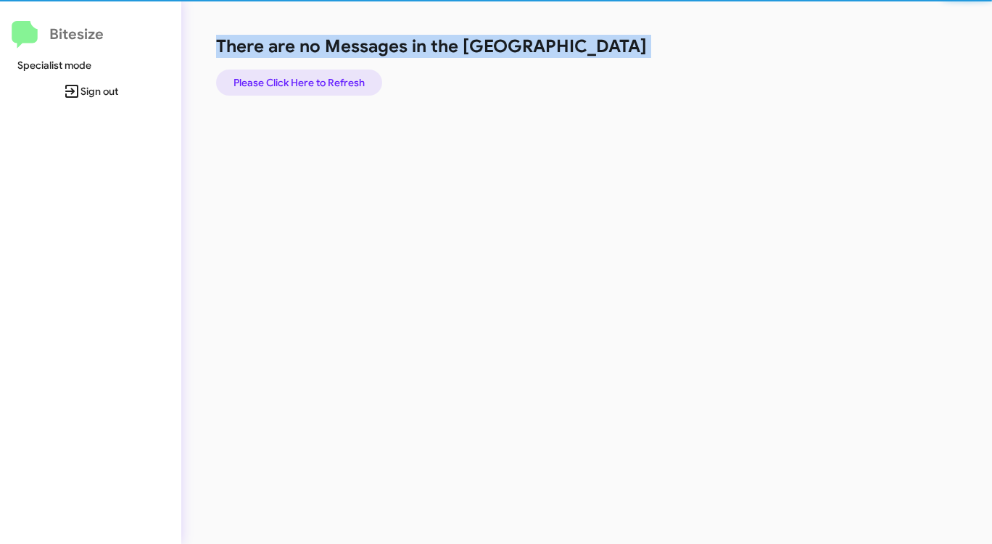
click at [325, 80] on span "Please Click Here to Refresh" at bounding box center [298, 83] width 131 height 26
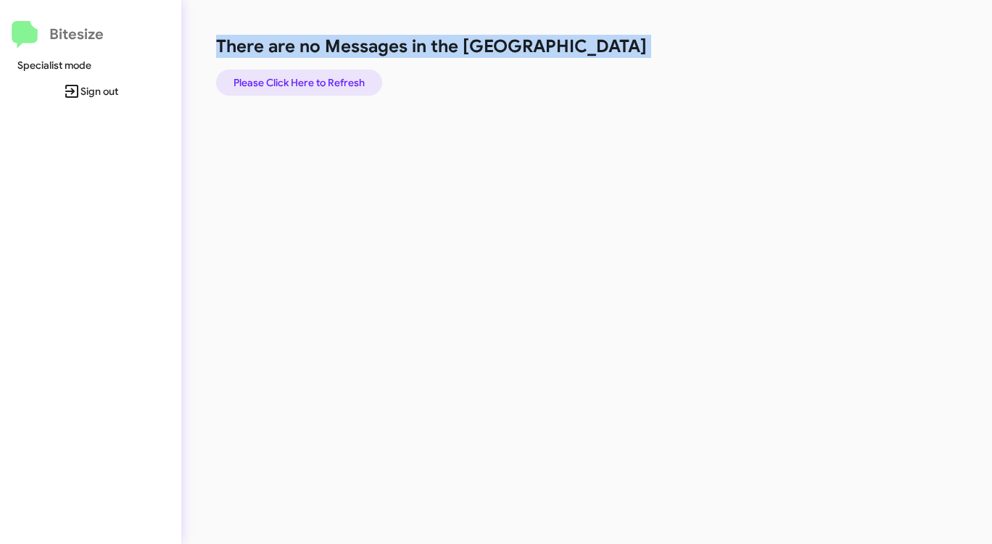
click at [325, 80] on span "Please Click Here to Refresh" at bounding box center [298, 83] width 131 height 26
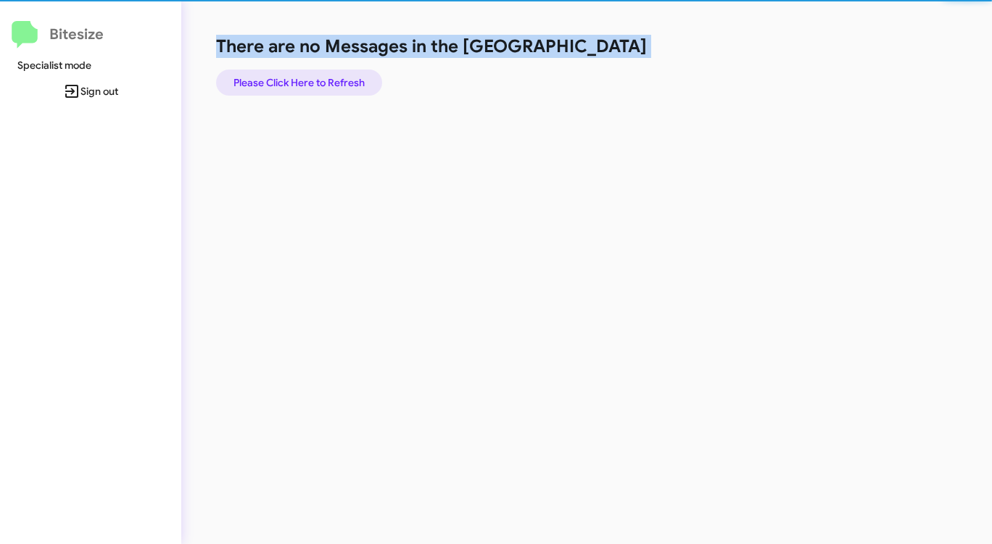
click at [325, 80] on span "Please Click Here to Refresh" at bounding box center [298, 83] width 131 height 26
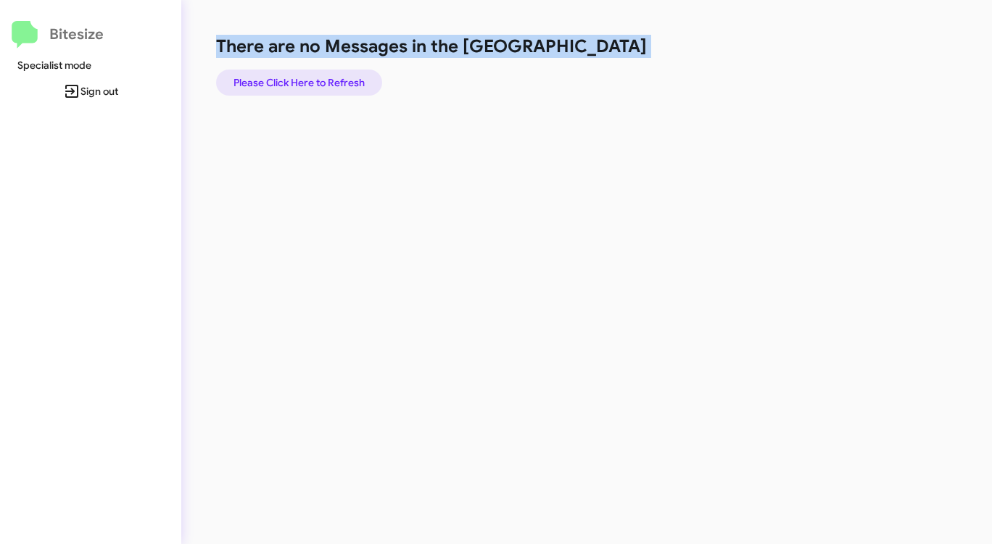
click at [333, 80] on span "Please Click Here to Refresh" at bounding box center [298, 83] width 131 height 26
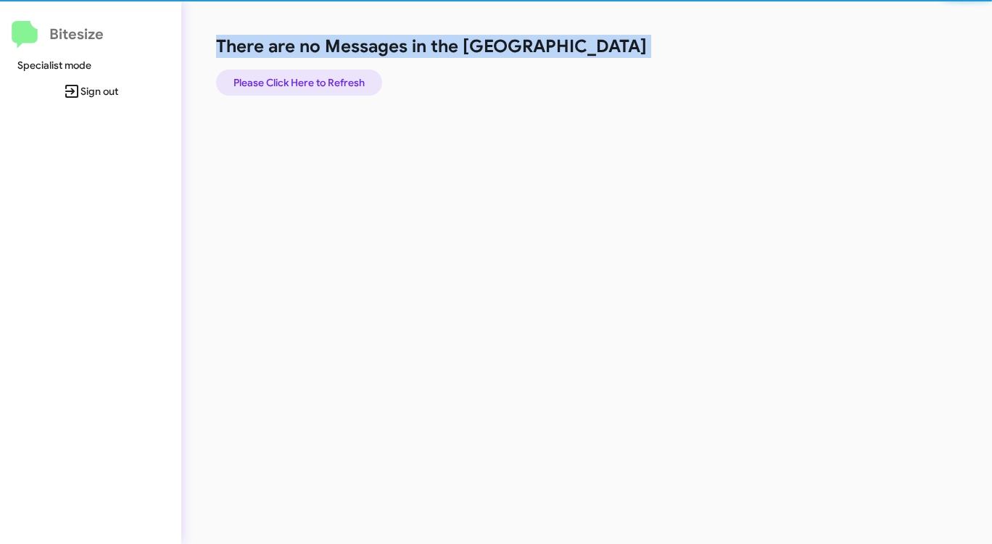
click at [333, 80] on span "Please Click Here to Refresh" at bounding box center [298, 83] width 131 height 26
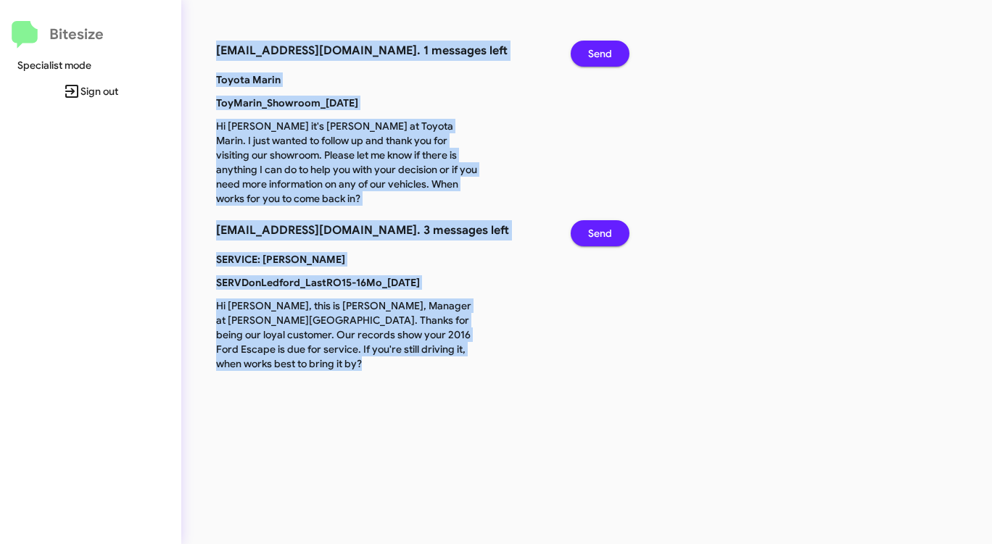
click at [592, 51] on span "Send" at bounding box center [600, 54] width 24 height 26
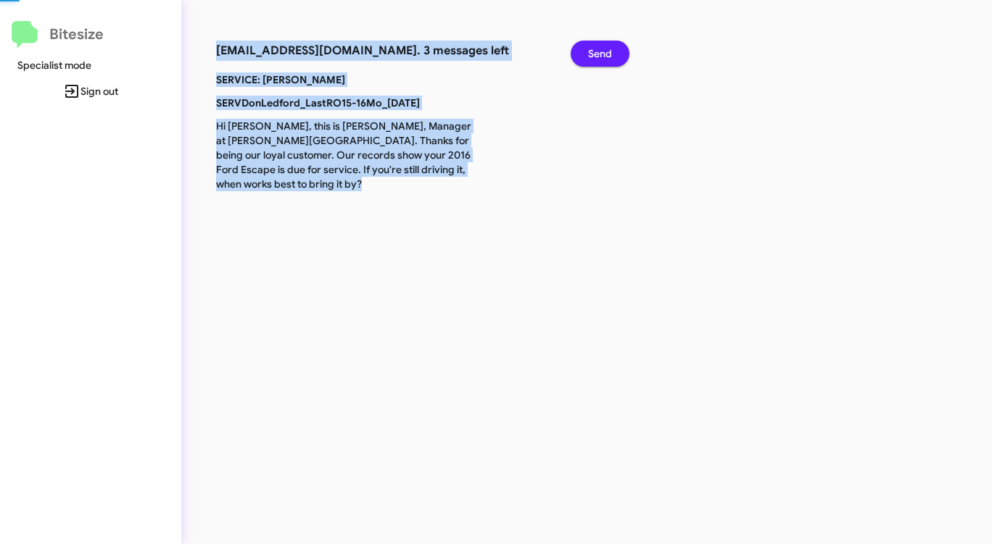
click at [592, 51] on span "Send" at bounding box center [600, 54] width 24 height 26
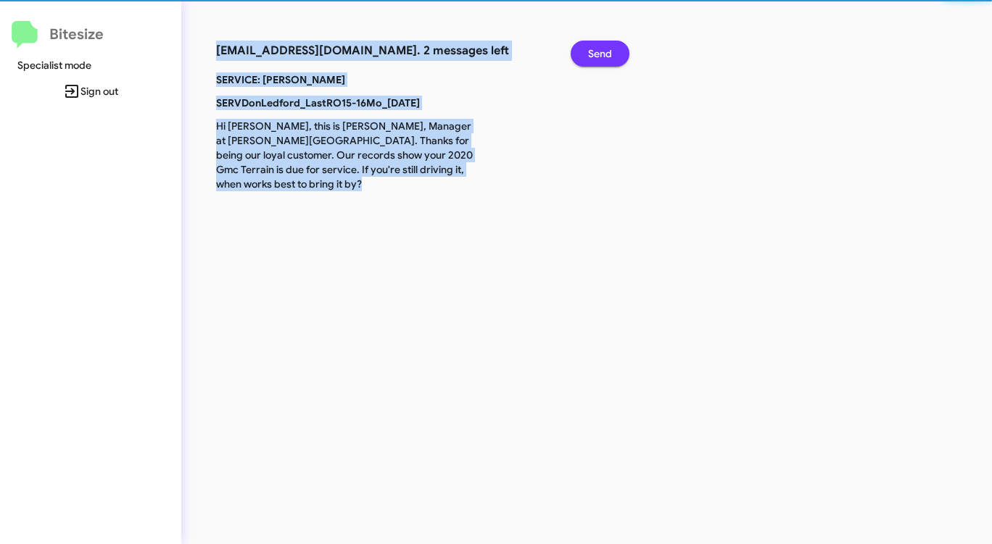
click at [592, 51] on span "Send" at bounding box center [600, 54] width 24 height 26
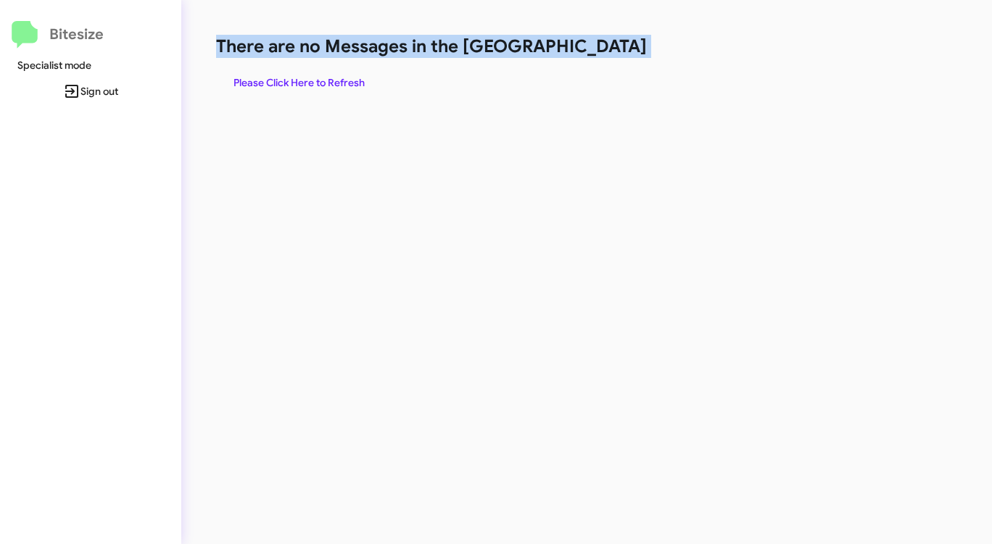
click at [592, 51] on h1 "There are no Messages in the [GEOGRAPHIC_DATA]" at bounding box center [519, 46] width 606 height 23
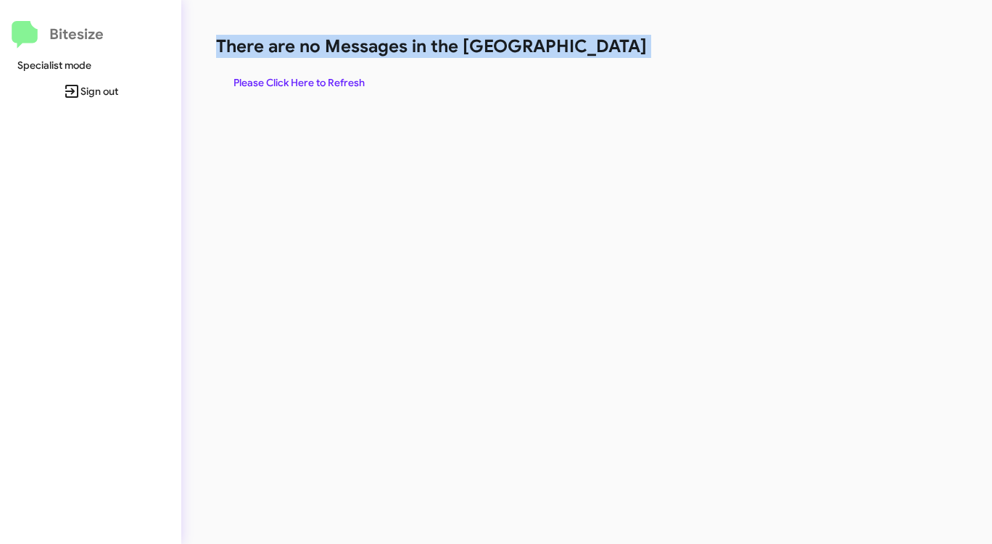
click at [592, 51] on h1 "There are no Messages in the [GEOGRAPHIC_DATA]" at bounding box center [519, 46] width 606 height 23
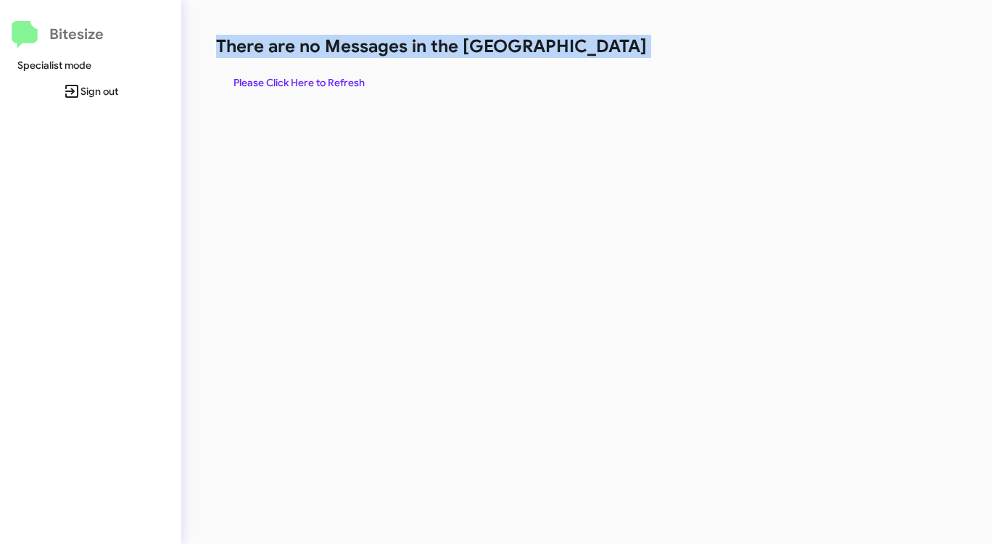
click at [592, 51] on h1 "There are no Messages in the [GEOGRAPHIC_DATA]" at bounding box center [519, 46] width 606 height 23
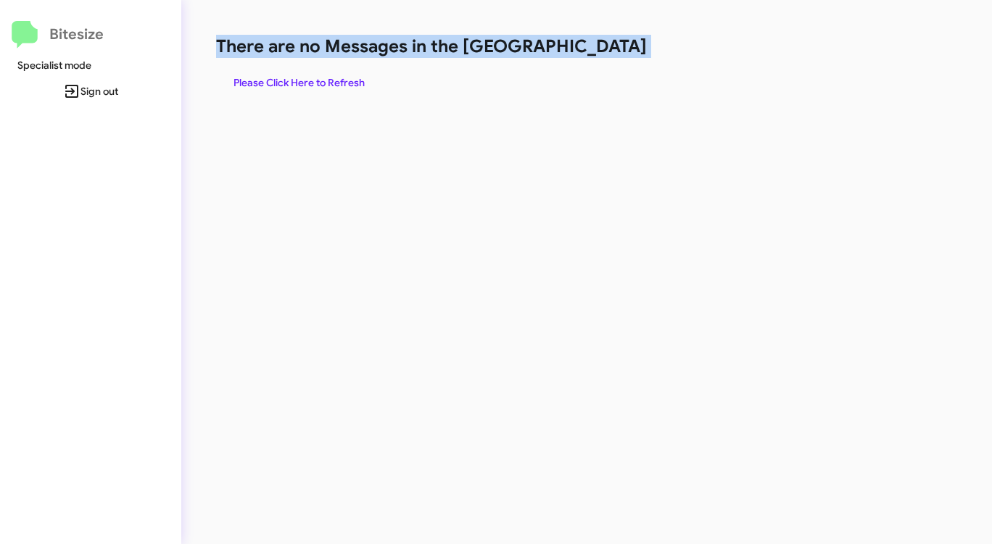
click at [592, 52] on h1 "There are no Messages in the [GEOGRAPHIC_DATA]" at bounding box center [519, 46] width 606 height 23
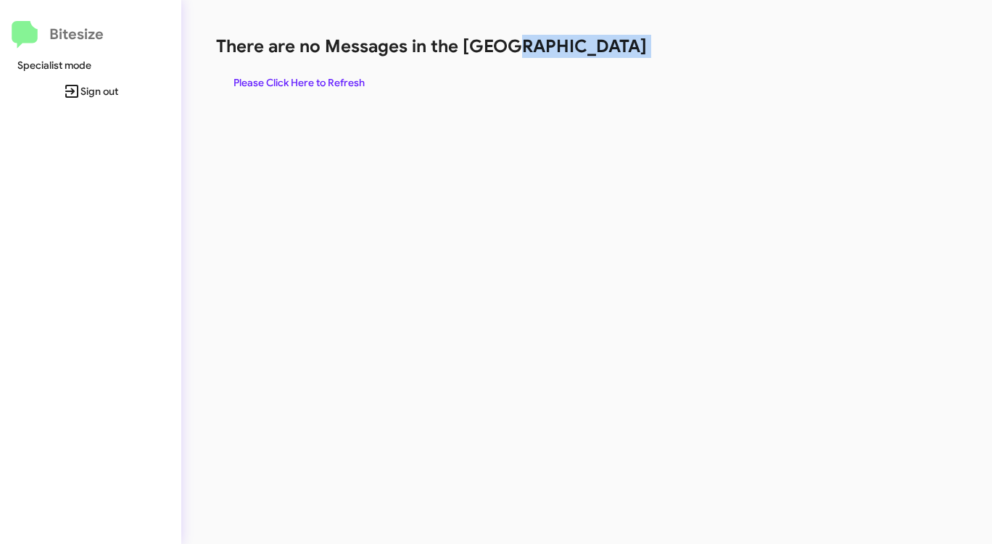
click at [592, 52] on h1 "There are no Messages in the [GEOGRAPHIC_DATA]" at bounding box center [519, 46] width 606 height 23
click at [304, 86] on span "Please Click Here to Refresh" at bounding box center [298, 83] width 131 height 26
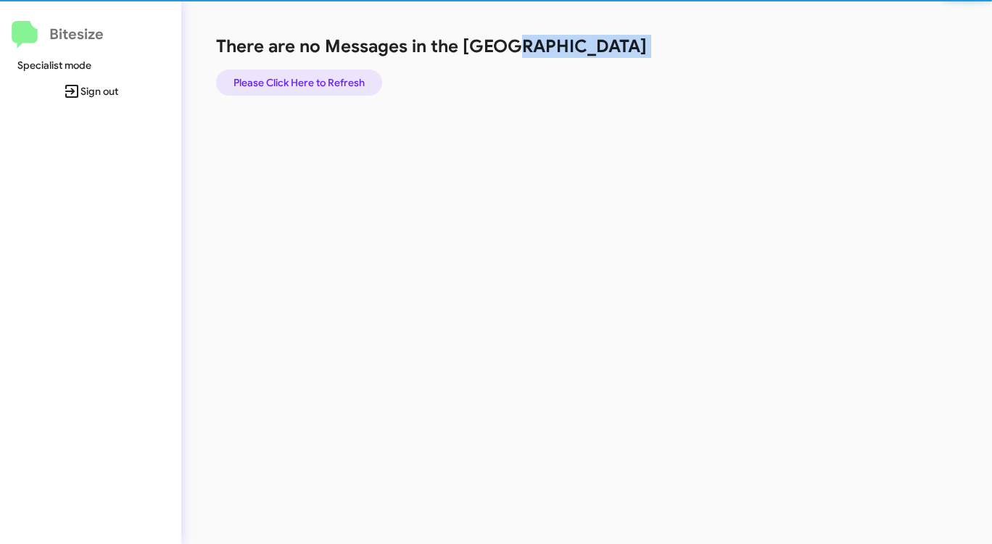
click at [304, 86] on span "Please Click Here to Refresh" at bounding box center [298, 83] width 131 height 26
click at [304, 85] on span "Please Click Here to Refresh" at bounding box center [298, 83] width 131 height 26
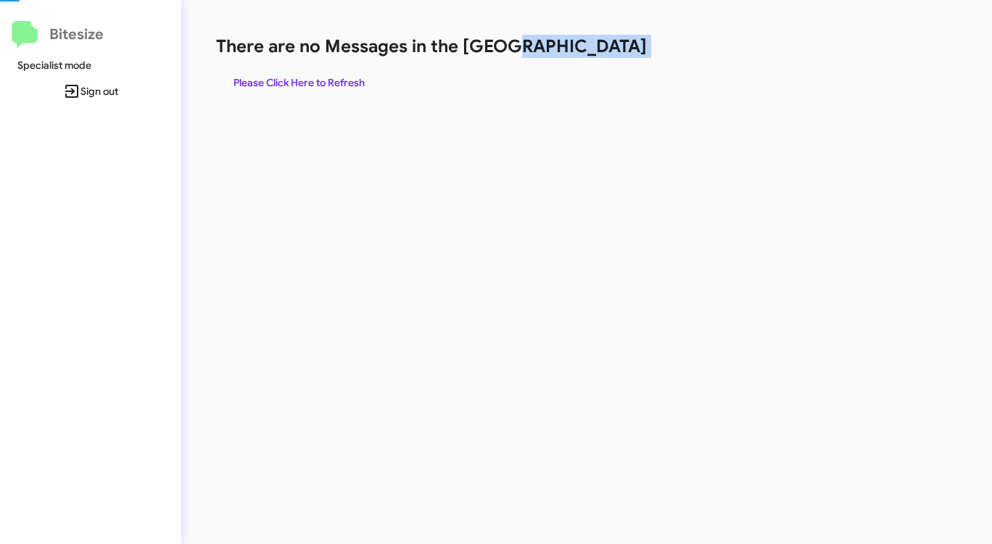
click at [304, 85] on span "Please Click Here to Refresh" at bounding box center [298, 83] width 131 height 26
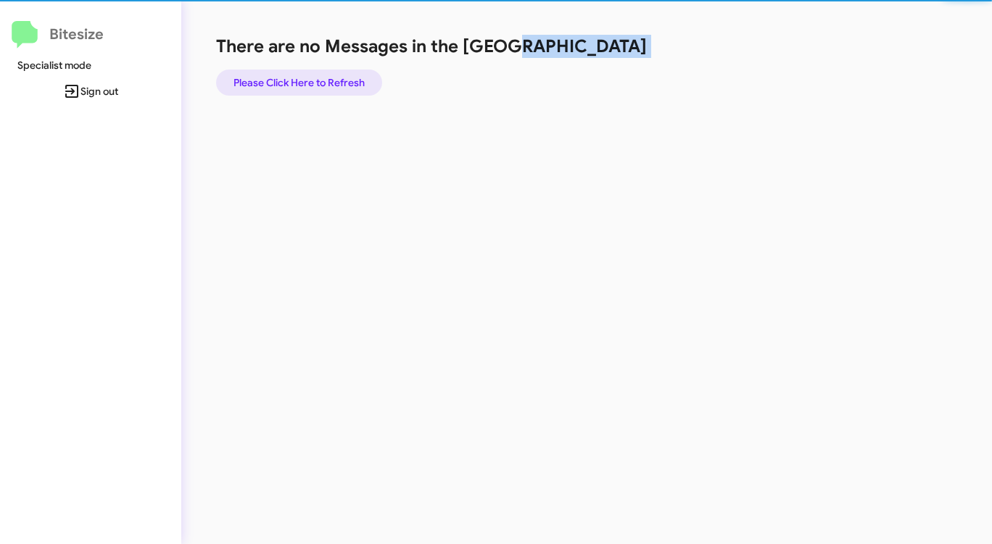
click at [304, 85] on span "Please Click Here to Refresh" at bounding box center [298, 83] width 131 height 26
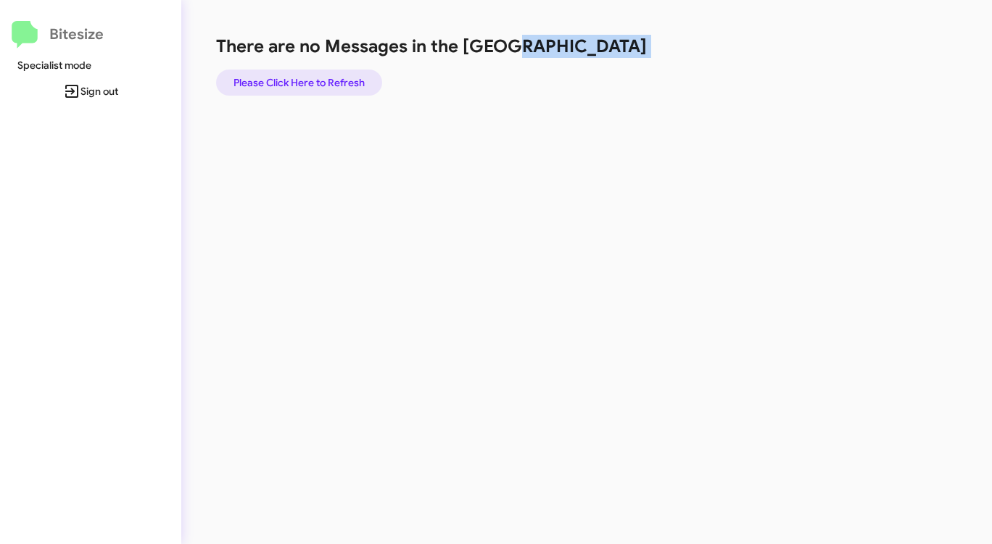
click at [316, 76] on span "Please Click Here to Refresh" at bounding box center [298, 83] width 131 height 26
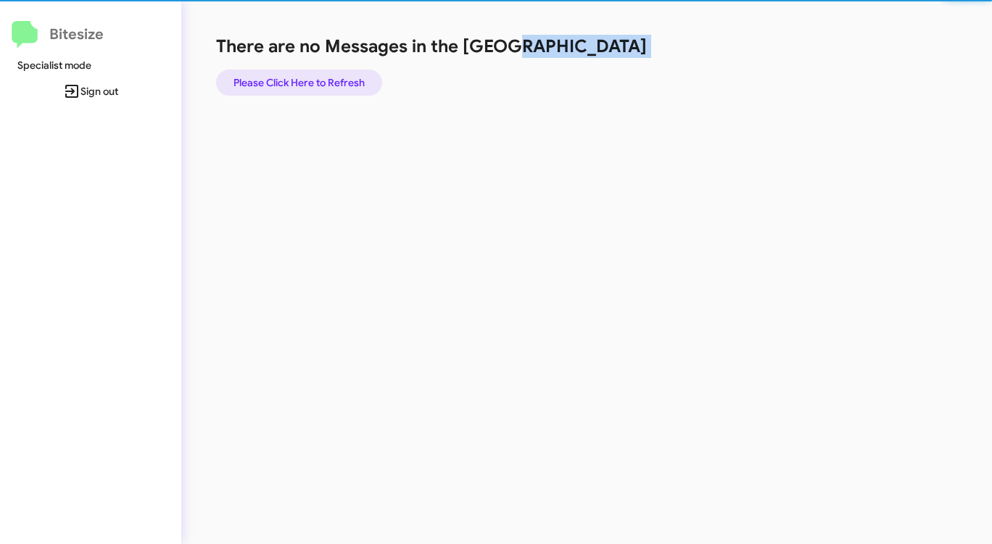
click at [316, 76] on span "Please Click Here to Refresh" at bounding box center [298, 83] width 131 height 26
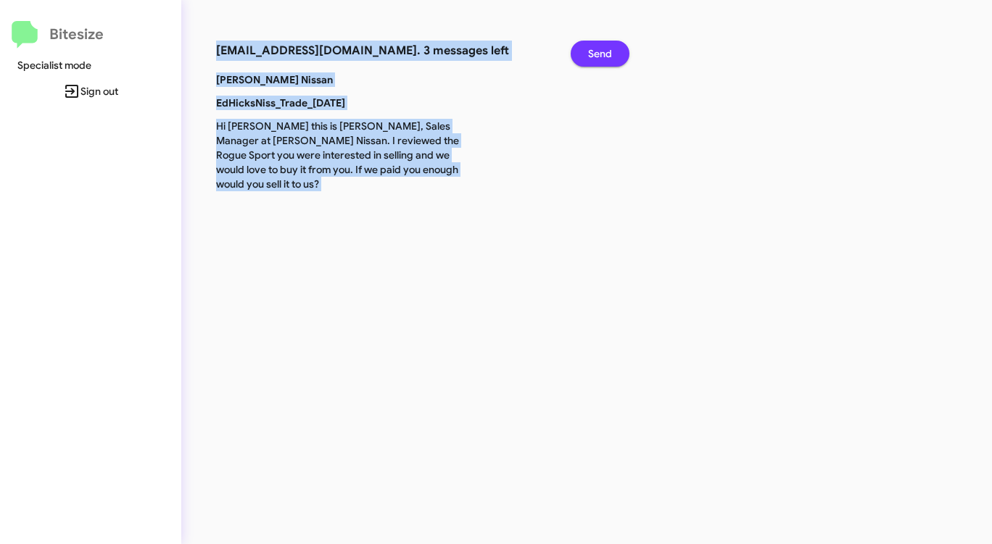
click at [596, 58] on span "Send" at bounding box center [600, 54] width 24 height 26
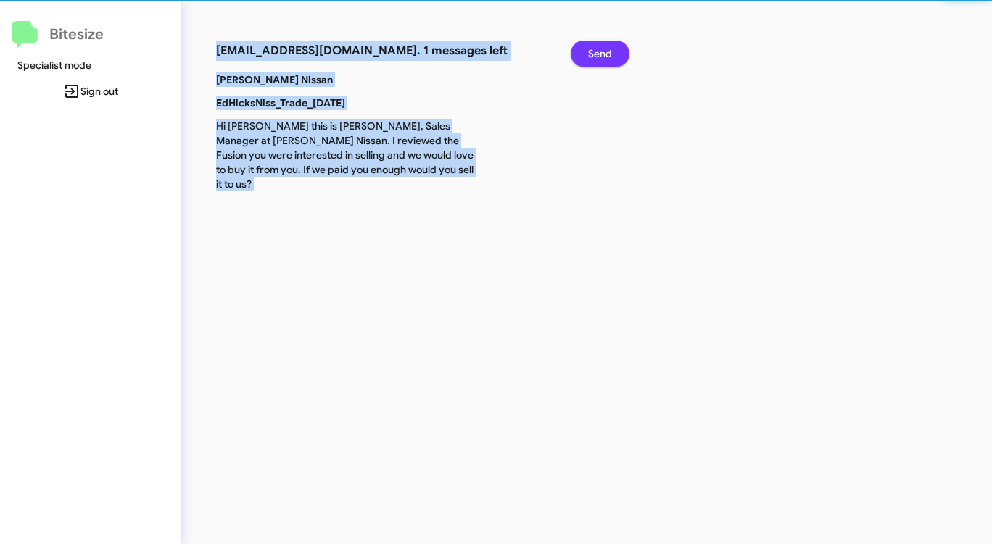
click at [596, 58] on span "Send" at bounding box center [600, 54] width 24 height 26
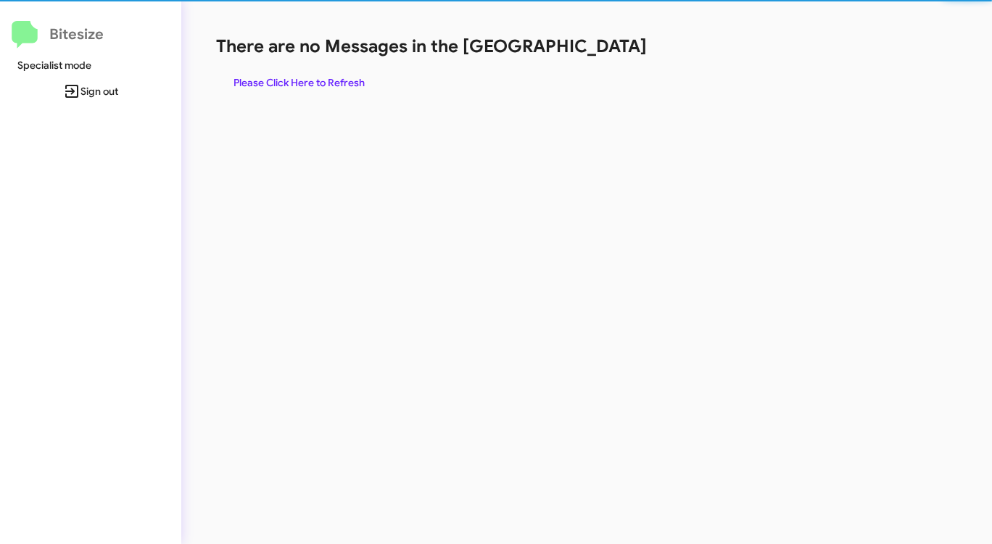
click at [596, 58] on div "There are no Messages in the Queue Please Click Here to Refresh" at bounding box center [519, 65] width 606 height 61
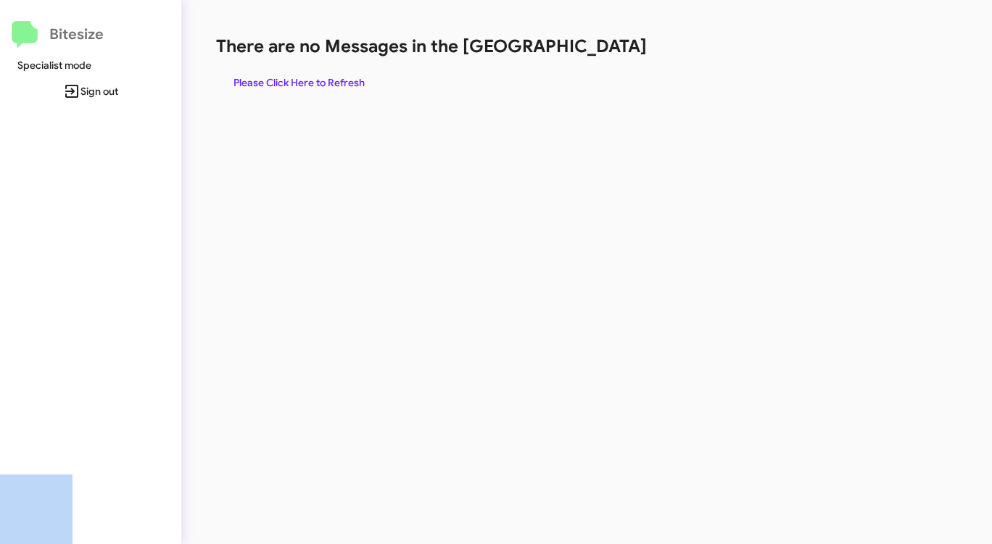
click at [596, 58] on div "There are no Messages in the Queue Please Click Here to Refresh" at bounding box center [519, 65] width 606 height 61
click at [352, 83] on span "Please Click Here to Refresh" at bounding box center [298, 83] width 131 height 26
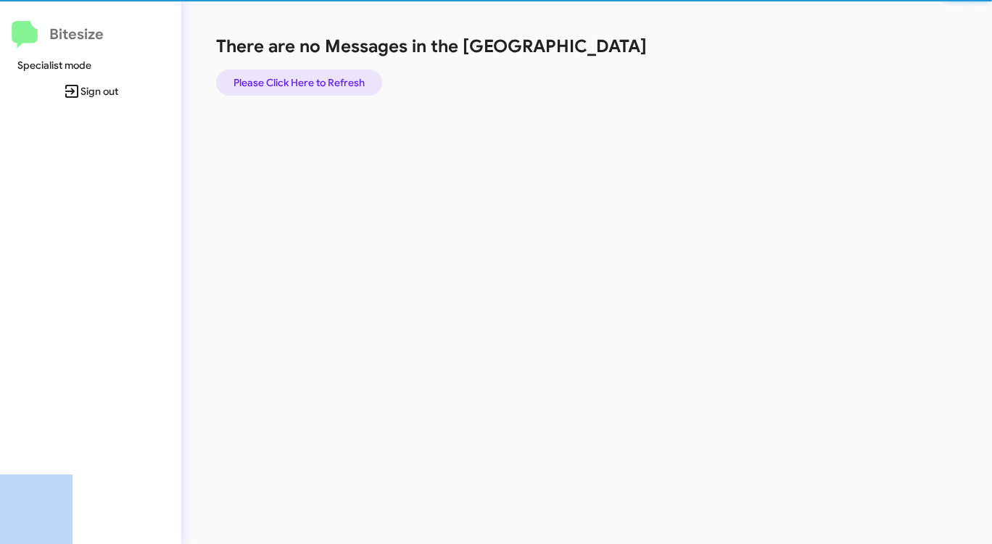
click at [352, 83] on span "Please Click Here to Refresh" at bounding box center [298, 83] width 131 height 26
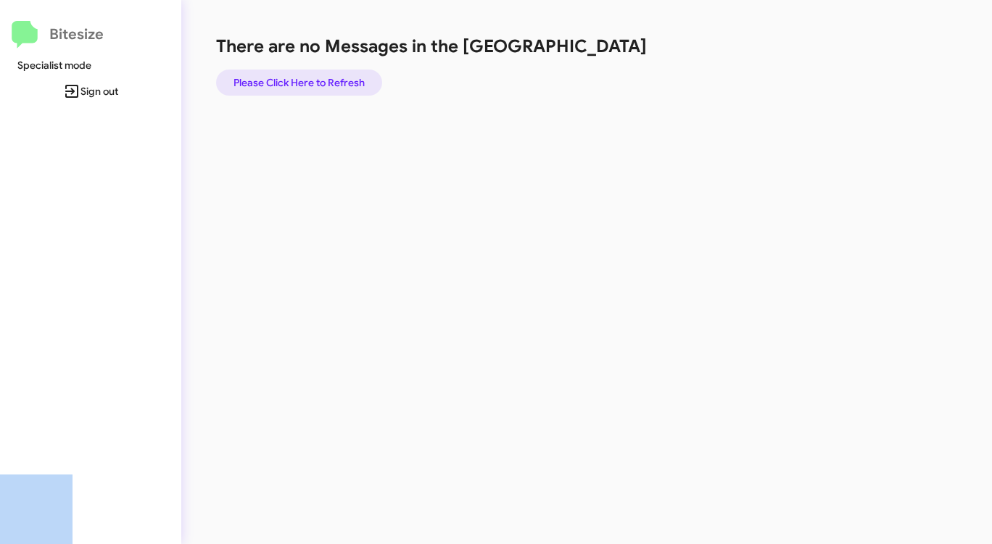
click at [353, 80] on span "Please Click Here to Refresh" at bounding box center [298, 83] width 131 height 26
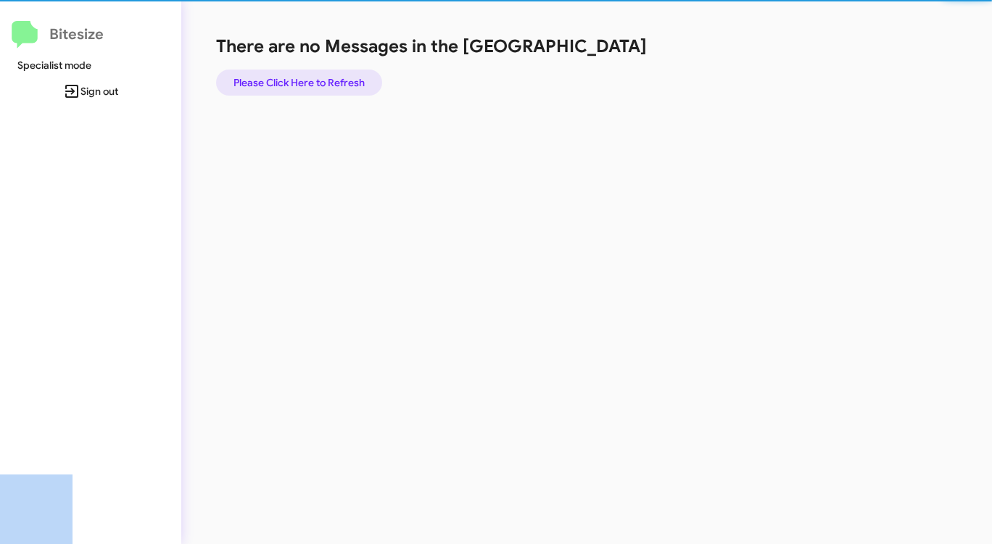
click at [353, 80] on span "Please Click Here to Refresh" at bounding box center [298, 83] width 131 height 26
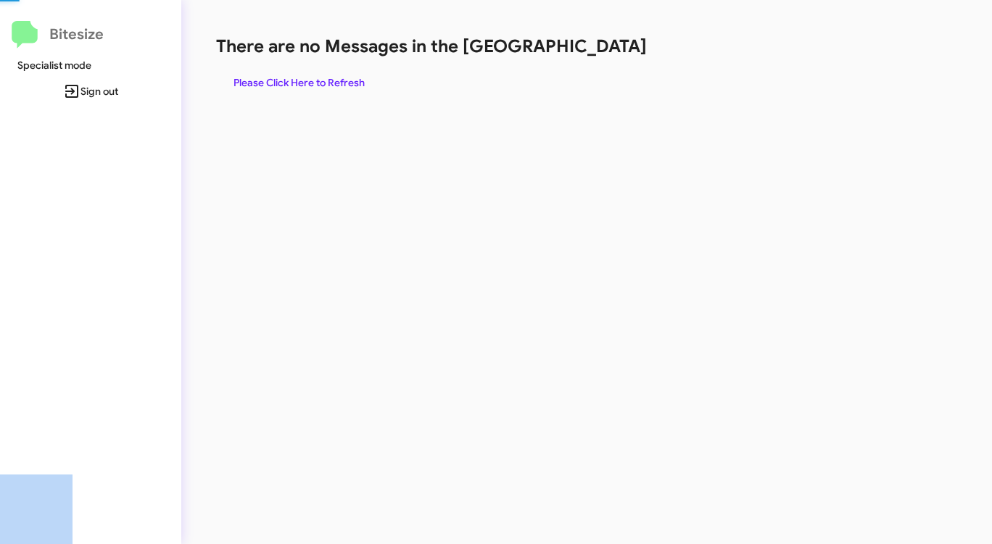
click at [353, 80] on span "Please Click Here to Refresh" at bounding box center [298, 83] width 131 height 26
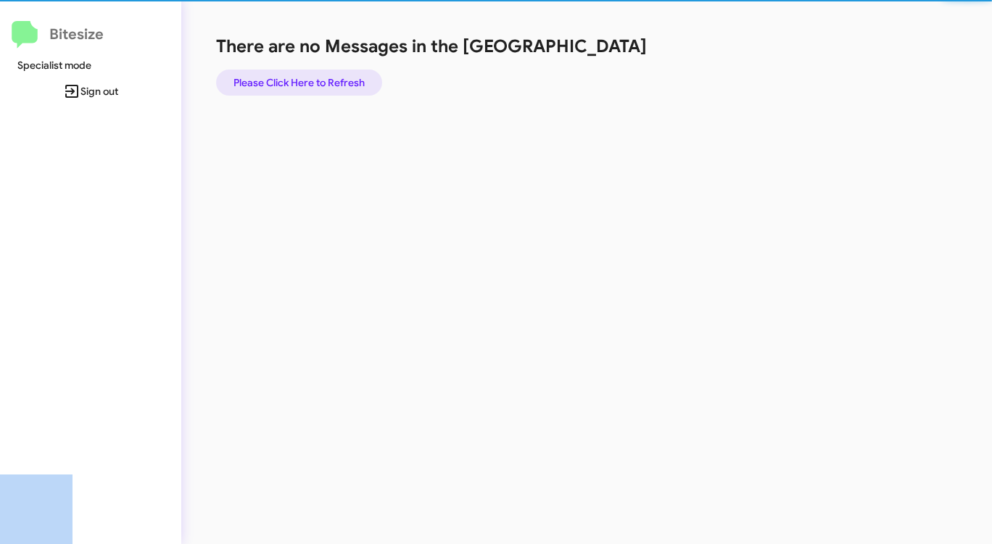
click at [353, 80] on span "Please Click Here to Refresh" at bounding box center [298, 83] width 131 height 26
click at [354, 80] on span "Please Click Here to Refresh" at bounding box center [298, 83] width 131 height 26
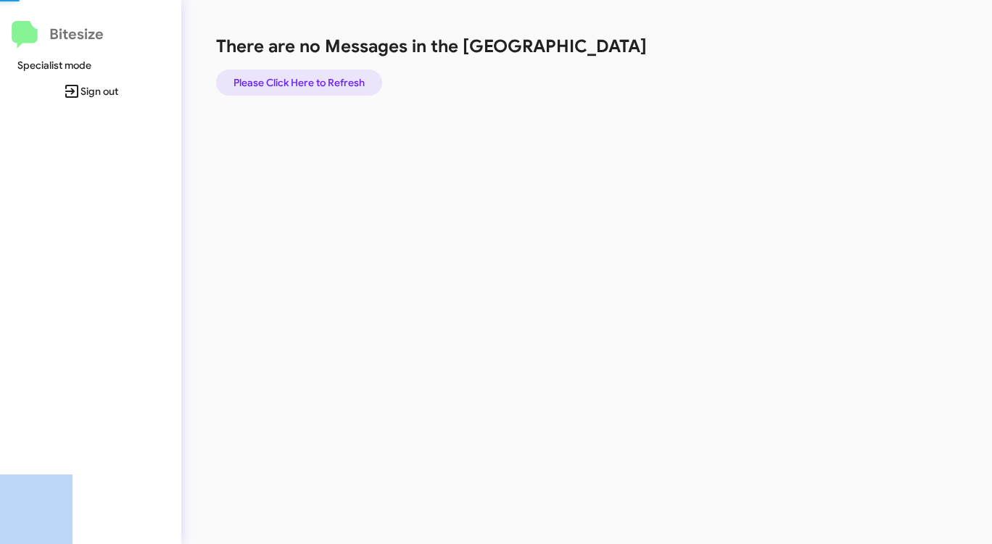
click at [354, 80] on span "Please Click Here to Refresh" at bounding box center [298, 83] width 131 height 26
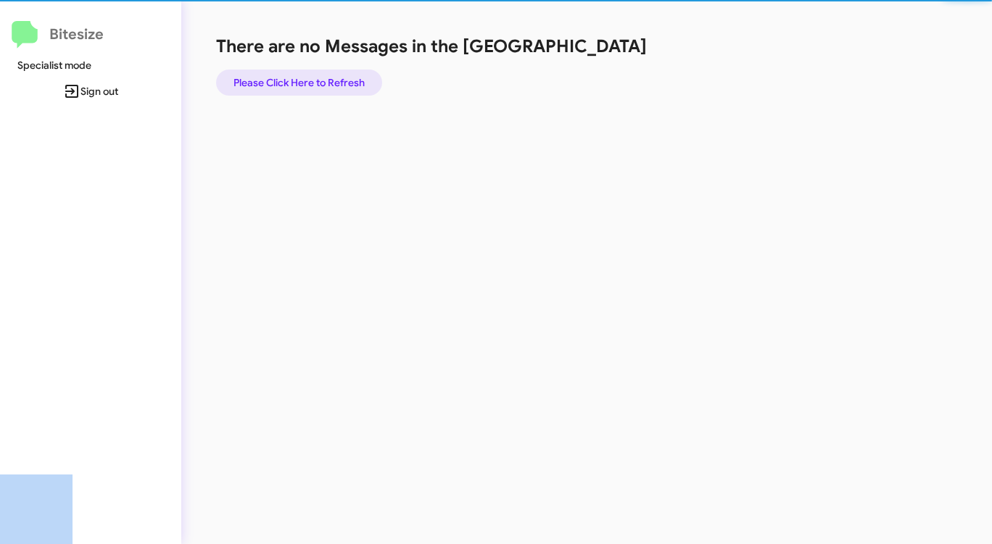
click at [354, 80] on span "Please Click Here to Refresh" at bounding box center [298, 83] width 131 height 26
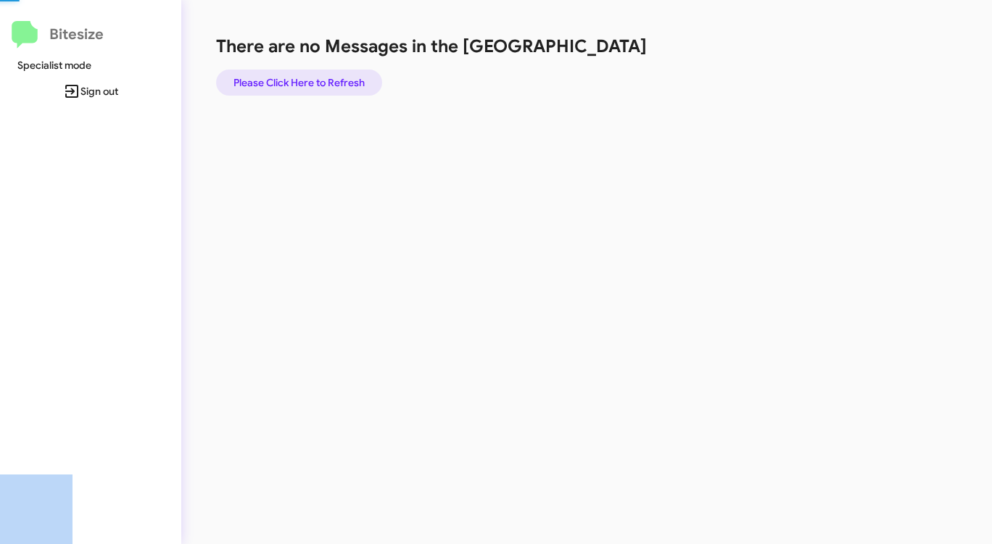
click at [354, 80] on span "Please Click Here to Refresh" at bounding box center [298, 83] width 131 height 26
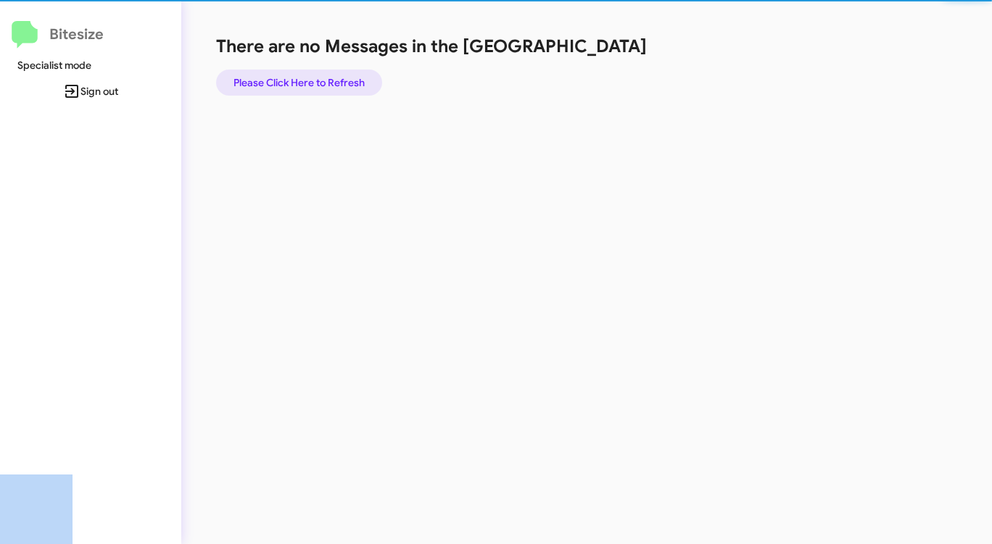
click at [354, 80] on span "Please Click Here to Refresh" at bounding box center [298, 83] width 131 height 26
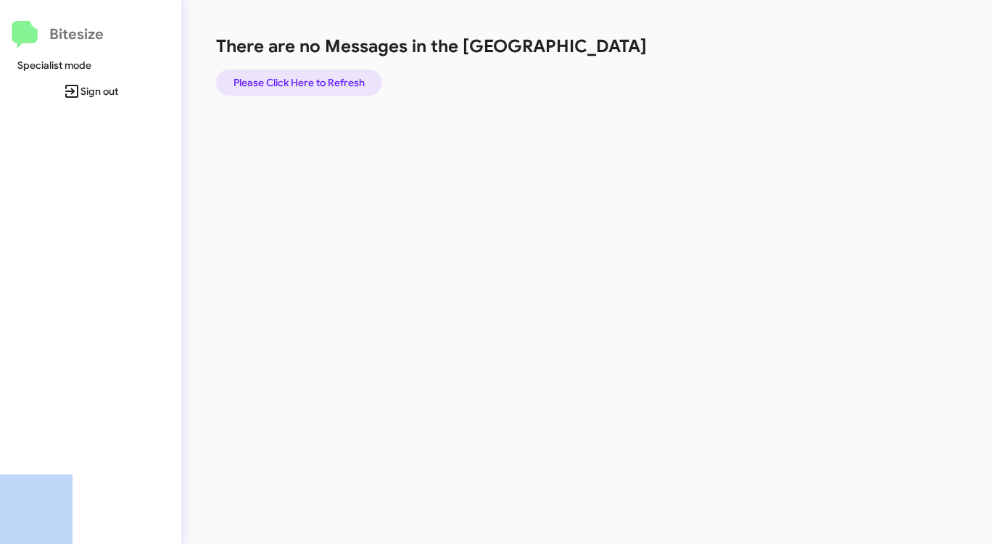
click at [354, 81] on span "Please Click Here to Refresh" at bounding box center [298, 83] width 131 height 26
click at [341, 82] on span "Please Click Here to Refresh" at bounding box center [298, 83] width 131 height 26
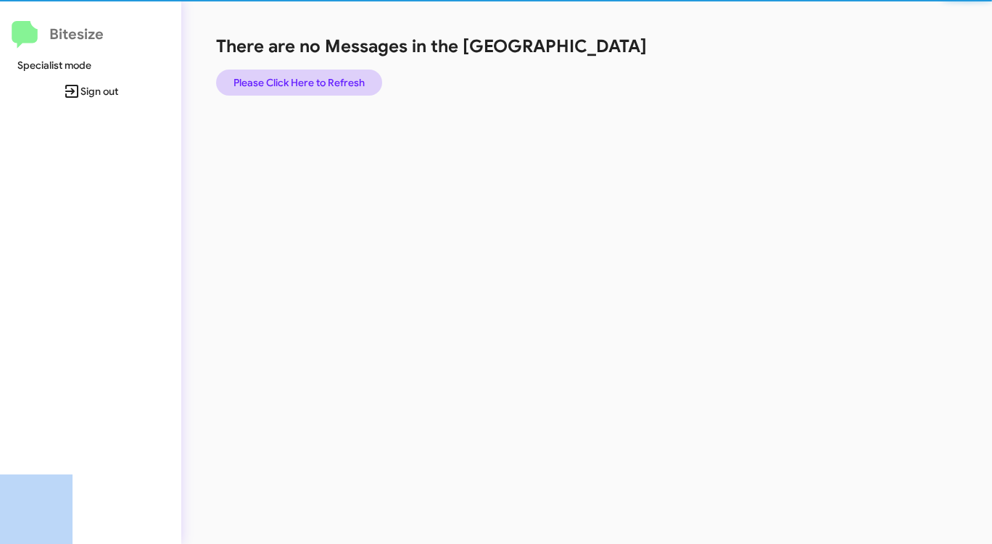
click at [341, 82] on span "Please Click Here to Refresh" at bounding box center [298, 83] width 131 height 26
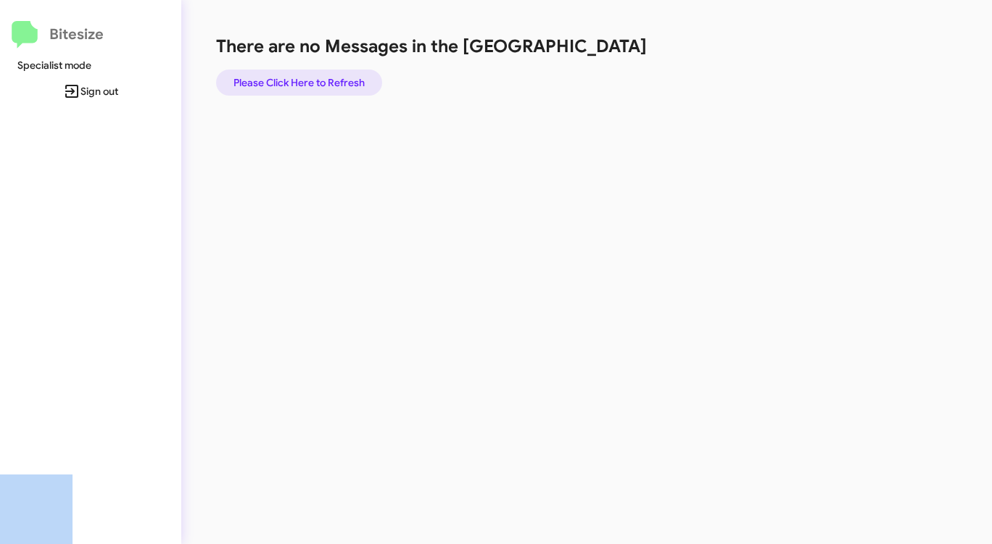
click at [341, 82] on span "Please Click Here to Refresh" at bounding box center [298, 83] width 131 height 26
click at [341, 83] on span "Please Click Here to Refresh" at bounding box center [298, 83] width 131 height 26
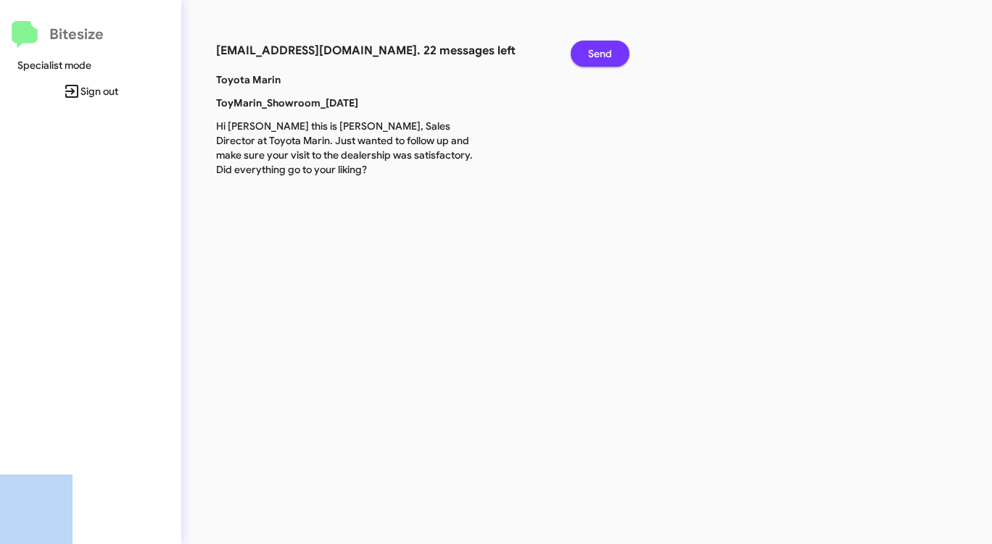
click at [597, 54] on span "Send" at bounding box center [600, 54] width 24 height 26
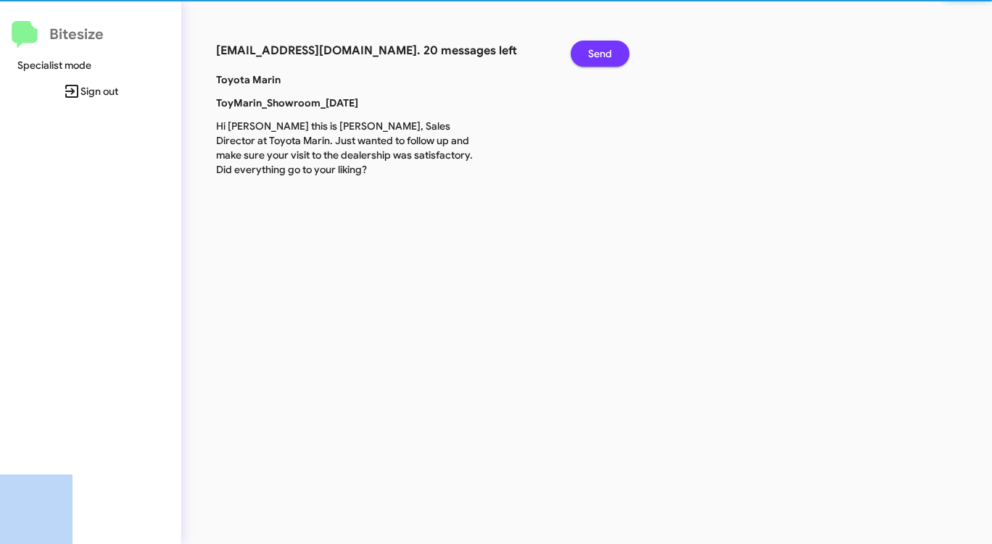
click at [597, 54] on span "Send" at bounding box center [600, 54] width 24 height 26
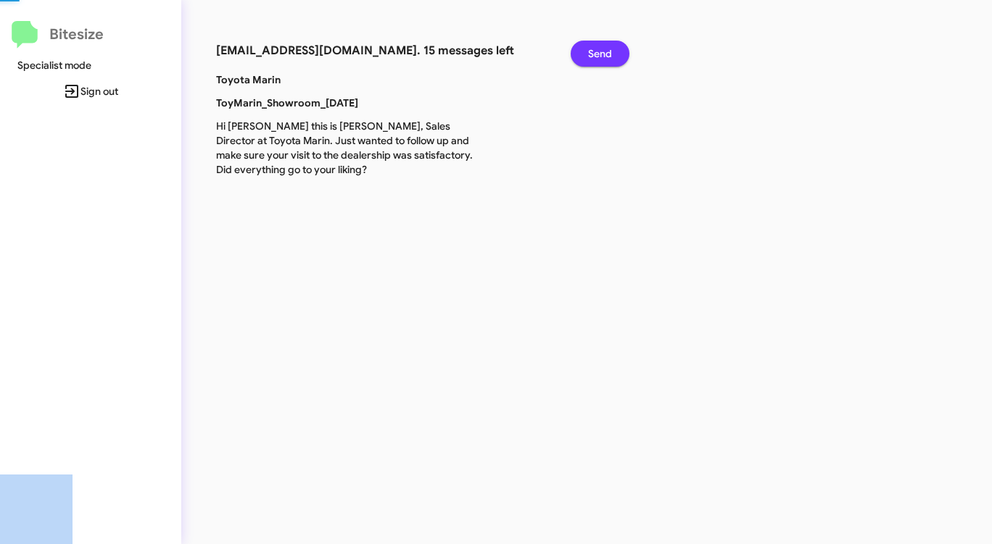
click at [597, 54] on span "Send" at bounding box center [600, 54] width 24 height 26
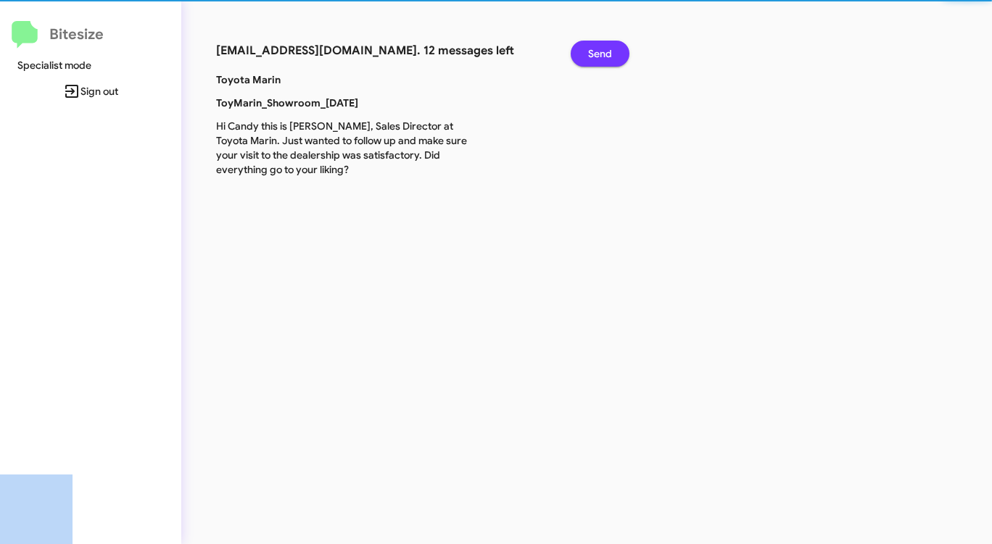
click at [597, 54] on span "Send" at bounding box center [600, 54] width 24 height 26
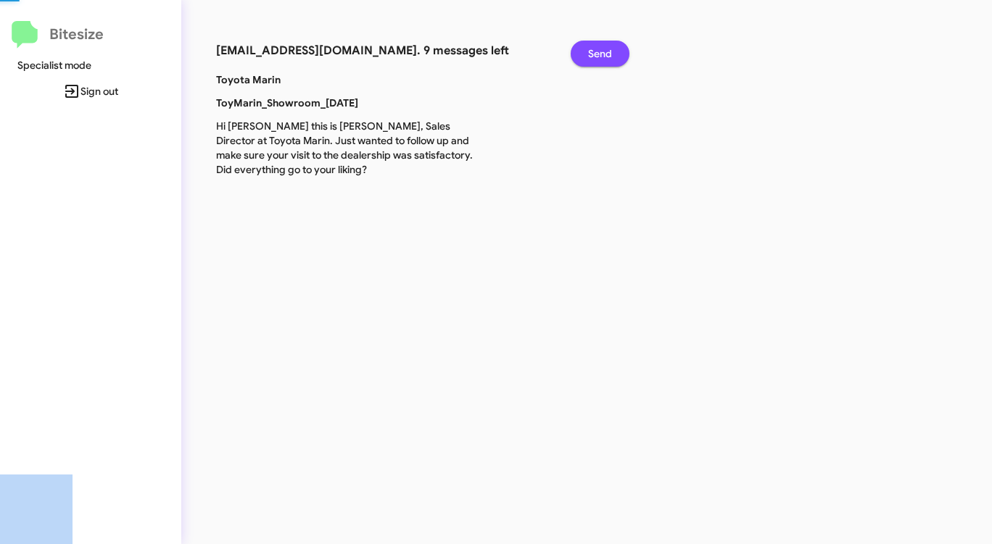
click at [597, 54] on span "Send" at bounding box center [600, 54] width 24 height 26
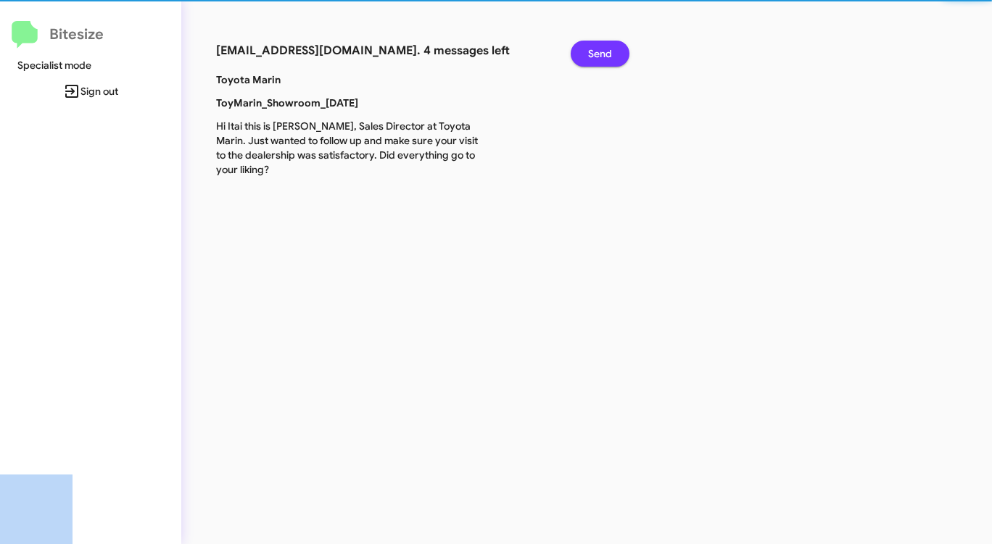
click at [597, 54] on span "Send" at bounding box center [600, 54] width 24 height 26
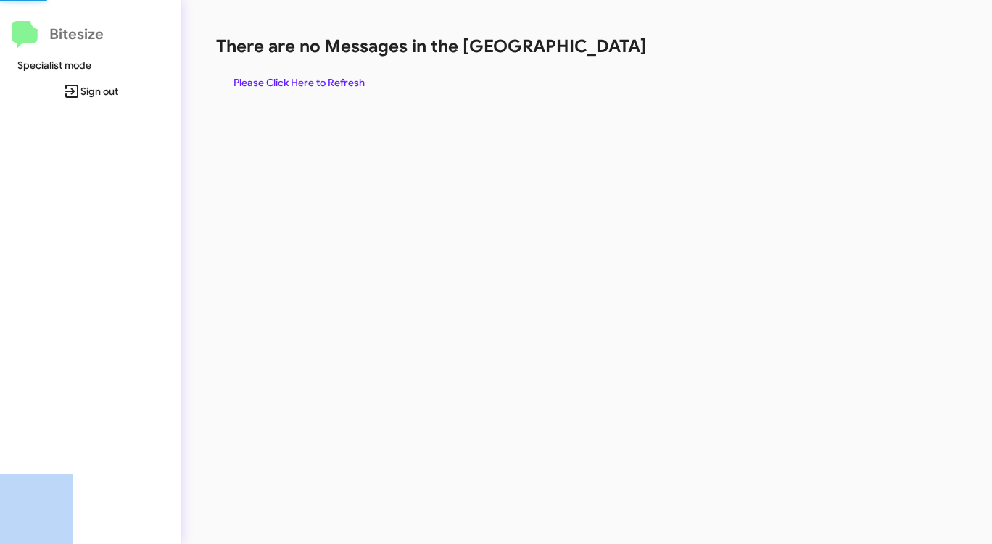
click at [597, 54] on h1 "There are no Messages in the [GEOGRAPHIC_DATA]" at bounding box center [519, 46] width 606 height 23
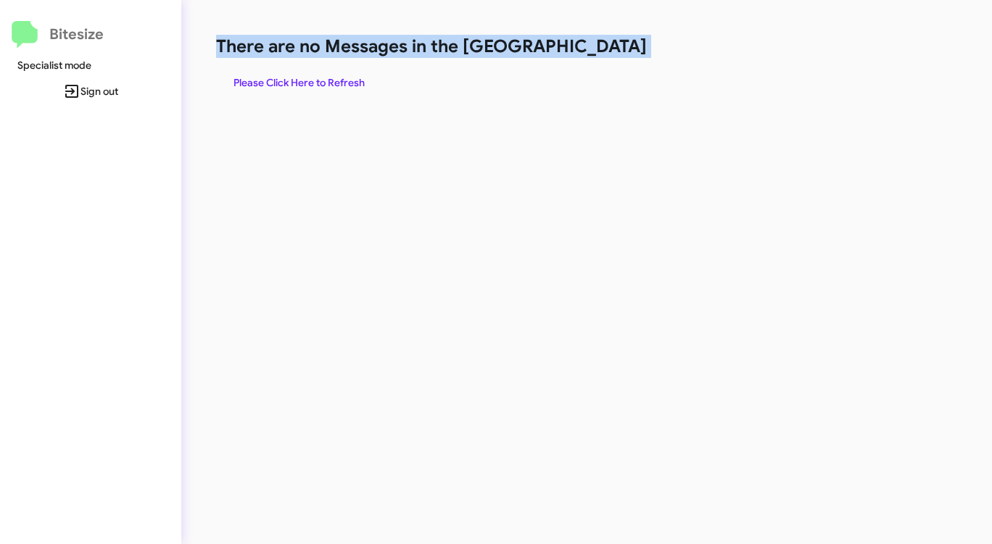
click at [596, 54] on h1 "There are no Messages in the [GEOGRAPHIC_DATA]" at bounding box center [519, 46] width 606 height 23
click at [347, 77] on span "Please Click Here to Refresh" at bounding box center [298, 83] width 131 height 26
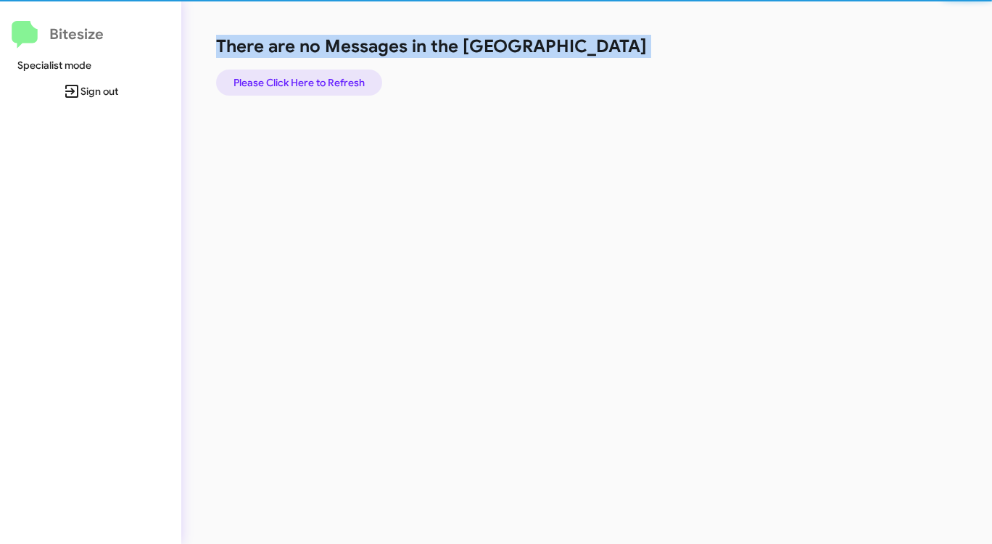
click at [347, 77] on span "Please Click Here to Refresh" at bounding box center [298, 83] width 131 height 26
click at [348, 77] on span "Please Click Here to Refresh" at bounding box center [298, 83] width 131 height 26
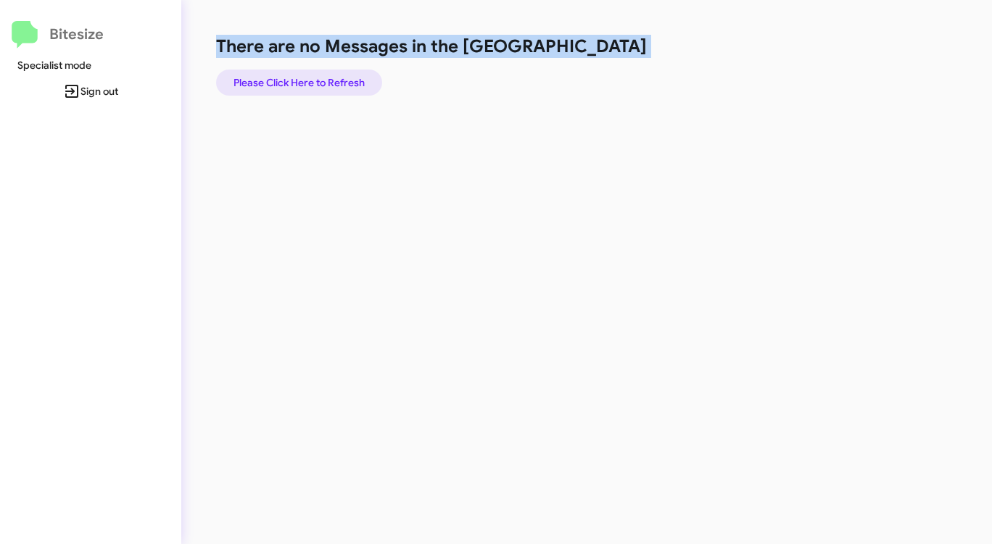
click at [357, 74] on span "Please Click Here to Refresh" at bounding box center [298, 83] width 131 height 26
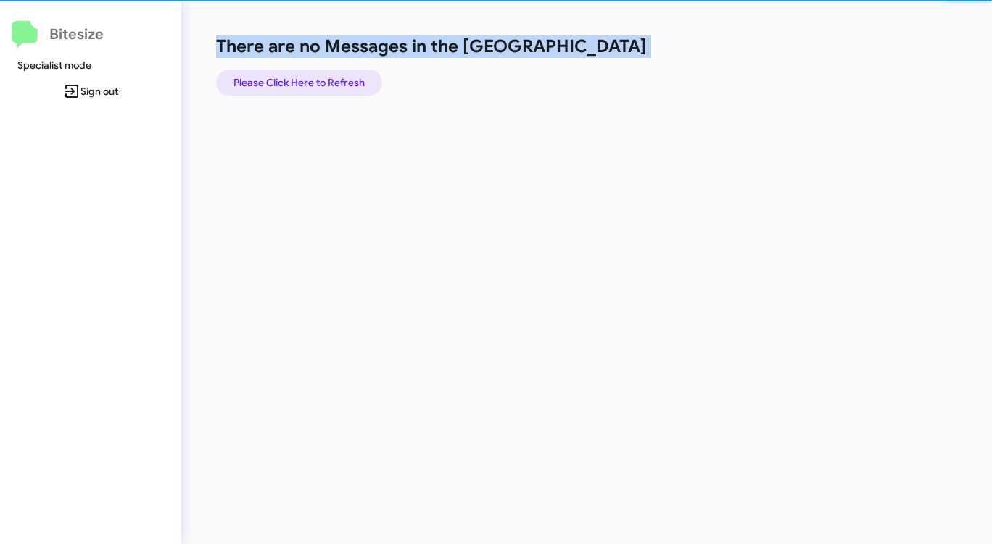
click at [357, 73] on span "Please Click Here to Refresh" at bounding box center [298, 83] width 131 height 26
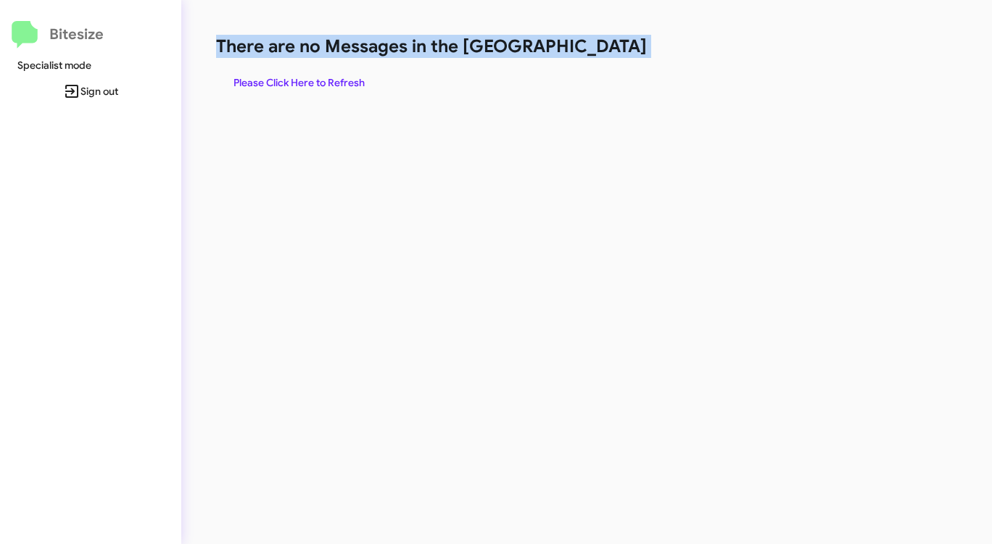
click at [362, 75] on span "Please Click Here to Refresh" at bounding box center [298, 83] width 131 height 26
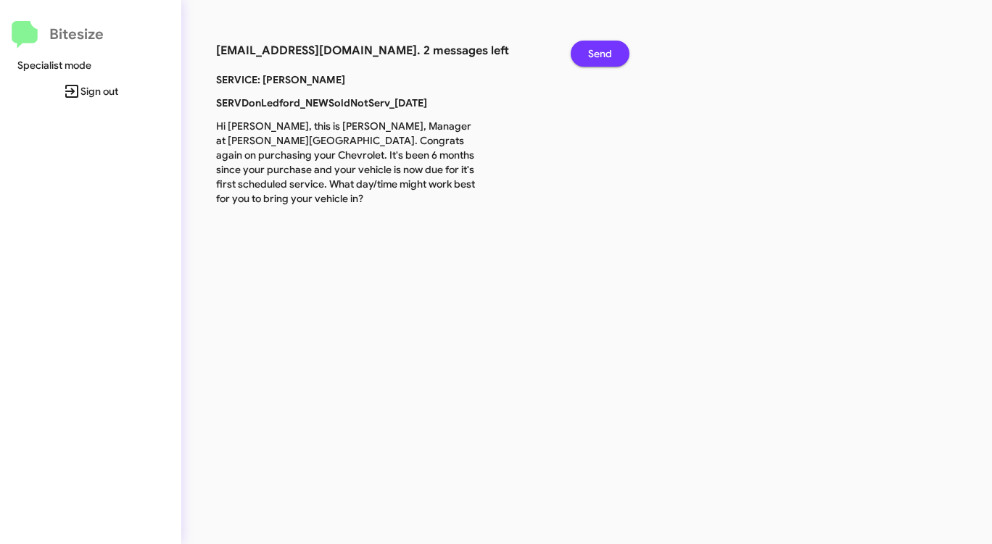
click at [610, 54] on span "Send" at bounding box center [600, 54] width 24 height 26
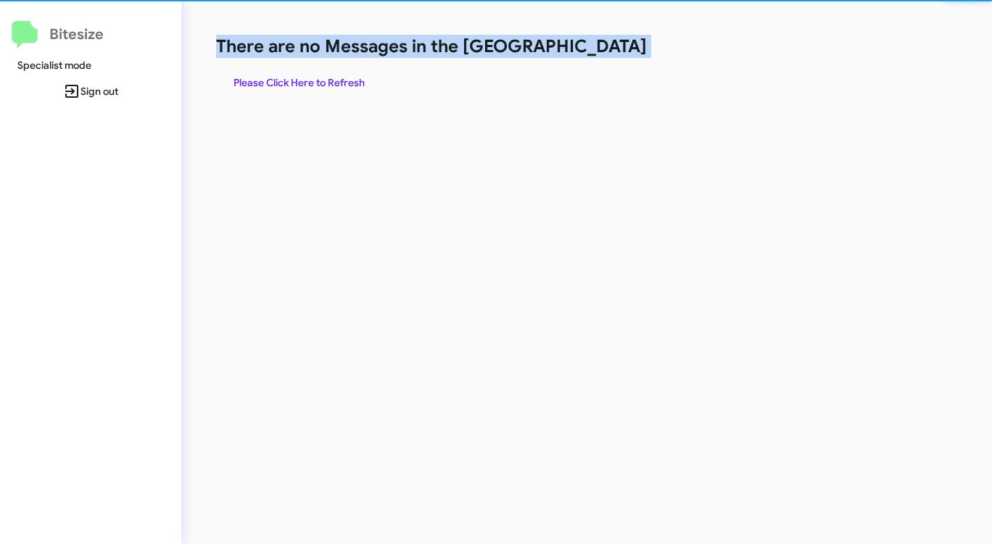
click at [610, 54] on h1 "There are no Messages in the [GEOGRAPHIC_DATA]" at bounding box center [519, 46] width 606 height 23
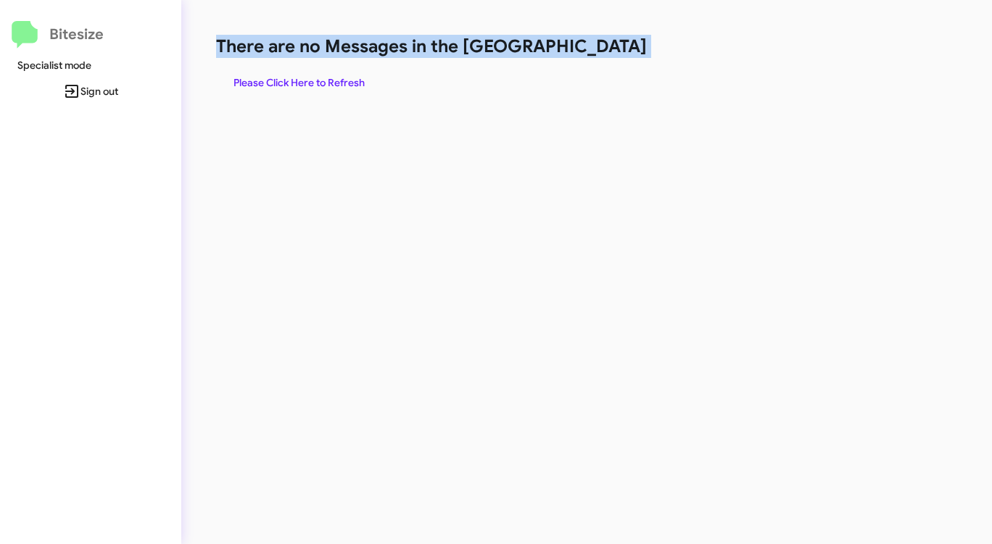
click at [610, 54] on h1 "There are no Messages in the [GEOGRAPHIC_DATA]" at bounding box center [519, 46] width 606 height 23
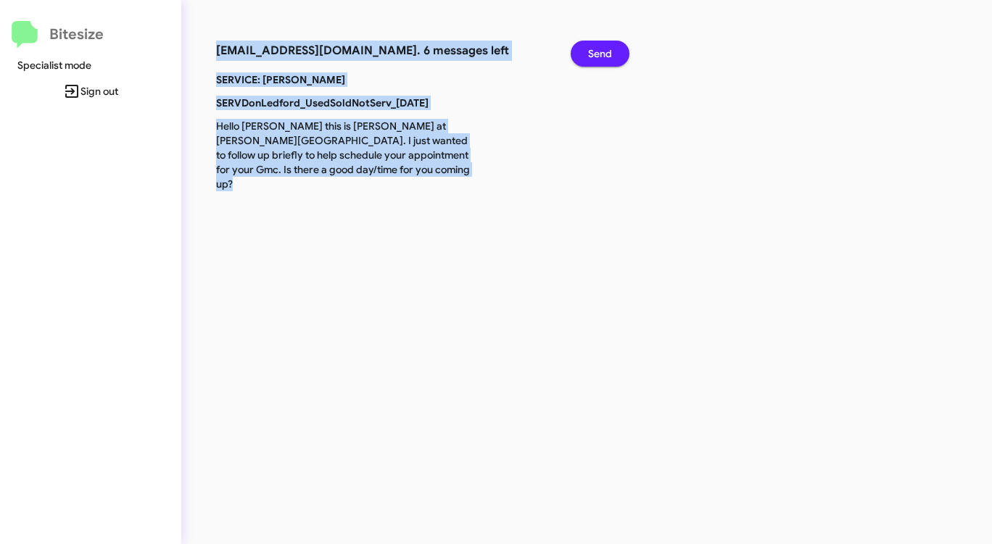
click at [610, 54] on span "Send" at bounding box center [600, 54] width 24 height 26
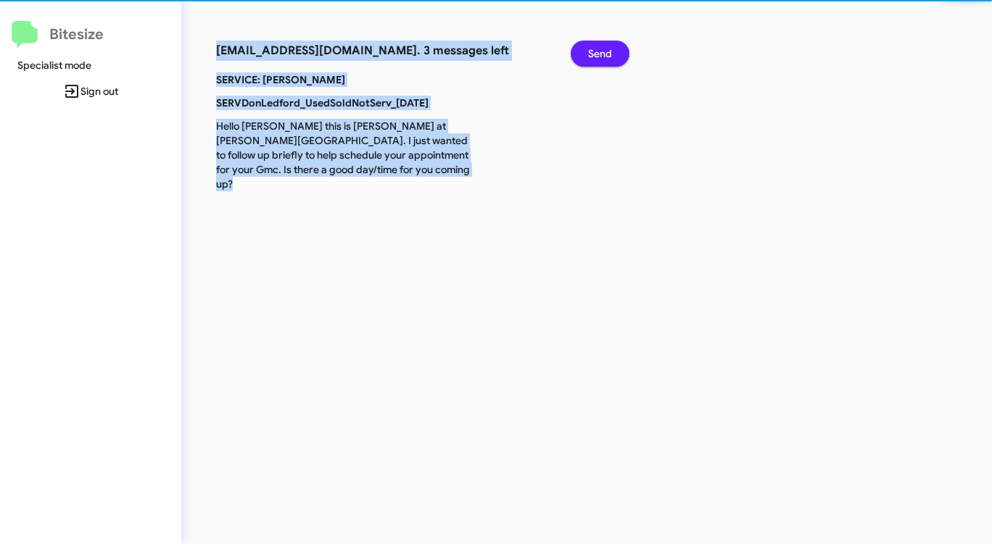
click at [610, 54] on span "Send" at bounding box center [600, 54] width 24 height 26
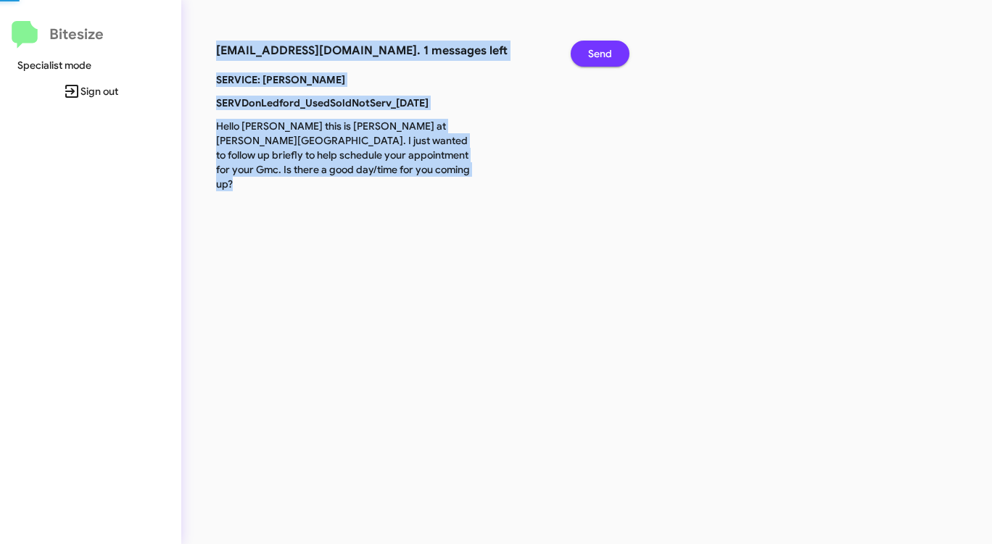
click at [610, 54] on span "Send" at bounding box center [600, 54] width 24 height 26
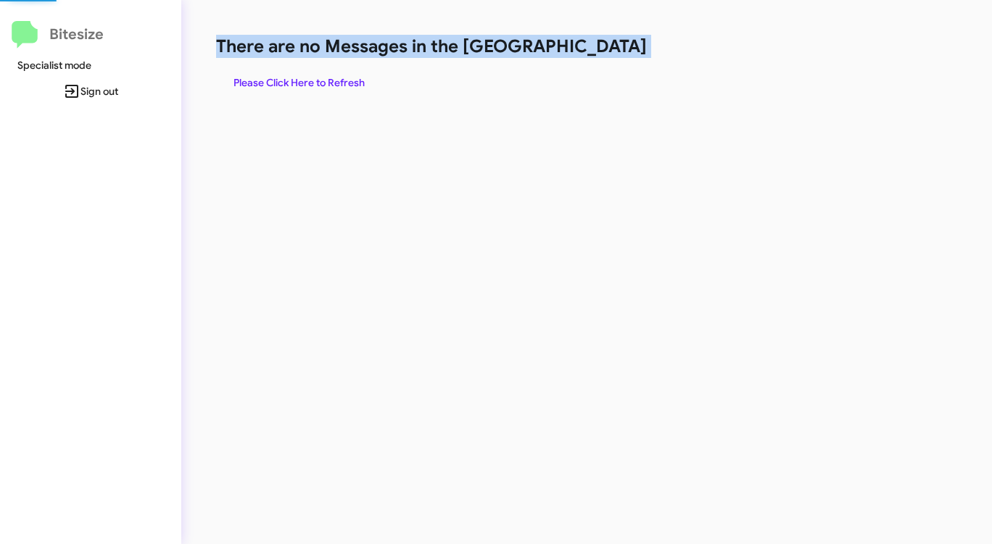
click at [610, 54] on h1 "There are no Messages in the [GEOGRAPHIC_DATA]" at bounding box center [519, 46] width 606 height 23
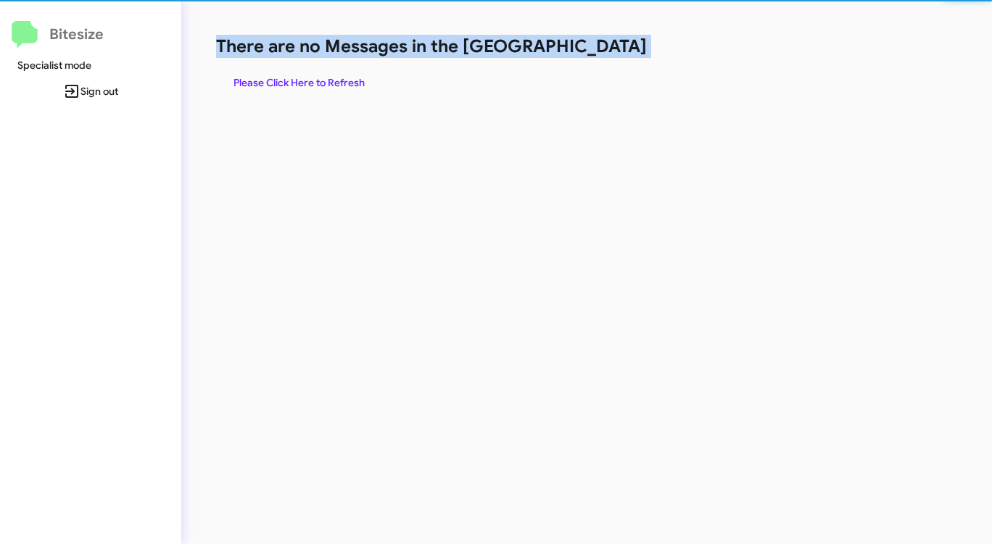
click at [610, 54] on h1 "There are no Messages in the [GEOGRAPHIC_DATA]" at bounding box center [519, 46] width 606 height 23
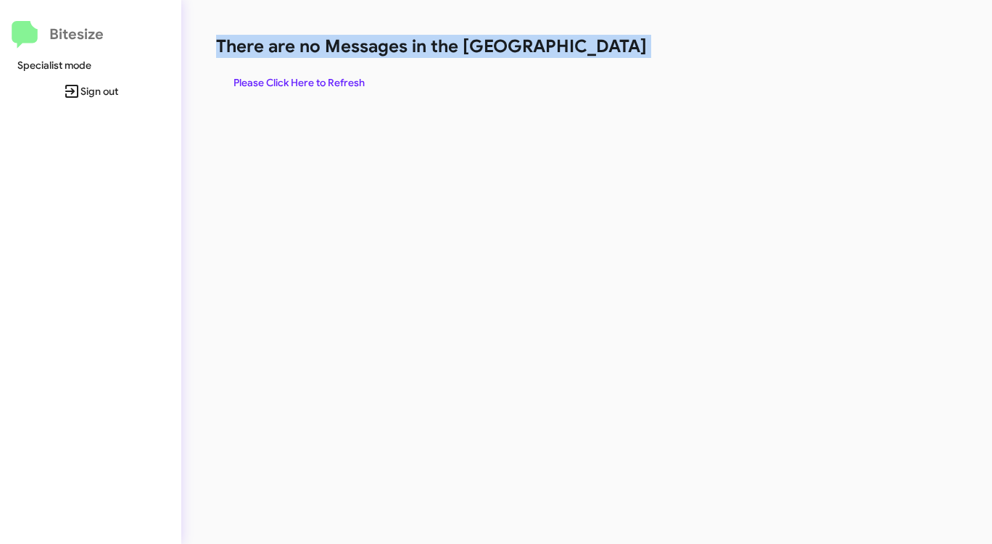
click at [610, 54] on h1 "There are no Messages in the [GEOGRAPHIC_DATA]" at bounding box center [519, 46] width 606 height 23
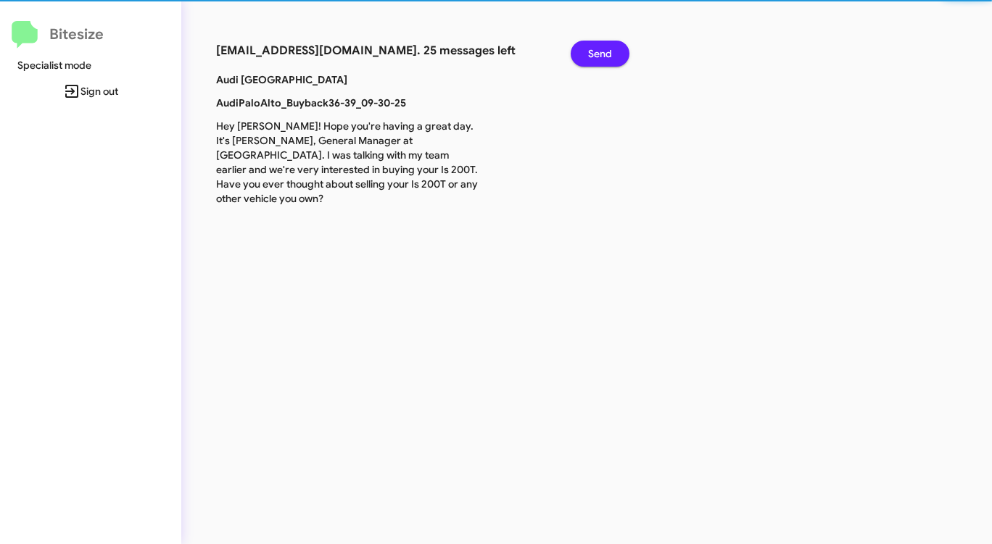
click at [301, 86] on p "Audi Palo Alto" at bounding box center [346, 79] width 283 height 14
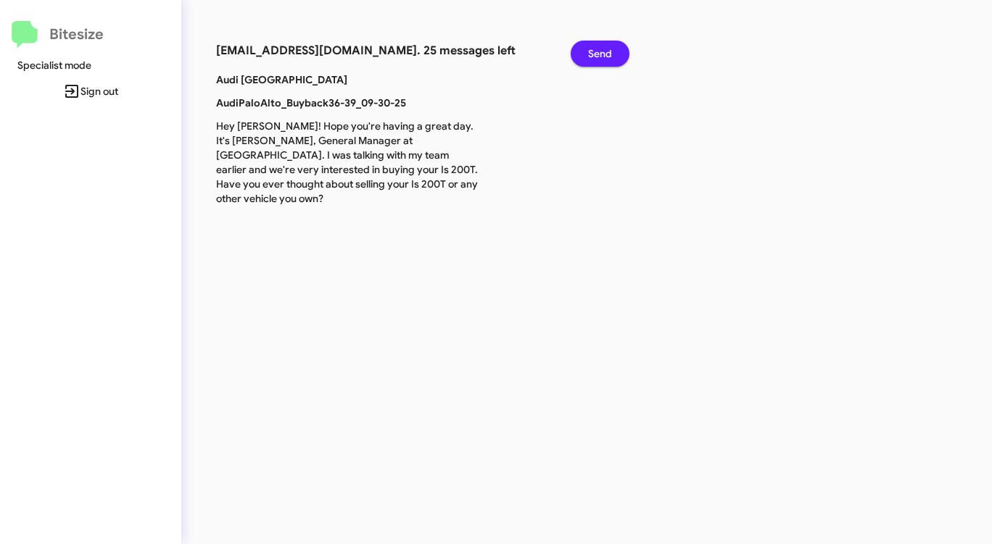
click at [600, 43] on span "Send" at bounding box center [600, 54] width 24 height 26
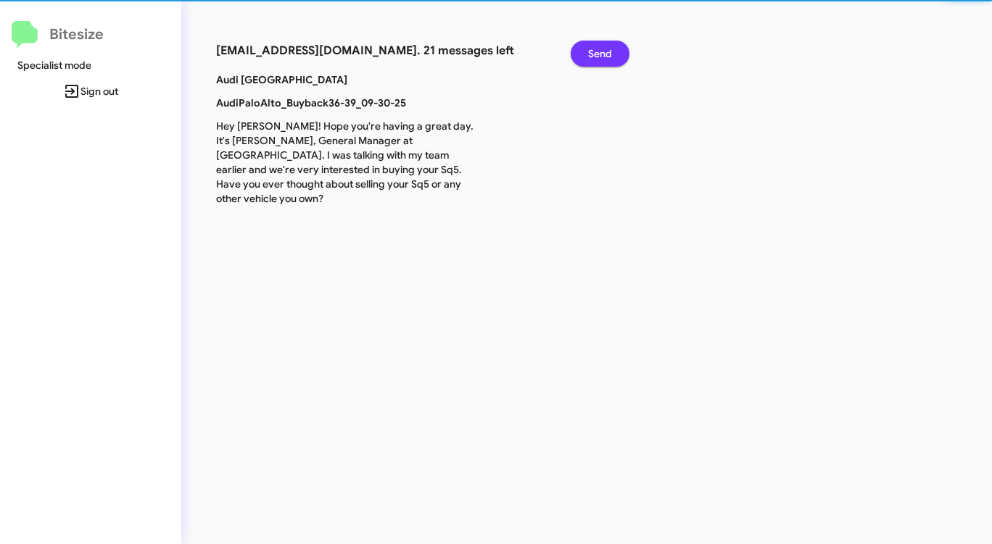
click at [600, 43] on span "Send" at bounding box center [600, 54] width 24 height 26
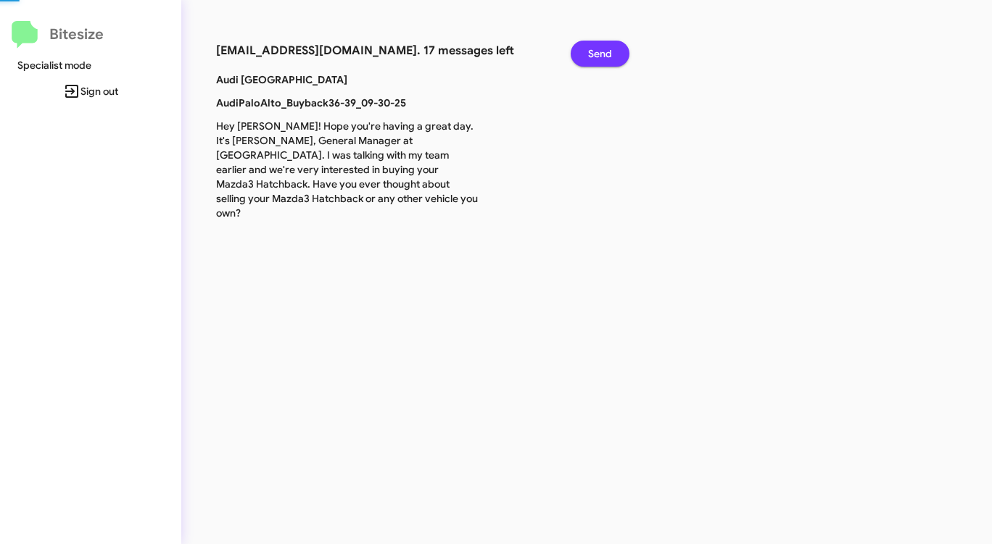
click at [600, 43] on span "Send" at bounding box center [600, 54] width 24 height 26
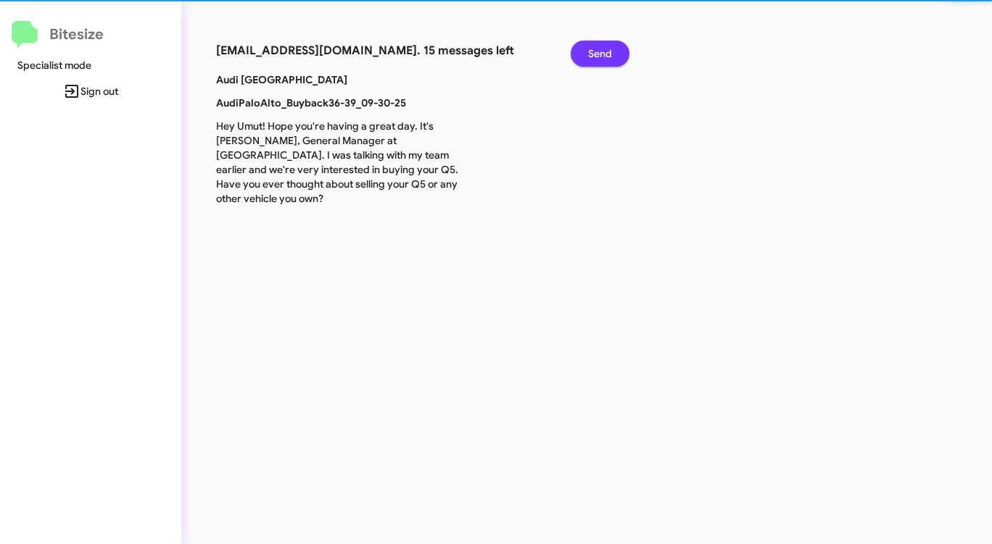
click at [600, 43] on span "Send" at bounding box center [600, 54] width 24 height 26
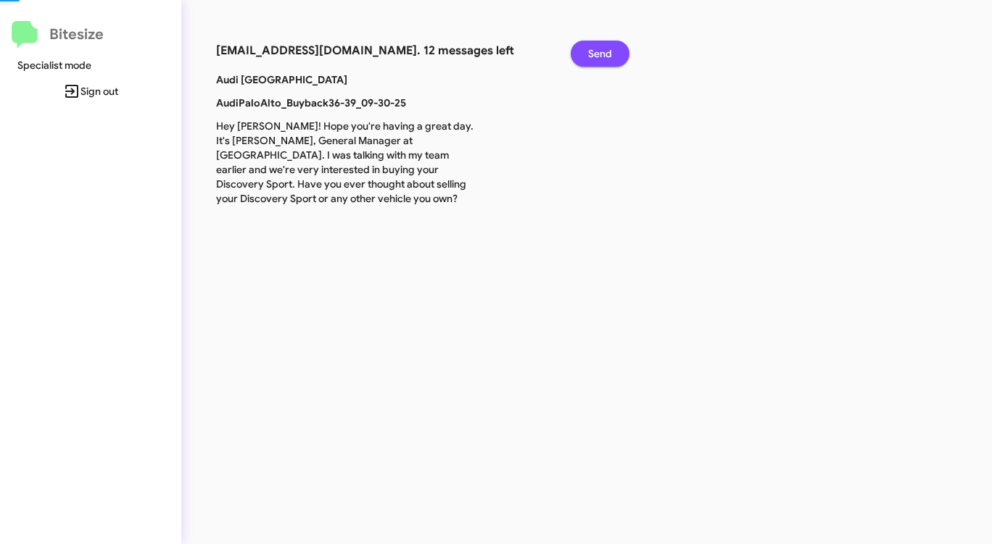
click at [600, 43] on span "Send" at bounding box center [600, 54] width 24 height 26
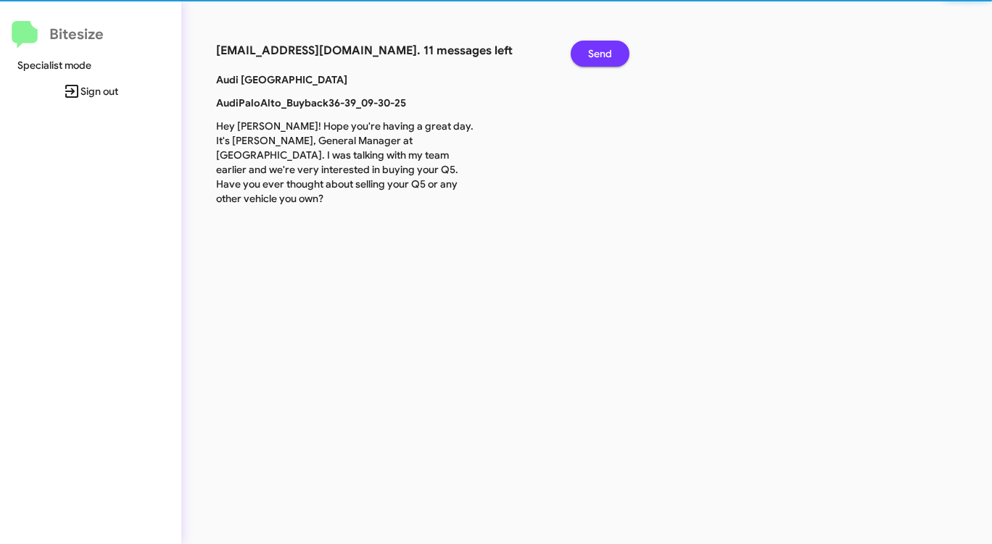
click at [599, 44] on span "Send" at bounding box center [600, 54] width 24 height 26
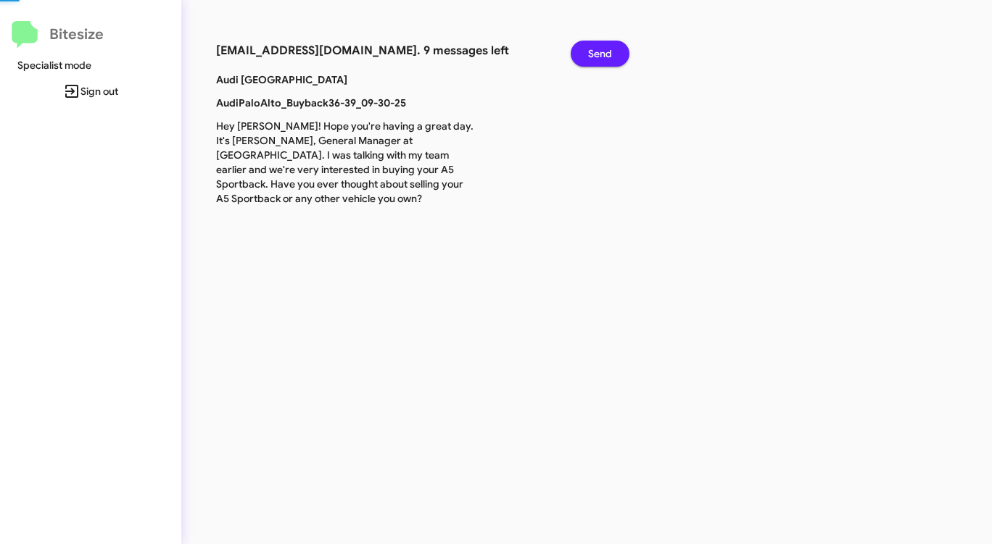
click at [599, 44] on span "Send" at bounding box center [600, 54] width 24 height 26
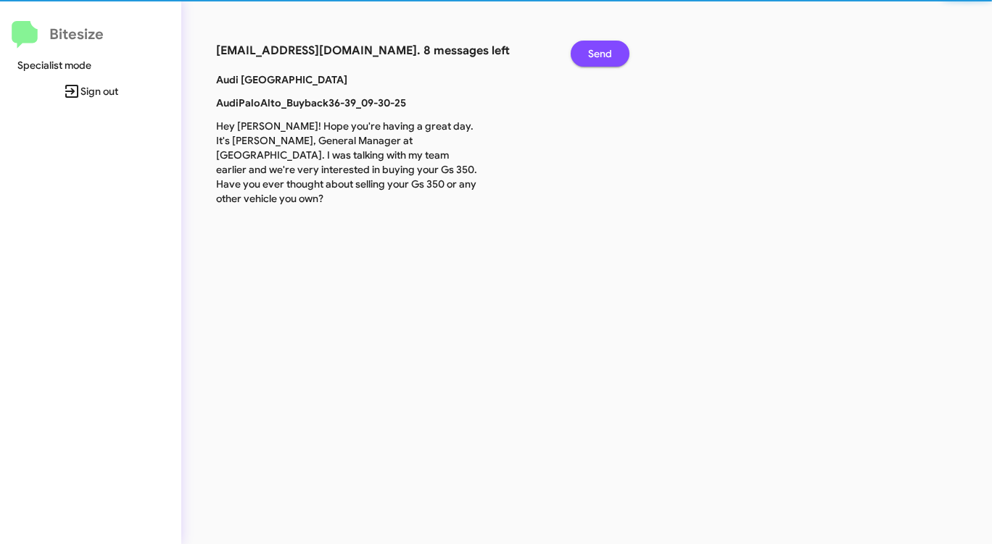
click at [599, 44] on span "Send" at bounding box center [600, 54] width 24 height 26
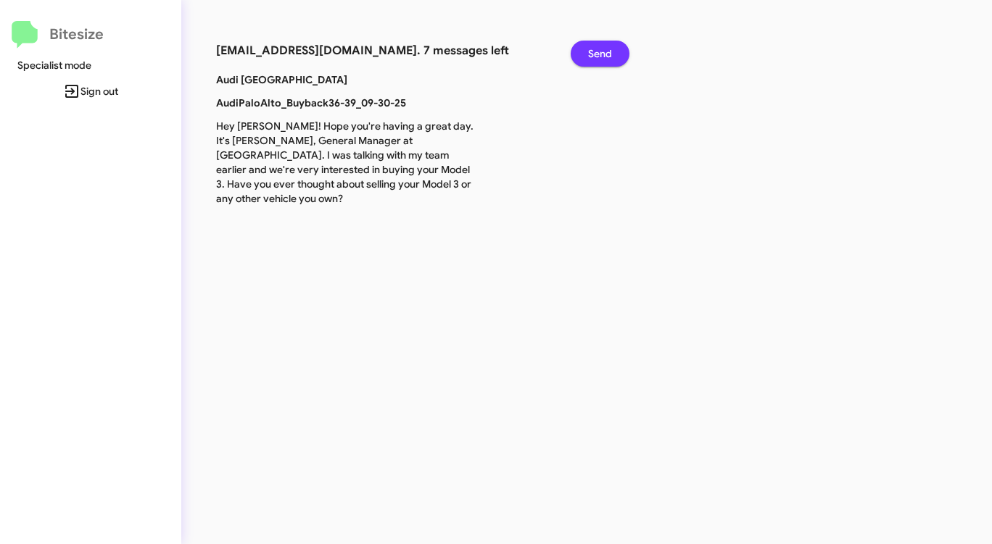
click at [599, 44] on span "Send" at bounding box center [600, 54] width 24 height 26
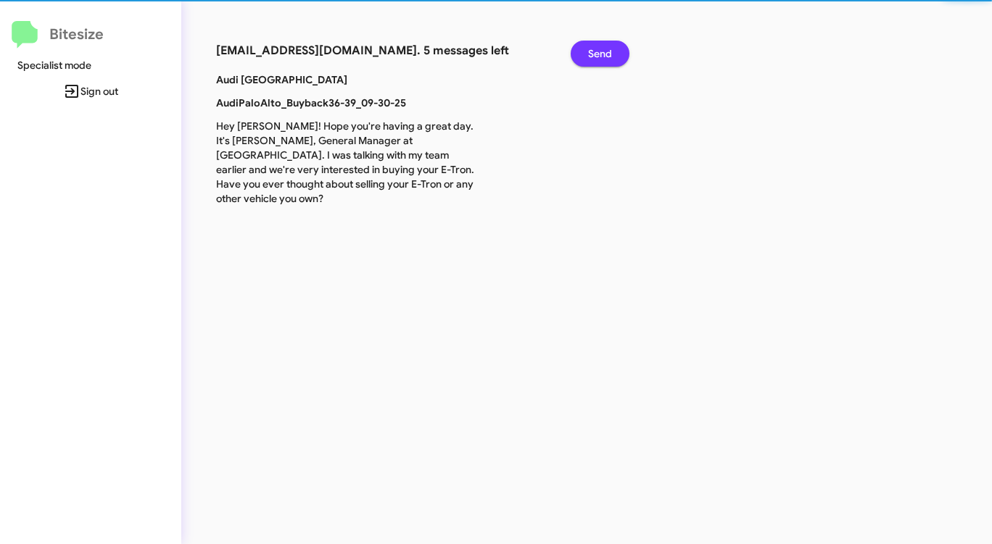
click at [599, 44] on span "Send" at bounding box center [600, 54] width 24 height 26
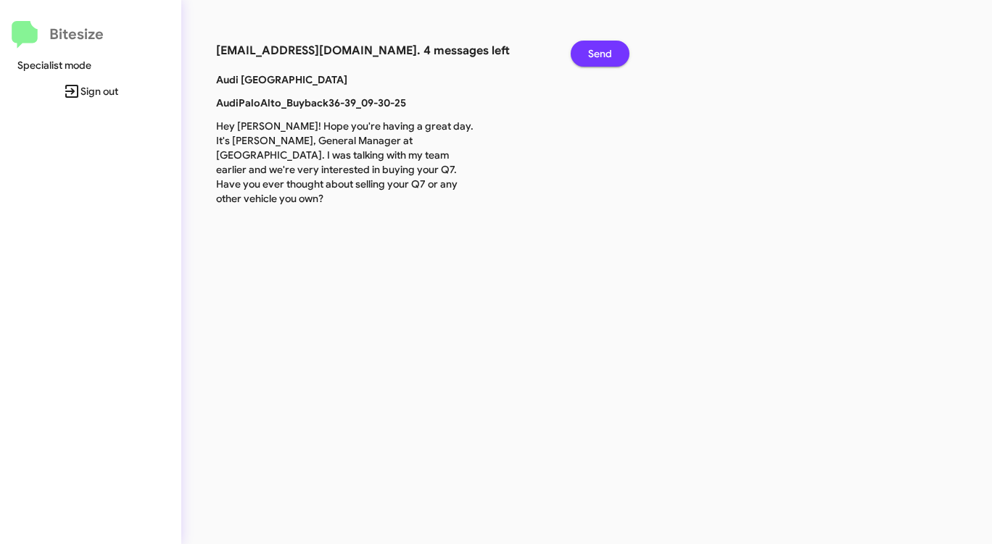
click at [597, 46] on span "Send" at bounding box center [600, 54] width 24 height 26
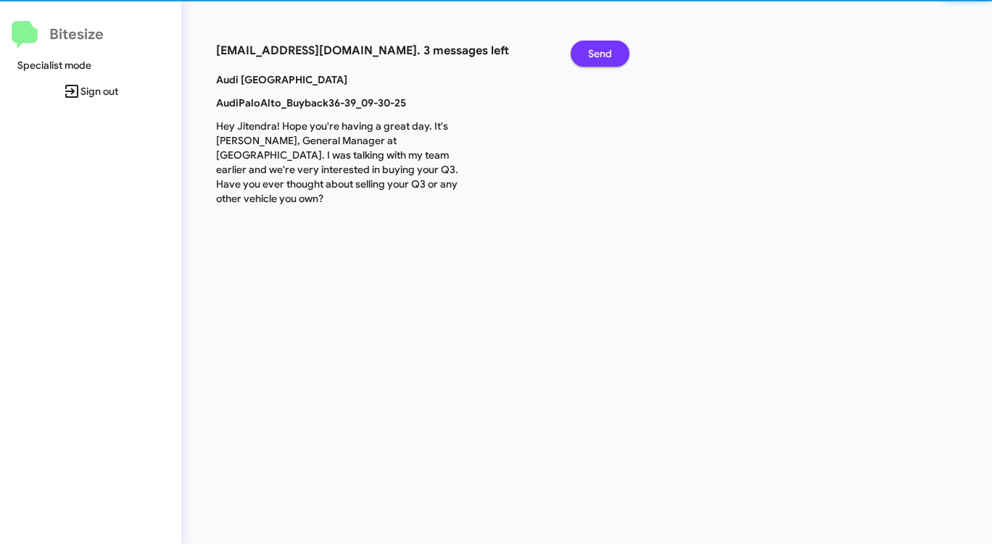
click at [597, 46] on span "Send" at bounding box center [600, 54] width 24 height 26
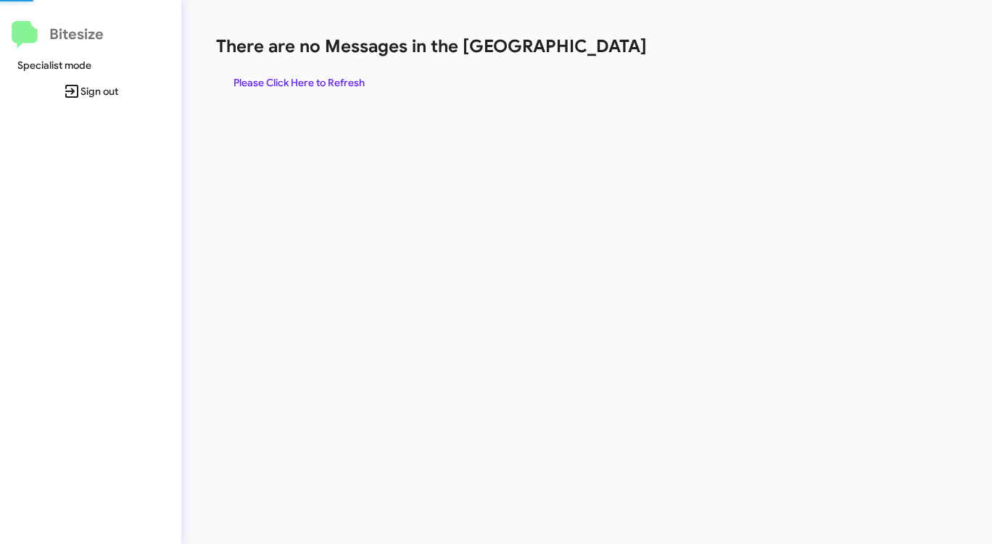
click at [597, 46] on h1 "There are no Messages in the [GEOGRAPHIC_DATA]" at bounding box center [519, 46] width 606 height 23
click at [318, 83] on span "Please Click Here to Refresh" at bounding box center [298, 83] width 131 height 26
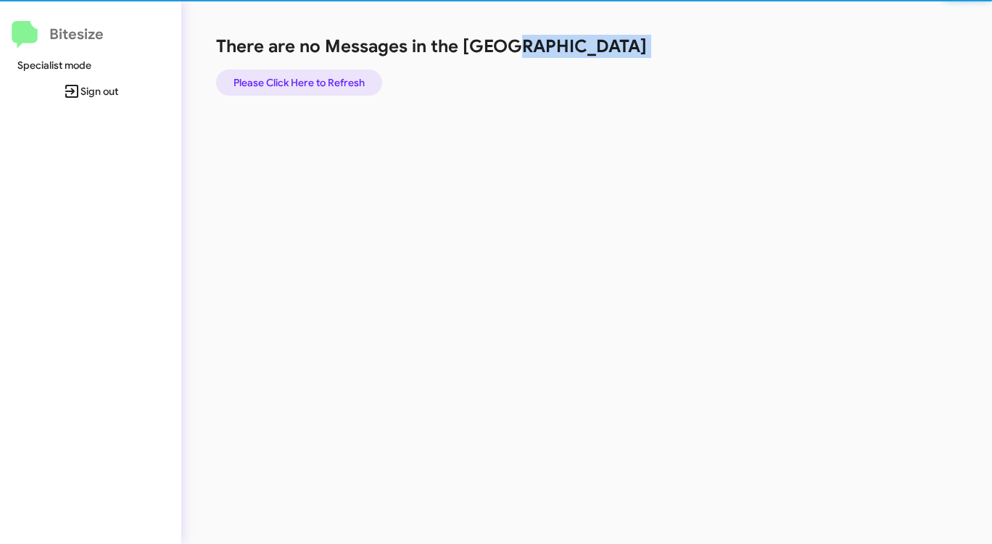
click at [318, 83] on span "Please Click Here to Refresh" at bounding box center [298, 83] width 131 height 26
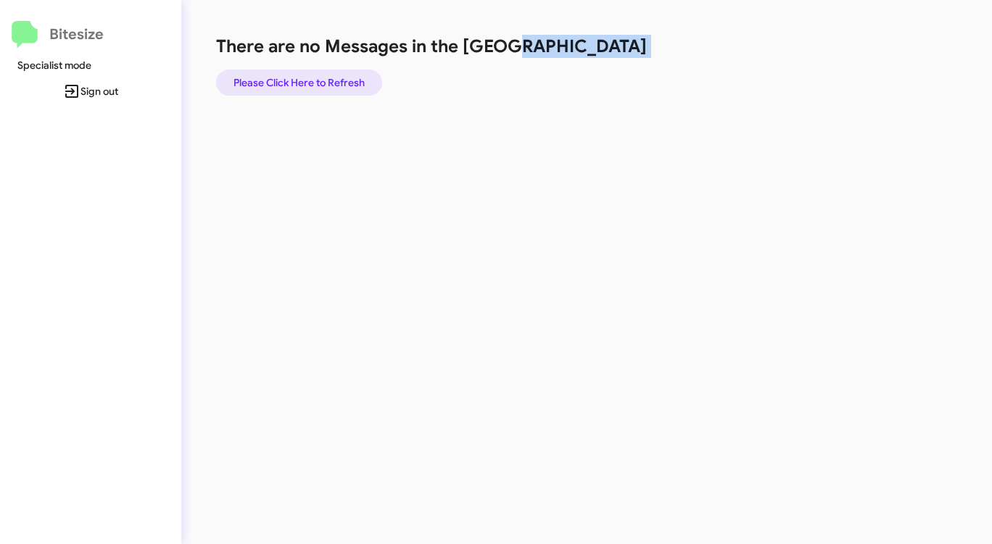
click at [318, 83] on span "Please Click Here to Refresh" at bounding box center [298, 83] width 131 height 26
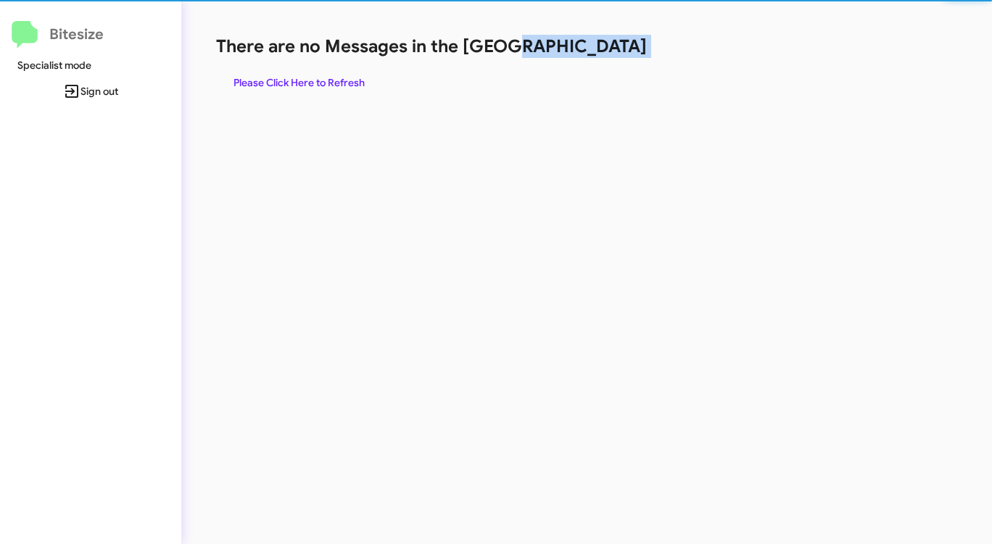
click at [318, 83] on span "Please Click Here to Refresh" at bounding box center [298, 83] width 131 height 26
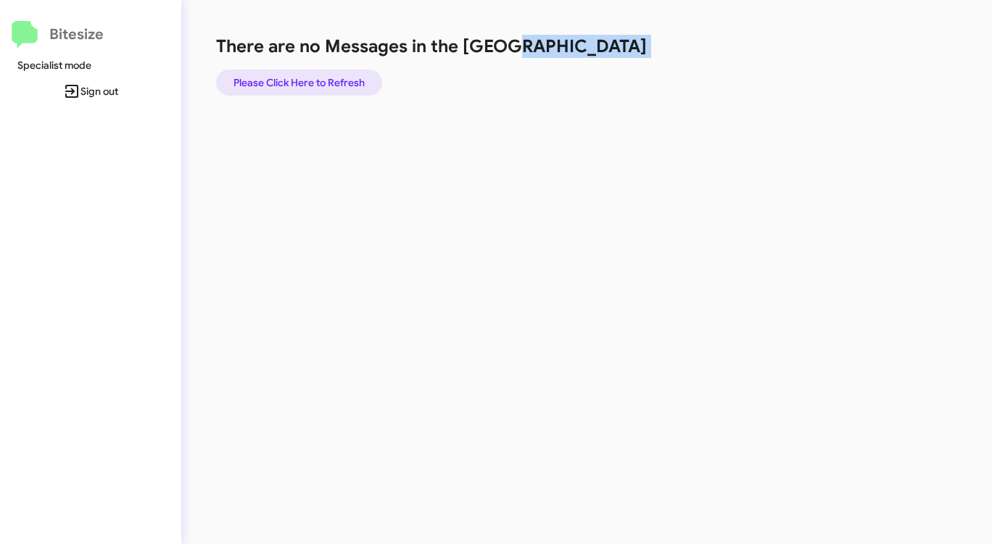
click at [318, 83] on span "Please Click Here to Refresh" at bounding box center [298, 83] width 131 height 26
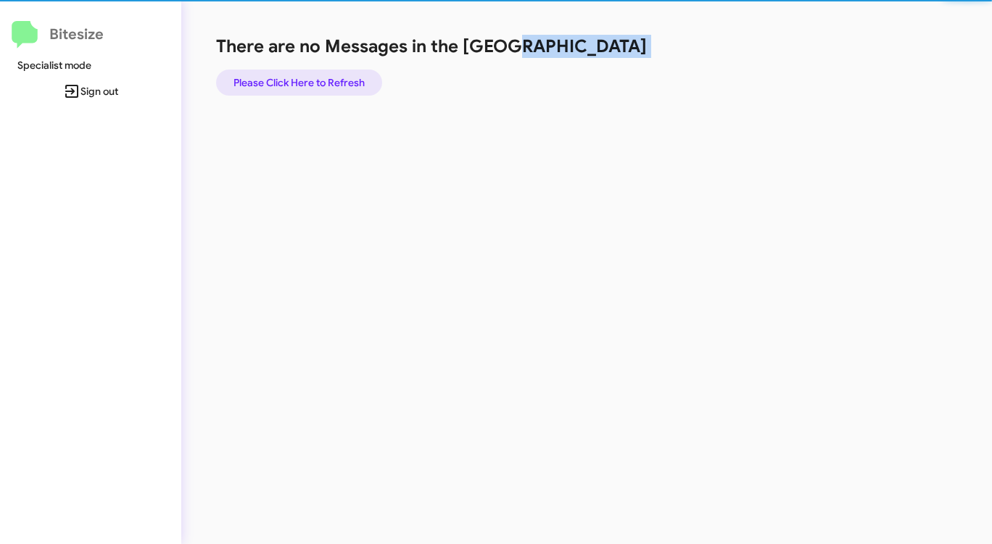
click at [318, 83] on span "Please Click Here to Refresh" at bounding box center [298, 83] width 131 height 26
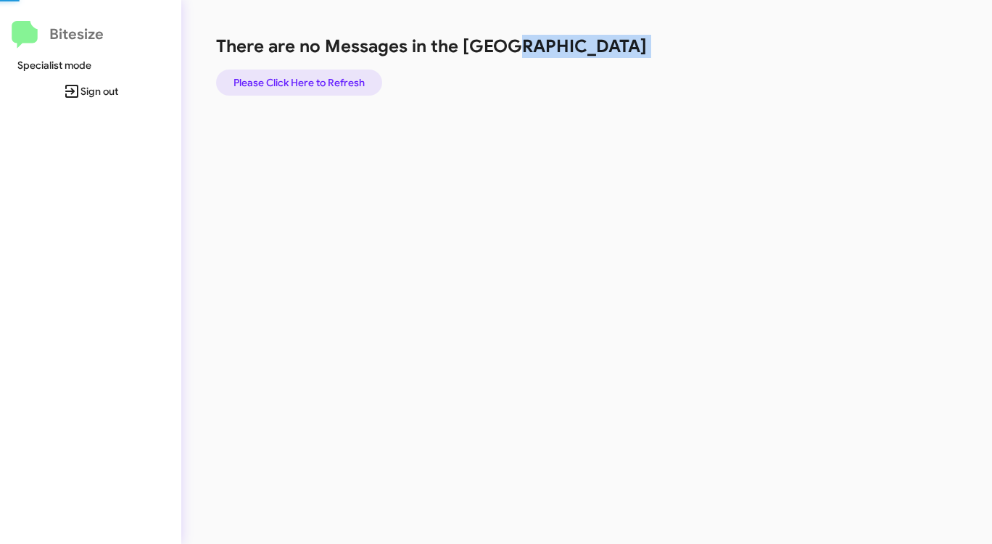
click at [318, 83] on span "Please Click Here to Refresh" at bounding box center [298, 83] width 131 height 26
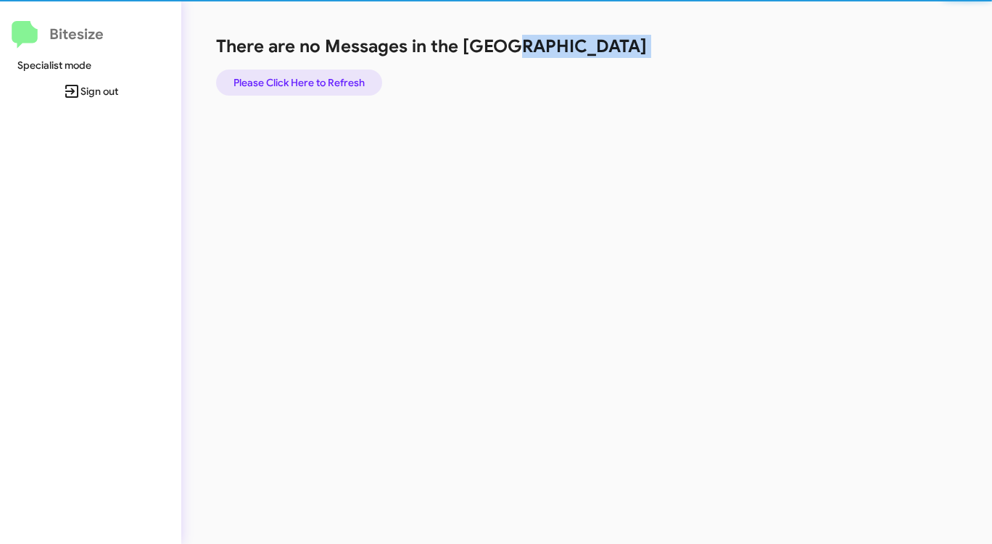
click at [318, 83] on span "Please Click Here to Refresh" at bounding box center [298, 83] width 131 height 26
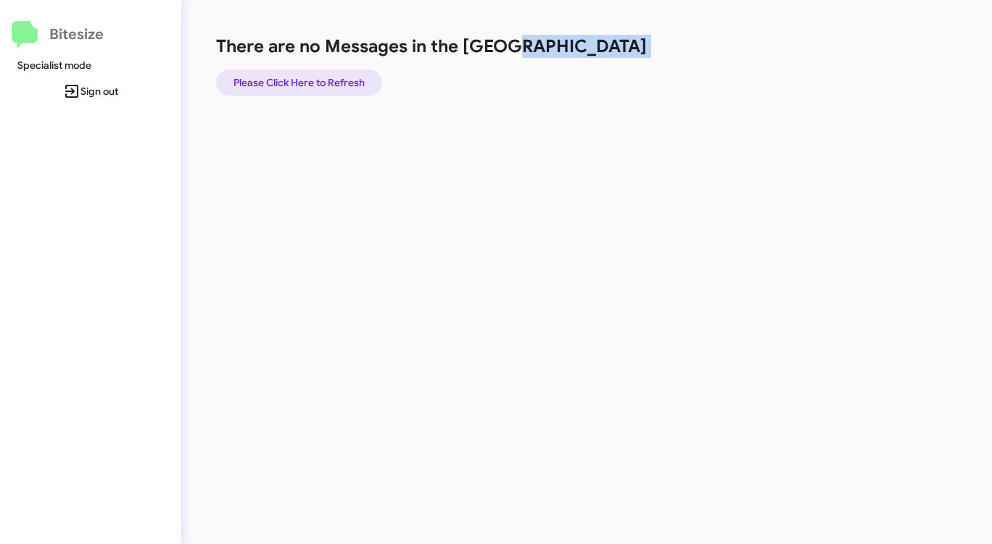
click at [318, 83] on span "Please Click Here to Refresh" at bounding box center [298, 83] width 131 height 26
click at [320, 82] on span "Please Click Here to Refresh" at bounding box center [298, 83] width 131 height 26
click at [320, 81] on span "Please Click Here to Refresh" at bounding box center [298, 83] width 131 height 26
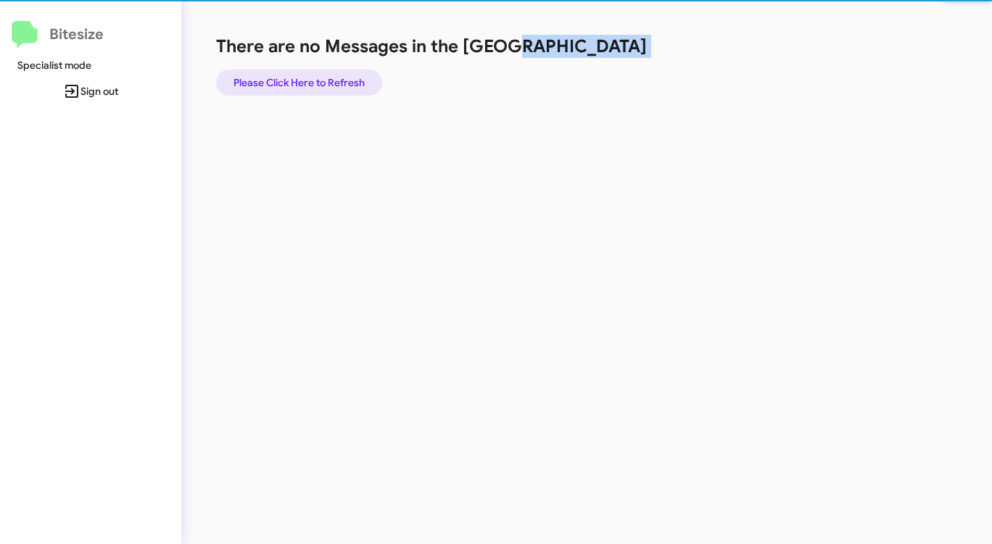
click at [320, 81] on span "Please Click Here to Refresh" at bounding box center [298, 83] width 131 height 26
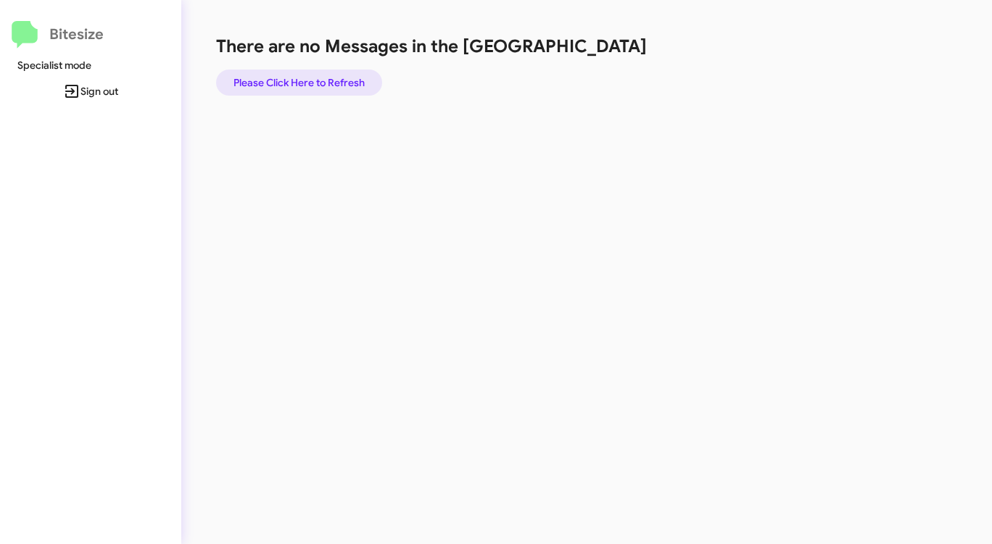
click at [267, 76] on span "Please Click Here to Refresh" at bounding box center [298, 83] width 131 height 26
click at [302, 81] on span "Please Click Here to Refresh" at bounding box center [298, 83] width 131 height 26
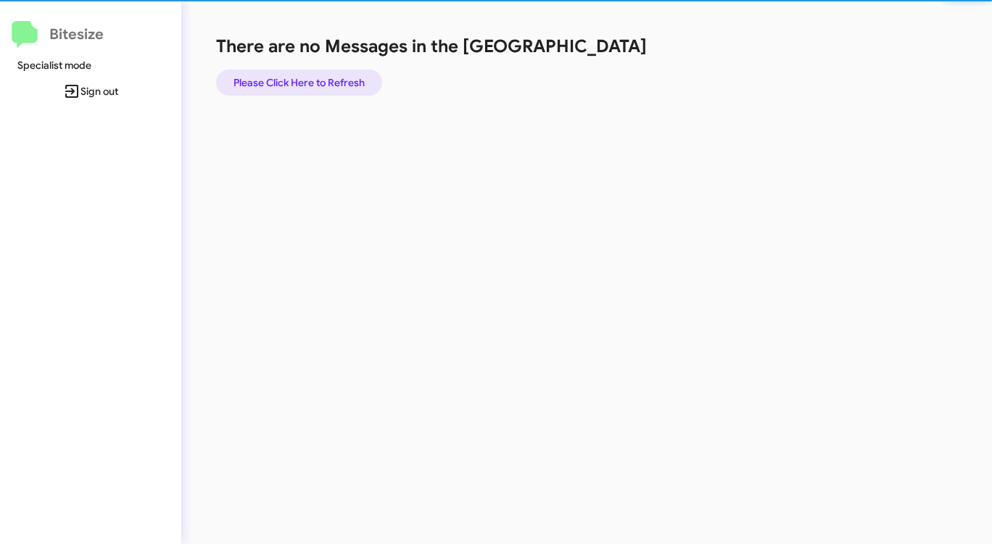
click at [302, 78] on span "Please Click Here to Refresh" at bounding box center [298, 83] width 131 height 26
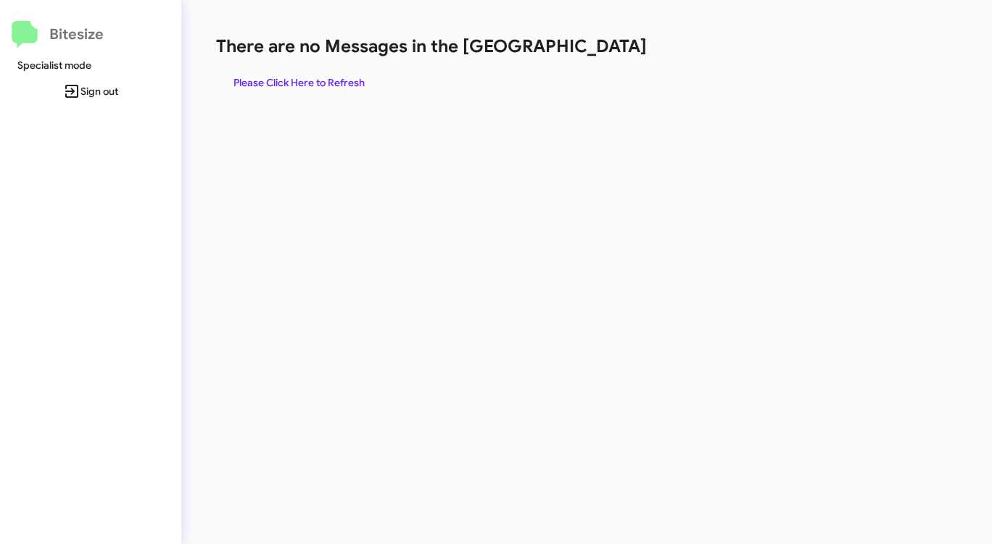
click at [302, 78] on span "Please Click Here to Refresh" at bounding box center [298, 83] width 131 height 26
click at [302, 81] on span "Please Click Here to Refresh" at bounding box center [298, 83] width 131 height 26
click at [303, 82] on span "Please Click Here to Refresh" at bounding box center [298, 83] width 131 height 26
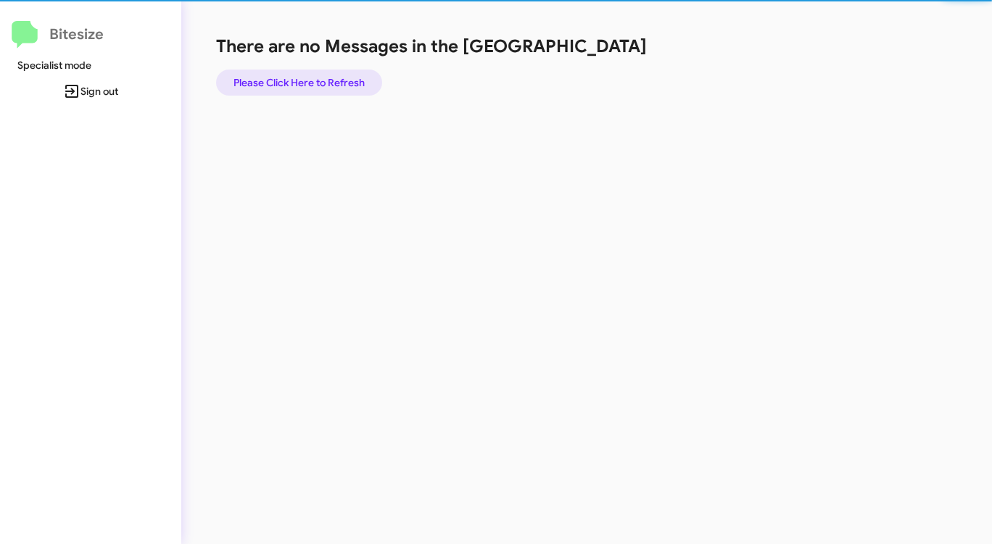
click at [303, 82] on span "Please Click Here to Refresh" at bounding box center [298, 83] width 131 height 26
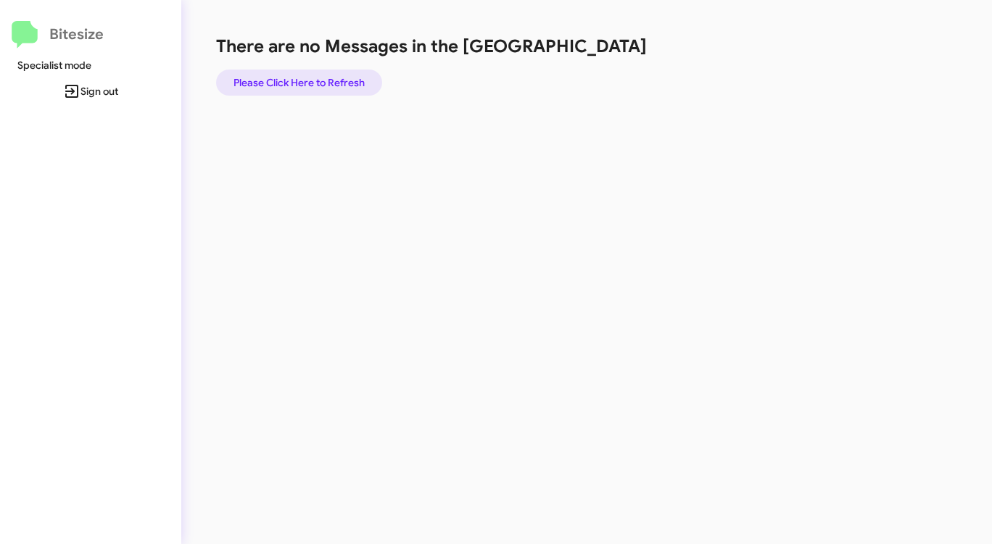
click at [309, 78] on span "Please Click Here to Refresh" at bounding box center [298, 83] width 131 height 26
click at [293, 82] on span "Please Click Here to Refresh" at bounding box center [298, 83] width 131 height 26
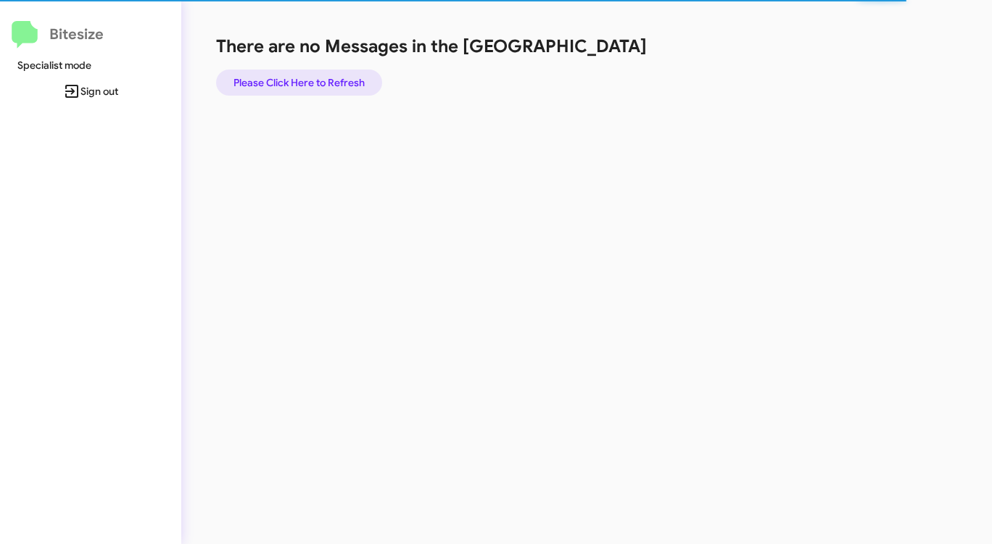
click at [293, 81] on span "Please Click Here to Refresh" at bounding box center [298, 83] width 131 height 26
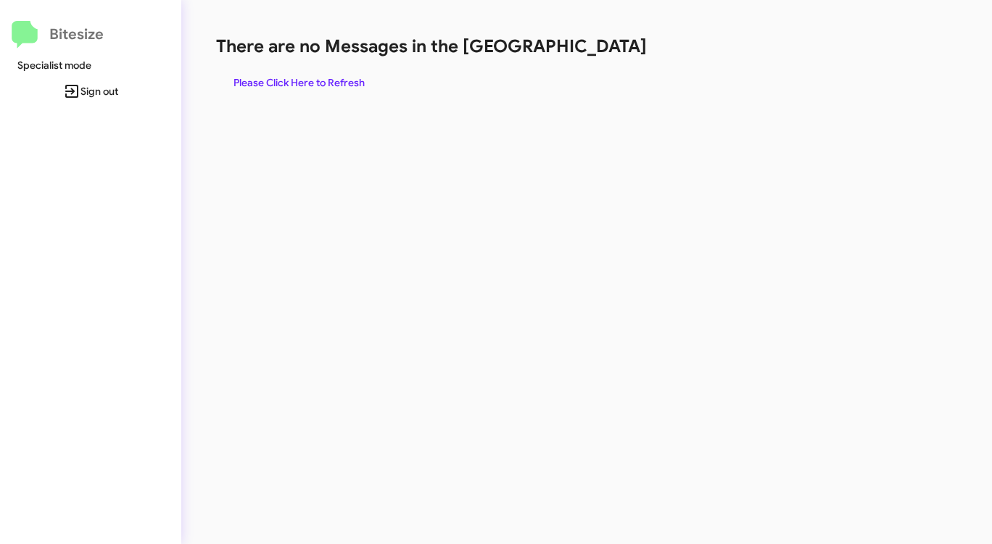
click at [295, 81] on span "Please Click Here to Refresh" at bounding box center [298, 83] width 131 height 26
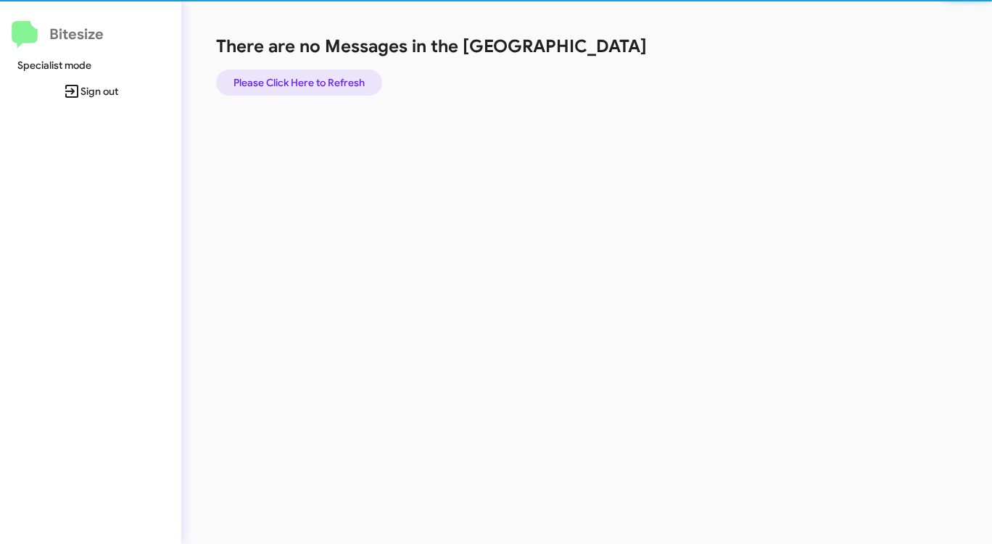
click at [295, 81] on span "Please Click Here to Refresh" at bounding box center [298, 83] width 131 height 26
